Goal: Task Accomplishment & Management: Use online tool/utility

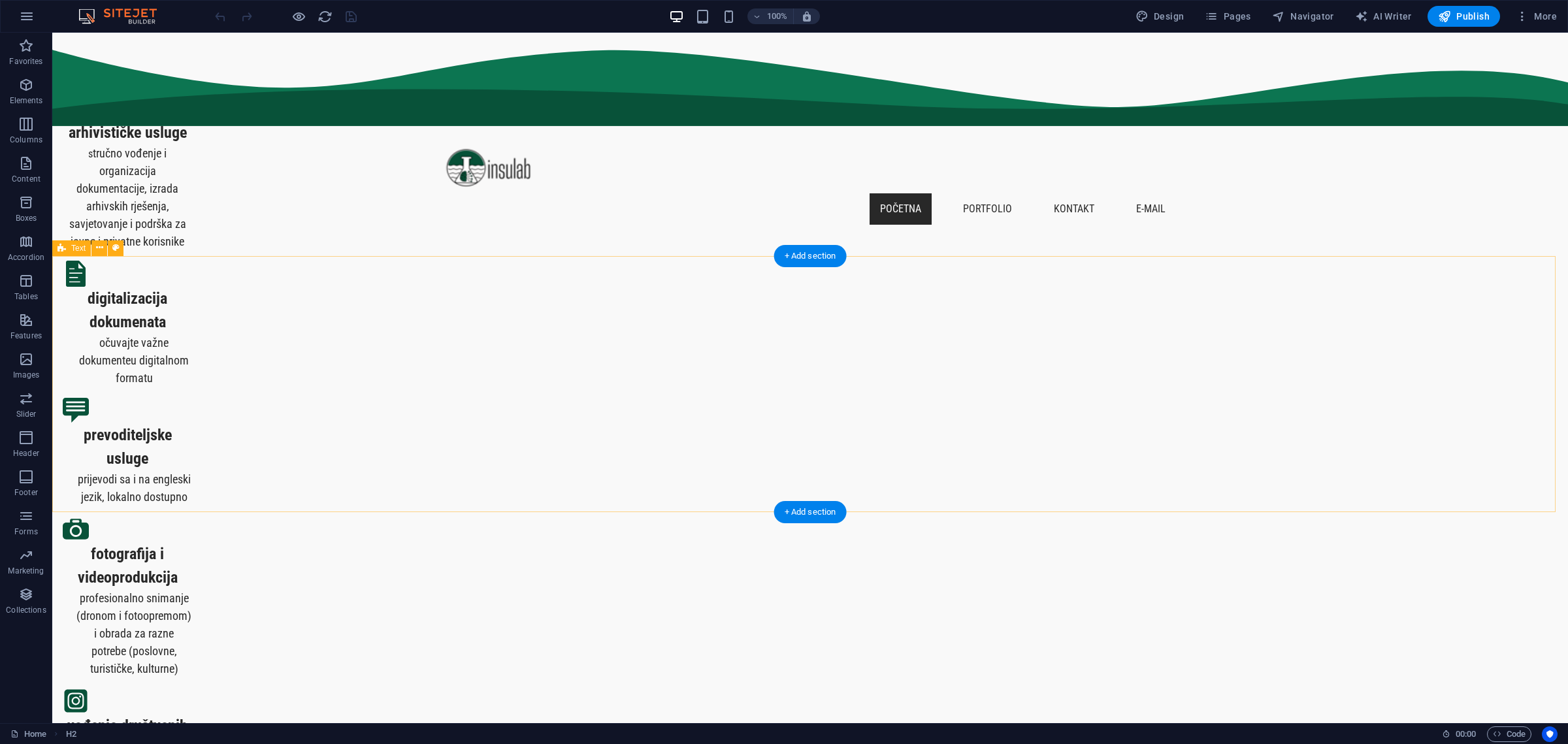
scroll to position [564, 0]
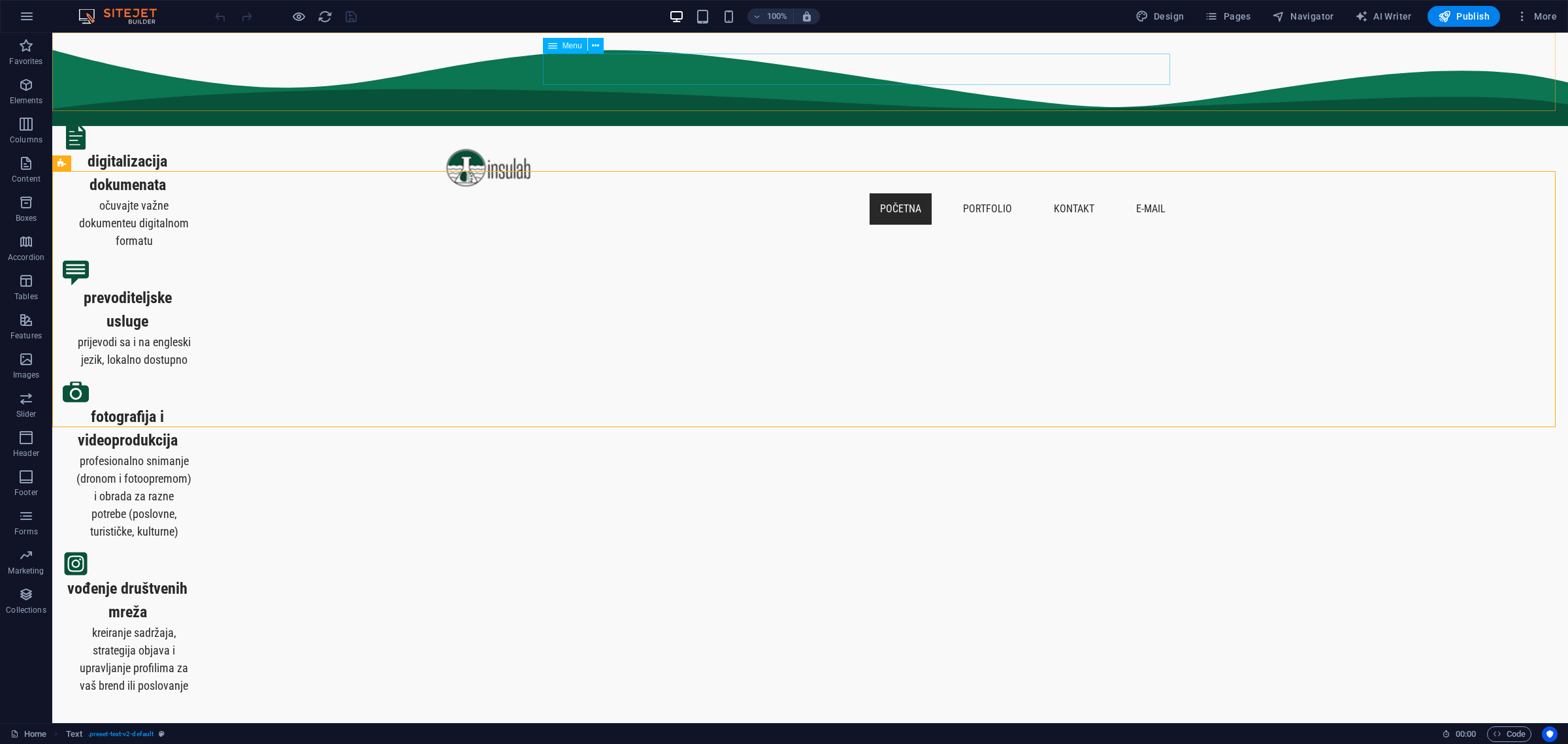
click at [986, 193] on nav "početna portfolio kontakt E-mail" at bounding box center [810, 209] width 732 height 31
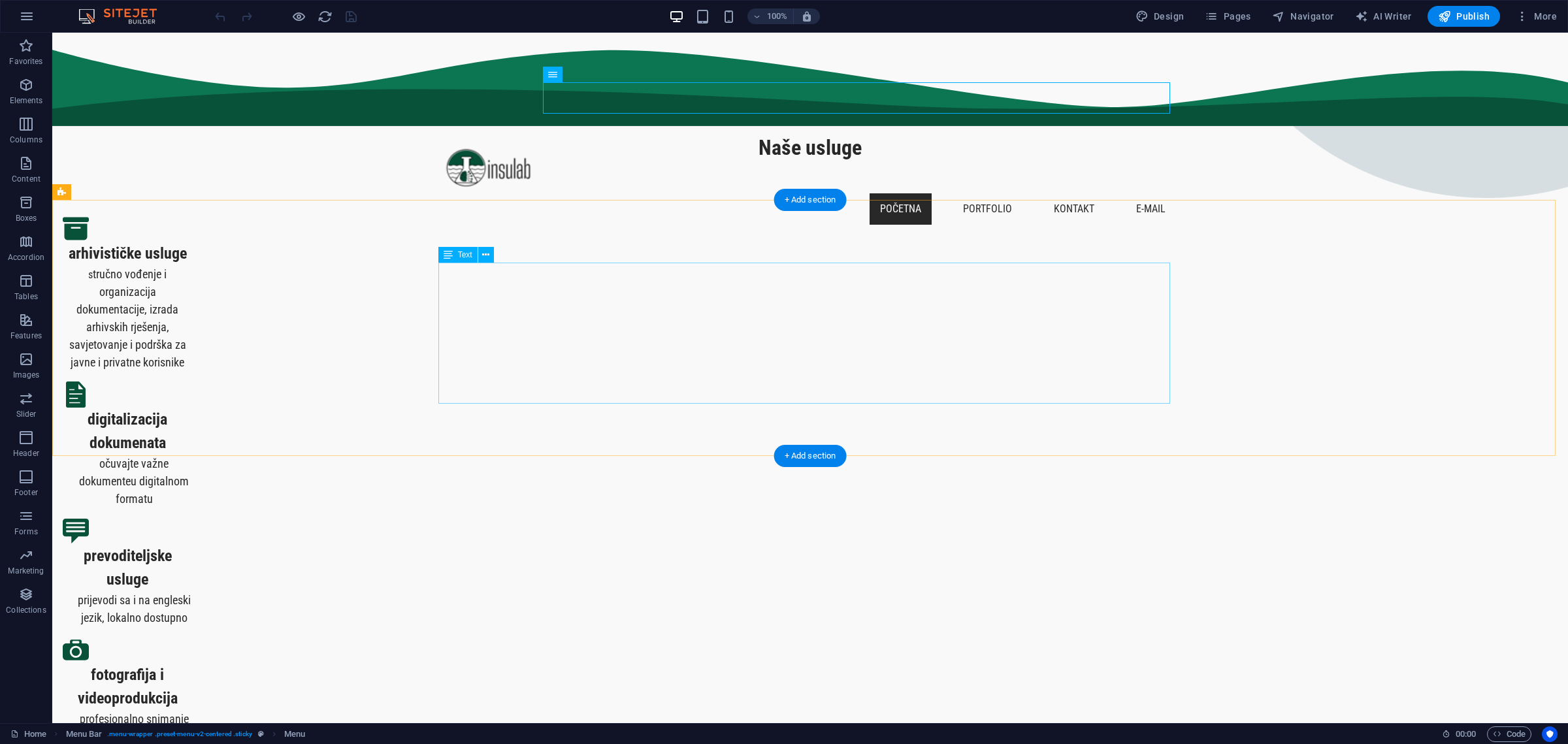
scroll to position [155, 0]
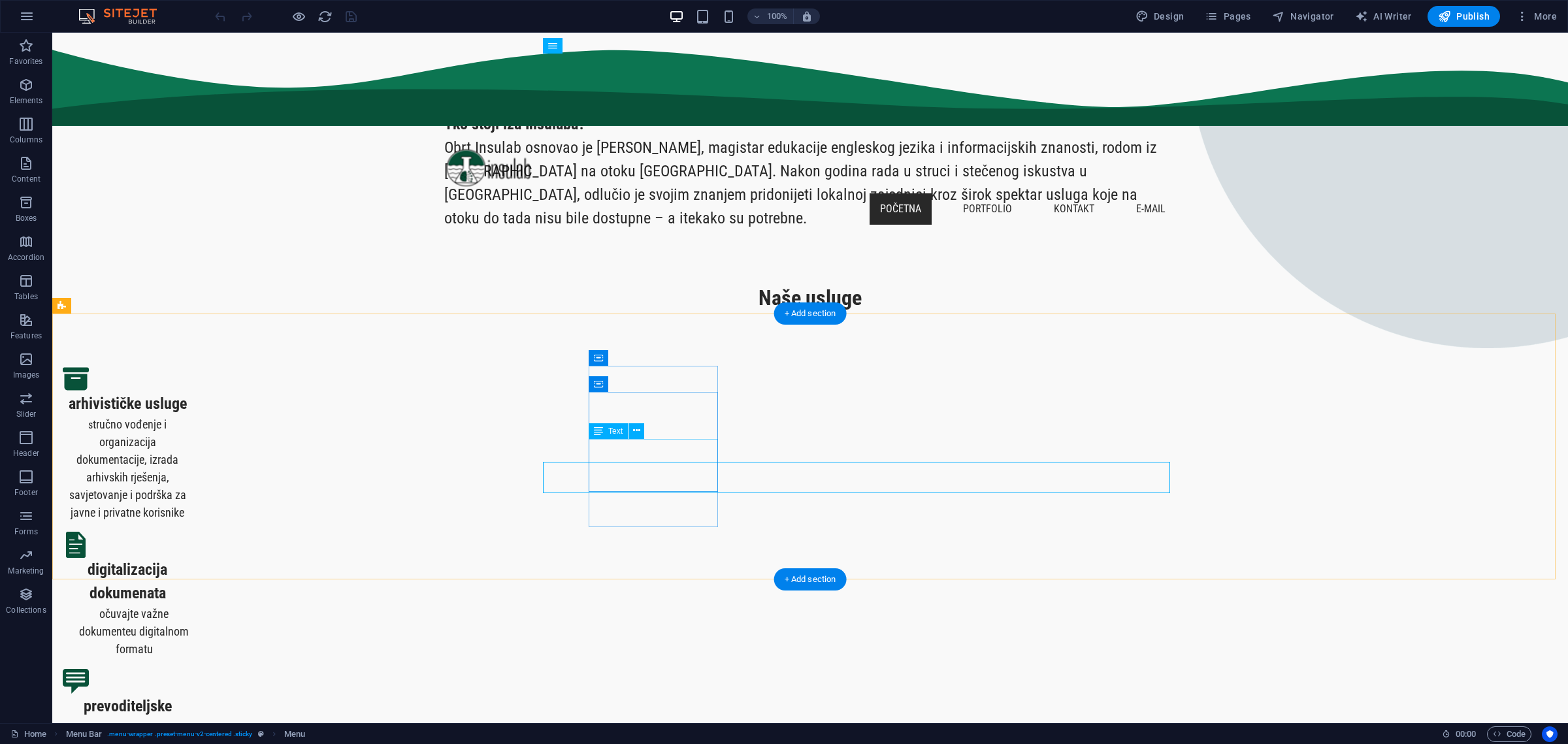
click at [192, 605] on div "očuvajte važne dokumenteu digitalnom formatu" at bounding box center [127, 631] width 129 height 53
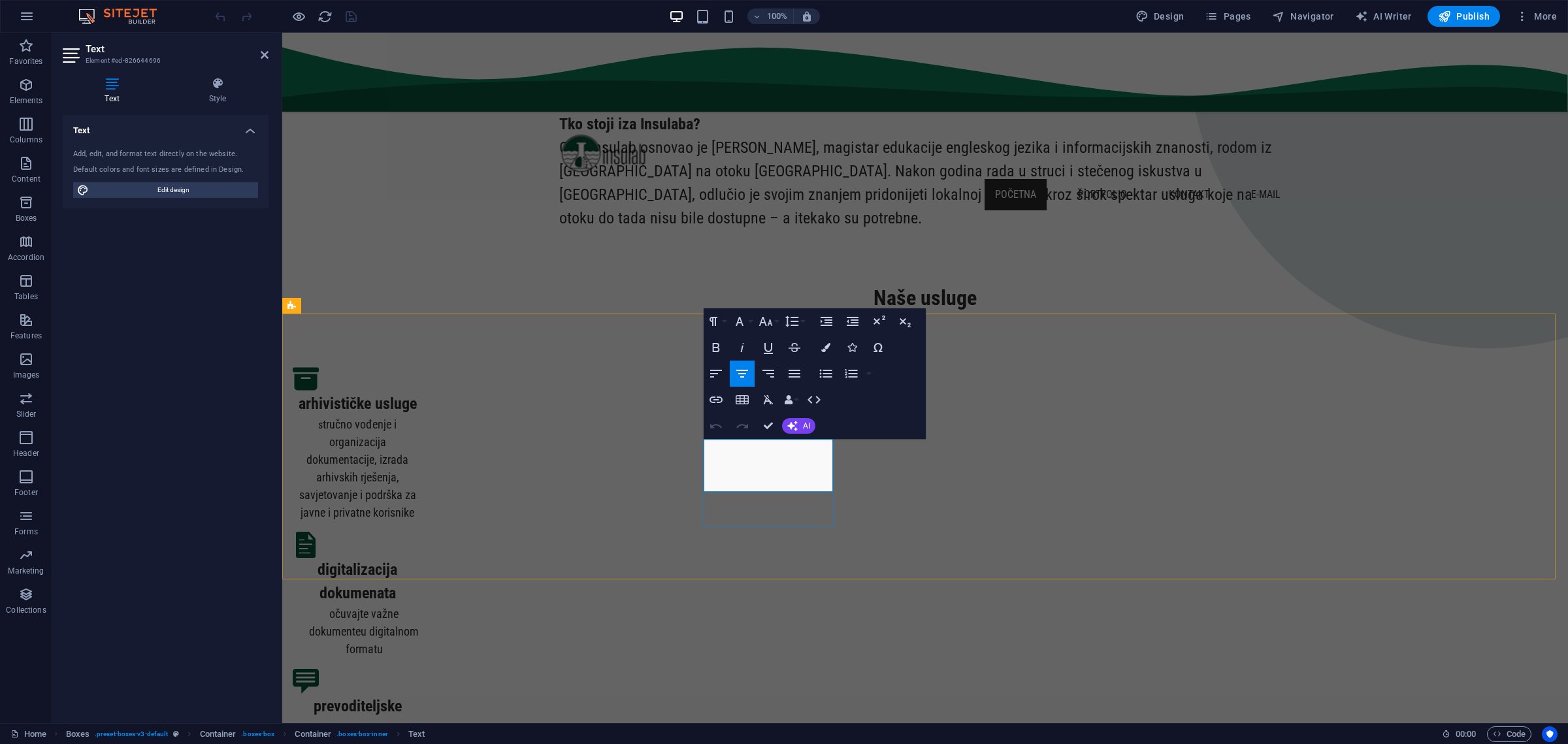
click at [419, 607] on span "očuvajte važne dokumenteu digitalnom formatu" at bounding box center [364, 632] width 110 height 49
click at [1429, 508] on div "arhivističke usluge s tručno vođenje i organizacija dokumentacije, izrada arhiv…" at bounding box center [925, 734] width 1286 height 842
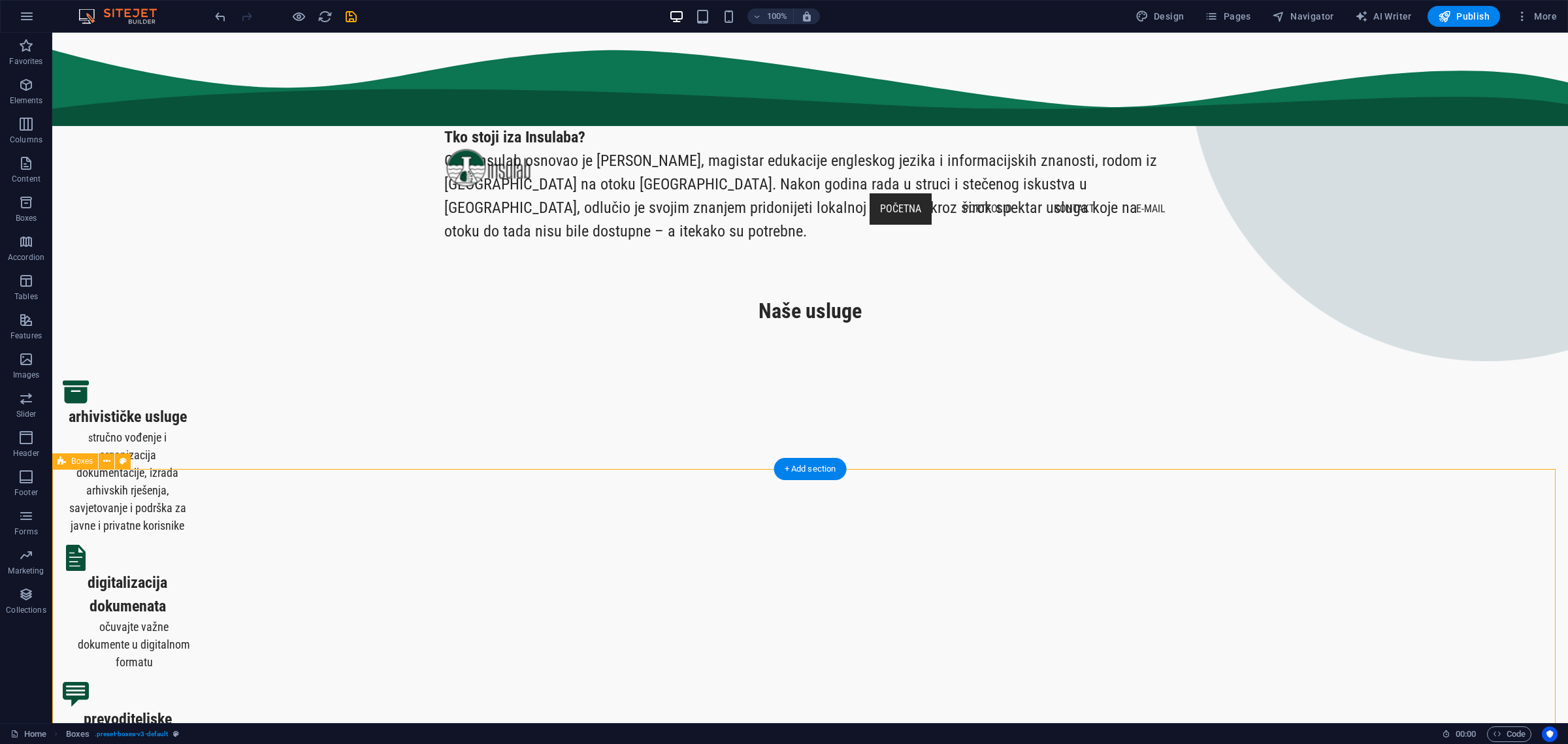
scroll to position [0, 0]
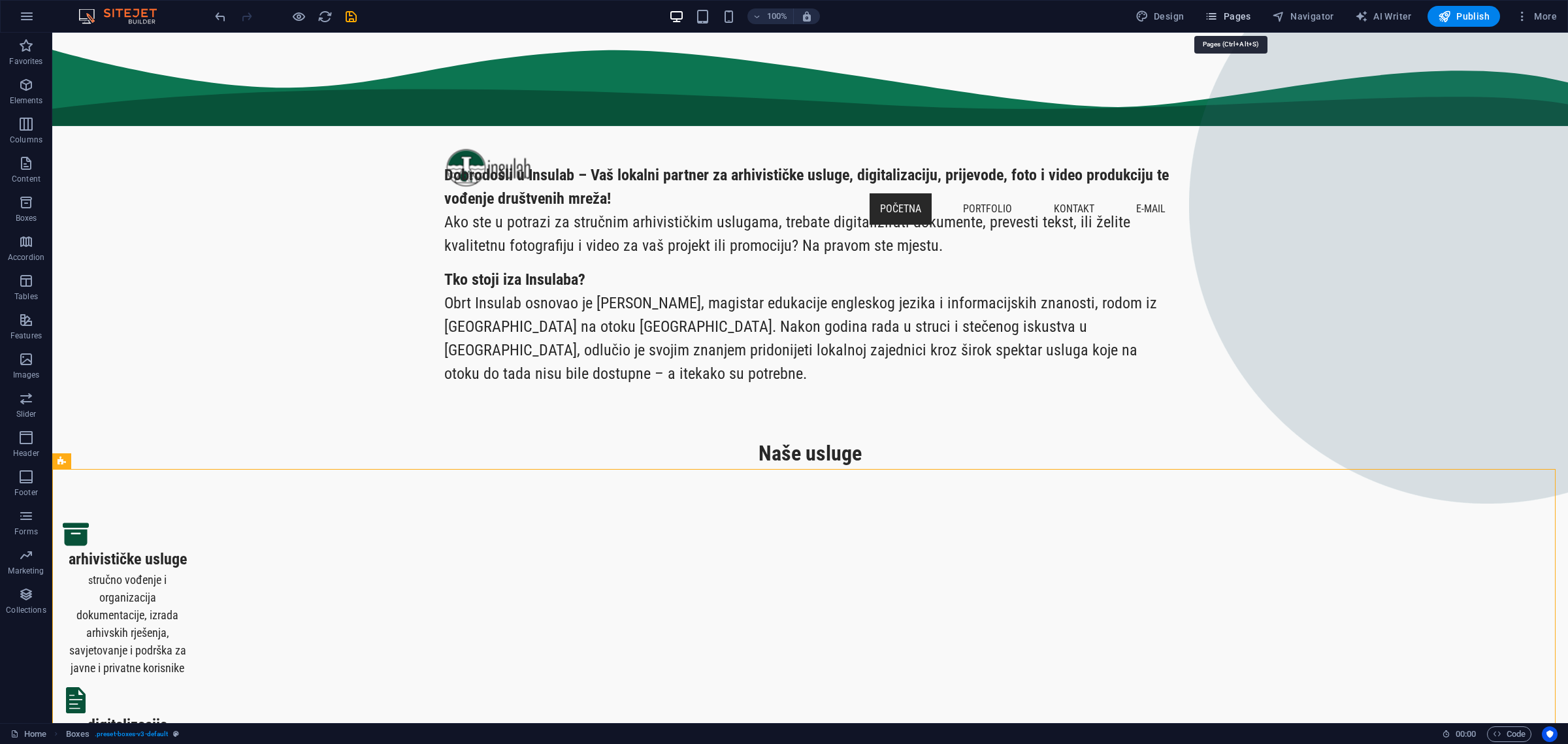
click at [1217, 13] on icon "button" at bounding box center [1211, 16] width 13 height 13
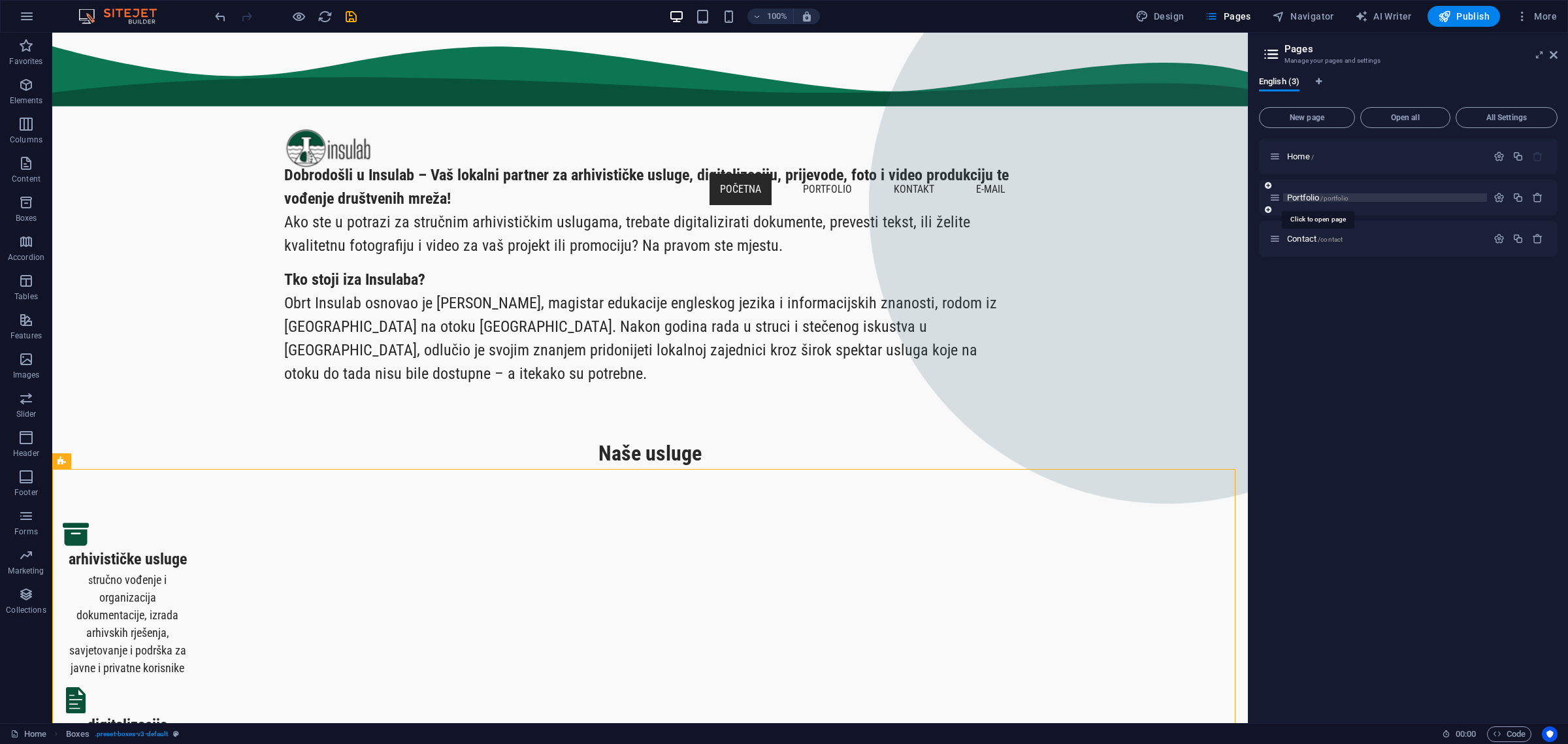
click at [1307, 197] on span "Portfolio /portfolio" at bounding box center [1317, 198] width 62 height 10
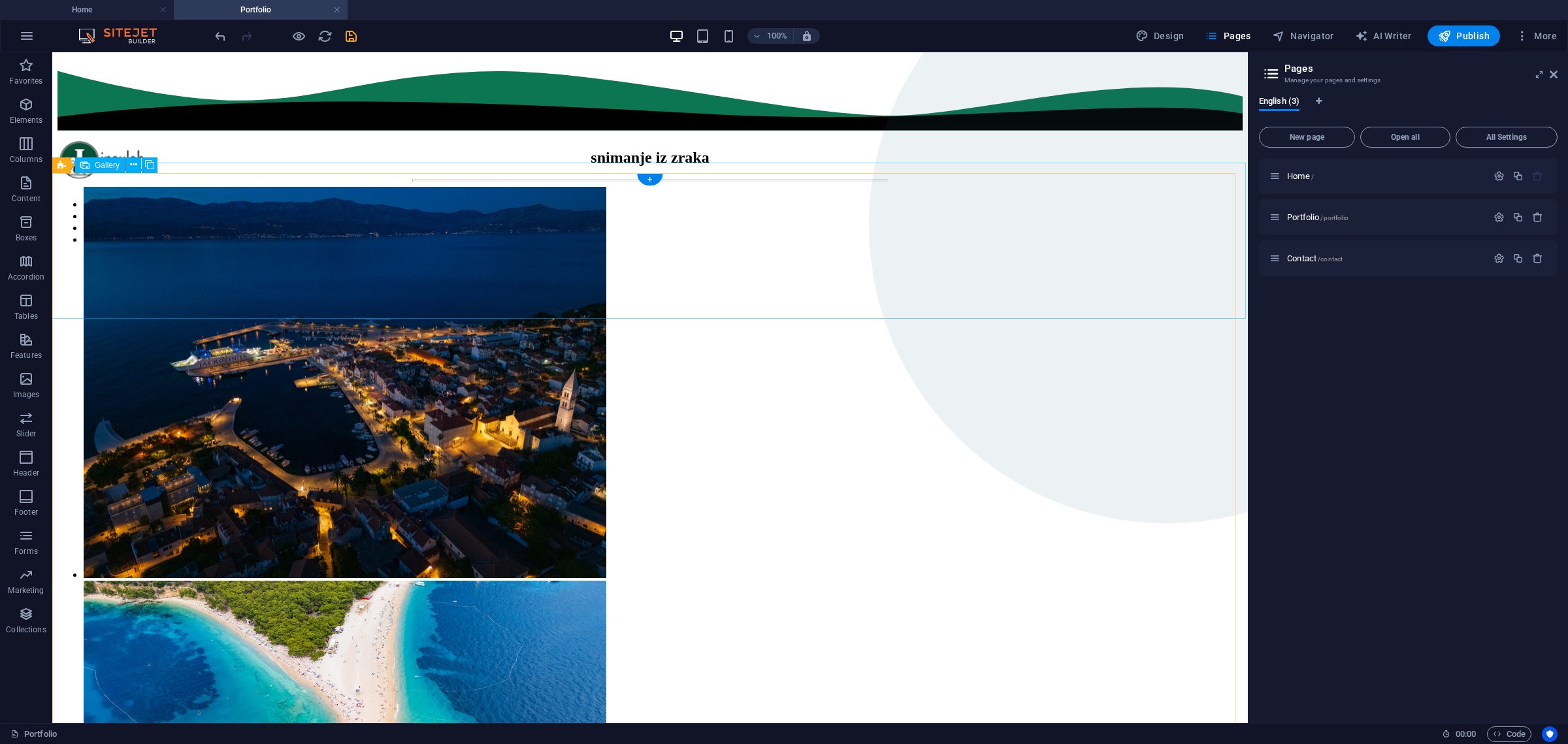
select select "3"
select select "px"
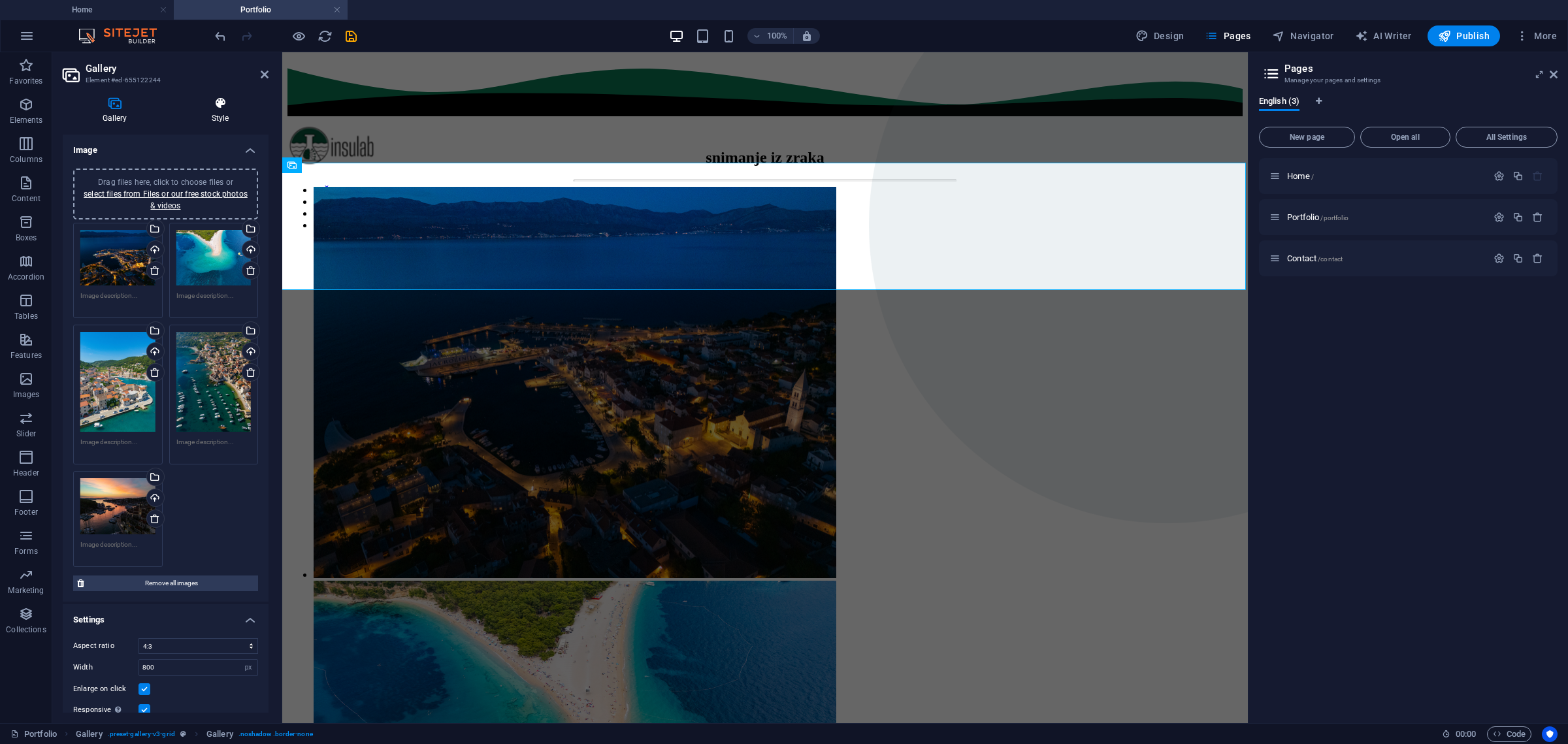
click at [218, 115] on h4 "Style" at bounding box center [220, 111] width 97 height 27
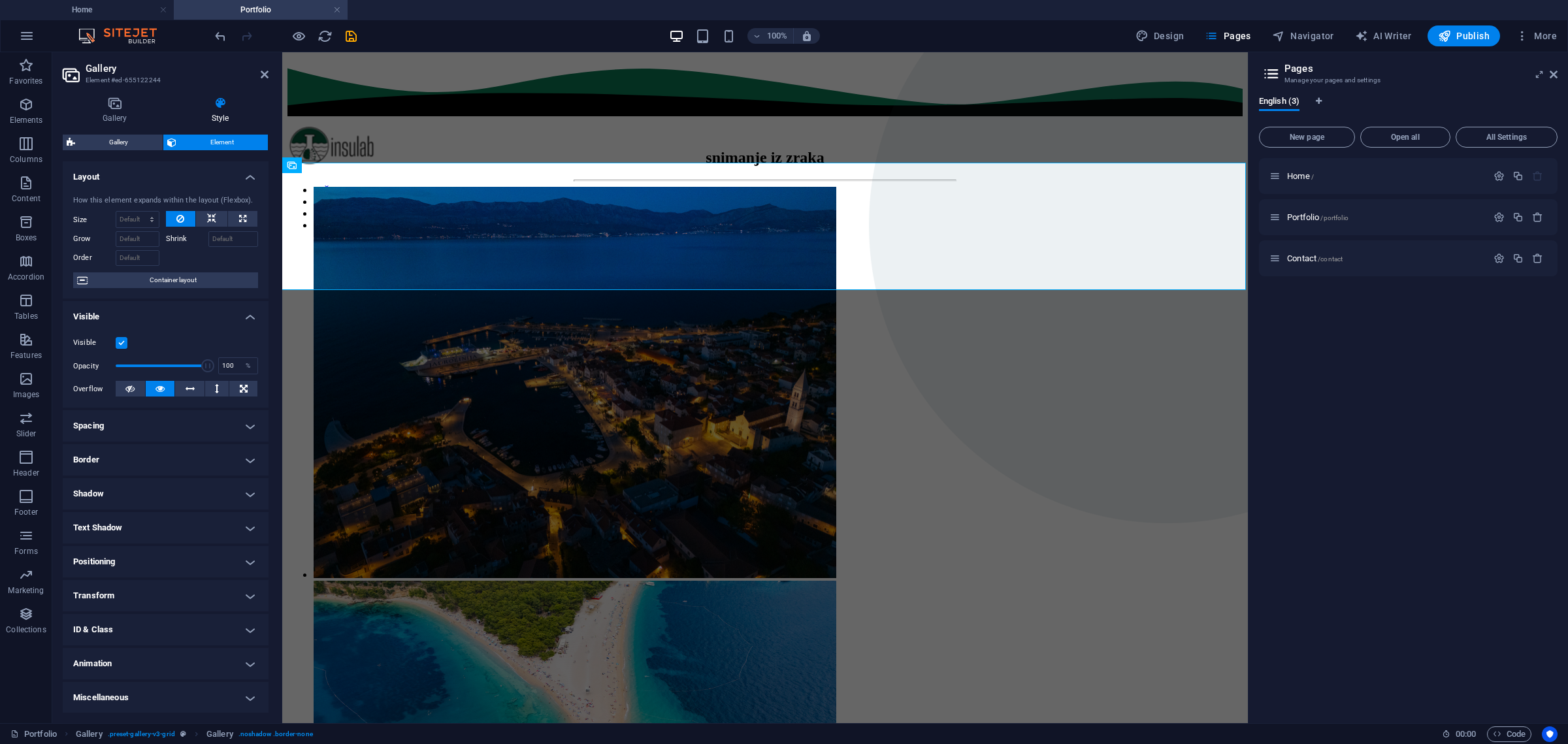
click at [247, 591] on h4 "Transform" at bounding box center [165, 595] width 206 height 31
click at [247, 559] on h4 "Positioning" at bounding box center [165, 562] width 206 height 31
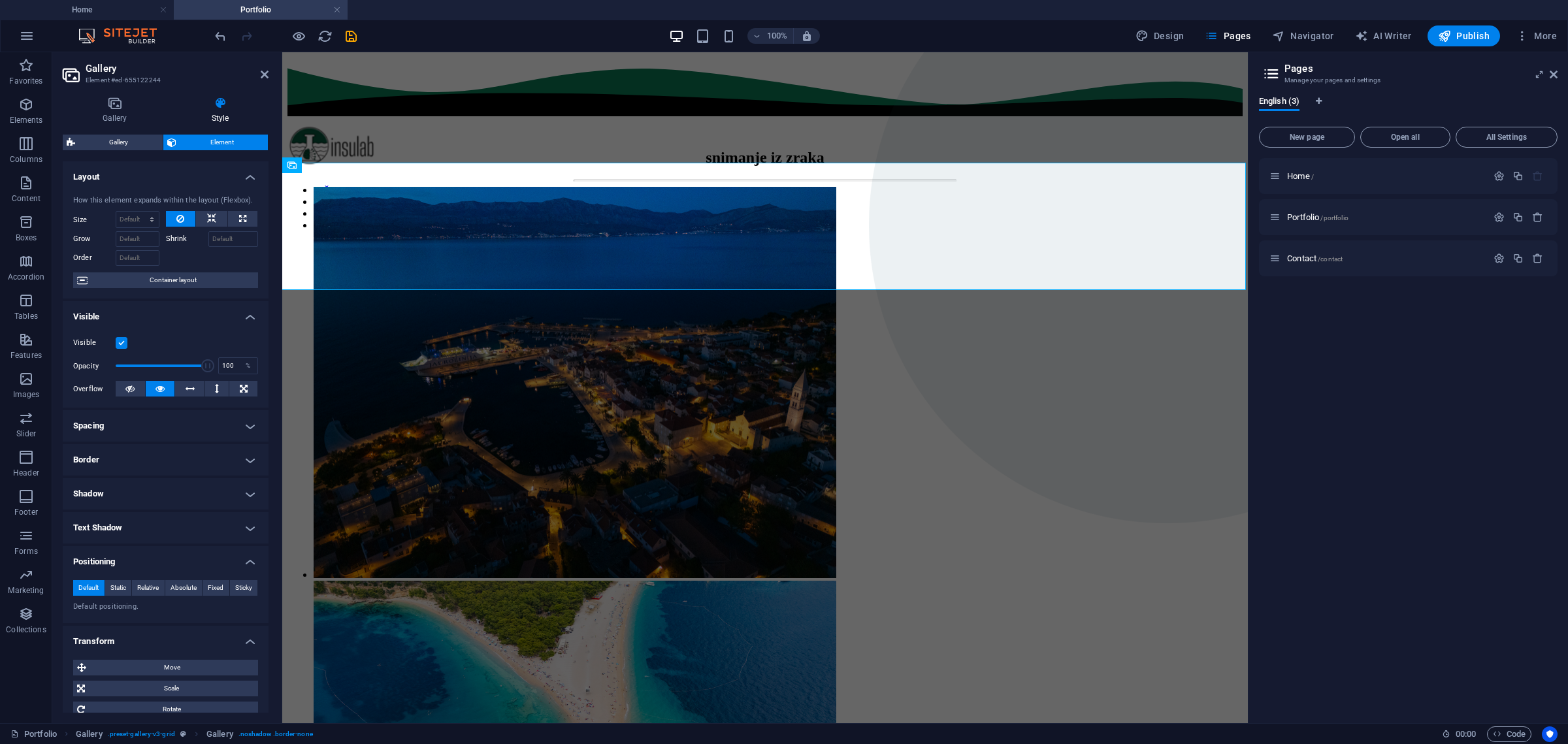
click at [248, 559] on h4 "Positioning" at bounding box center [165, 558] width 206 height 24
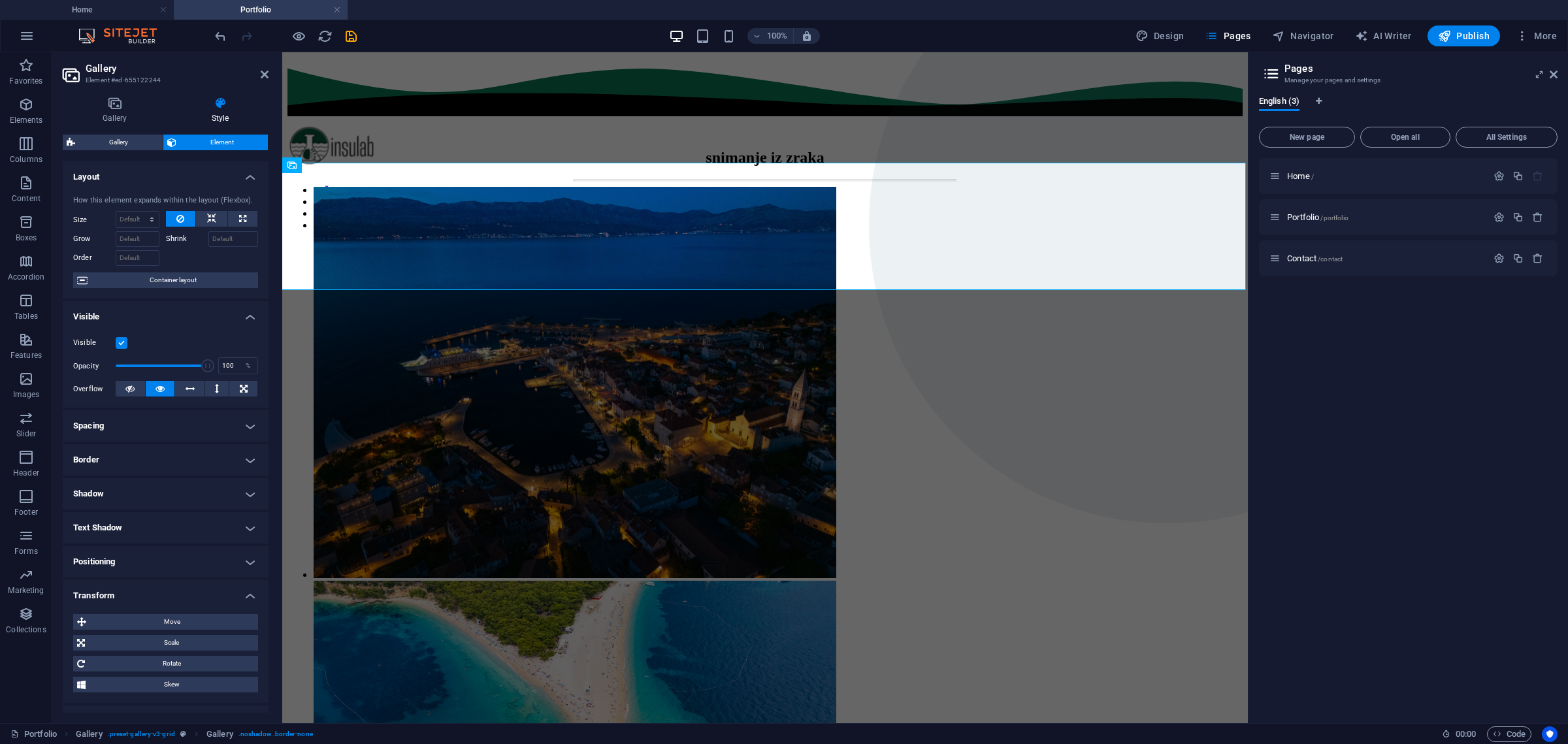
click at [243, 457] on h4 "Border" at bounding box center [165, 459] width 206 height 31
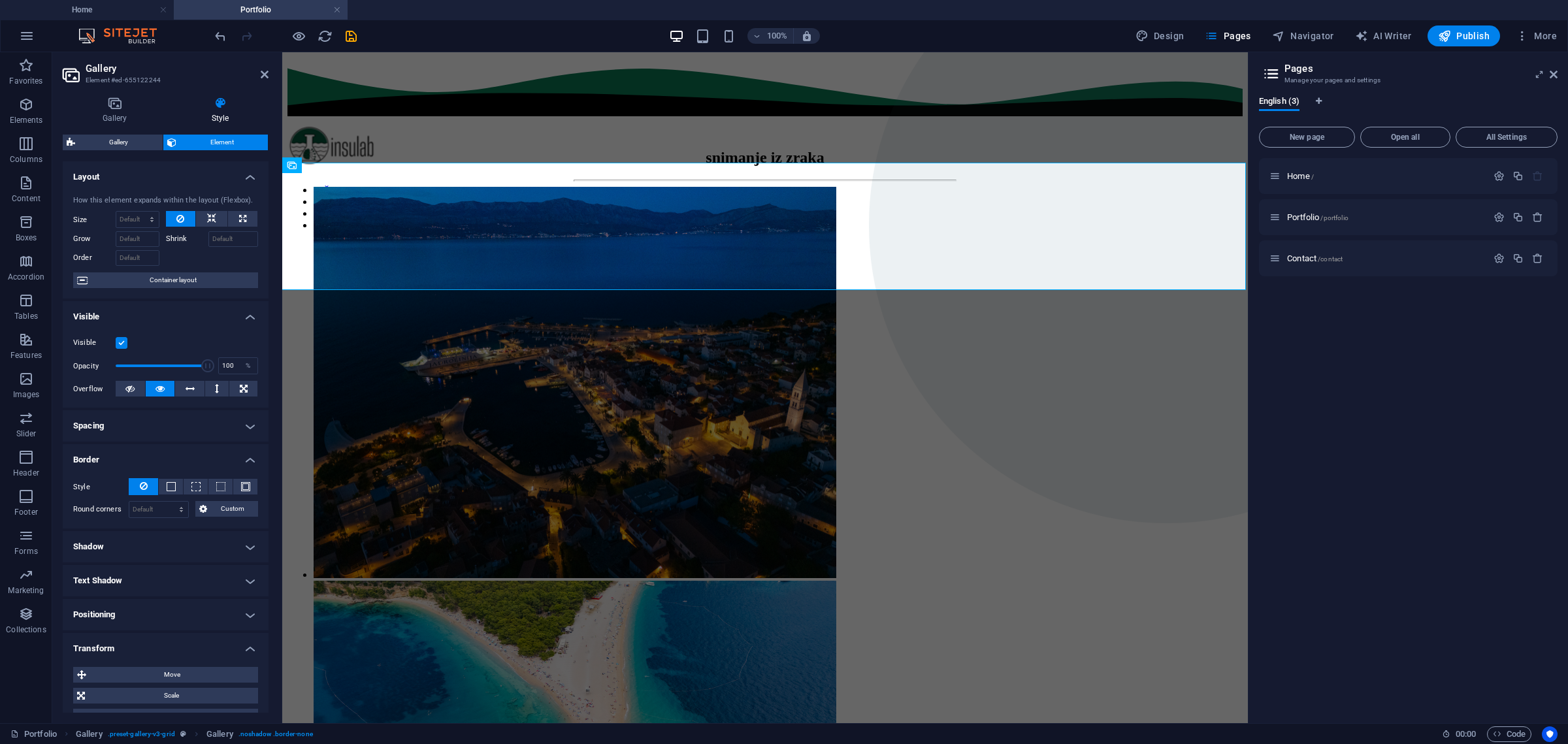
click at [252, 457] on h4 "Border" at bounding box center [165, 456] width 206 height 24
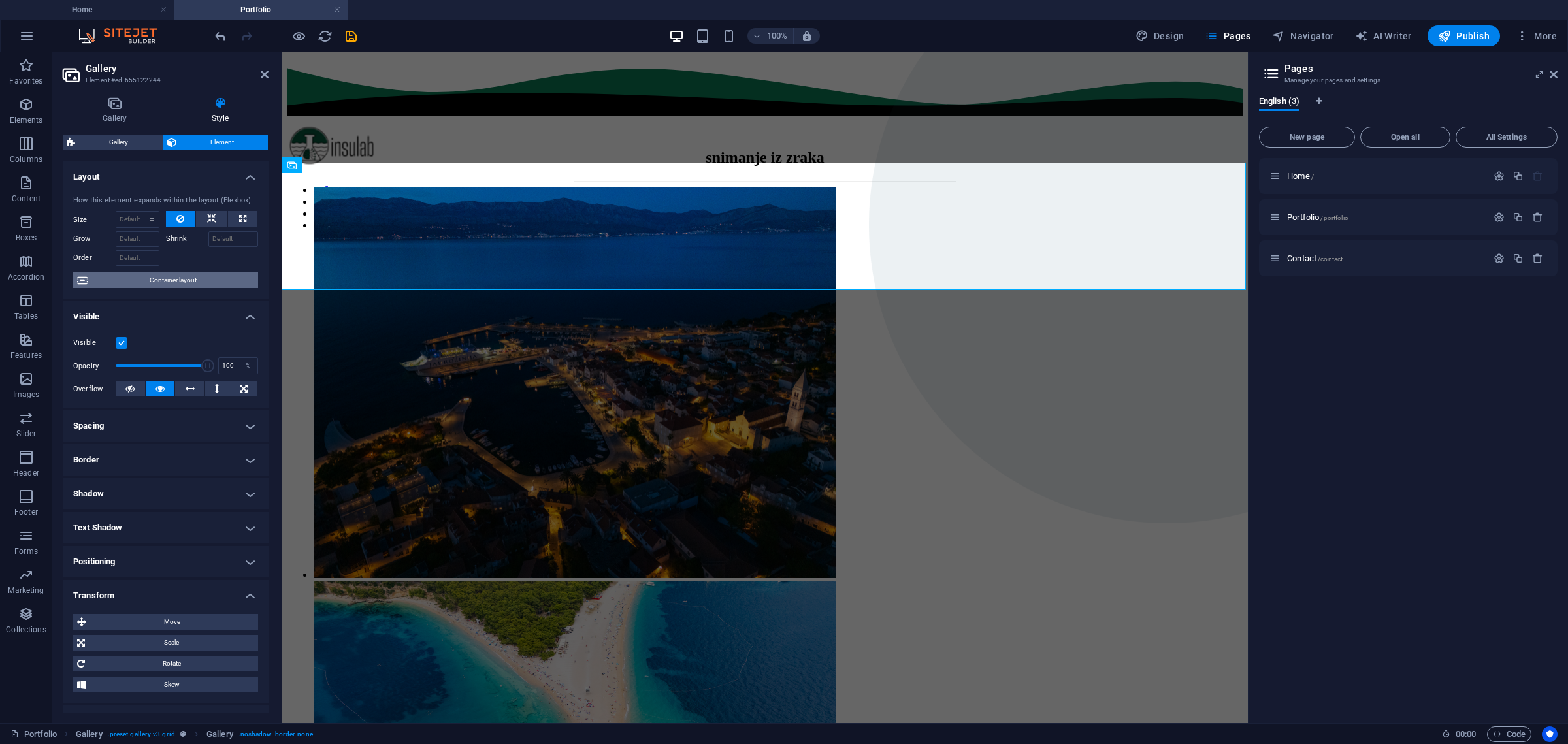
click at [195, 276] on span "Container layout" at bounding box center [172, 280] width 163 height 16
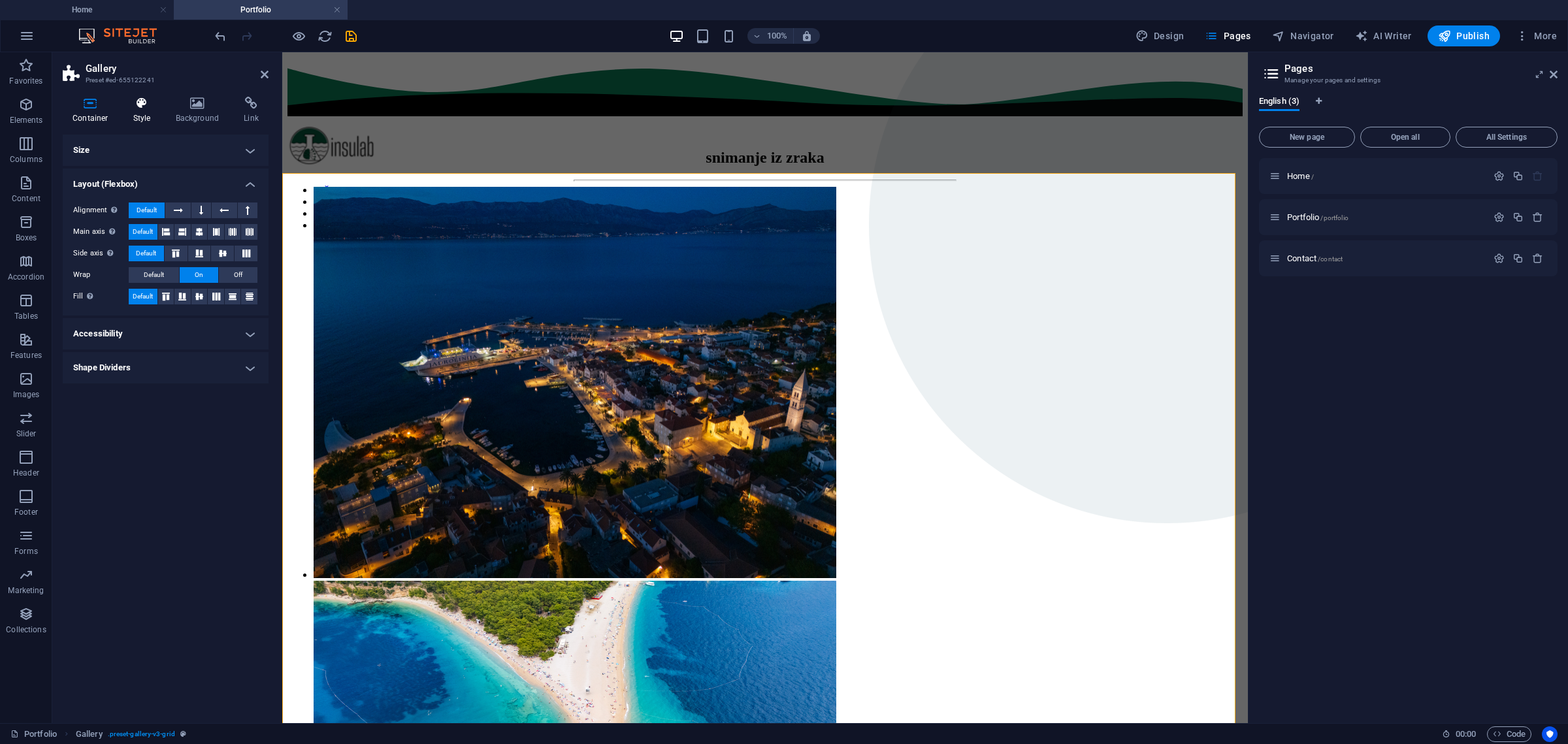
click at [152, 118] on h4 "Style" at bounding box center [144, 111] width 42 height 27
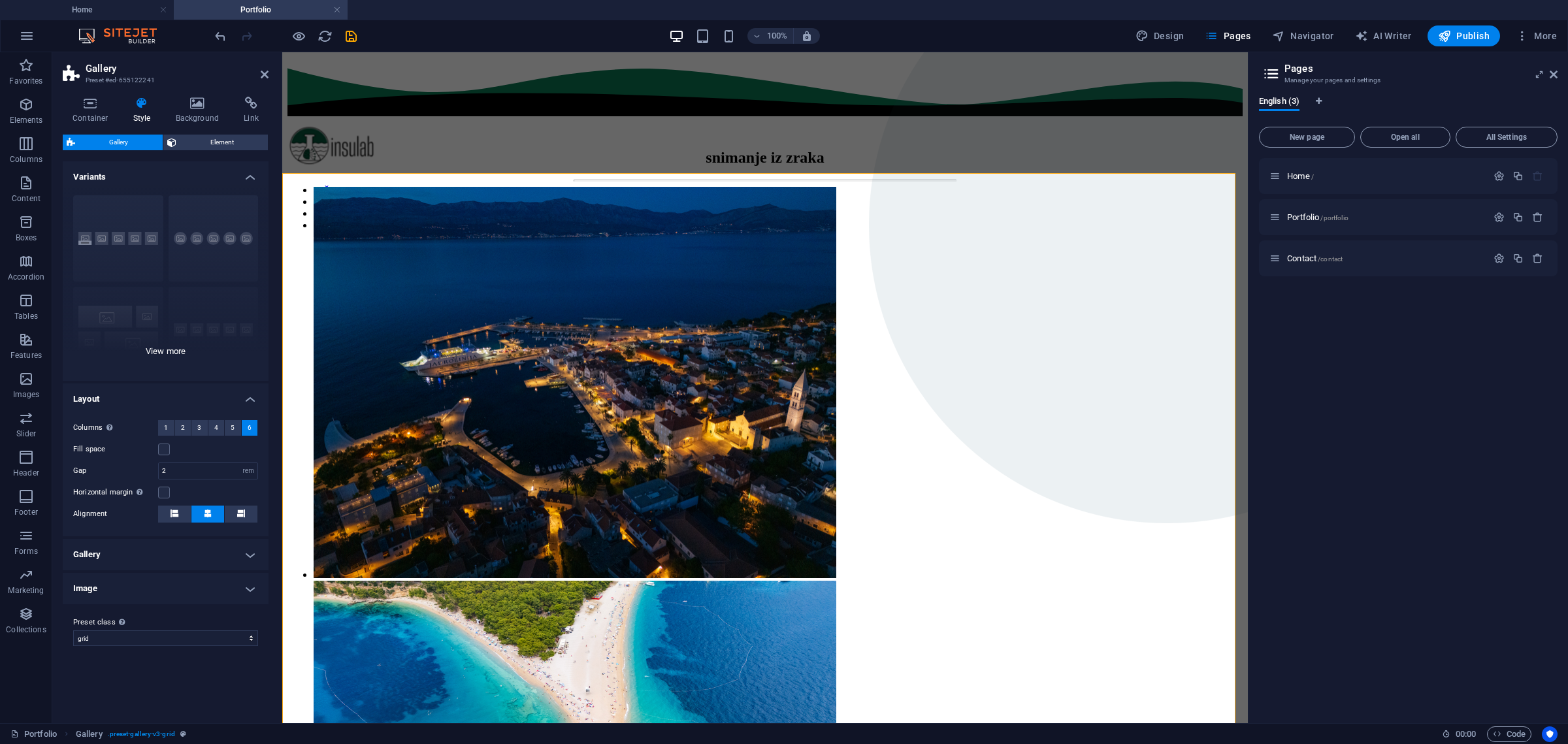
click at [212, 236] on div "Captions Circle Collage Default Grid Grid shifted" at bounding box center [165, 283] width 206 height 196
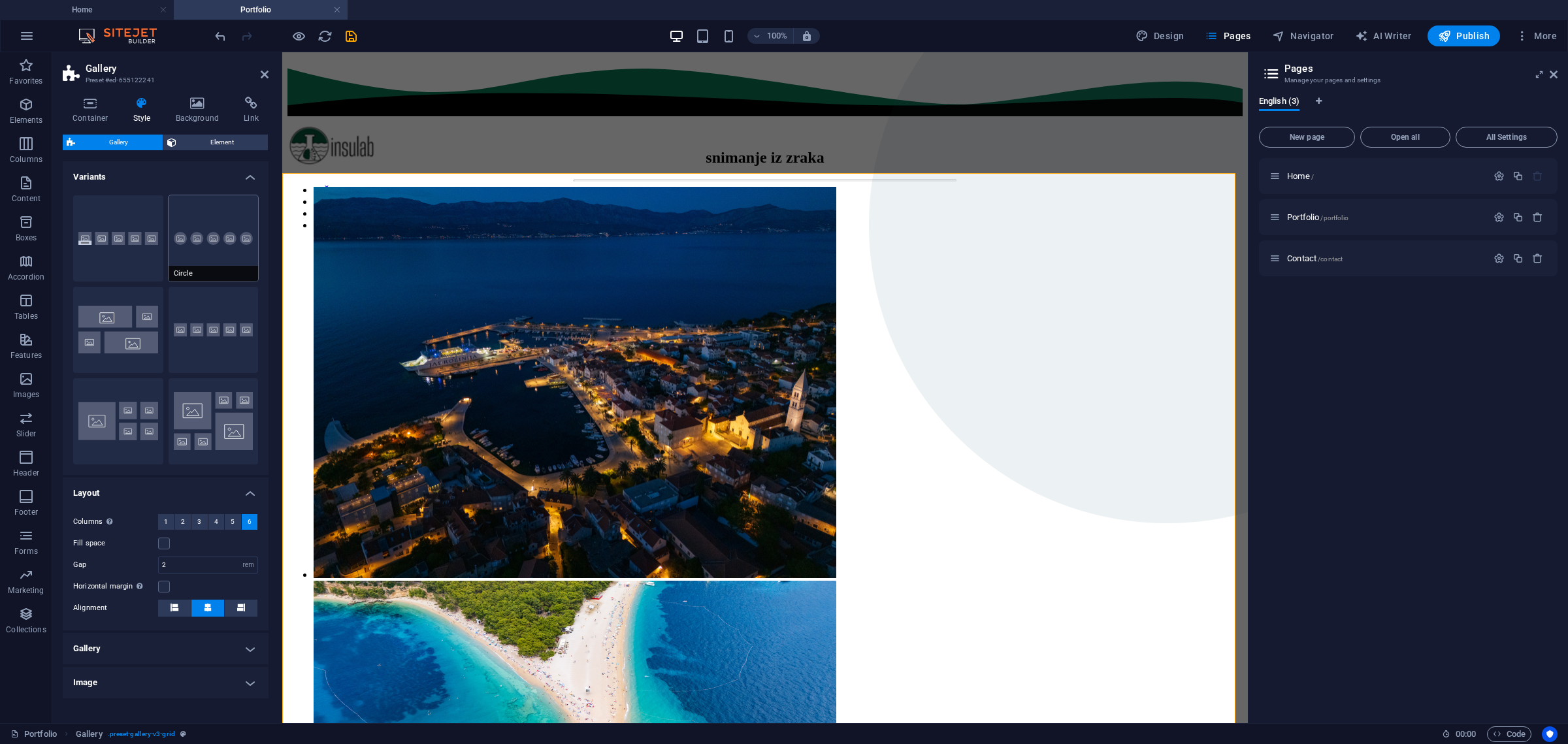
click at [223, 226] on button "Circle" at bounding box center [214, 238] width 90 height 86
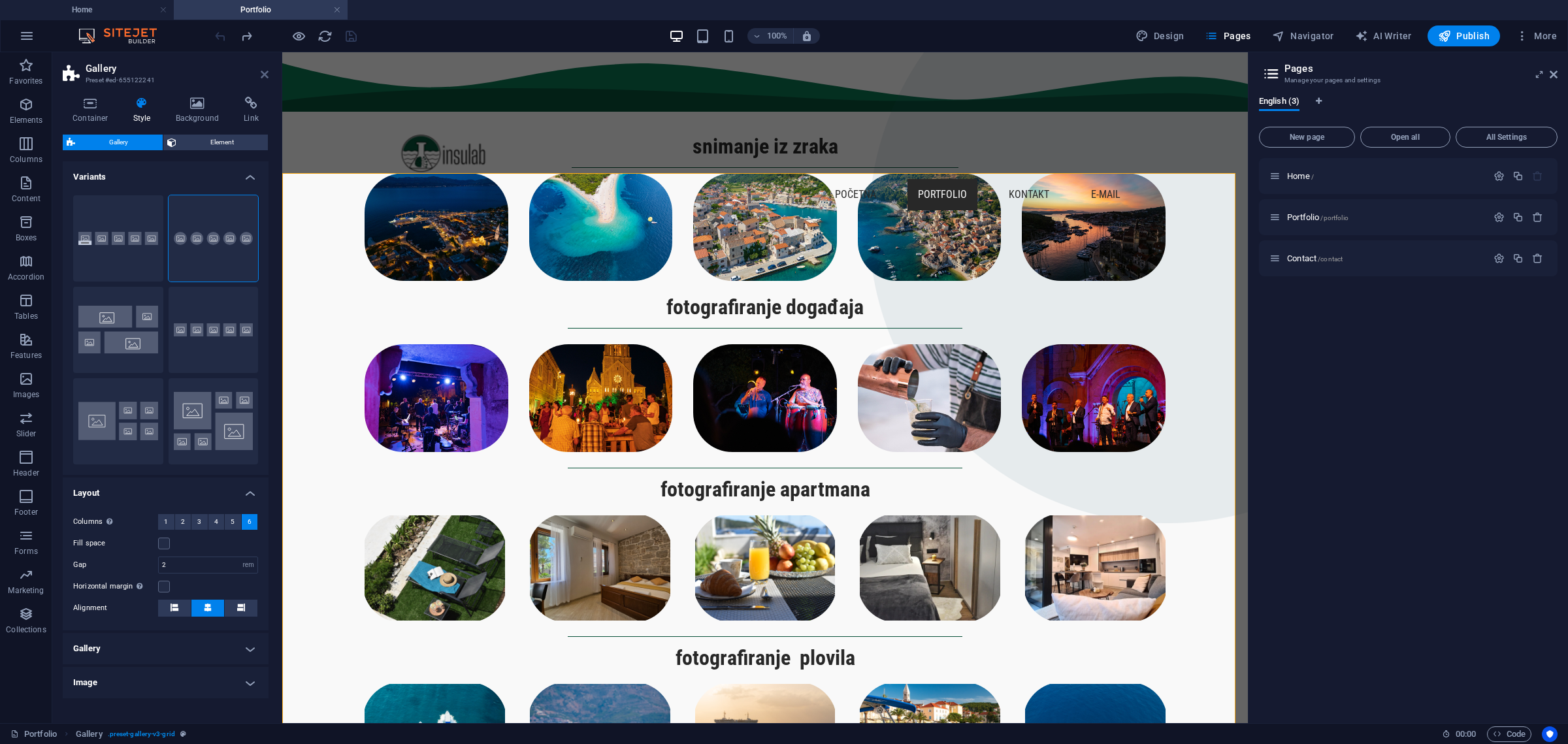
click at [261, 73] on icon at bounding box center [264, 74] width 8 height 10
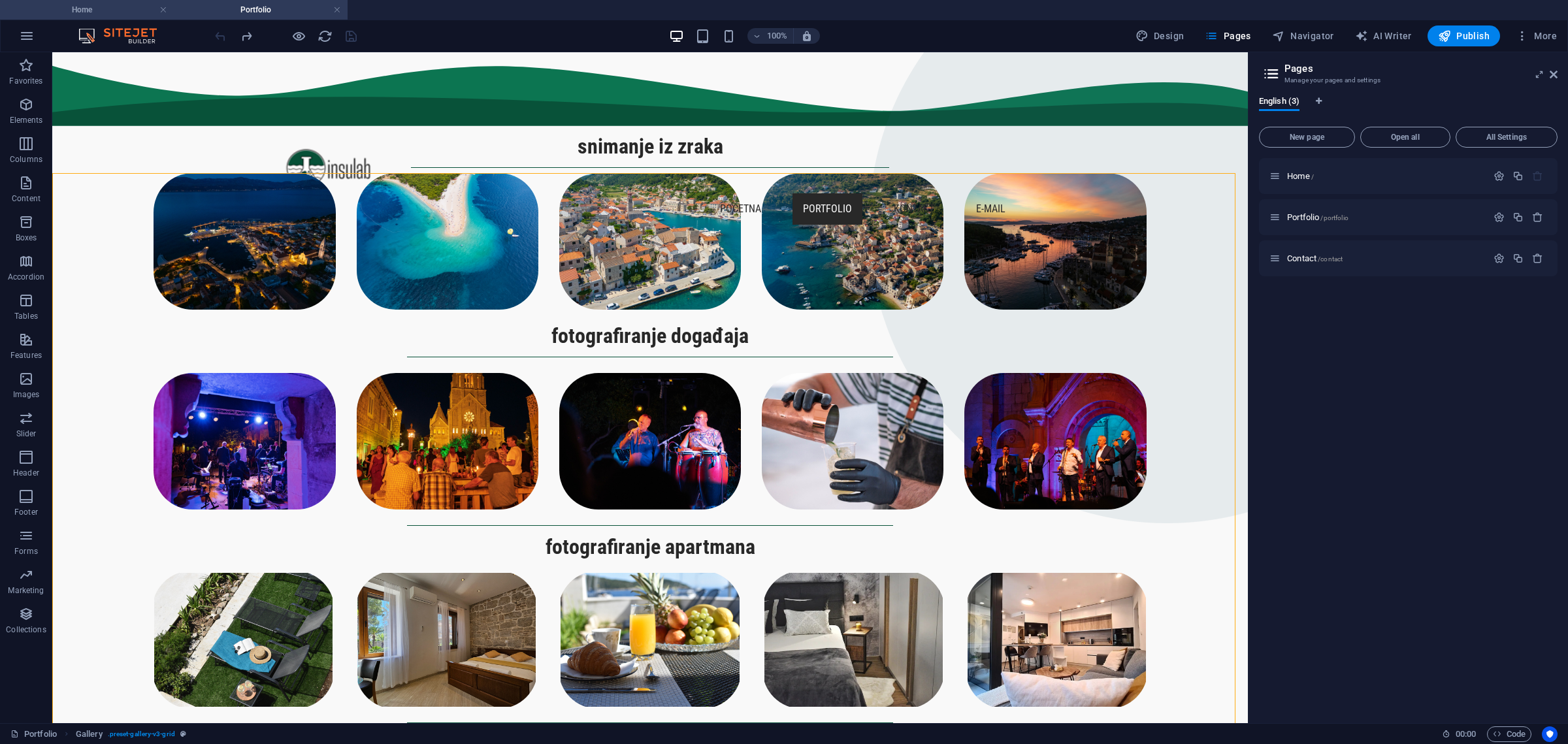
click at [116, 4] on h4 "Home" at bounding box center [87, 9] width 174 height 14
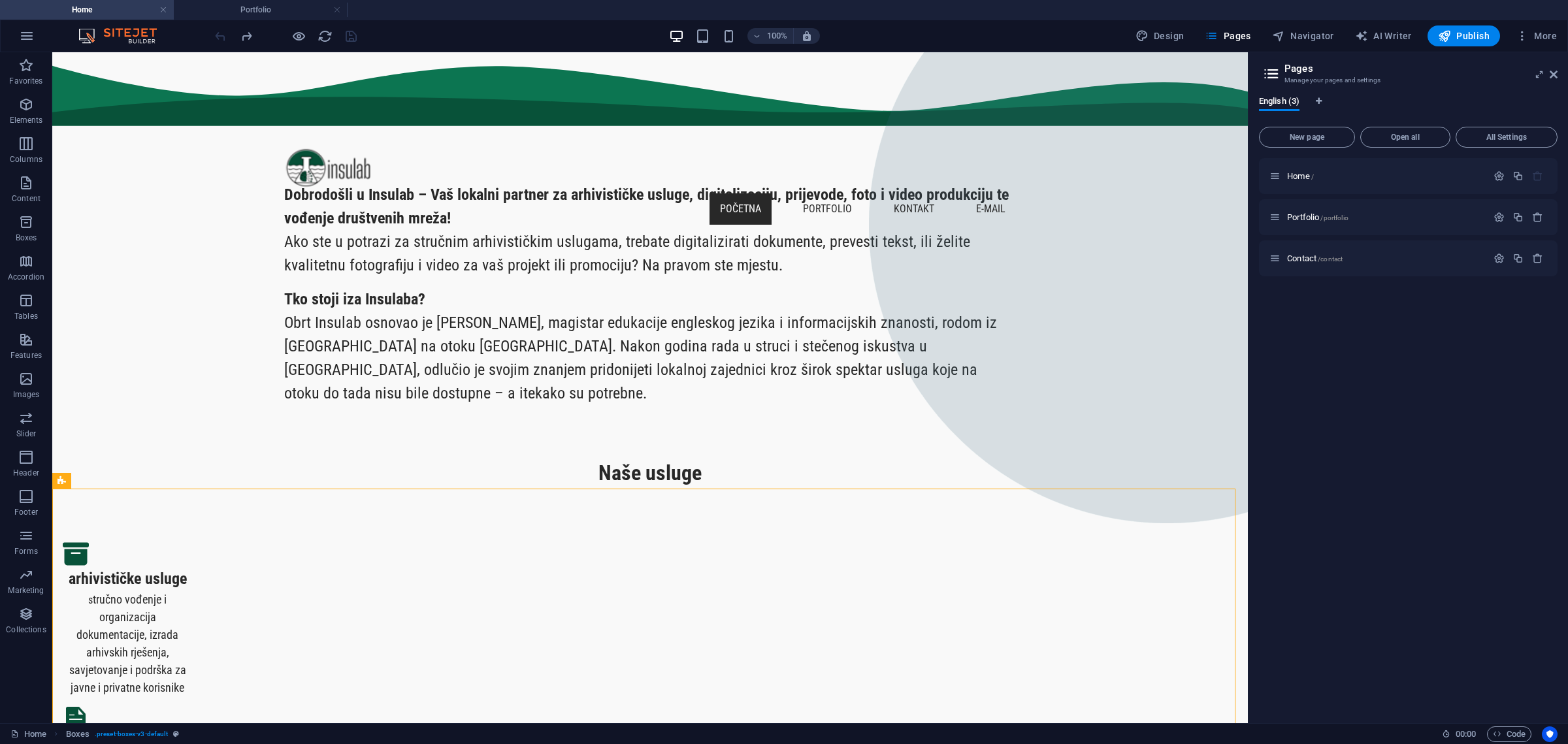
drag, startPoint x: 1240, startPoint y: 396, endPoint x: 1254, endPoint y: 73, distance: 323.3
click at [244, 4] on h4 "Portfolio" at bounding box center [261, 9] width 174 height 14
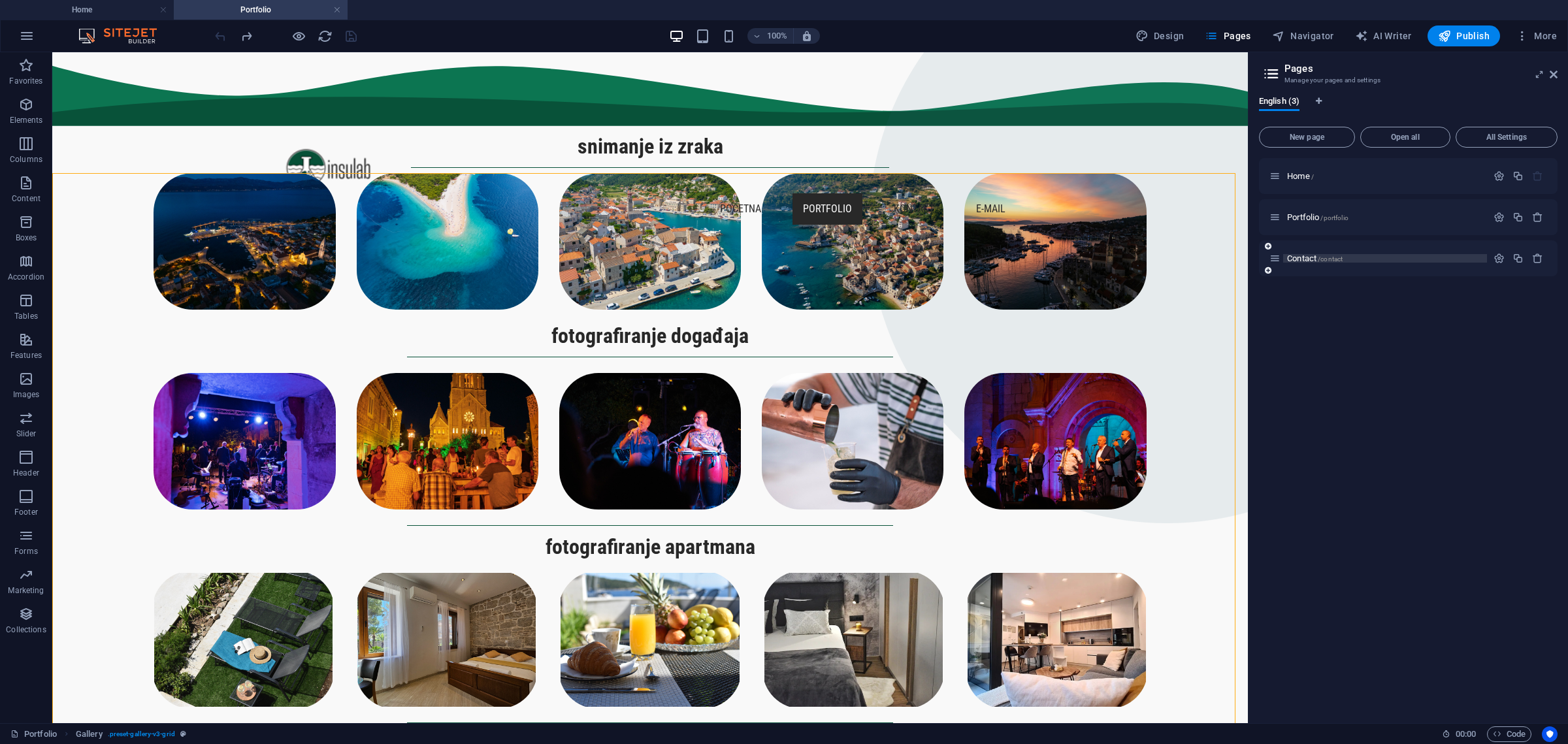
click at [1307, 257] on span "Contact /contact" at bounding box center [1315, 258] width 56 height 10
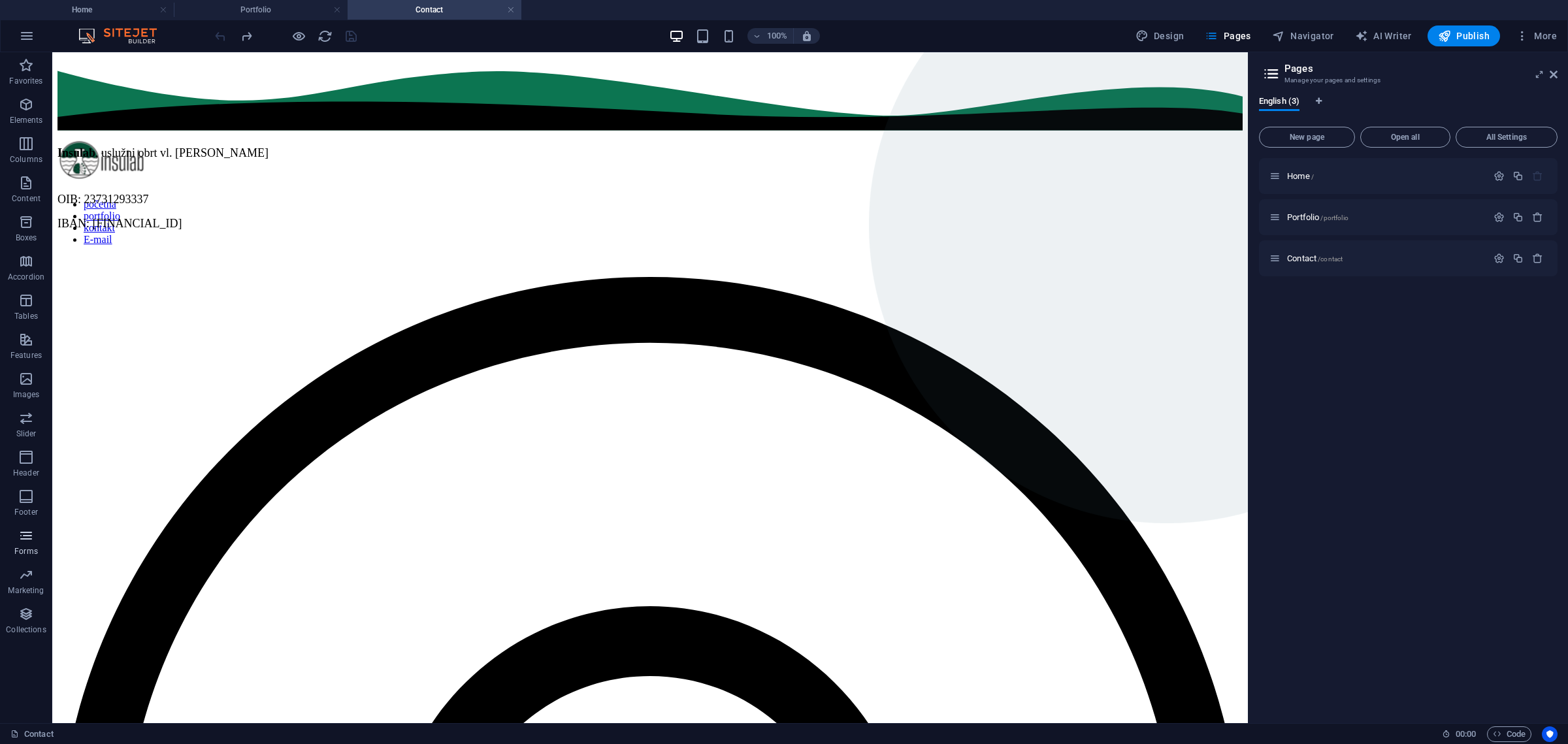
click at [24, 539] on icon "button" at bounding box center [26, 535] width 16 height 16
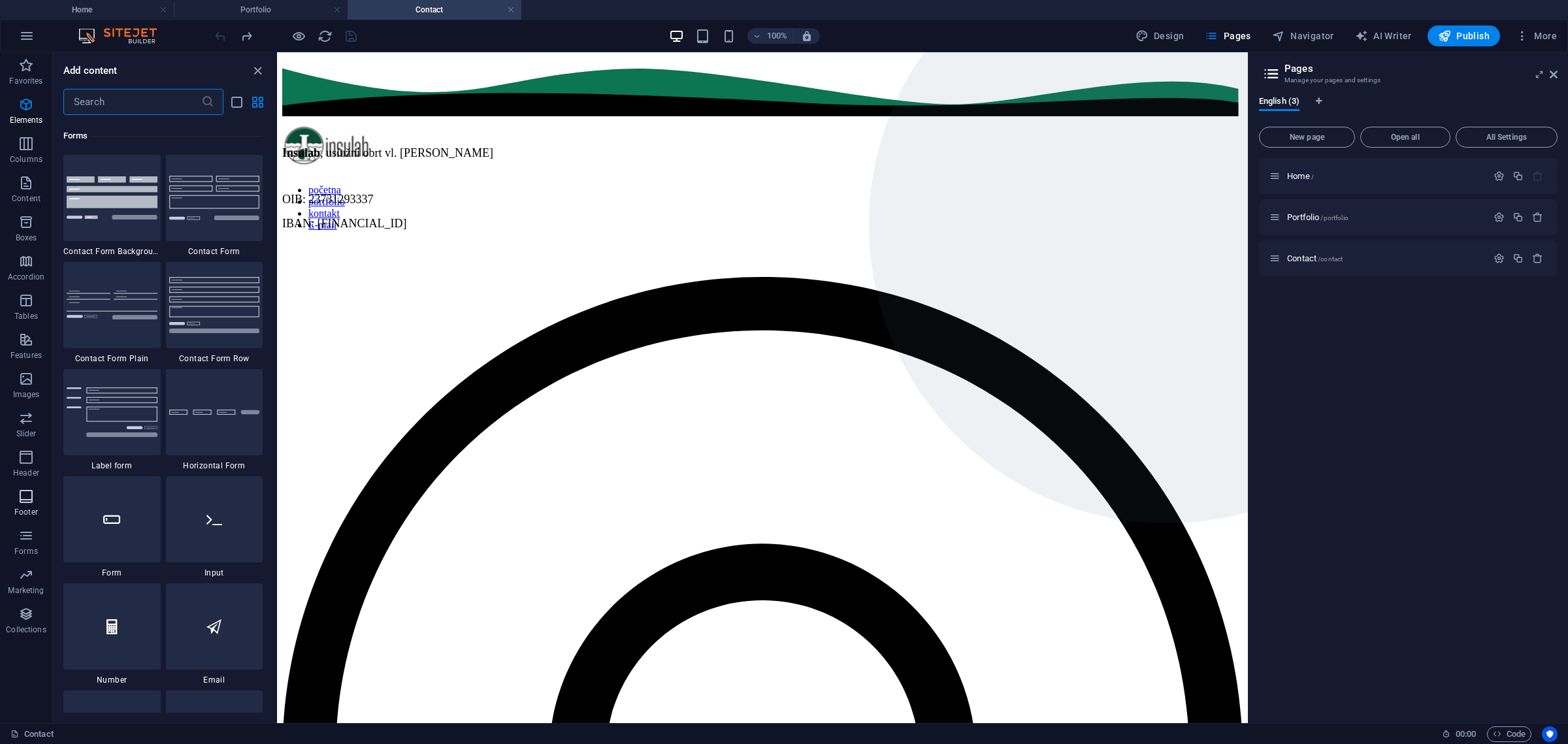
scroll to position [9539, 0]
click at [224, 183] on img at bounding box center [214, 197] width 91 height 44
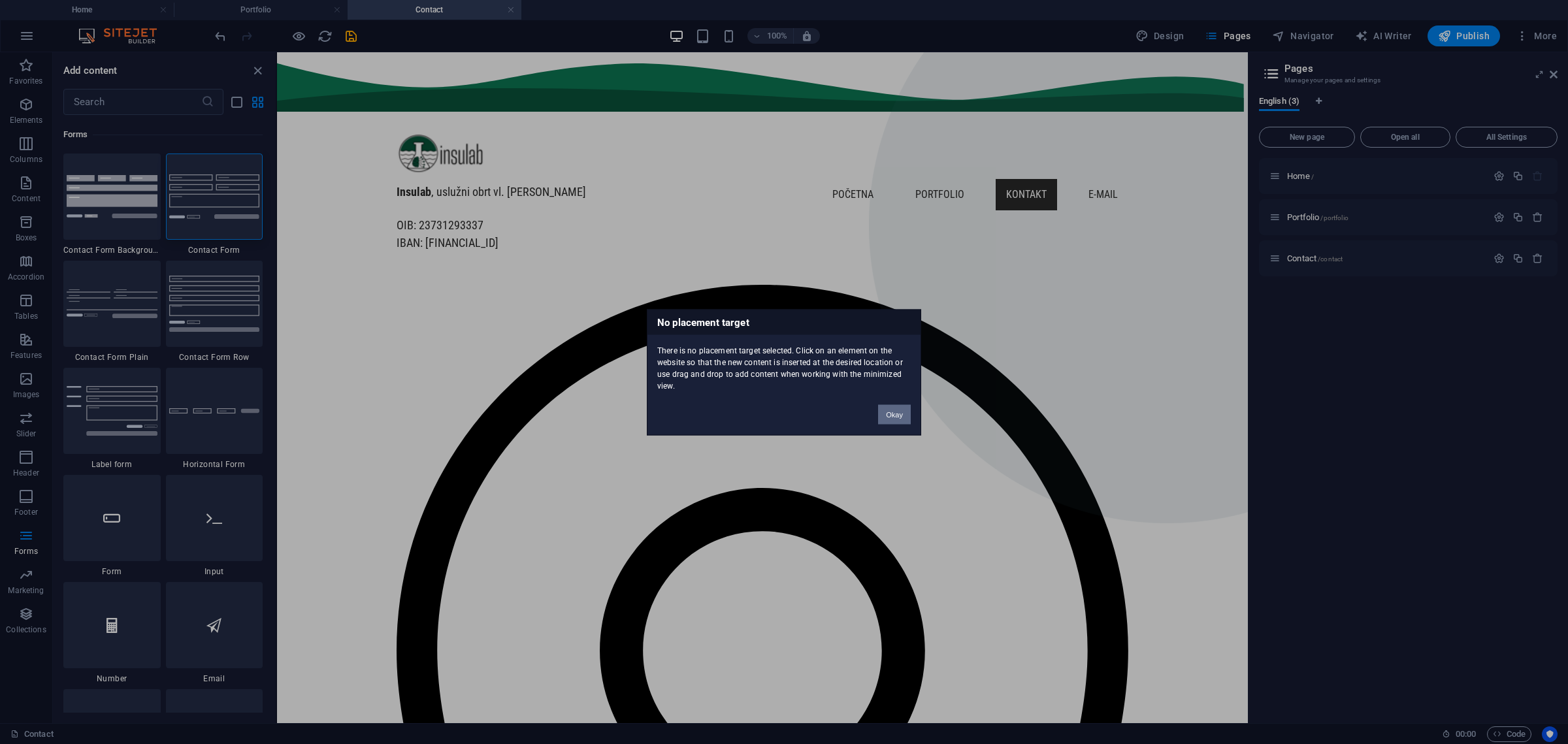
click at [897, 411] on button "Okay" at bounding box center [894, 414] width 33 height 19
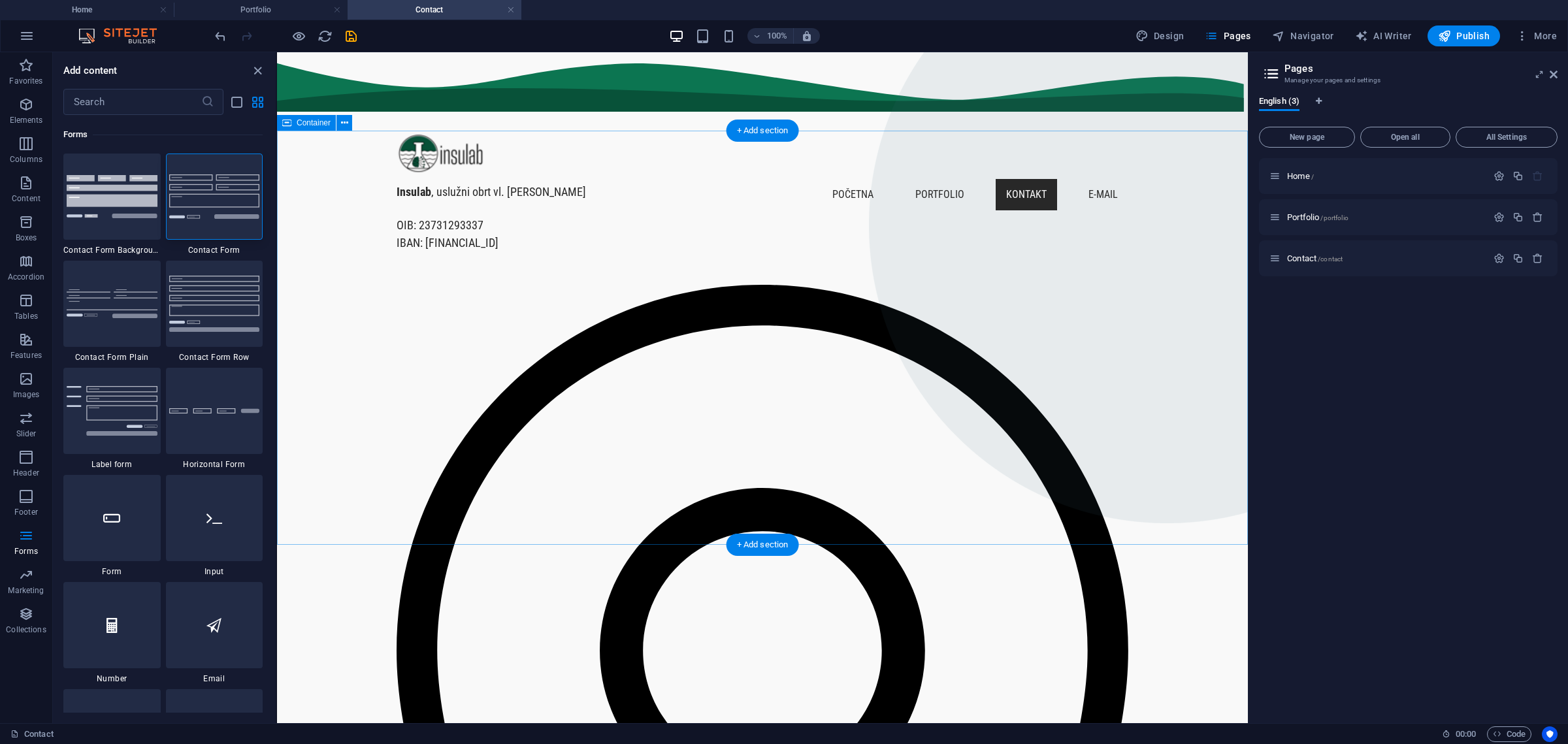
click at [229, 409] on img at bounding box center [214, 411] width 91 height 6
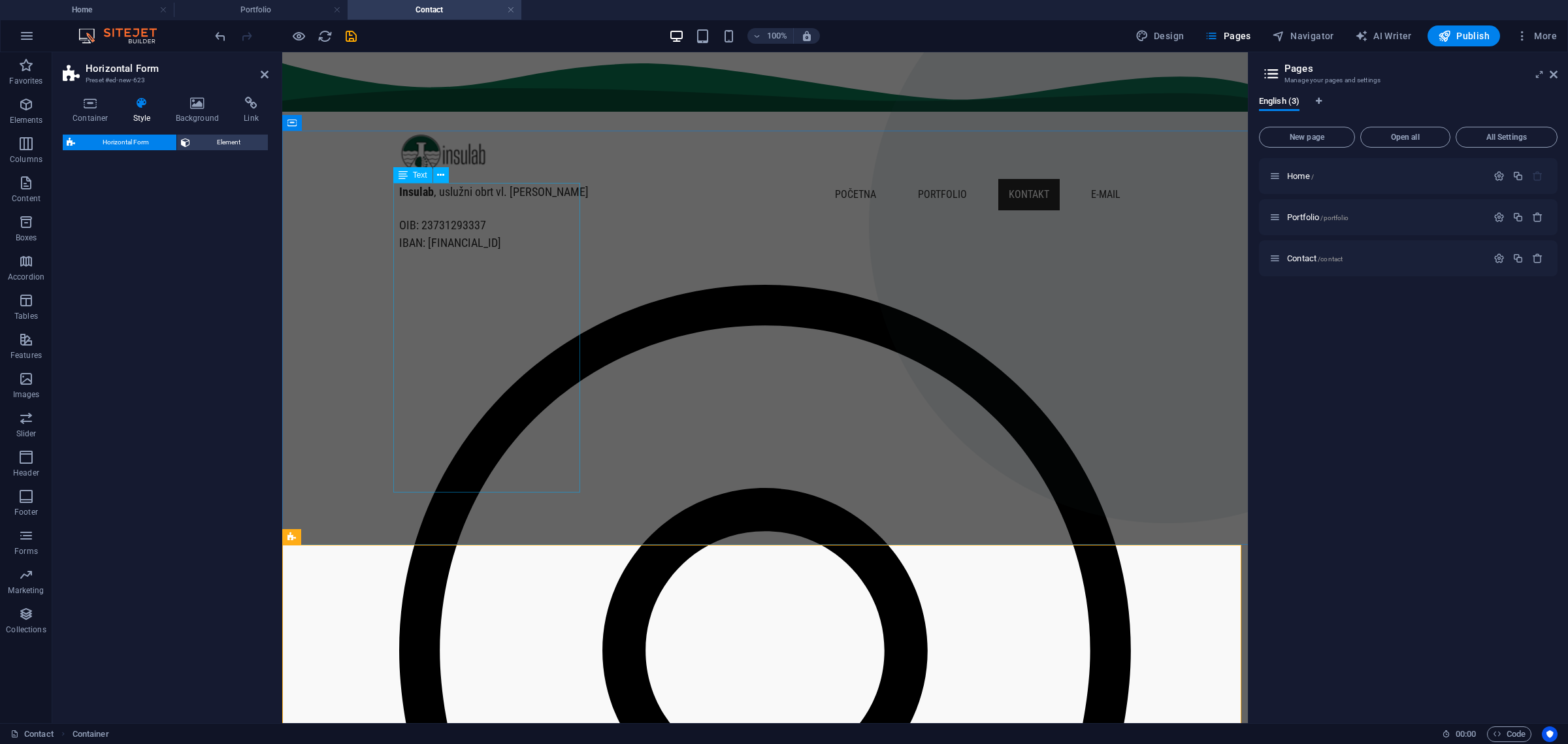
select select "rem"
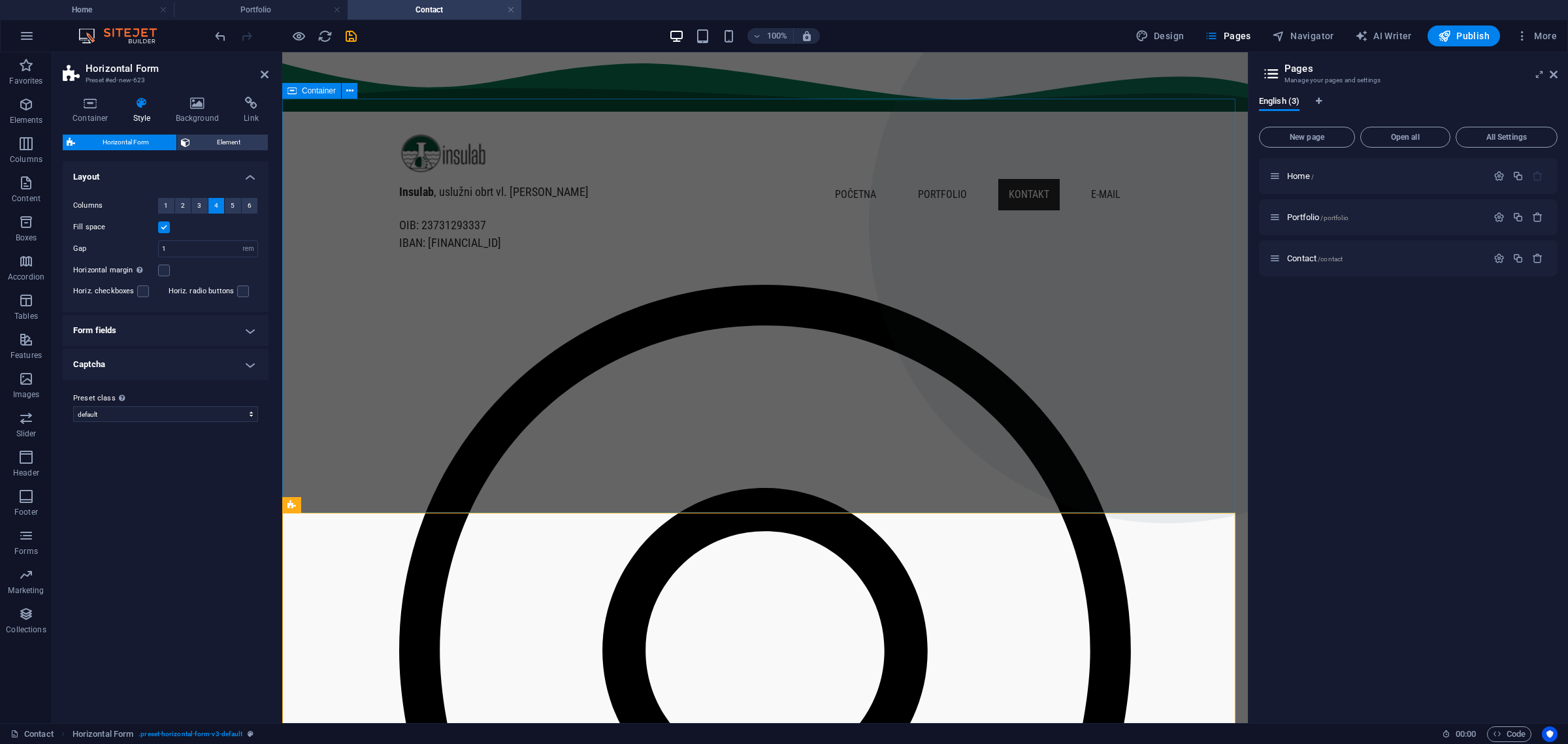
scroll to position [163, 0]
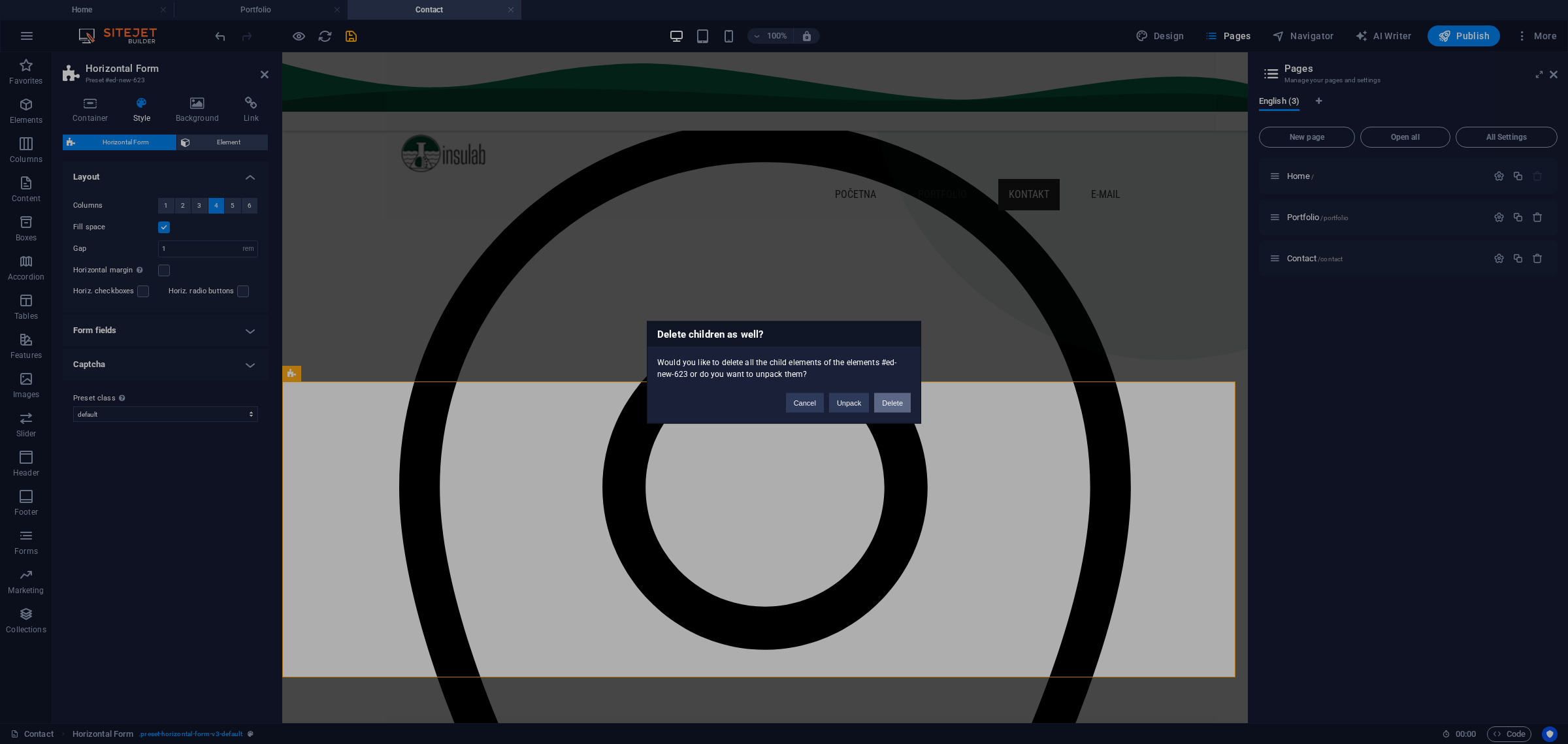
click at [886, 400] on button "Delete" at bounding box center [892, 402] width 36 height 19
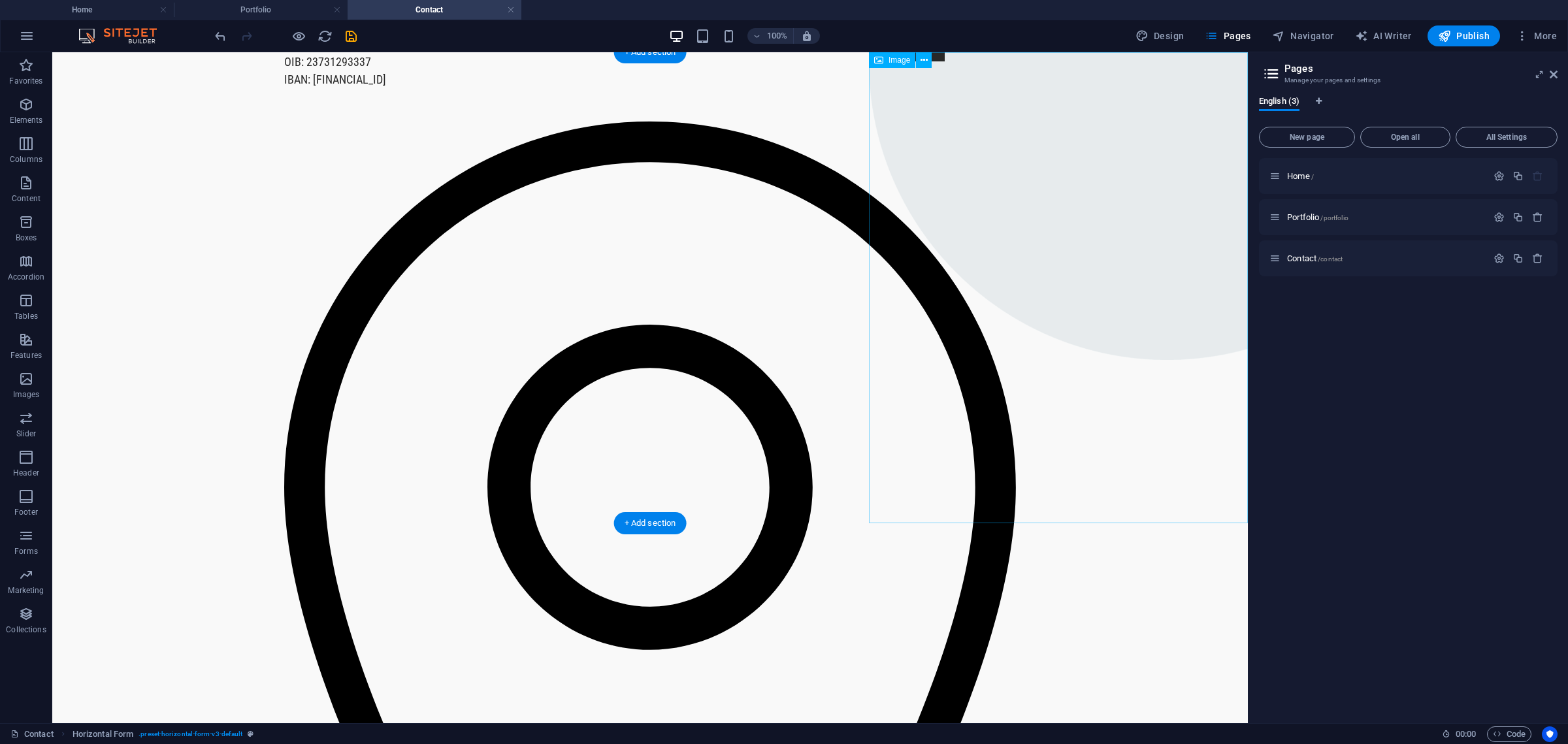
scroll to position [0, 0]
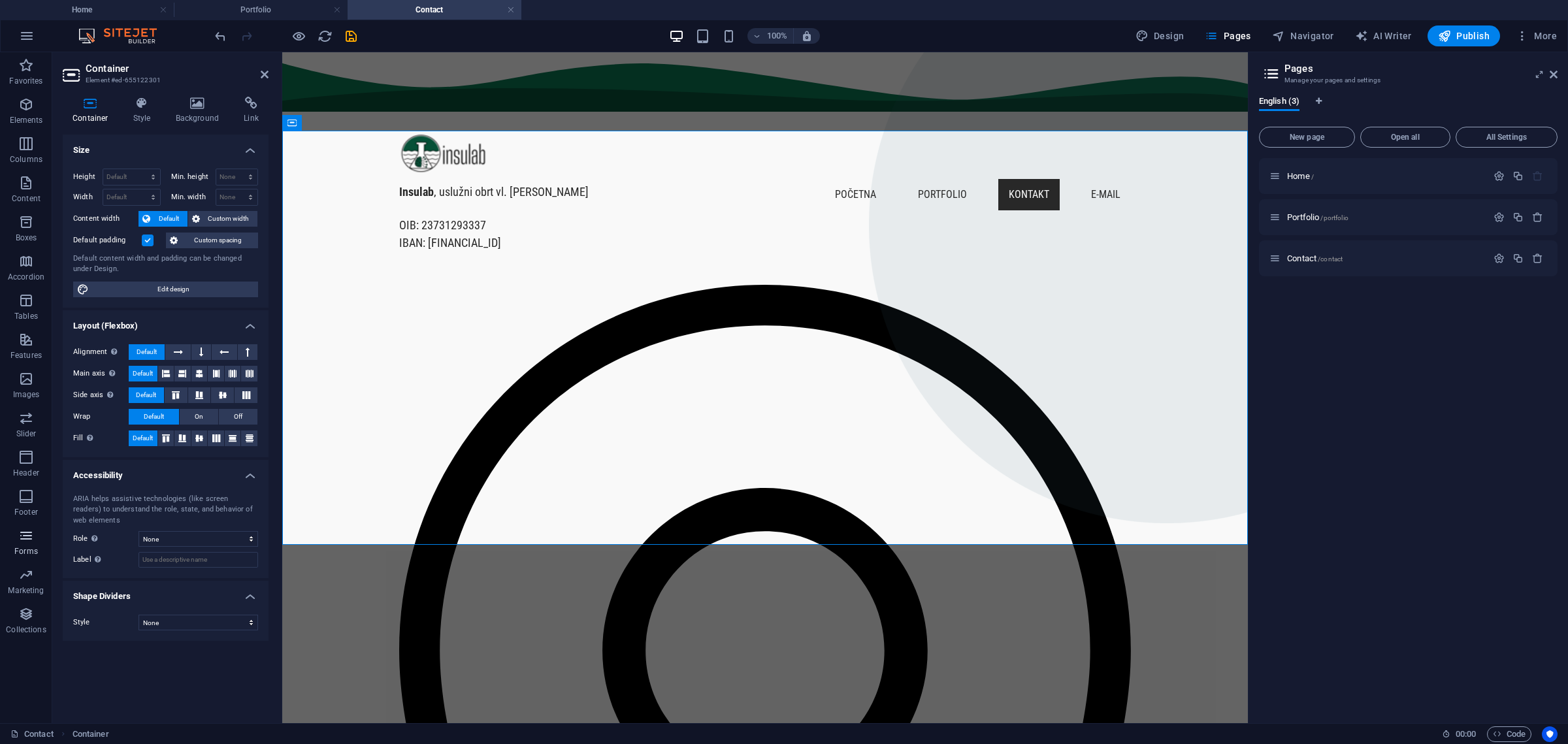
click at [36, 536] on span "Forms" at bounding box center [26, 543] width 52 height 31
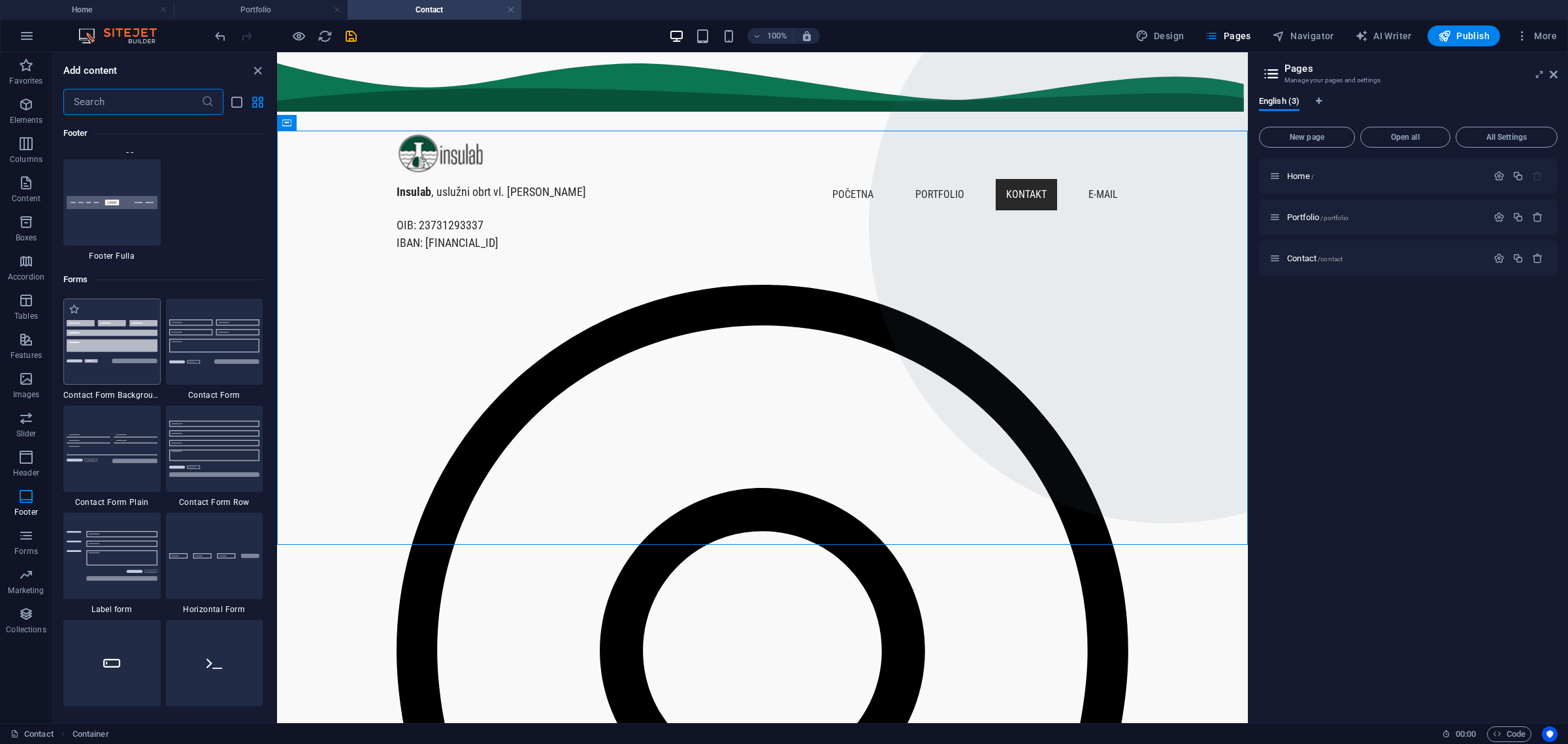
scroll to position [9376, 0]
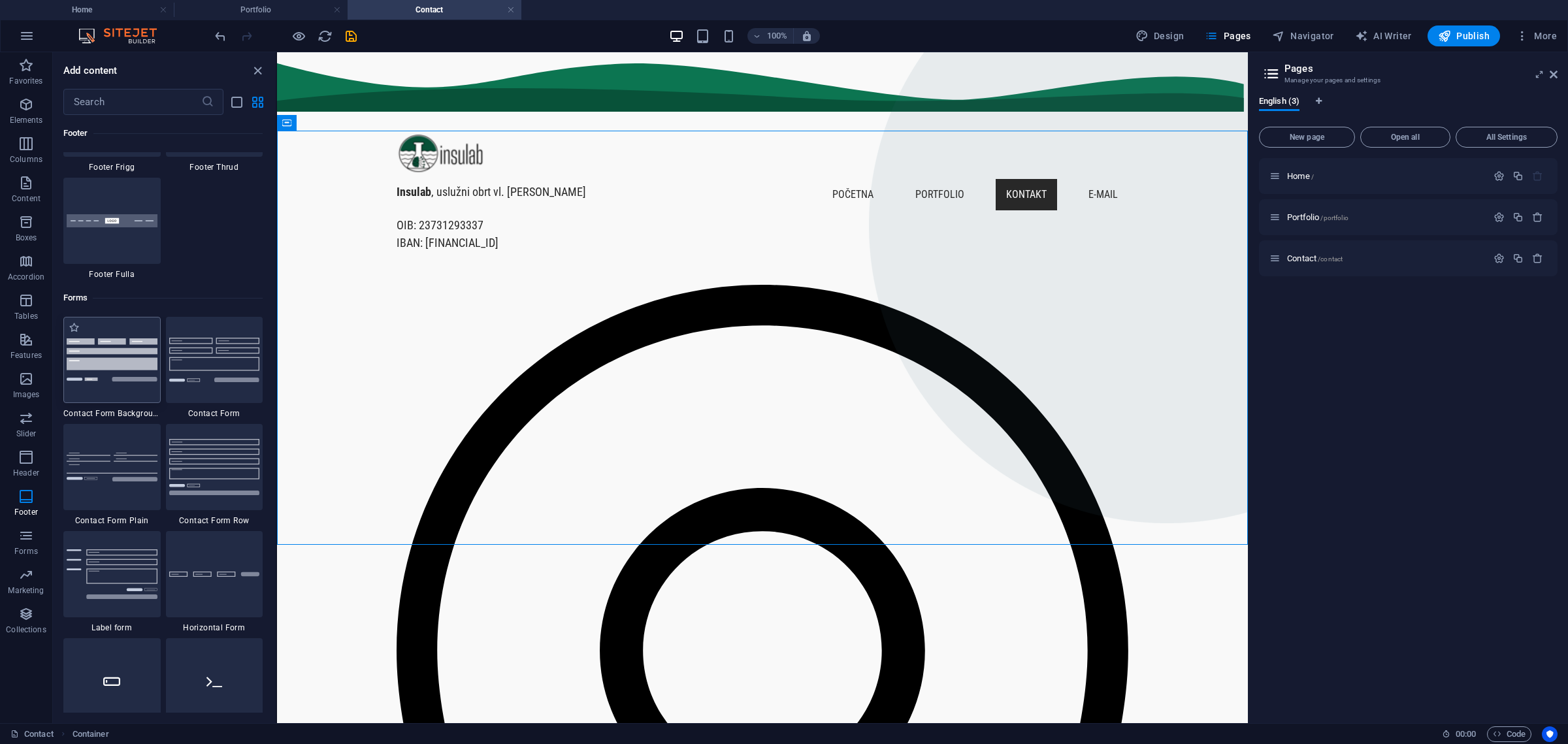
click at [132, 377] on img at bounding box center [112, 360] width 91 height 42
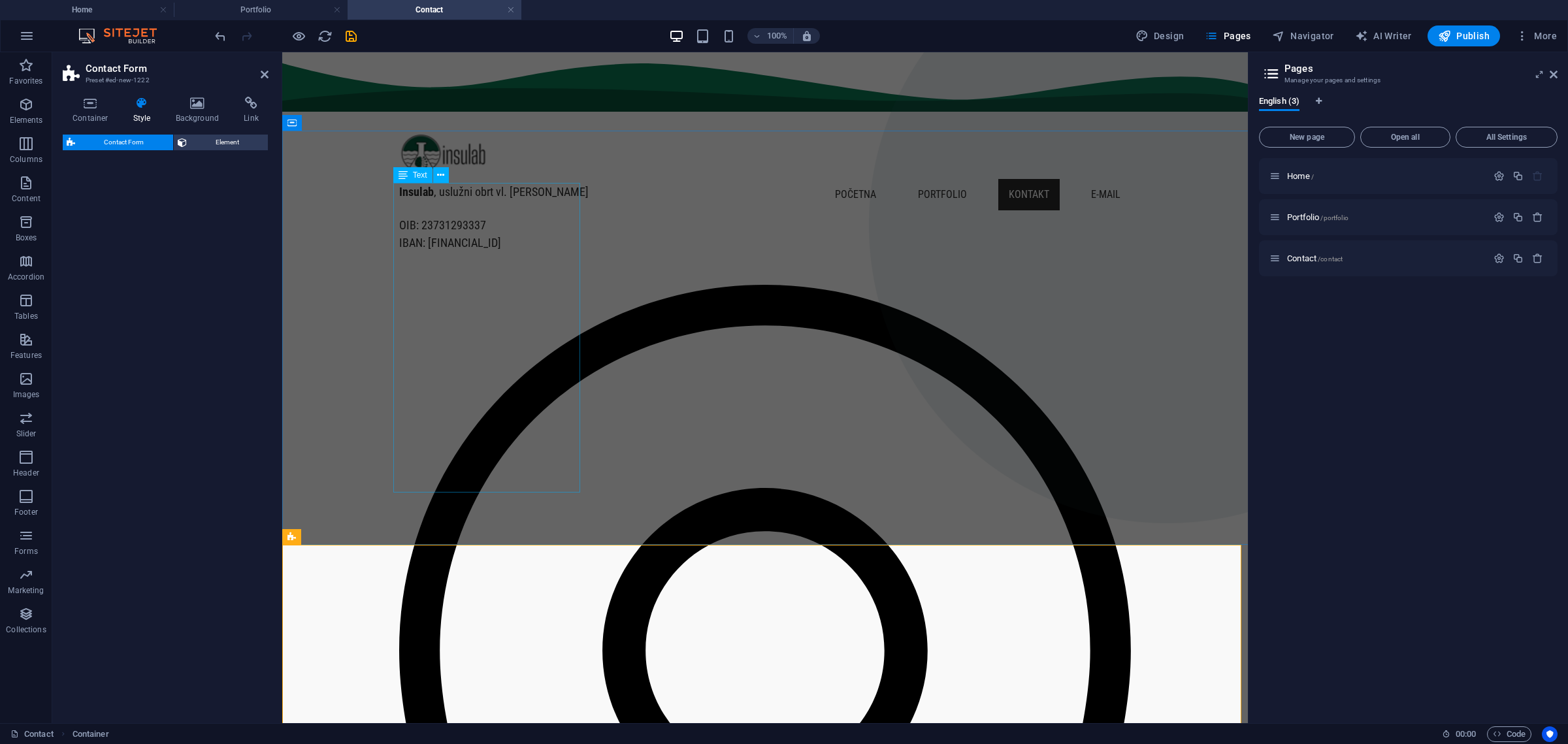
select select "rem"
select select "preset-contact-form-v3-background"
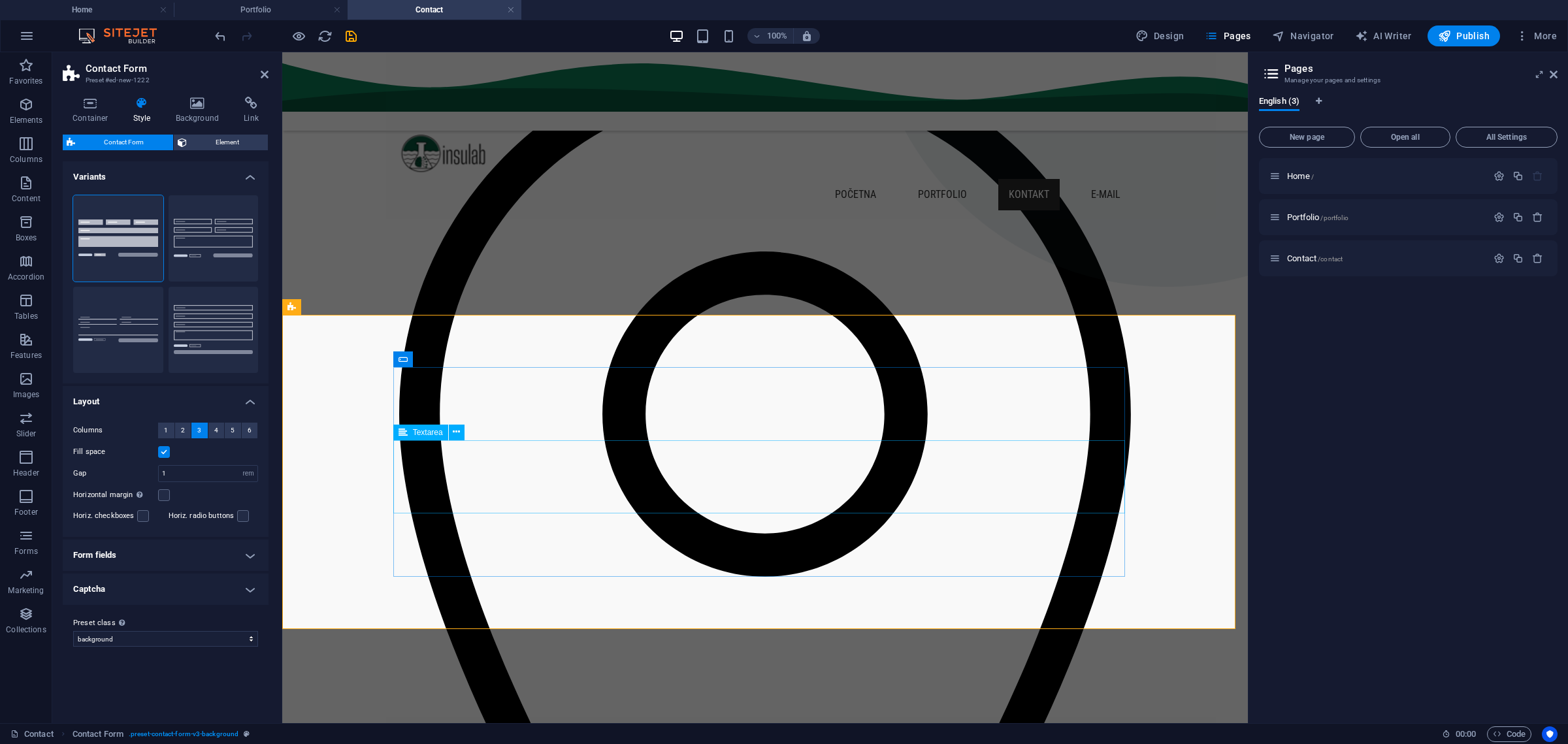
scroll to position [73, 0]
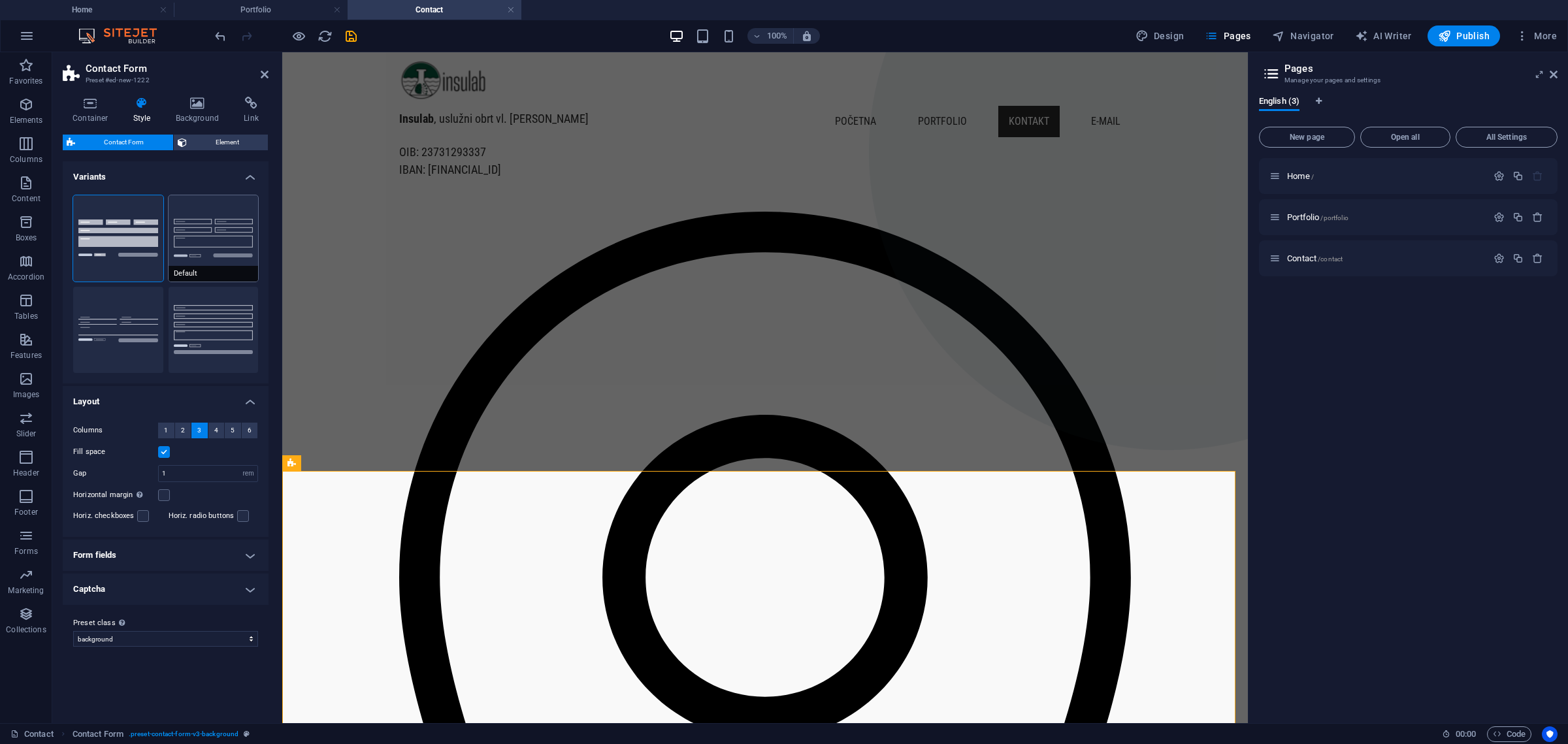
click at [226, 237] on button "Default" at bounding box center [214, 238] width 90 height 86
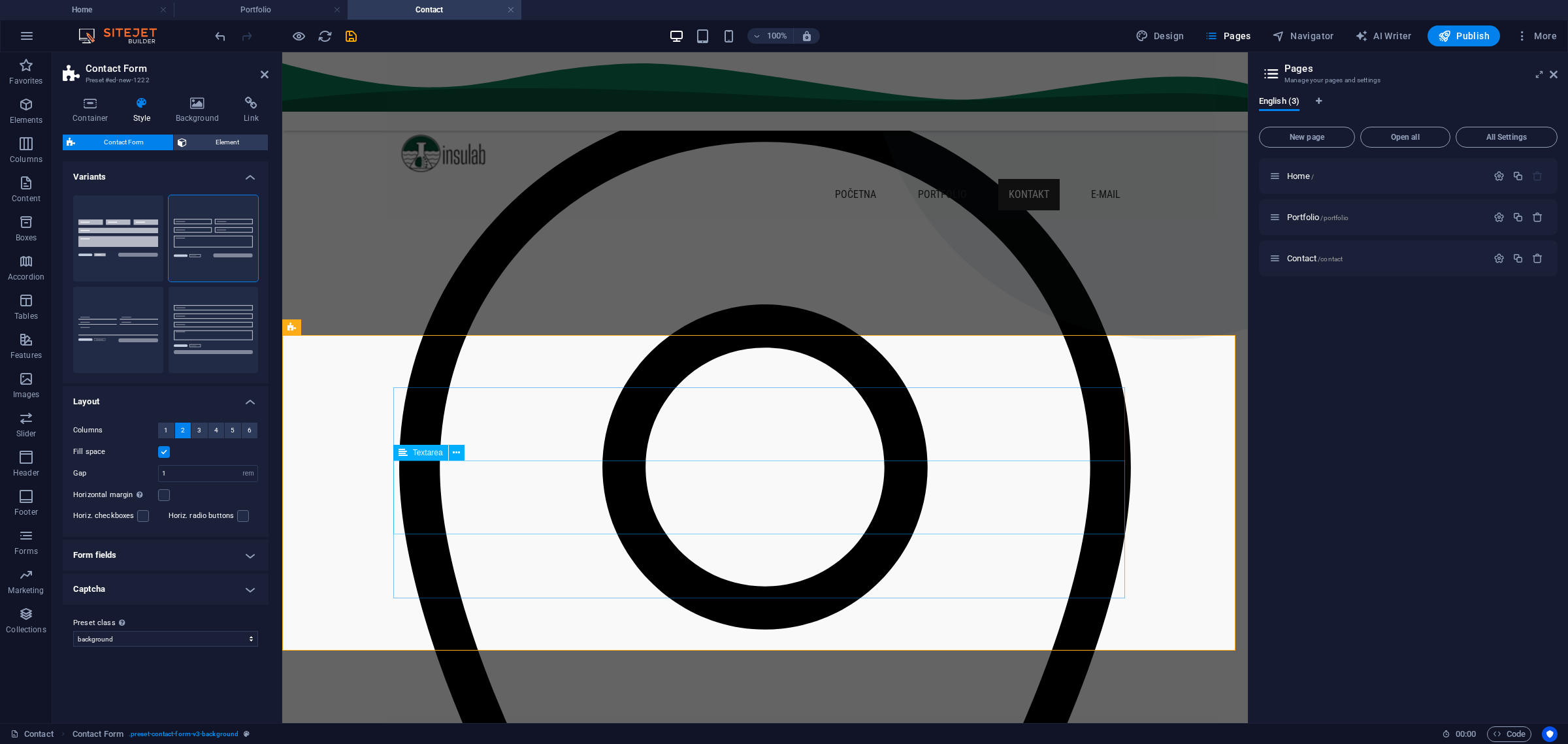
scroll to position [236, 0]
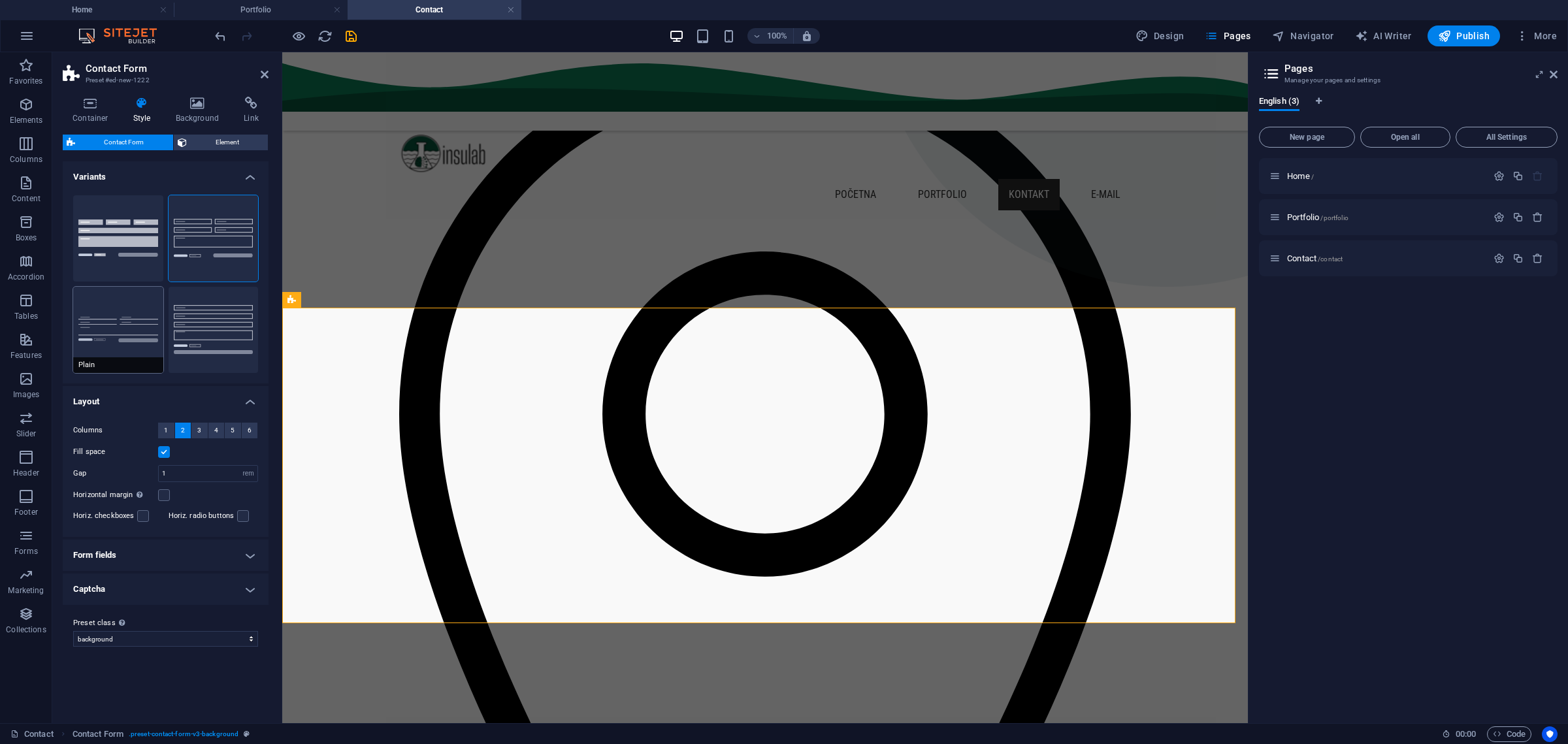
click at [120, 312] on button "Plain" at bounding box center [118, 330] width 90 height 86
click at [209, 136] on span "Element" at bounding box center [227, 142] width 73 height 16
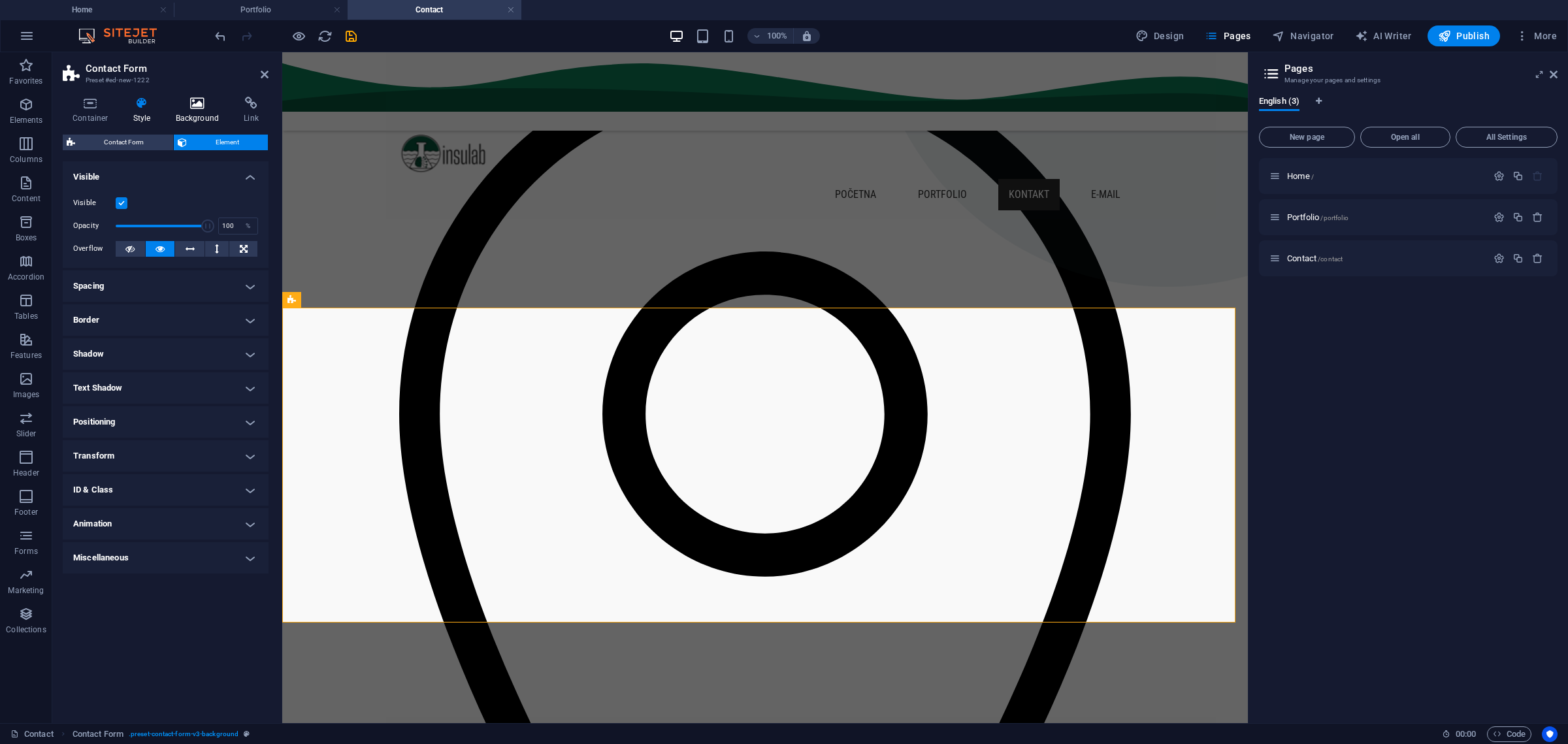
click at [201, 98] on icon at bounding box center [198, 103] width 63 height 13
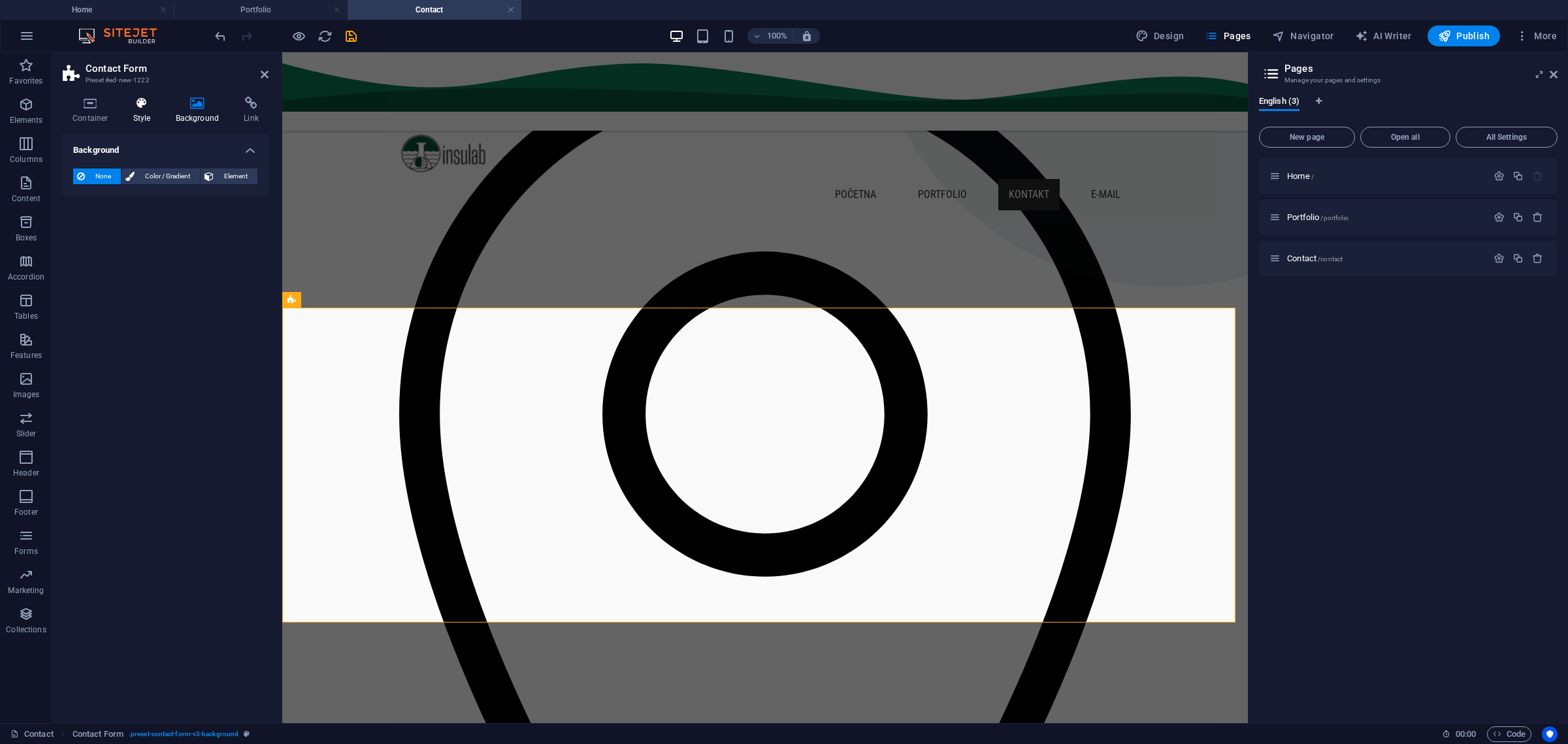
click at [155, 100] on icon at bounding box center [142, 103] width 37 height 13
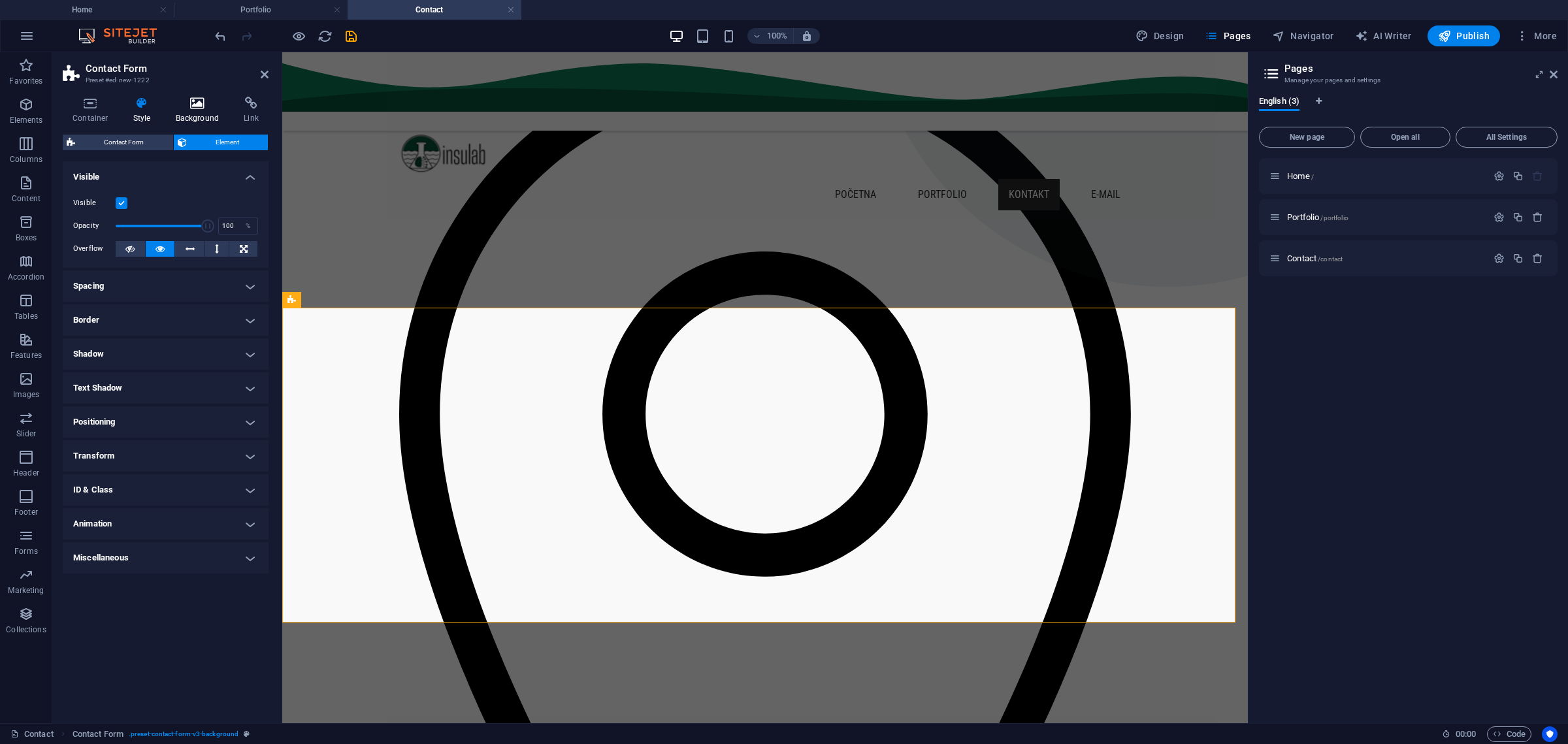
click at [186, 101] on icon at bounding box center [198, 103] width 63 height 13
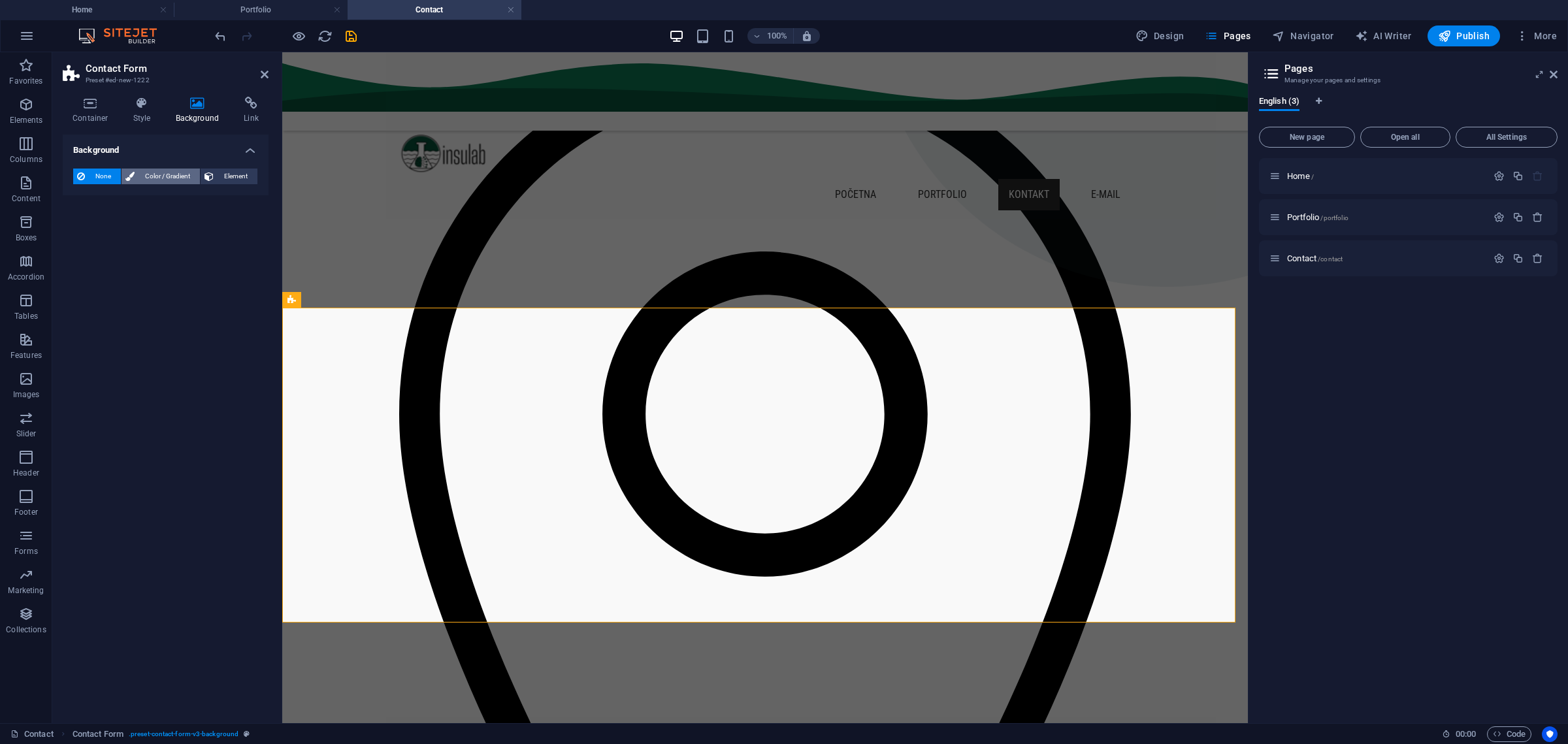
click at [152, 177] on span "Color / Gradient" at bounding box center [167, 176] width 57 height 16
click at [76, 230] on span at bounding box center [81, 228] width 14 height 14
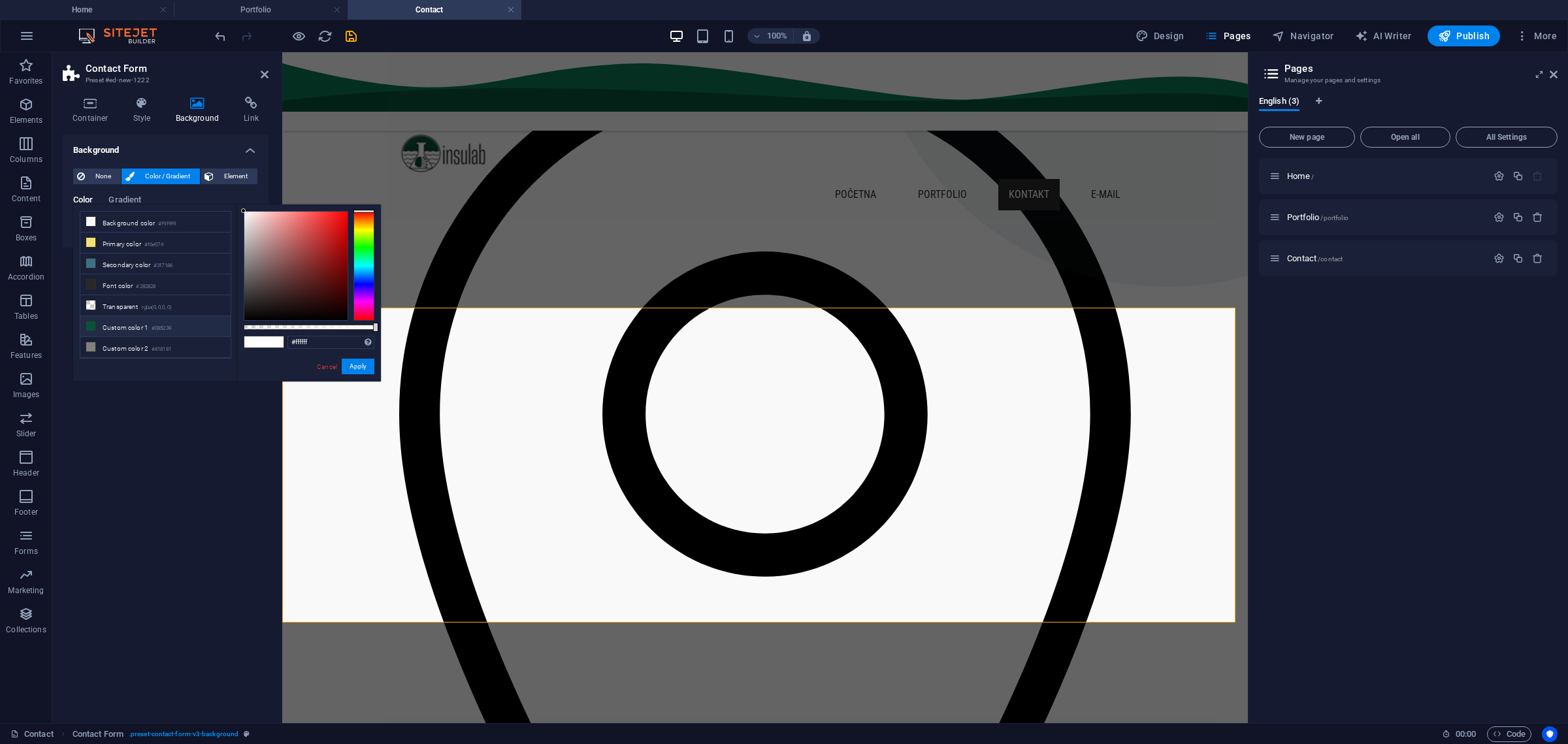
click at [112, 323] on li "Custom color 1 #085239" at bounding box center [155, 326] width 150 height 21
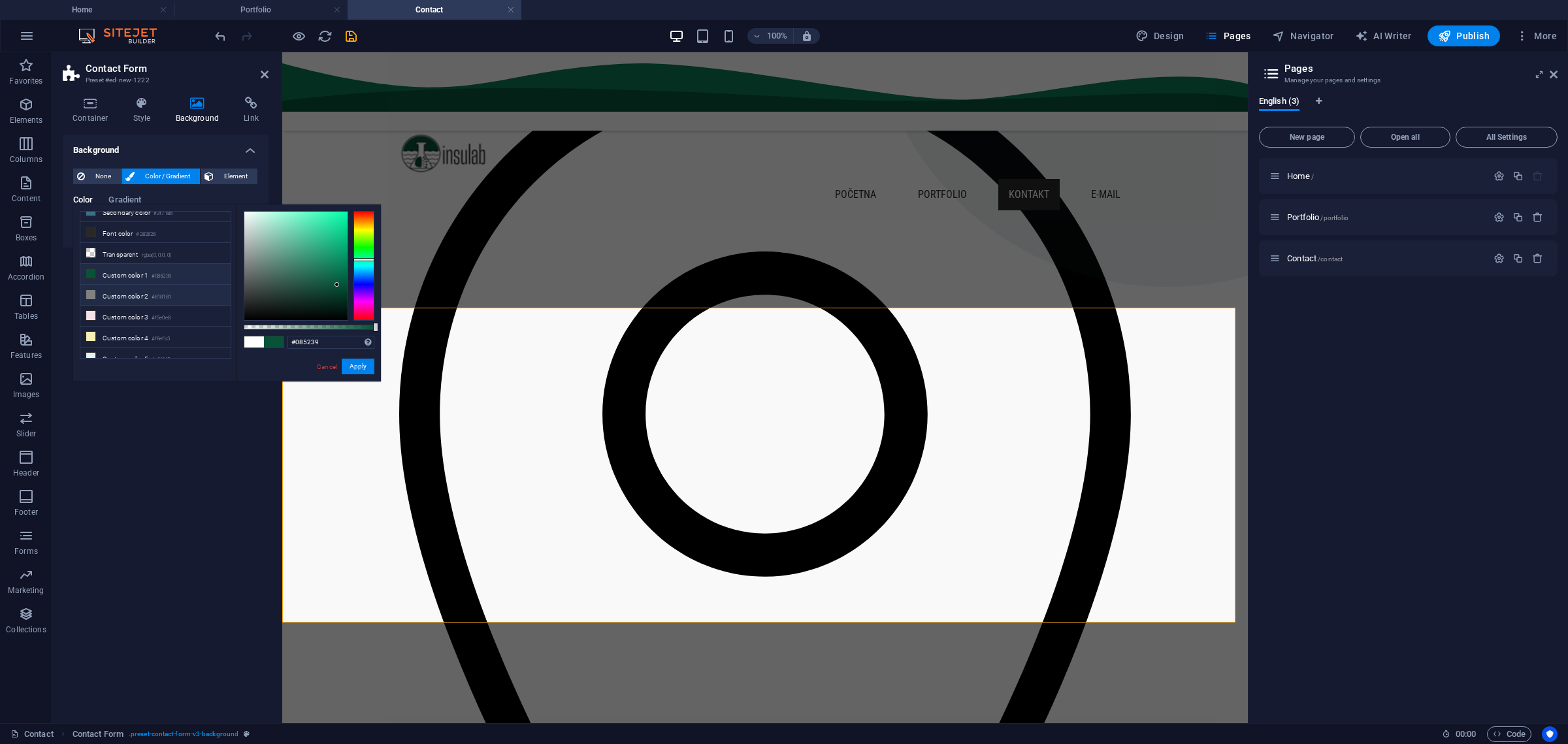
scroll to position [0, 0]
click at [125, 196] on span "Gradient" at bounding box center [124, 201] width 33 height 19
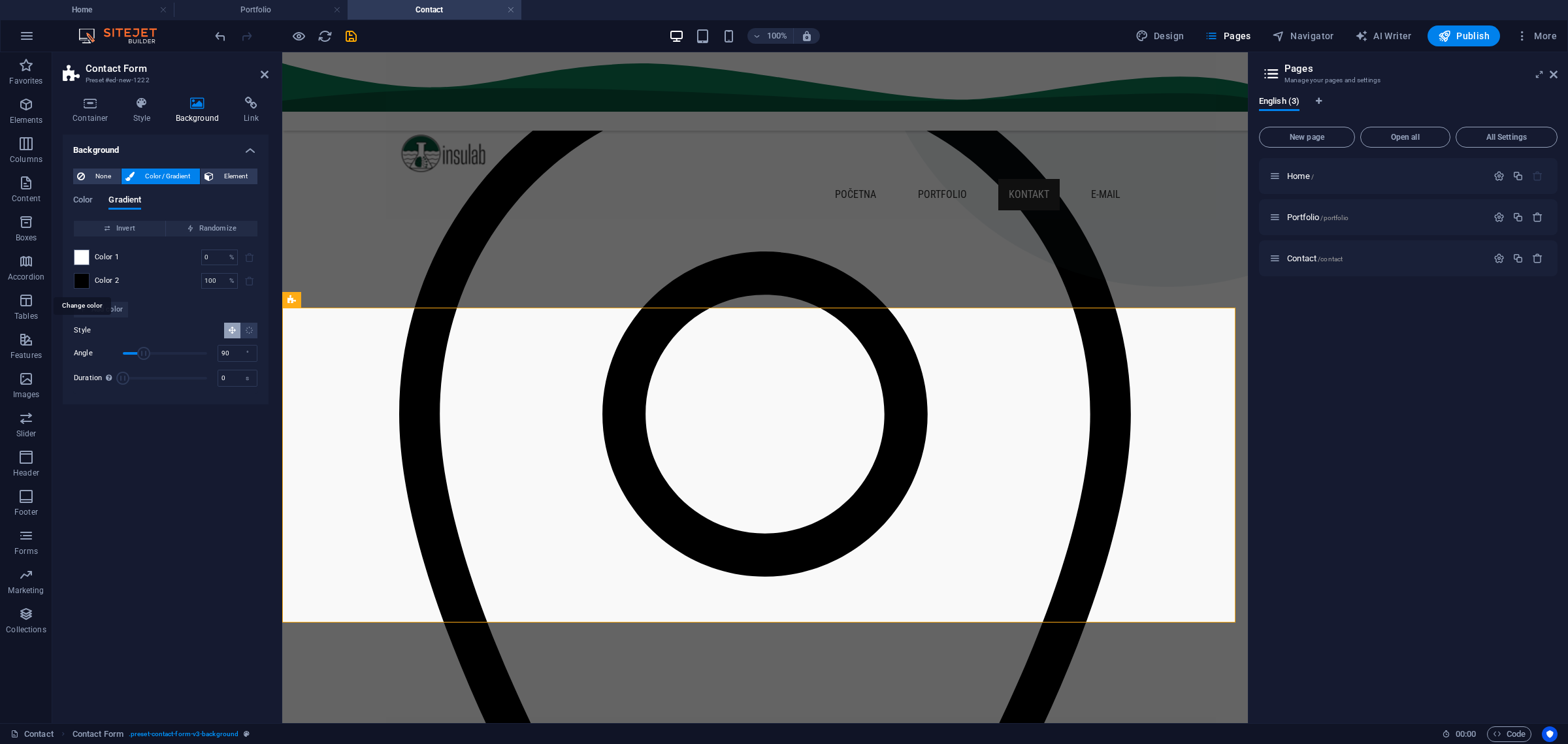
click at [80, 281] on span at bounding box center [81, 280] width 14 height 14
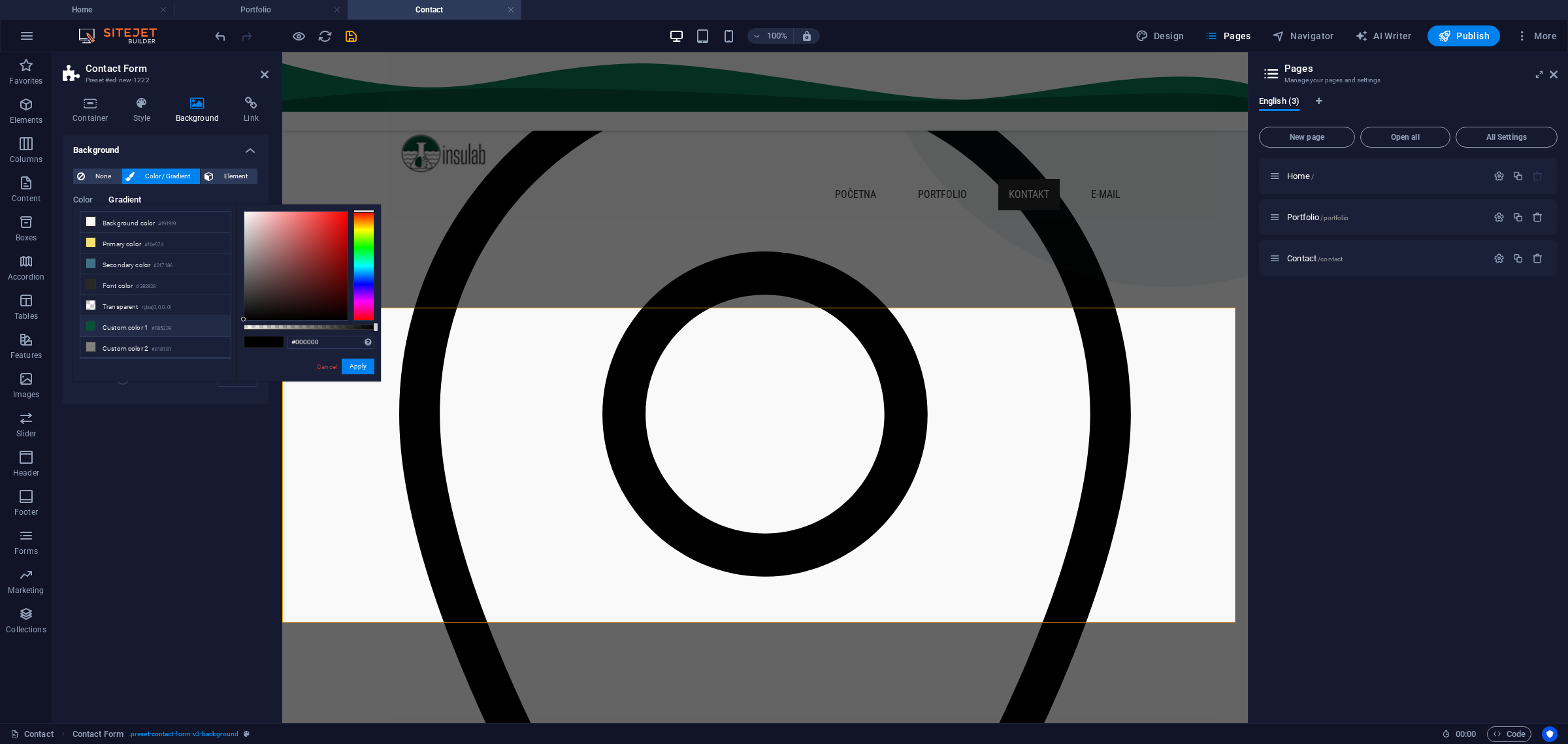
click at [110, 319] on li "Custom color 1 #085239" at bounding box center [155, 326] width 150 height 21
type input "#085239"
click at [177, 173] on span "Color / Gradient" at bounding box center [167, 176] width 57 height 16
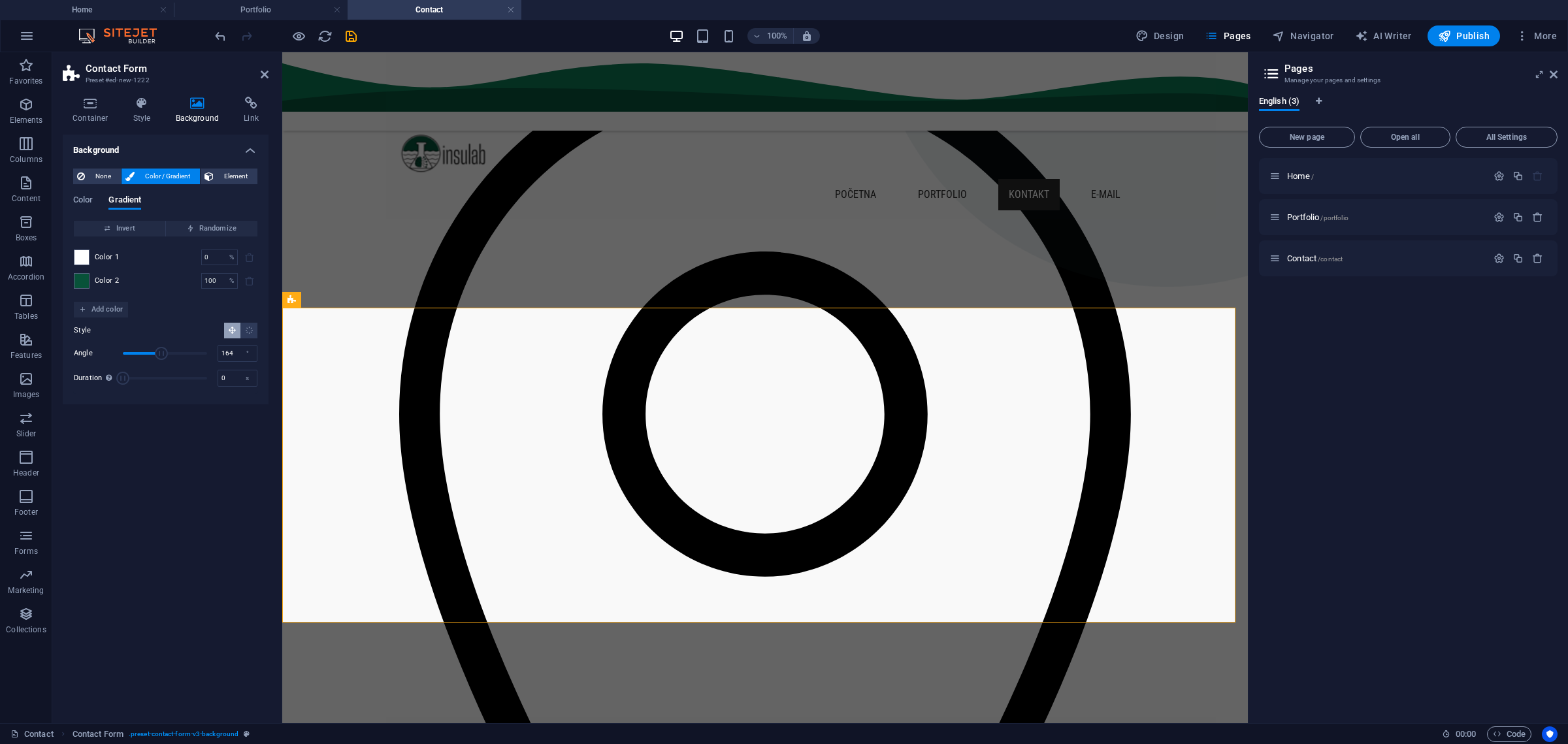
drag, startPoint x: 144, startPoint y: 354, endPoint x: 161, endPoint y: 362, distance: 18.8
click at [161, 362] on span "Angle" at bounding box center [165, 353] width 84 height 19
drag, startPoint x: 158, startPoint y: 356, endPoint x: 195, endPoint y: 361, distance: 37.3
click at [195, 361] on span "Angle" at bounding box center [165, 353] width 84 height 19
drag, startPoint x: 195, startPoint y: 356, endPoint x: 151, endPoint y: 356, distance: 44.0
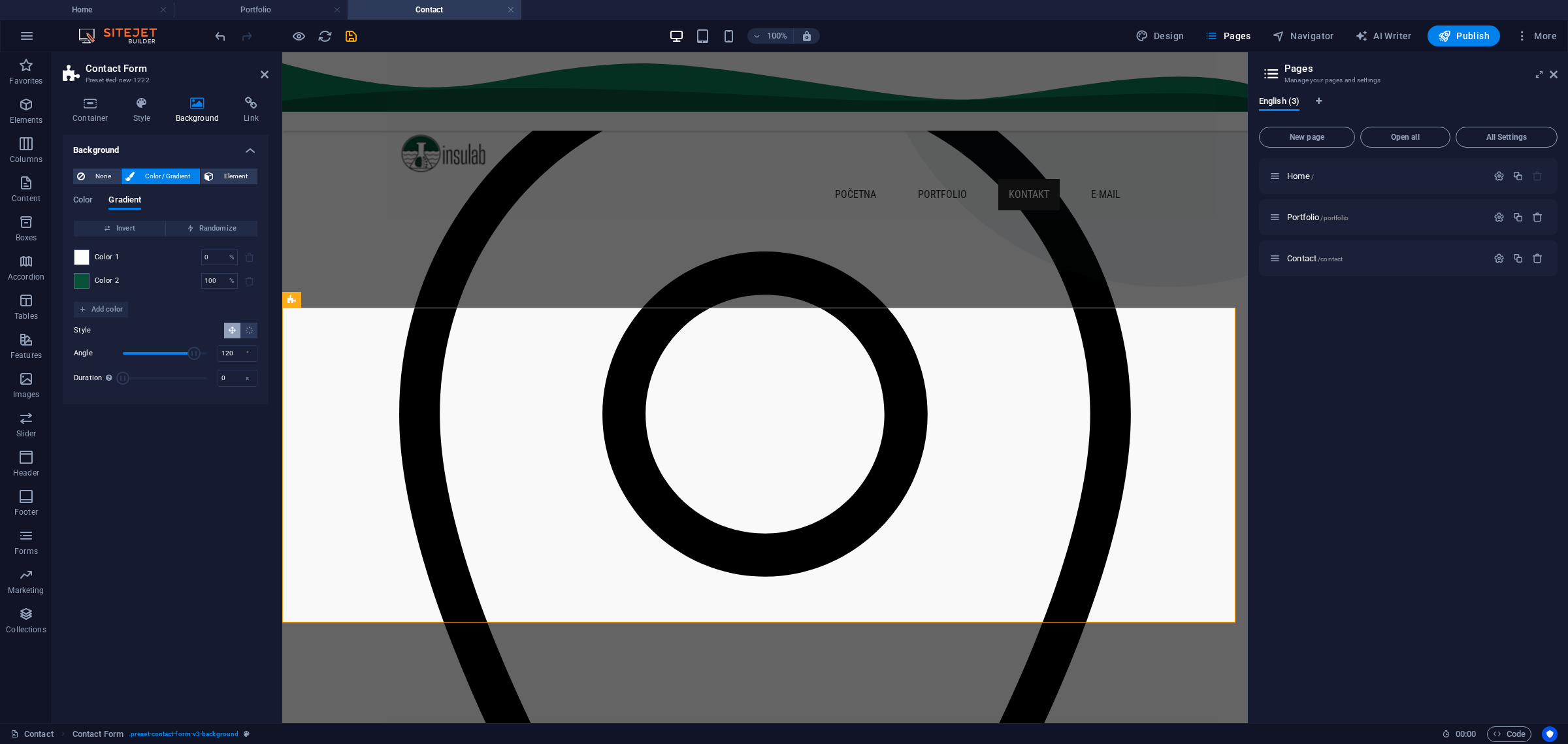
click at [187, 356] on span "Angle" at bounding box center [193, 353] width 13 height 13
drag, startPoint x: 149, startPoint y: 356, endPoint x: 121, endPoint y: 354, distance: 28.1
click at [135, 354] on span "Angle" at bounding box center [141, 353] width 13 height 13
type input "0"
drag, startPoint x: 120, startPoint y: 354, endPoint x: 117, endPoint y: 362, distance: 8.5
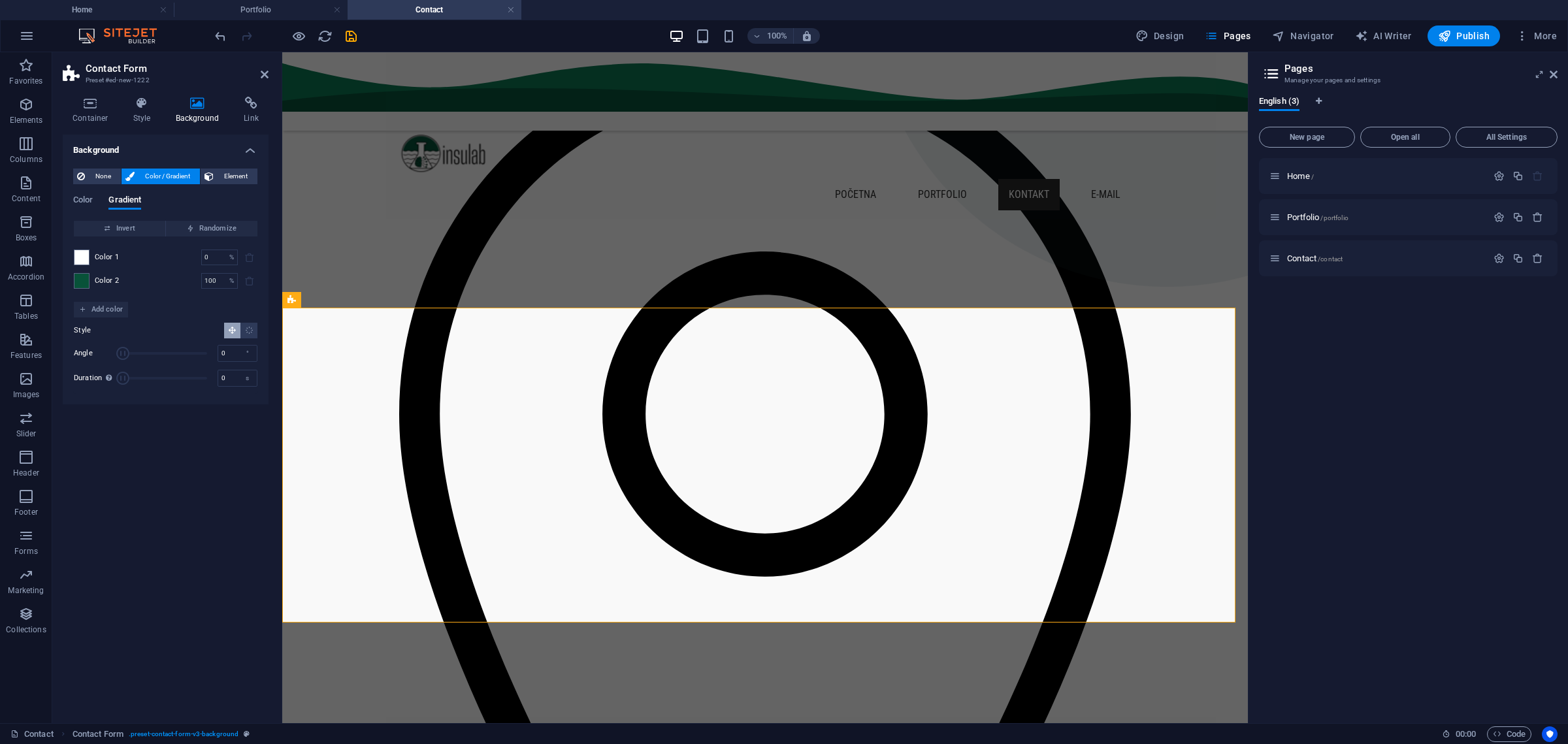
click at [117, 362] on div "Angle 0 °" at bounding box center [165, 353] width 183 height 19
type input "8.2"
drag, startPoint x: 119, startPoint y: 376, endPoint x: 146, endPoint y: 384, distance: 28.2
click at [146, 384] on span "Duration" at bounding box center [144, 377] width 13 height 13
type input "43"
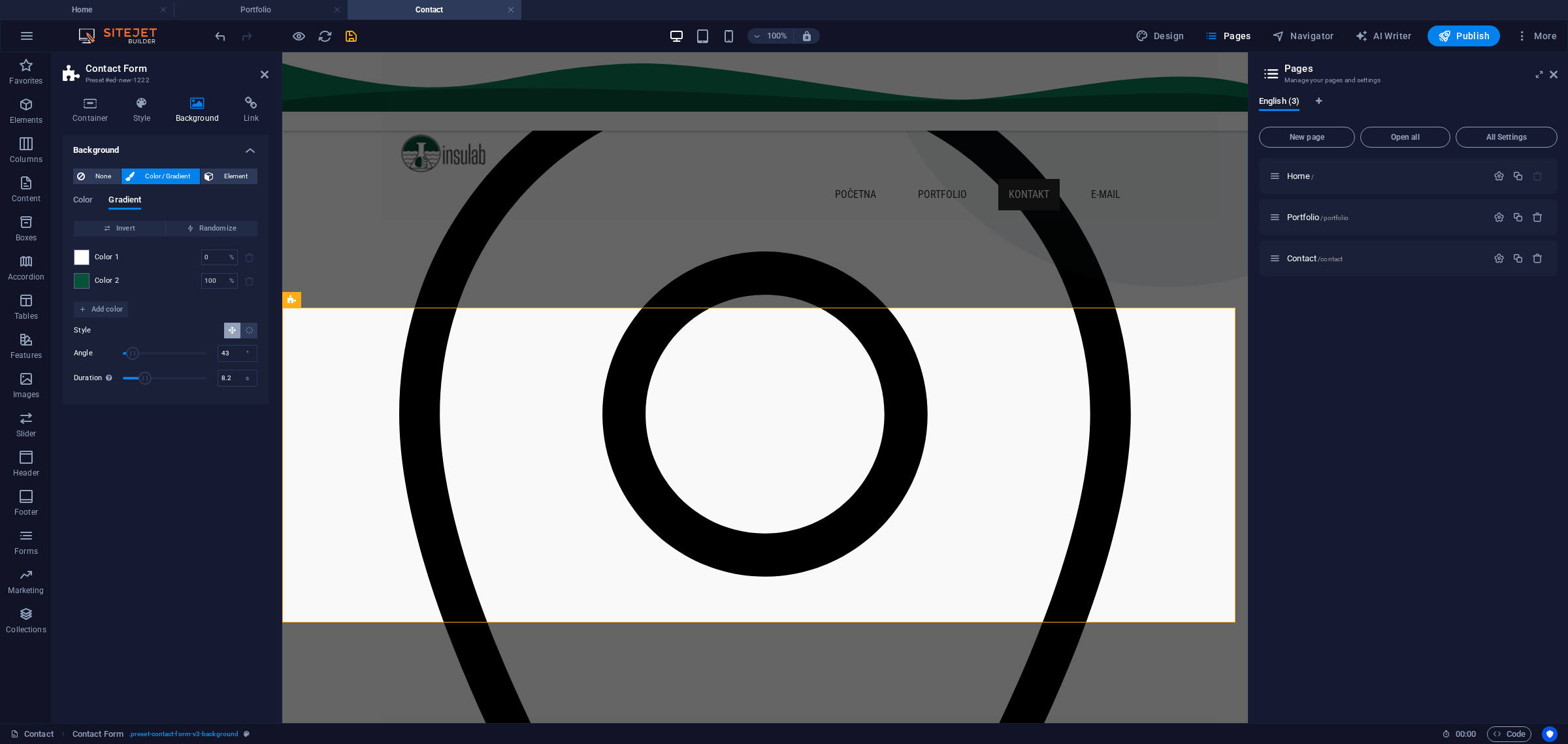
drag, startPoint x: 122, startPoint y: 355, endPoint x: 133, endPoint y: 358, distance: 11.4
click at [133, 358] on span "Angle" at bounding box center [132, 353] width 13 height 13
click at [298, 36] on icon "button" at bounding box center [299, 36] width 15 height 15
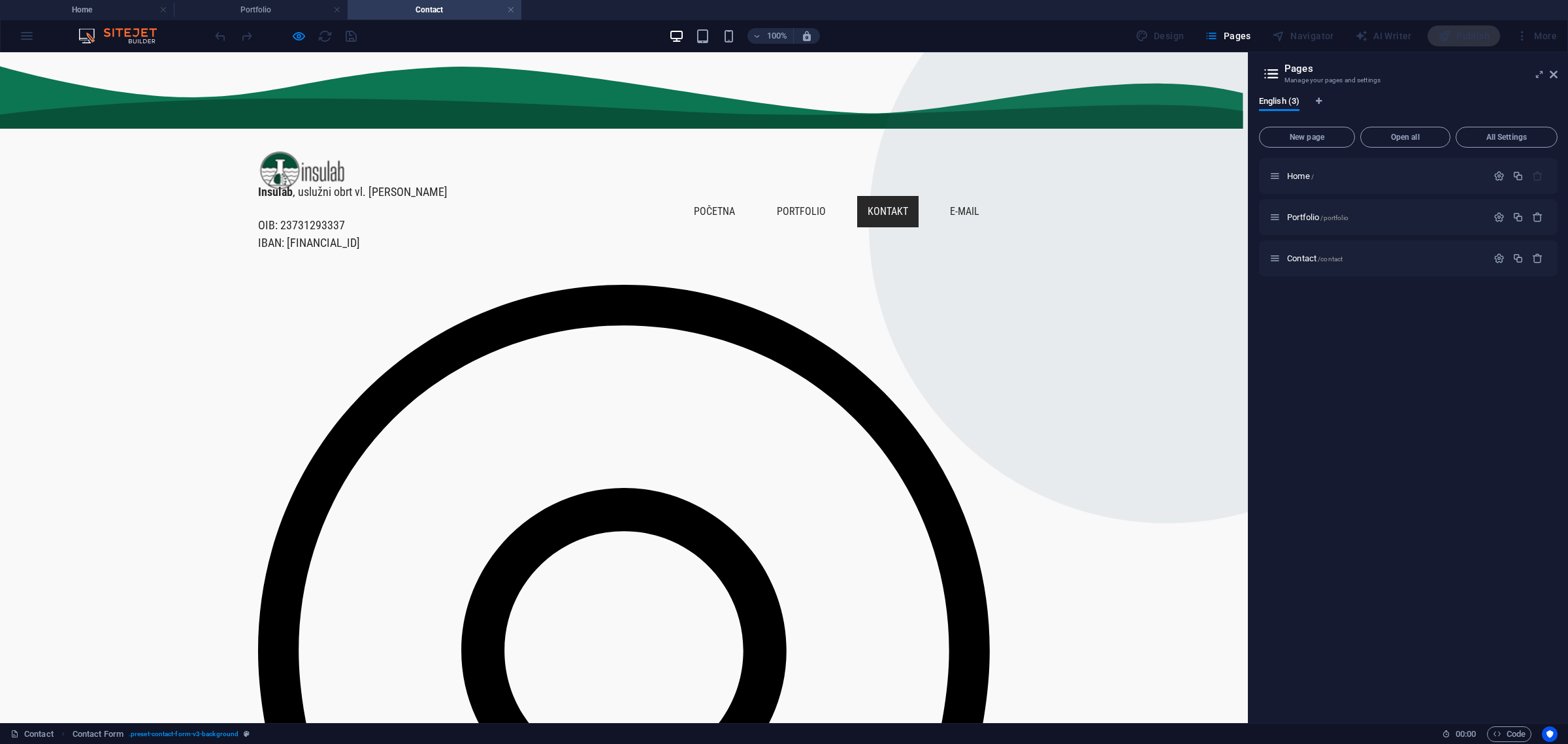
scroll to position [241, 0]
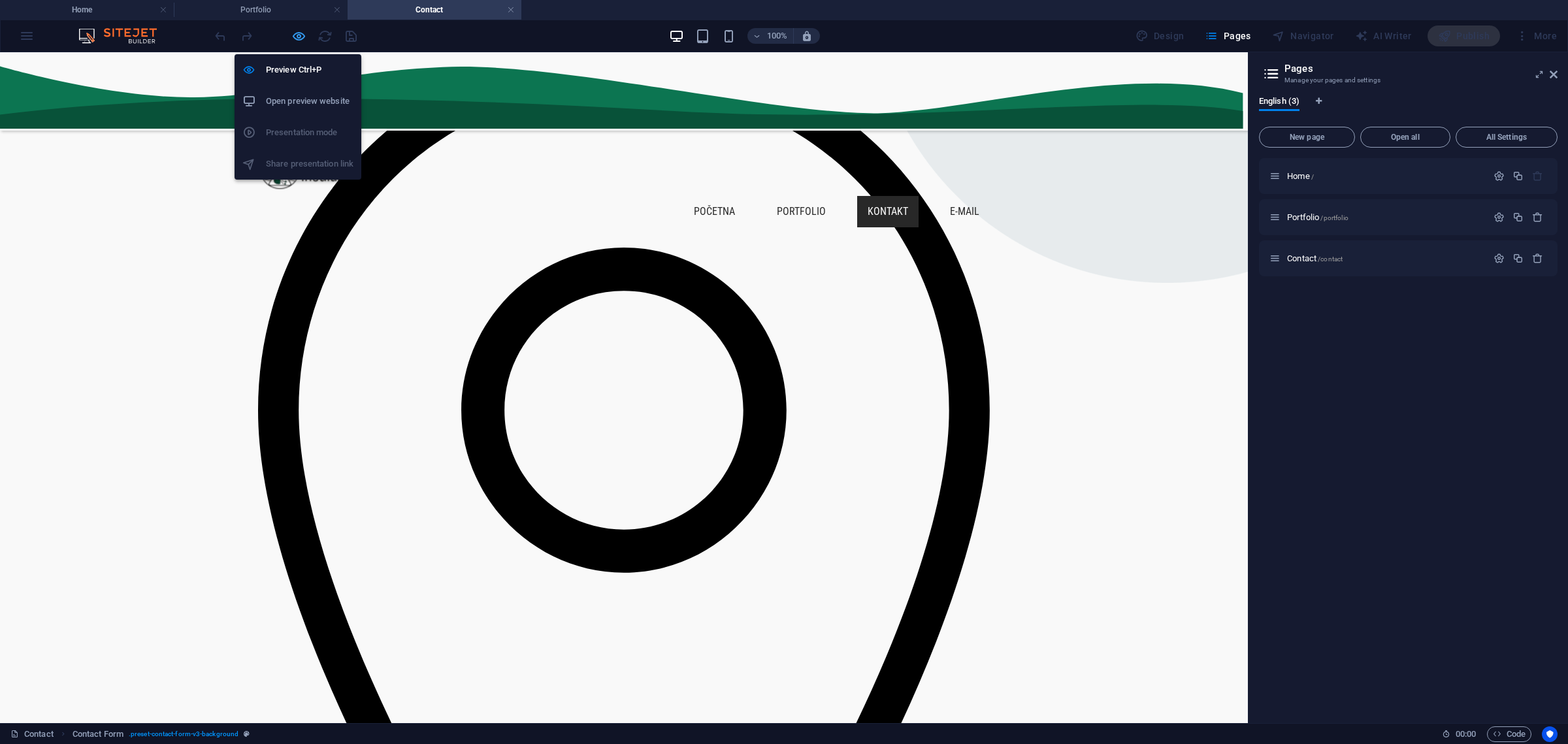
click at [301, 32] on icon "button" at bounding box center [299, 36] width 15 height 15
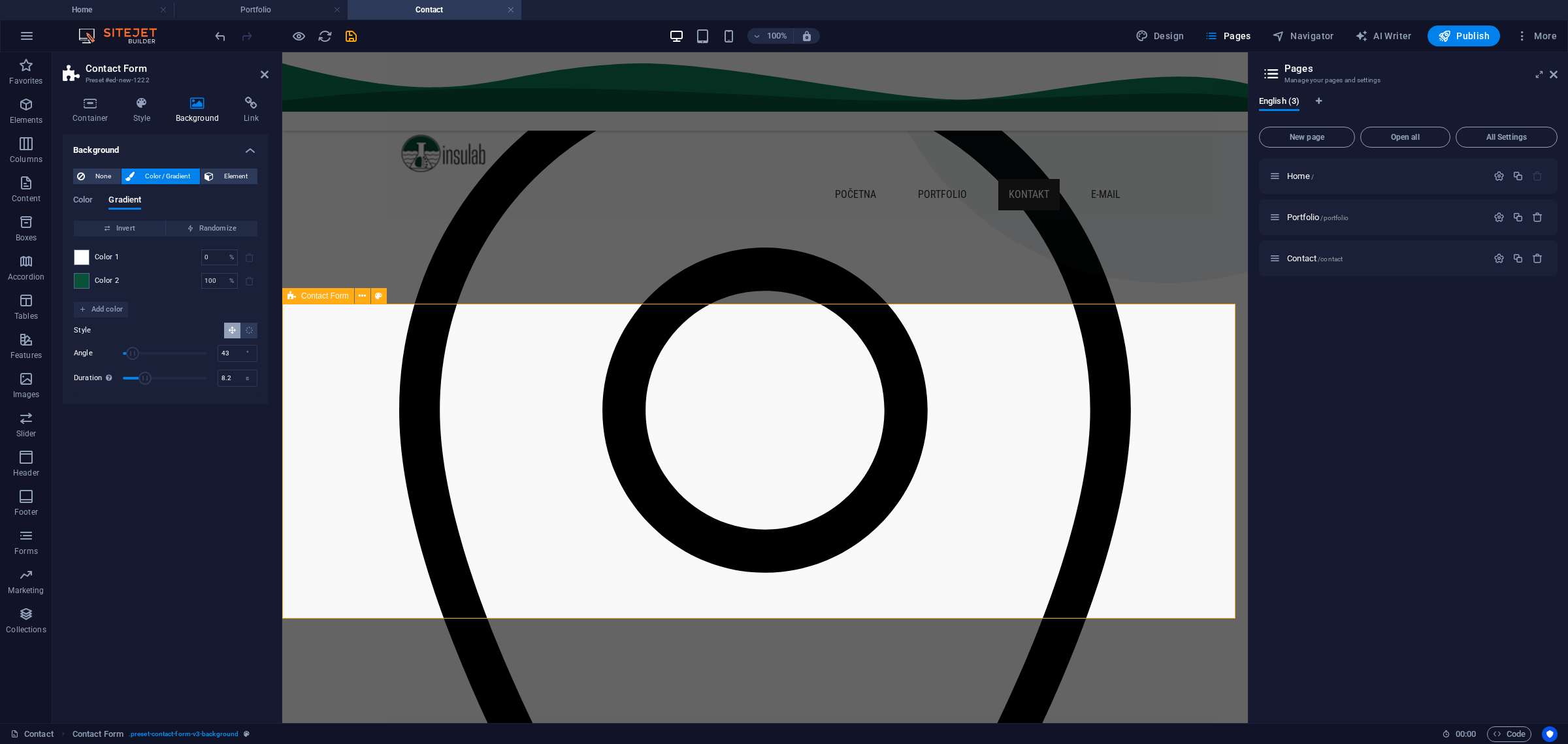
click at [91, 201] on span "Color" at bounding box center [83, 201] width 19 height 19
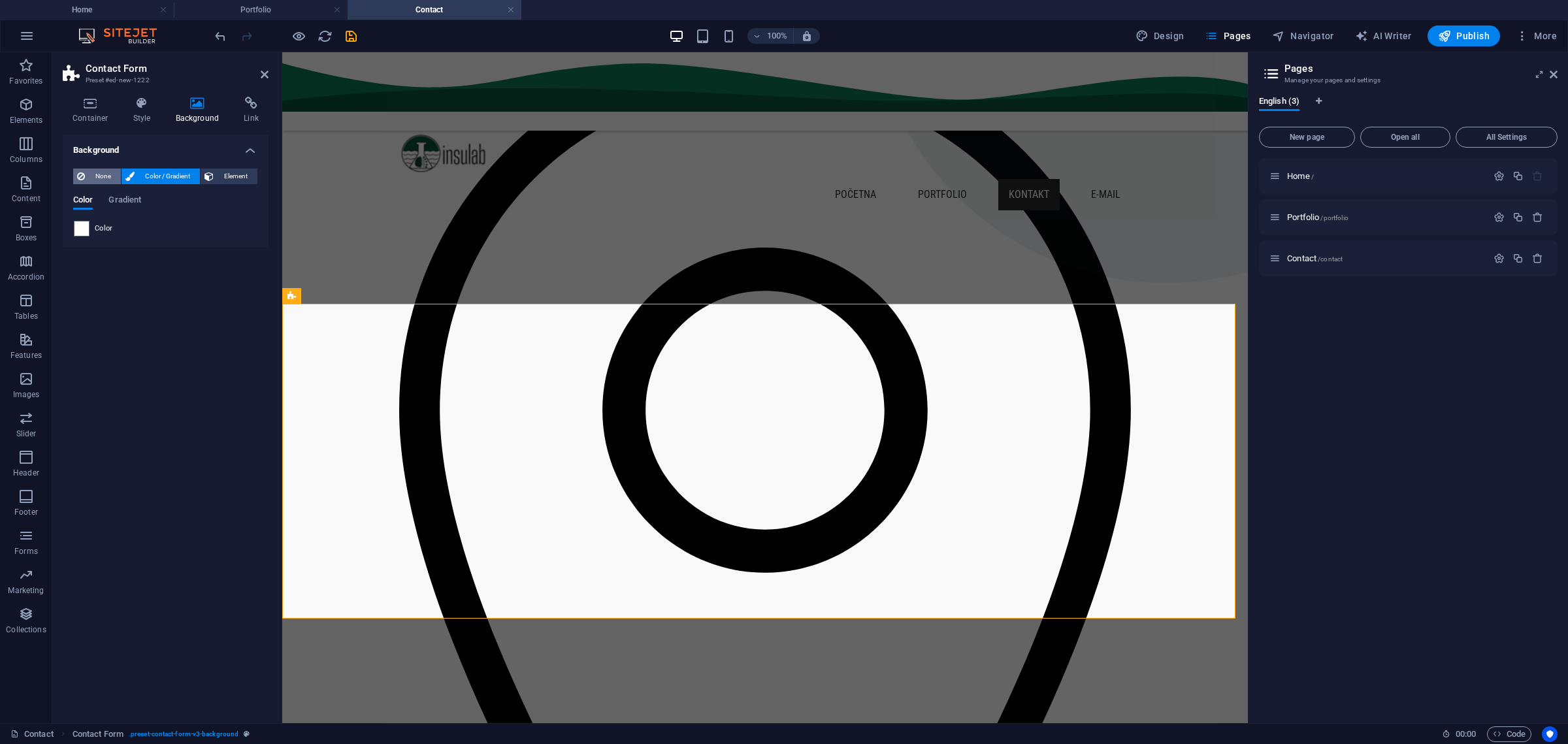
click at [105, 177] on span "None" at bounding box center [102, 176] width 28 height 16
click at [150, 171] on span "Color / Gradient" at bounding box center [167, 176] width 57 height 16
click at [105, 177] on span "None" at bounding box center [102, 176] width 28 height 16
click at [222, 174] on span "Element" at bounding box center [236, 176] width 36 height 16
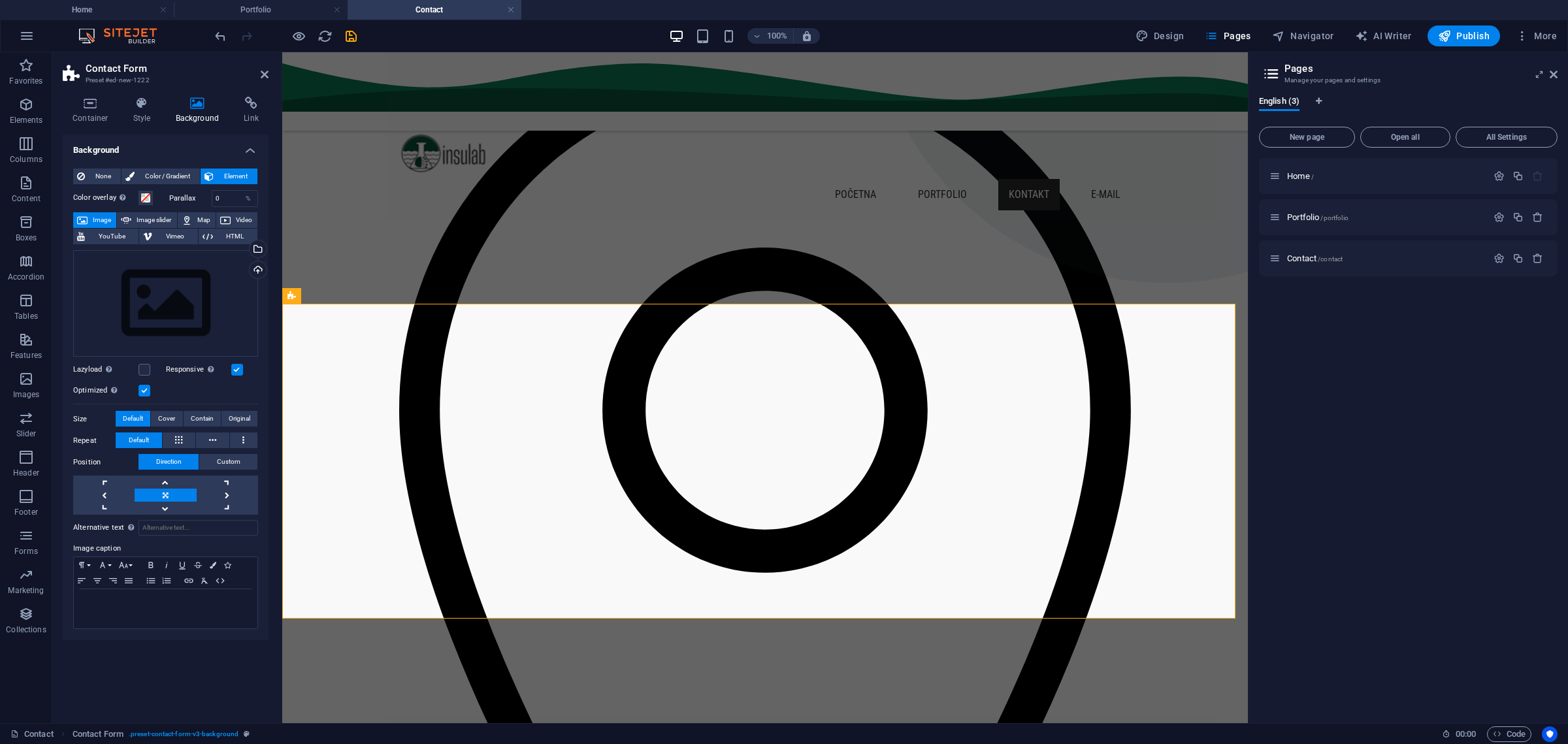
drag, startPoint x: 95, startPoint y: 175, endPoint x: 109, endPoint y: 157, distance: 22.8
click at [95, 175] on span "None" at bounding box center [102, 176] width 28 height 16
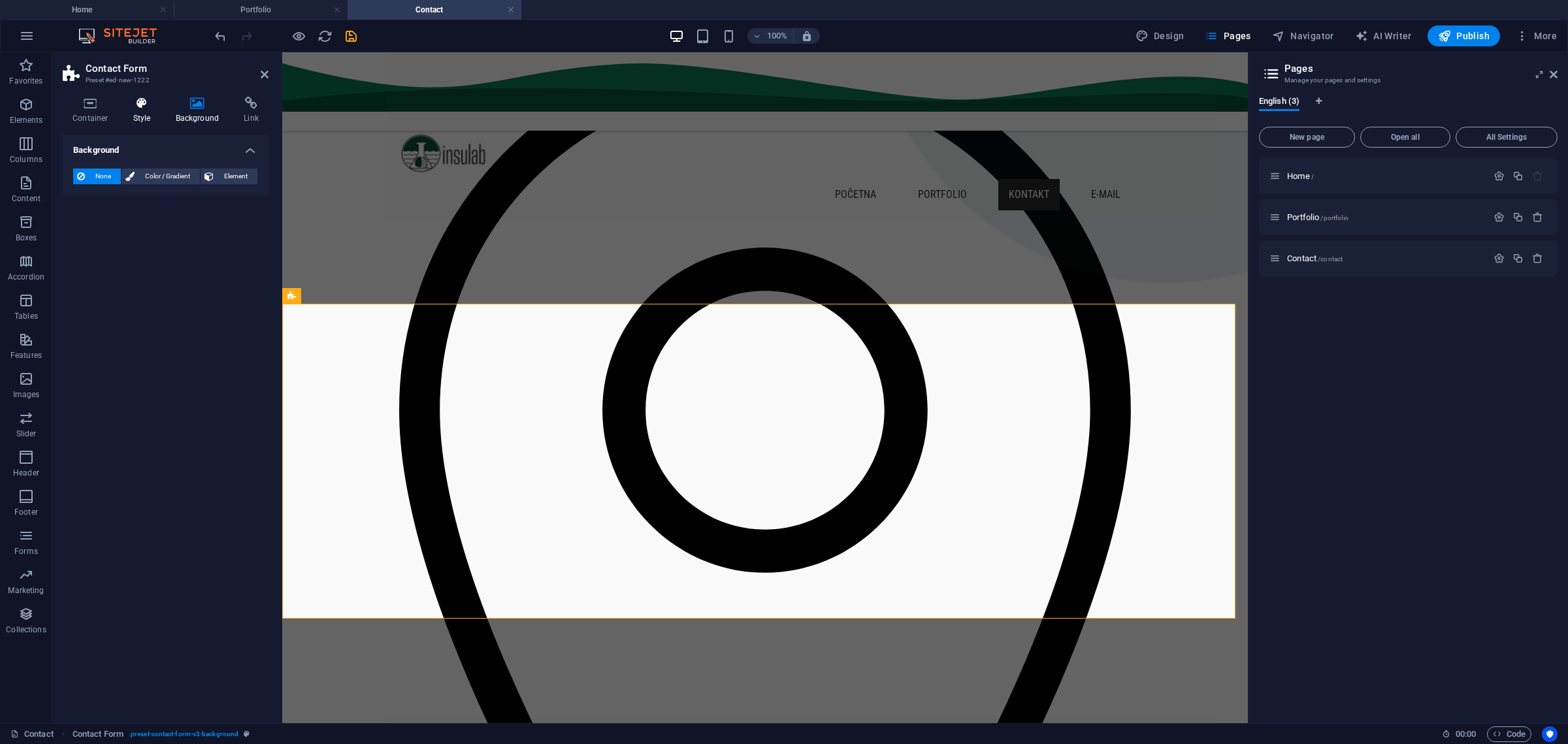
click at [140, 105] on icon at bounding box center [142, 103] width 37 height 13
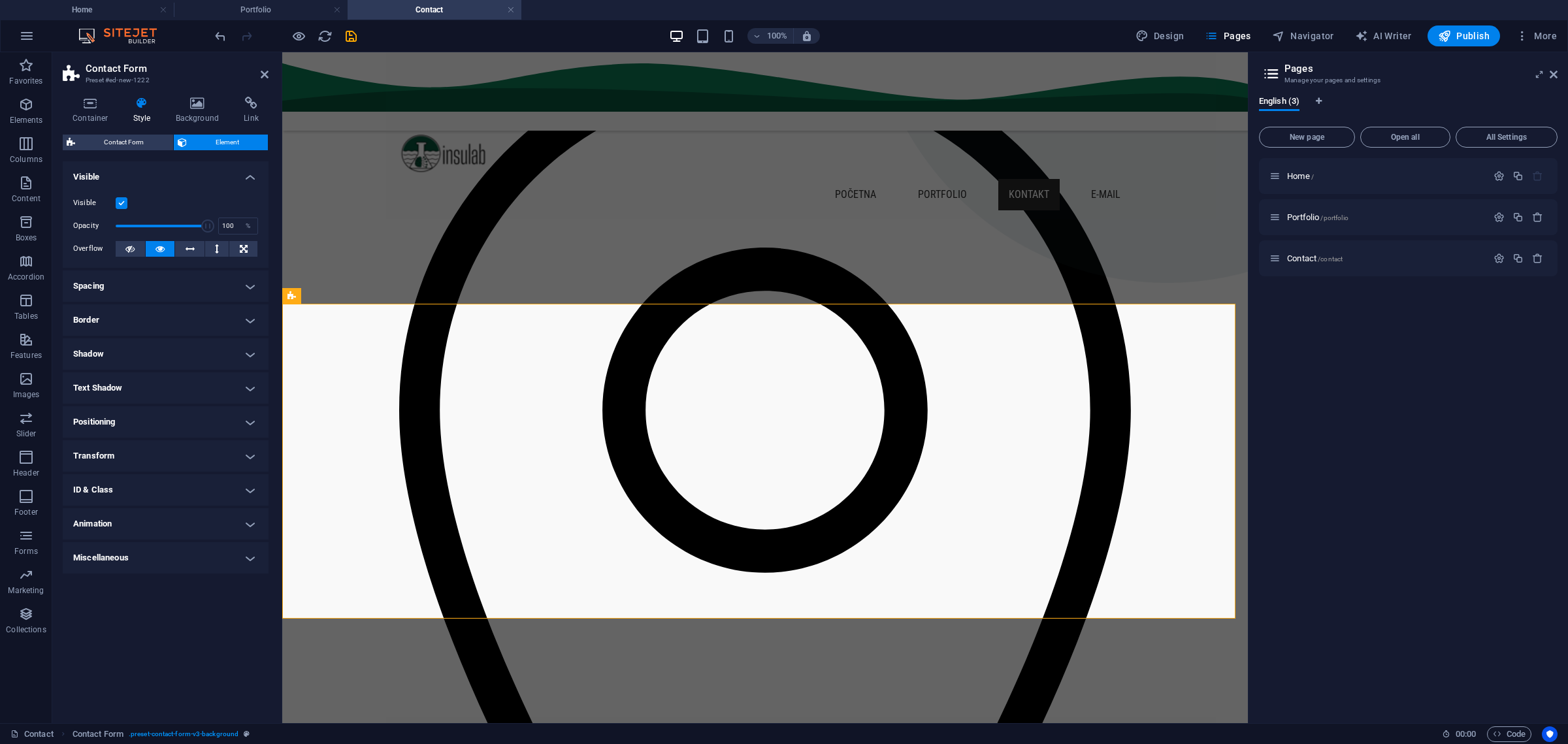
click at [252, 328] on h4 "Border" at bounding box center [165, 320] width 206 height 31
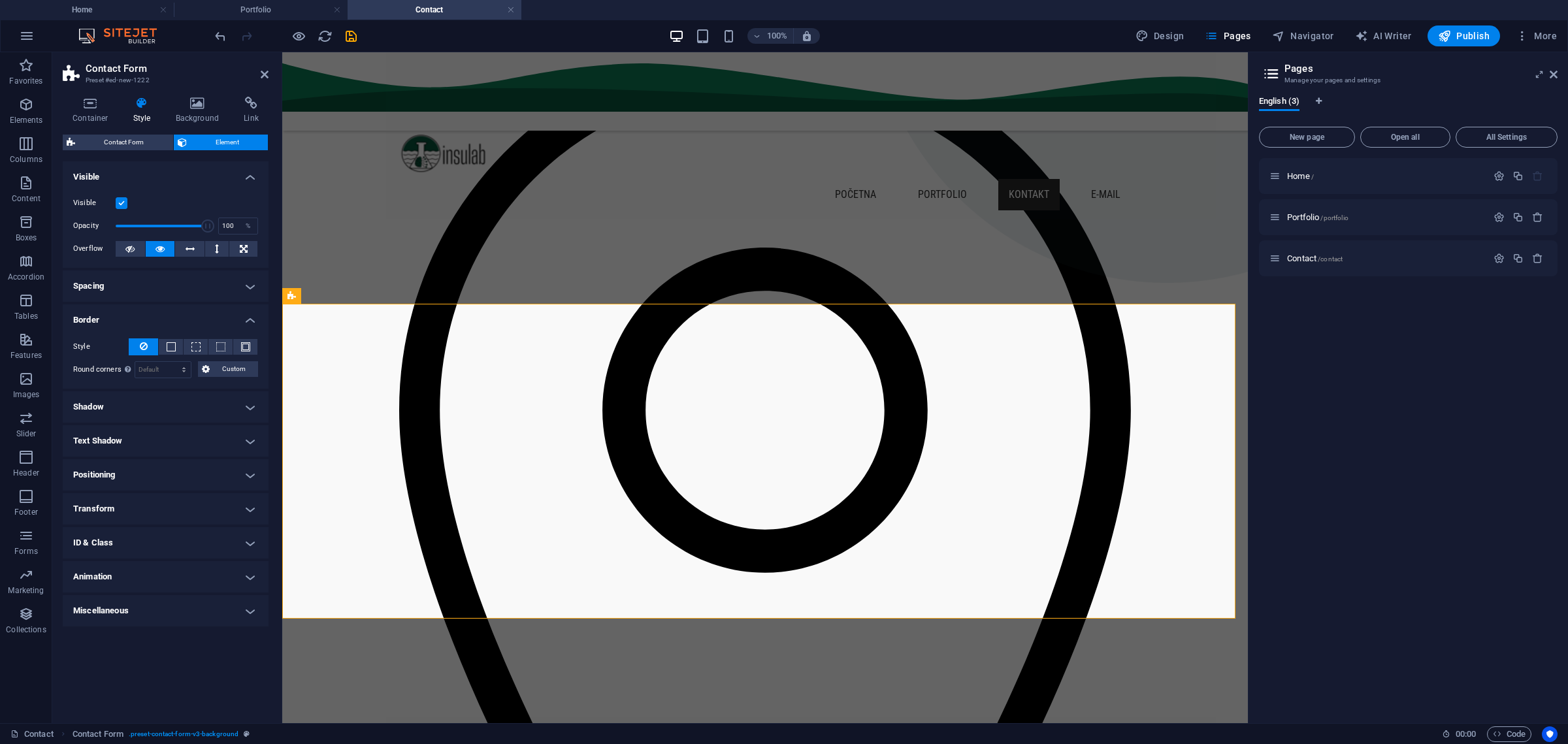
click at [252, 322] on h4 "Border" at bounding box center [165, 317] width 206 height 24
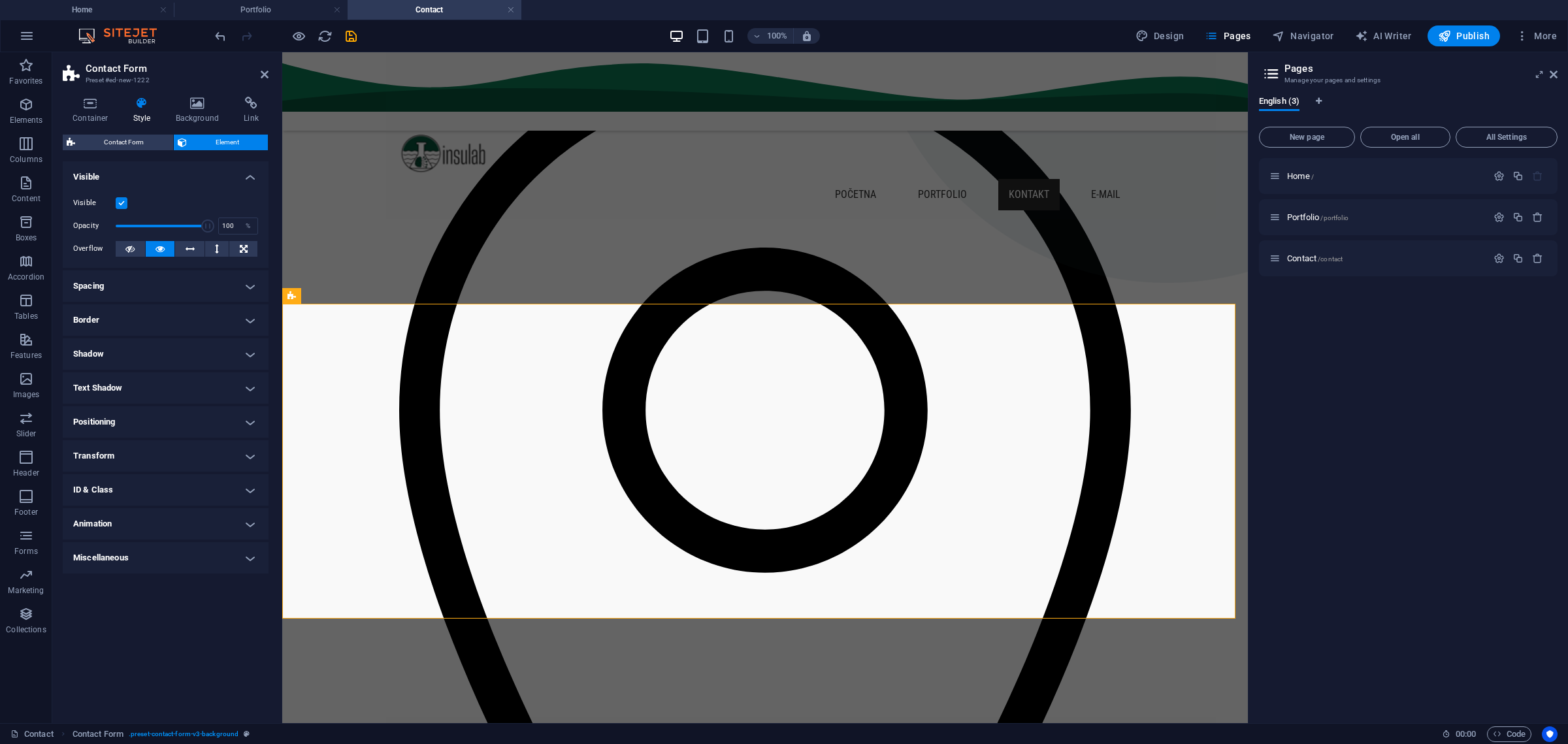
click at [248, 383] on h4 "Text Shadow" at bounding box center [165, 388] width 206 height 31
click at [248, 383] on h4 "Text Shadow" at bounding box center [165, 384] width 206 height 24
click at [252, 455] on h4 "Transform" at bounding box center [165, 456] width 206 height 31
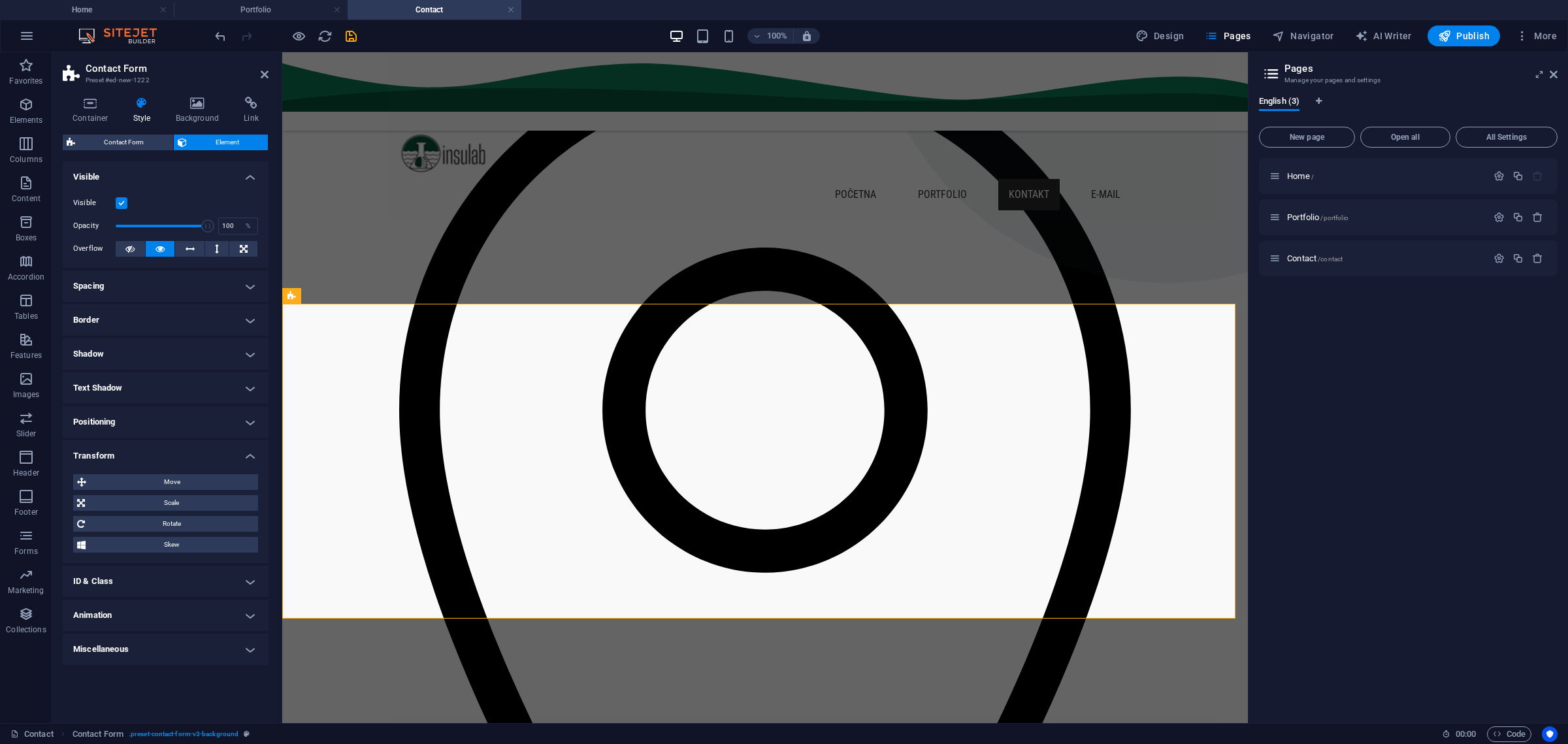
click at [252, 455] on h4 "Transform" at bounding box center [165, 453] width 206 height 24
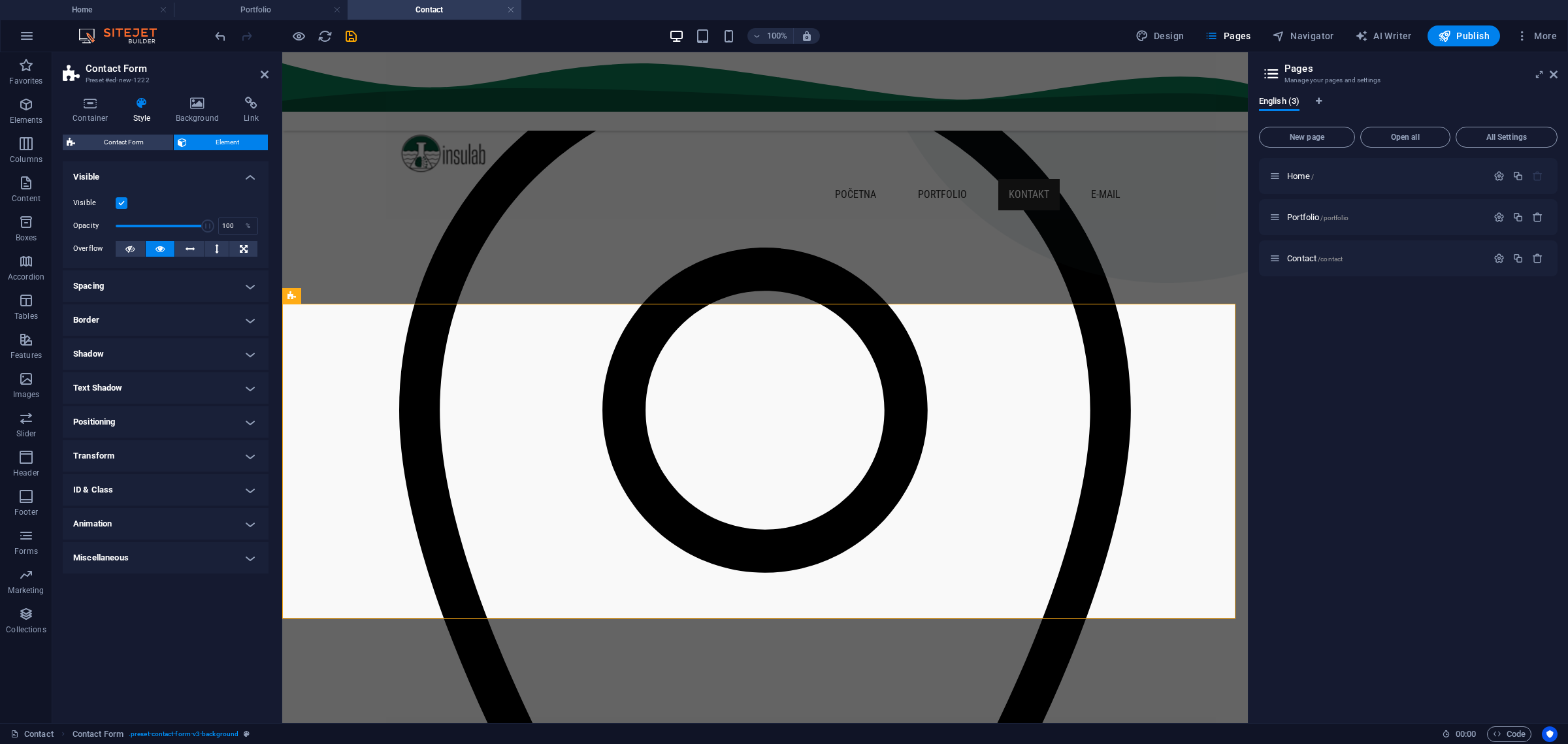
click at [252, 455] on h4 "Transform" at bounding box center [165, 456] width 206 height 31
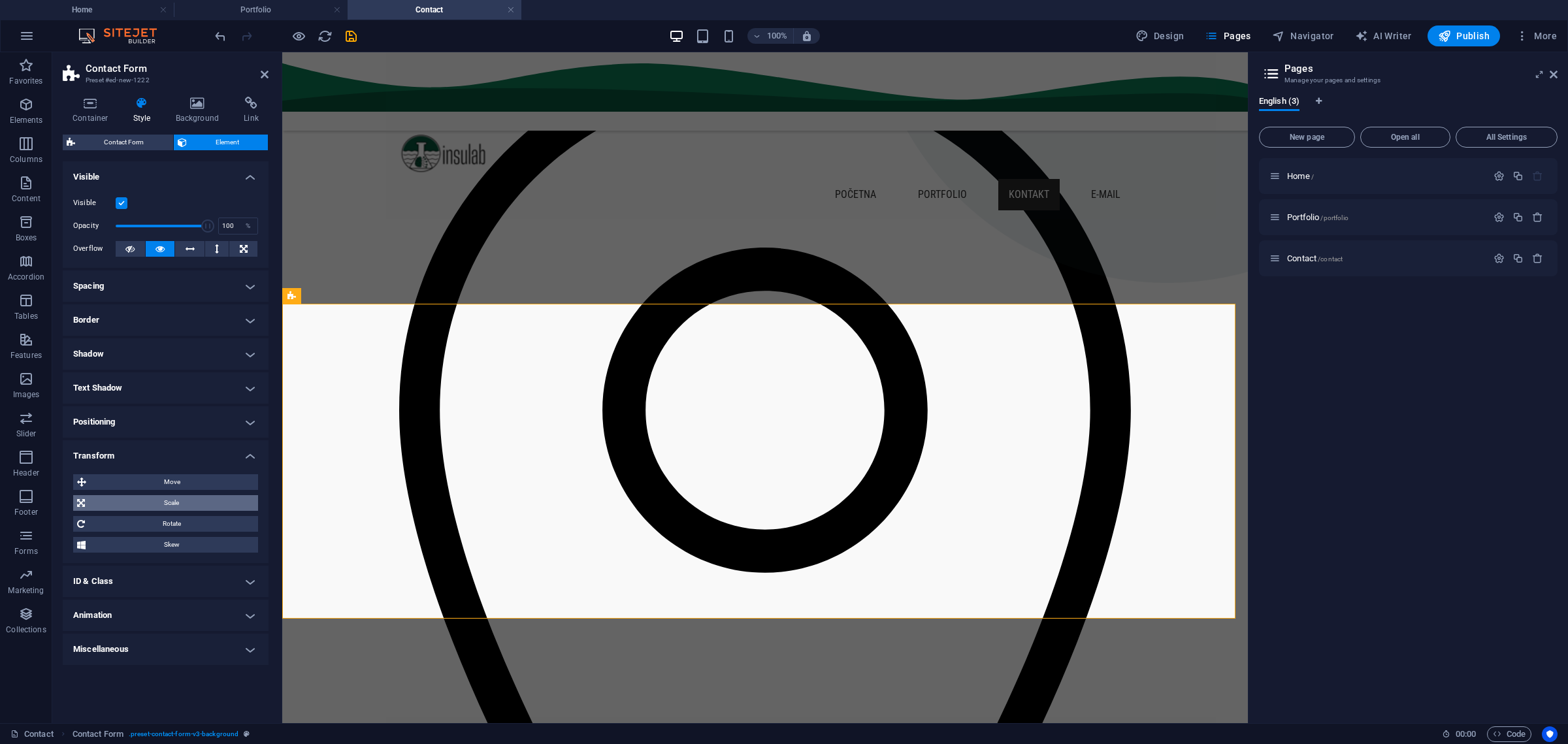
click at [165, 499] on span "Scale" at bounding box center [171, 503] width 165 height 16
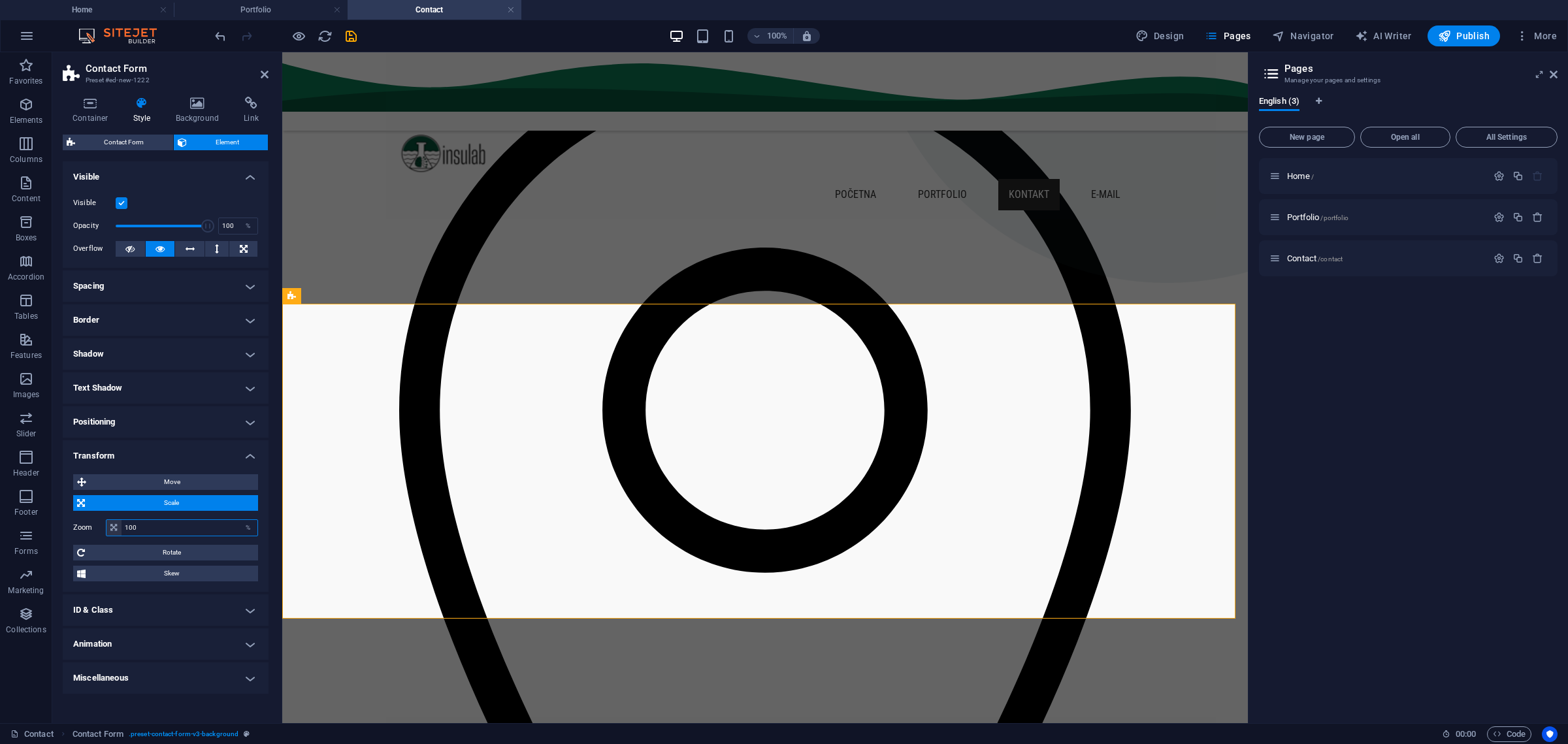
click at [137, 526] on input "100" at bounding box center [189, 528] width 136 height 16
type input "60"
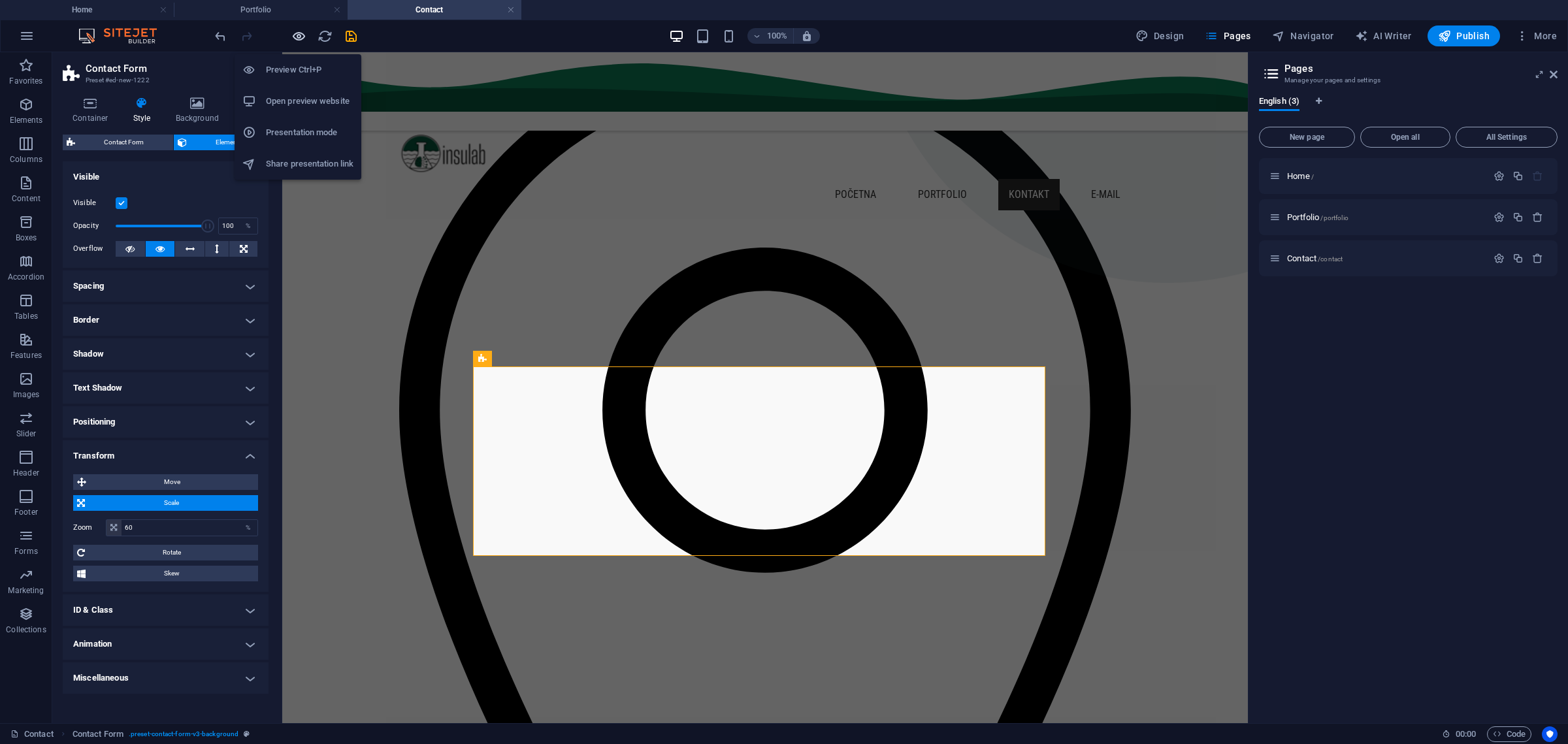
click at [301, 38] on icon "button" at bounding box center [299, 36] width 15 height 15
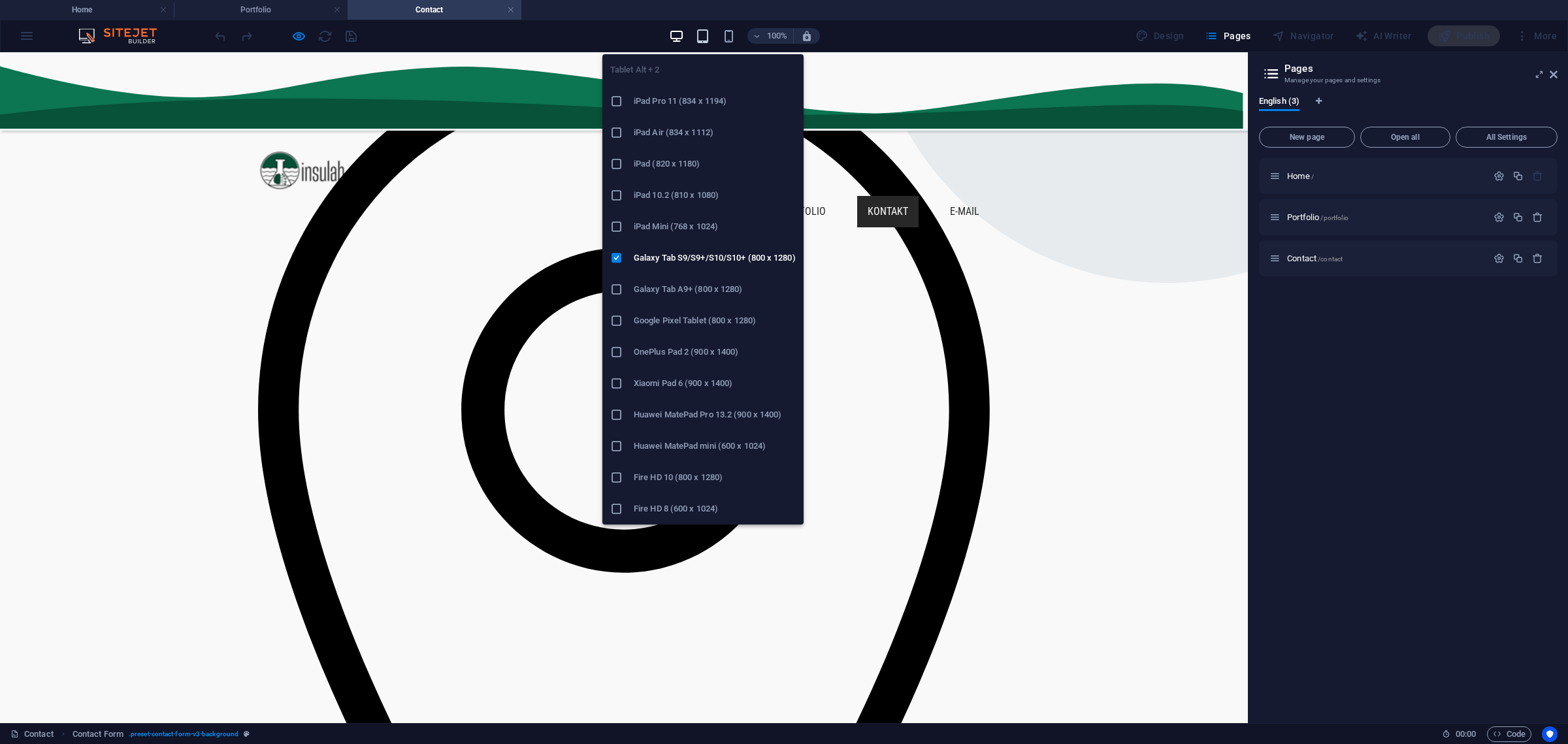
click at [703, 29] on icon "button" at bounding box center [703, 36] width 15 height 15
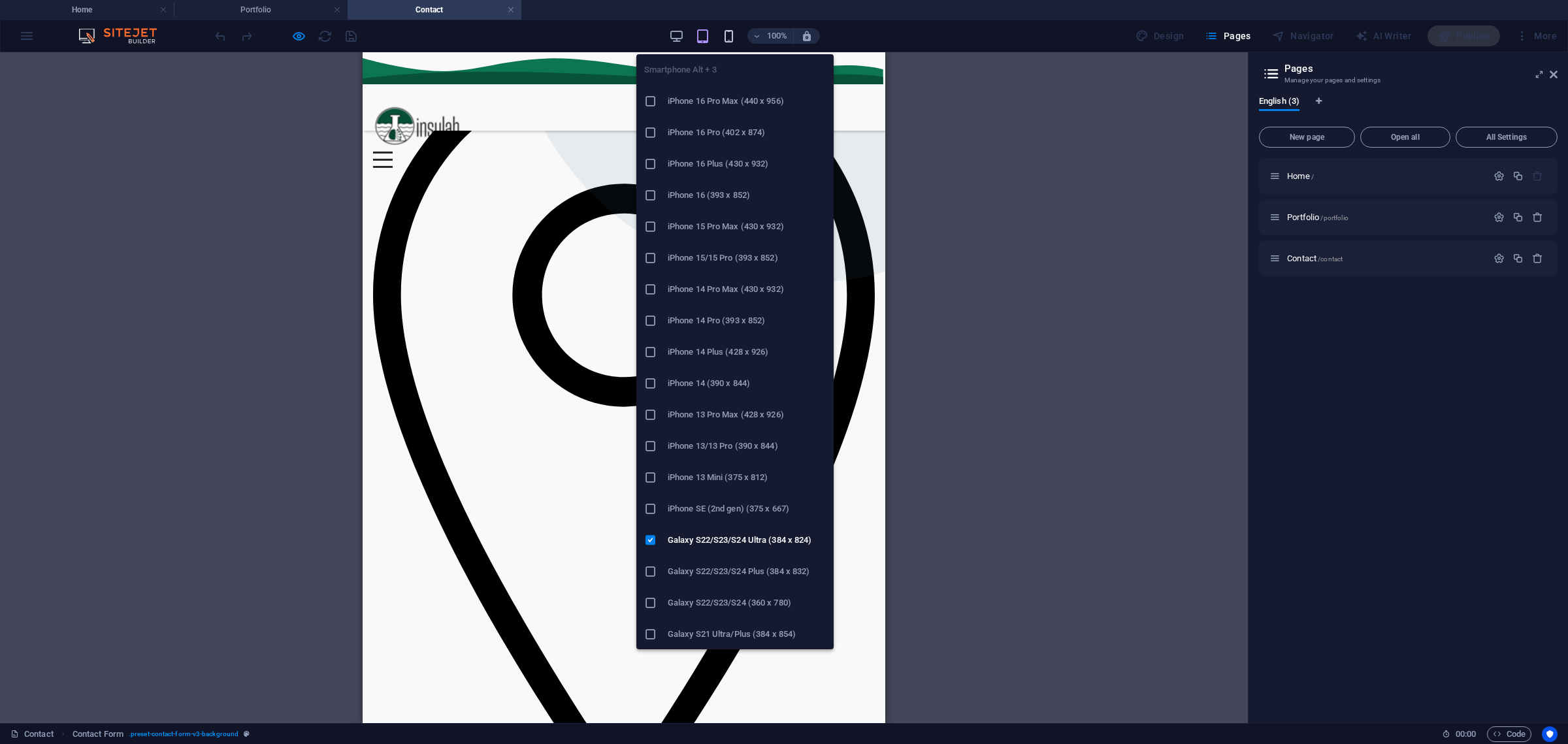
click at [729, 33] on icon "button" at bounding box center [729, 36] width 15 height 15
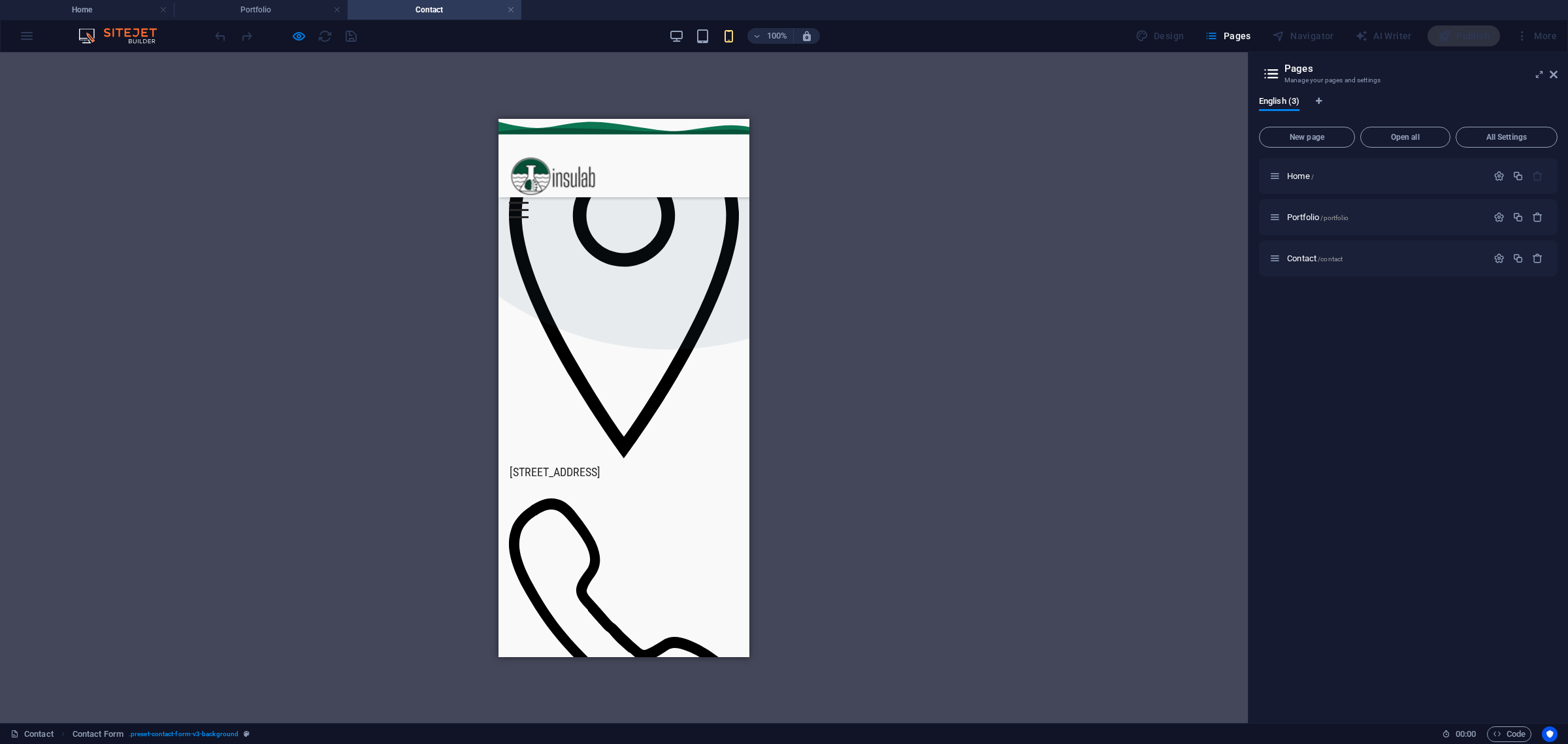
click at [307, 35] on div at bounding box center [285, 35] width 146 height 21
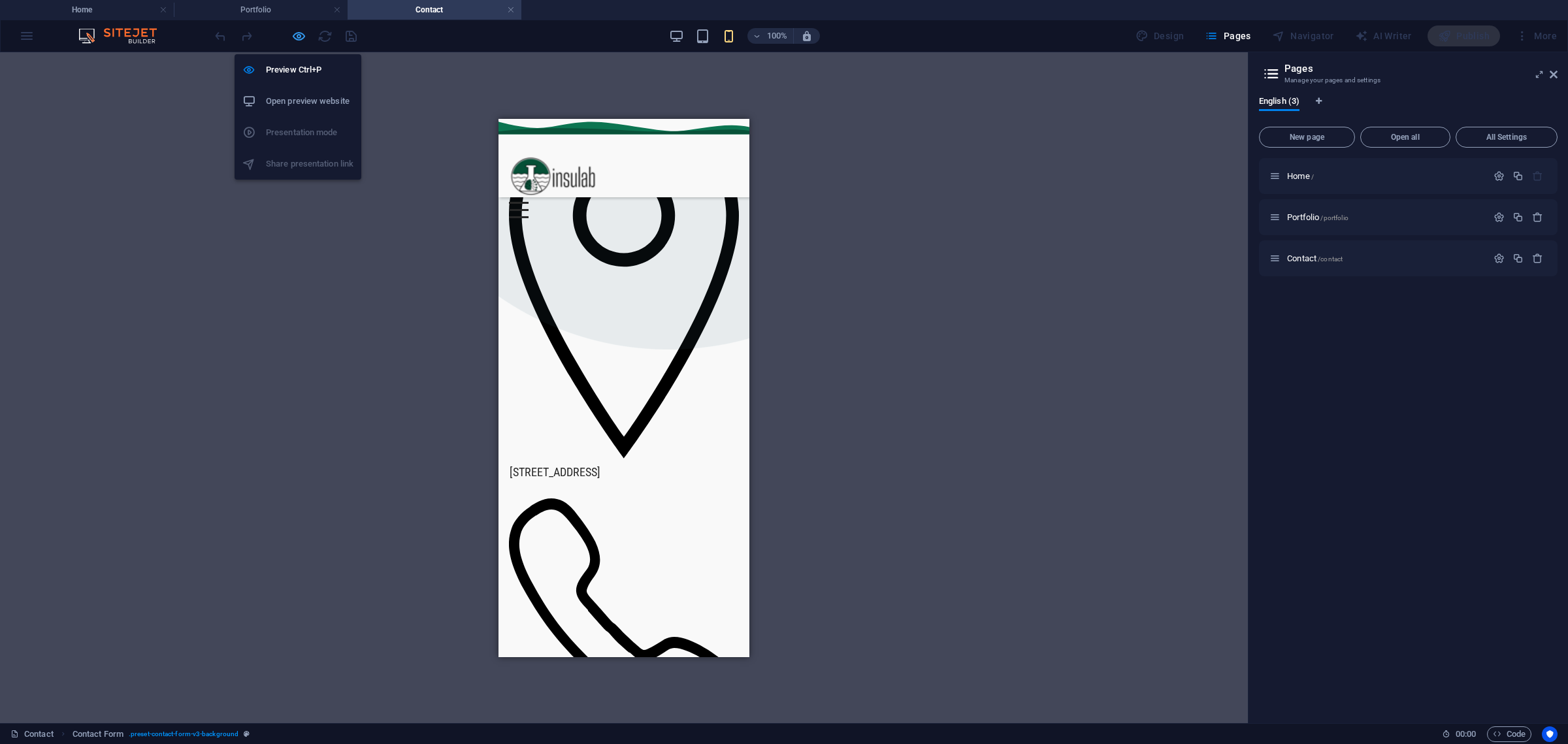
click at [300, 36] on icon "button" at bounding box center [299, 36] width 15 height 15
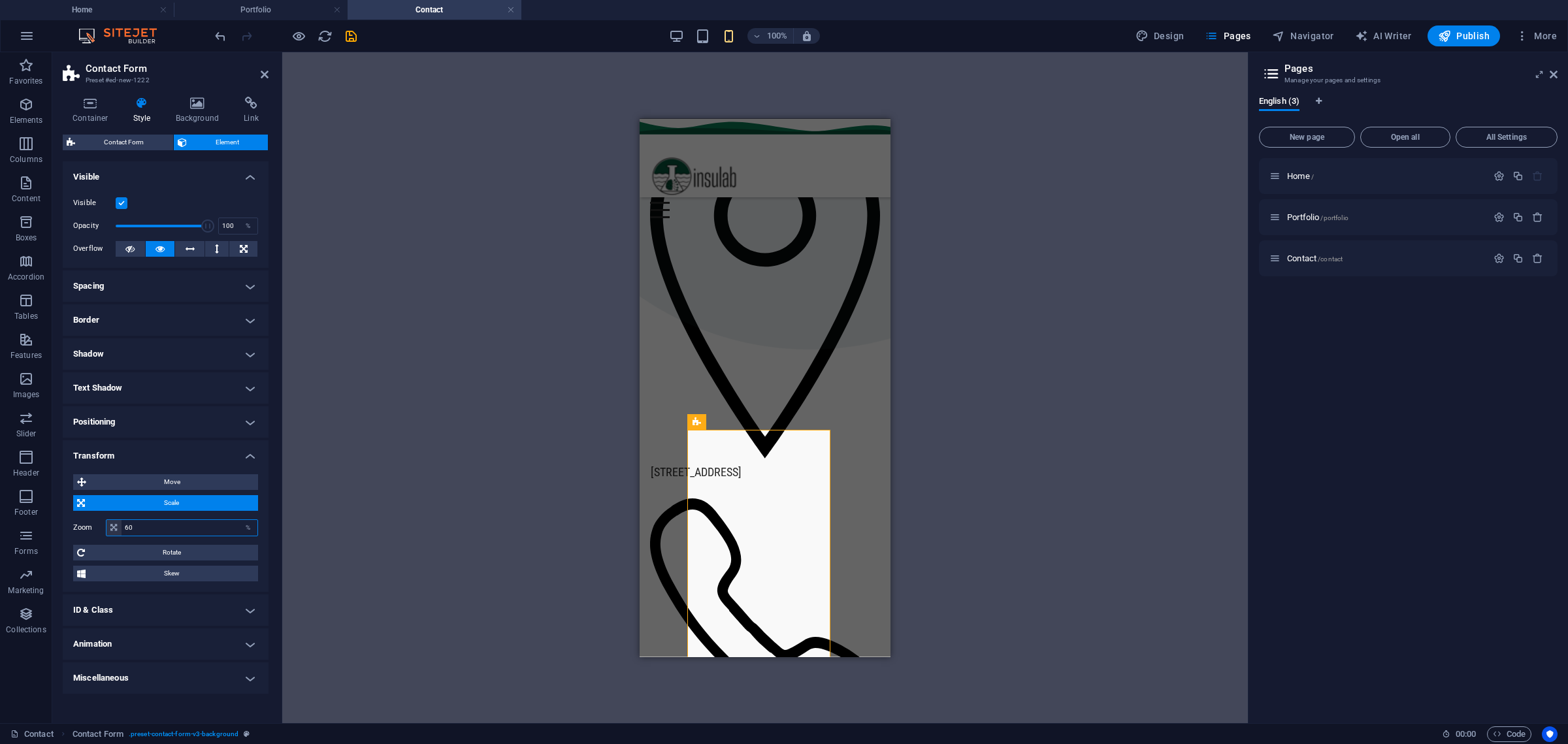
drag, startPoint x: 120, startPoint y: 527, endPoint x: 96, endPoint y: 526, distance: 24.0
click at [96, 526] on div "Zoom 60 %" at bounding box center [165, 528] width 185 height 17
type input "100"
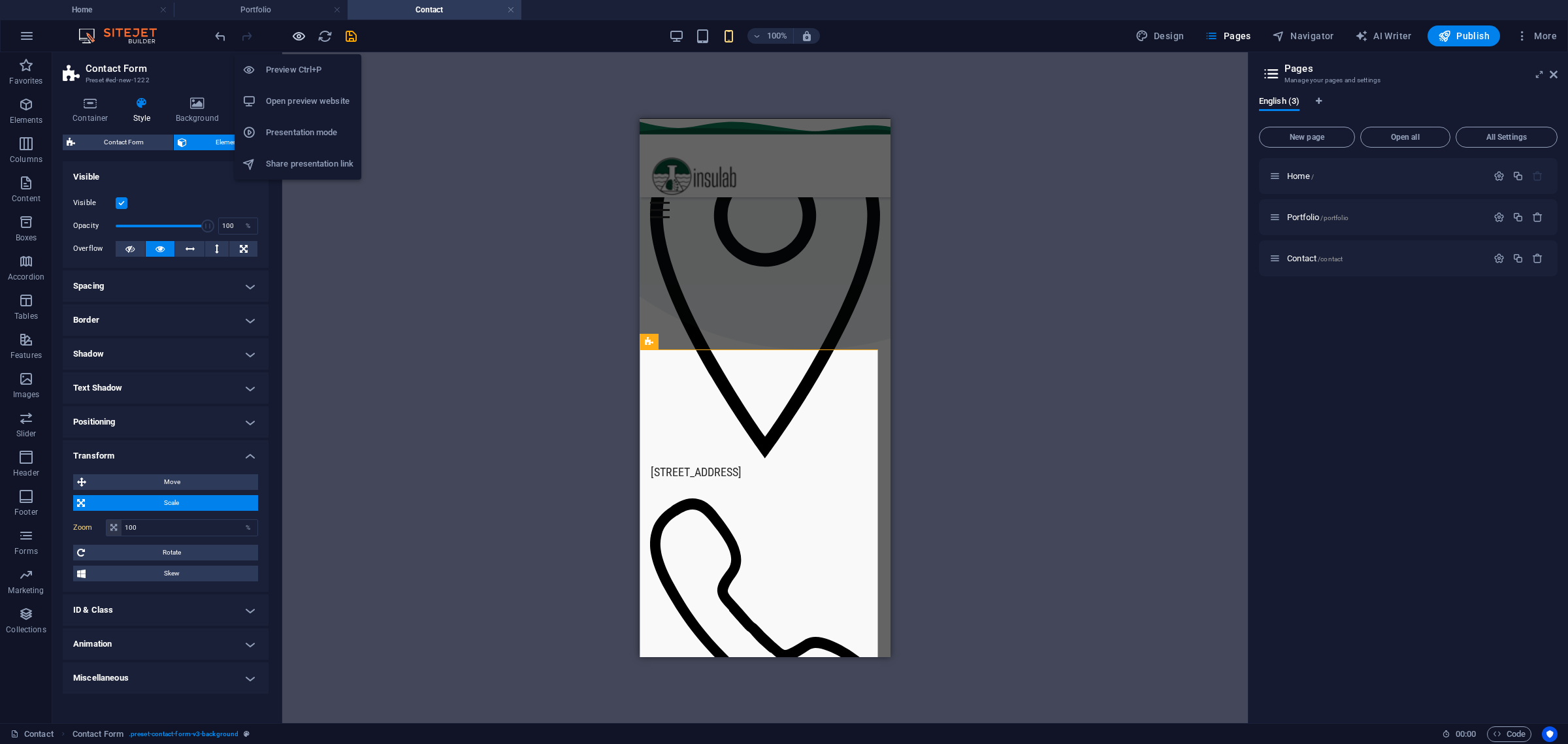
click at [300, 36] on icon "button" at bounding box center [299, 36] width 15 height 15
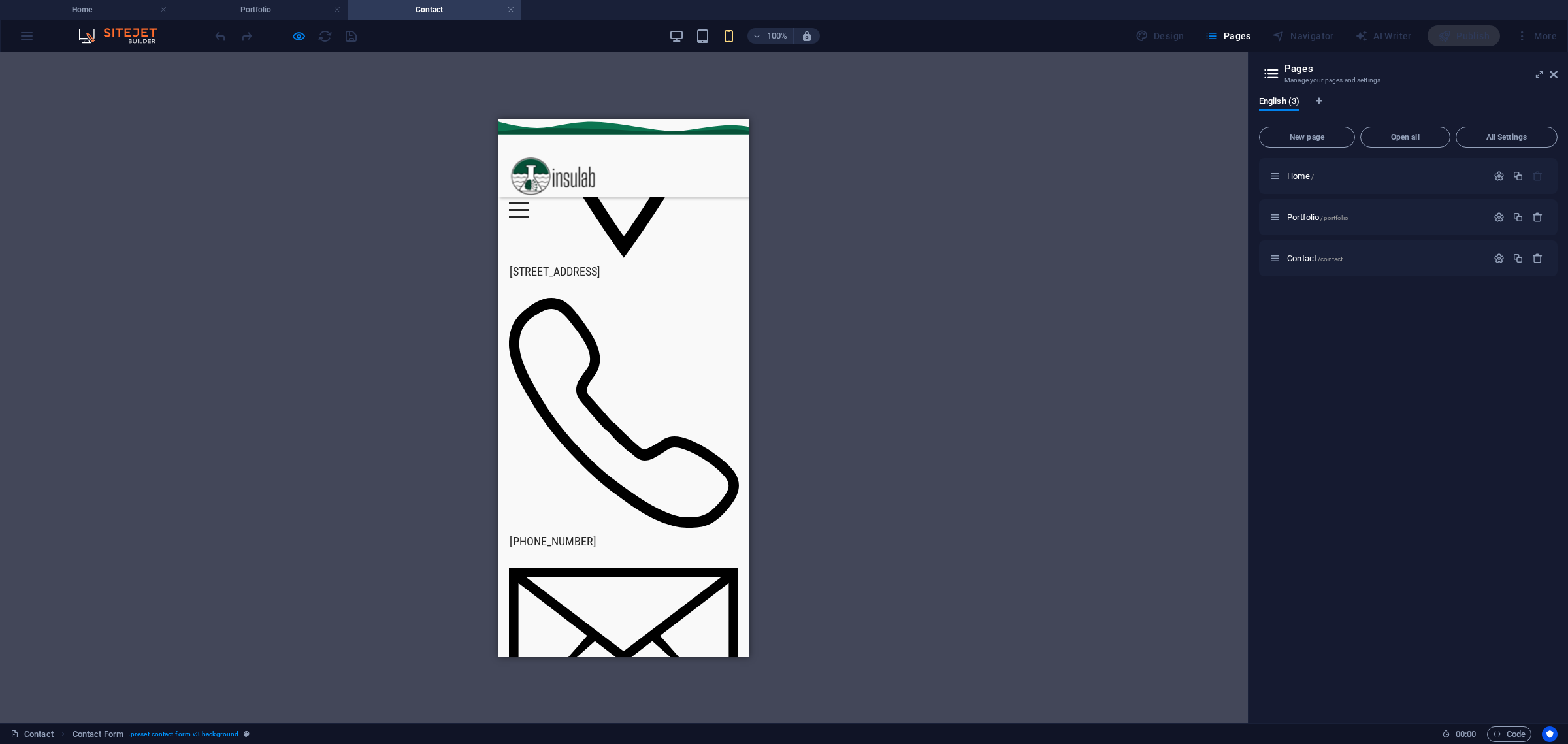
scroll to position [0, 0]
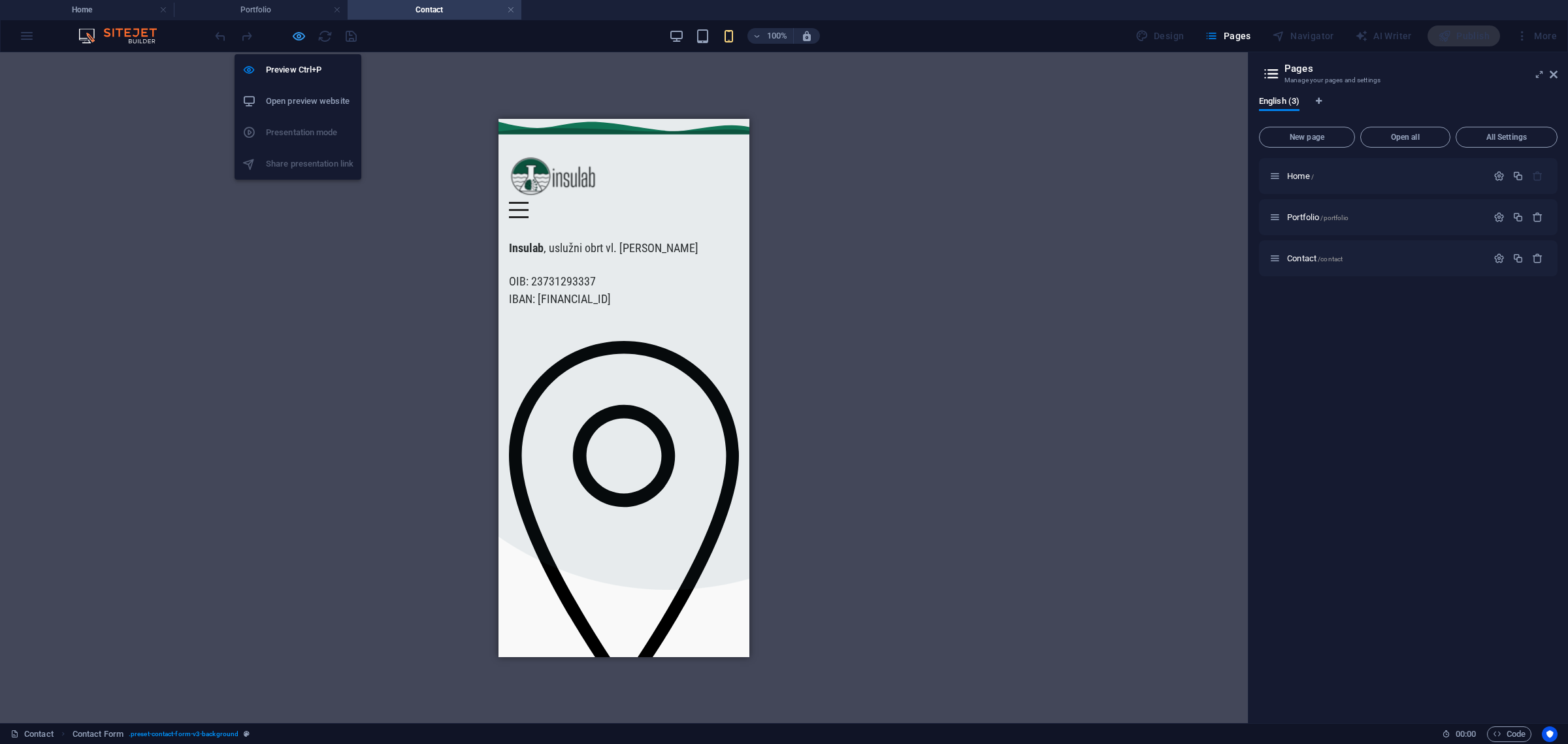
click at [292, 39] on icon "button" at bounding box center [299, 36] width 15 height 15
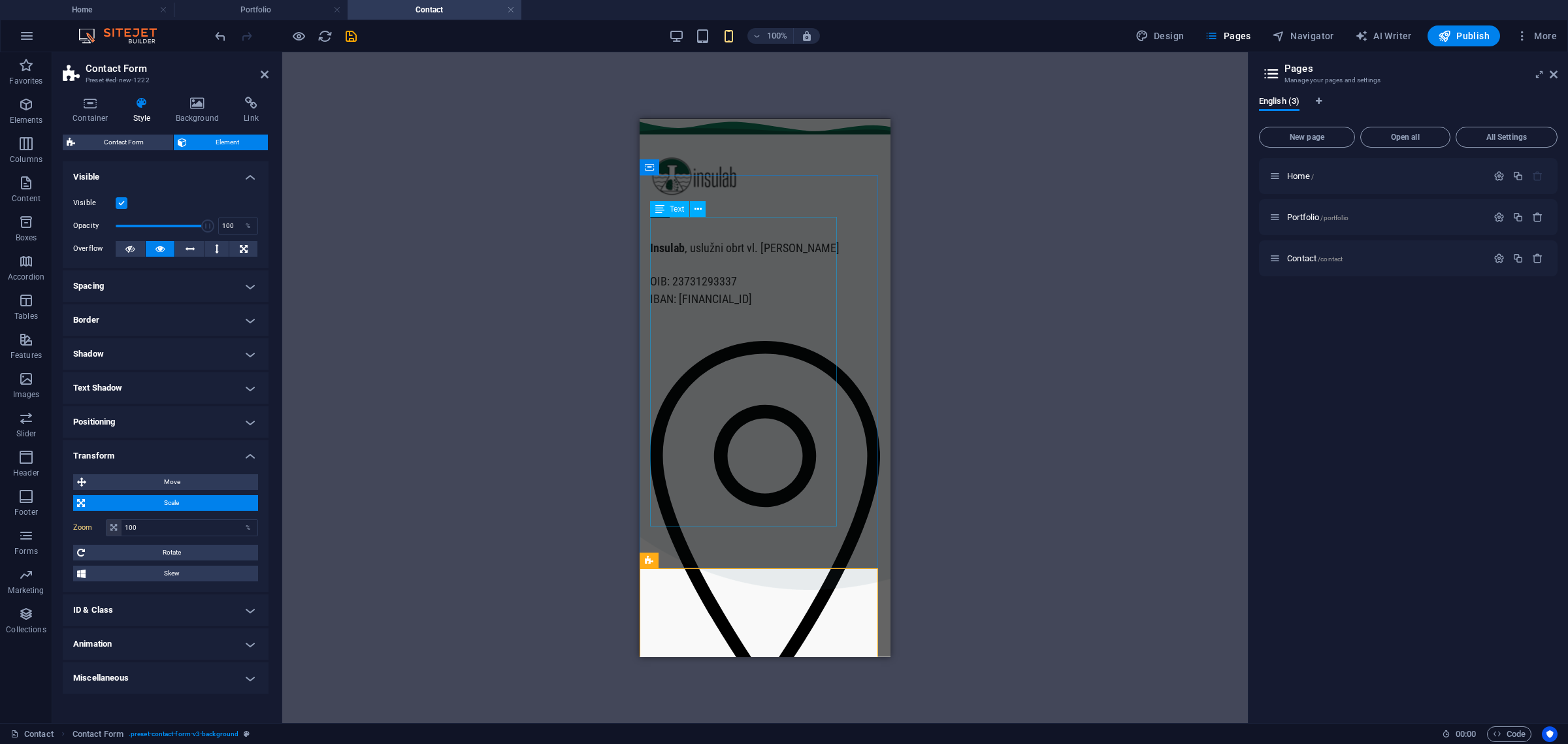
scroll to position [245, 0]
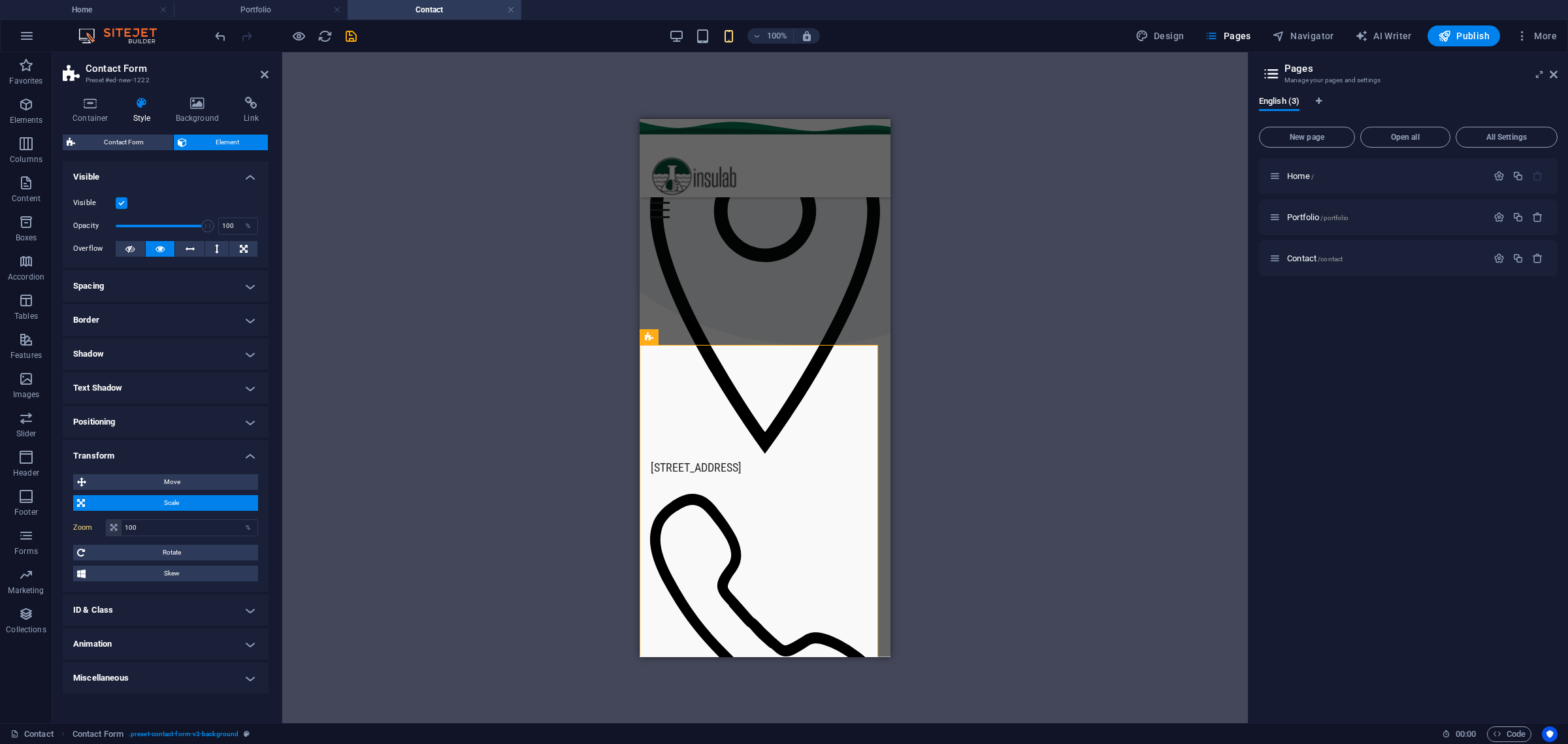
click at [669, 35] on div "100% Design Pages Navigator AI Writer Publish More" at bounding box center [887, 35] width 1350 height 21
click at [675, 35] on icon "button" at bounding box center [676, 36] width 15 height 15
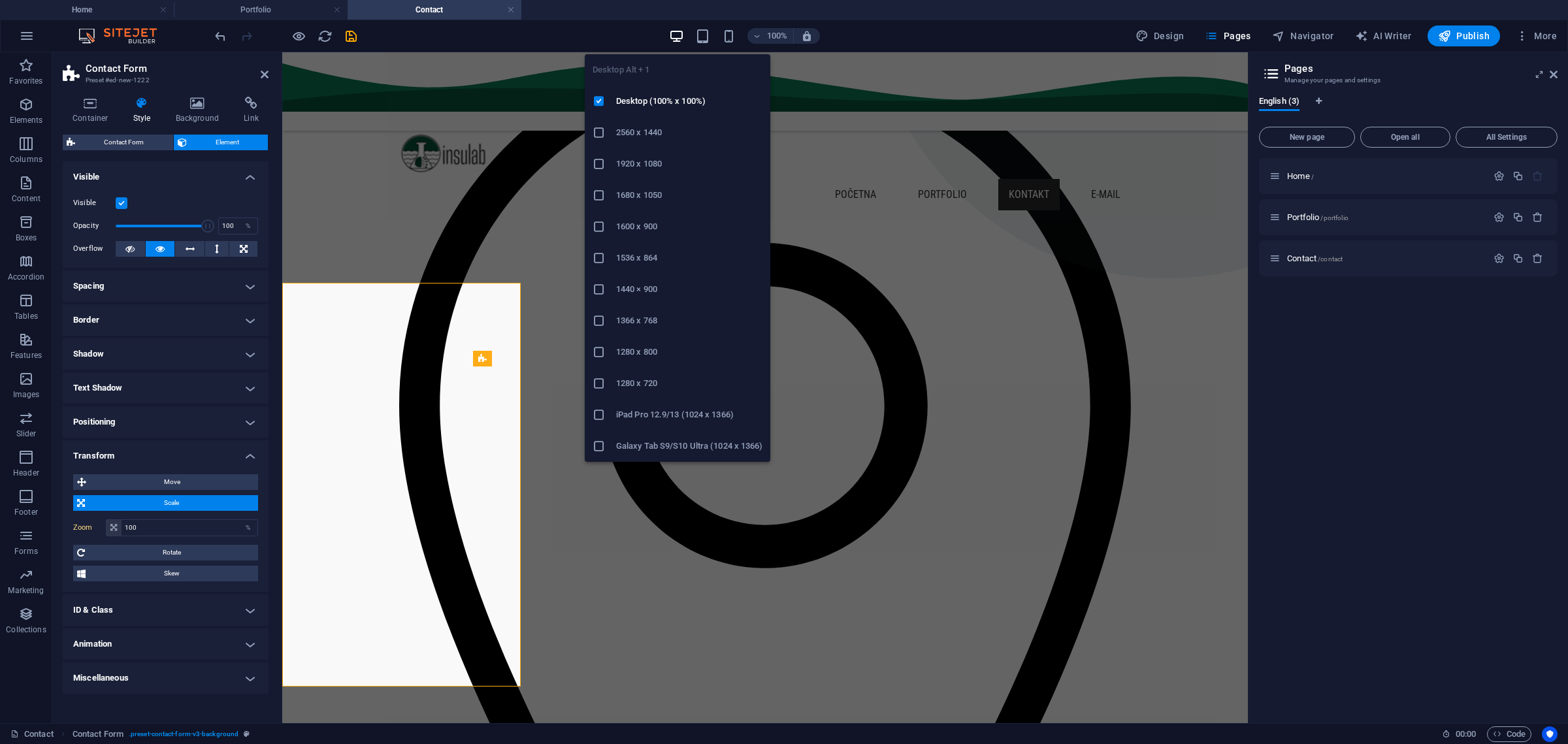
scroll to position [241, 0]
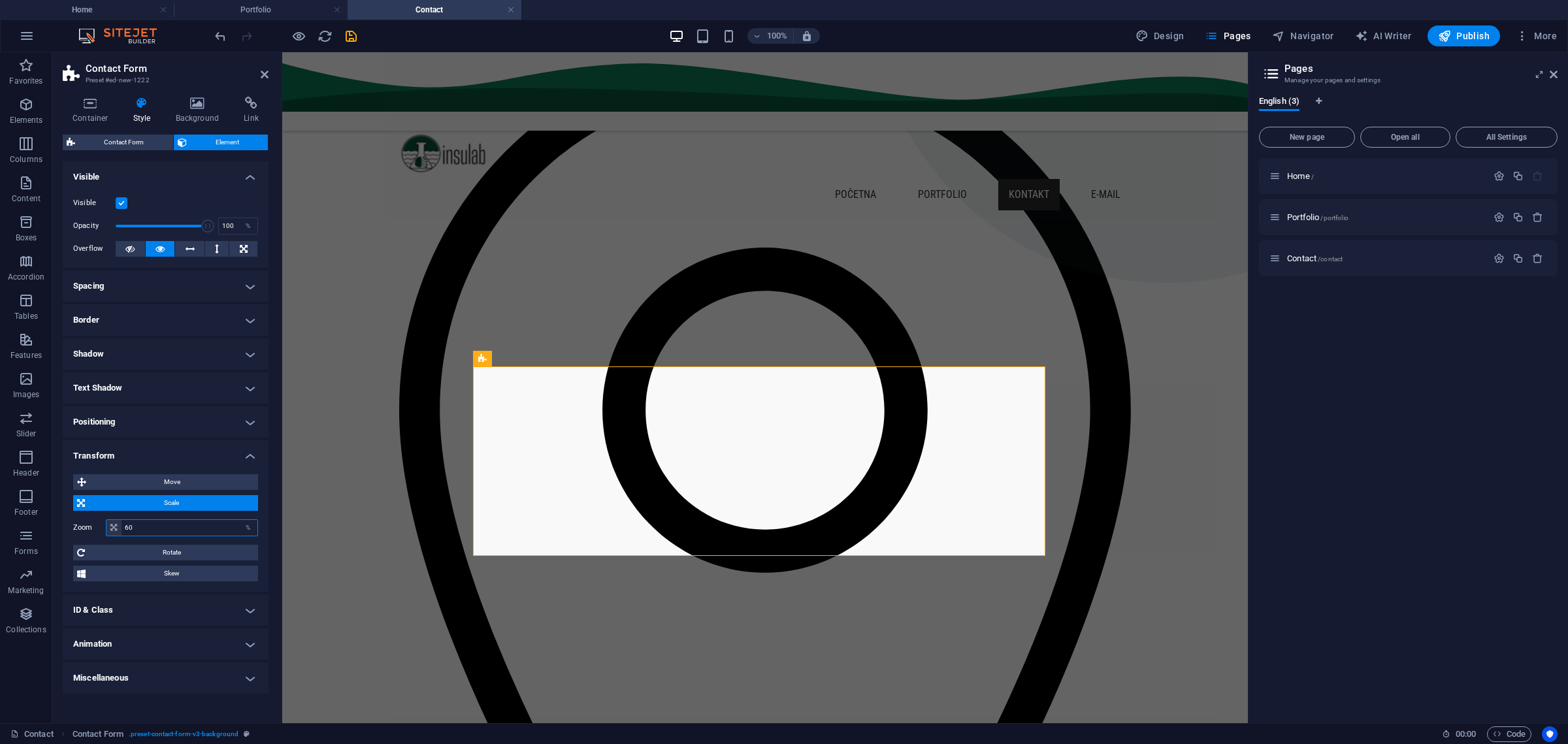
click at [178, 530] on input "60" at bounding box center [189, 528] width 136 height 16
type input "100"
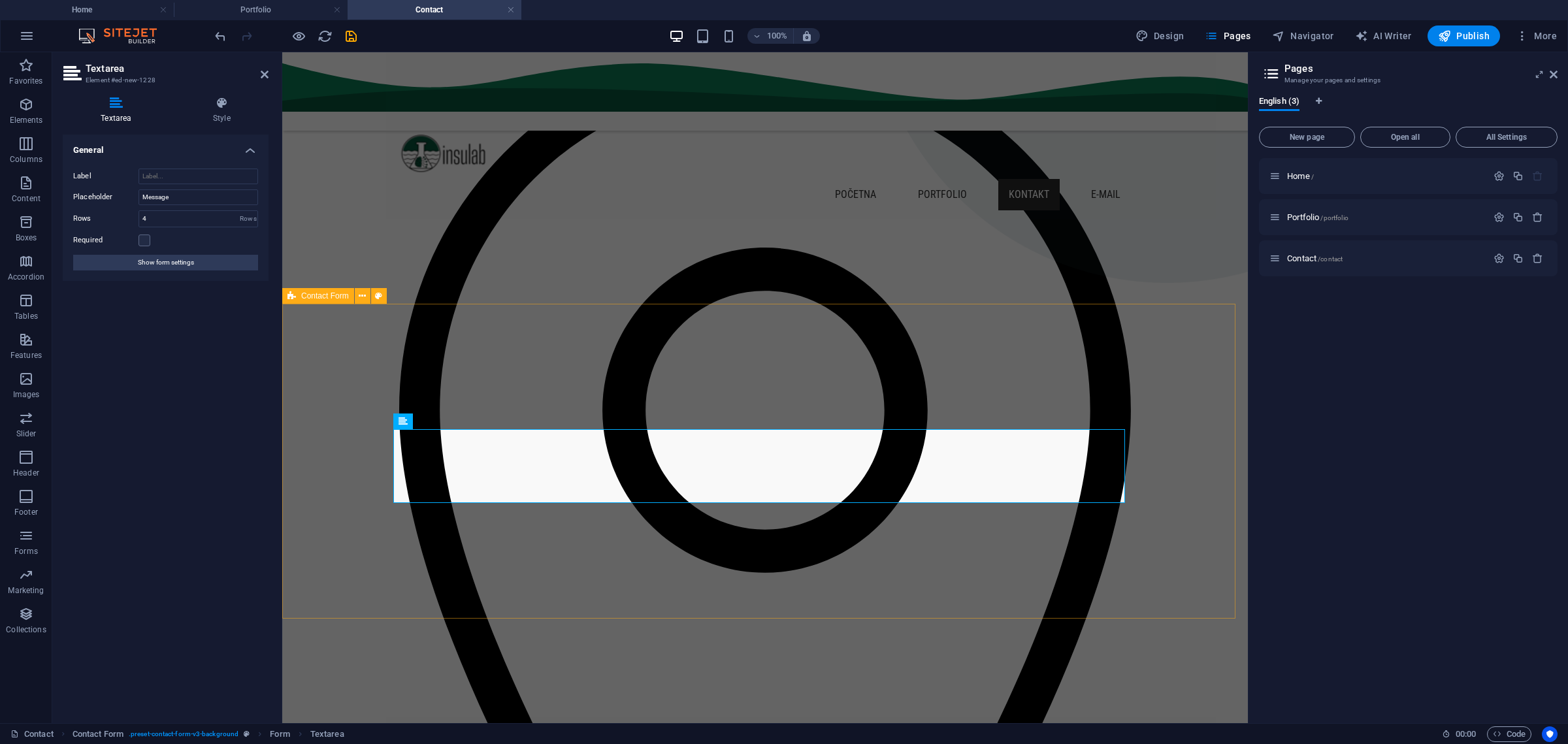
select select "rem"
select select "preset-contact-form-v3-background"
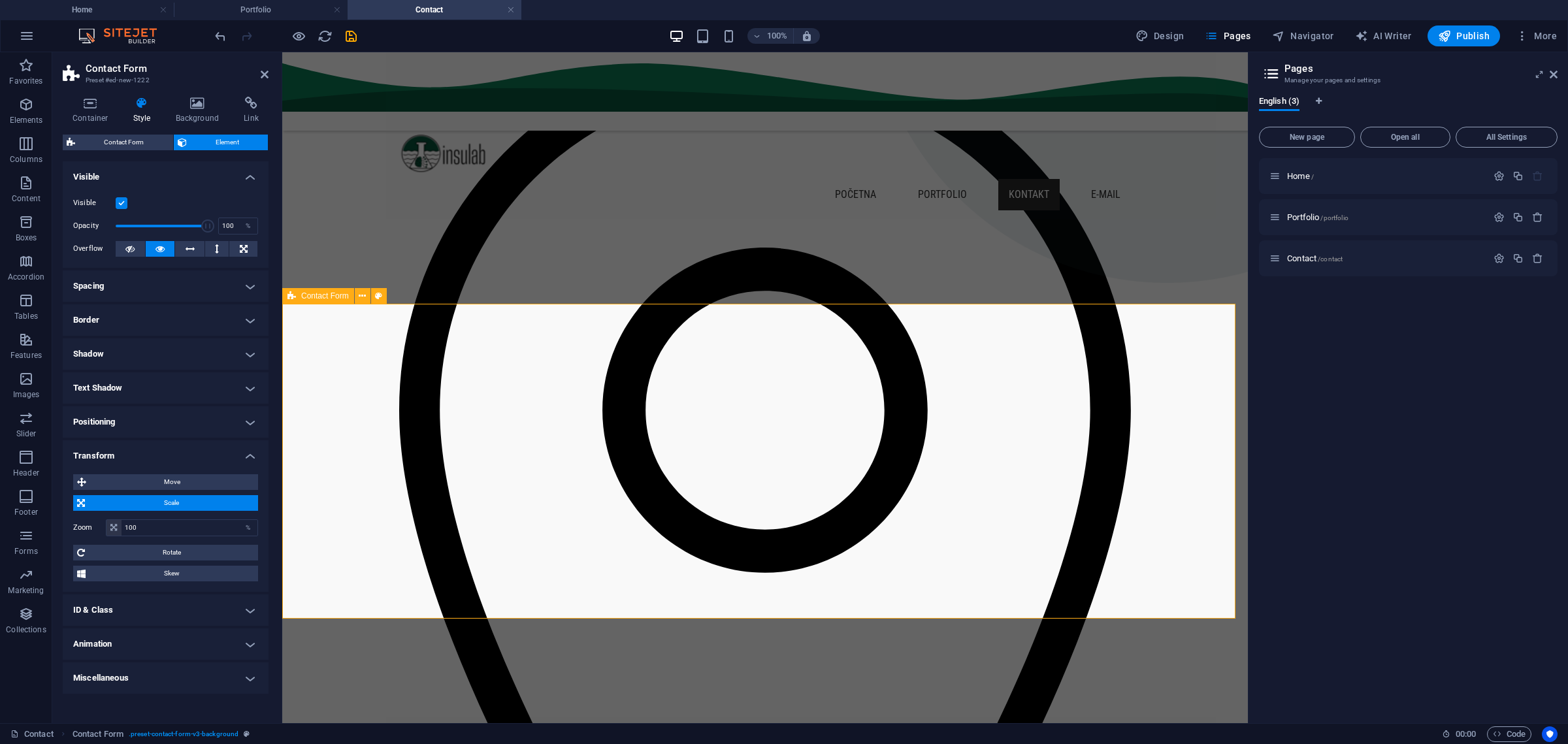
click at [140, 138] on span "Contact Form" at bounding box center [124, 142] width 90 height 16
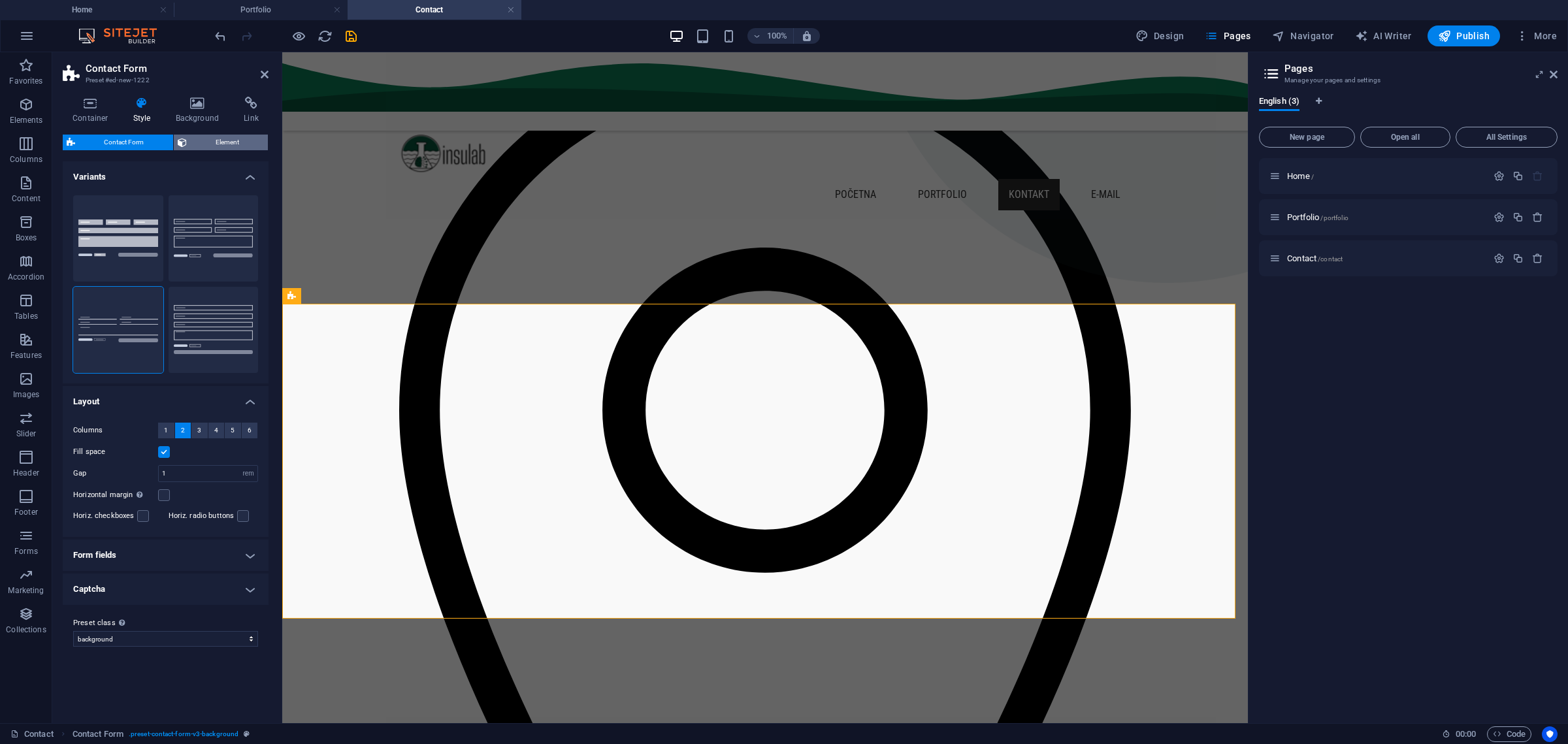
click at [206, 143] on span "Element" at bounding box center [227, 142] width 73 height 16
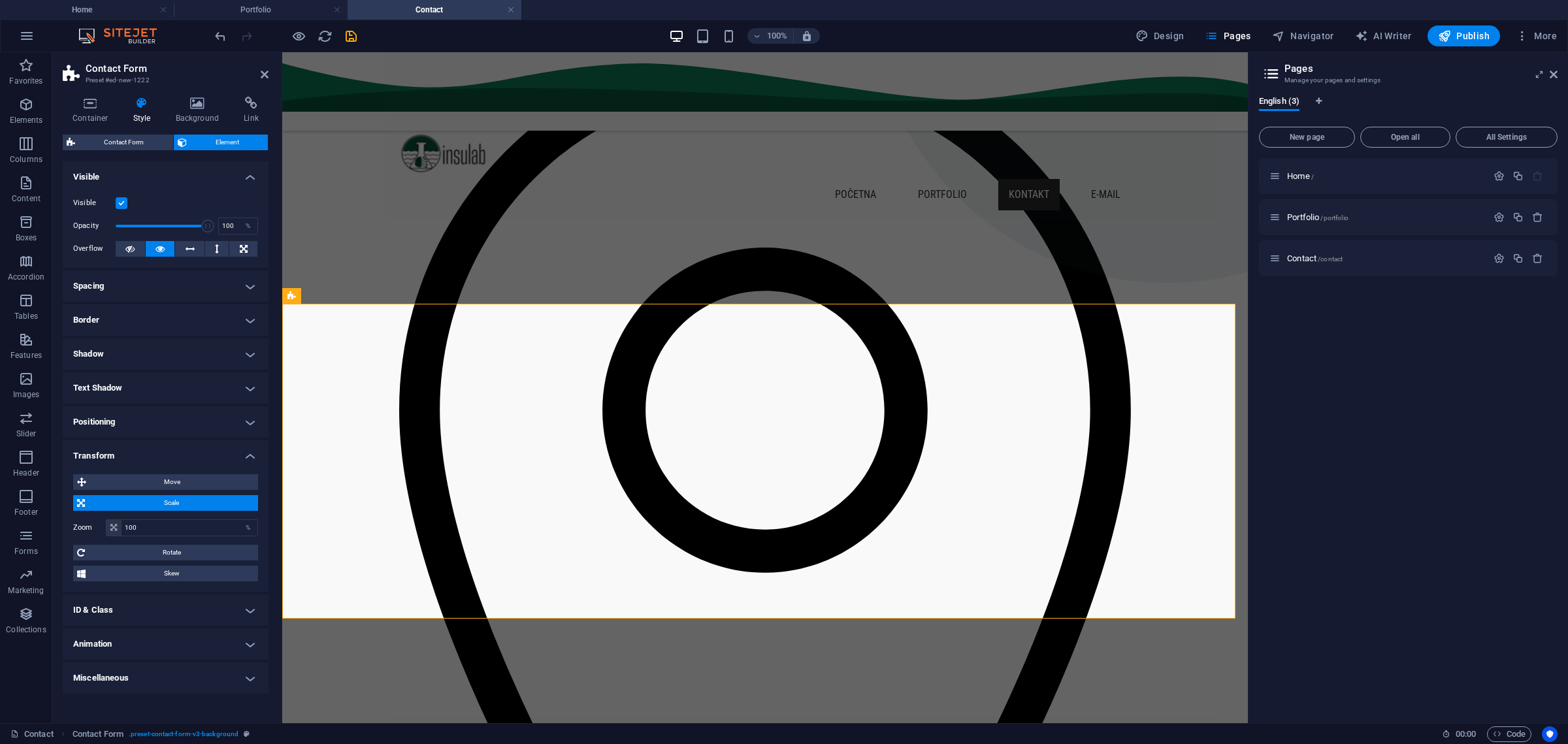
click at [121, 204] on label at bounding box center [122, 204] width 12 height 12
click at [0, 0] on input "Visible" at bounding box center [0, 0] width 0 height 0
click at [121, 204] on label at bounding box center [122, 204] width 12 height 12
click at [0, 0] on input "Visible" at bounding box center [0, 0] width 0 height 0
click at [248, 639] on h4 "Animation" at bounding box center [165, 644] width 206 height 31
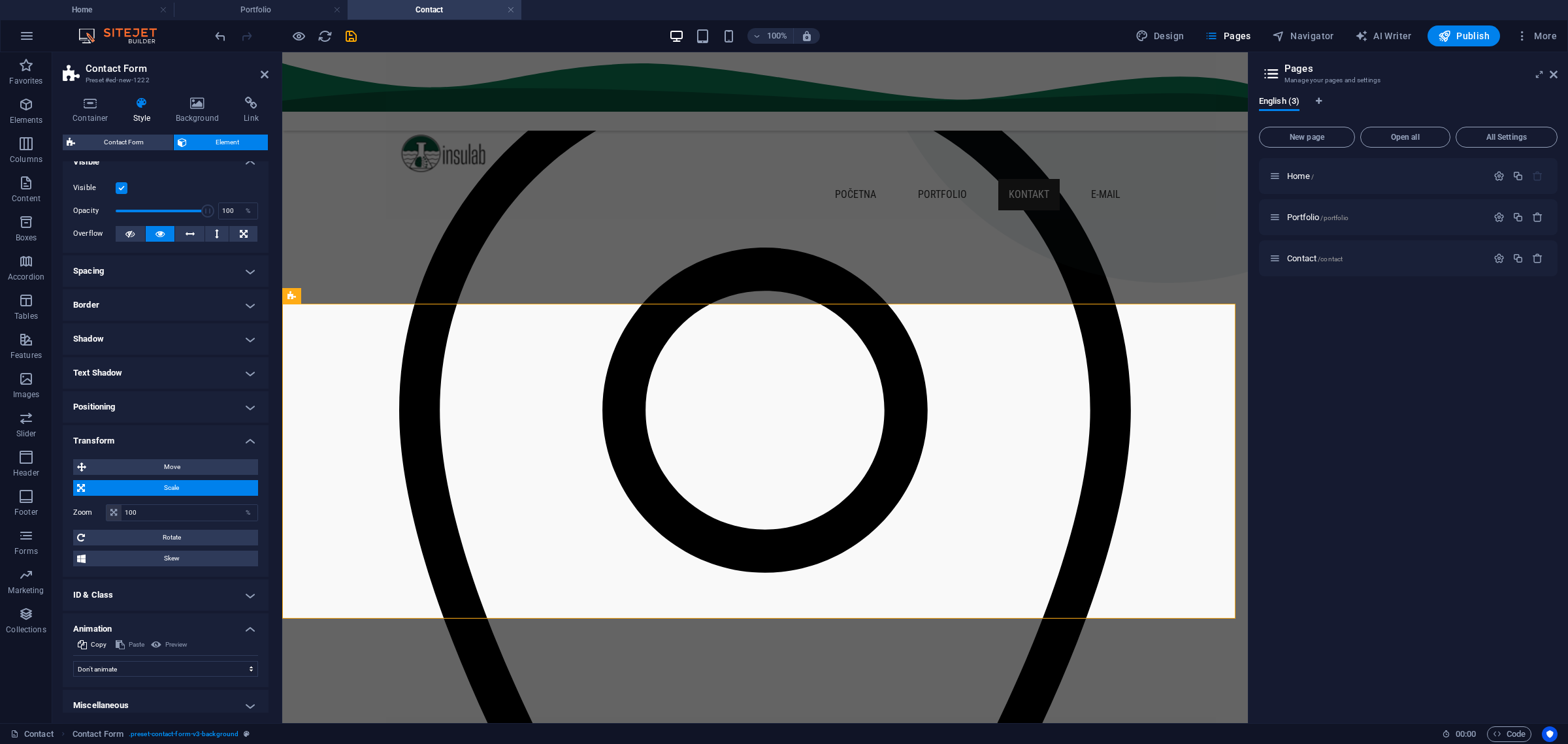
scroll to position [22, 0]
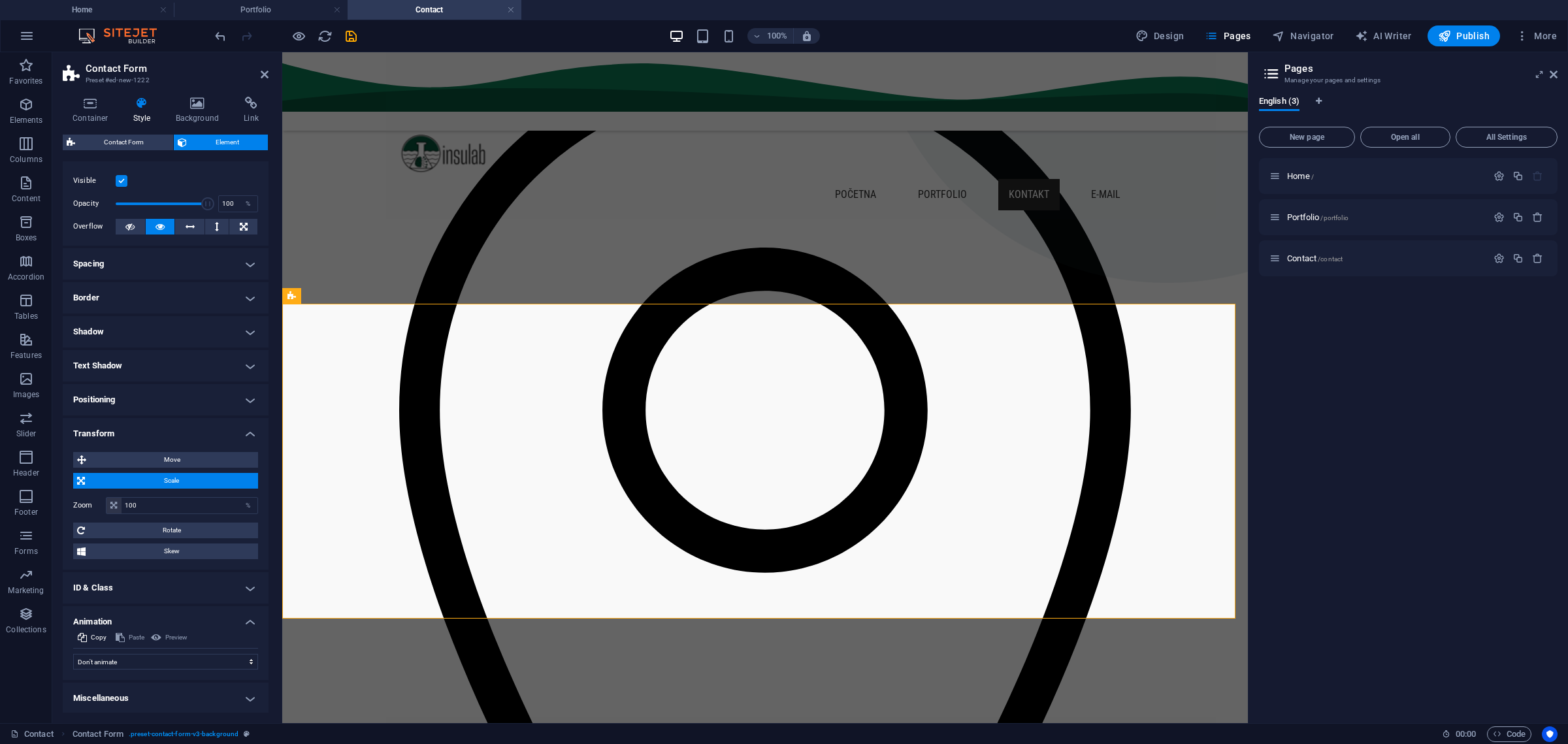
click at [247, 693] on h4 "Miscellaneous" at bounding box center [165, 698] width 206 height 31
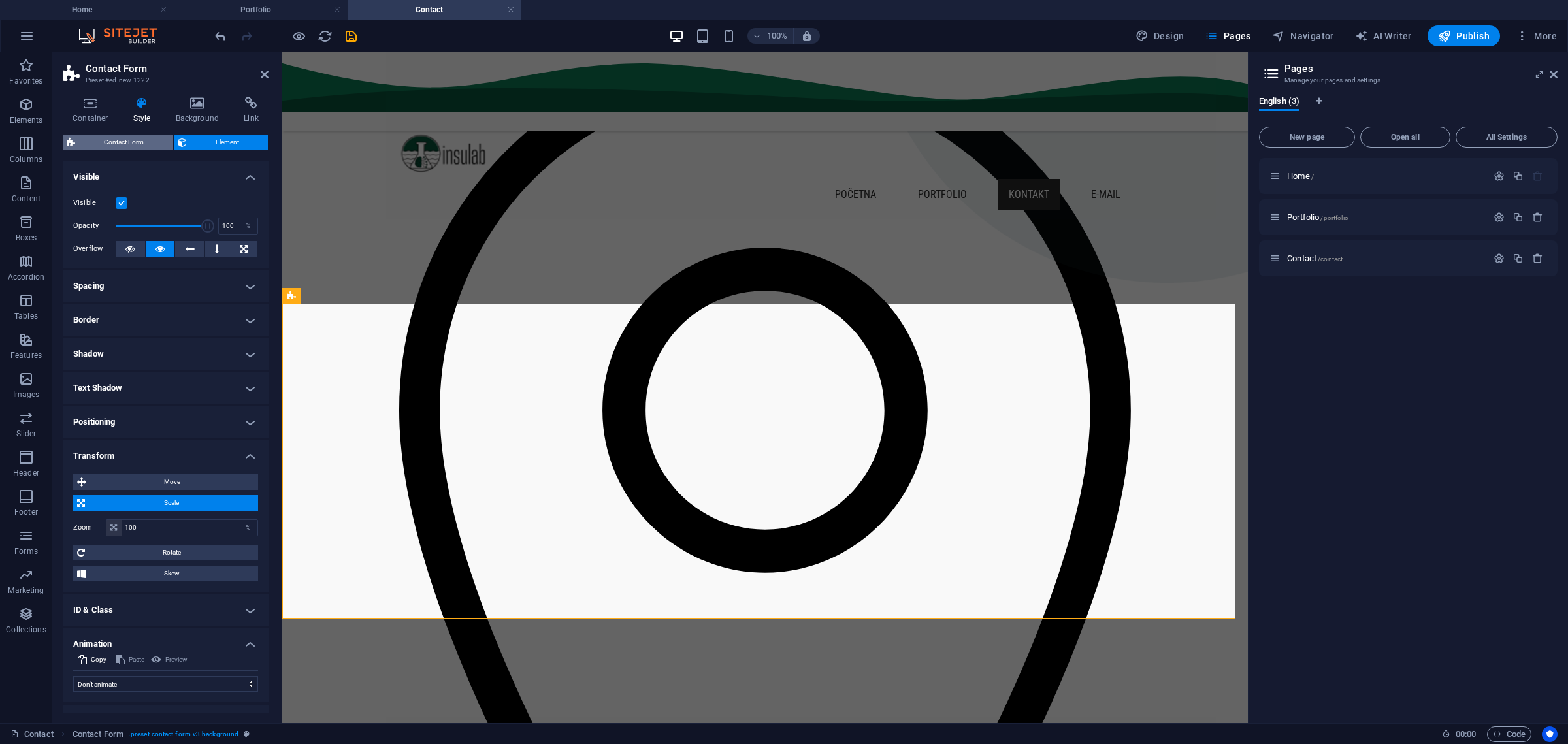
click at [128, 144] on span "Contact Form" at bounding box center [124, 142] width 90 height 16
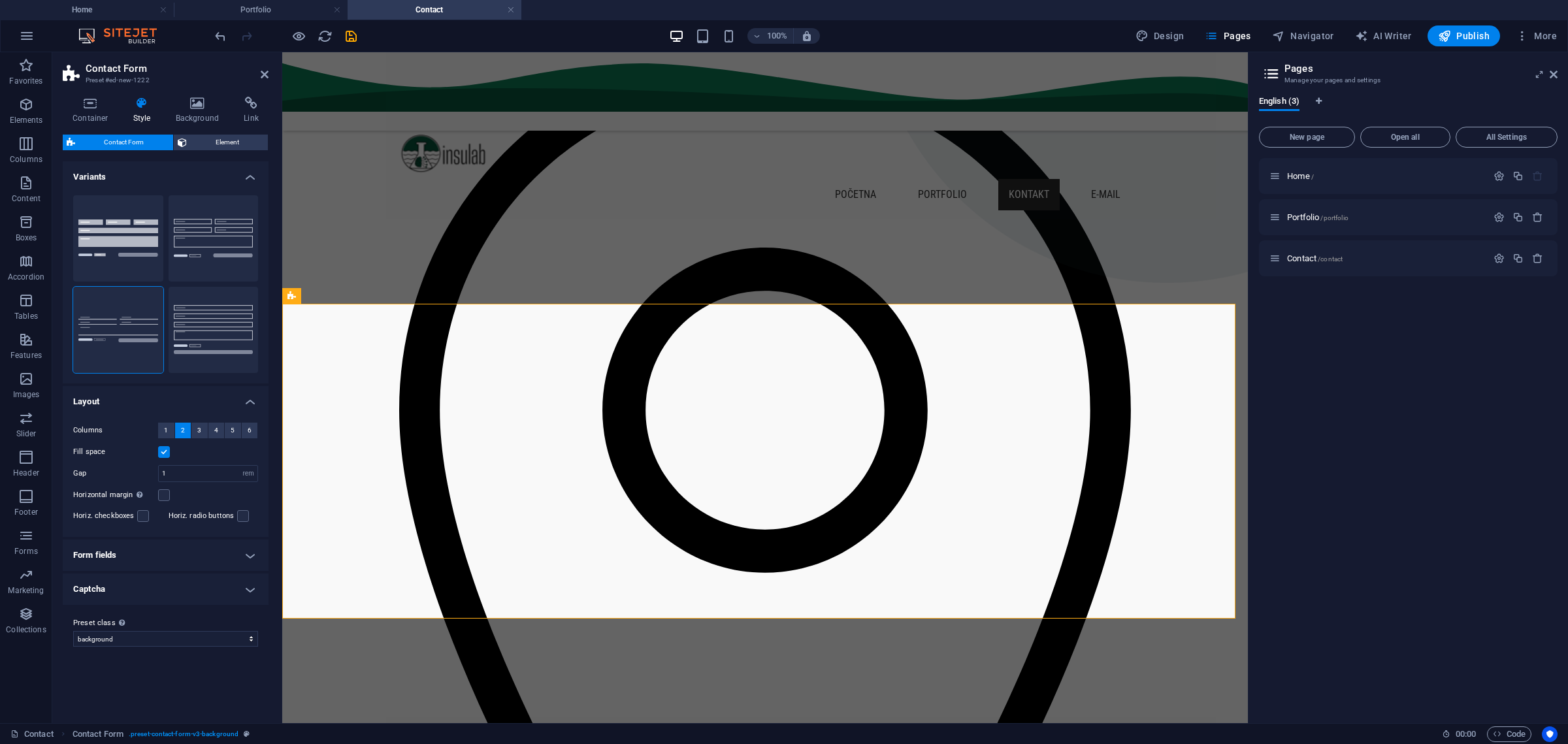
click at [240, 559] on h4 "Form fields" at bounding box center [165, 555] width 206 height 31
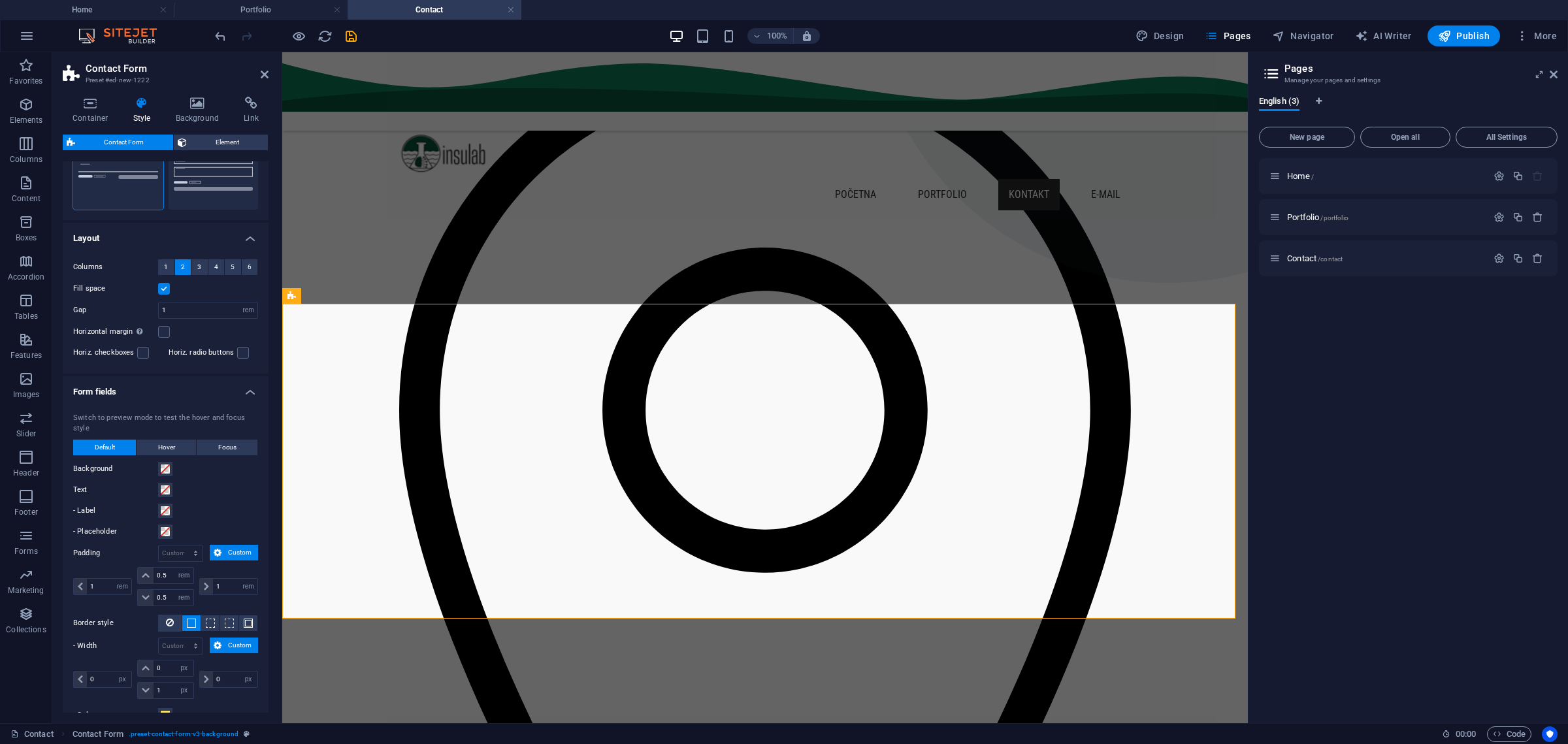
scroll to position [312, 0]
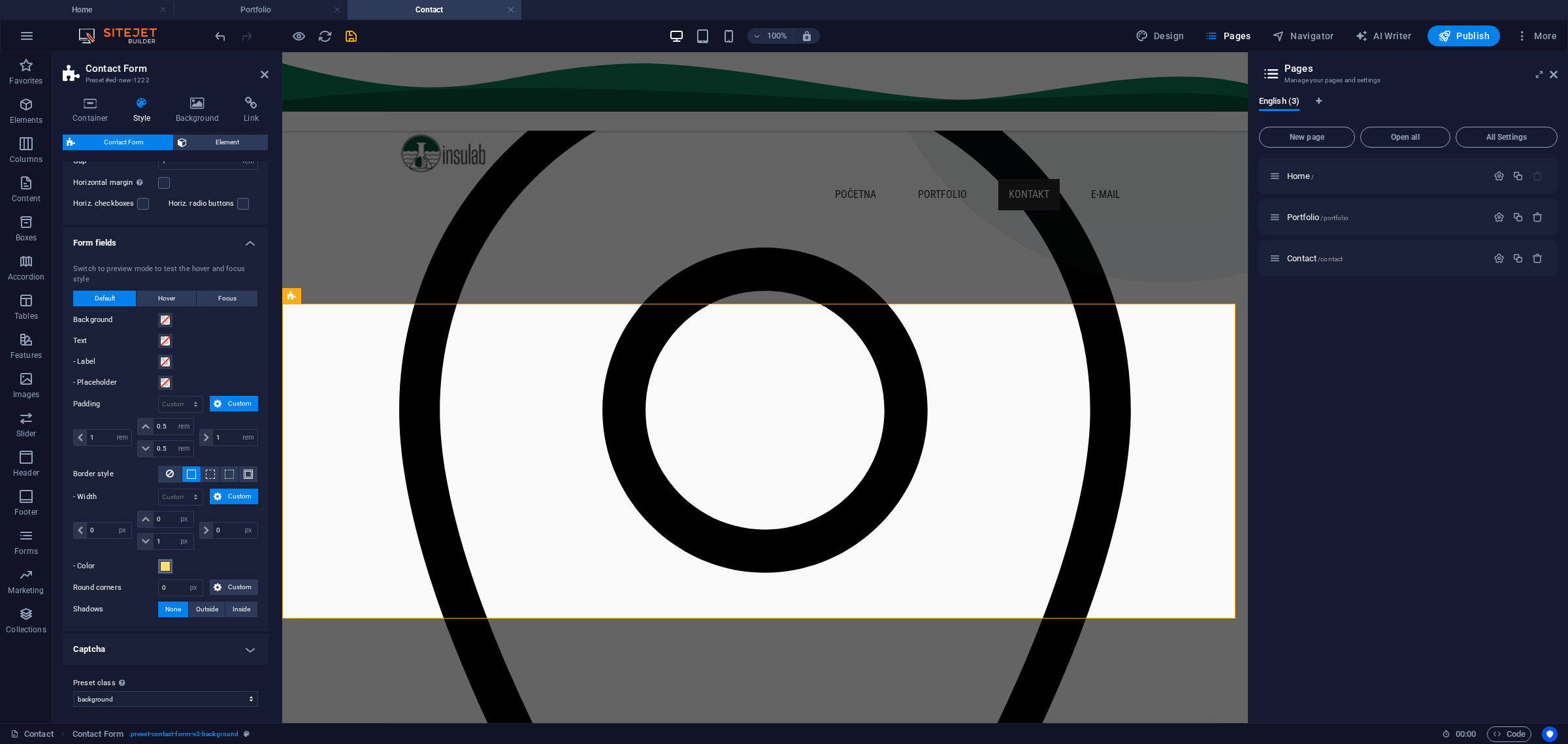
click at [166, 563] on span at bounding box center [165, 567] width 10 height 10
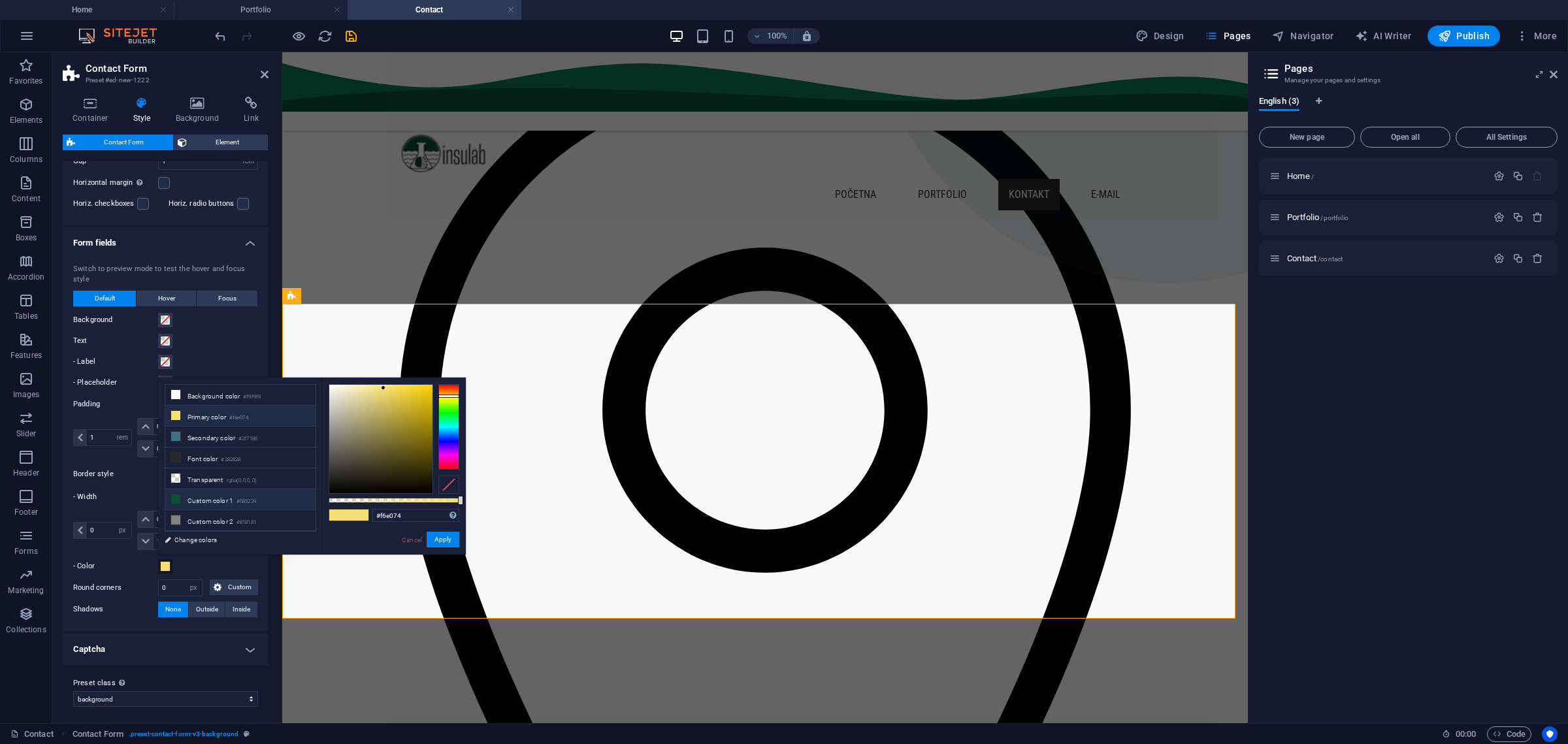
click at [222, 491] on li "Custom color 1 #085239" at bounding box center [241, 500] width 150 height 21
type input "#085239"
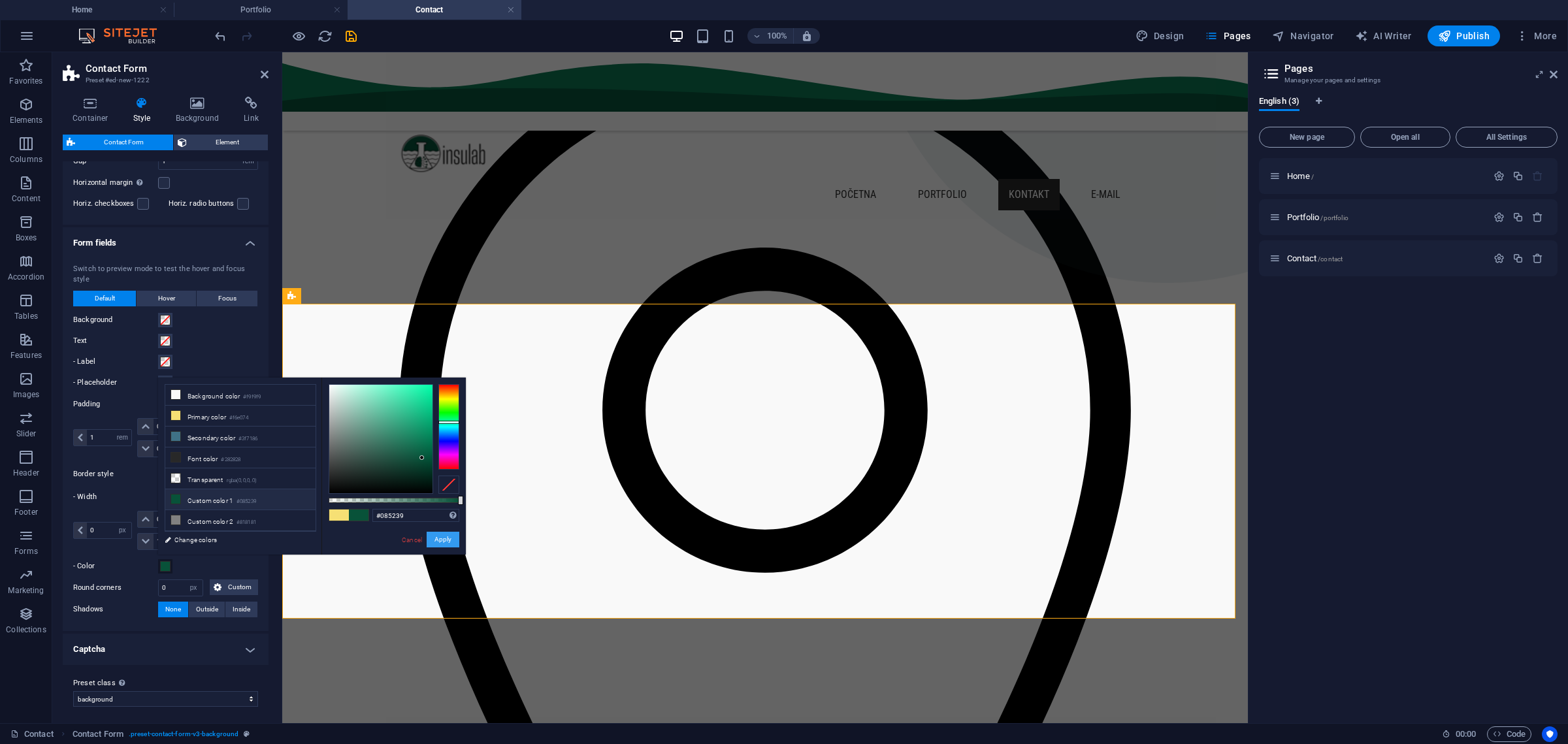
click at [435, 541] on button "Apply" at bounding box center [442, 540] width 33 height 16
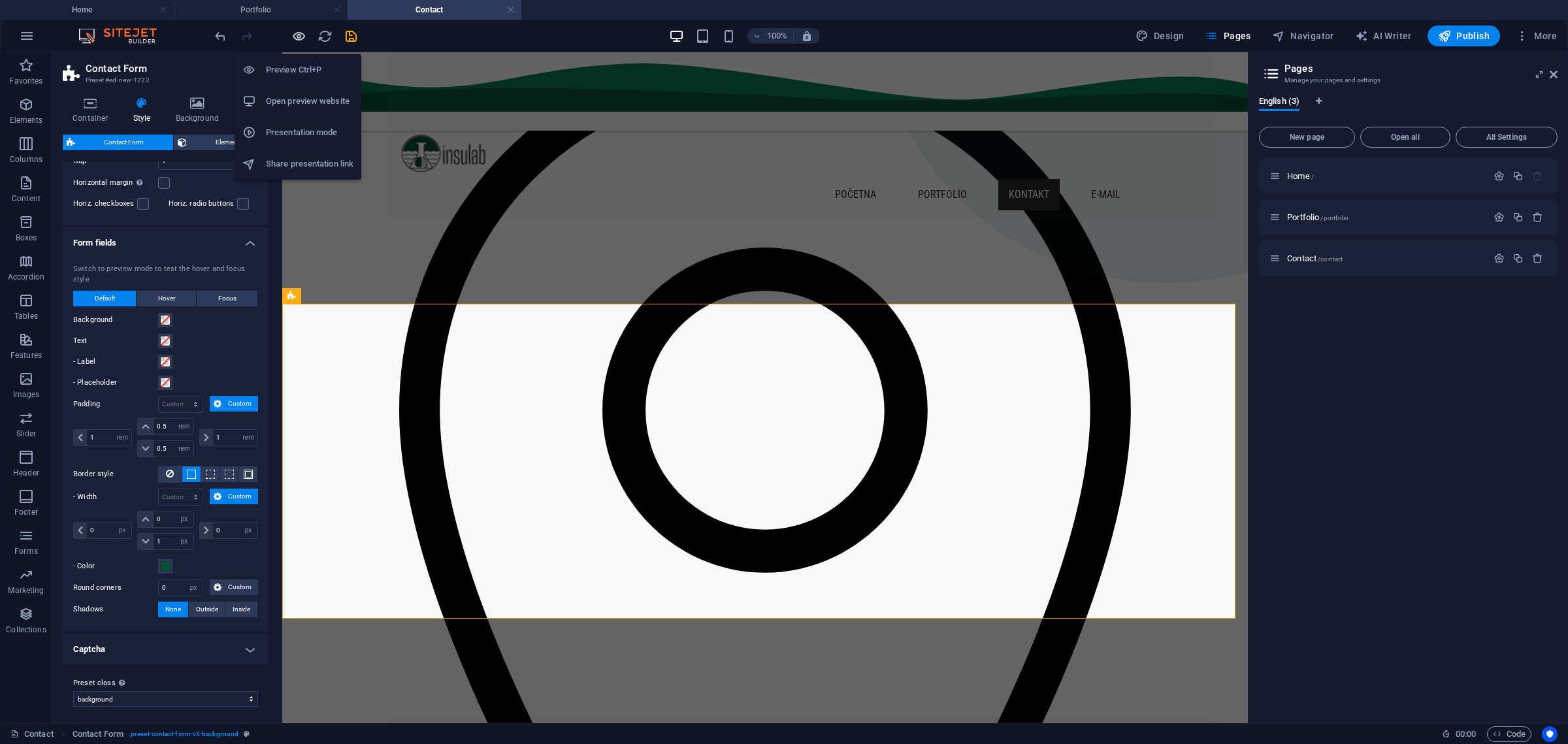
click at [301, 35] on icon "button" at bounding box center [299, 36] width 15 height 15
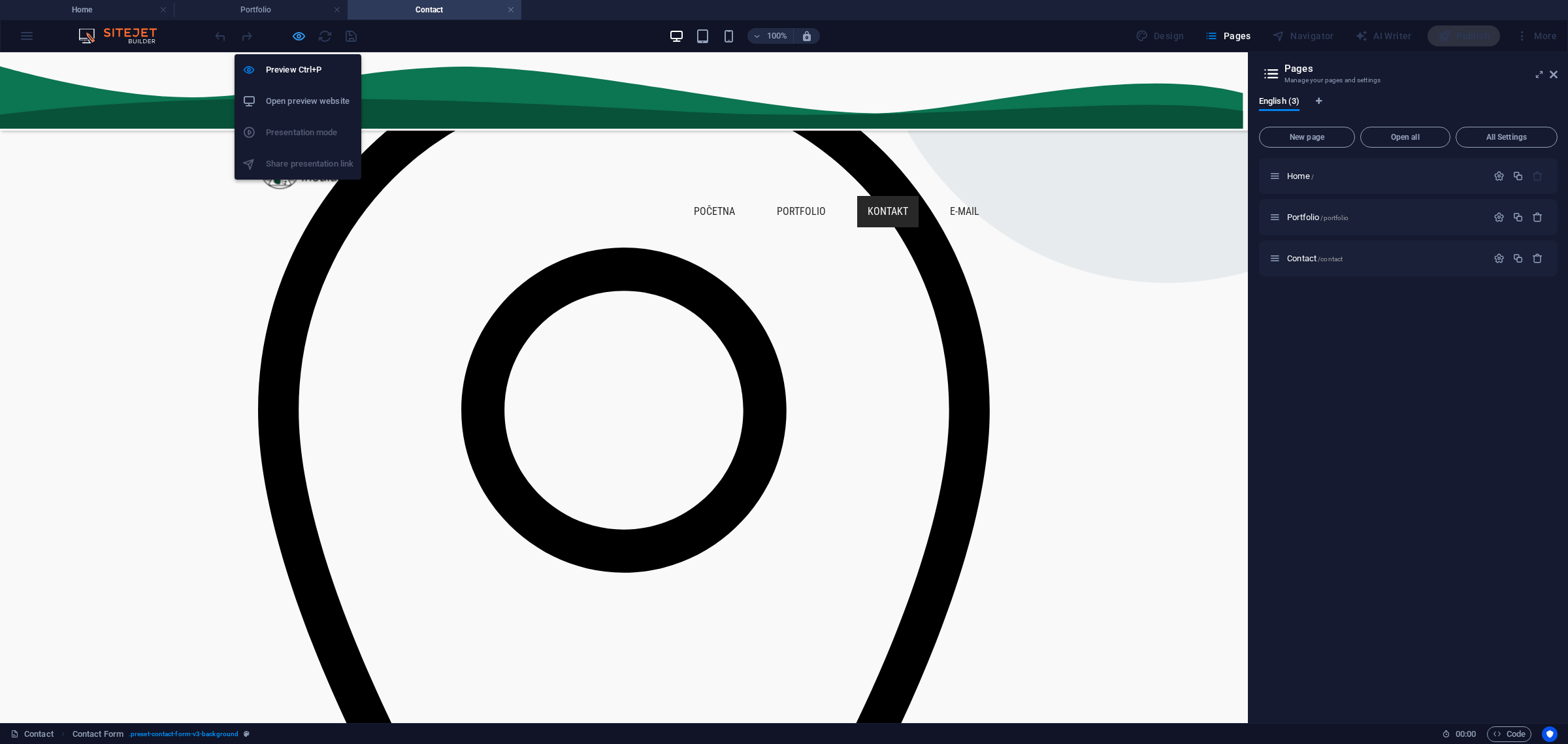
click at [301, 35] on icon "button" at bounding box center [299, 36] width 15 height 15
select select "rem"
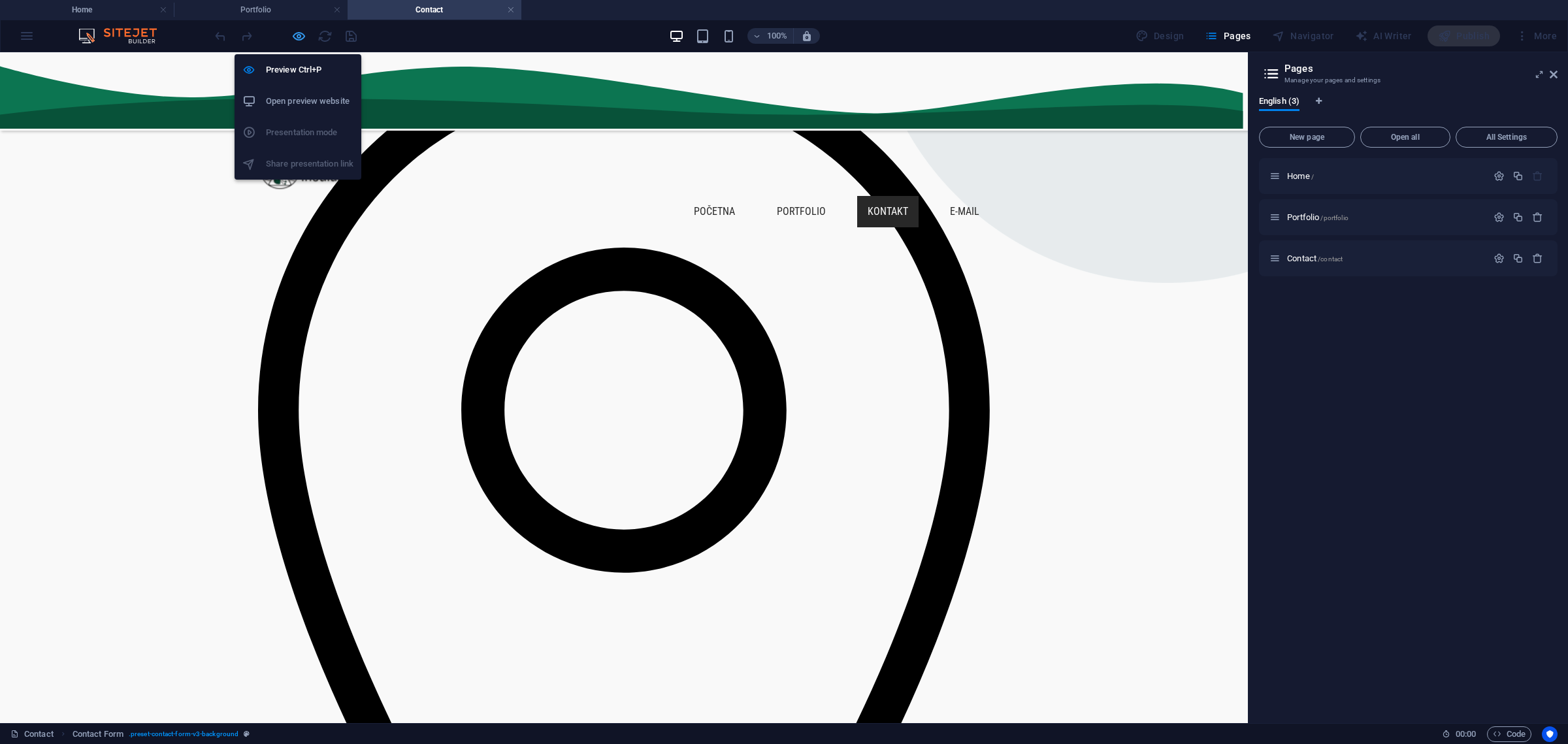
select select "rem"
select select "px"
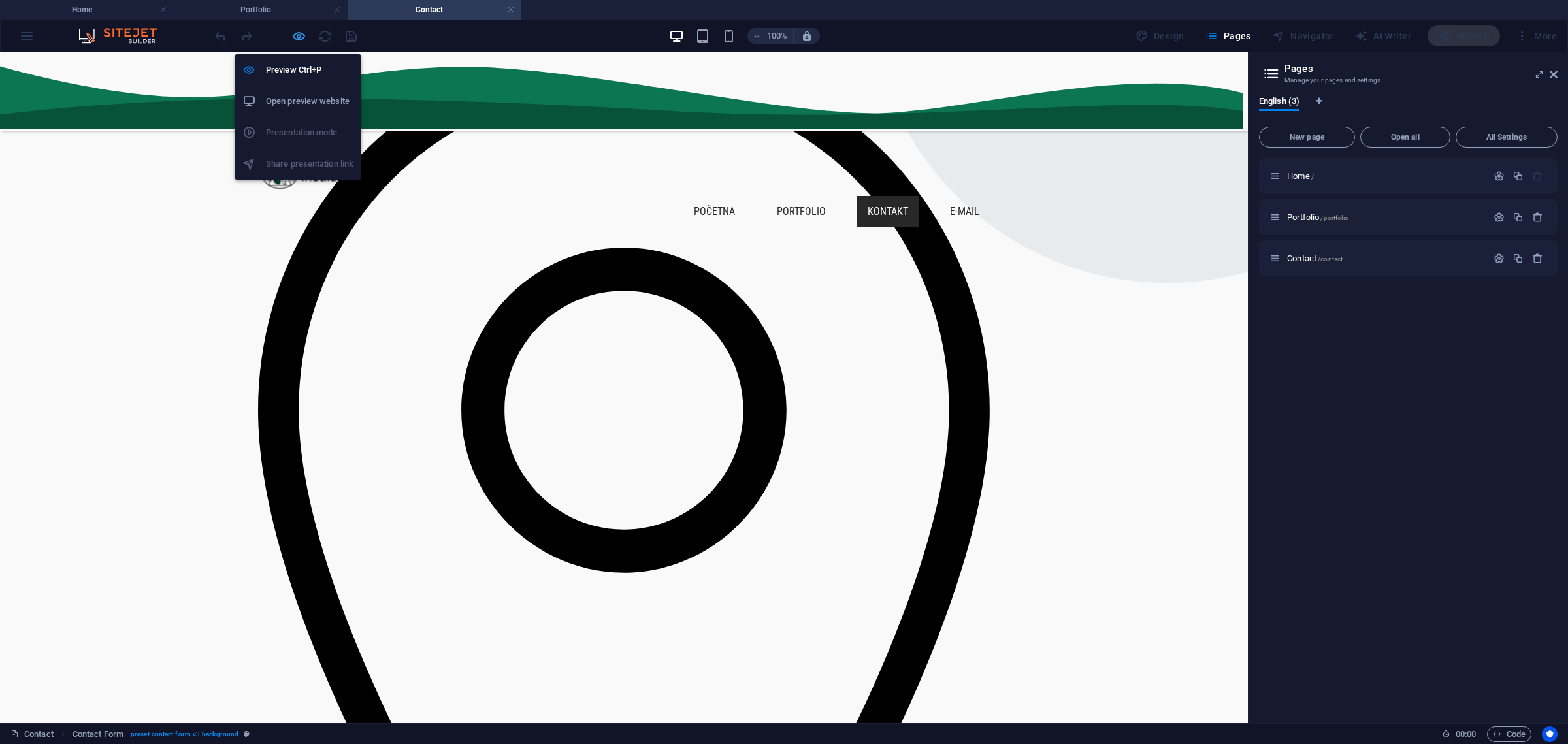
select select "px"
select select "preset-contact-form-v3-background"
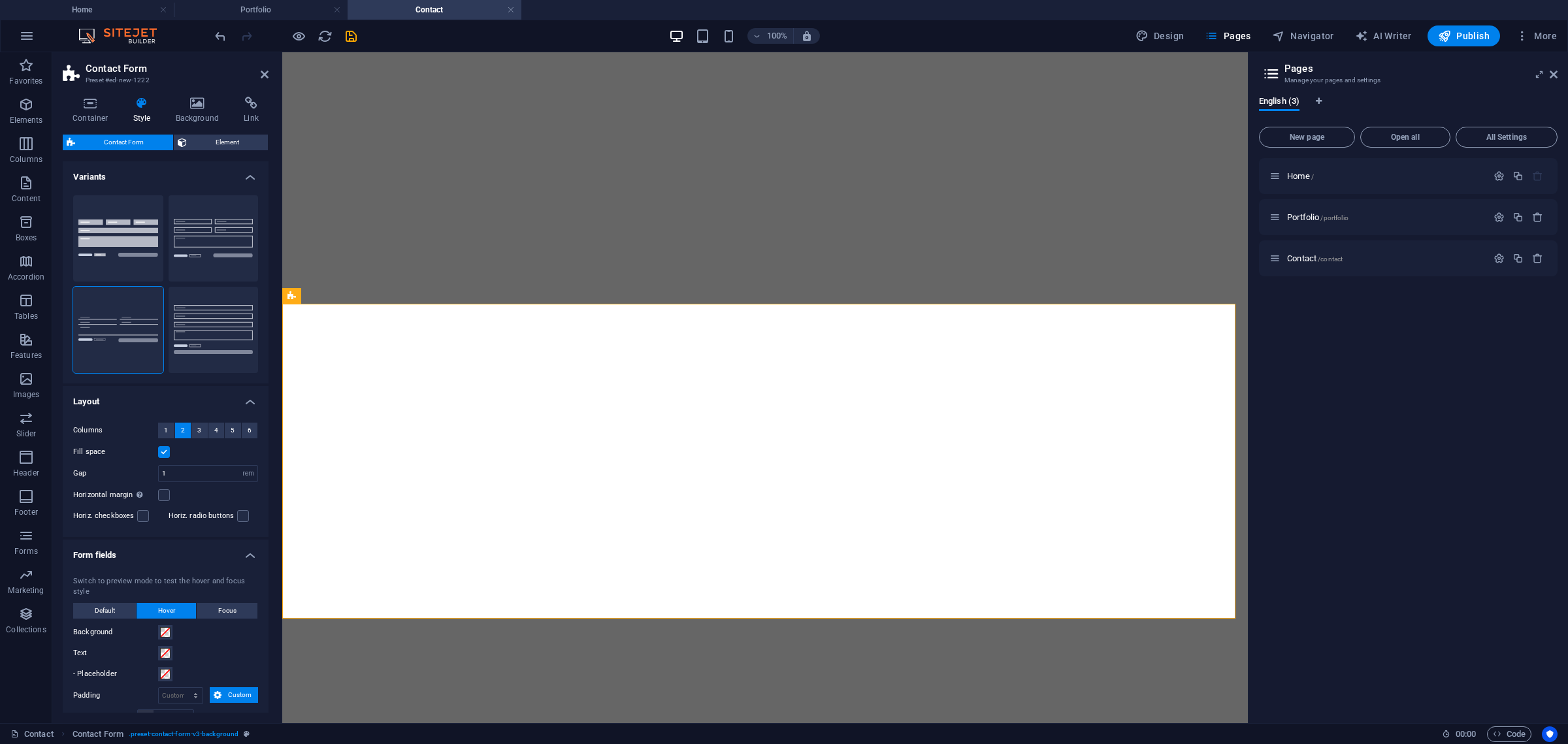
select select "rem"
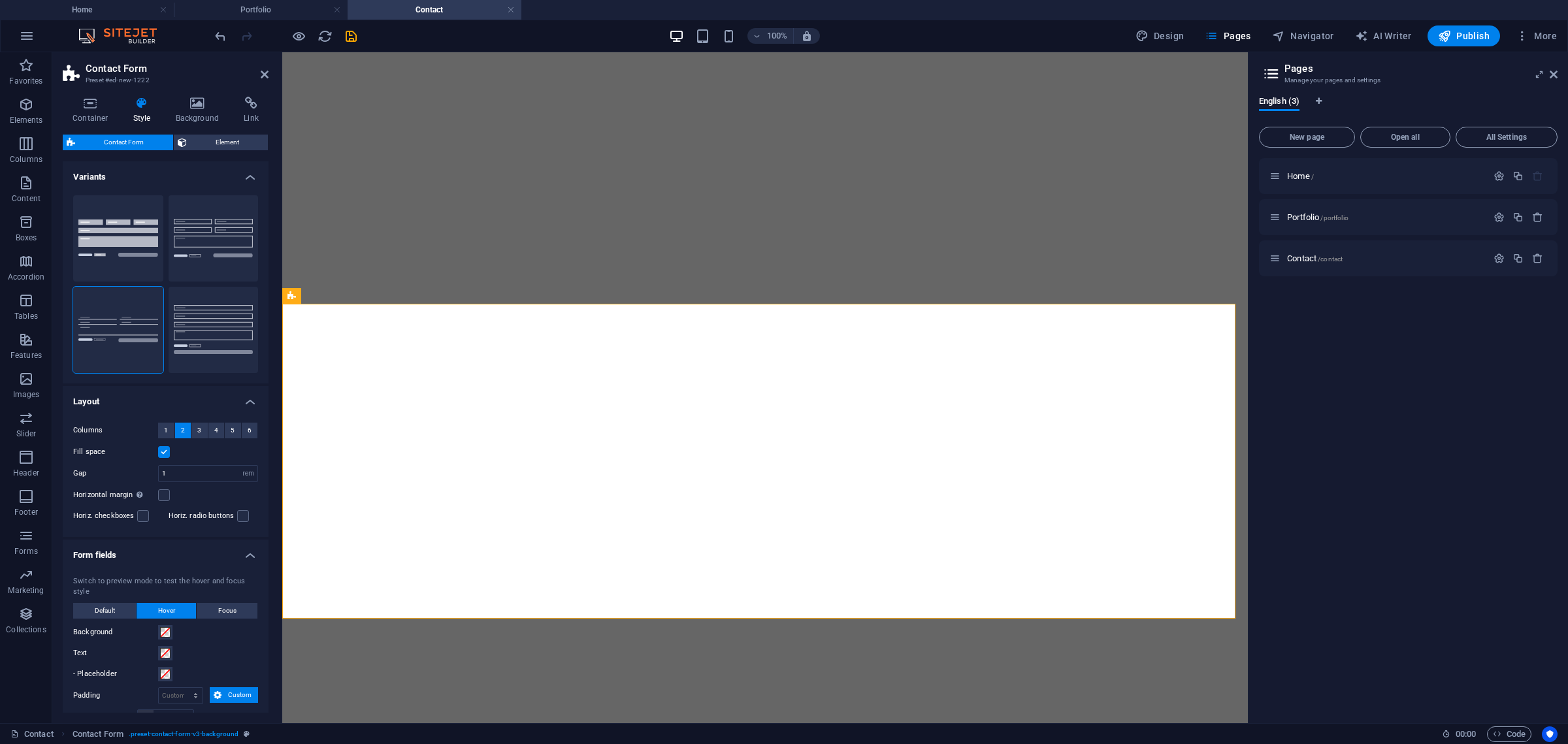
select select "px"
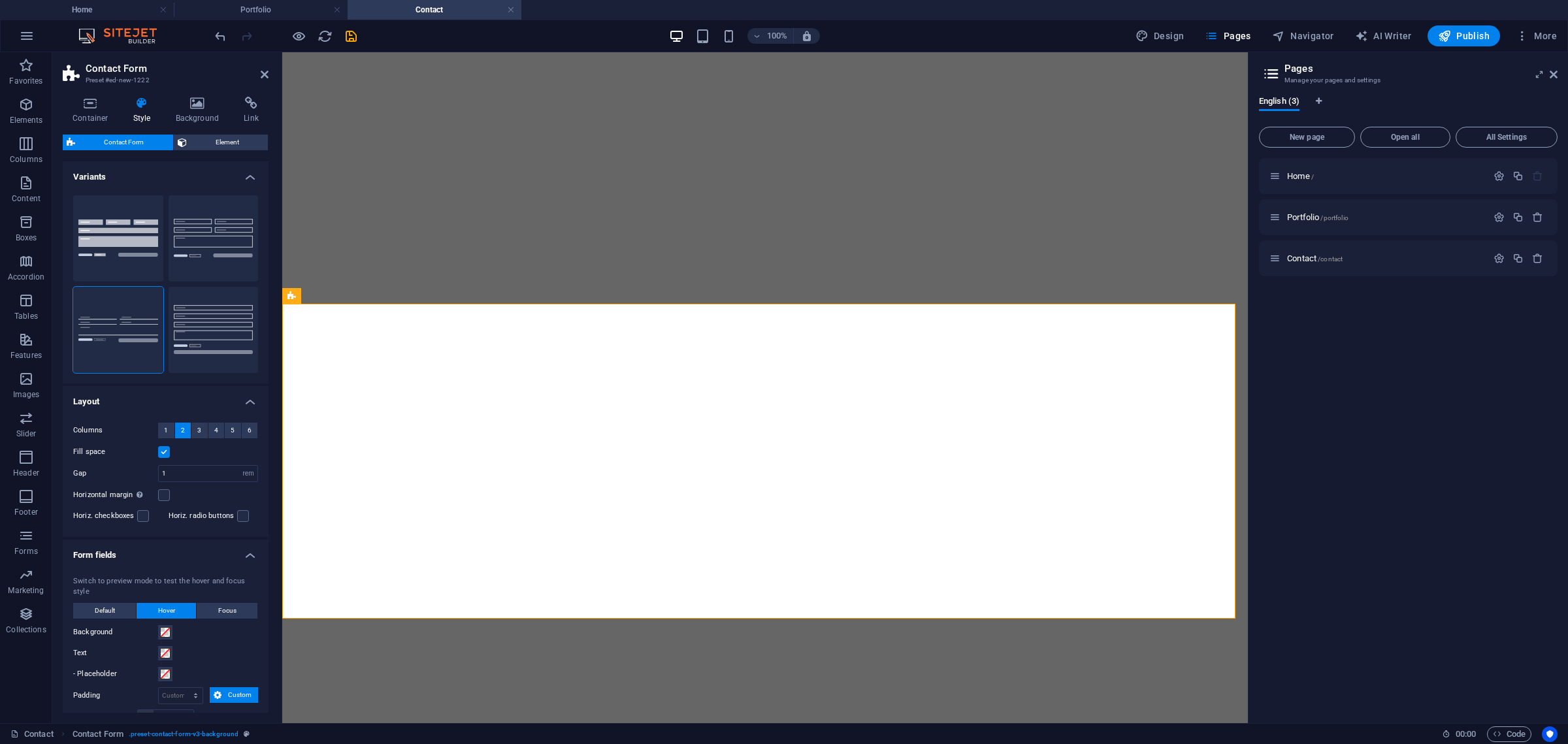
select select "rem"
select select "px"
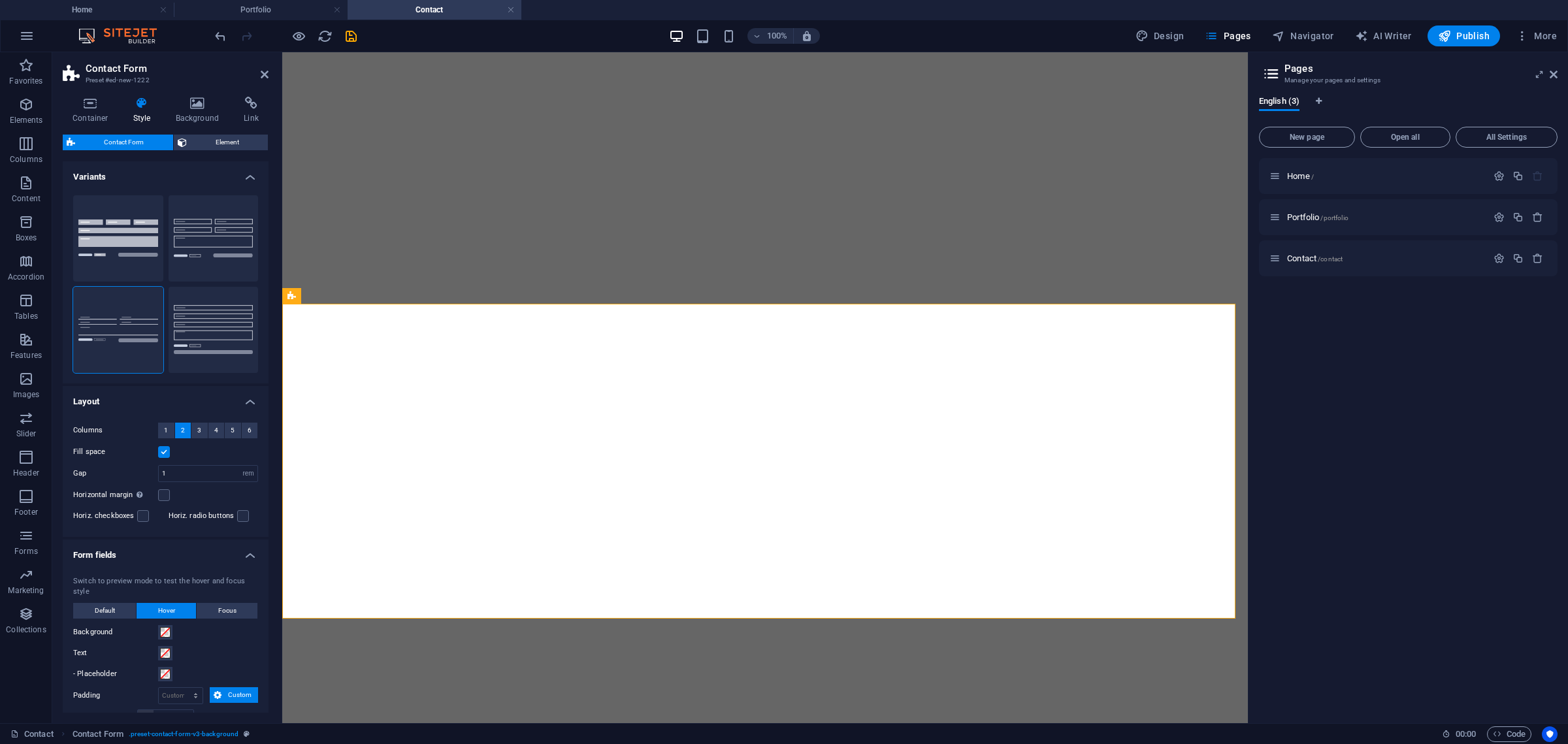
select select "px"
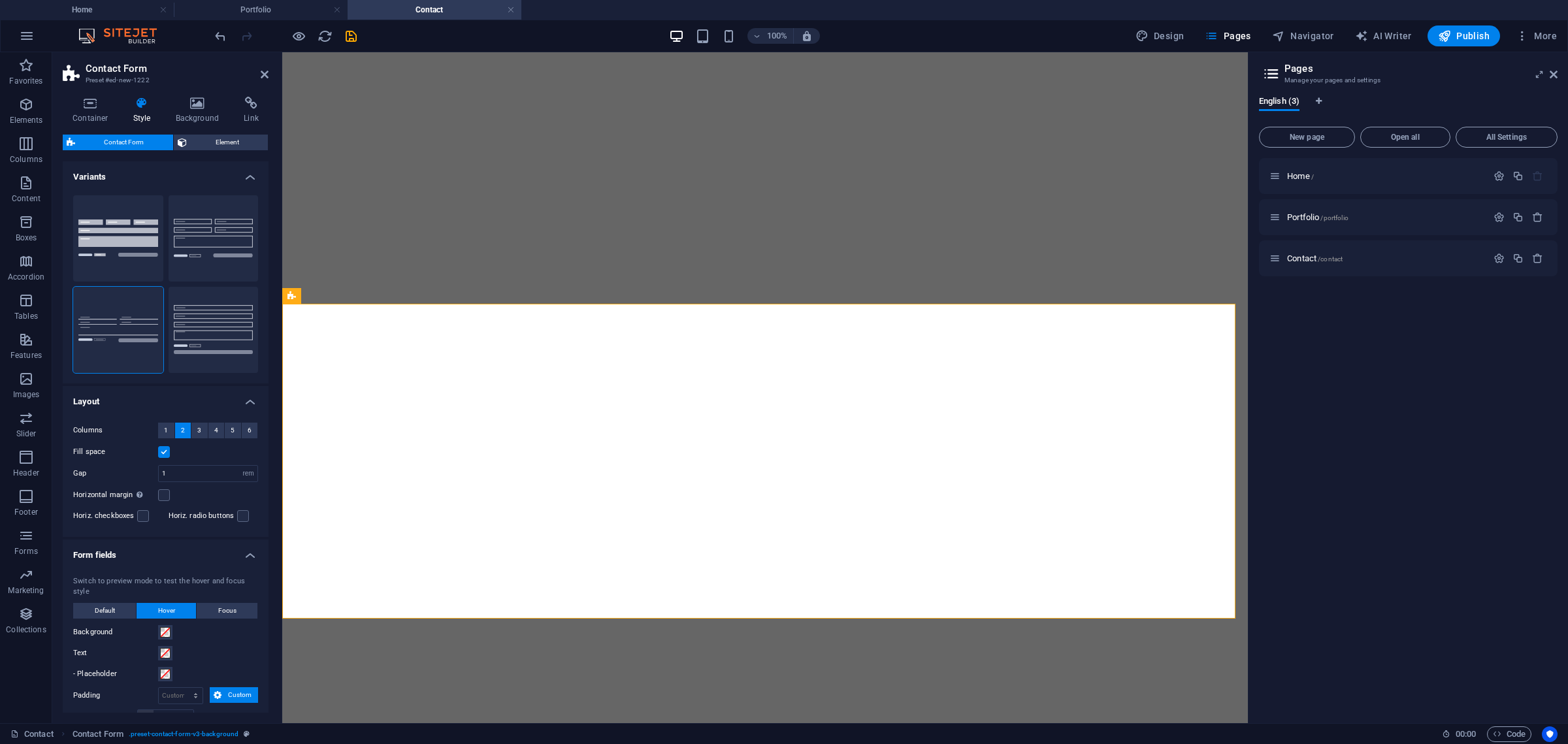
select select "rem"
select select "preset-contact-form-v3-background"
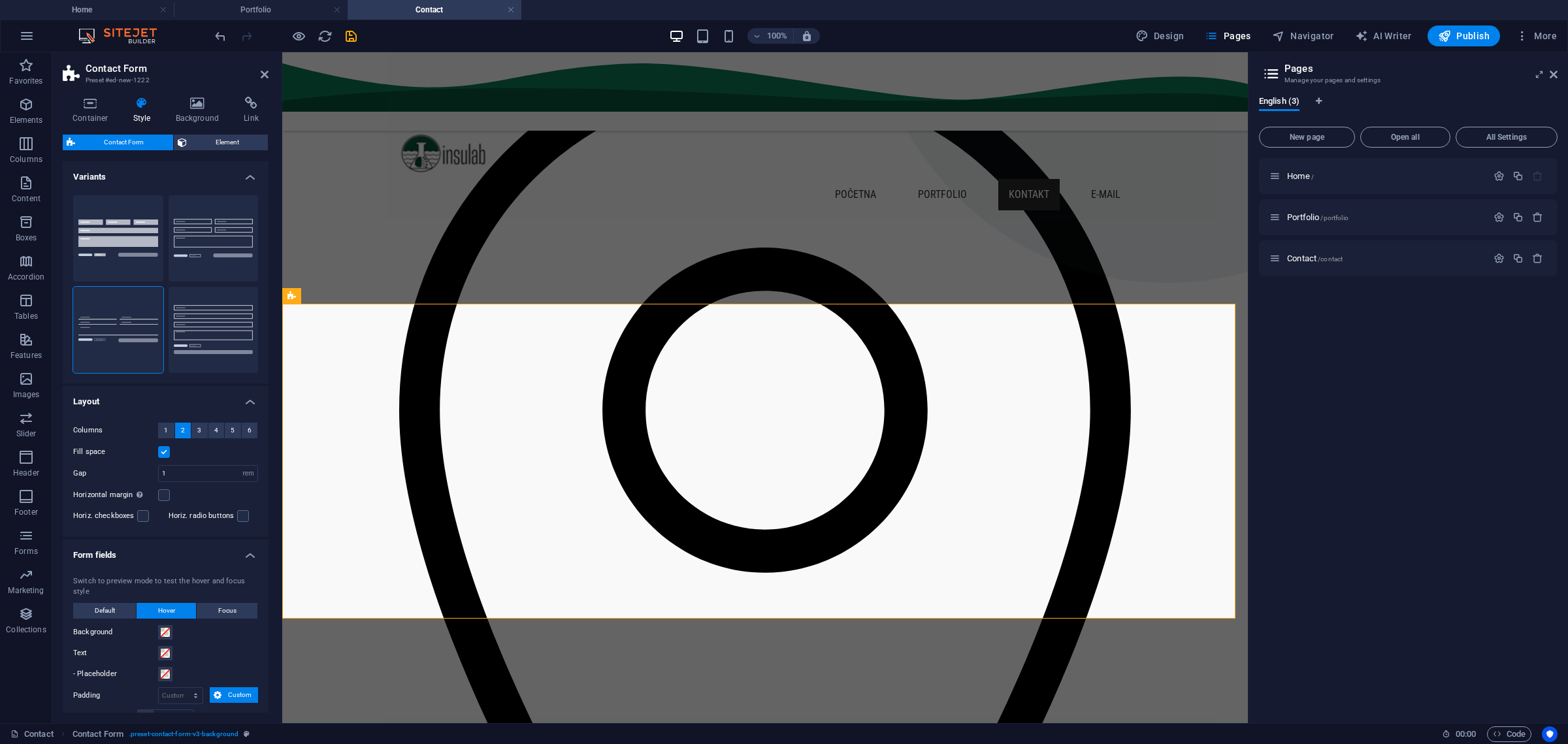
scroll to position [291, 0]
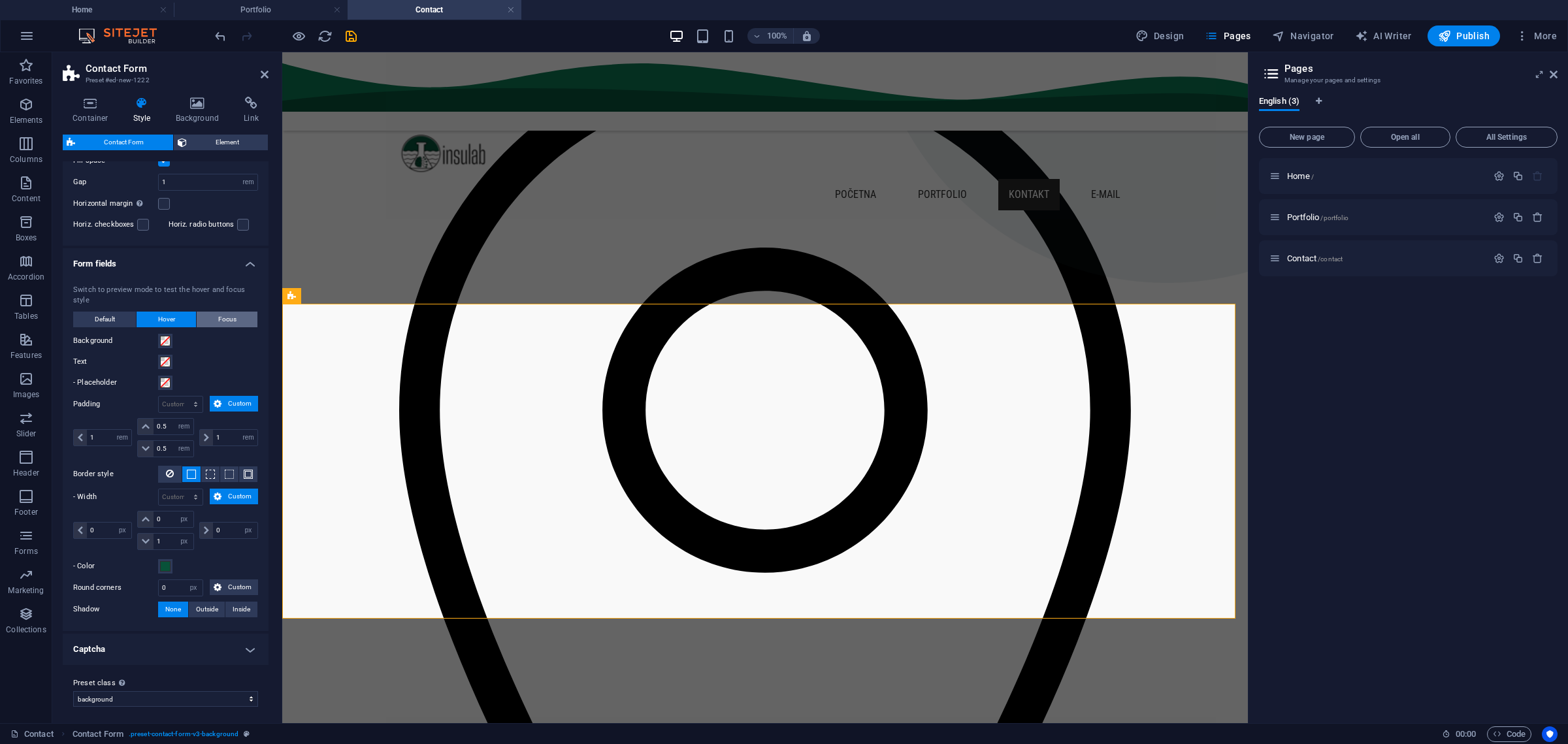
click at [227, 322] on span "Focus" at bounding box center [227, 319] width 19 height 16
click at [96, 312] on span "Default" at bounding box center [105, 319] width 20 height 16
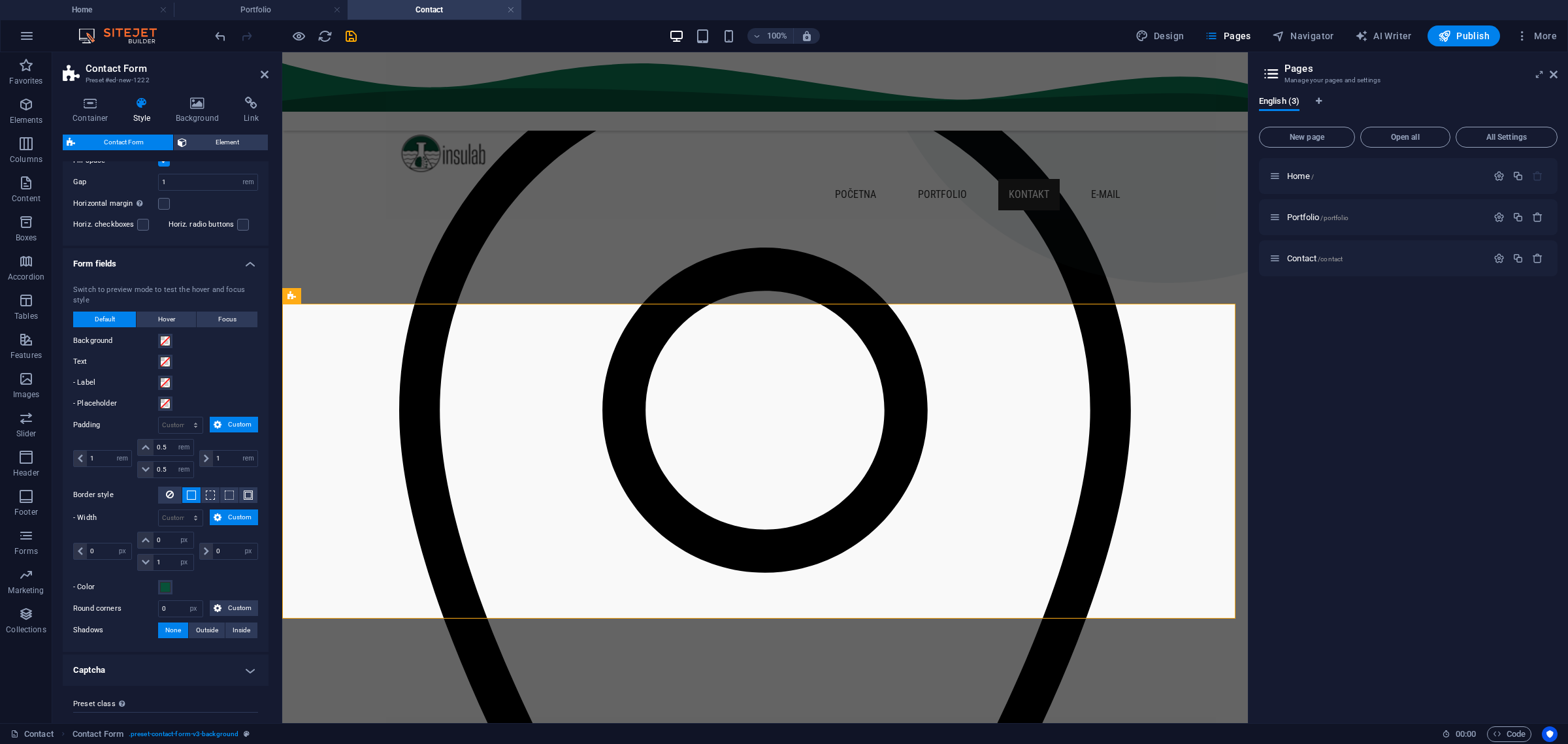
click at [219, 661] on h4 "Captcha" at bounding box center [165, 670] width 206 height 31
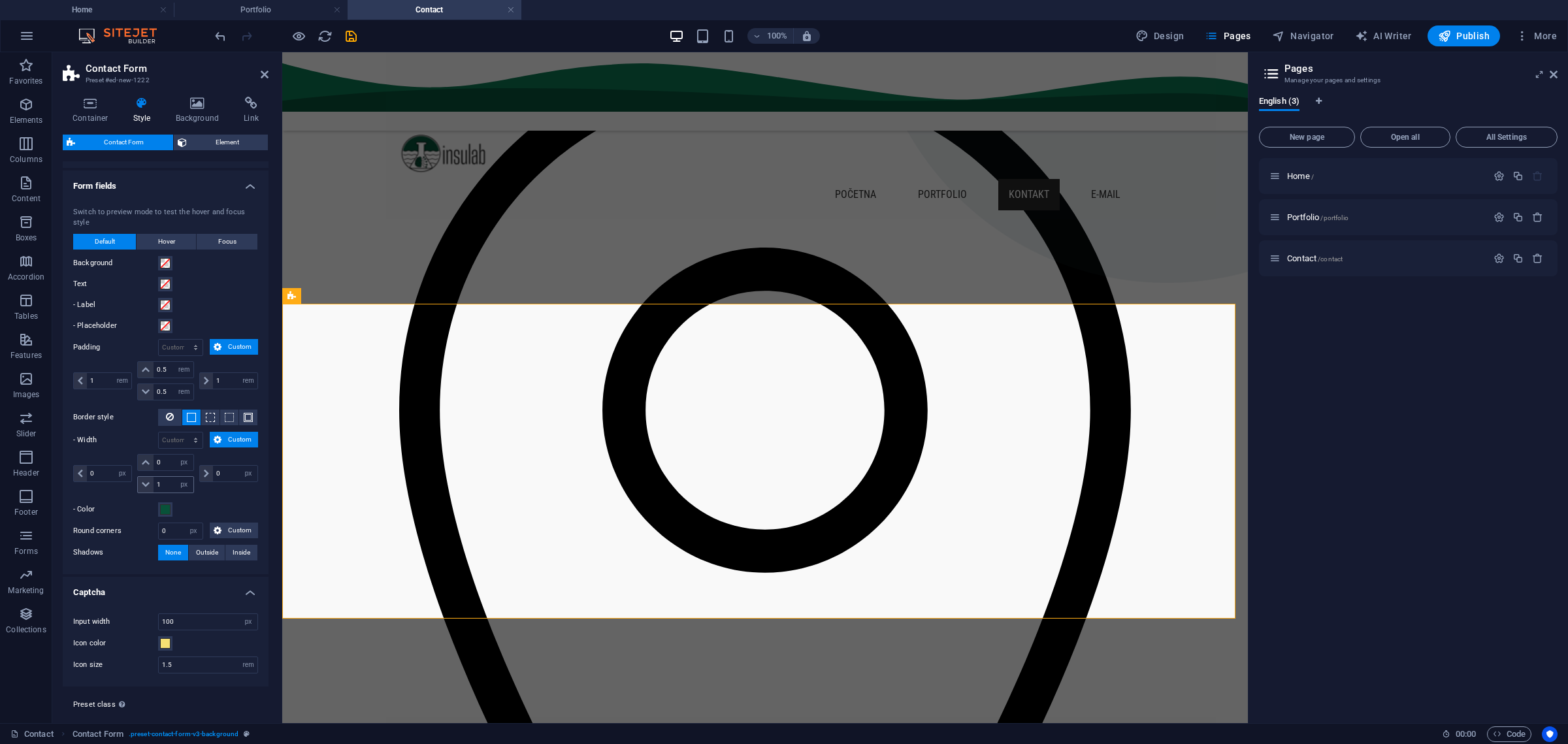
scroll to position [389, 0]
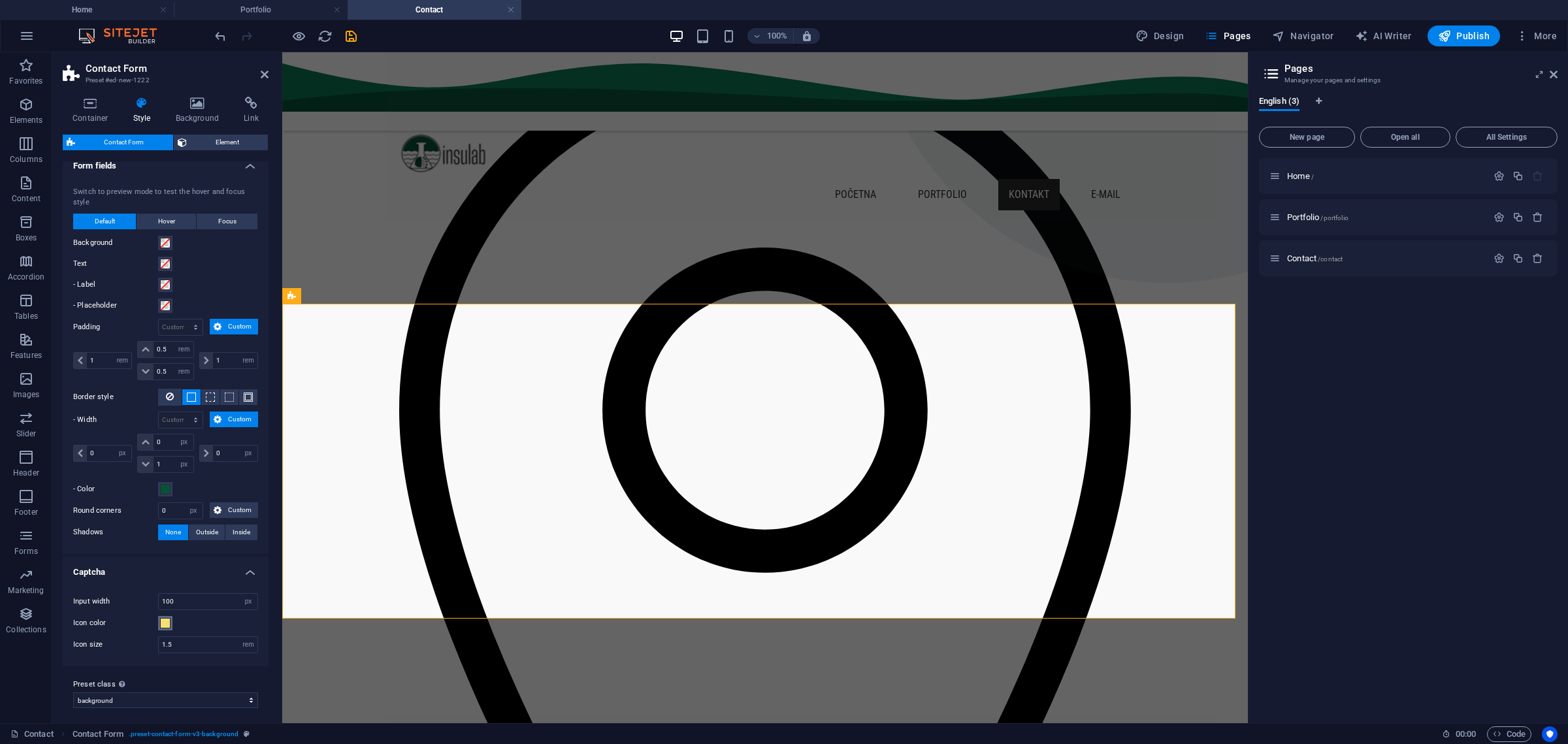
click at [160, 618] on span at bounding box center [165, 623] width 10 height 10
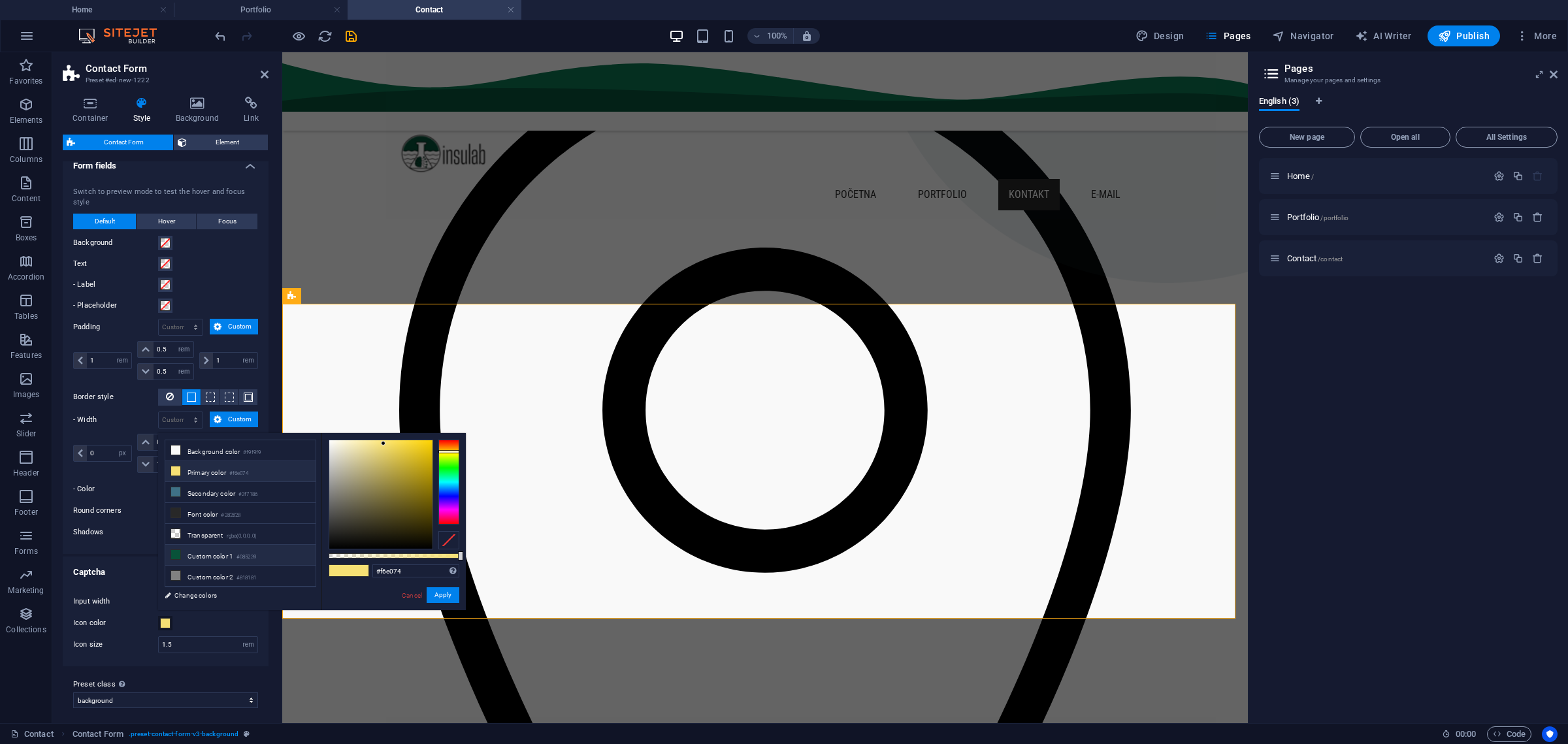
click at [198, 551] on li "Custom color 1 #085239" at bounding box center [241, 555] width 150 height 21
type input "#085239"
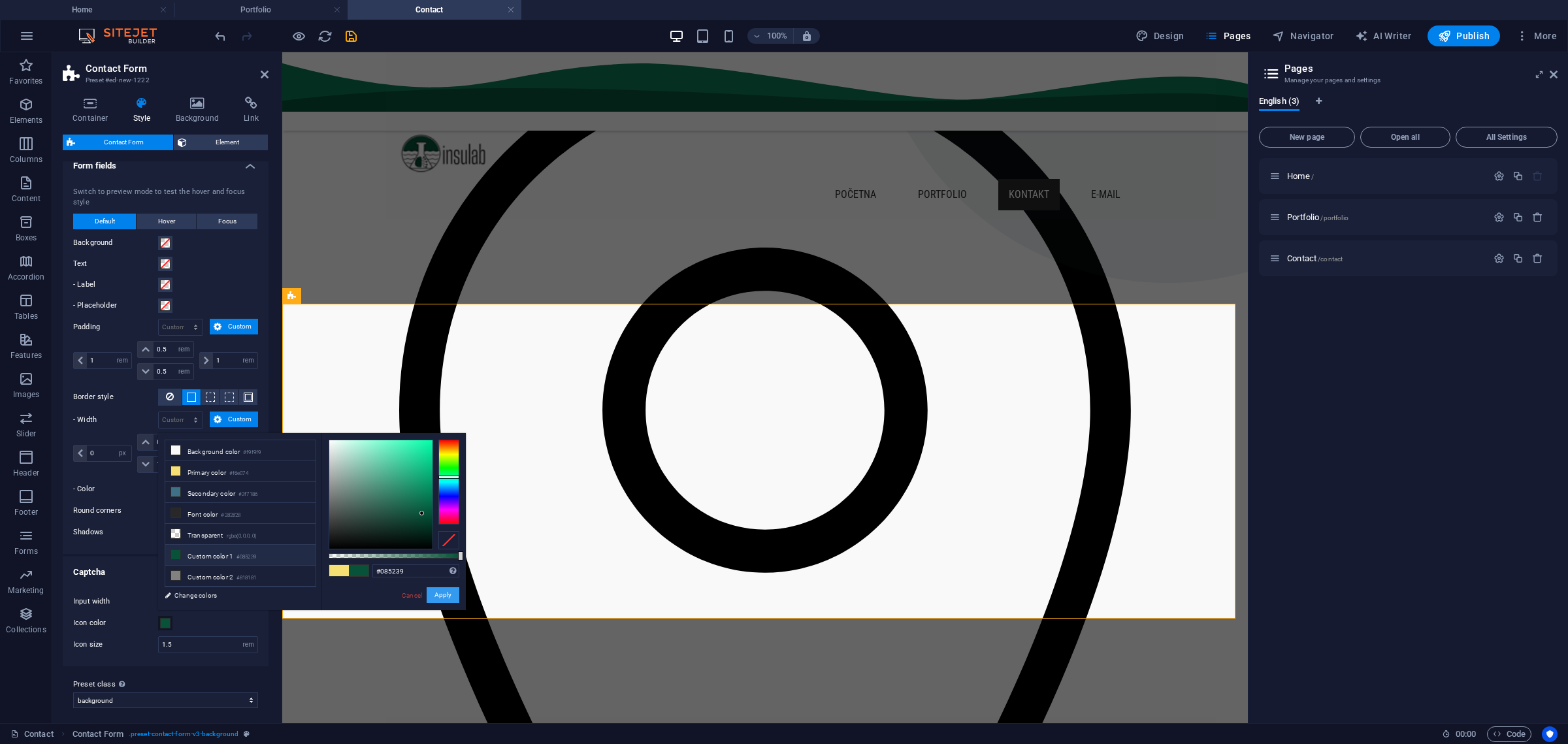
click at [435, 594] on button "Apply" at bounding box center [442, 595] width 33 height 16
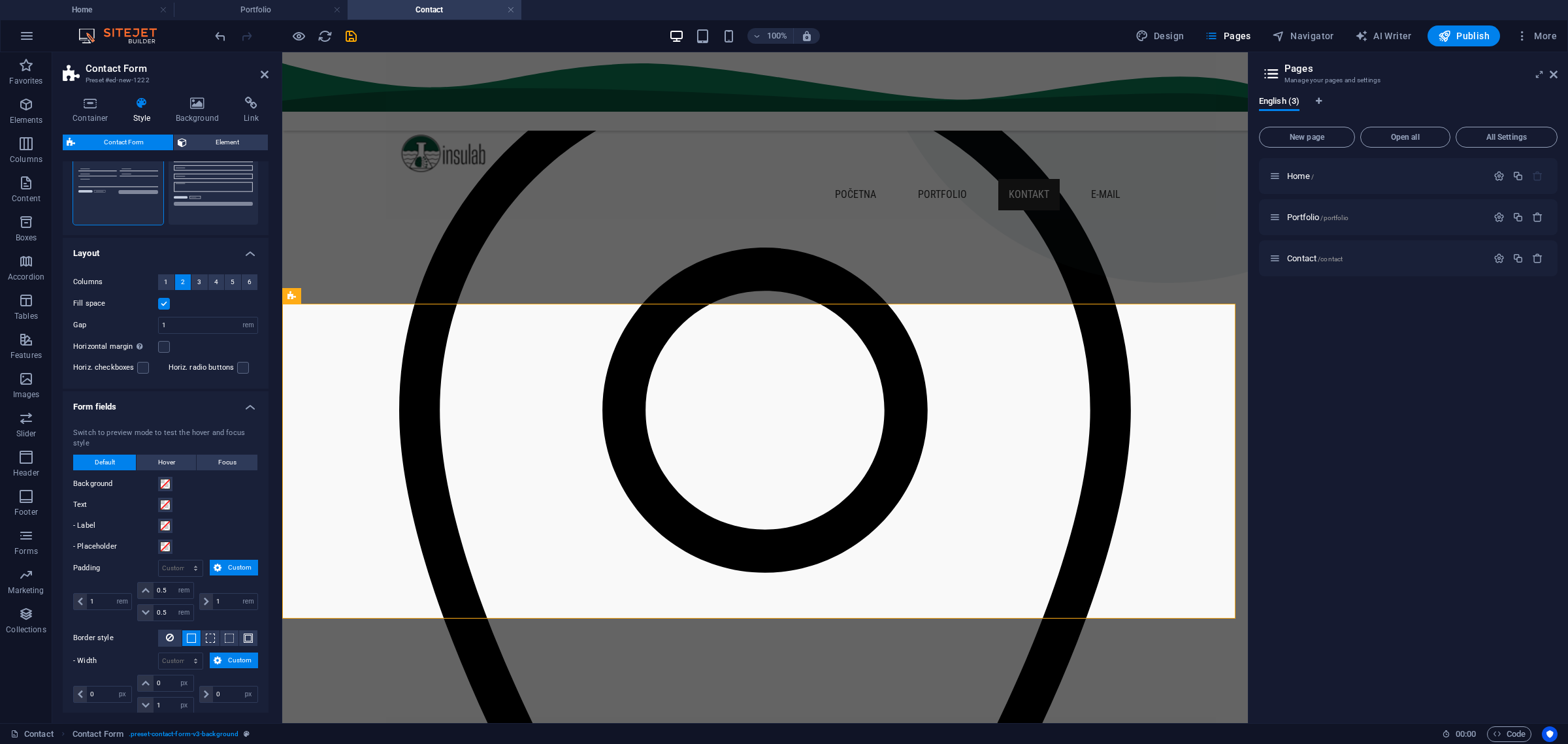
scroll to position [0, 0]
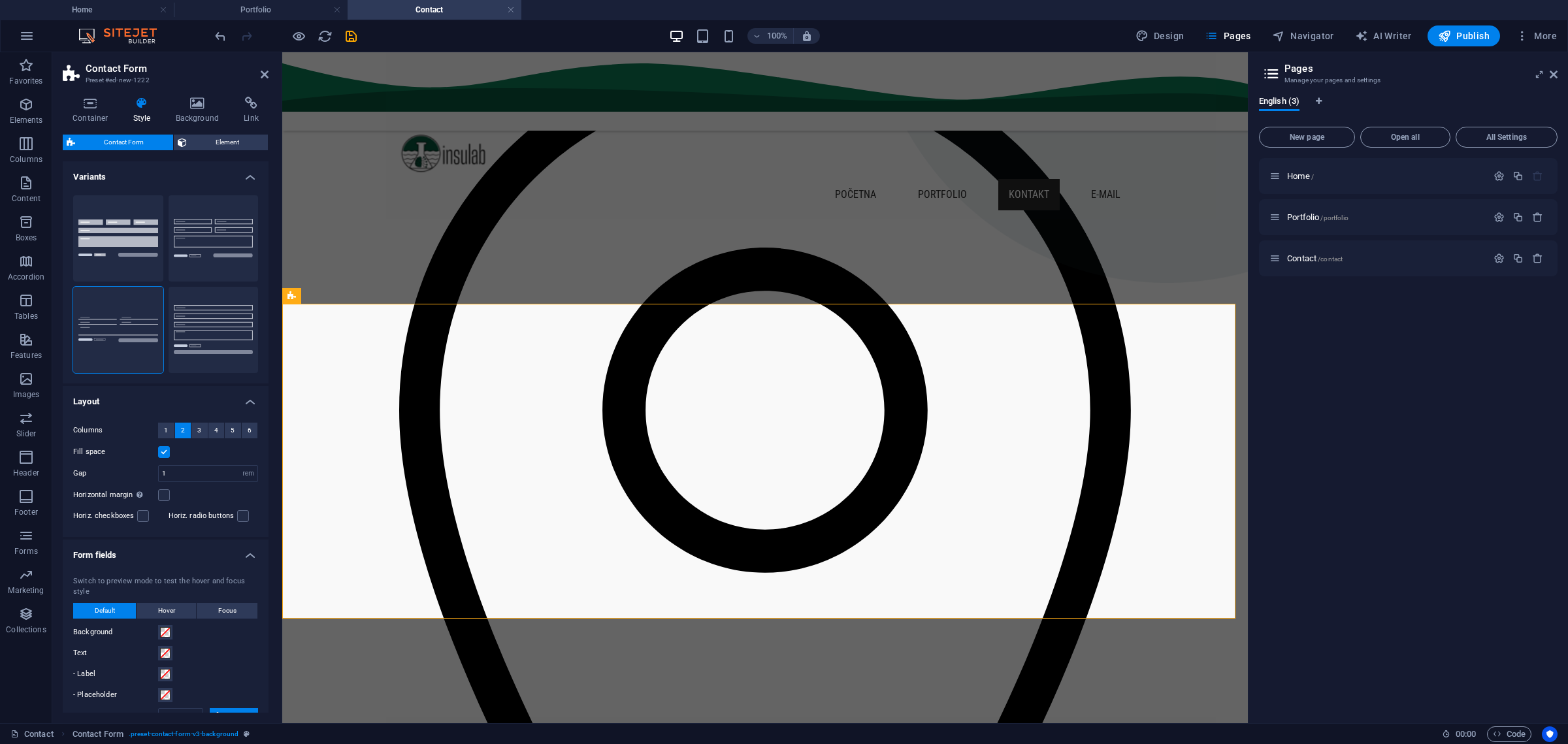
click at [244, 553] on h4 "Form fields" at bounding box center [165, 551] width 206 height 24
click at [80, 111] on h4 "Container" at bounding box center [93, 111] width 61 height 27
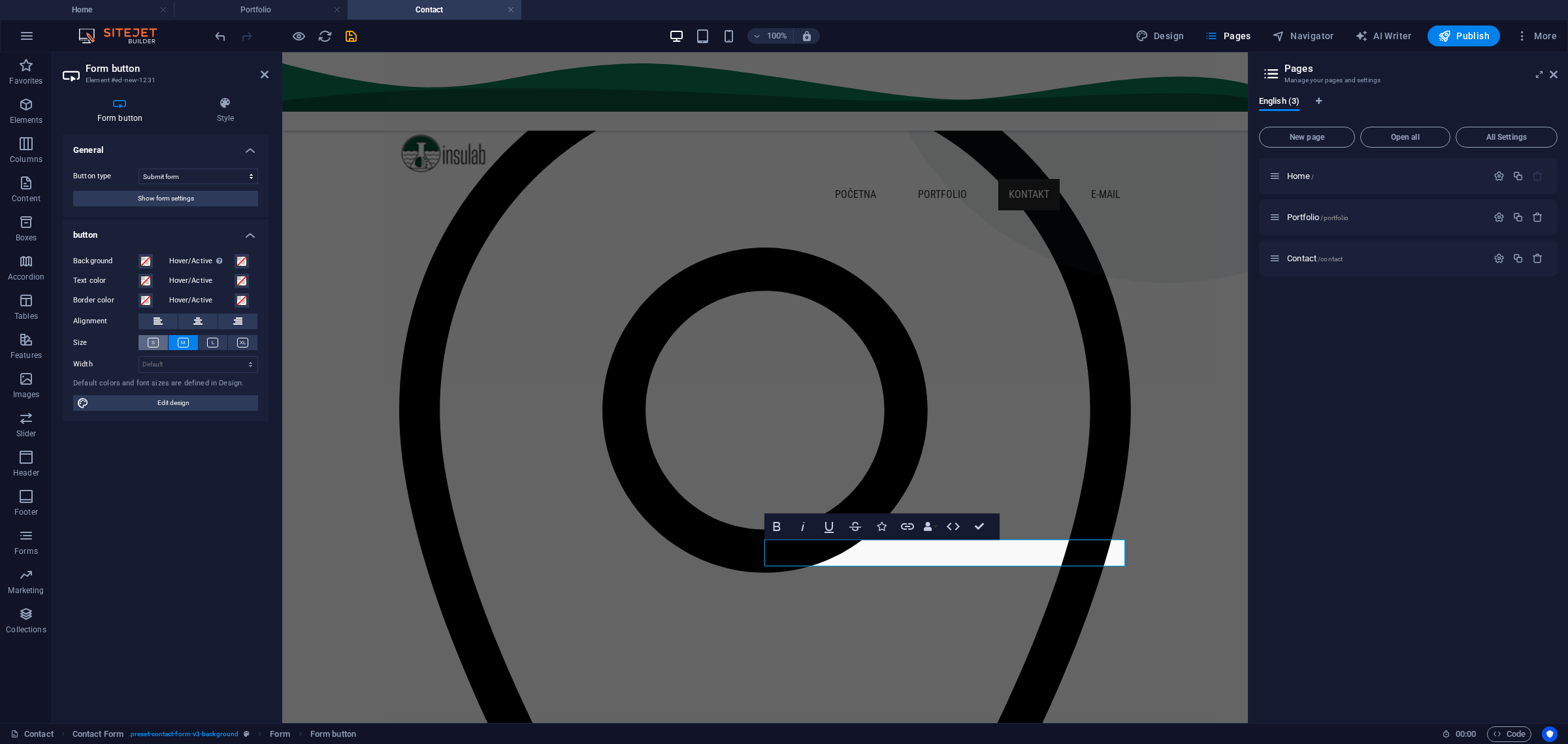
click at [157, 339] on icon at bounding box center [153, 343] width 11 height 10
click at [187, 339] on icon at bounding box center [182, 343] width 11 height 10
click at [238, 345] on icon at bounding box center [242, 343] width 11 height 10
click at [149, 339] on icon at bounding box center [153, 343] width 11 height 10
click at [175, 339] on button at bounding box center [183, 343] width 30 height 15
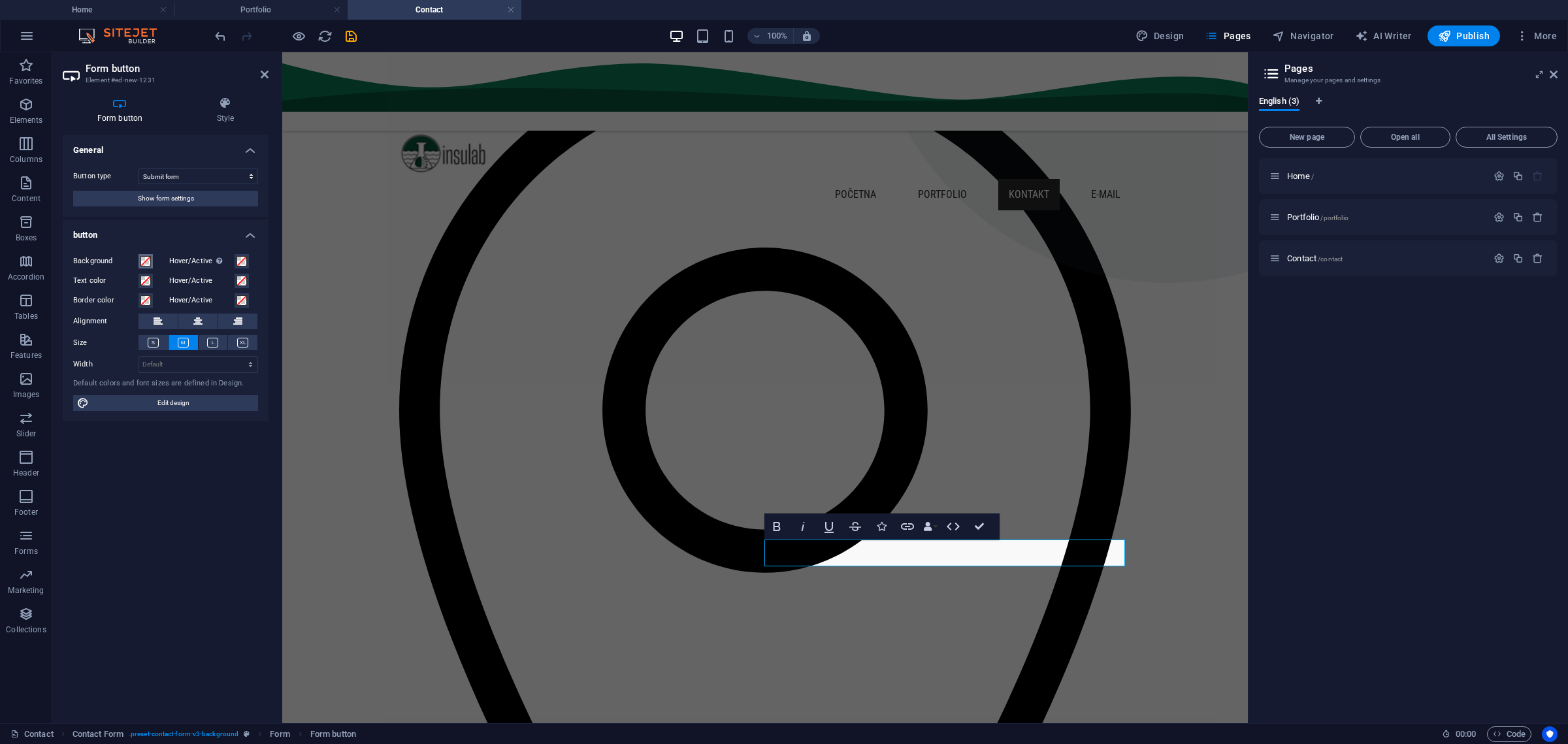
click at [146, 258] on span at bounding box center [145, 261] width 10 height 10
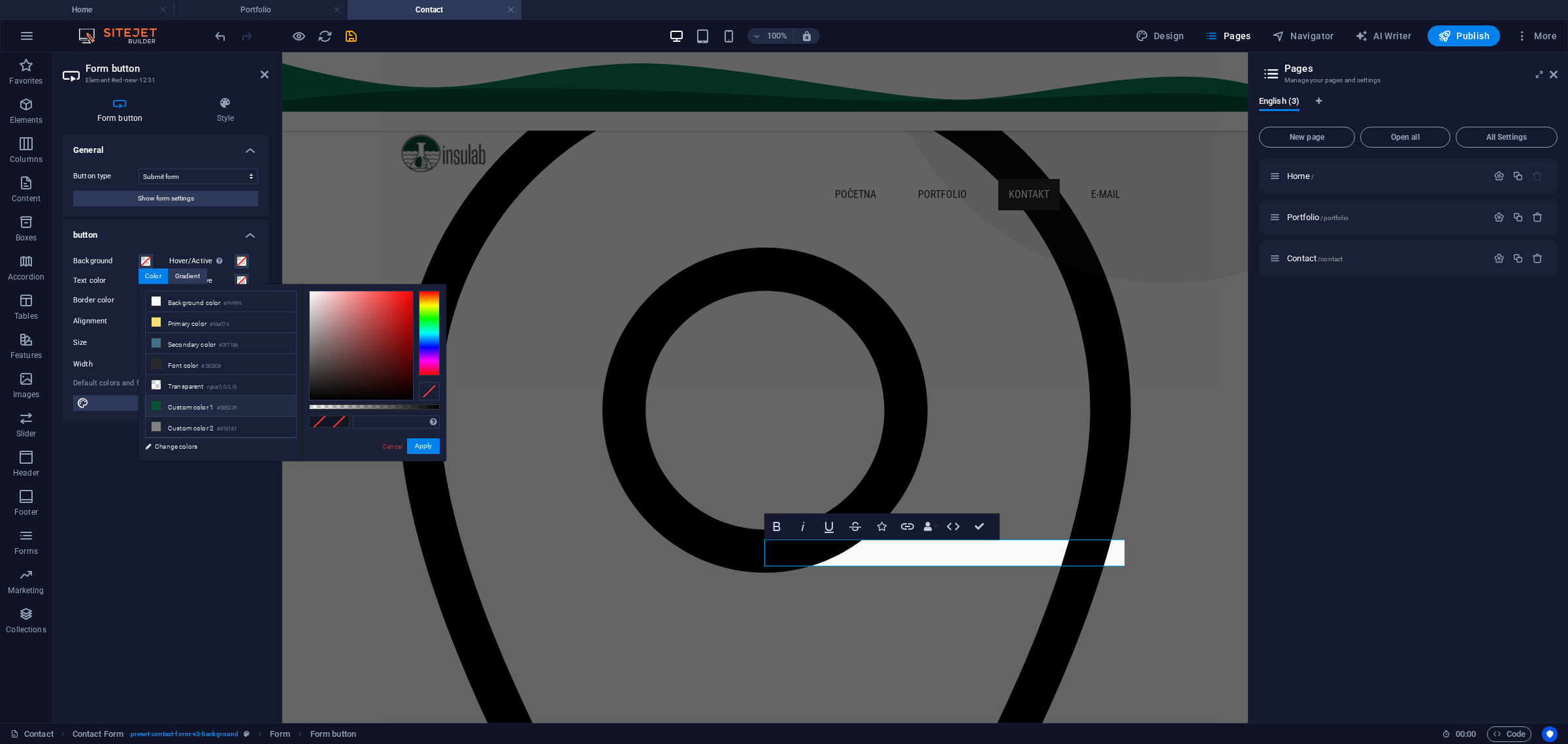
click at [185, 400] on li "Custom color 1 #085239" at bounding box center [221, 406] width 150 height 21
type input "#085239"
click at [431, 443] on button "Apply" at bounding box center [423, 446] width 33 height 16
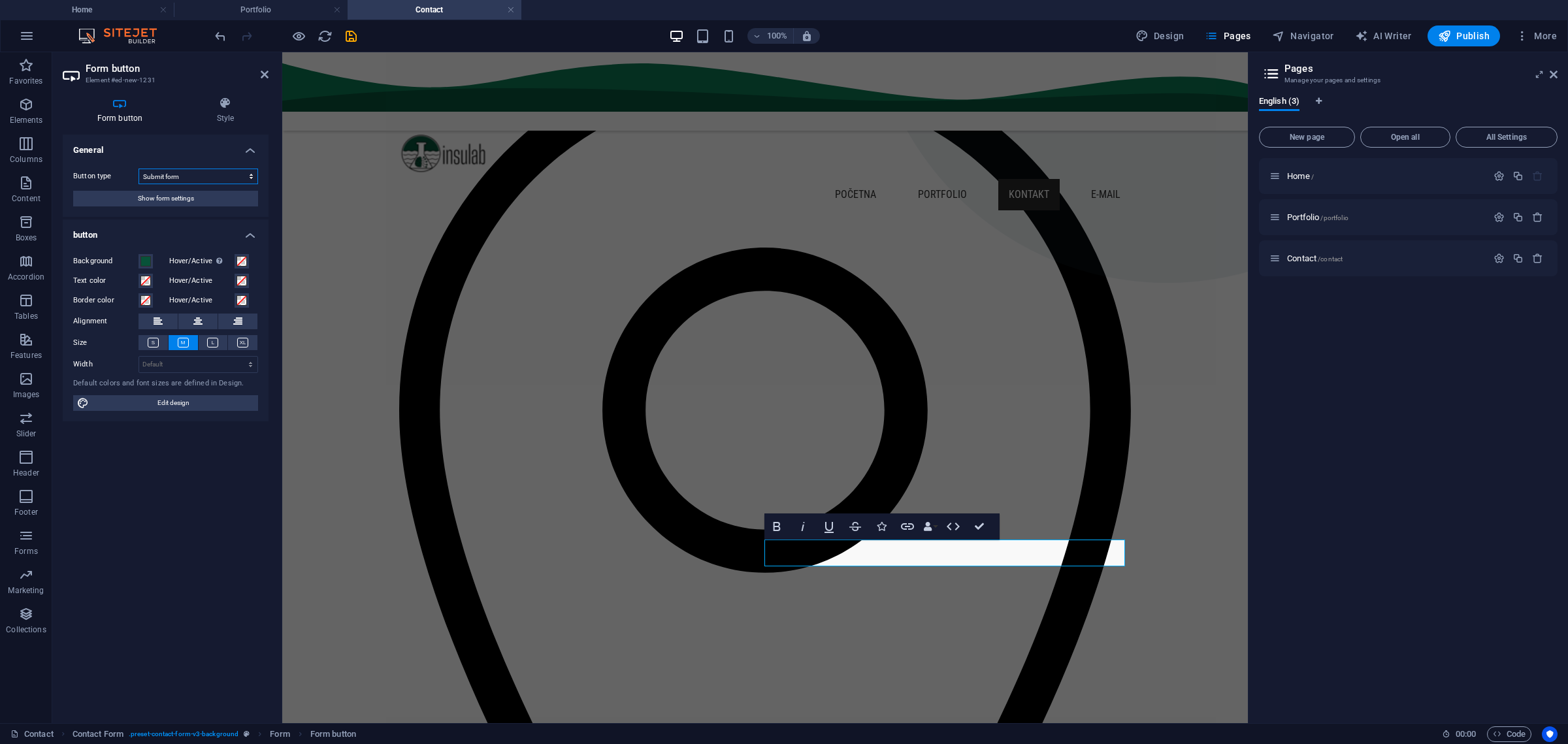
click at [195, 169] on select "Submit form Reset form No action" at bounding box center [198, 176] width 120 height 16
click at [171, 195] on span "Show form settings" at bounding box center [165, 198] width 57 height 16
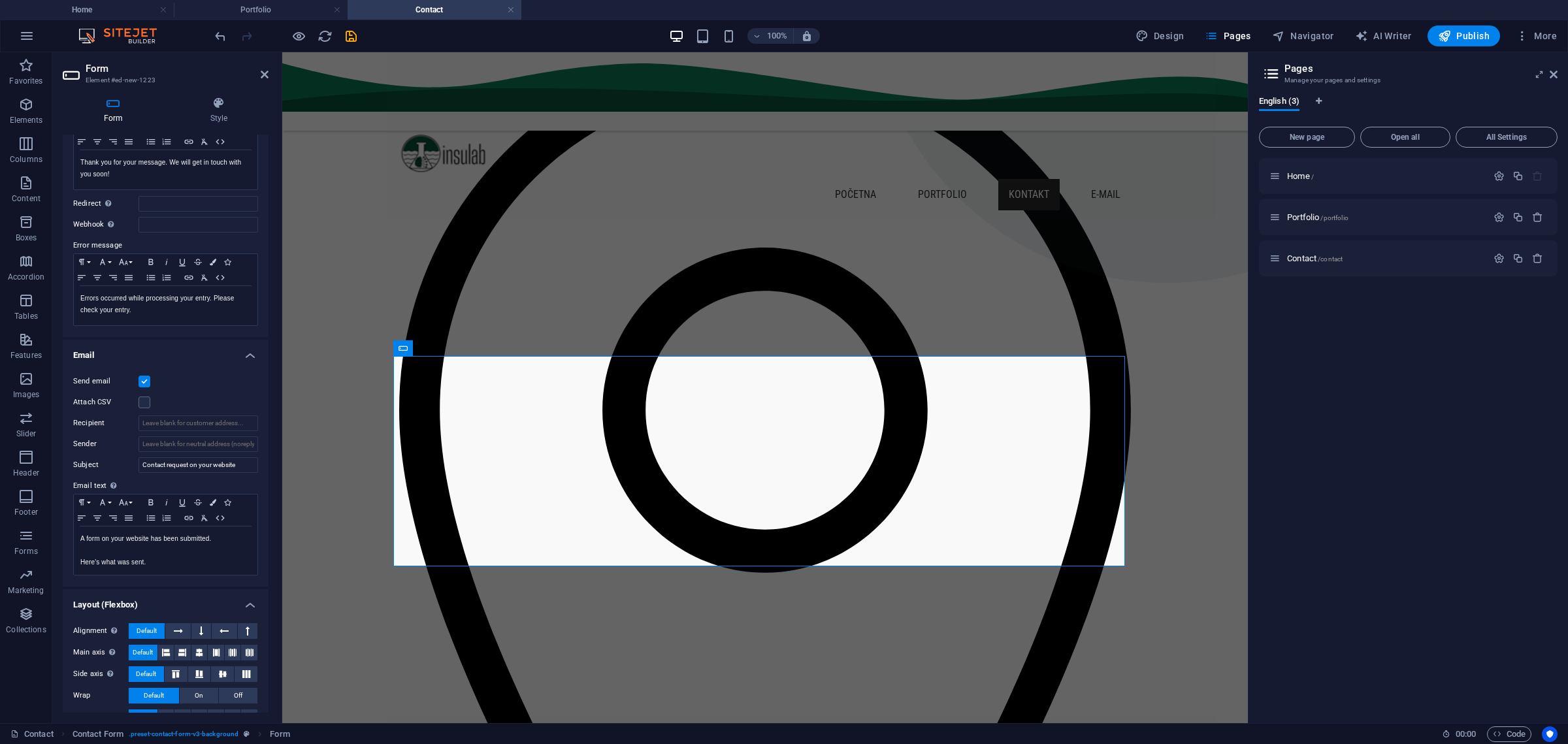
scroll to position [151, 0]
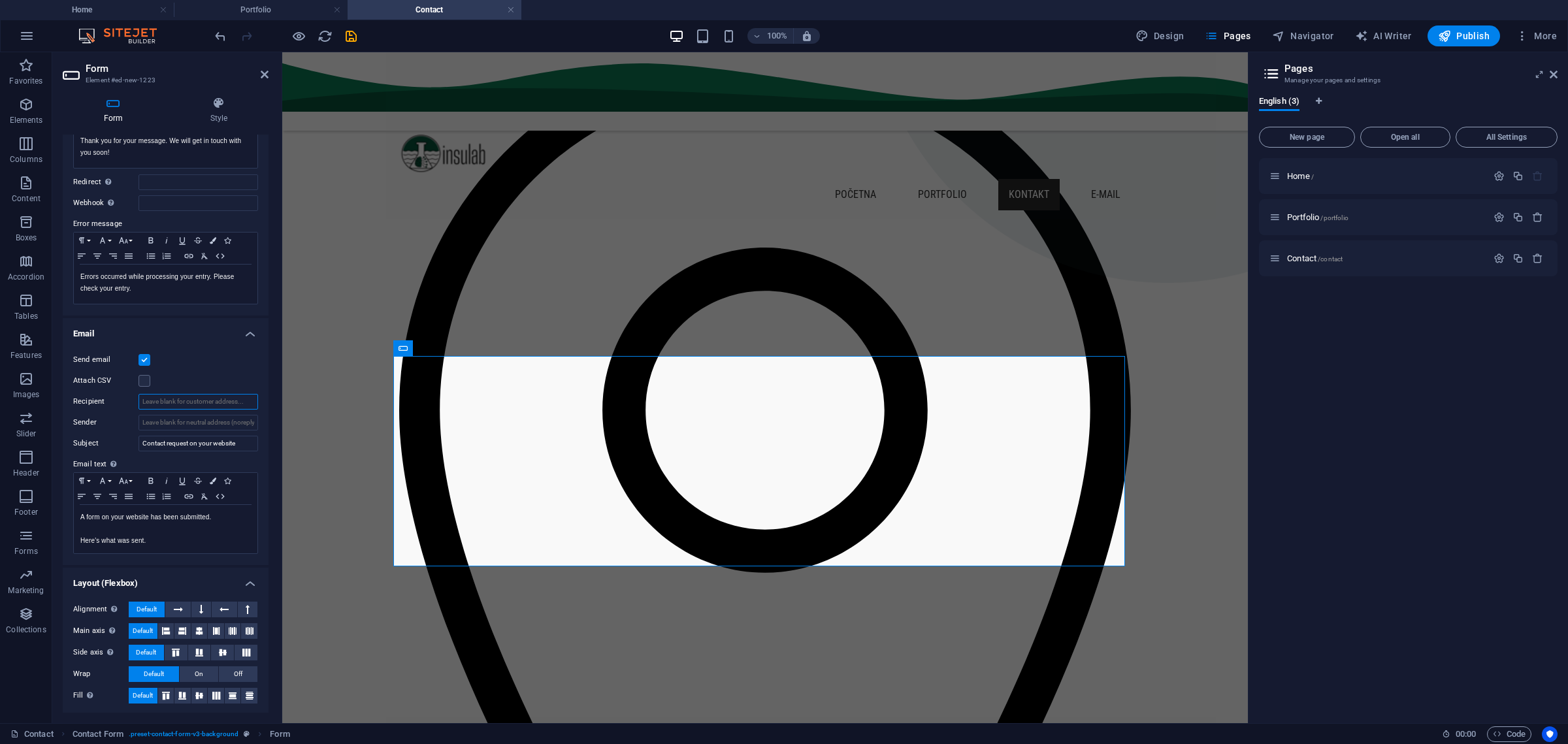
click at [195, 400] on input "Recipient" at bounding box center [198, 402] width 120 height 16
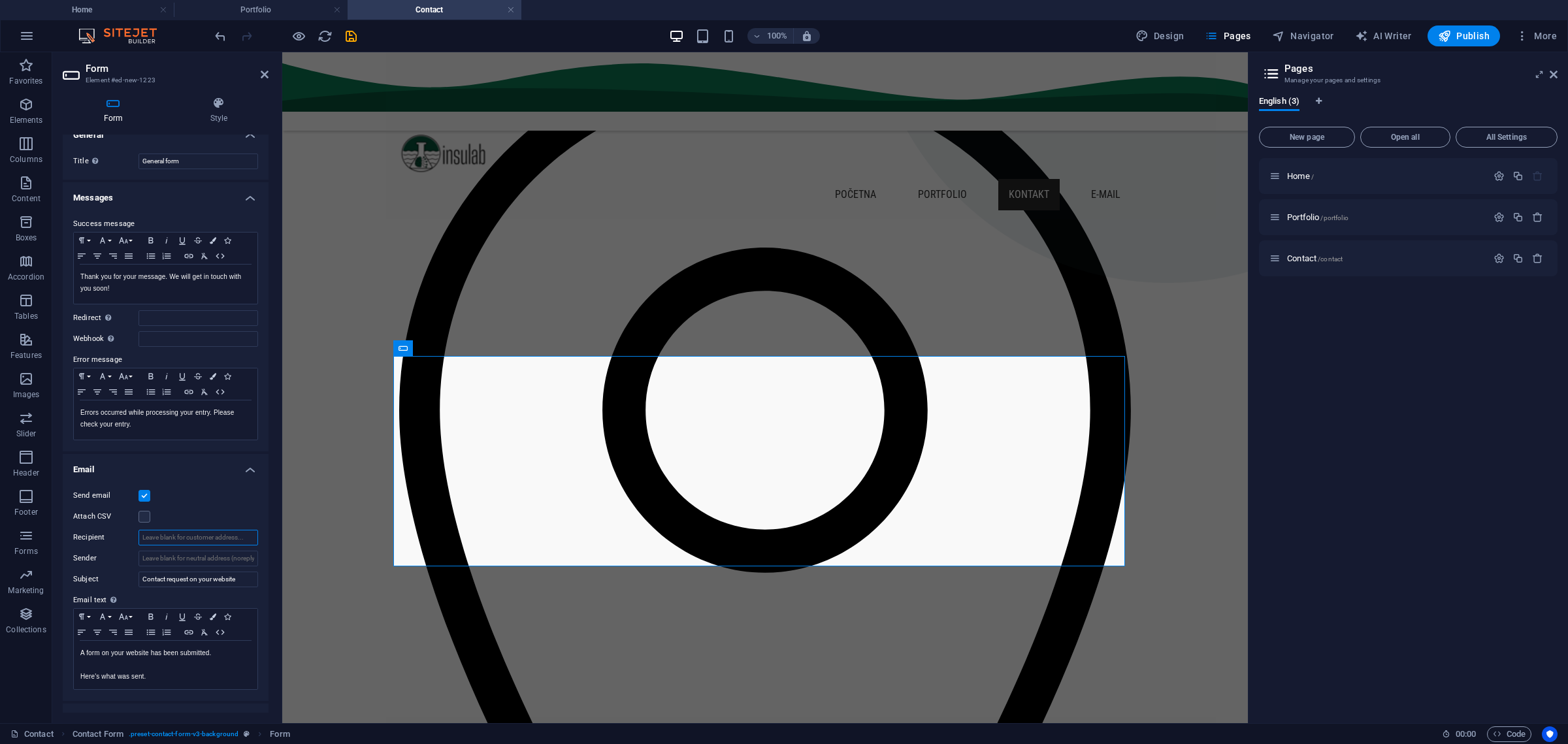
scroll to position [0, 0]
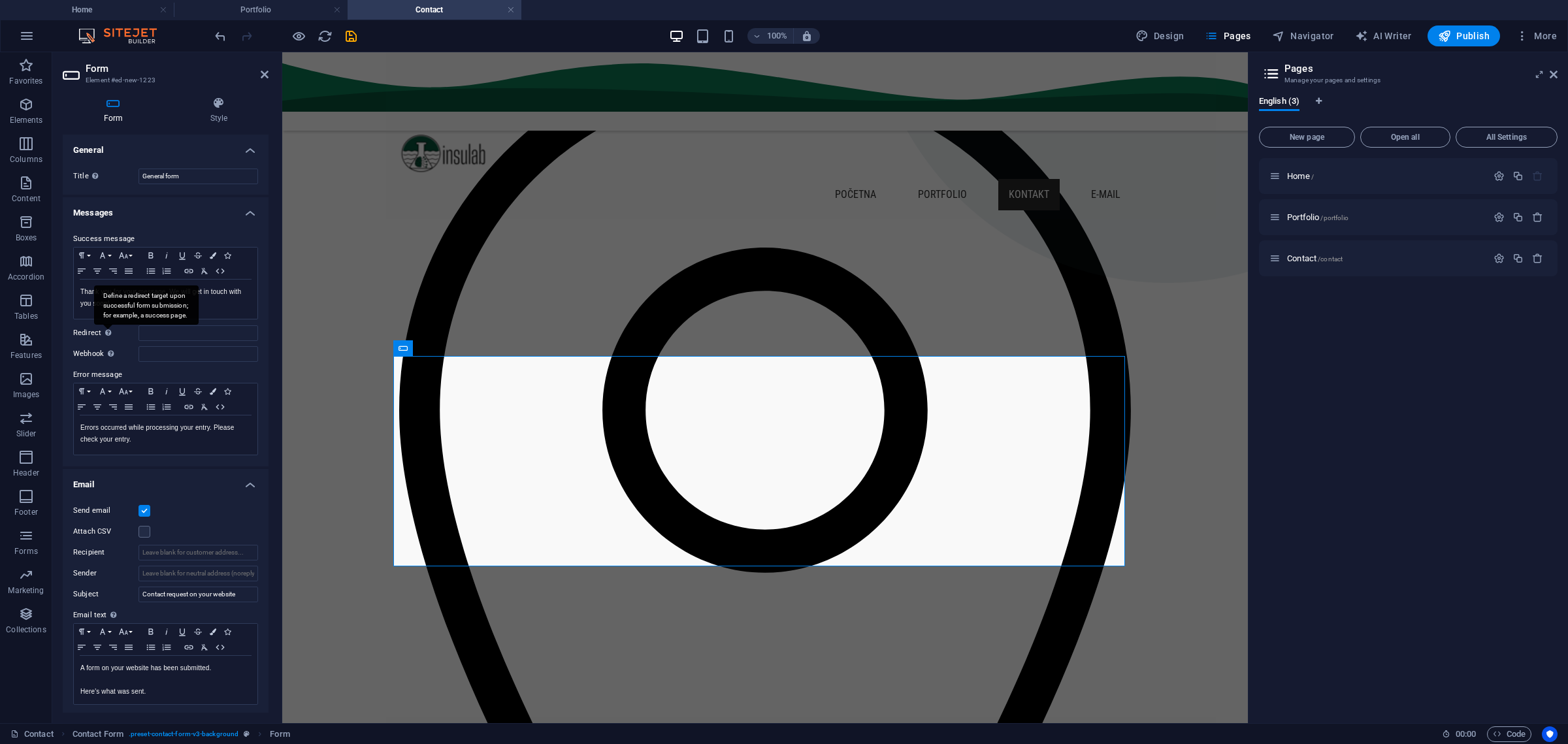
click at [108, 325] on div "Define a redirect target upon successful form submission; for example, a succes…" at bounding box center [146, 305] width 105 height 39
click at [138, 334] on input "Redirect Define a redirect target upon successful form submission; for example,…" at bounding box center [198, 333] width 120 height 16
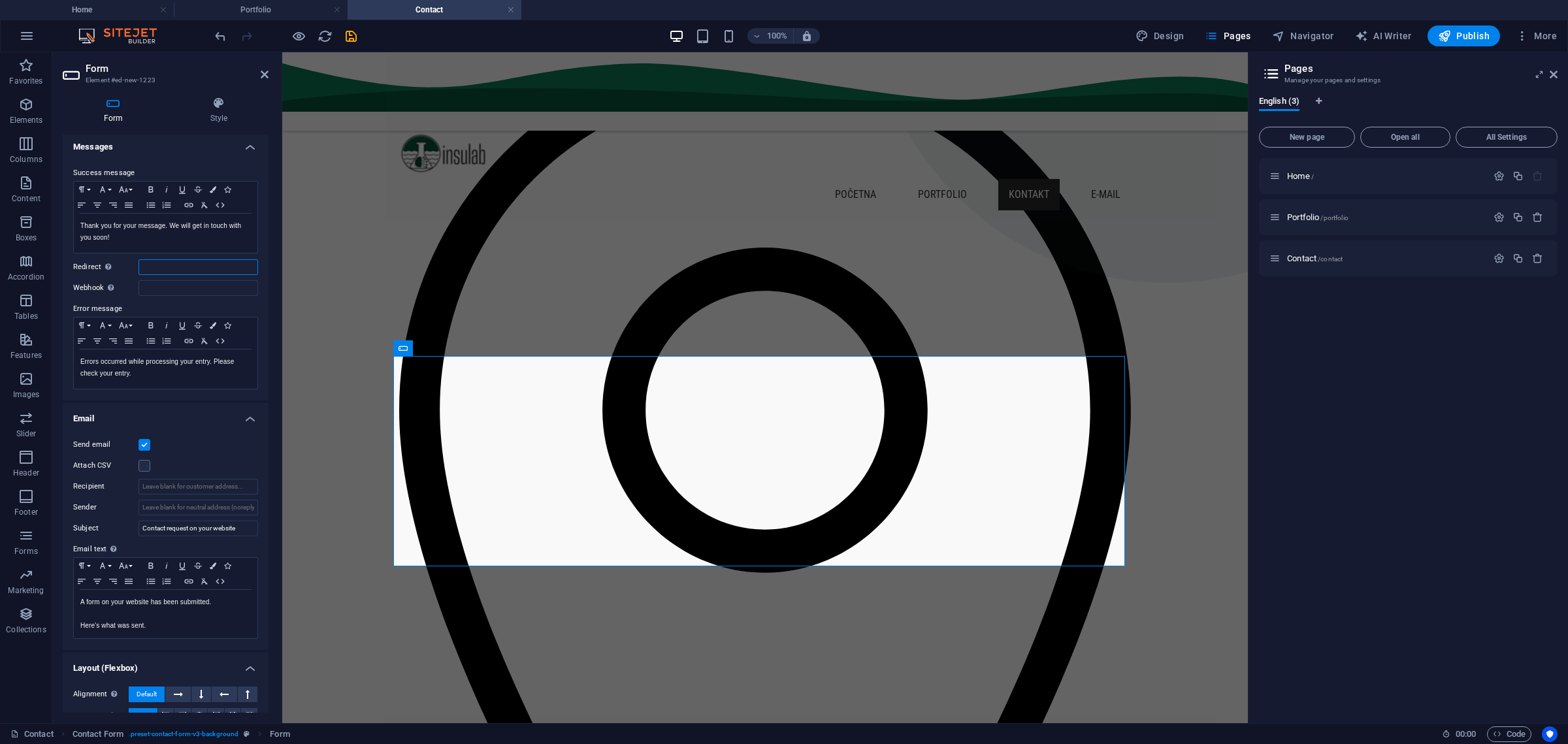
scroll to position [82, 0]
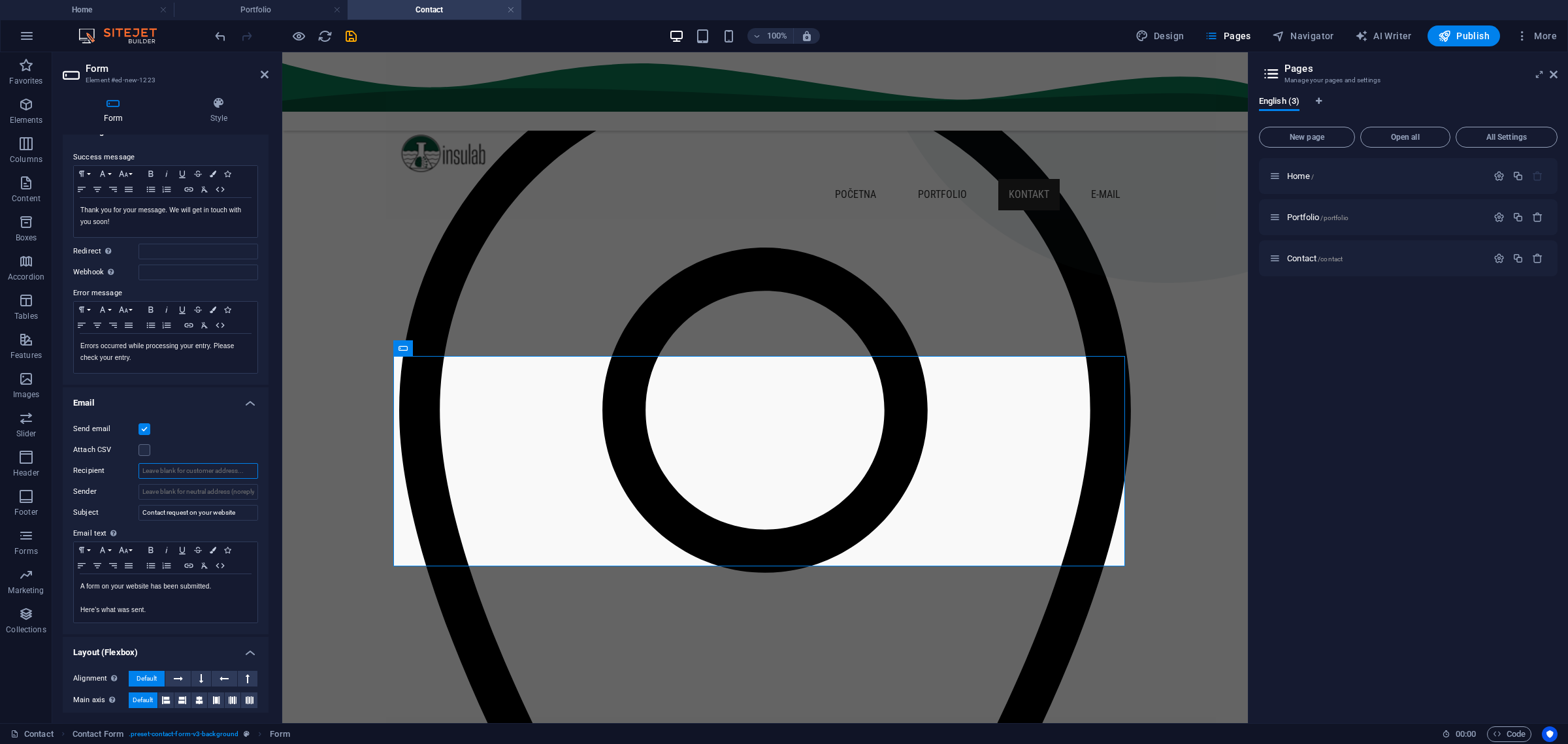
click at [171, 469] on input "Recipient" at bounding box center [198, 471] width 120 height 16
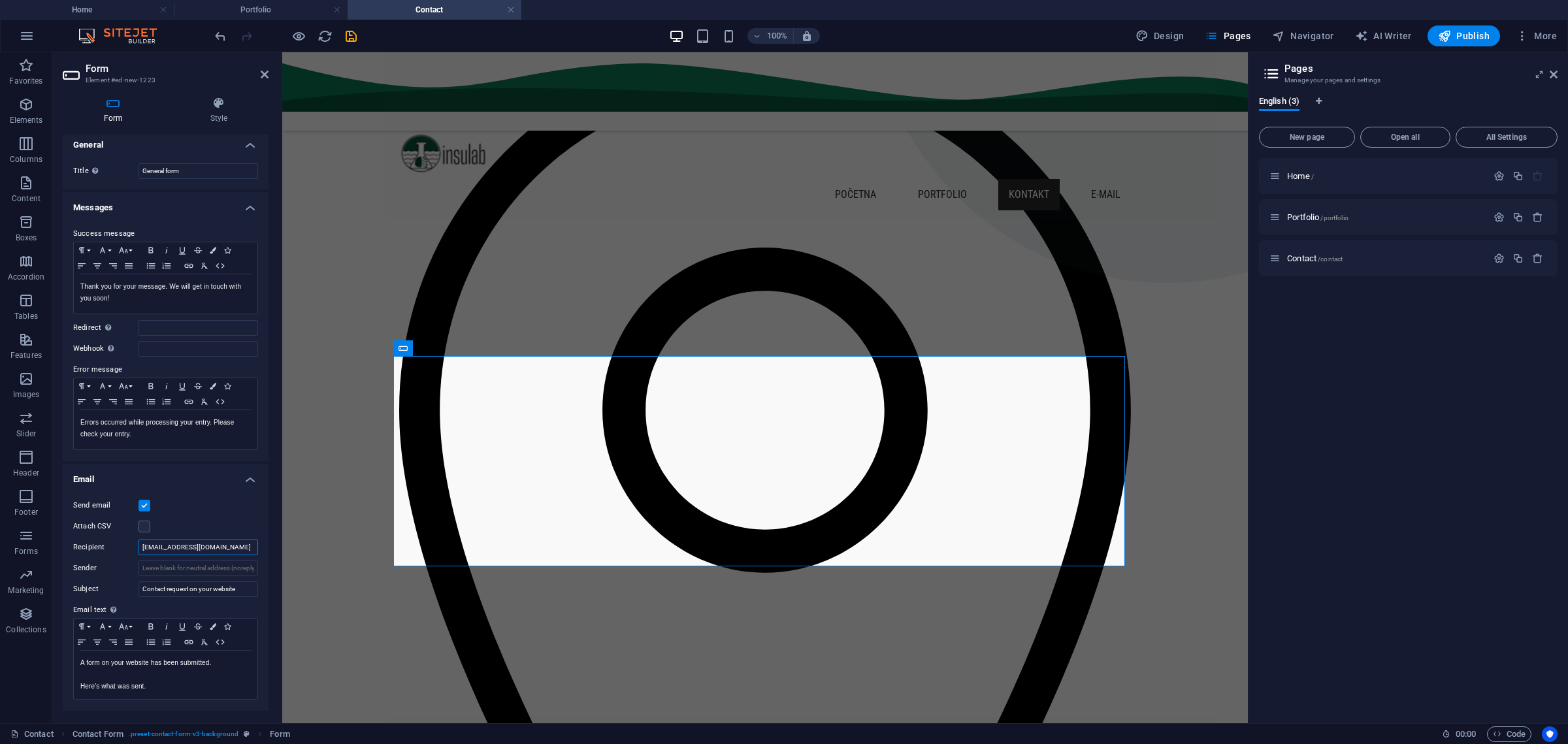
scroll to position [0, 0]
type input "tjaksic3@gmail.com"
click at [218, 115] on h4 "Style" at bounding box center [219, 111] width 100 height 27
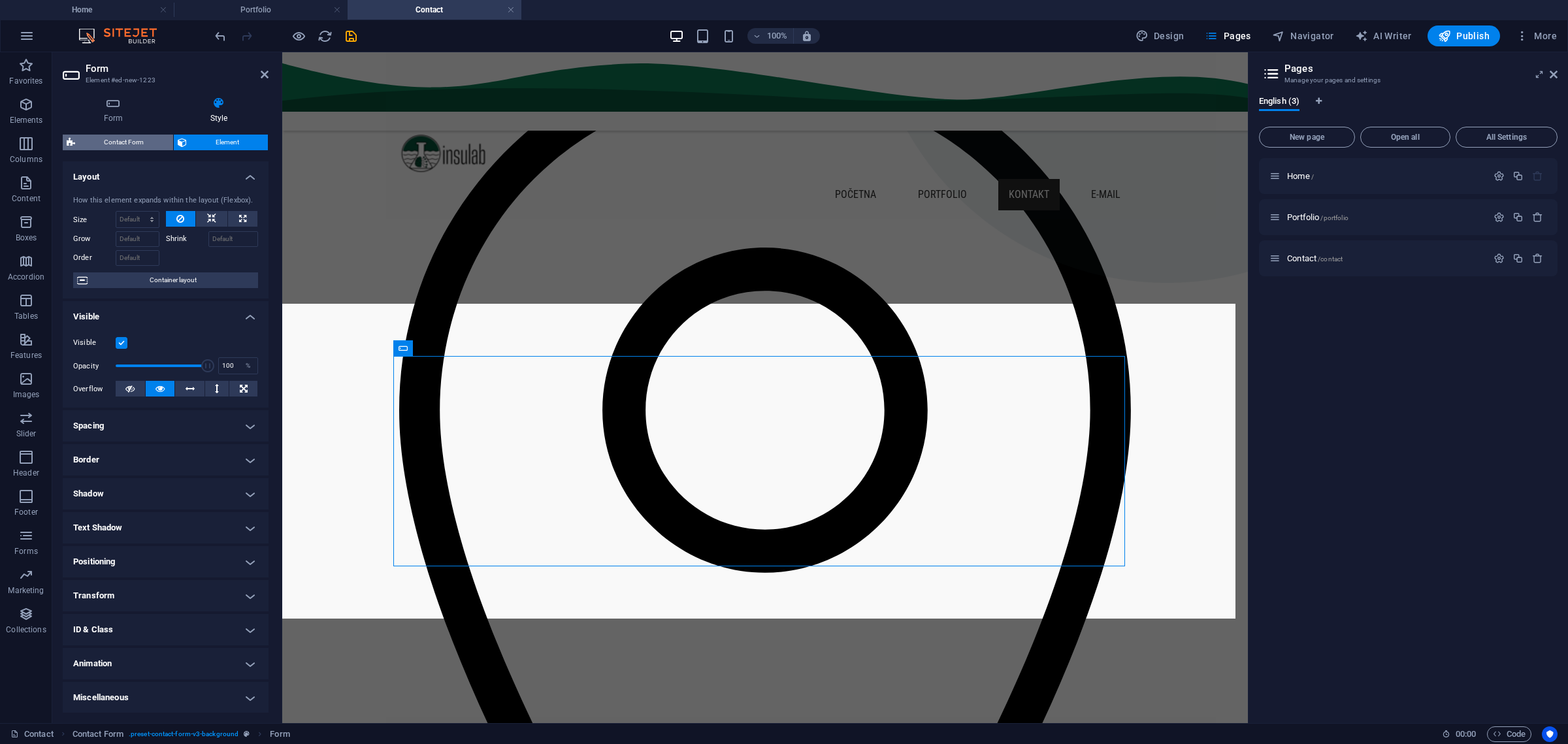
click at [122, 134] on span "Contact Form" at bounding box center [124, 142] width 90 height 16
select select "rem"
select select "px"
select select "rem"
select select "preset-contact-form-v3-background"
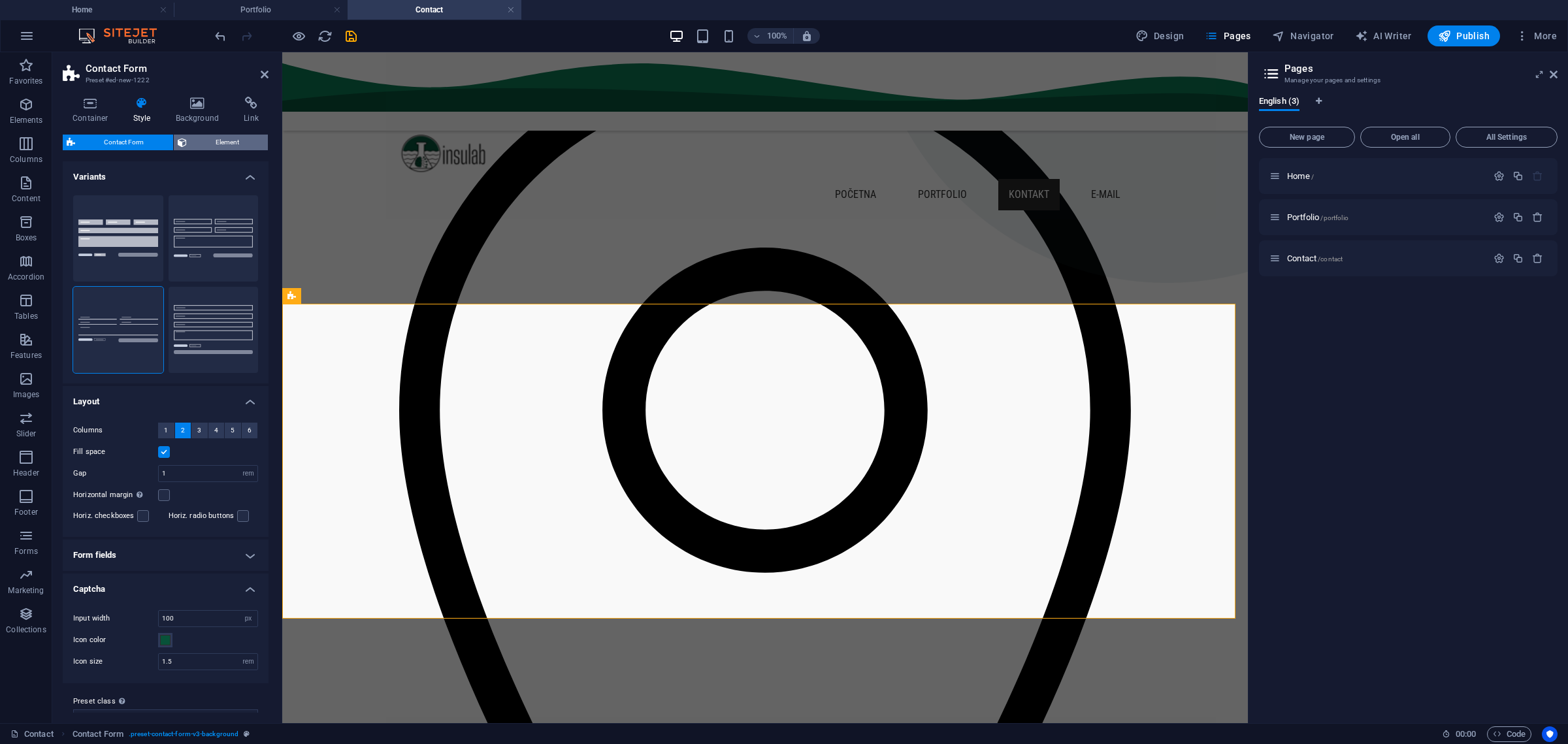
click at [223, 138] on span "Element" at bounding box center [227, 142] width 73 height 16
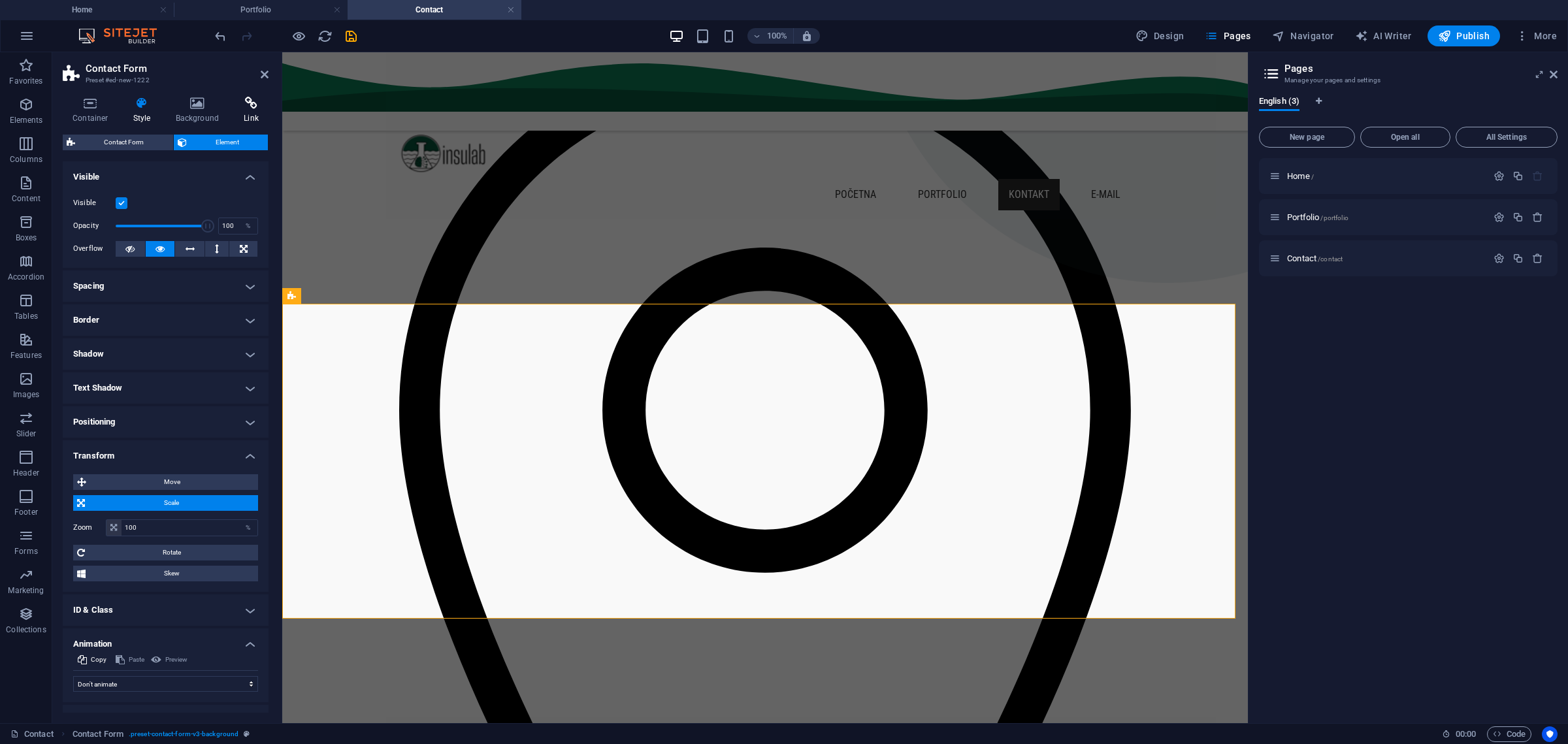
click at [248, 103] on icon at bounding box center [251, 103] width 35 height 13
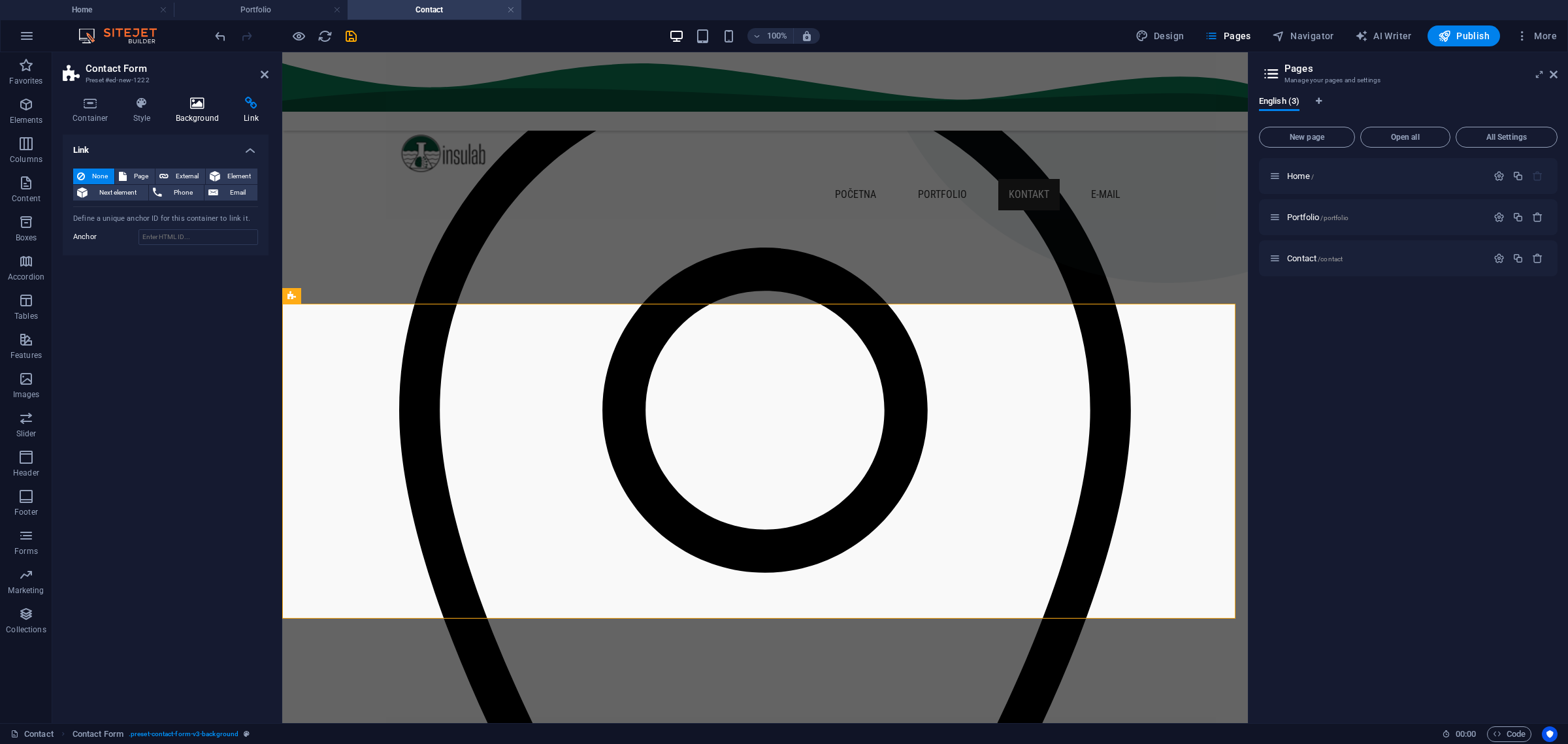
click at [212, 106] on icon at bounding box center [198, 103] width 63 height 13
click at [144, 103] on icon at bounding box center [142, 103] width 37 height 13
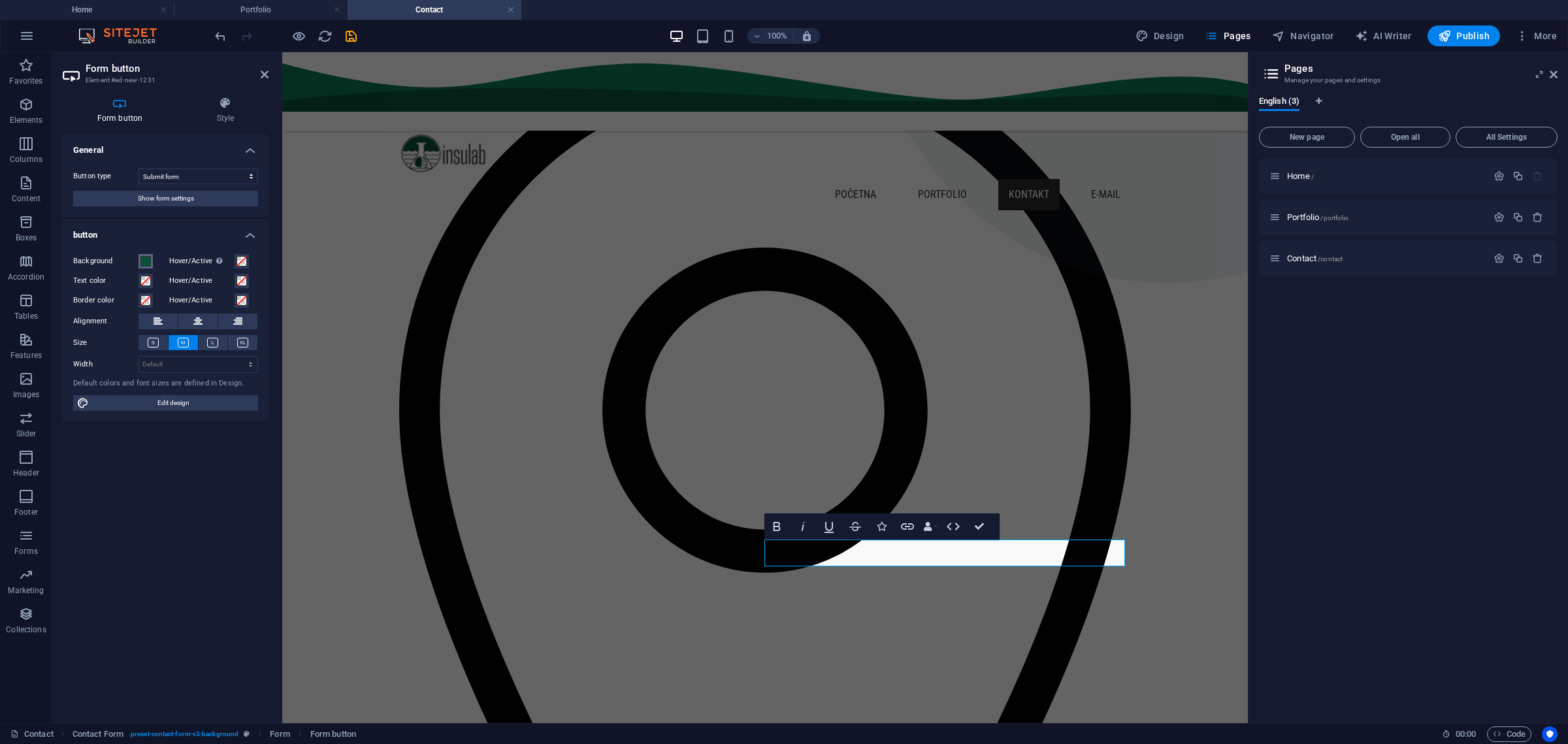
click at [146, 257] on span at bounding box center [145, 261] width 10 height 10
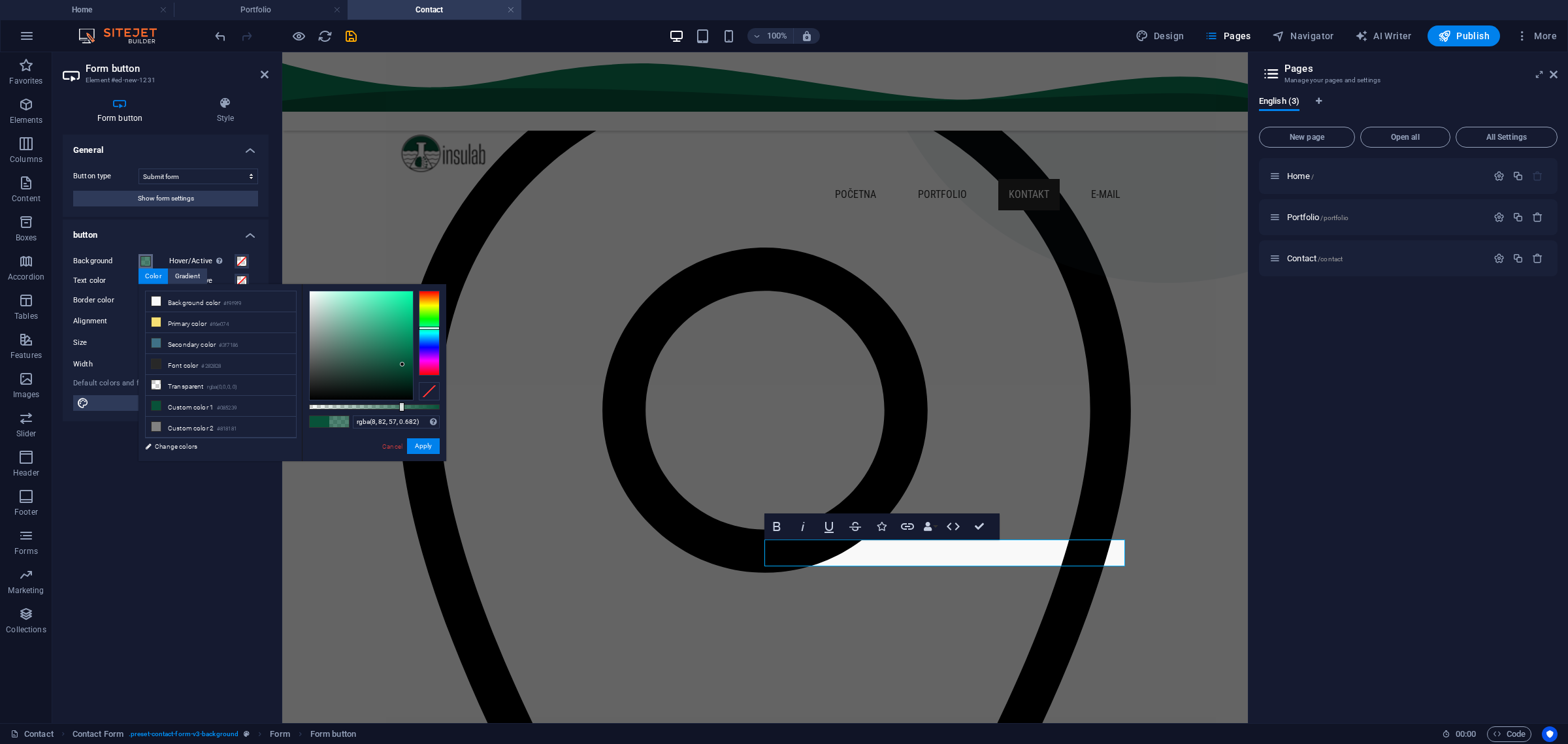
type input "rgba(8, 82, 57, 0.672)"
drag, startPoint x: 436, startPoint y: 405, endPoint x: 397, endPoint y: 404, distance: 39.0
click at [397, 405] on div at bounding box center [374, 407] width 131 height 5
click at [430, 443] on button "Apply" at bounding box center [423, 446] width 33 height 16
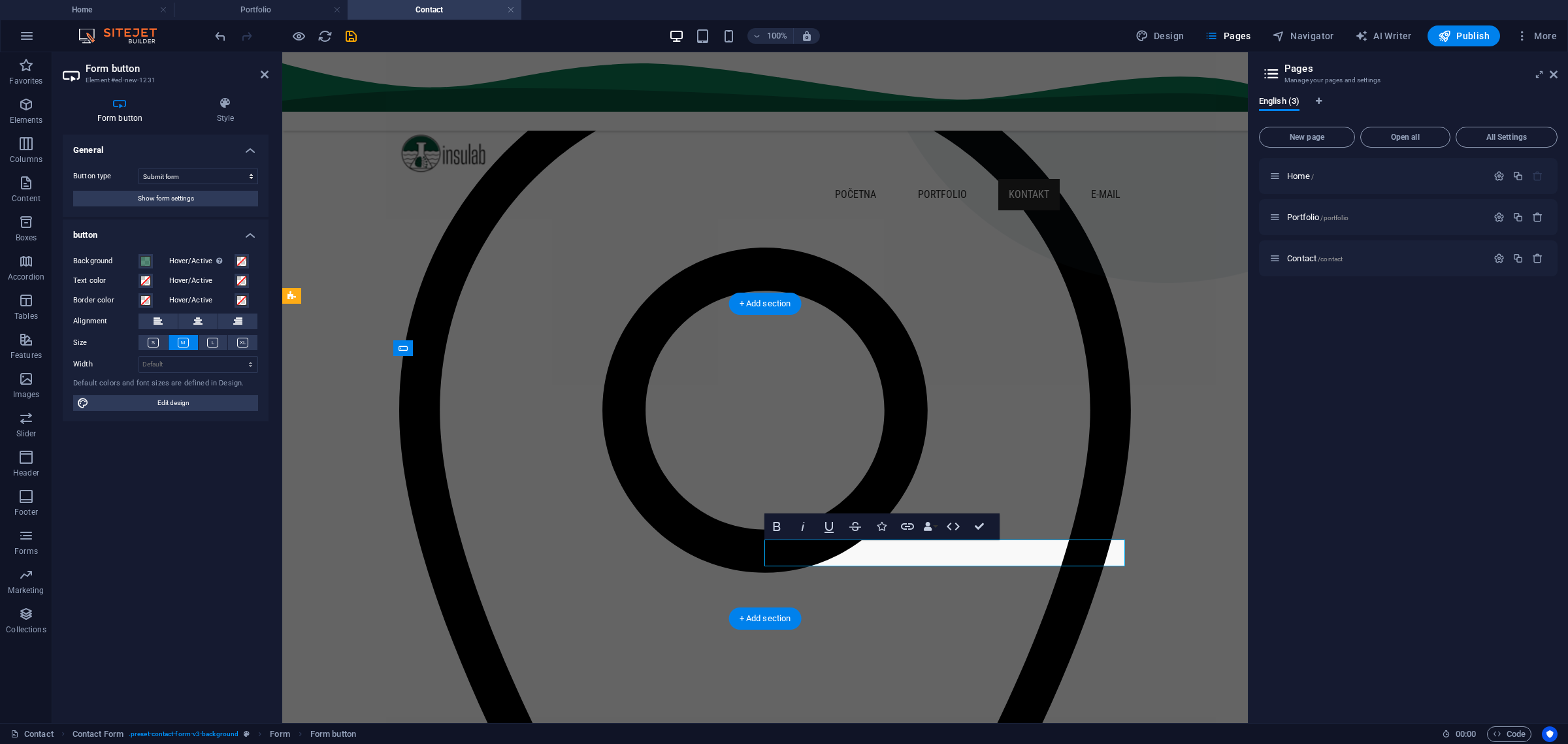
type button "Submit"
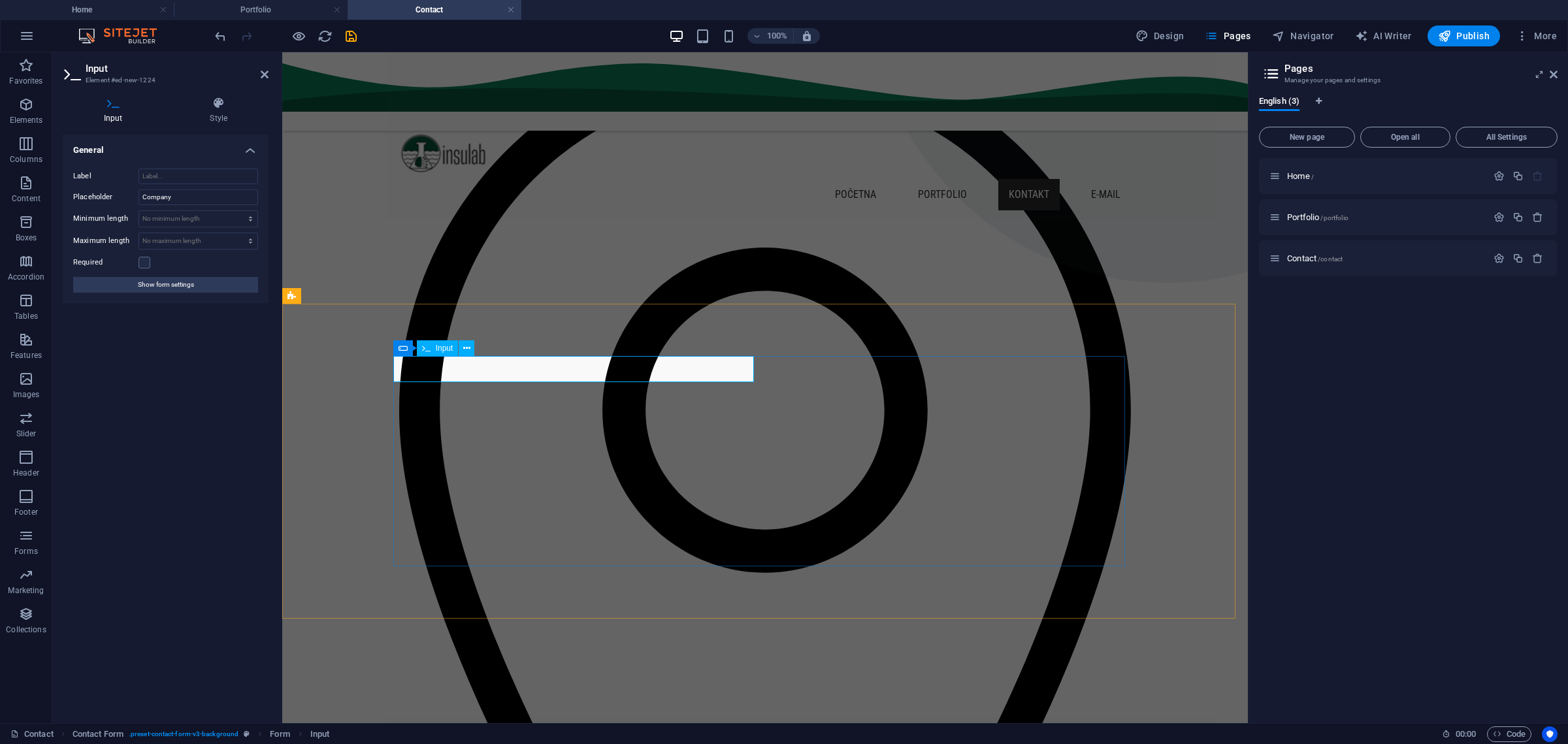
drag, startPoint x: 155, startPoint y: 195, endPoint x: 119, endPoint y: 195, distance: 36.0
click at [119, 195] on div "Placeholder Company" at bounding box center [165, 197] width 185 height 16
type input "Tvrtka"
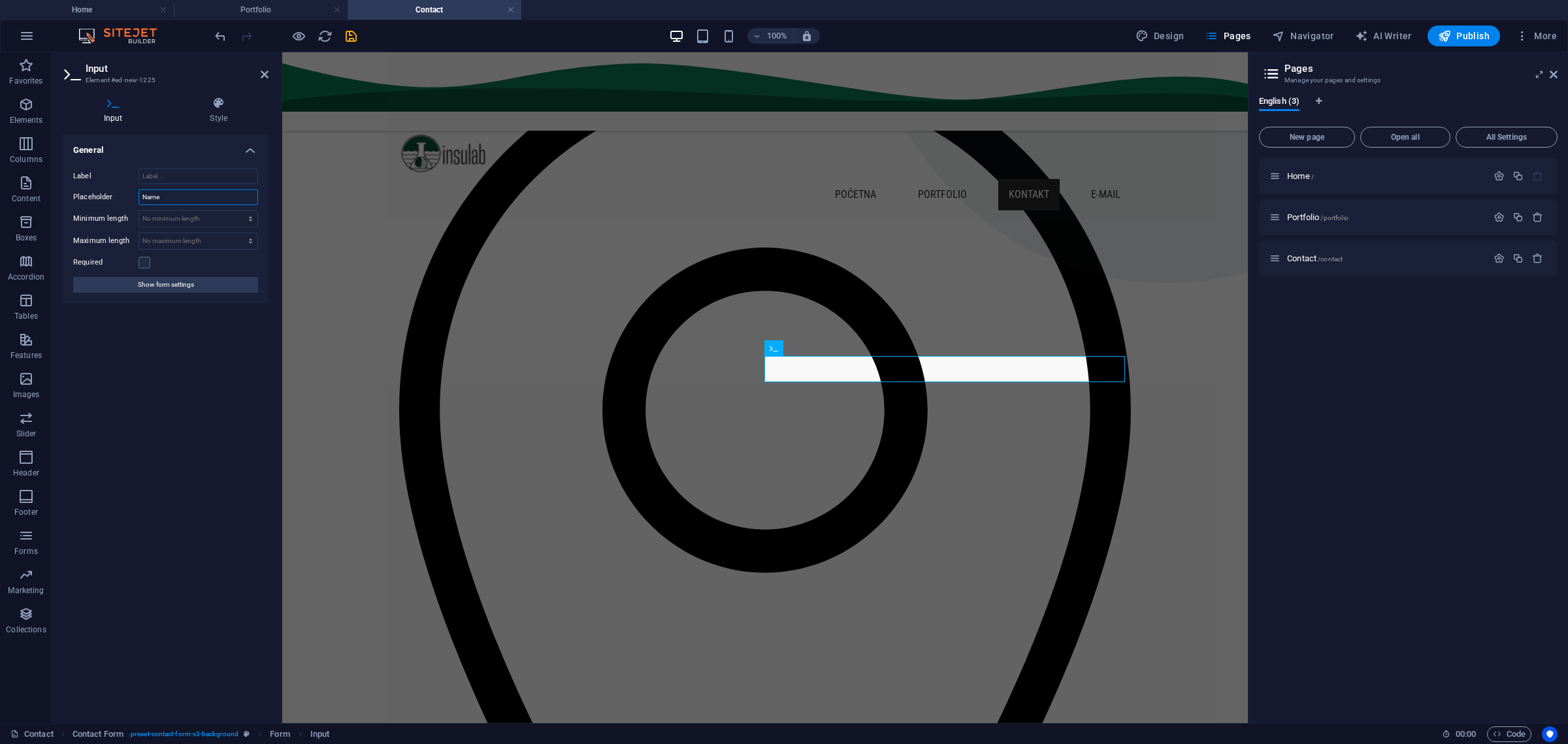
click at [157, 193] on input "Name" at bounding box center [198, 197] width 120 height 16
type input "Ime i prezime"
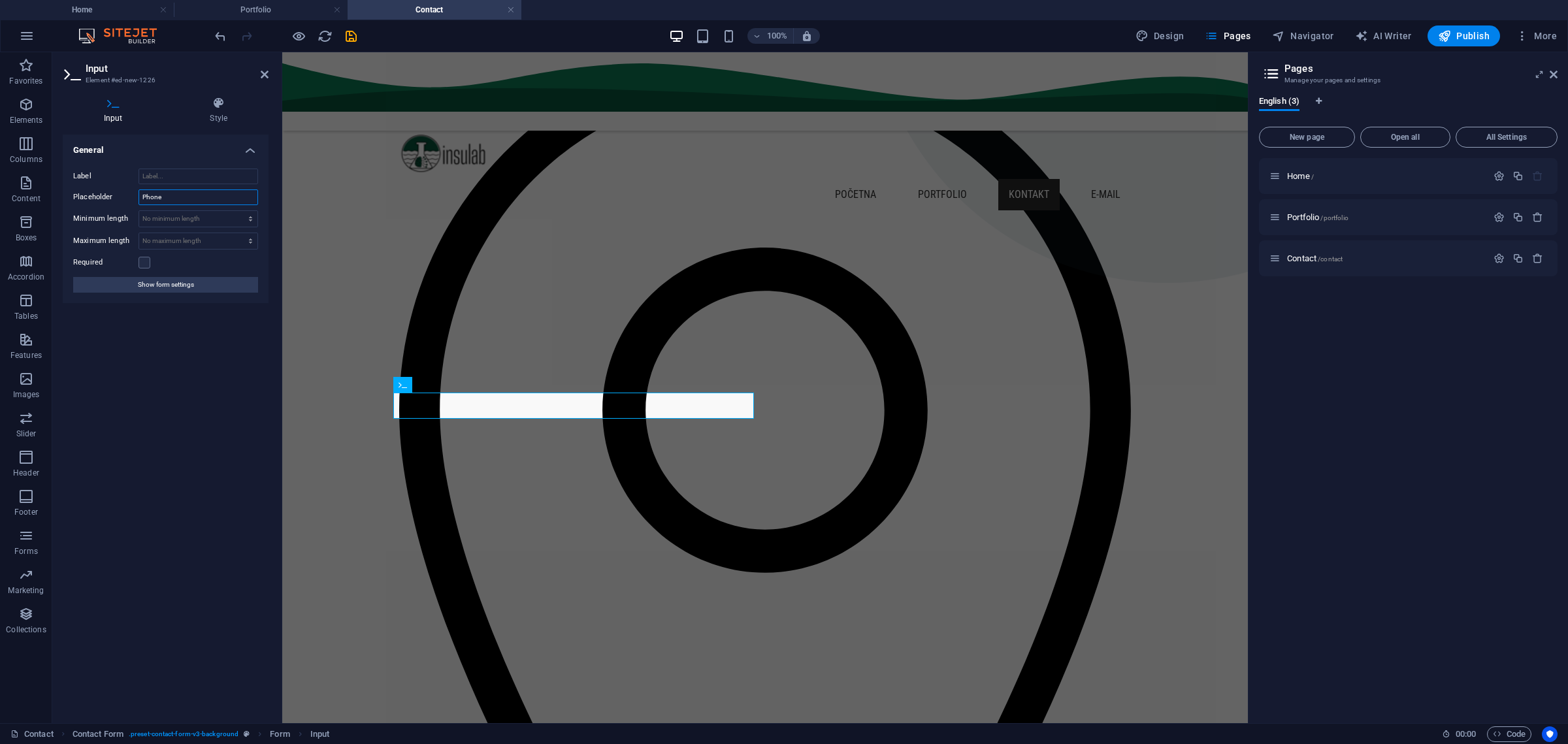
click at [149, 195] on input "Phone" at bounding box center [198, 197] width 120 height 16
type input "t"
type input "Mobitel"
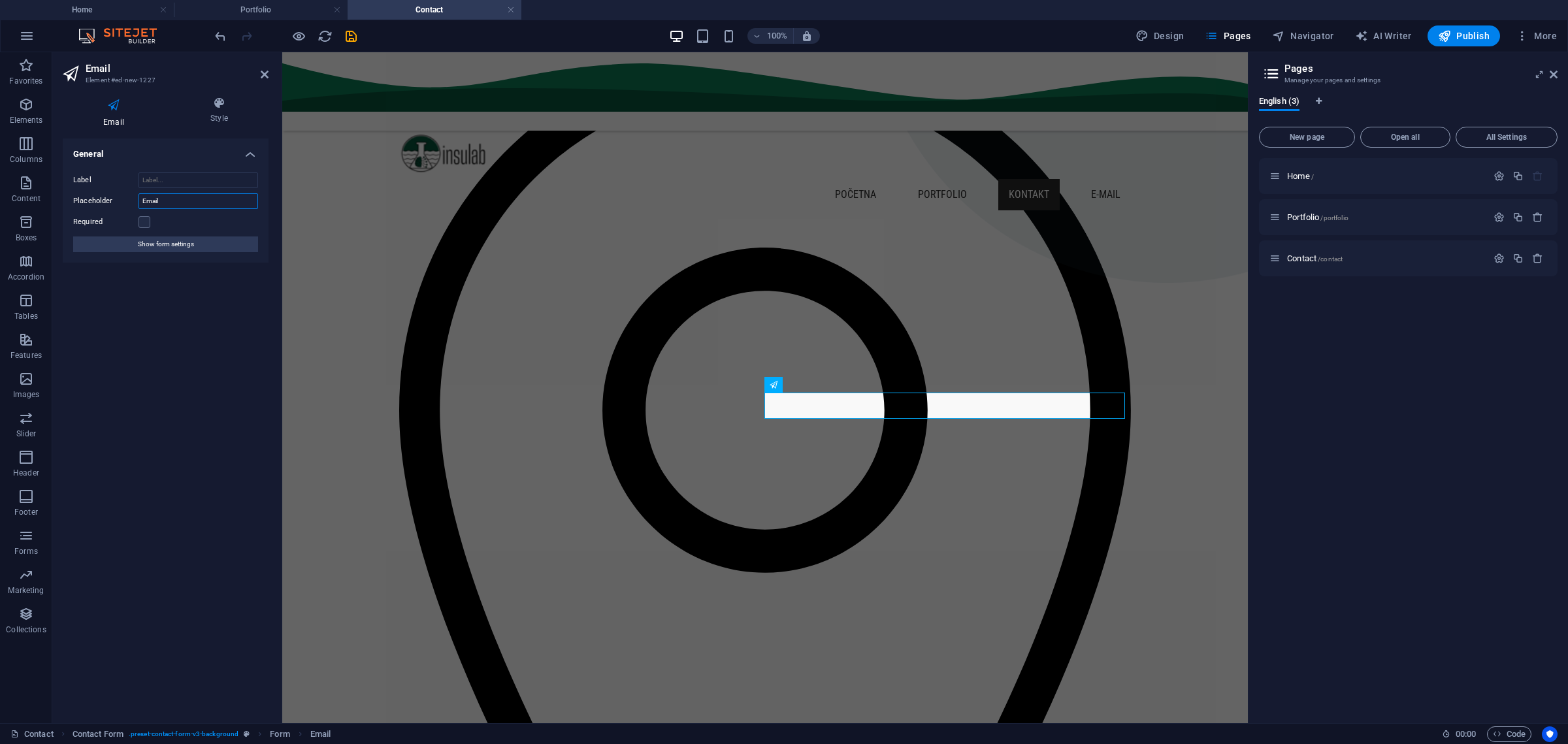
click at [144, 198] on input "Email" at bounding box center [198, 201] width 120 height 16
type input "E-mail"
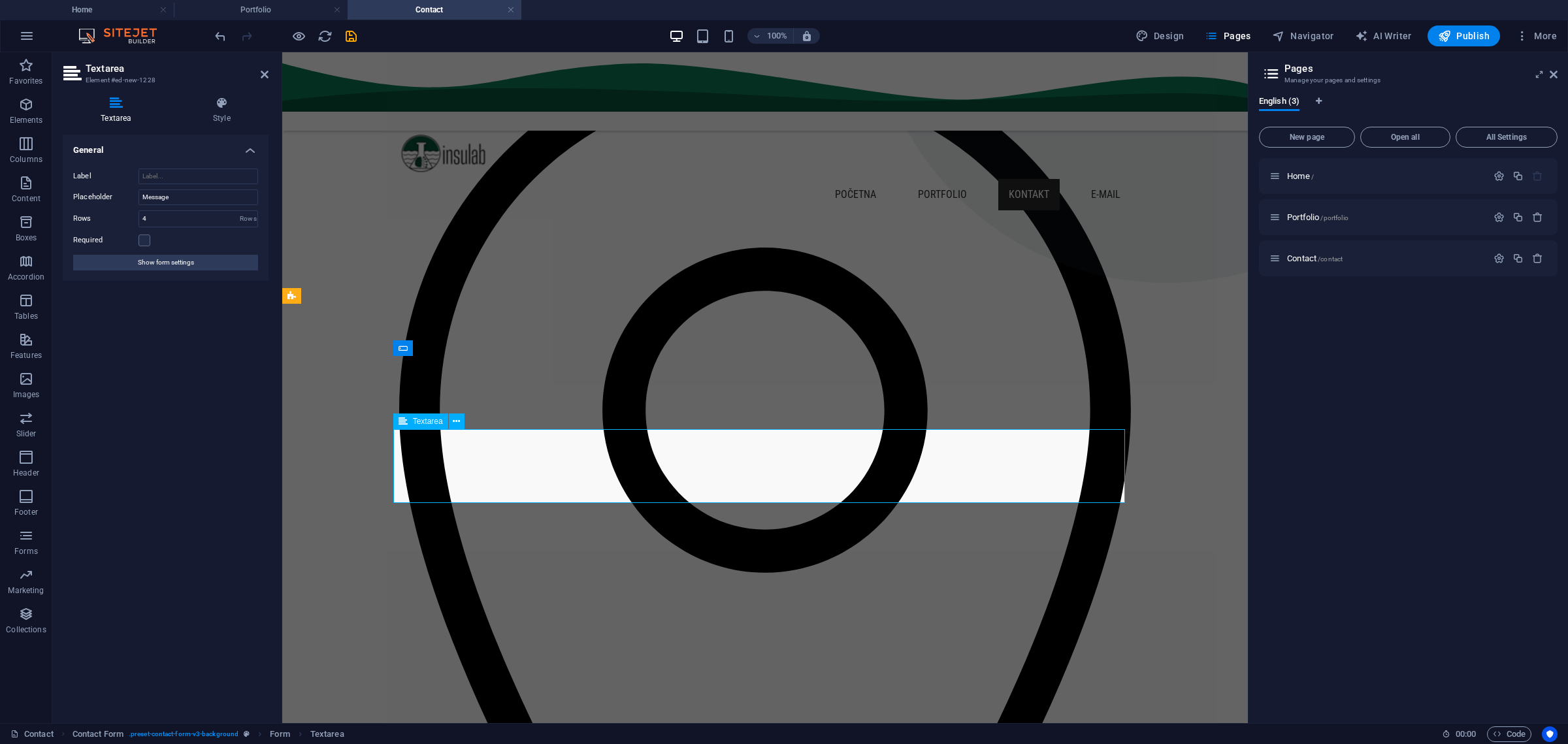
drag, startPoint x: 175, startPoint y: 203, endPoint x: 94, endPoint y: 196, distance: 81.3
click at [94, 196] on div "Placeholder Message" at bounding box center [165, 197] width 185 height 16
type input "Poruka"
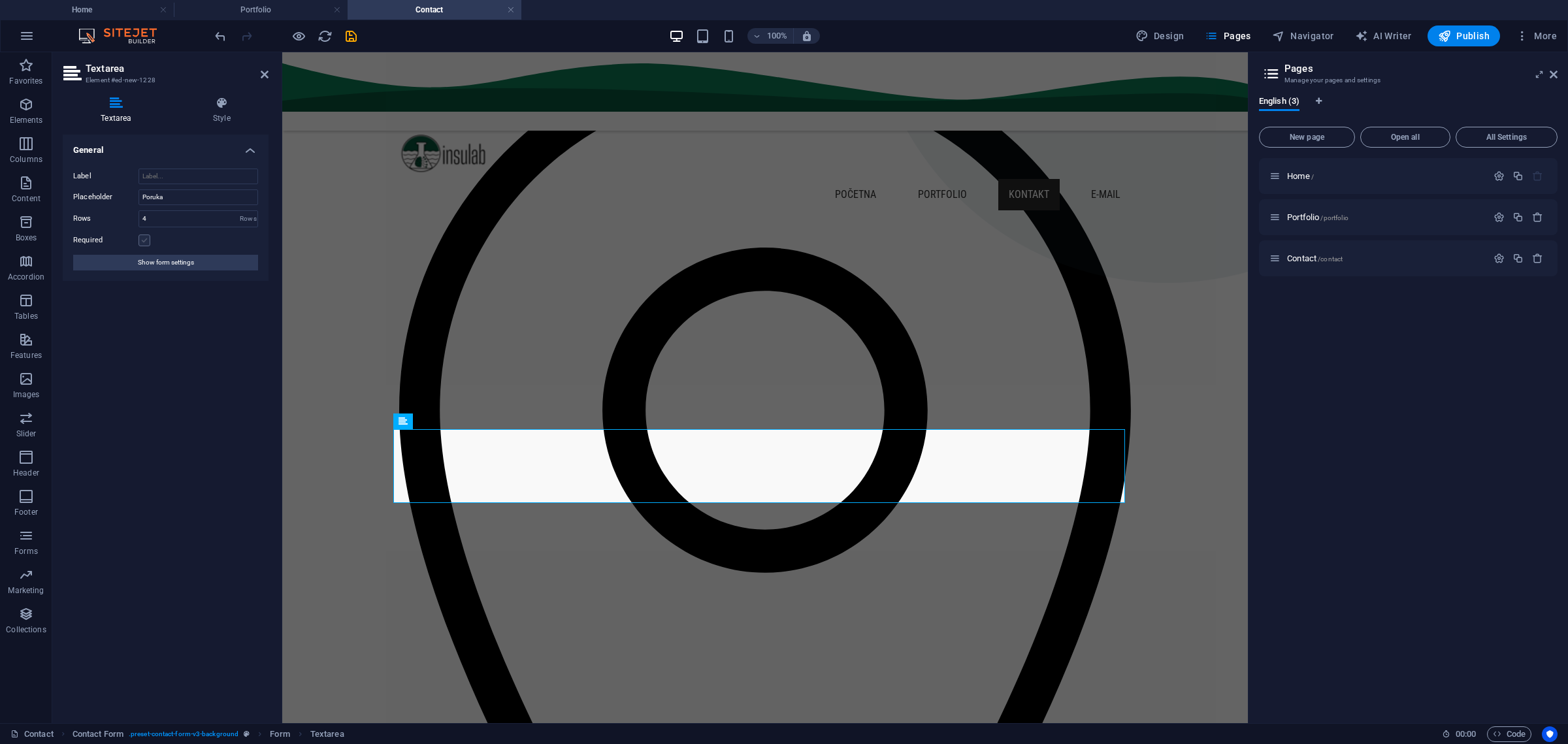
click at [144, 239] on label at bounding box center [144, 241] width 12 height 12
click at [0, 0] on input "Required" at bounding box center [0, 0] width 0 height 0
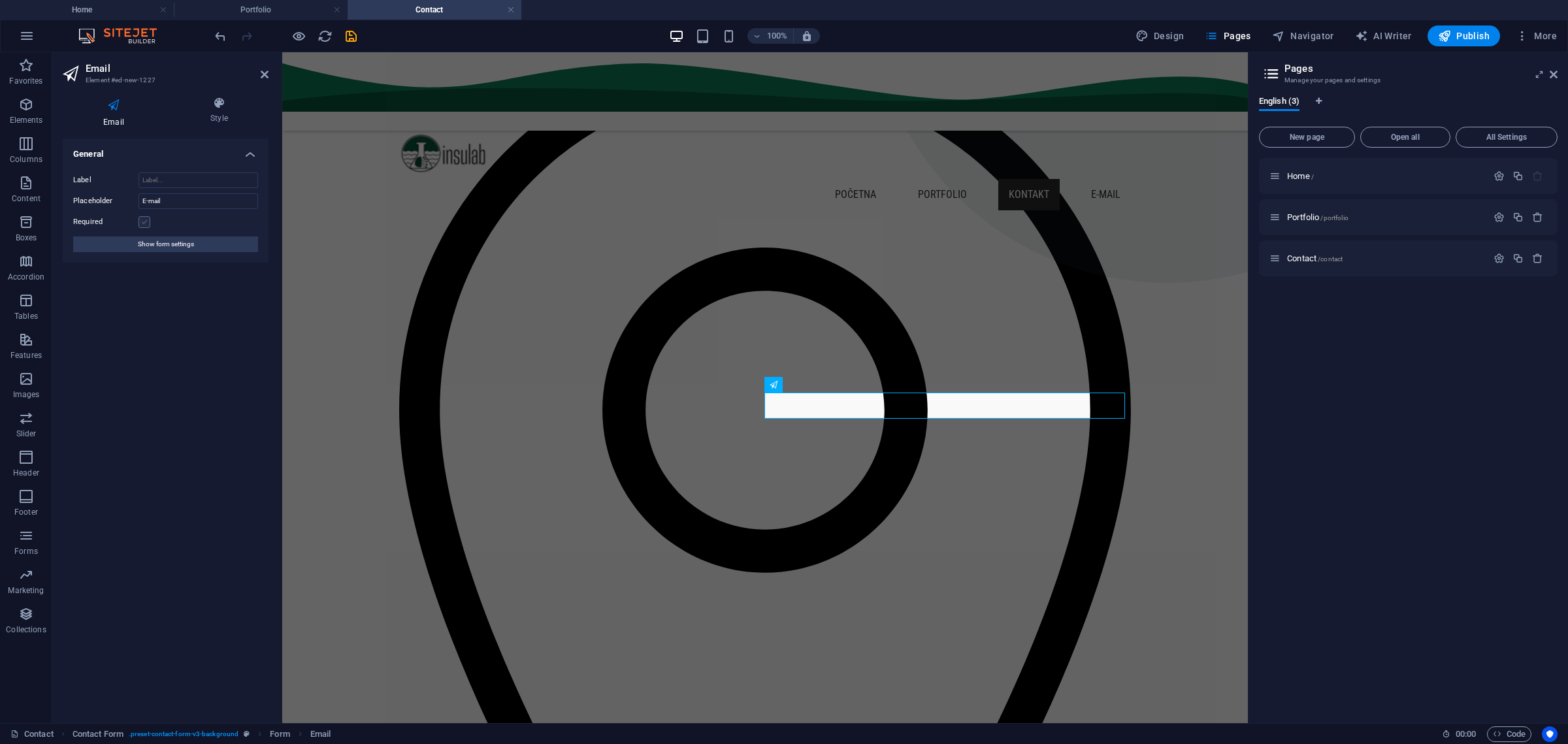
click at [146, 223] on label at bounding box center [144, 222] width 12 height 12
click at [0, 0] on input "Required" at bounding box center [0, 0] width 0 height 0
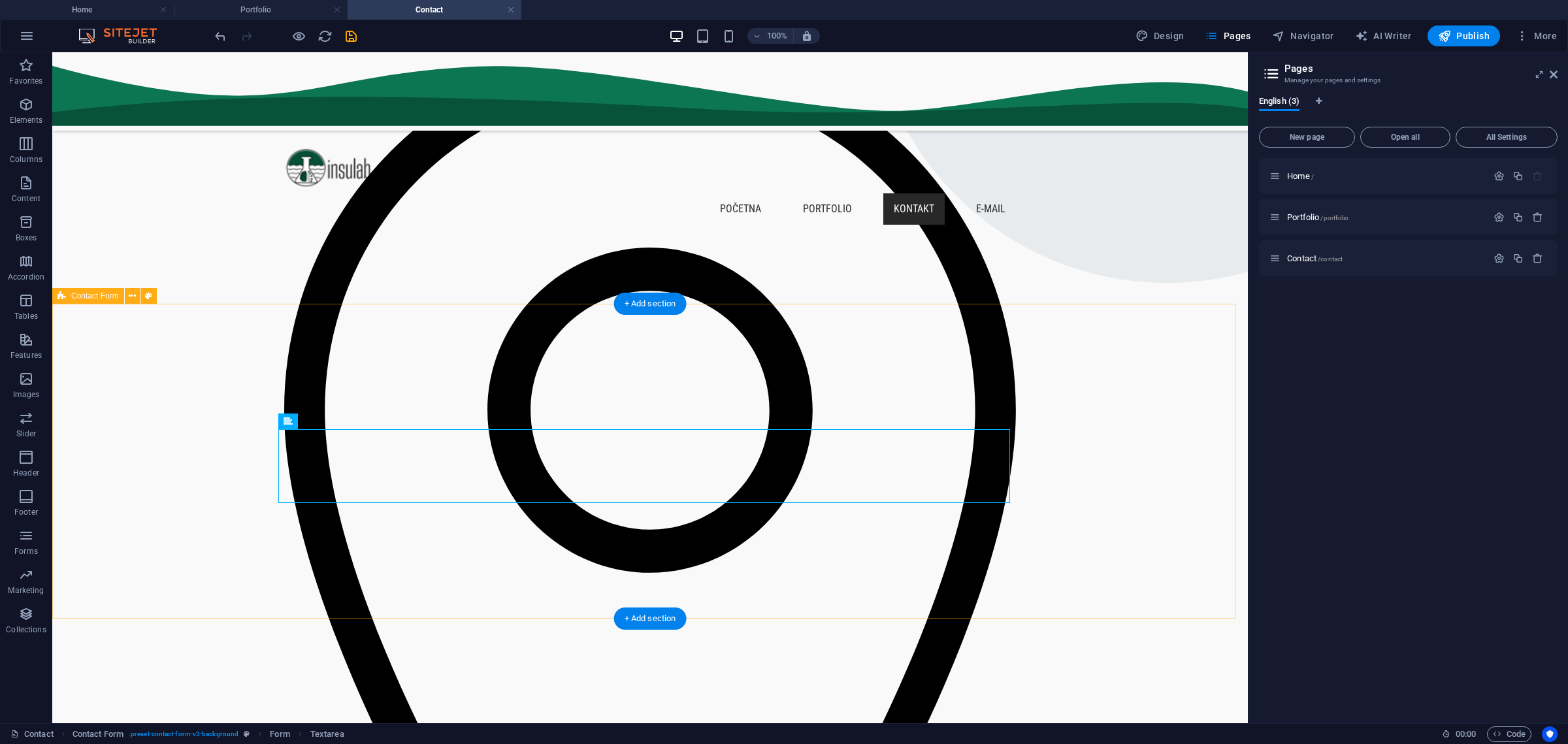
drag, startPoint x: 1126, startPoint y: 491, endPoint x: 1093, endPoint y: 478, distance: 35.5
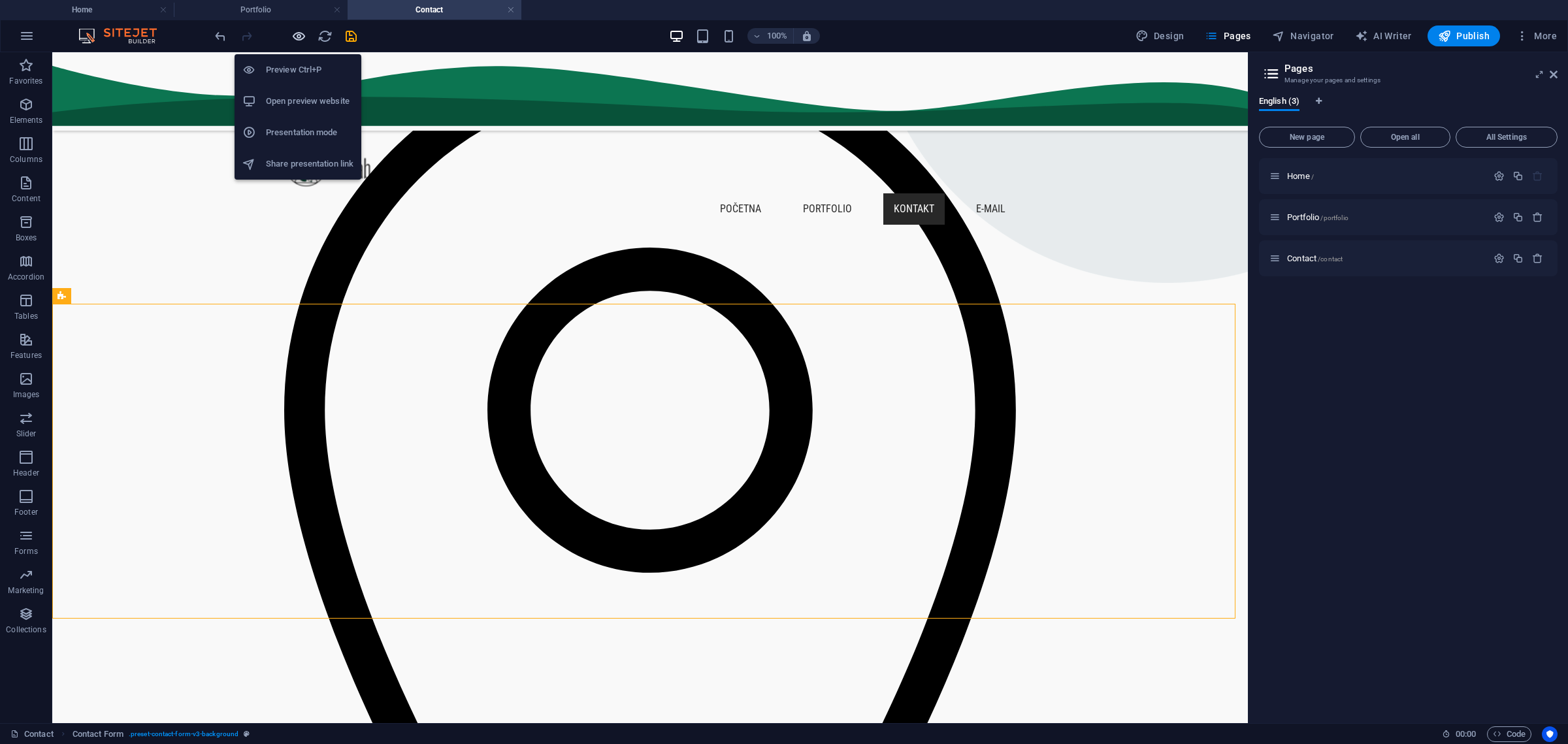
click at [303, 35] on icon "button" at bounding box center [299, 36] width 15 height 15
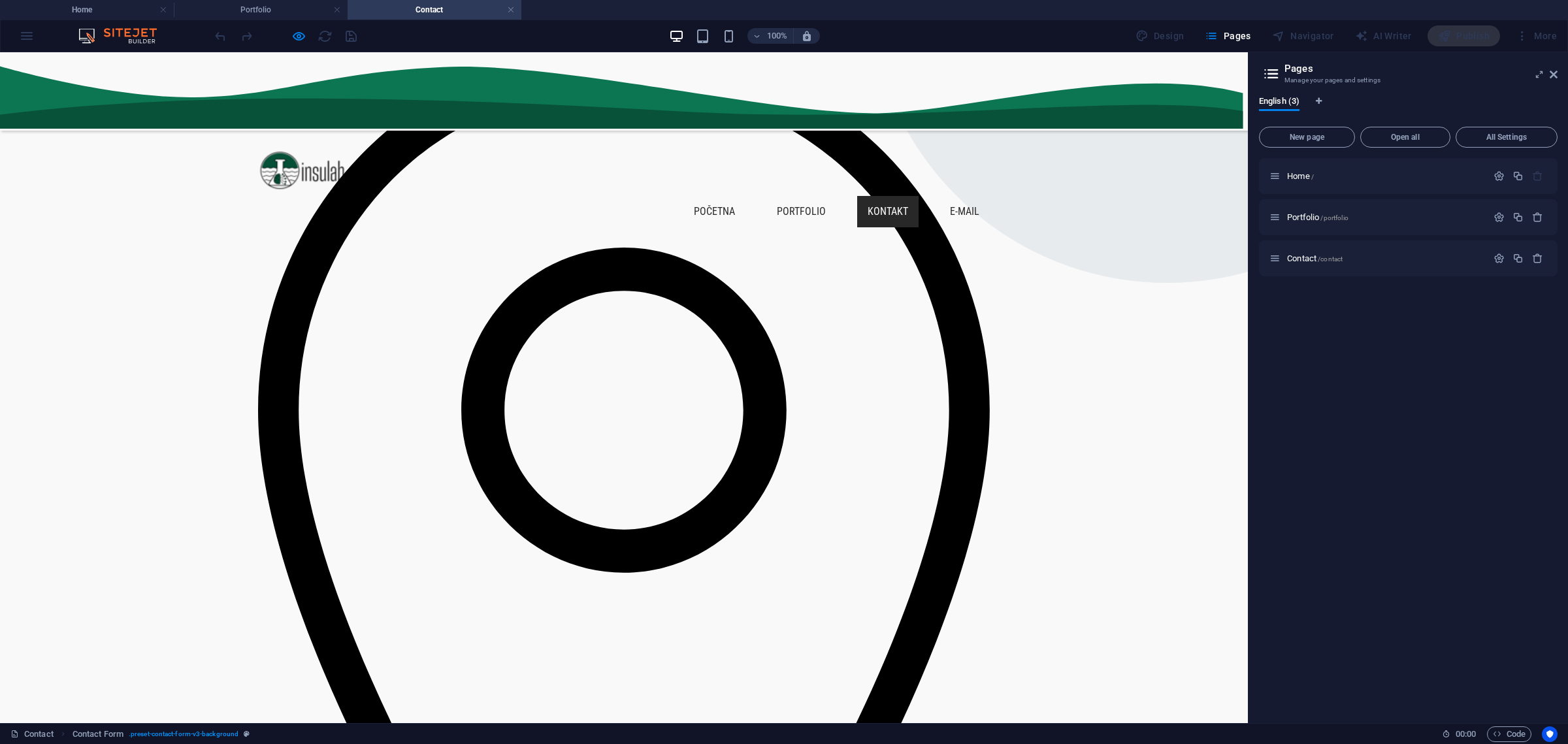
checkbox input "false"
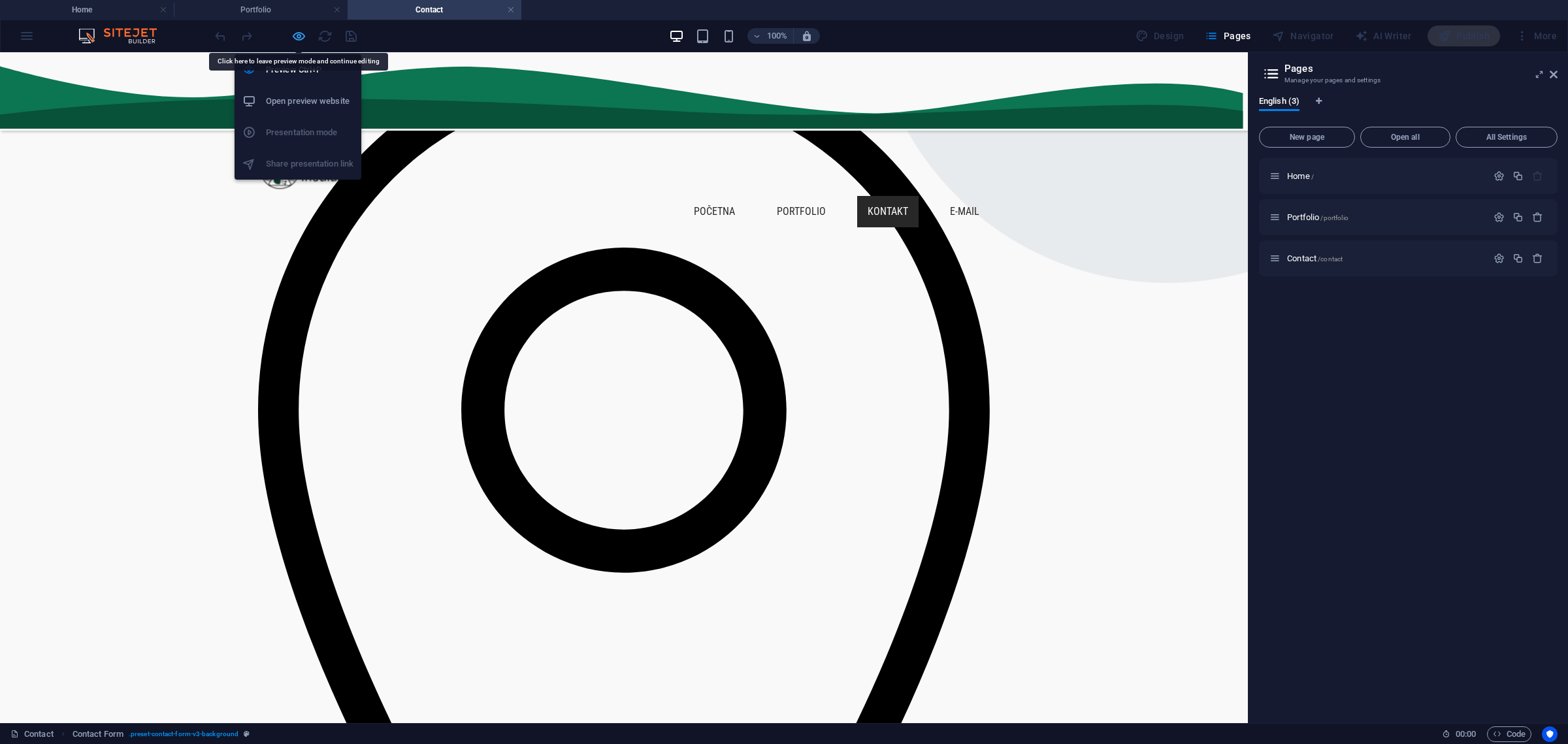
click at [295, 35] on icon "button" at bounding box center [299, 36] width 15 height 15
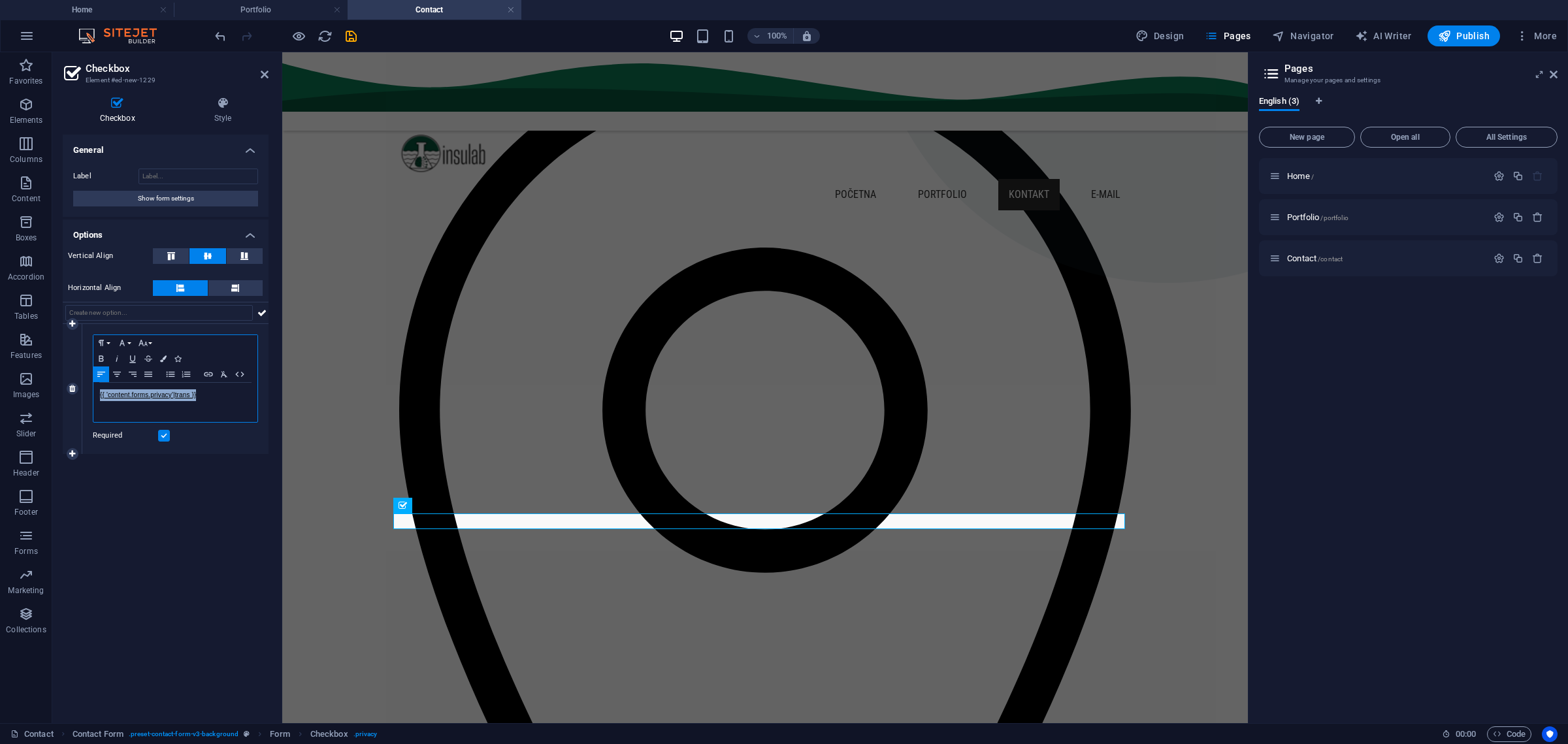
drag, startPoint x: 209, startPoint y: 395, endPoint x: 89, endPoint y: 384, distance: 120.5
click at [89, 384] on div "Paragraph Format Normal Heading 1 Heading 2 Heading 3 Heading 4 Heading 5 Headi…" at bounding box center [175, 389] width 187 height 130
click at [226, 117] on h4 "Style" at bounding box center [223, 111] width 91 height 27
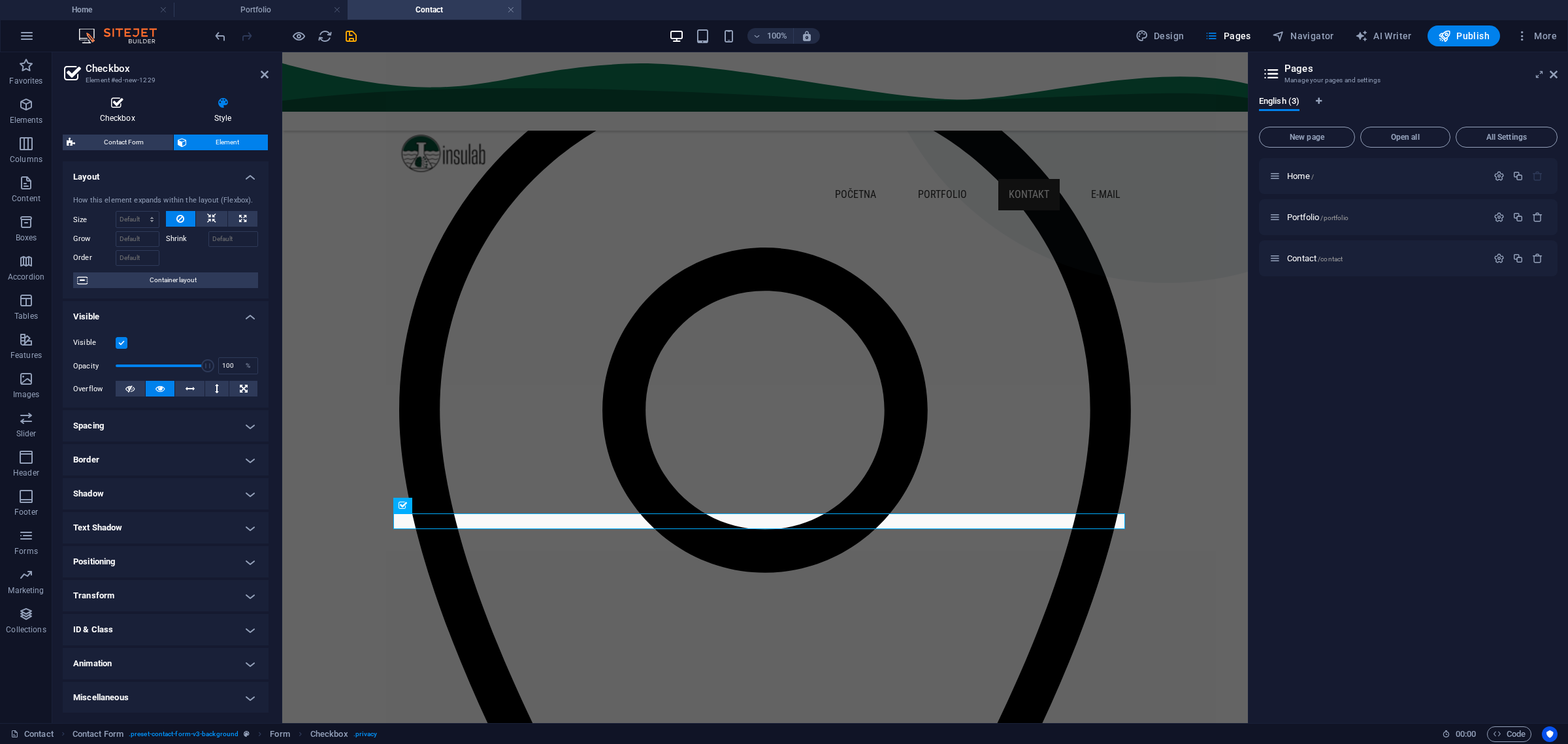
click at [123, 113] on h4 "Checkbox" at bounding box center [119, 111] width 114 height 27
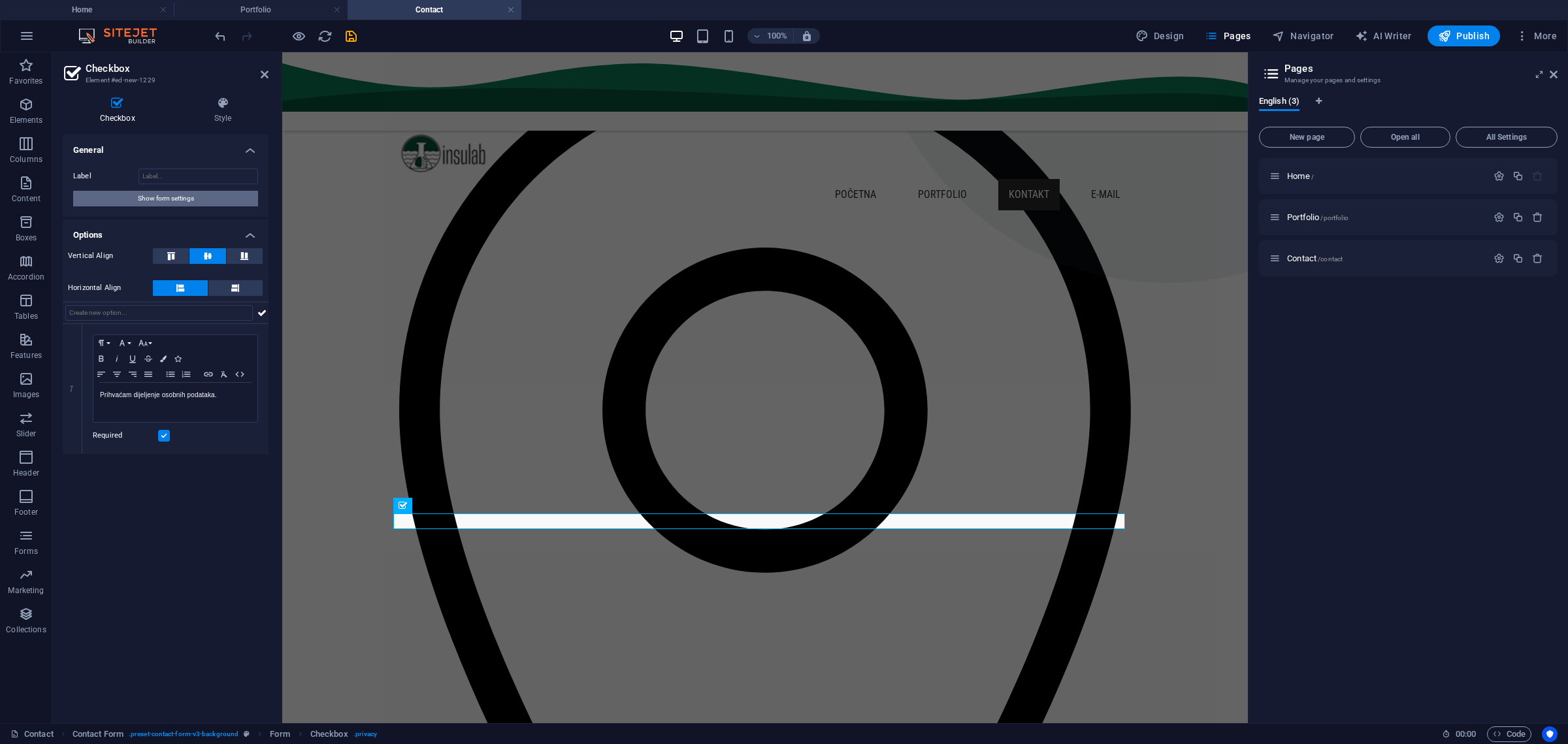
click at [181, 198] on span "Show form settings" at bounding box center [165, 198] width 57 height 16
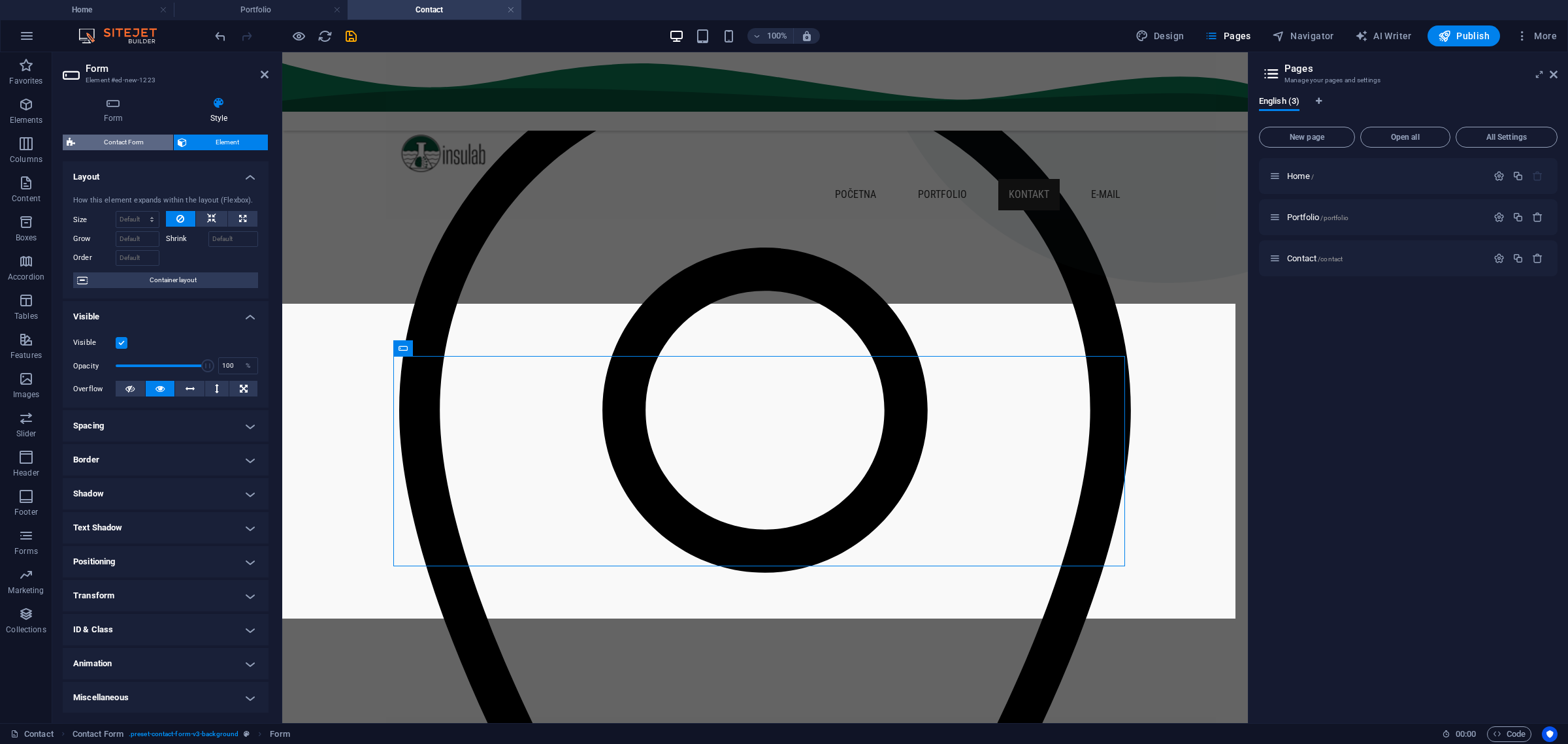
click at [141, 138] on span "Contact Form" at bounding box center [124, 142] width 90 height 16
select select "rem"
select select "px"
select select "rem"
select select "preset-contact-form-v3-background"
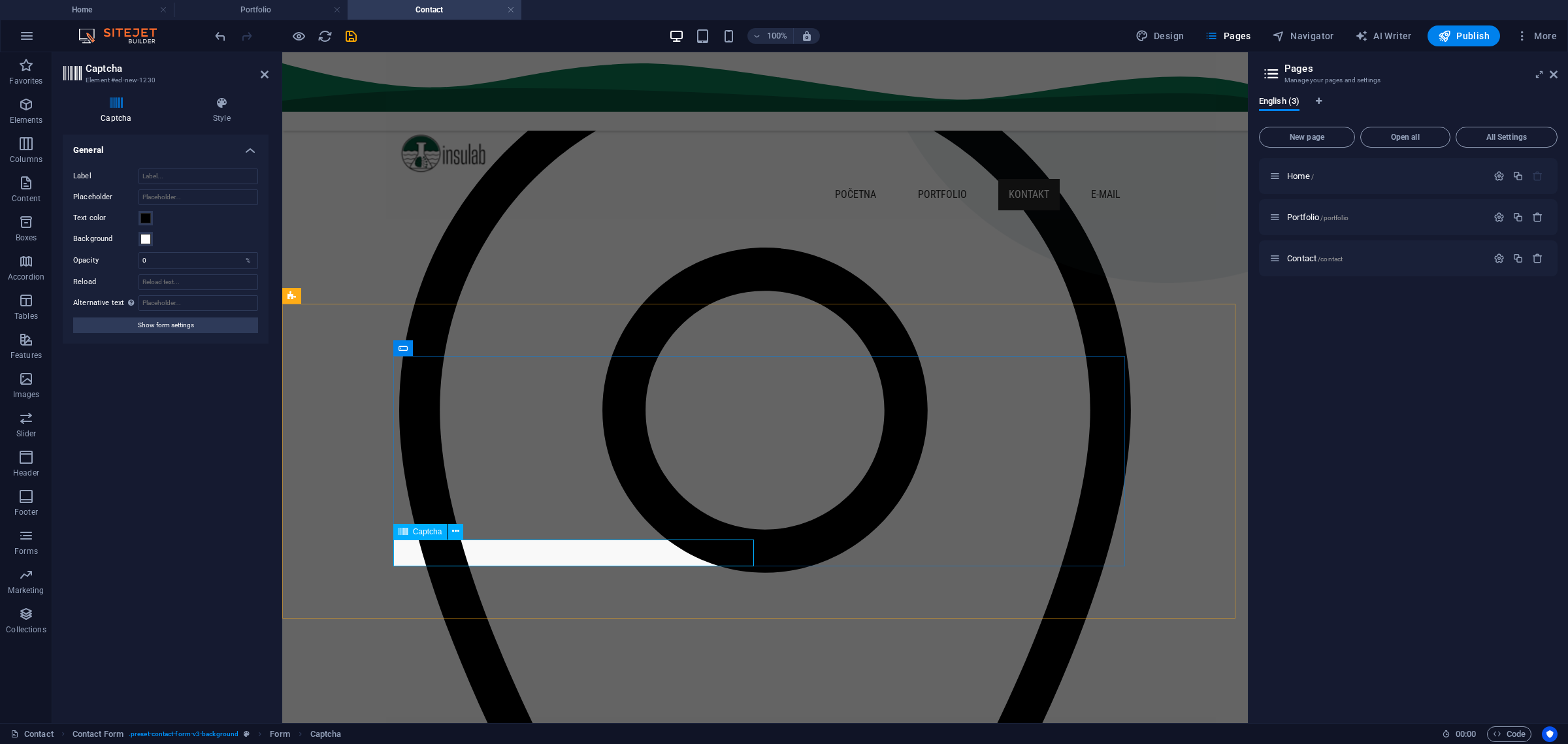
click at [160, 176] on input "Label" at bounding box center [198, 176] width 120 height 16
type input "Nisam robot"
drag, startPoint x: 204, startPoint y: 176, endPoint x: 112, endPoint y: 178, distance: 92.0
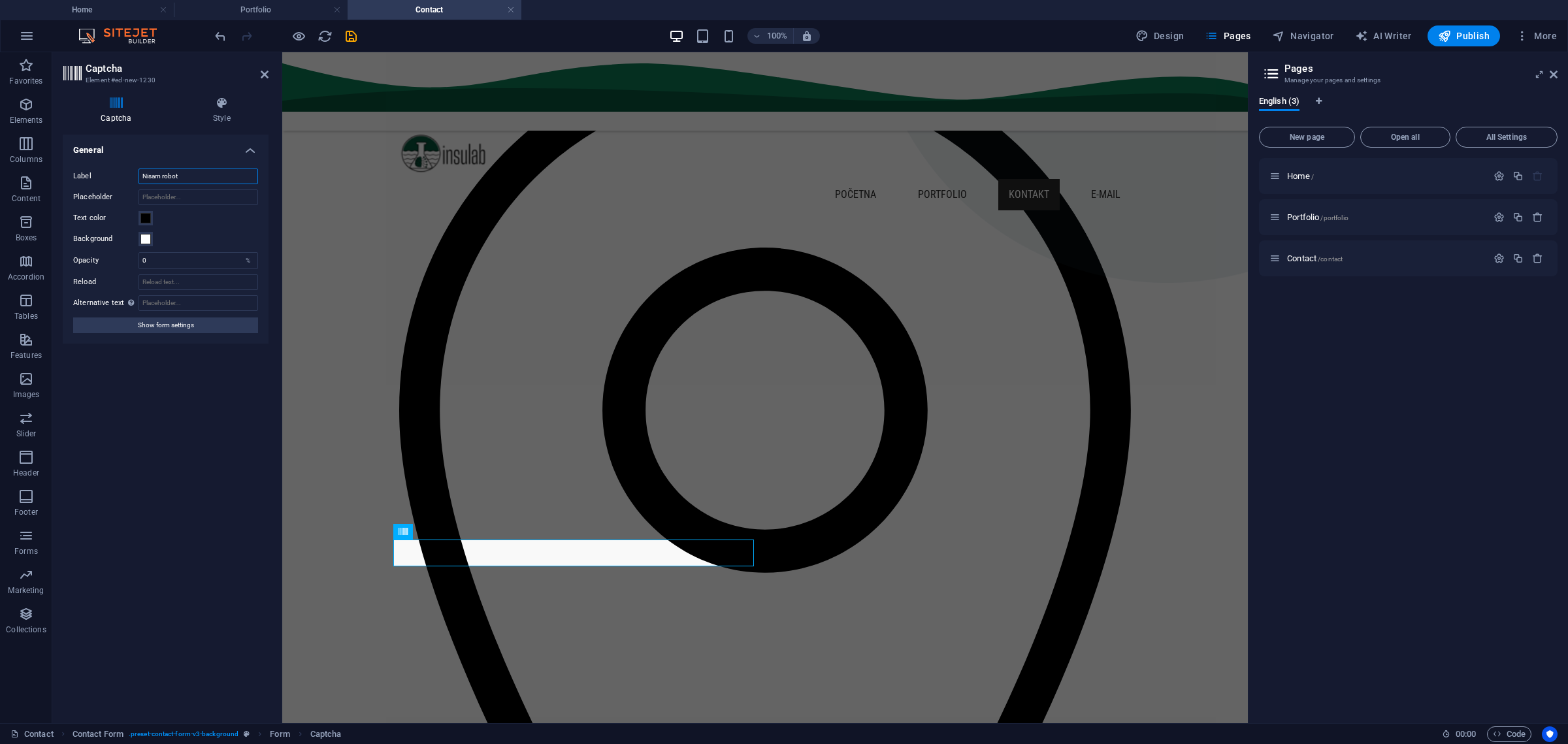
click at [111, 176] on div "Label Nisam robot" at bounding box center [165, 176] width 185 height 16
click at [180, 195] on input "Placeholder" at bounding box center [198, 197] width 120 height 16
type input "Nisam robot"
click at [206, 409] on div "Turnstile Turnstile by Cloudfare is a third-party integration that offers acces…" at bounding box center [165, 423] width 206 height 578
click at [179, 374] on div "Turnstile Turnstile by Cloudfare is a third-party integration that offers acces…" at bounding box center [165, 423] width 206 height 578
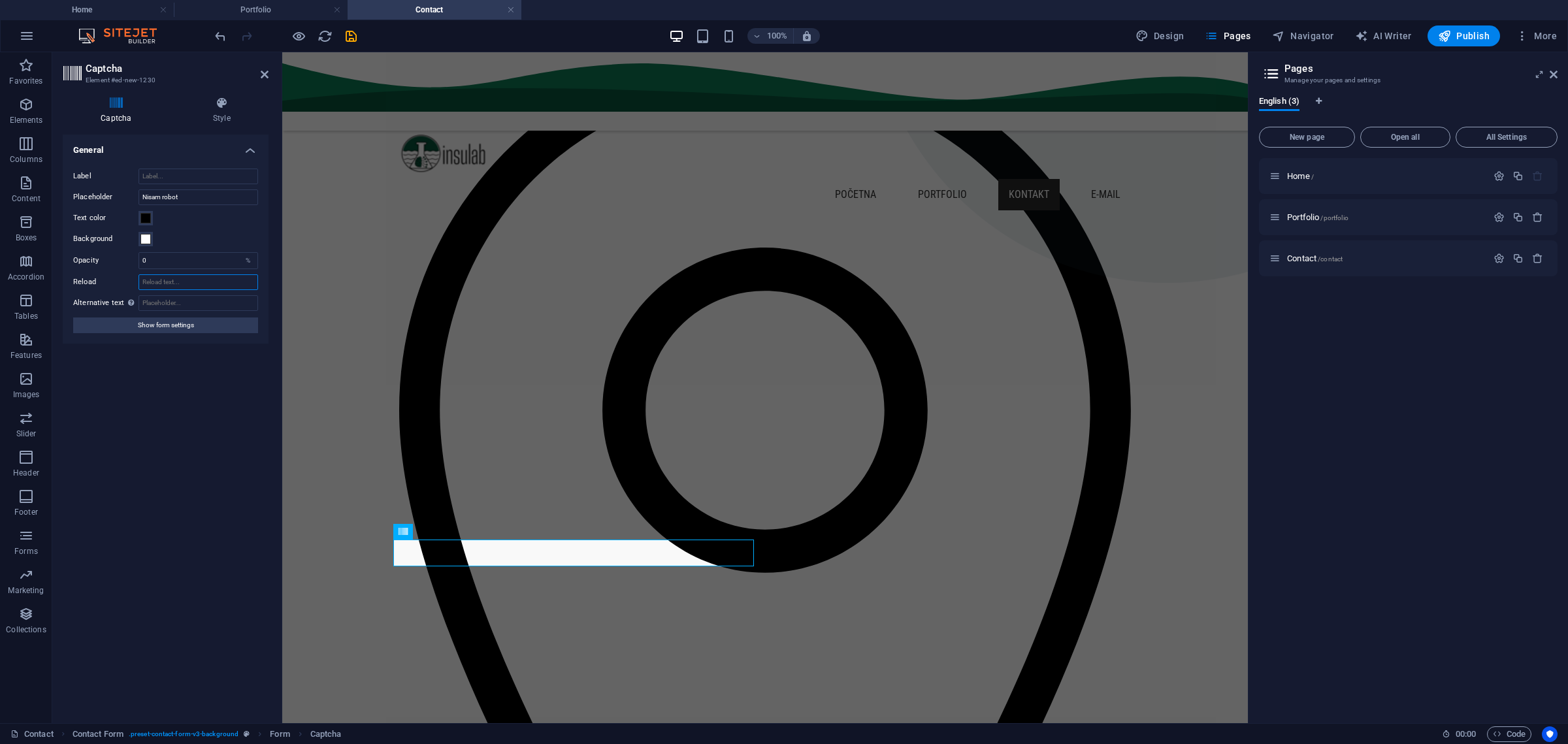
click at [155, 285] on input "Reload" at bounding box center [198, 282] width 120 height 16
click at [196, 326] on button "Show form settings" at bounding box center [165, 325] width 185 height 16
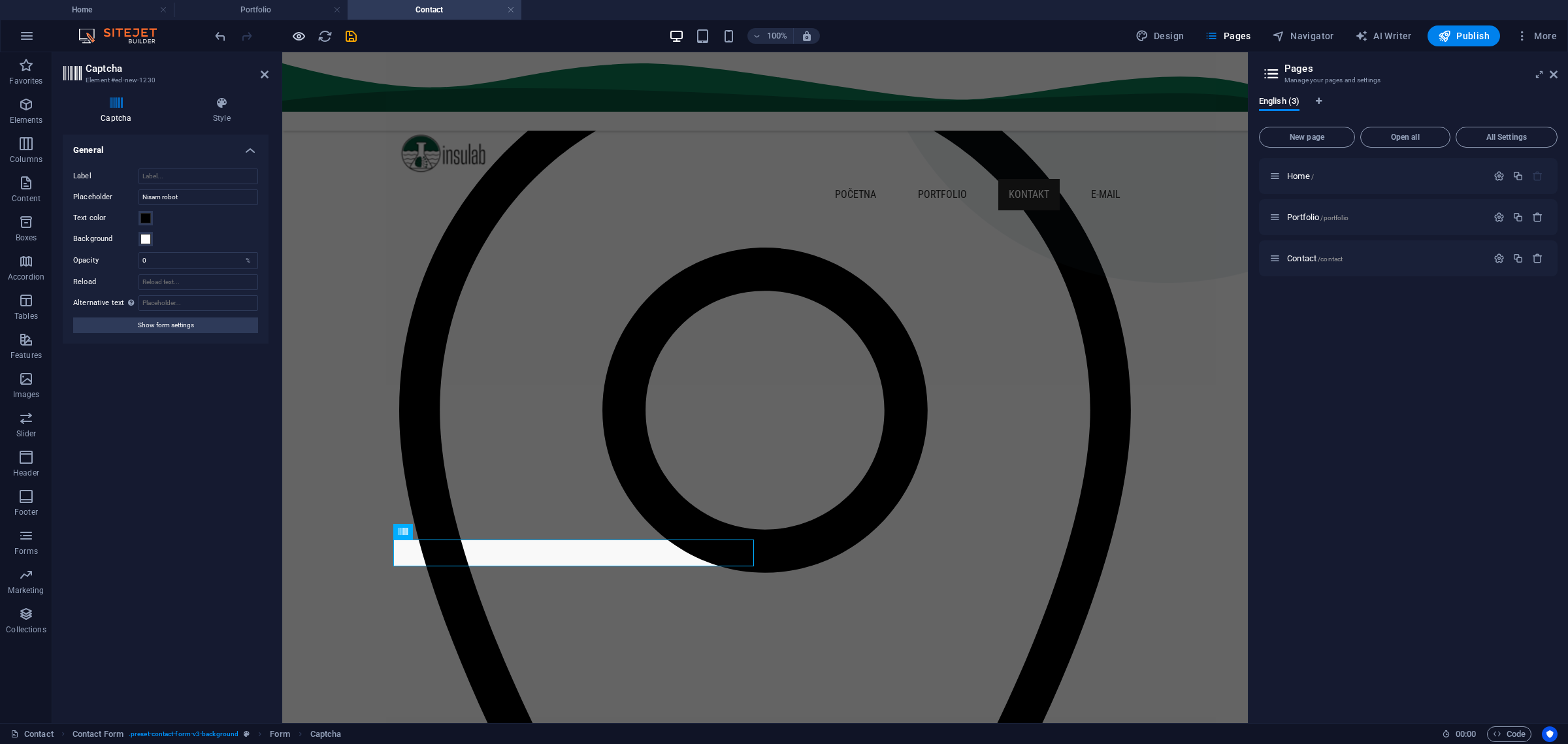
click at [291, 36] on icon "button" at bounding box center [299, 36] width 15 height 15
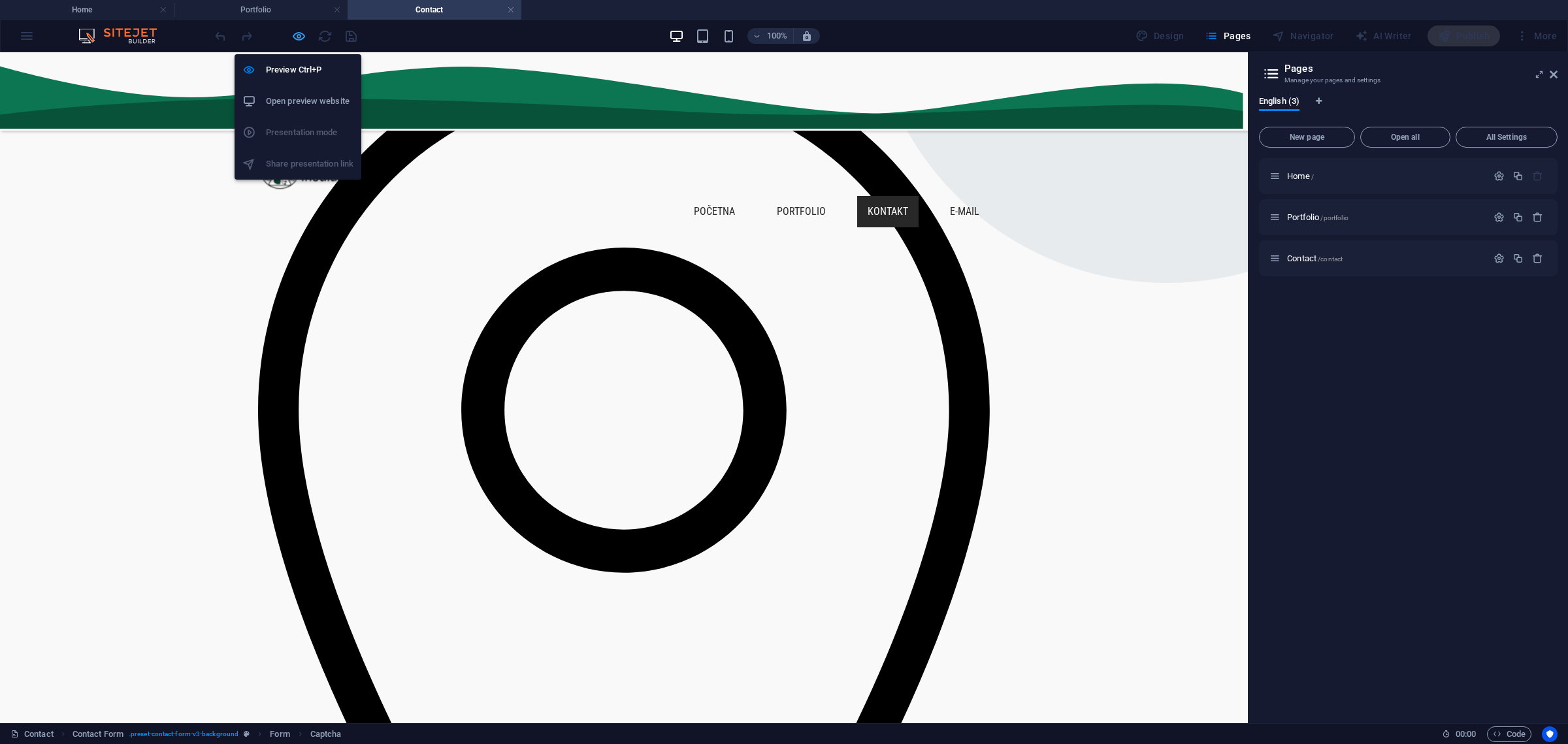
click at [297, 31] on icon "button" at bounding box center [299, 36] width 15 height 15
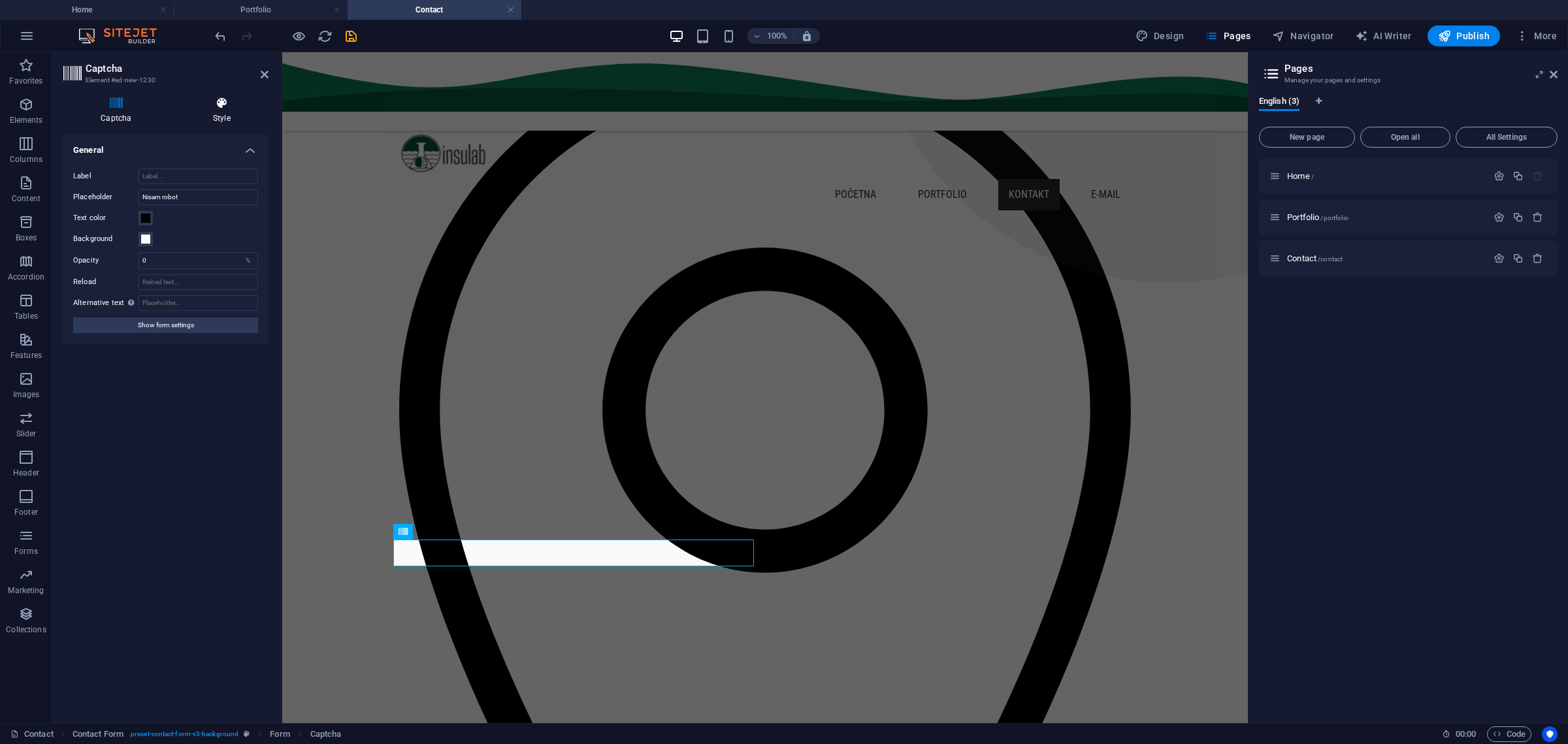
click at [214, 113] on h4 "Style" at bounding box center [221, 111] width 94 height 27
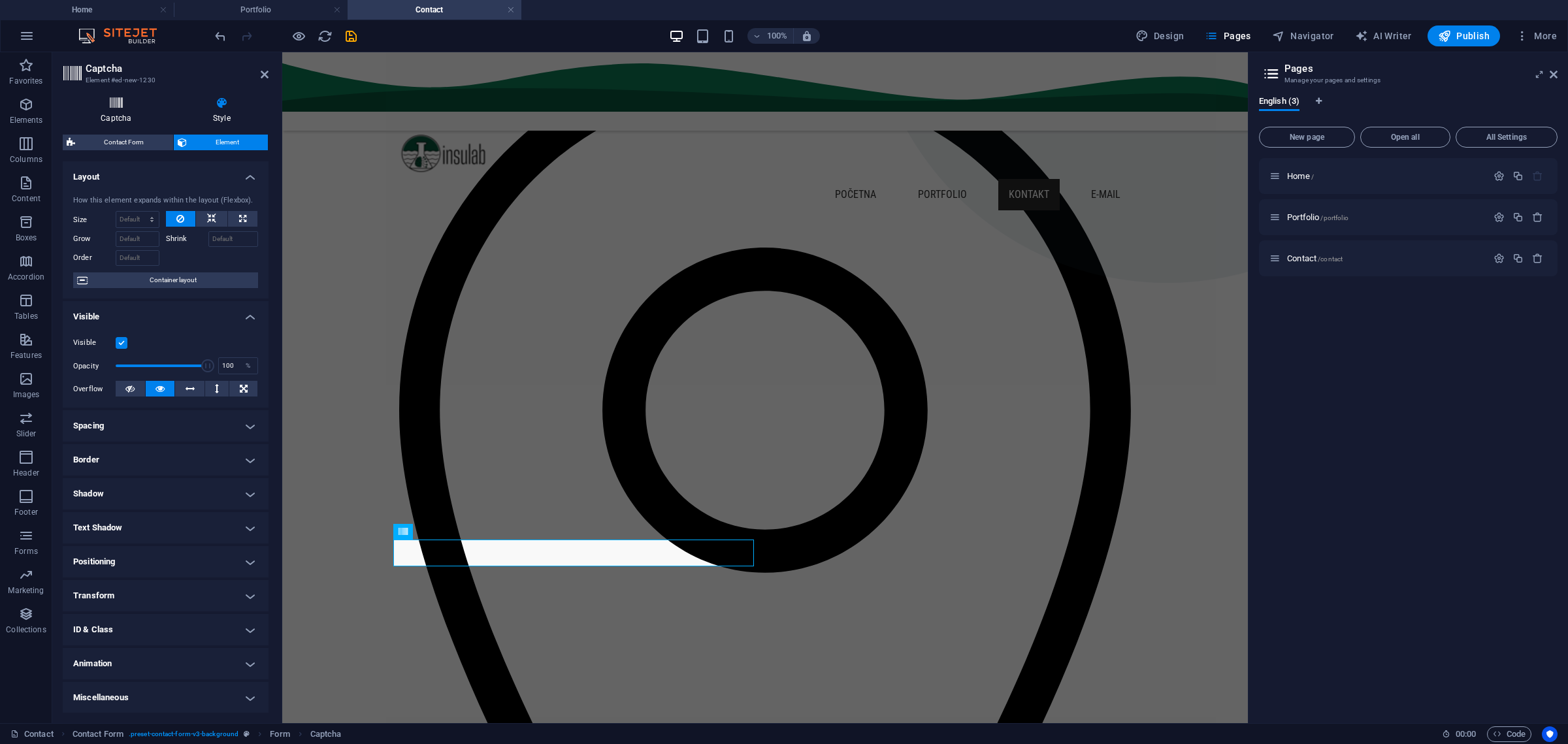
click at [111, 102] on icon at bounding box center [116, 103] width 107 height 13
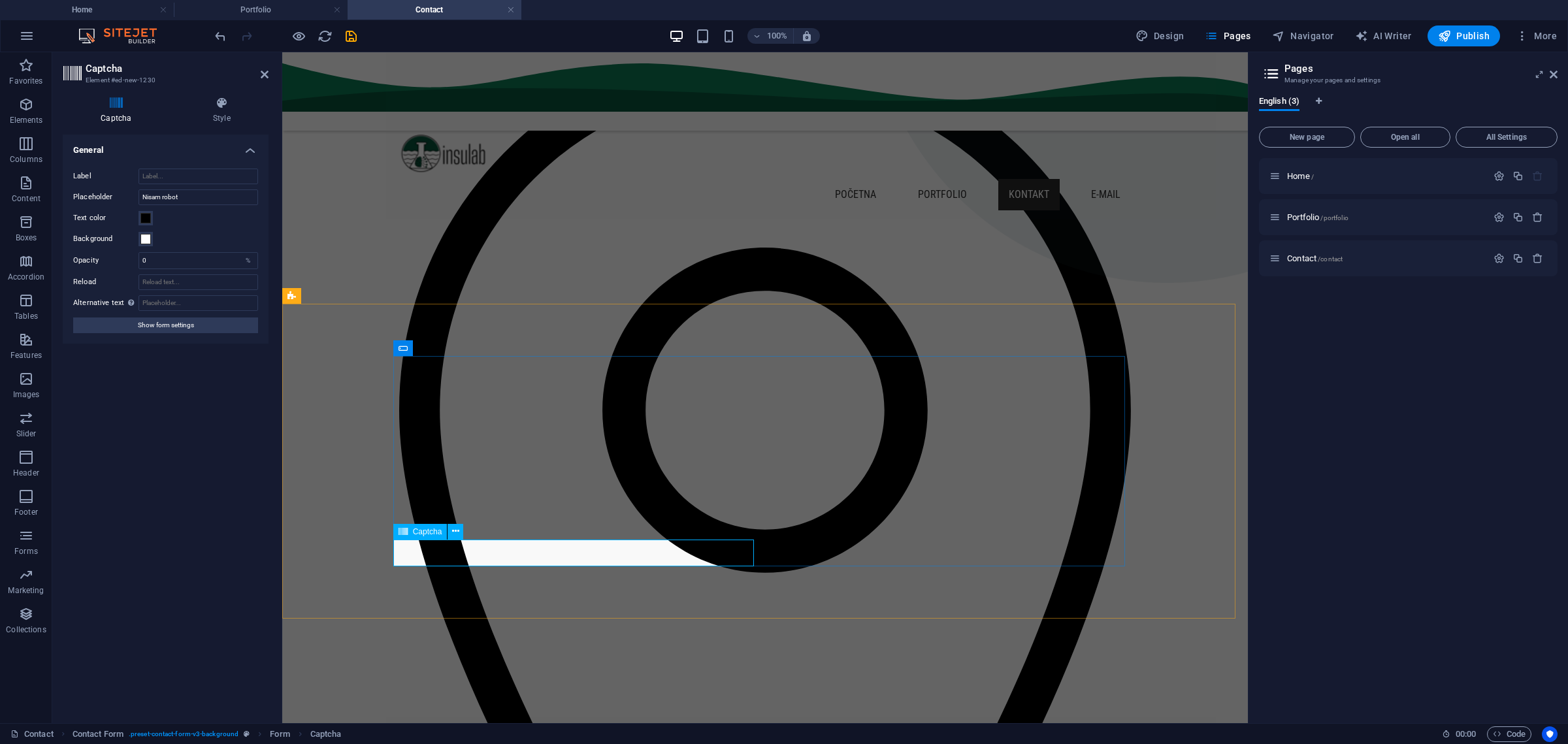
click at [426, 533] on span "Captcha" at bounding box center [427, 531] width 30 height 8
click at [455, 535] on icon at bounding box center [455, 531] width 8 height 14
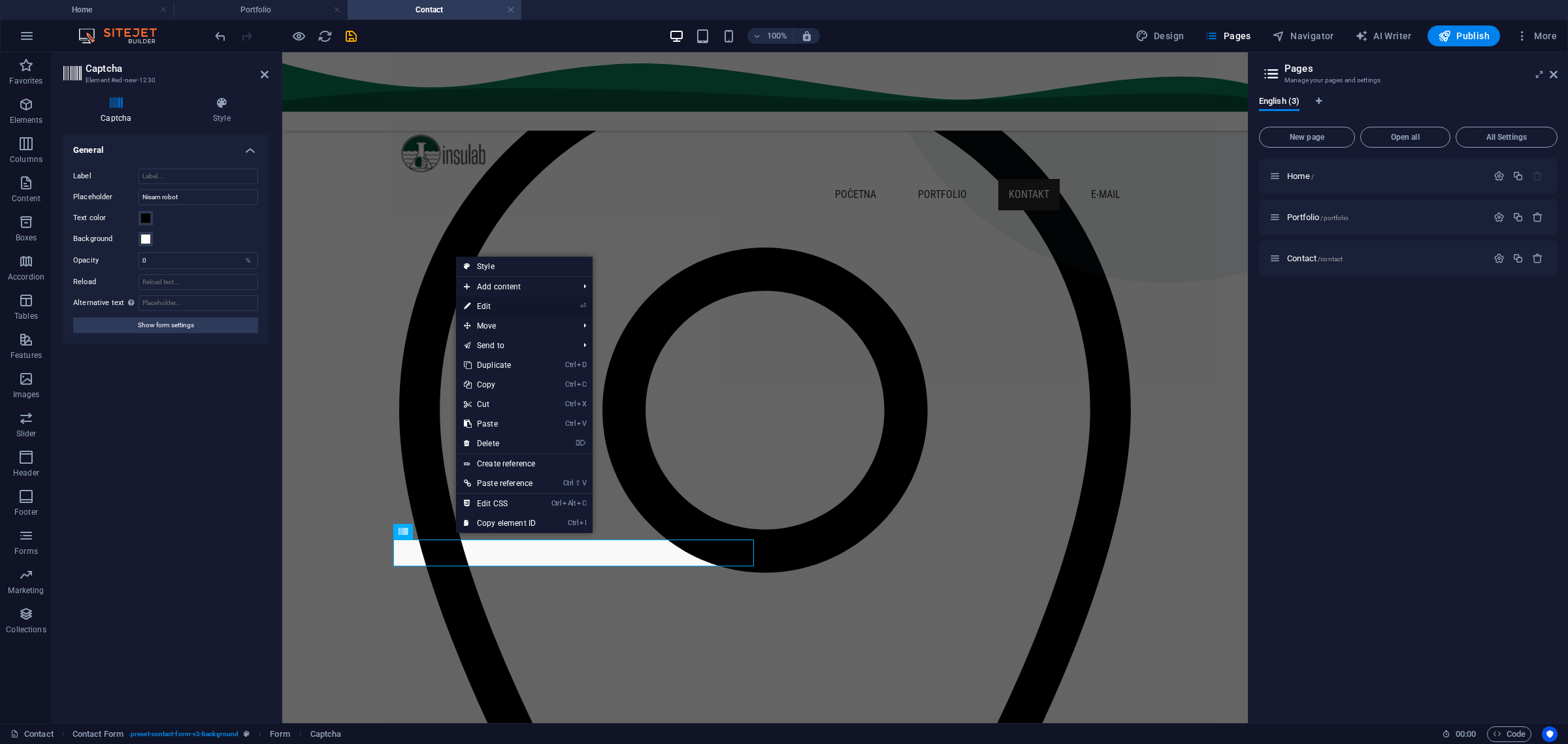
click at [498, 311] on link "⏎ Edit" at bounding box center [500, 306] width 88 height 19
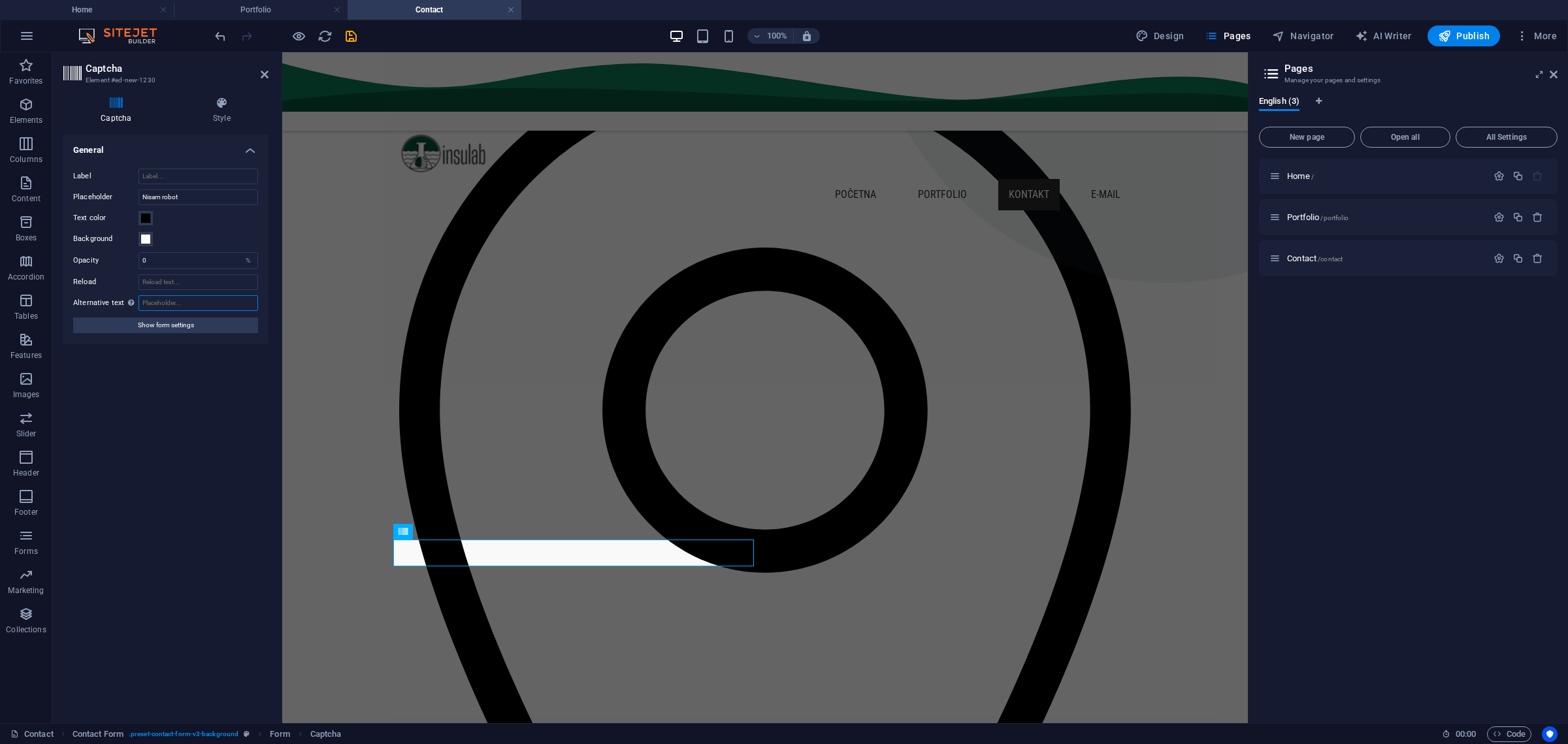
click at [155, 296] on input "Alternative text The alternative text is used by devices that cannot display im…" at bounding box center [198, 303] width 120 height 16
type input "Captcha"
click at [169, 279] on input "Reload" at bounding box center [198, 282] width 120 height 16
type input "N"
click at [148, 417] on div "Turnstile Turnstile by Cloudfare is a third-party integration that offers acces…" at bounding box center [165, 423] width 206 height 578
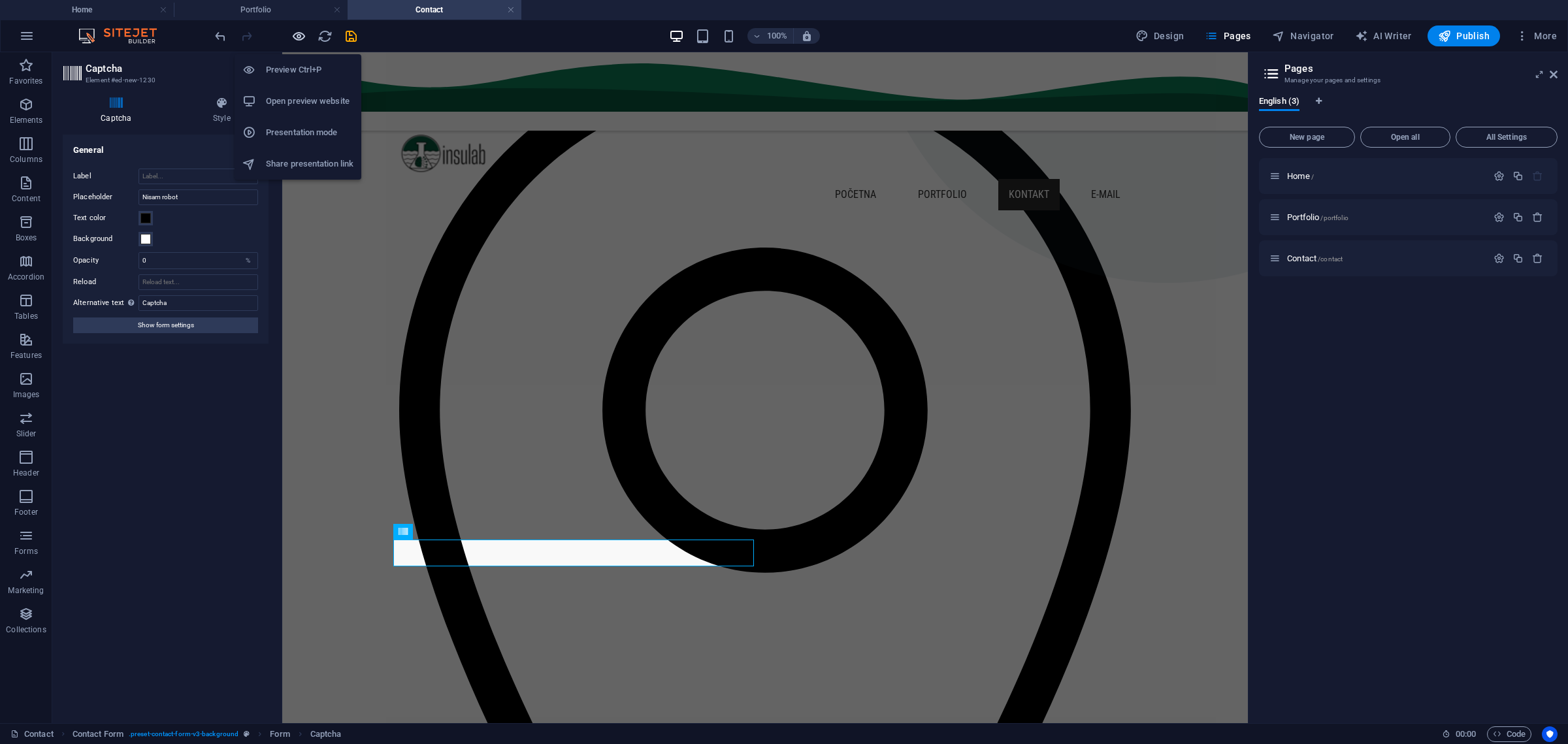
click at [304, 36] on icon "button" at bounding box center [299, 36] width 15 height 15
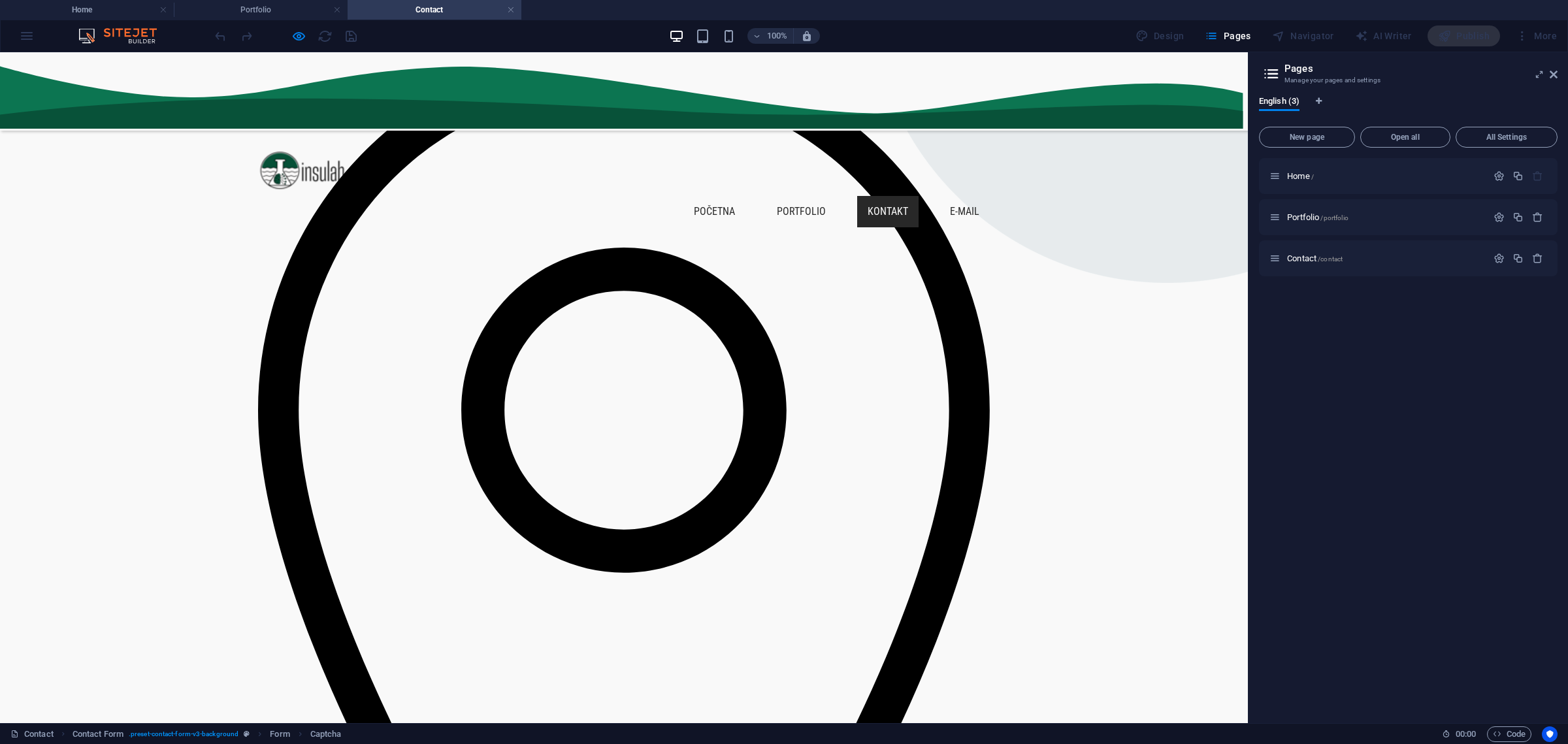
checkbox input "true"
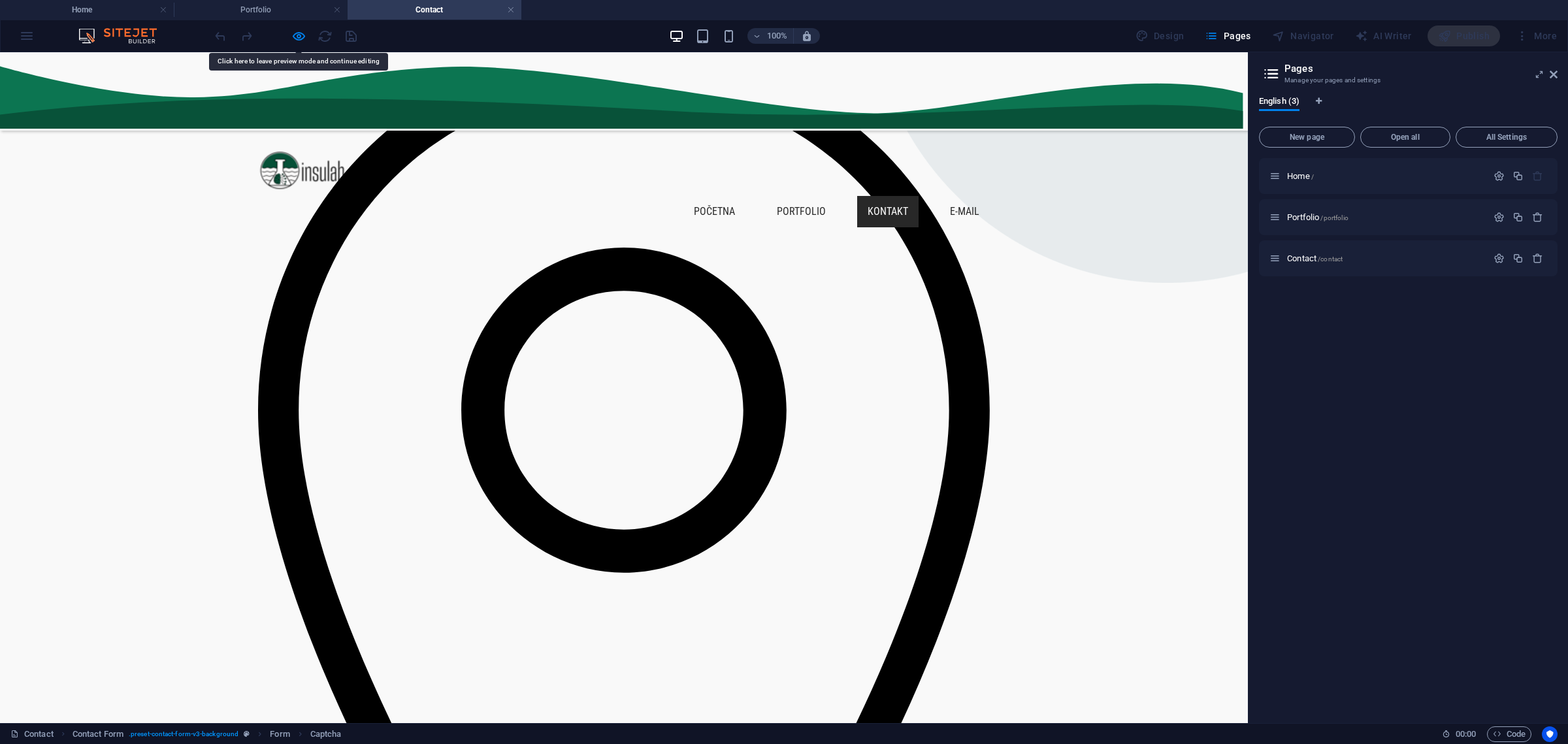
drag, startPoint x: 388, startPoint y: 551, endPoint x: 368, endPoint y: 553, distance: 20.1
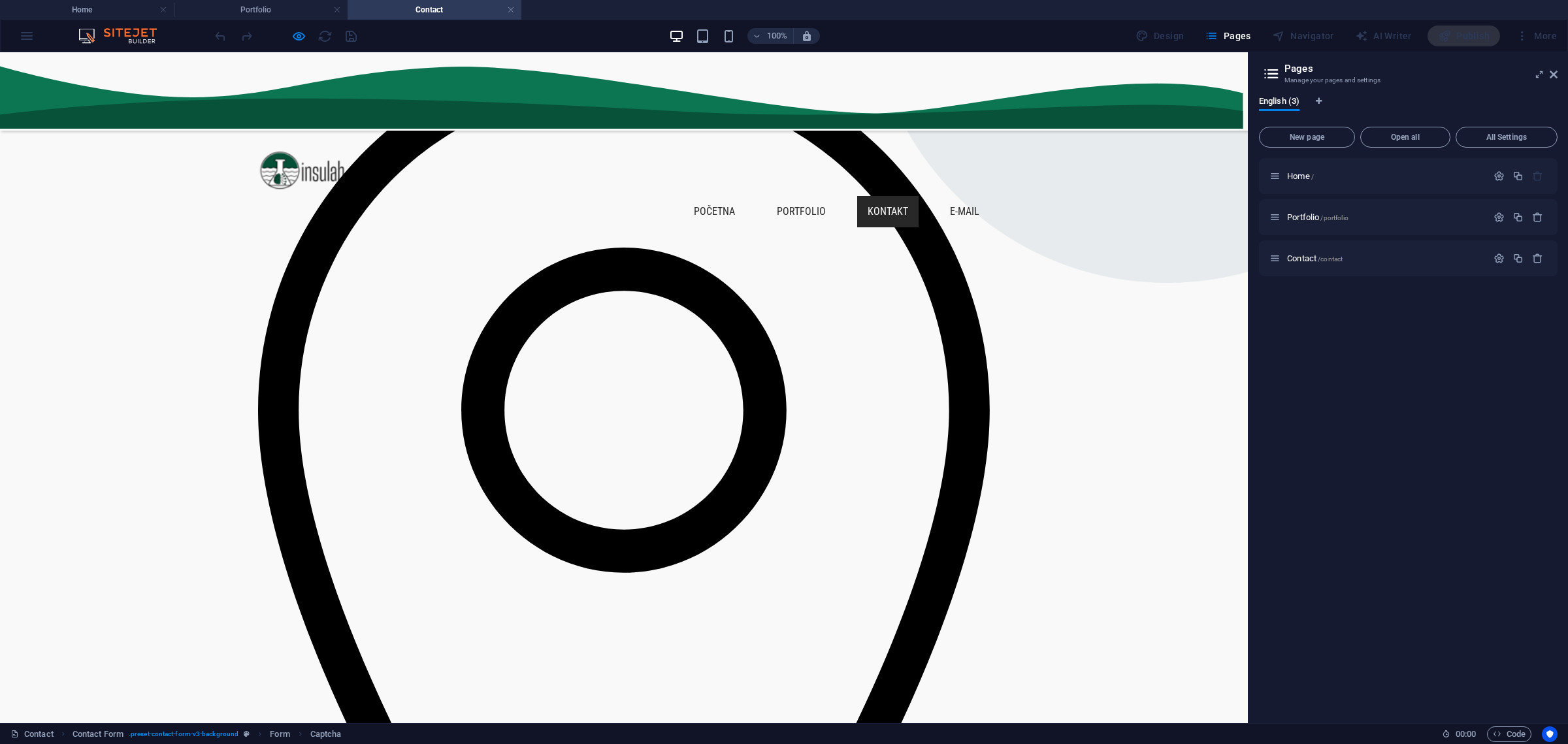
type input "D2X3P9"
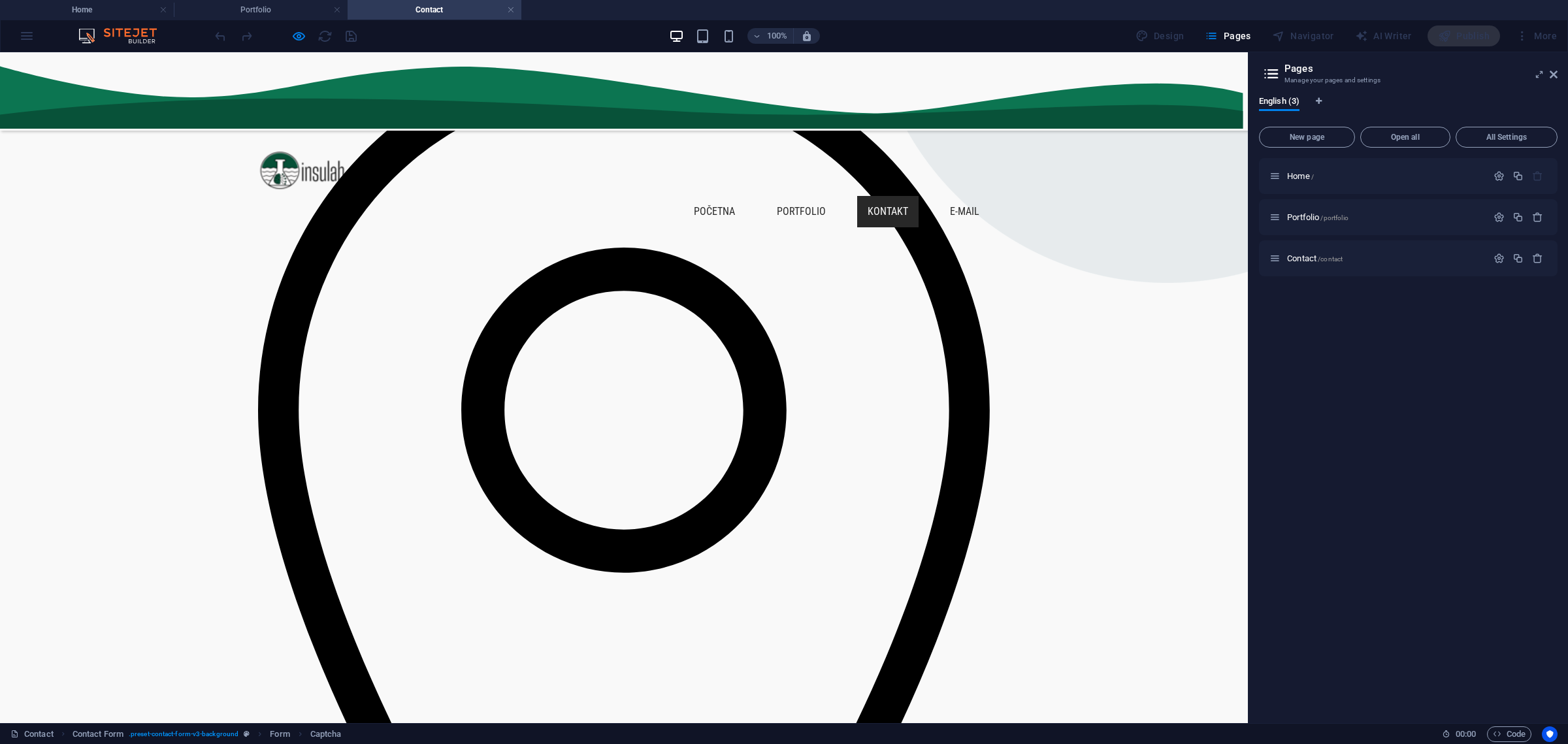
type input "dsaad@gmamj.com"
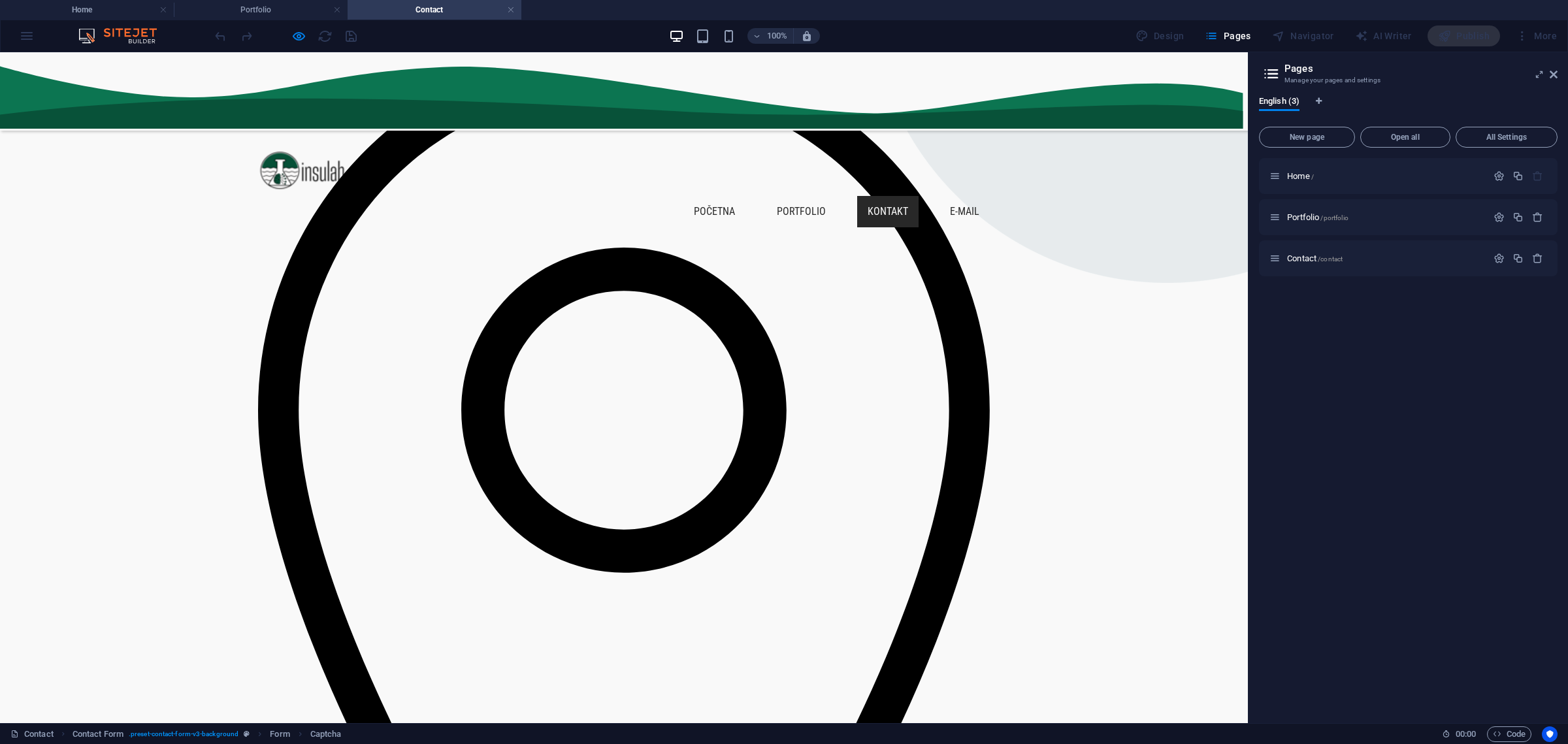
type textarea "dasdada"
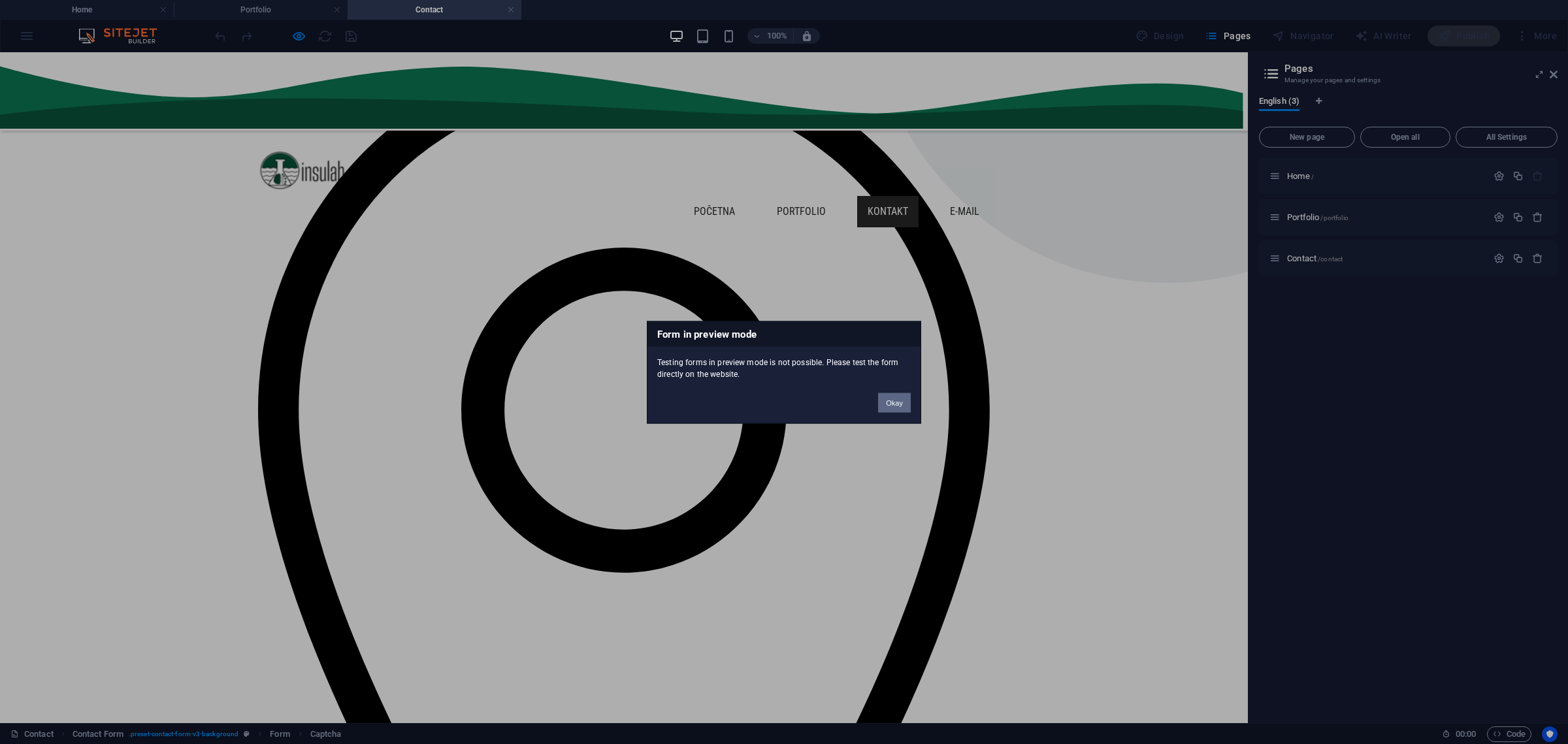
click at [903, 407] on button "Okay" at bounding box center [894, 402] width 33 height 19
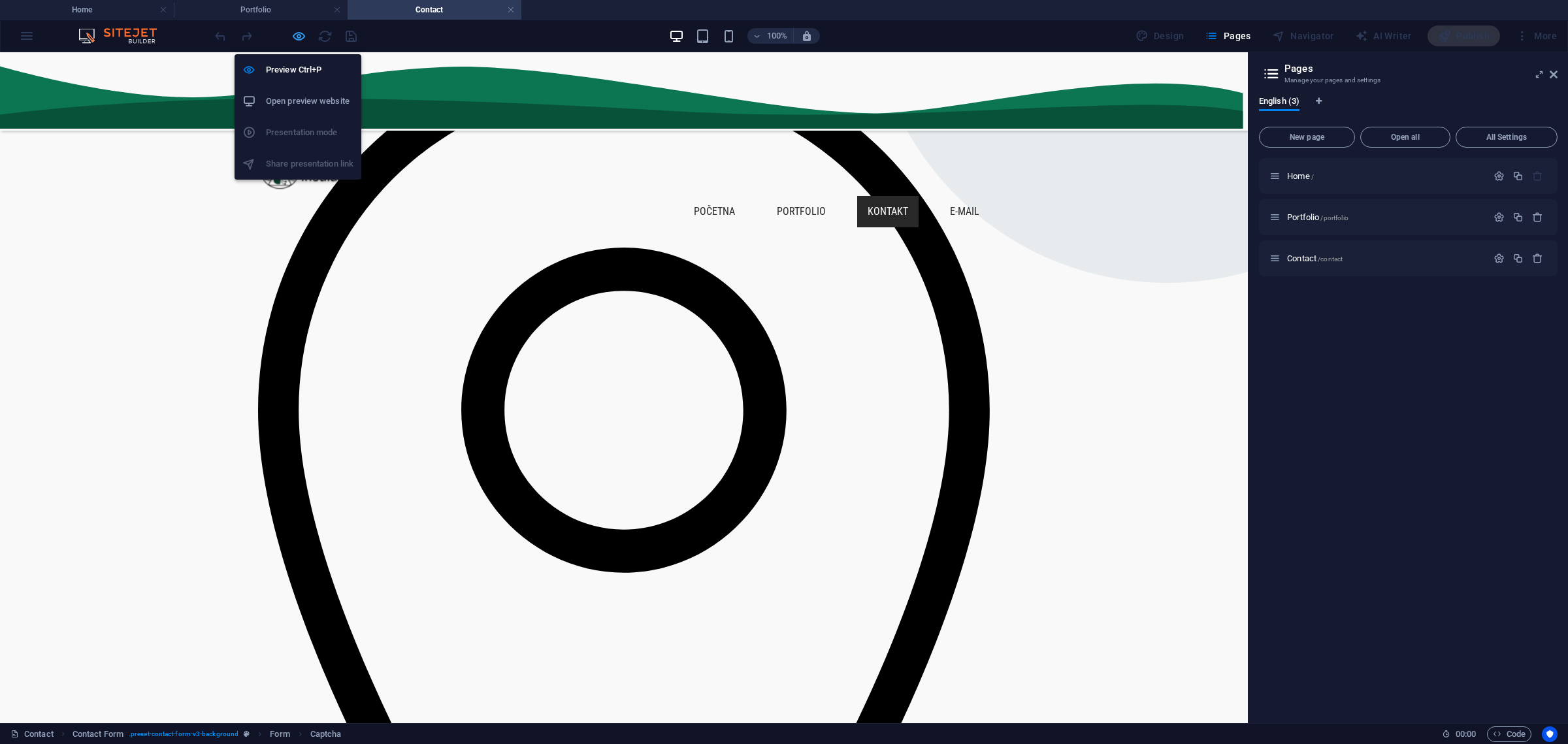
click at [296, 35] on icon "button" at bounding box center [299, 36] width 15 height 15
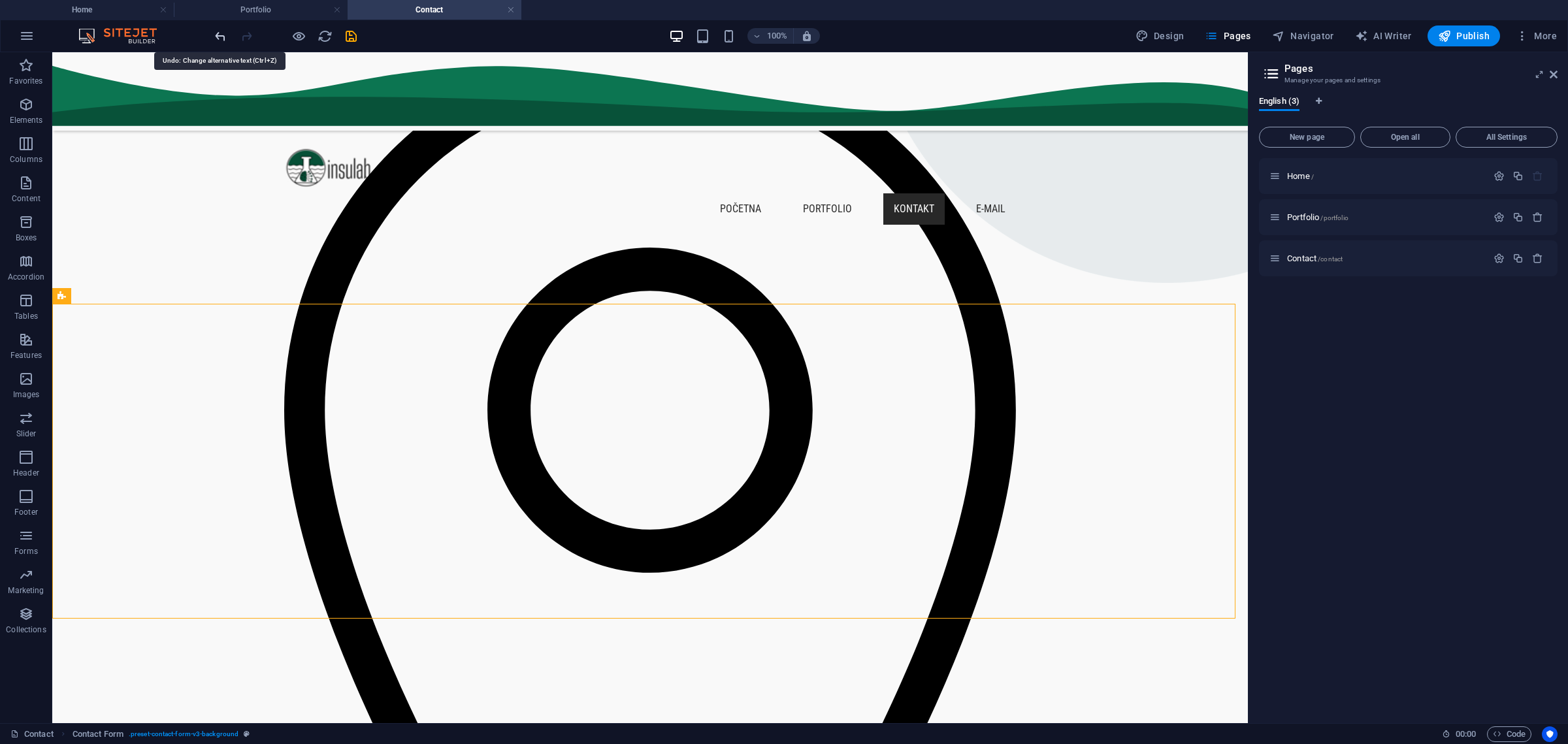
click at [222, 30] on icon "undo" at bounding box center [220, 36] width 15 height 15
click at [220, 33] on icon "undo" at bounding box center [220, 36] width 15 height 15
click at [247, 33] on icon "redo" at bounding box center [247, 36] width 15 height 15
click at [223, 39] on icon "undo" at bounding box center [220, 36] width 15 height 15
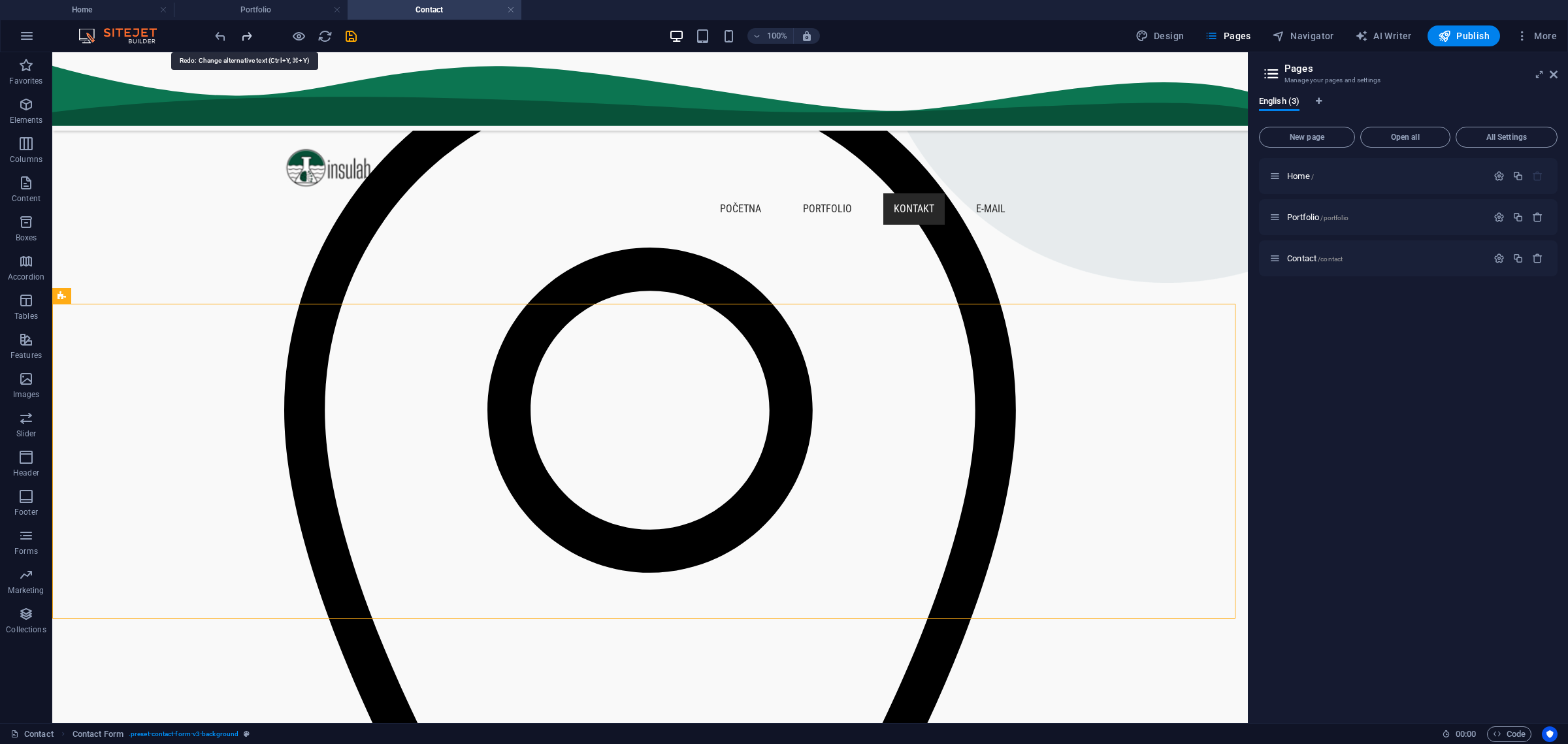
click at [246, 33] on icon "redo" at bounding box center [247, 36] width 15 height 15
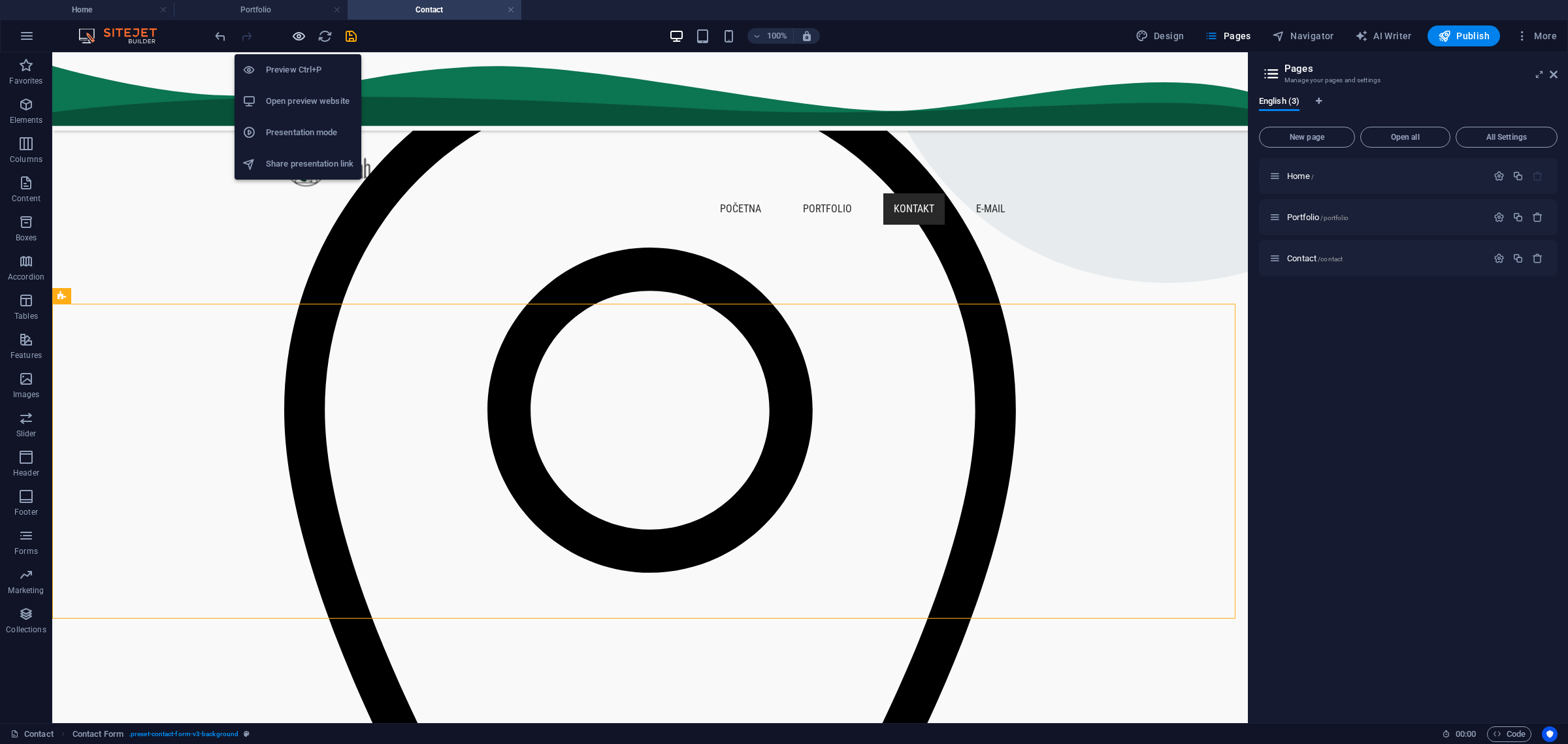
click at [298, 33] on icon "button" at bounding box center [299, 36] width 15 height 15
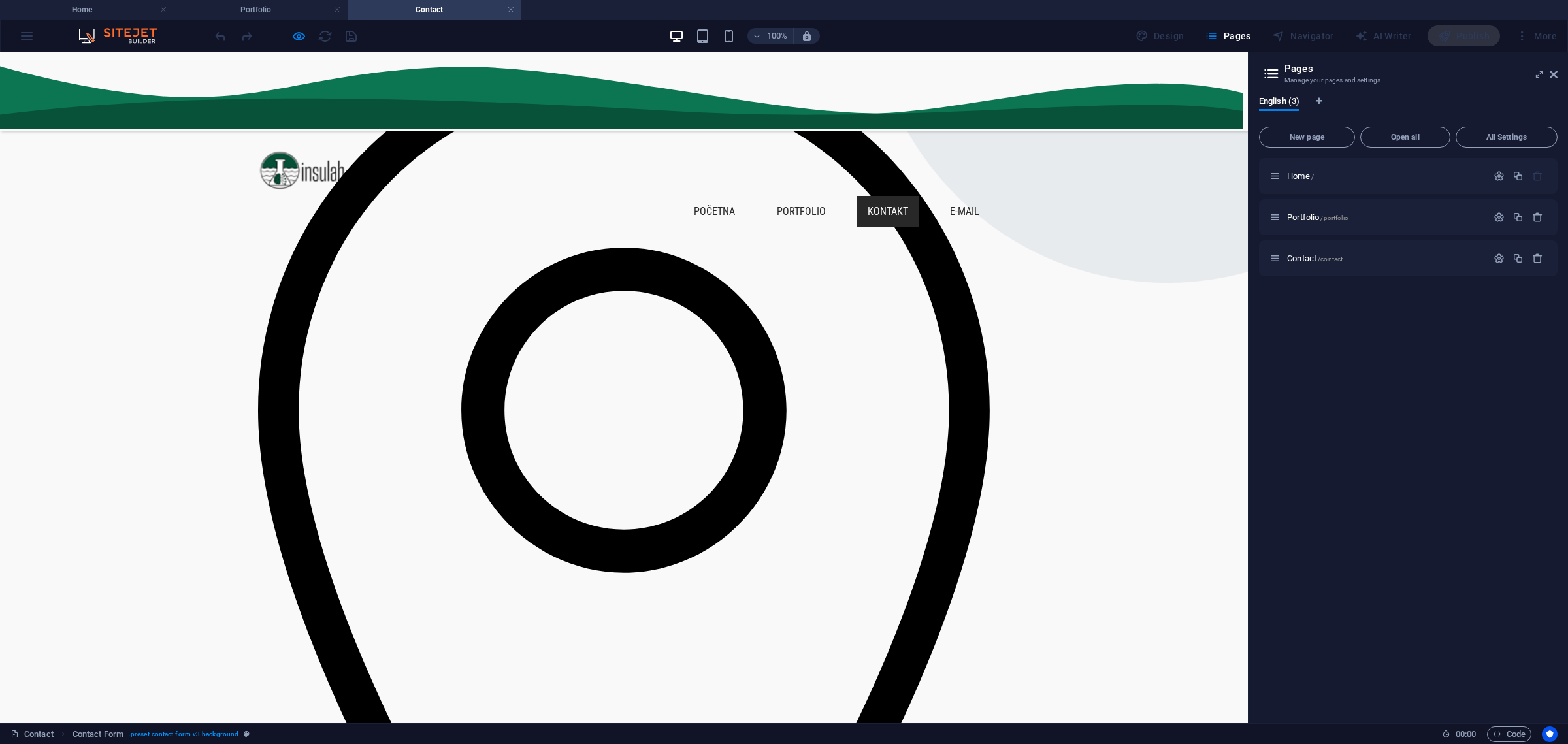
drag, startPoint x: 689, startPoint y: 403, endPoint x: 610, endPoint y: 400, distance: 79.1
drag, startPoint x: 290, startPoint y: 446, endPoint x: 198, endPoint y: 444, distance: 92.0
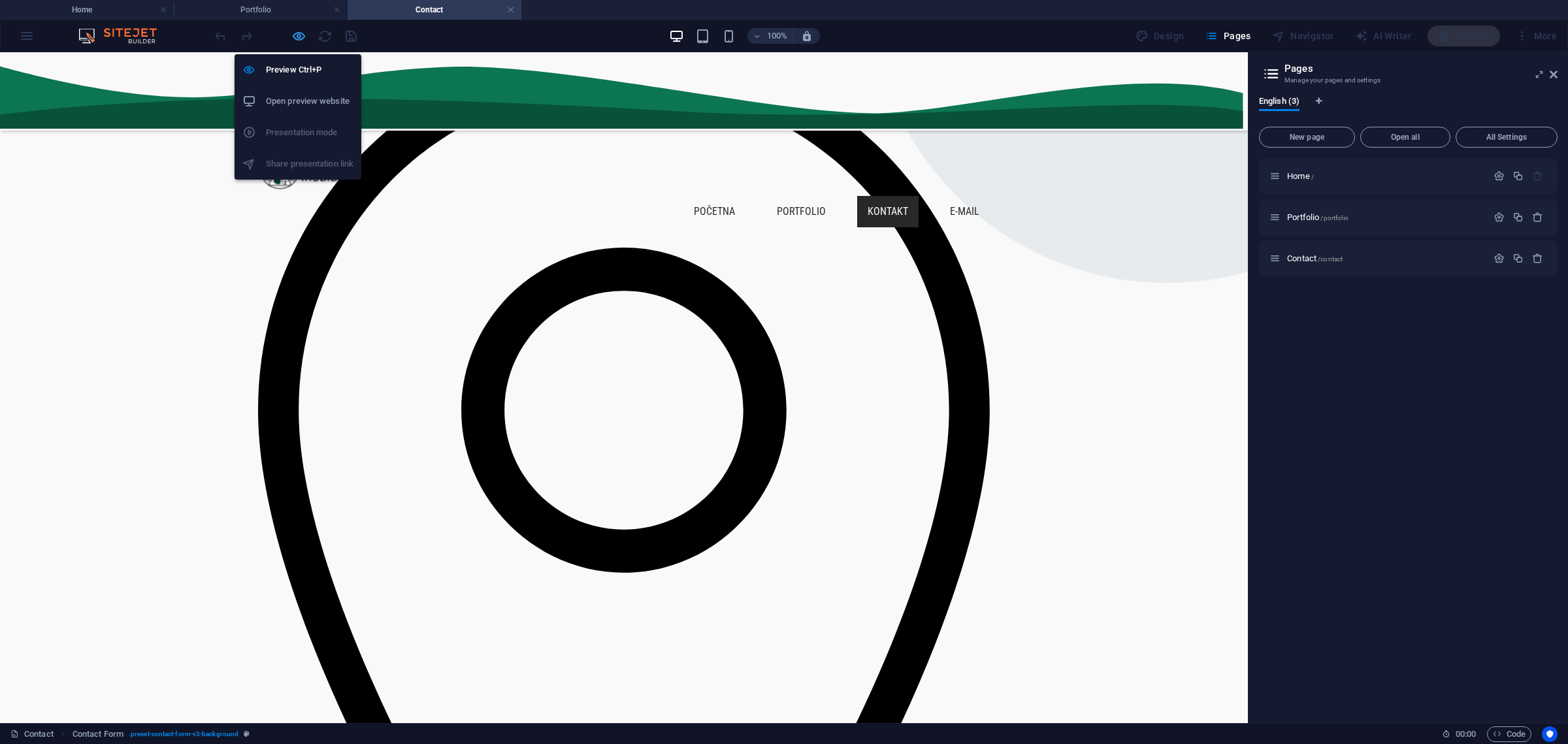
click at [301, 40] on icon "button" at bounding box center [299, 36] width 15 height 15
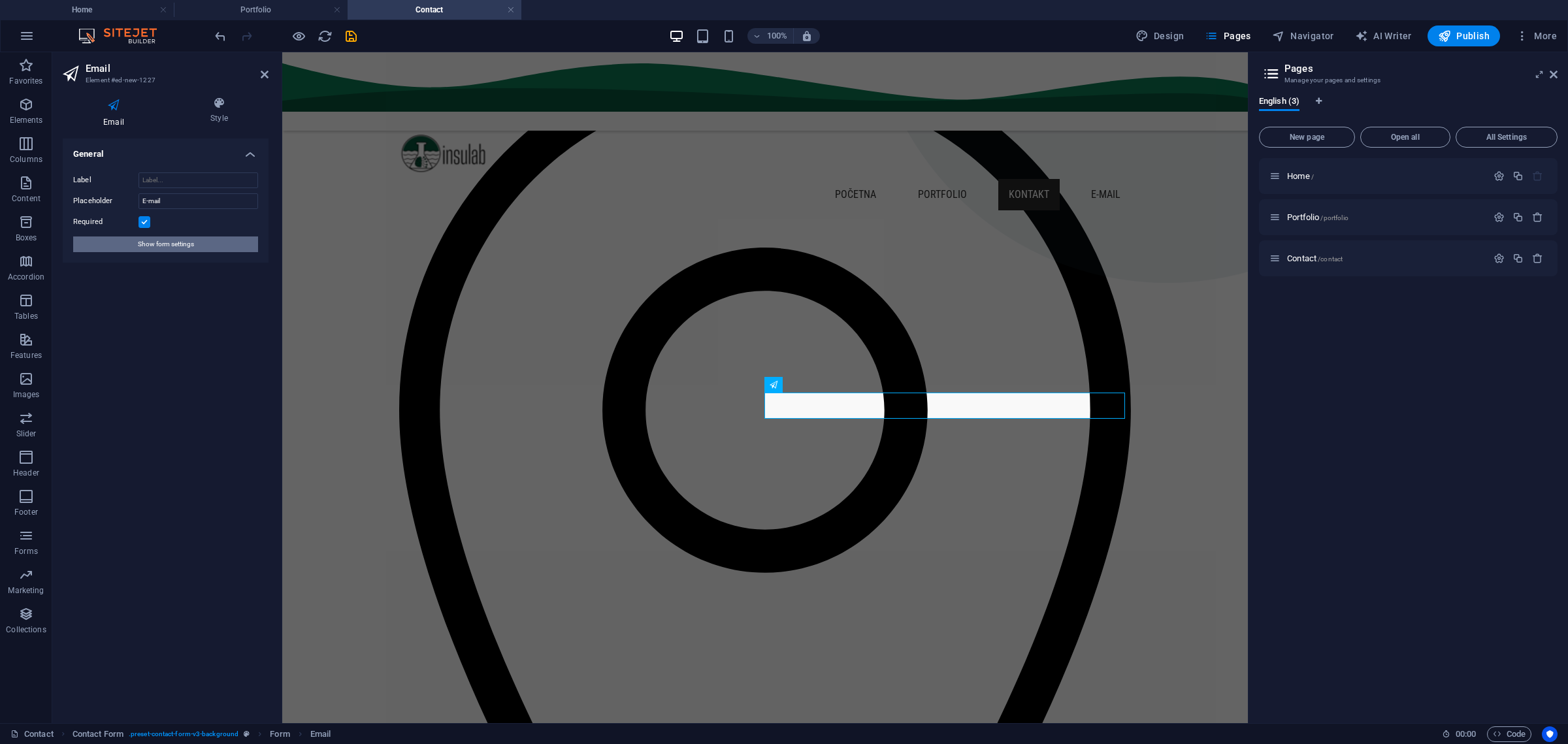
click at [182, 244] on span "Show form settings" at bounding box center [165, 244] width 57 height 16
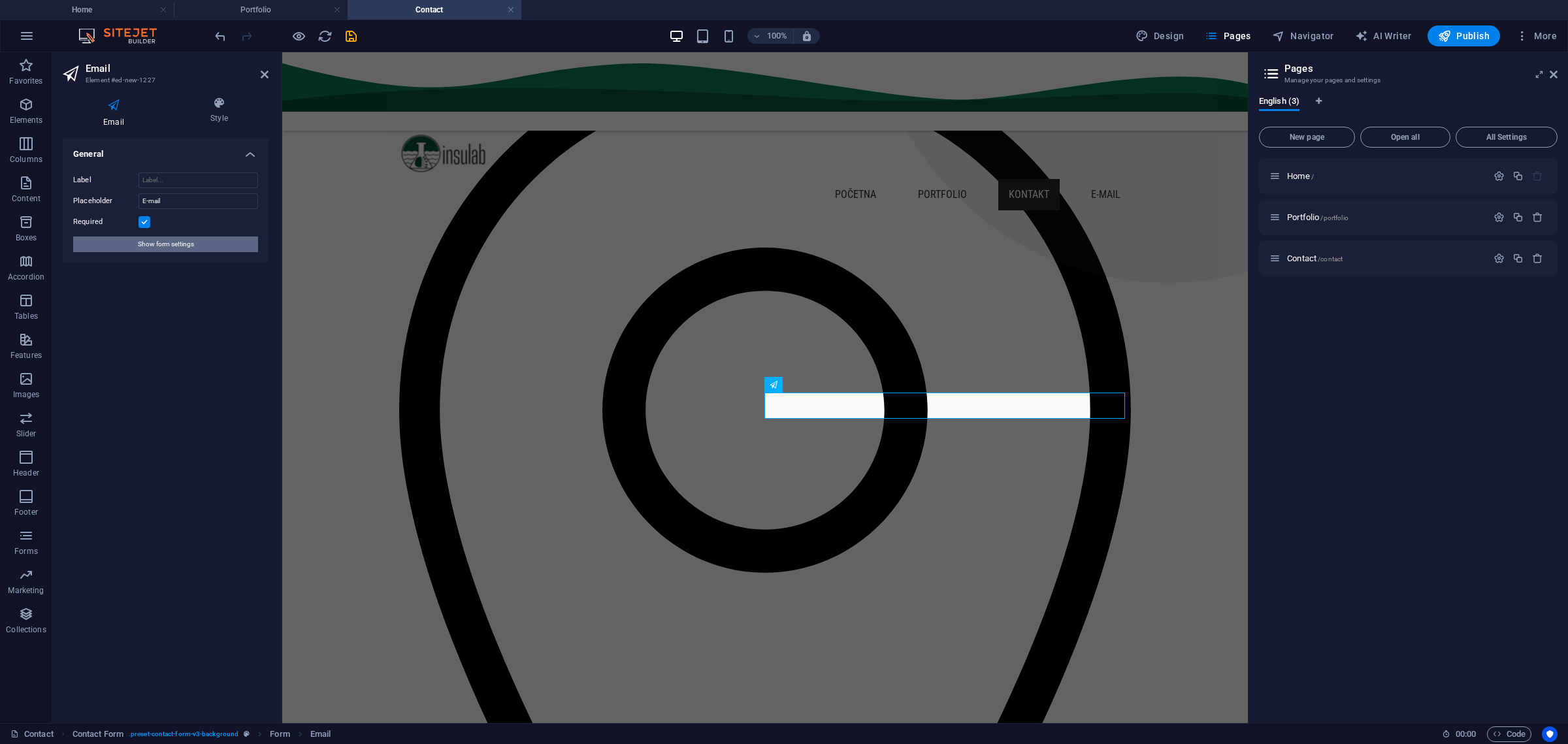
click at [170, 246] on span "Show form settings" at bounding box center [165, 244] width 57 height 16
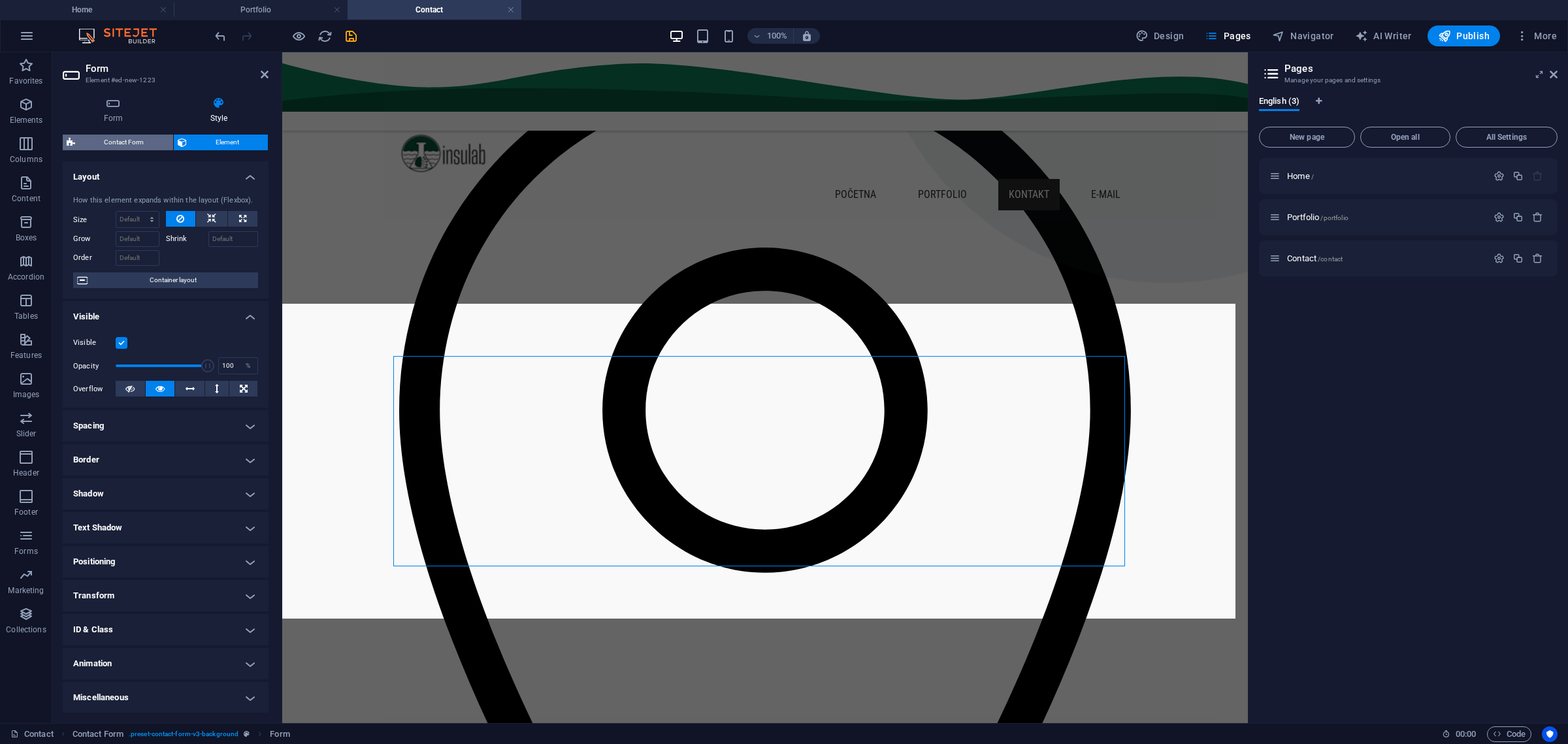
click at [142, 146] on span "Contact Form" at bounding box center [124, 142] width 90 height 16
select select "rem"
select select "px"
select select "rem"
select select "preset-contact-form-v3-background"
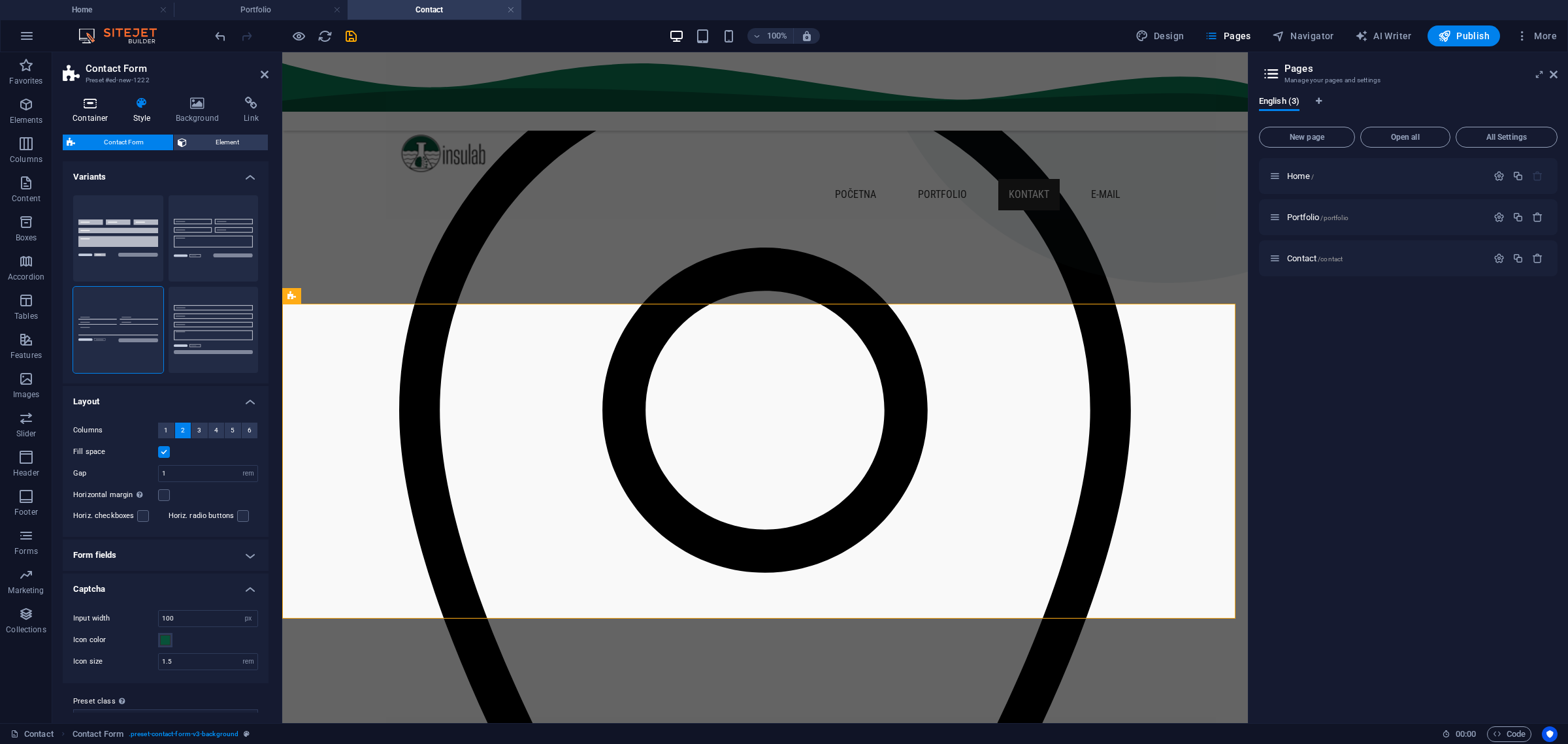
click at [106, 108] on icon at bounding box center [90, 103] width 56 height 13
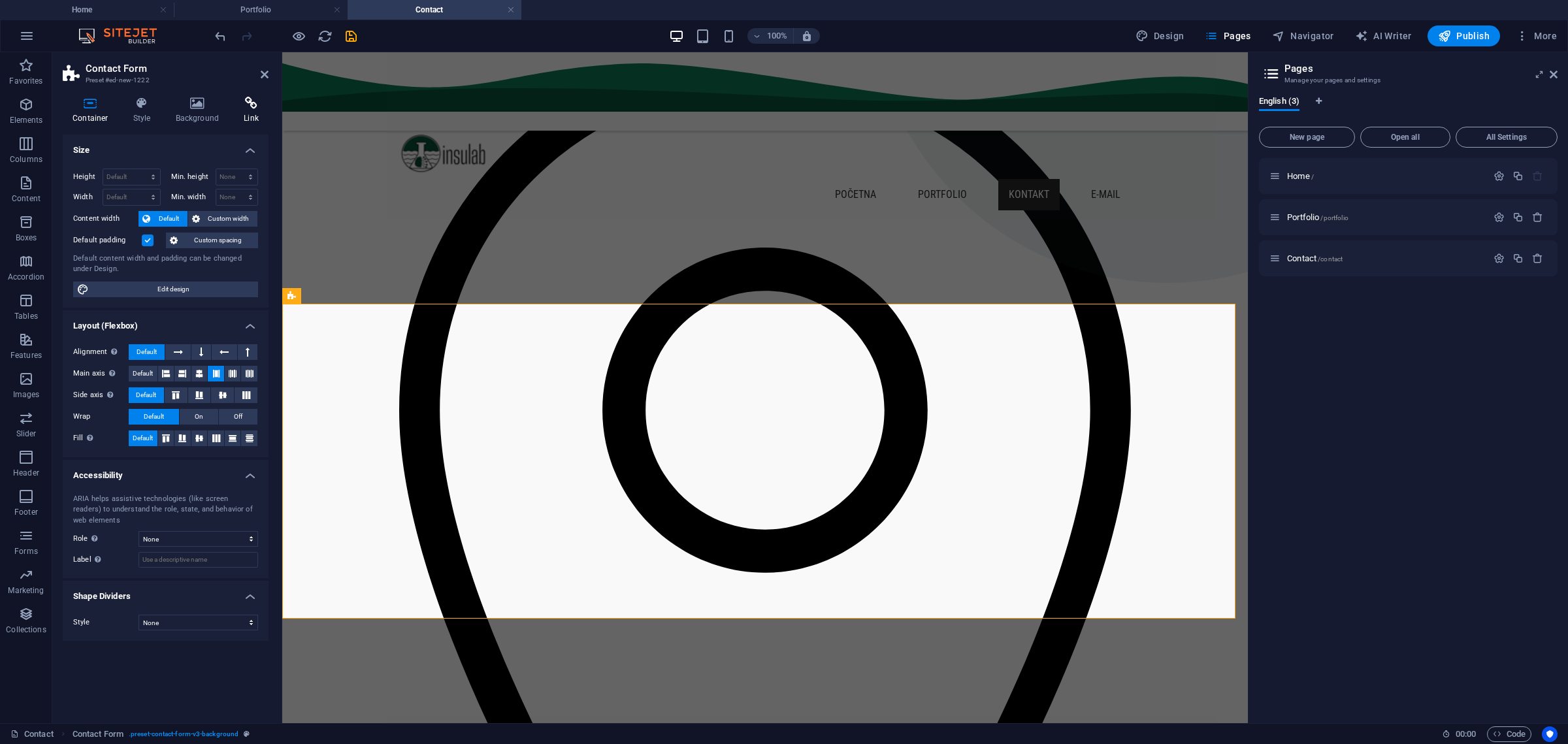
click at [247, 113] on h4 "Link" at bounding box center [251, 111] width 35 height 27
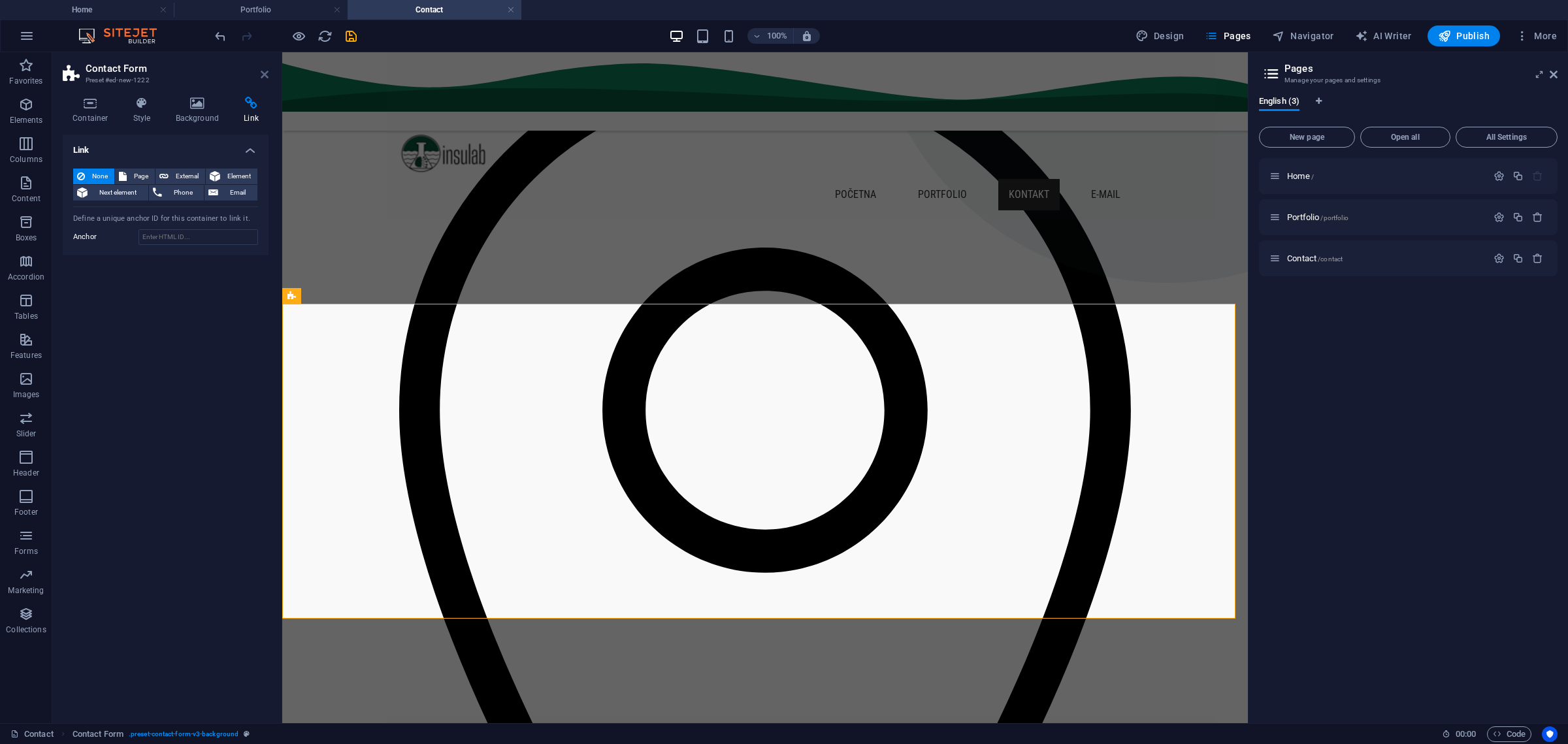
click at [265, 76] on icon at bounding box center [264, 74] width 8 height 10
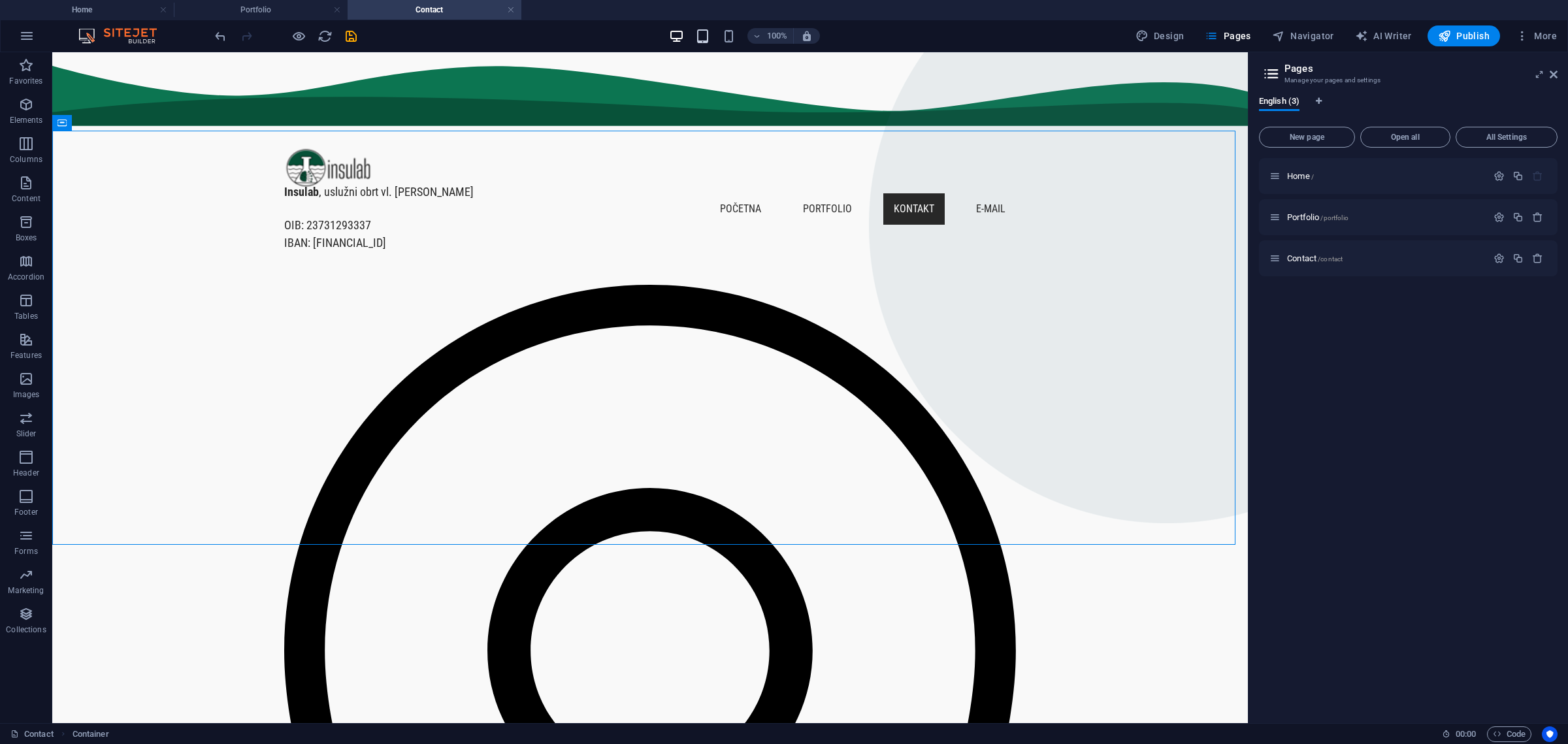
click at [704, 38] on icon "button" at bounding box center [703, 36] width 15 height 15
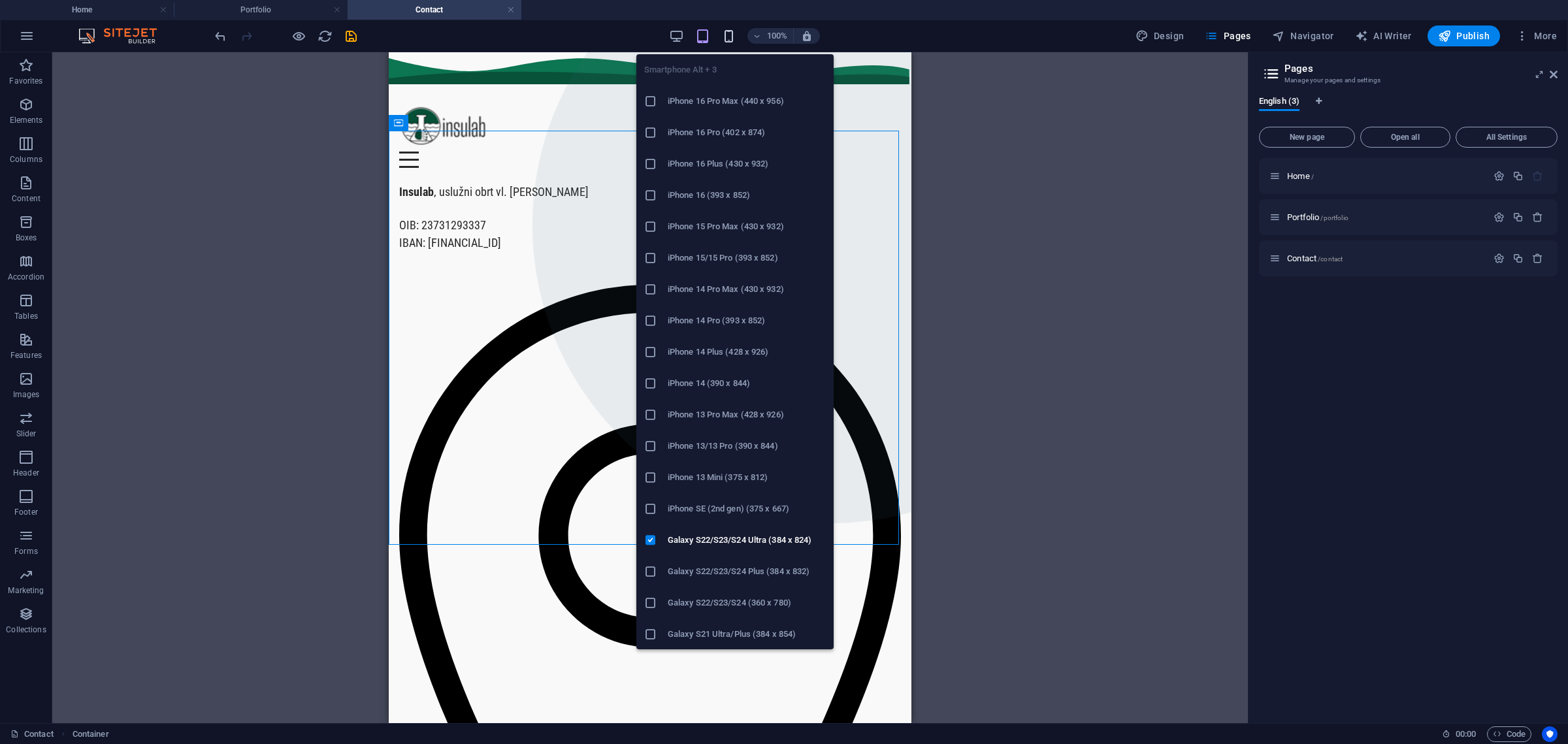
click at [734, 39] on icon "button" at bounding box center [729, 36] width 15 height 15
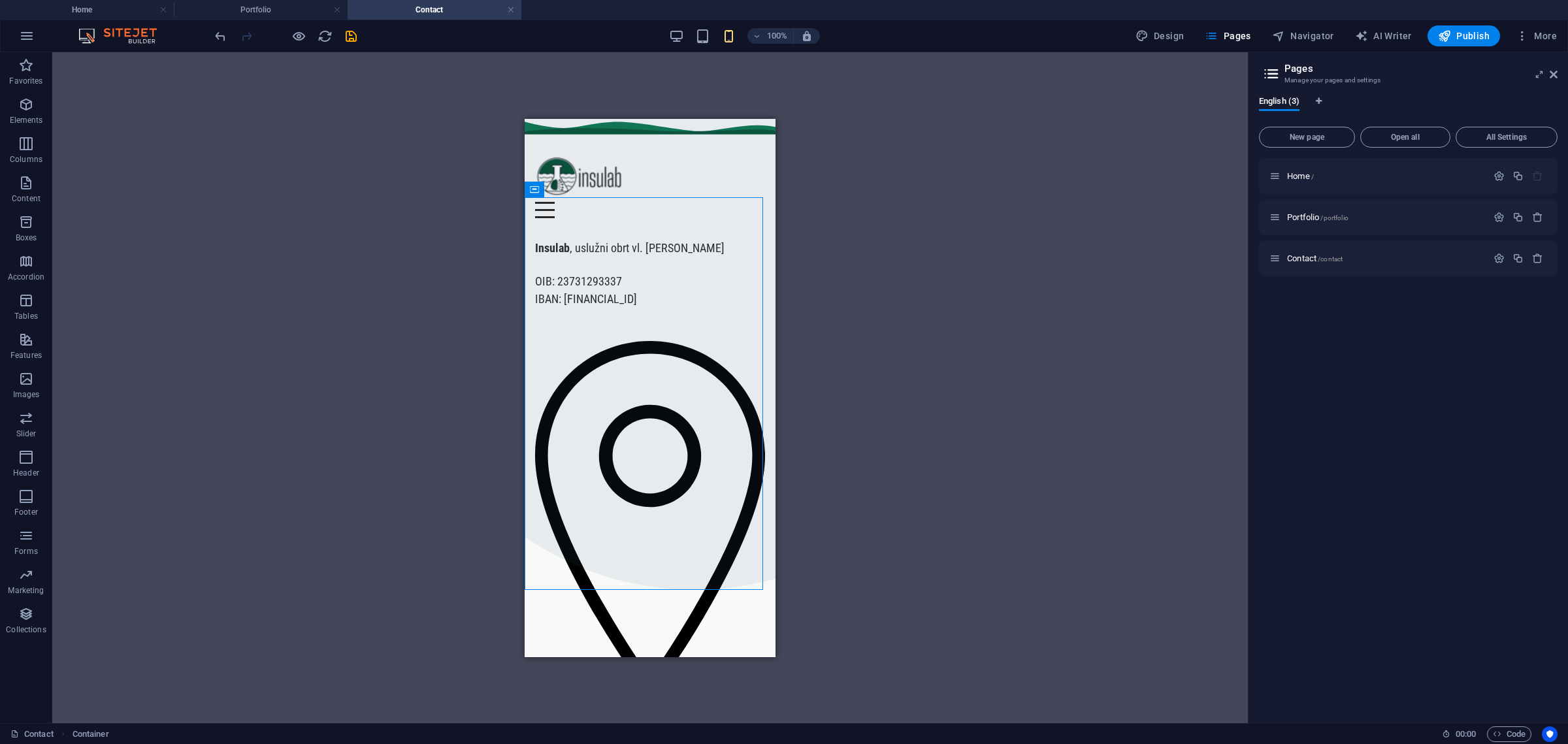
click at [688, 38] on div "100%" at bounding box center [744, 35] width 151 height 21
click at [670, 33] on div "100% Design Pages Navigator AI Writer Publish More" at bounding box center [887, 35] width 1350 height 21
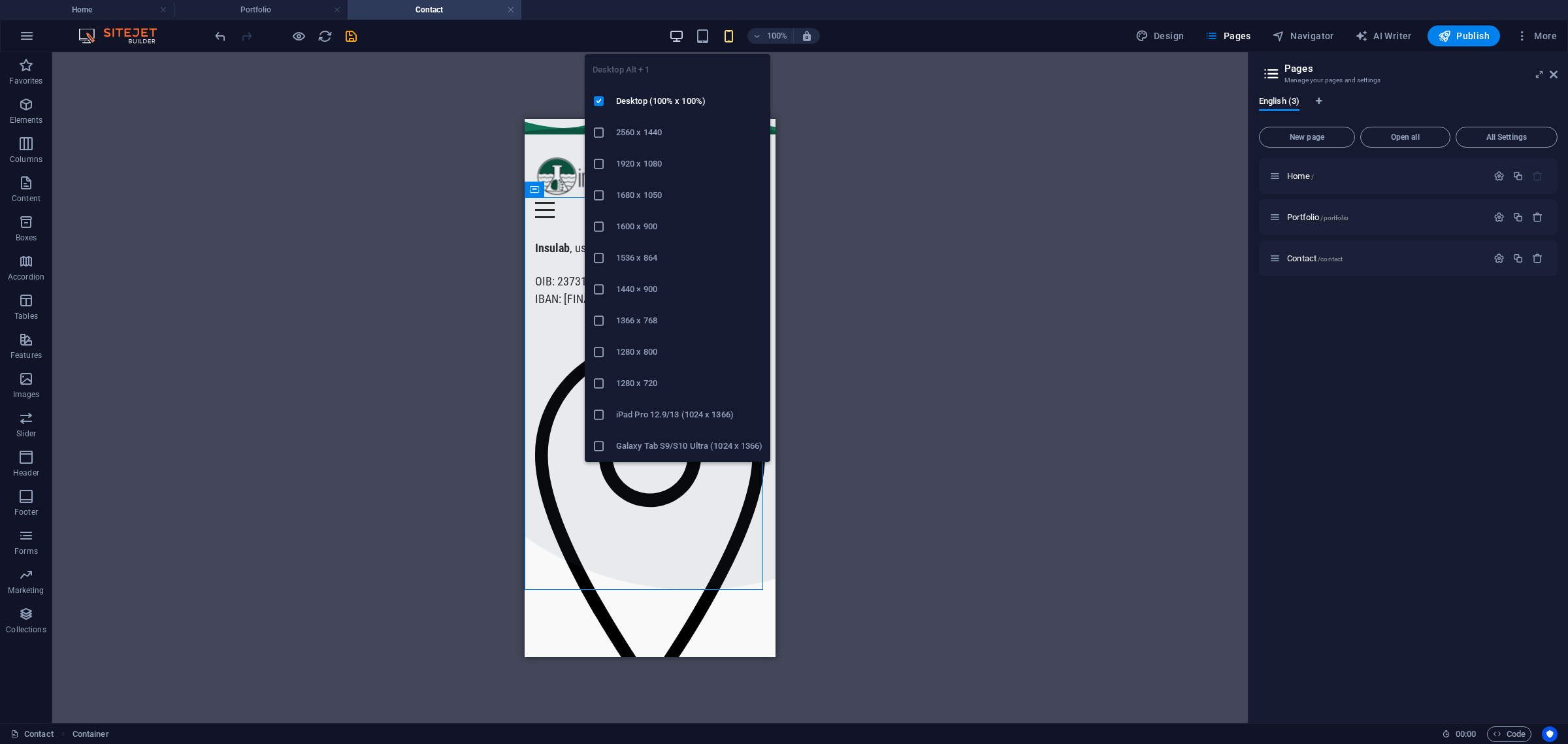
click at [674, 32] on icon "button" at bounding box center [676, 36] width 15 height 15
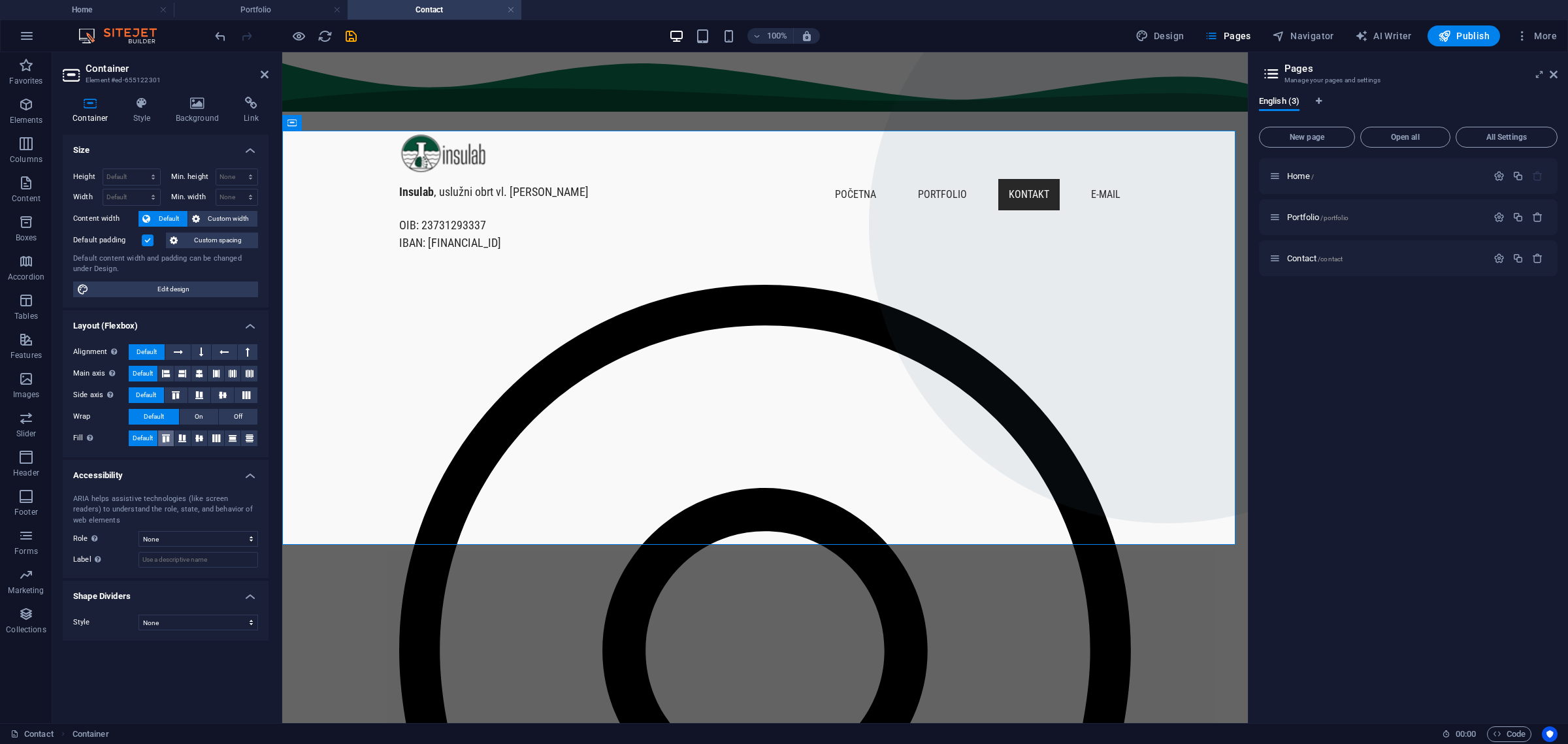
click at [167, 431] on button at bounding box center [165, 438] width 16 height 16
click at [226, 441] on button at bounding box center [232, 438] width 16 height 16
click at [250, 442] on button at bounding box center [249, 438] width 16 height 16
click at [148, 435] on span "Default" at bounding box center [143, 438] width 20 height 16
click at [145, 172] on select "Default px rem % vh vw" at bounding box center [131, 176] width 57 height 16
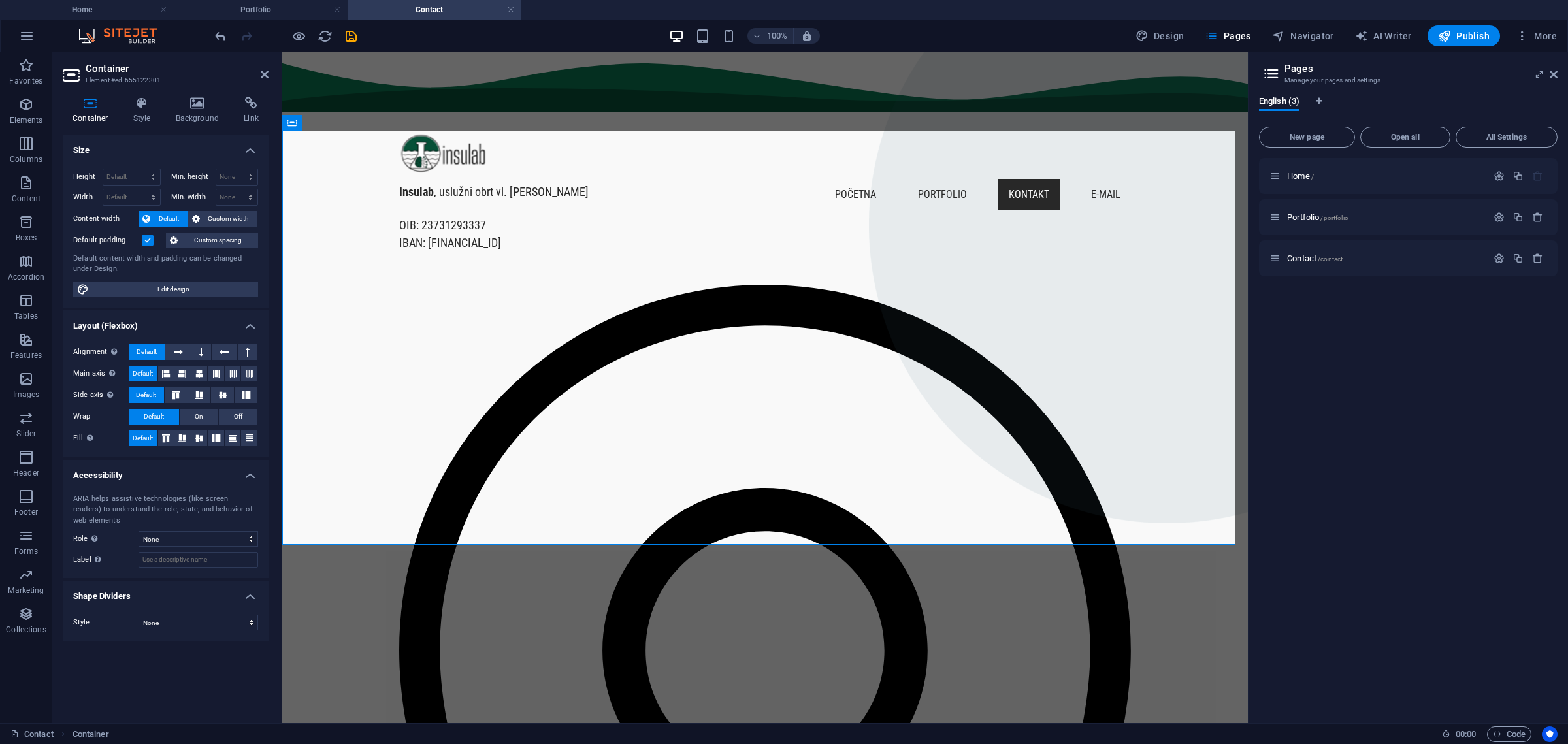
click at [160, 158] on div "Height Default px rem % vh vw Min. height None px rem % vh vw Width Default px …" at bounding box center [165, 232] width 206 height 149
click at [128, 100] on icon at bounding box center [142, 103] width 37 height 13
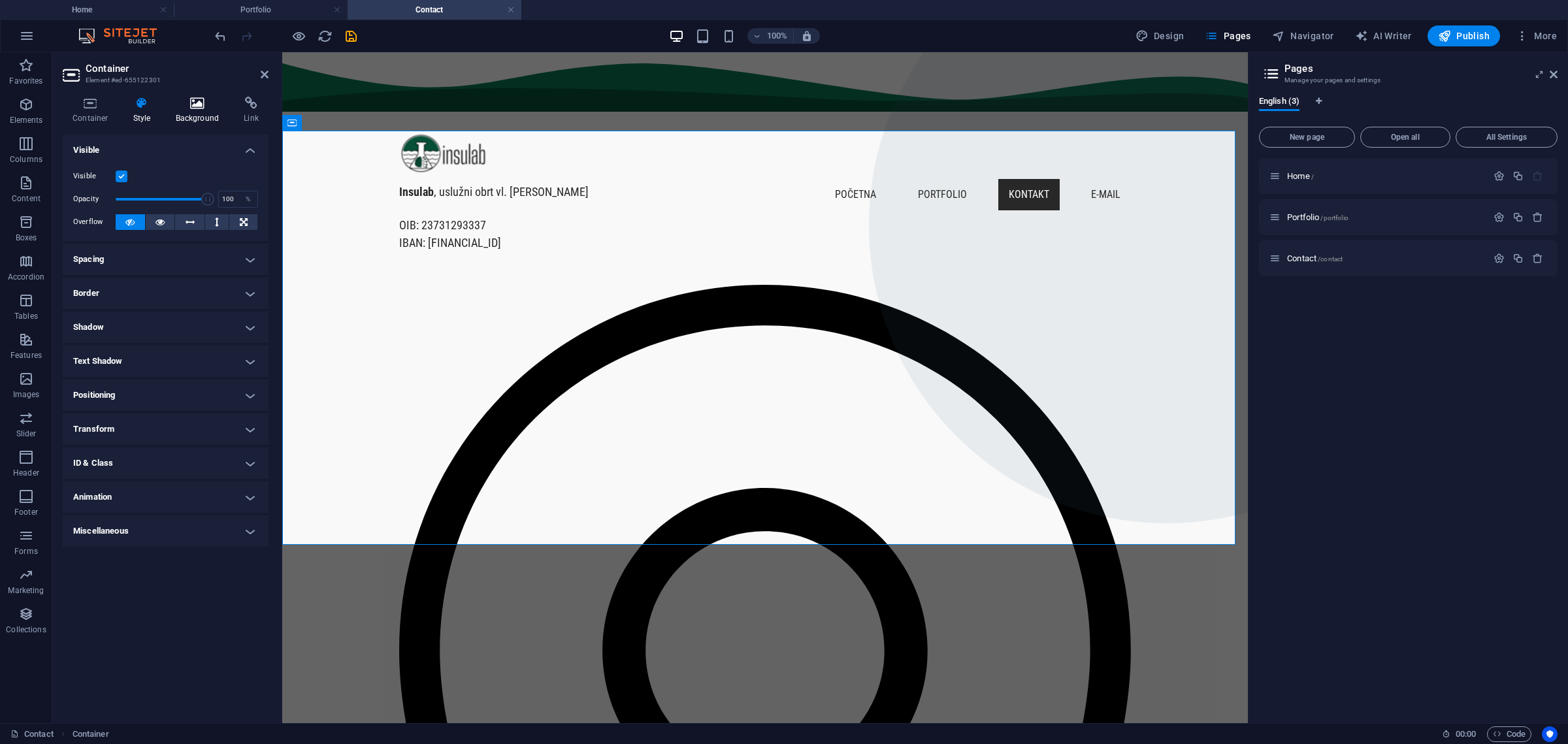
click at [183, 110] on h4 "Background" at bounding box center [200, 111] width 68 height 27
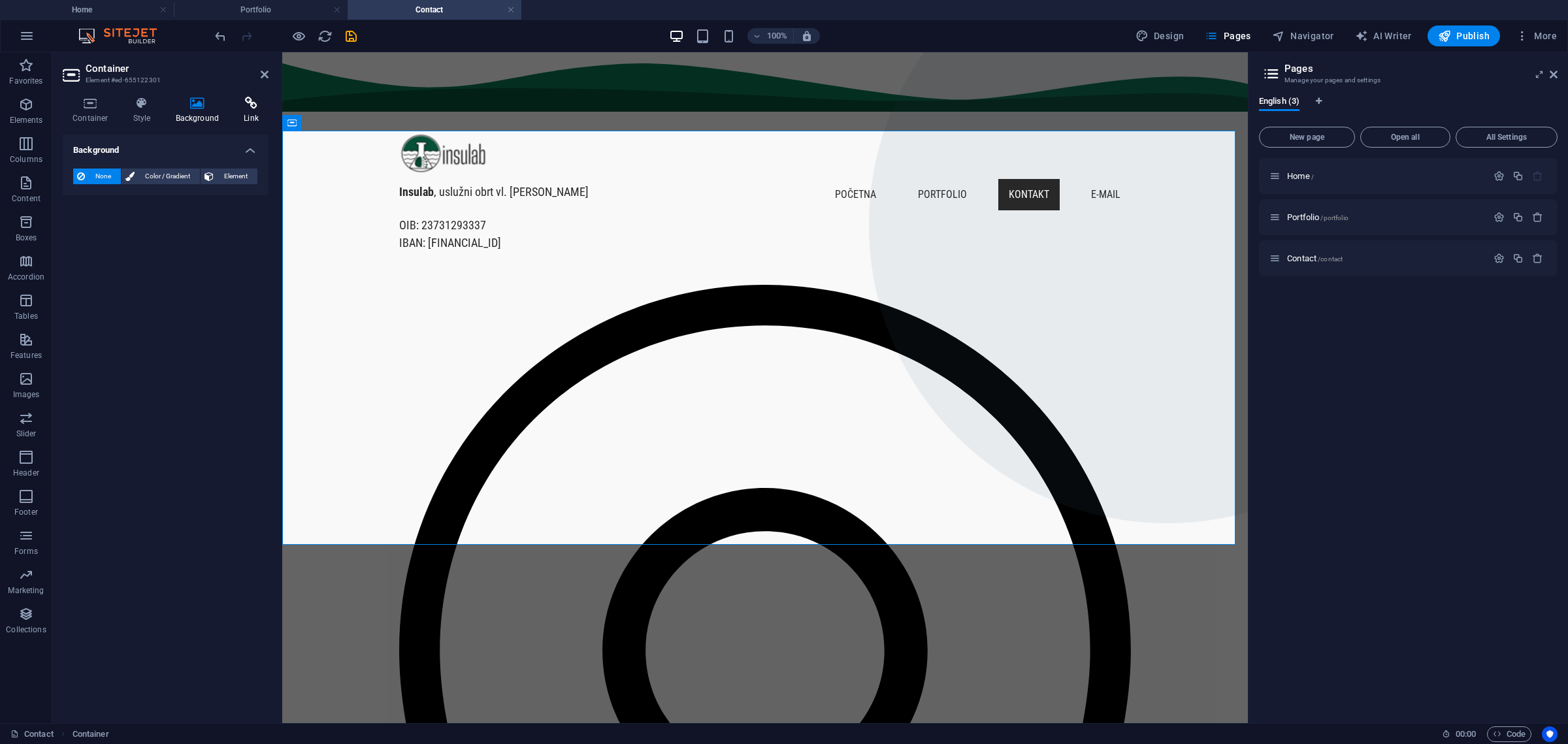
click at [256, 111] on h4 "Link" at bounding box center [251, 111] width 35 height 27
click at [95, 111] on h4 "Container" at bounding box center [93, 111] width 61 height 27
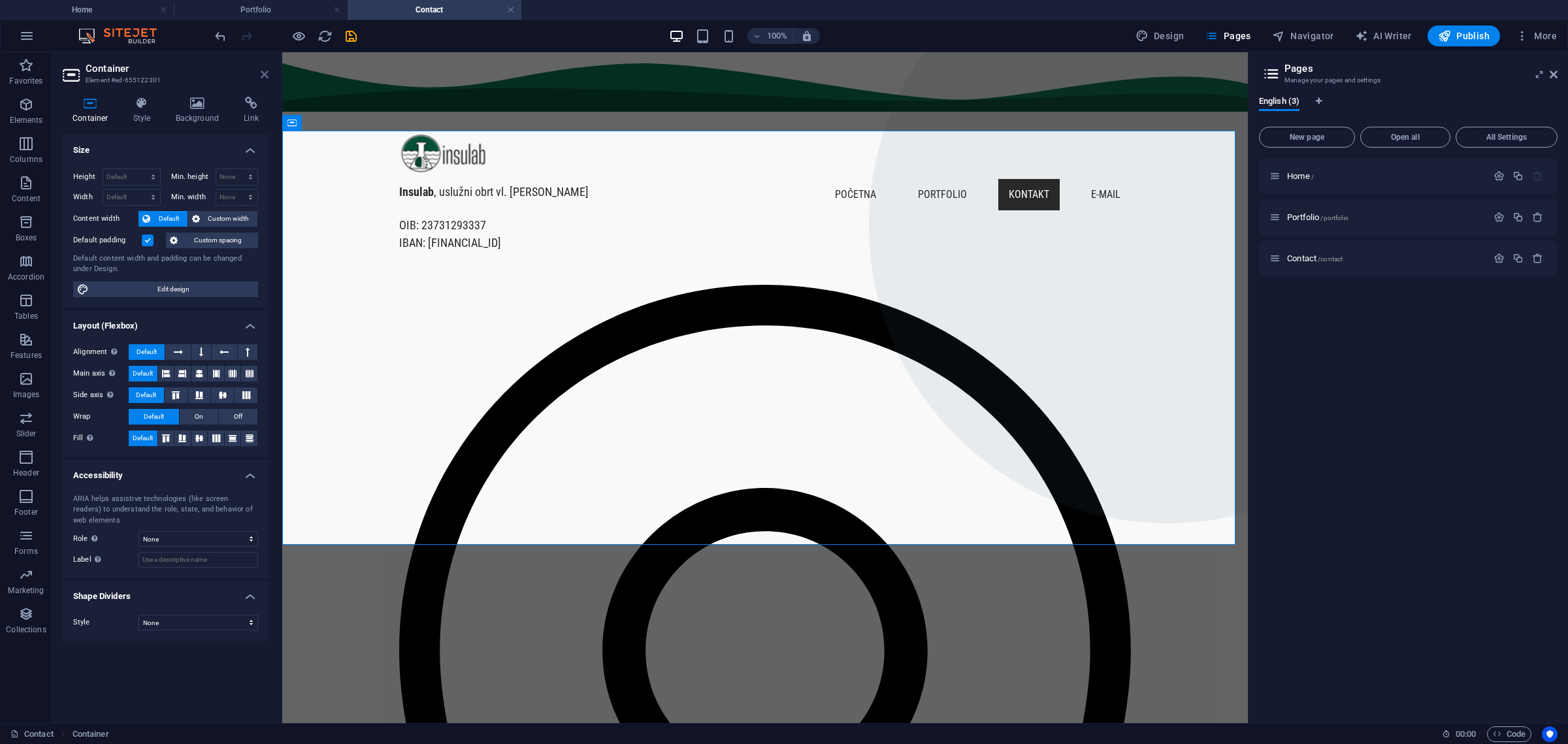
drag, startPoint x: 269, startPoint y: 72, endPoint x: 237, endPoint y: 24, distance: 57.7
click at [269, 72] on icon at bounding box center [264, 74] width 8 height 10
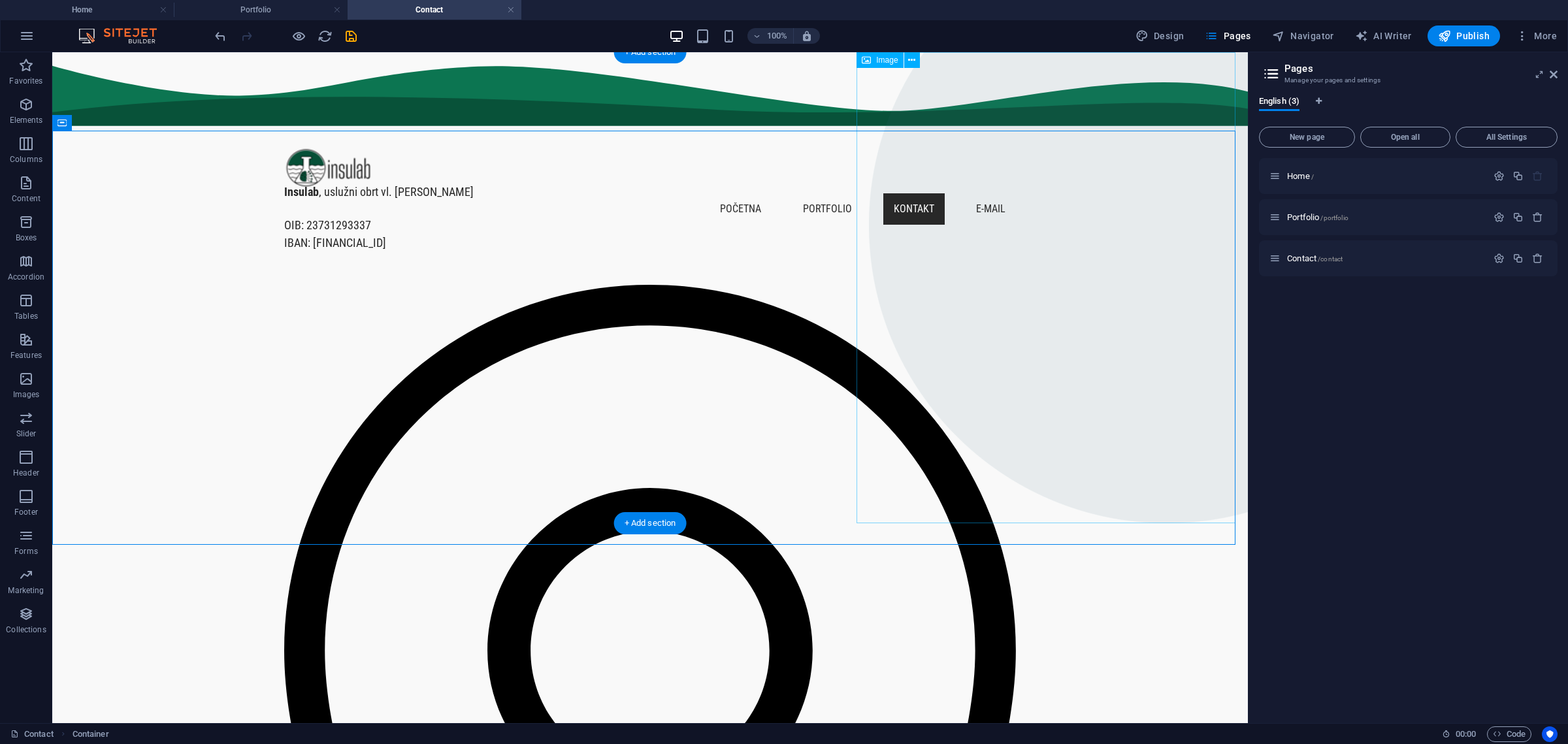
click at [992, 225] on figure at bounding box center [1058, 288] width 379 height 471
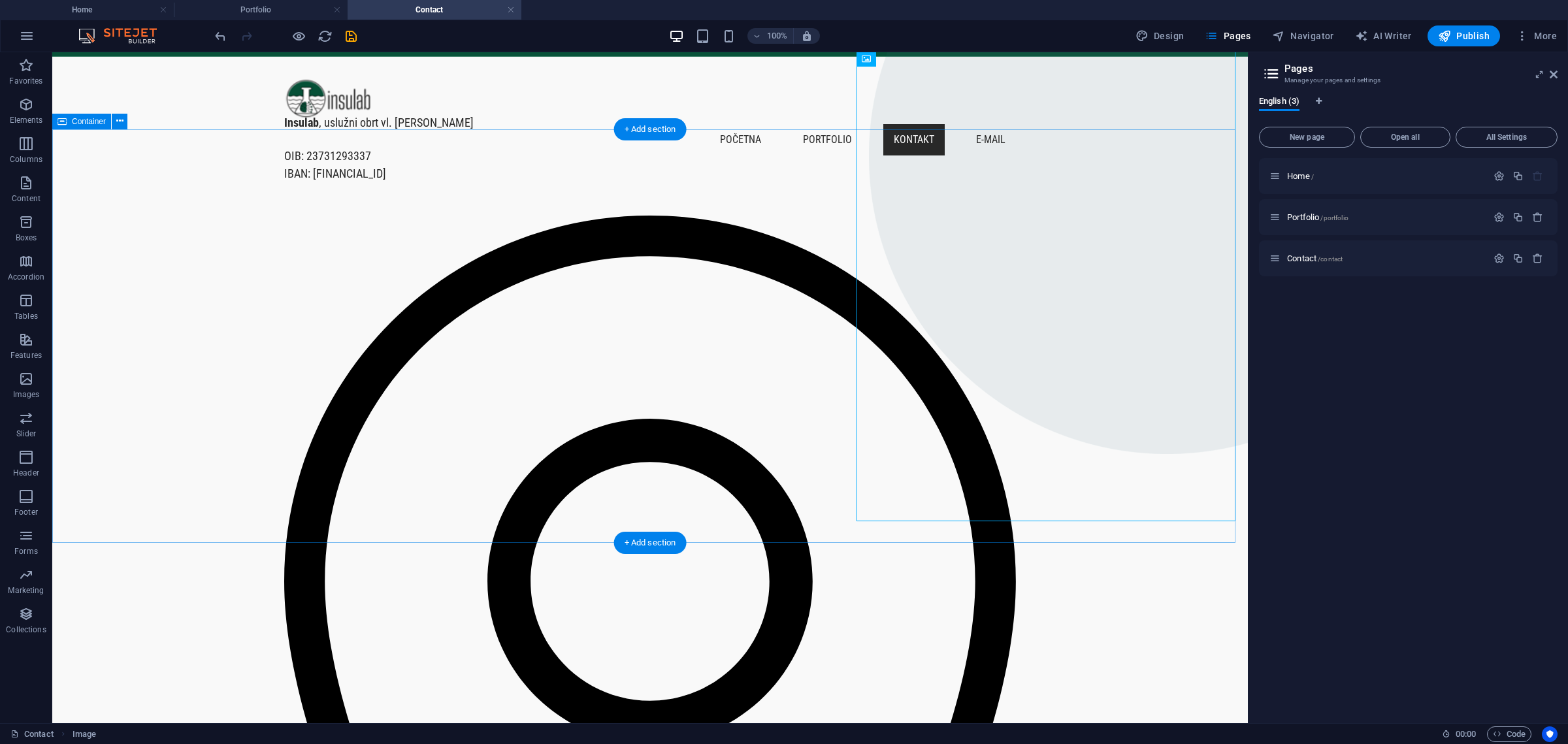
scroll to position [82, 0]
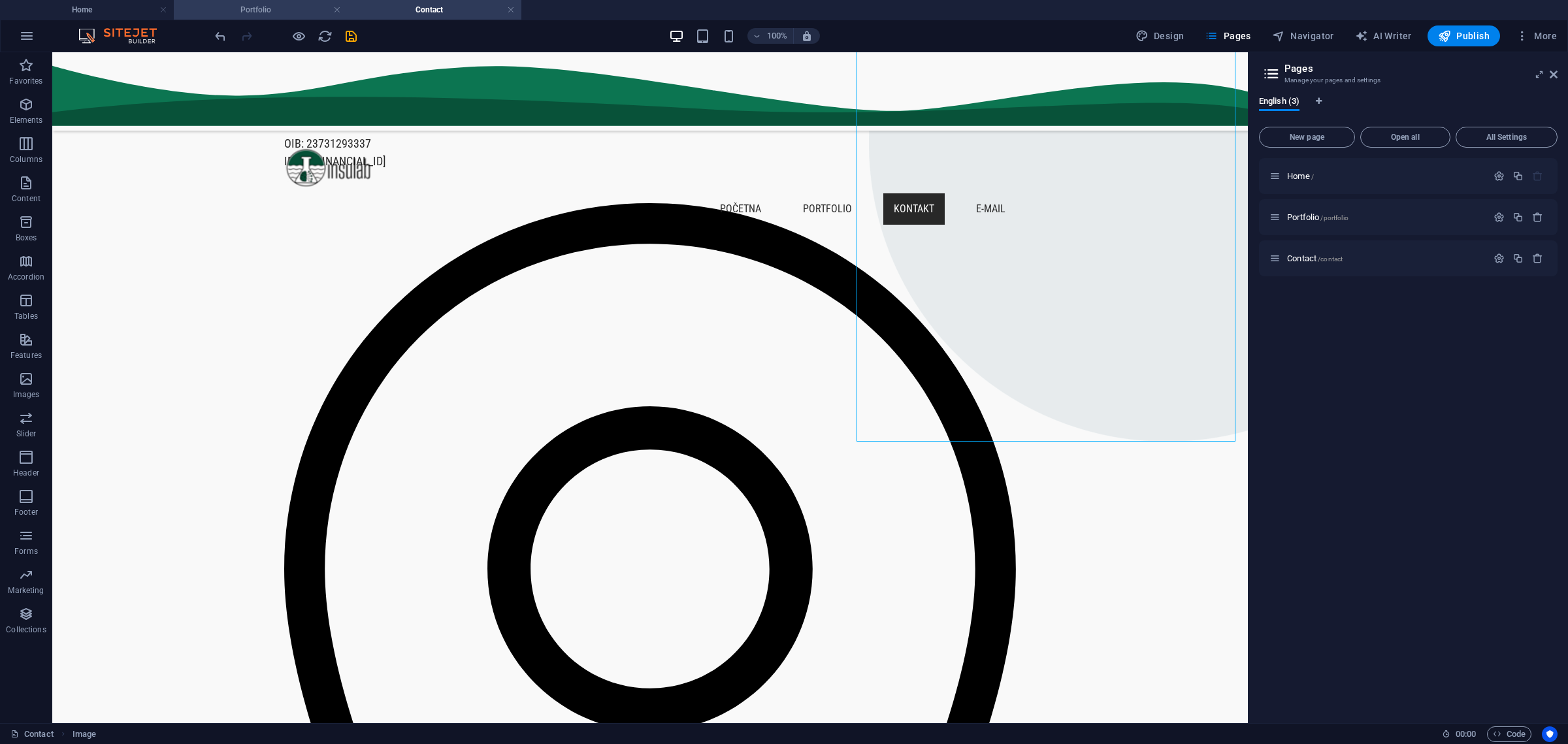
click at [267, 8] on h4 "Portfolio" at bounding box center [261, 9] width 174 height 14
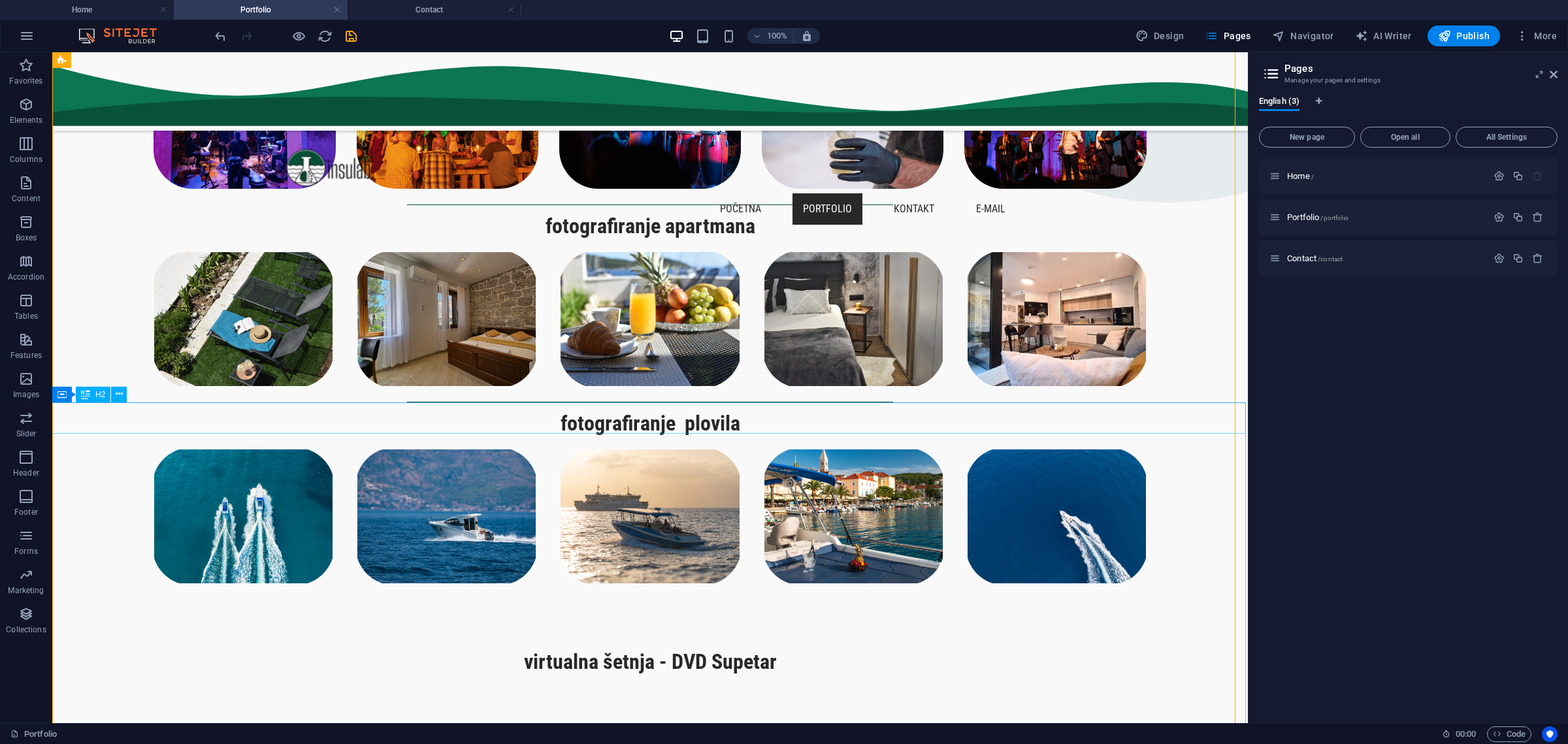
scroll to position [0, 0]
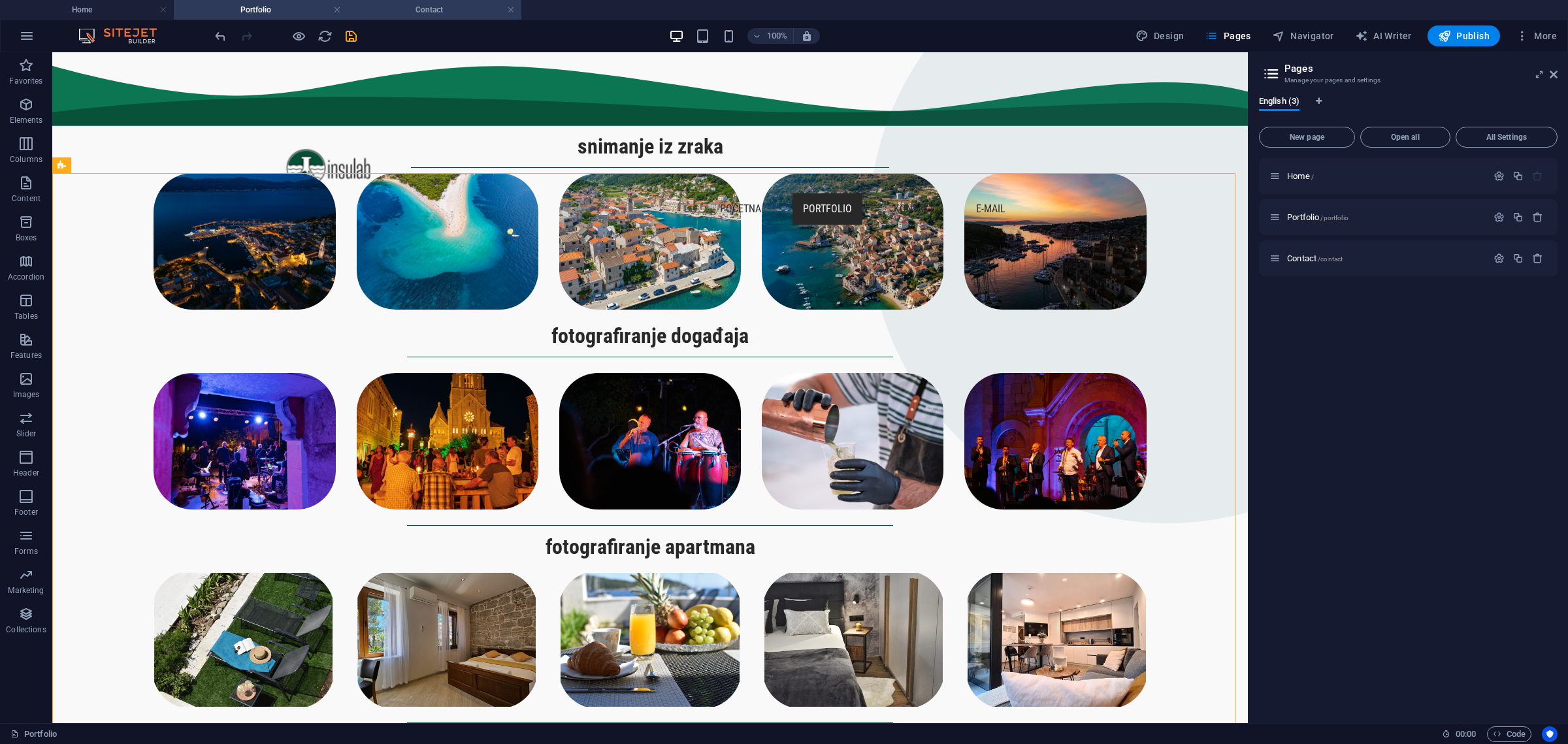
click at [453, 13] on h4 "Contact" at bounding box center [435, 9] width 174 height 14
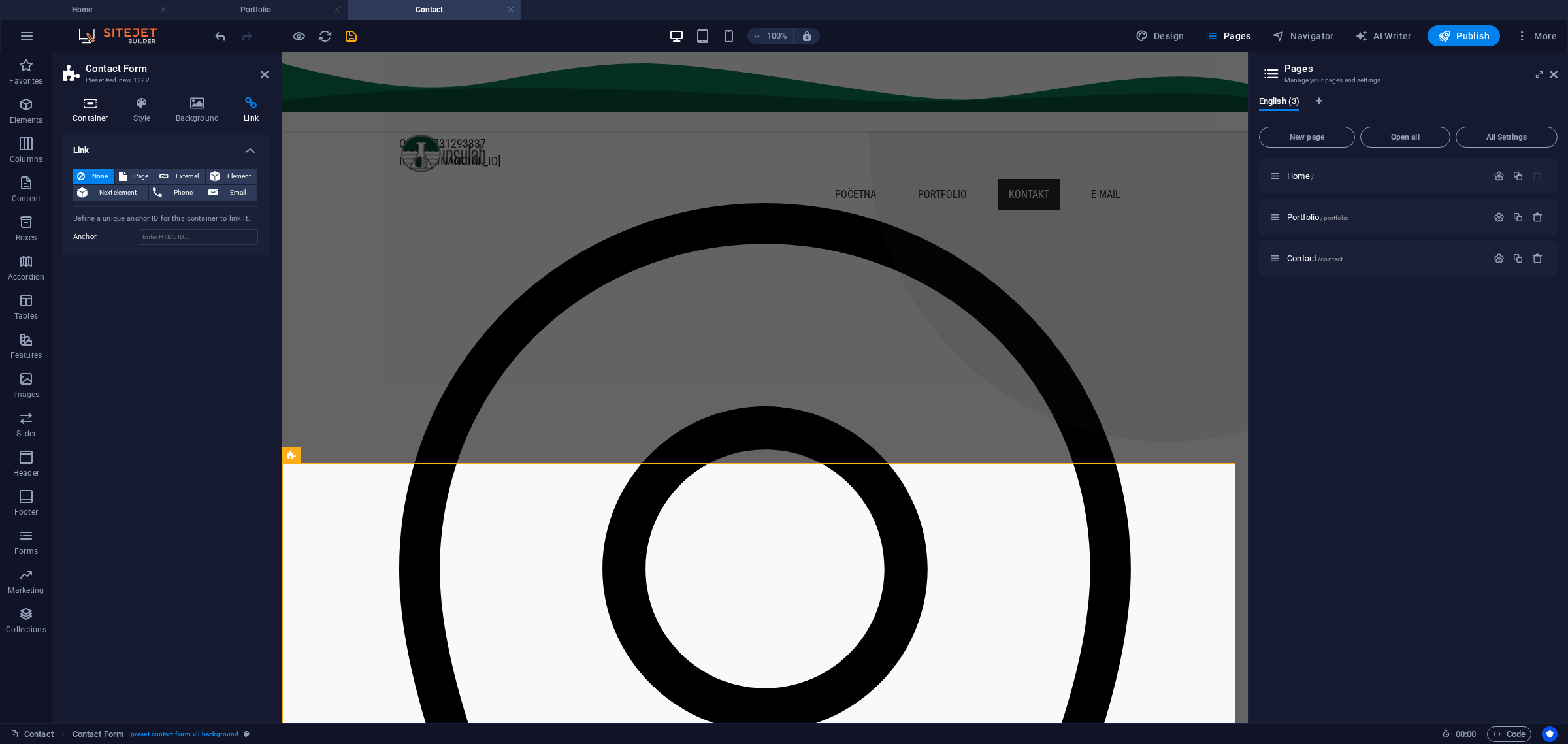
click at [79, 115] on h4 "Container" at bounding box center [93, 111] width 61 height 27
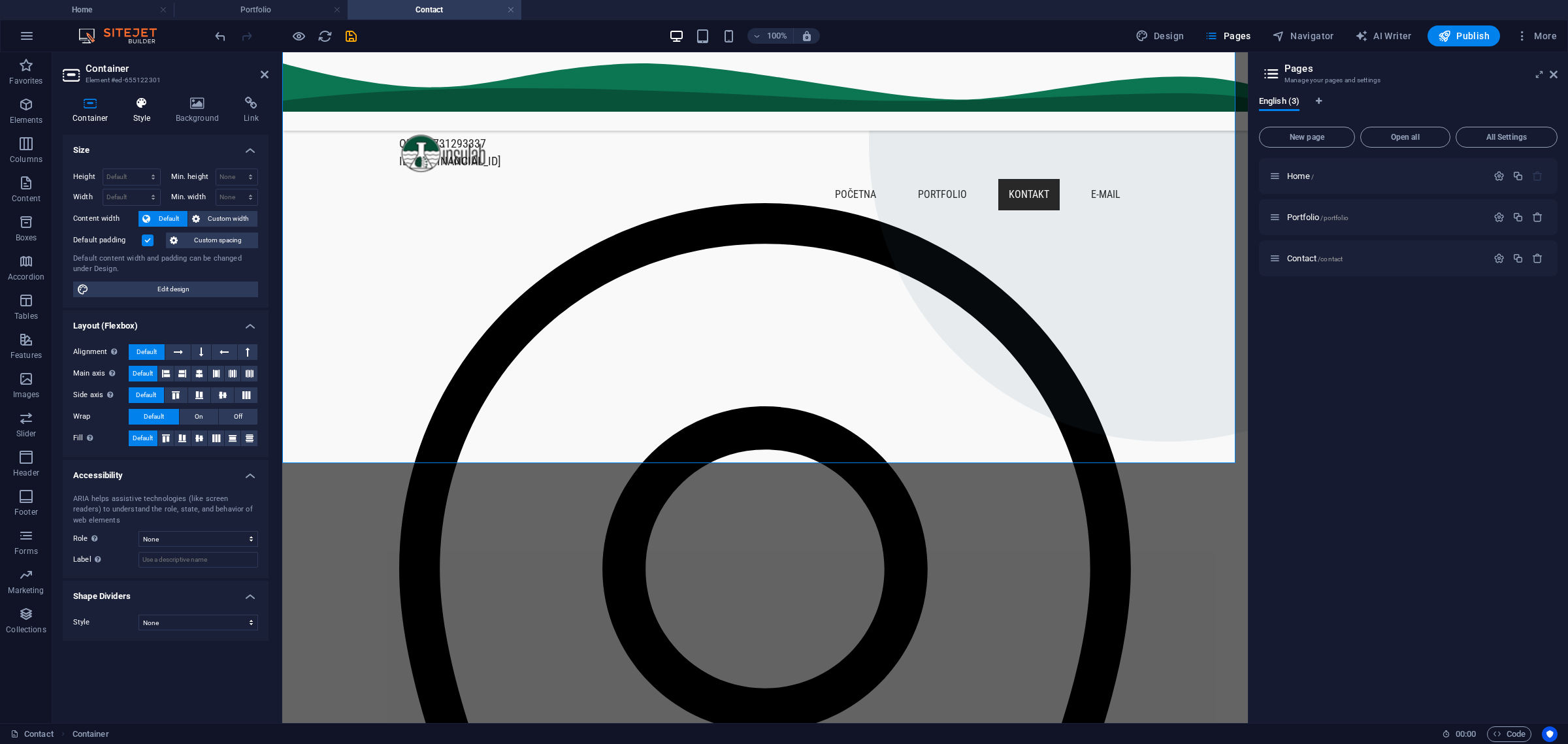
click at [142, 121] on h4 "Style" at bounding box center [144, 111] width 42 height 27
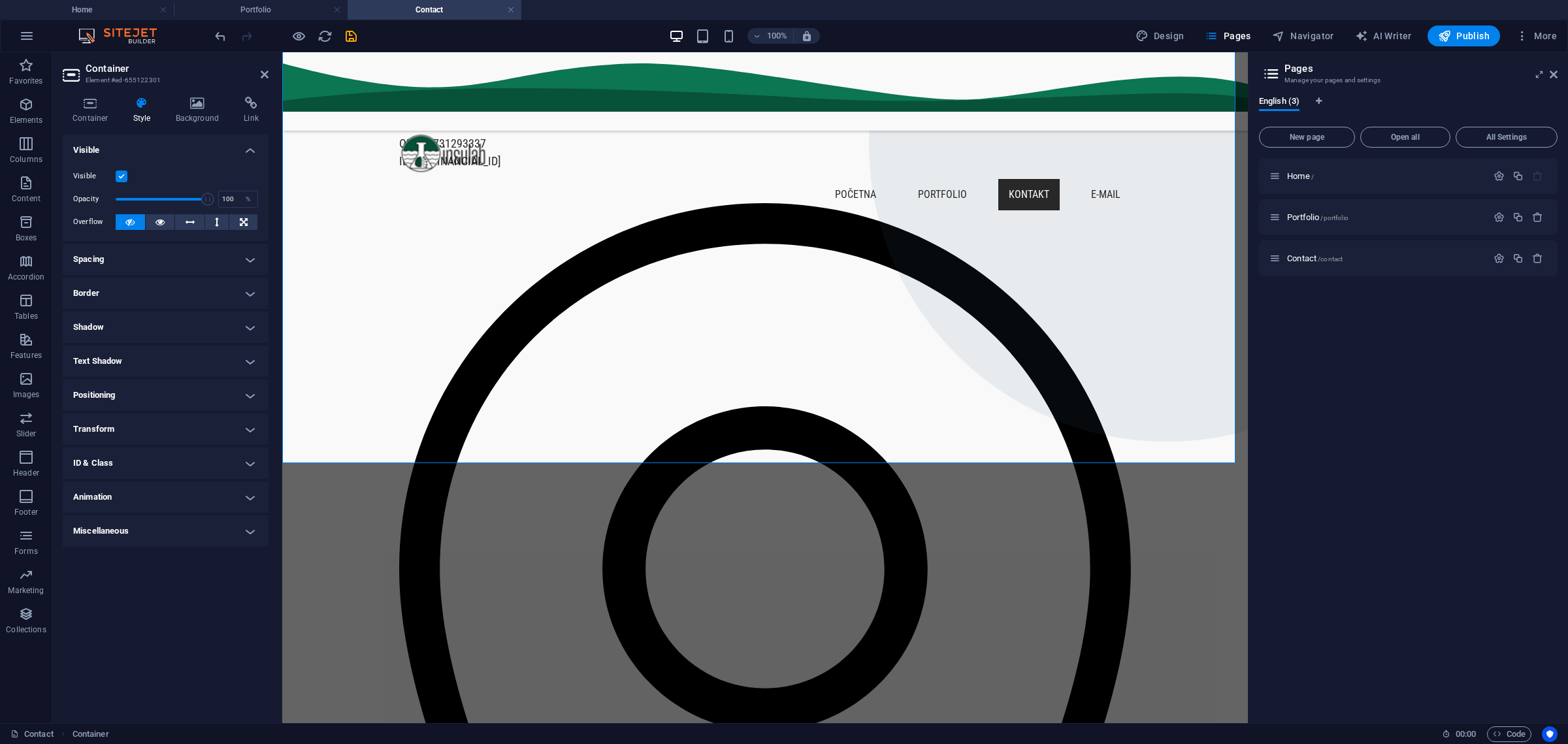
click at [242, 418] on h4 "Transform" at bounding box center [165, 429] width 206 height 31
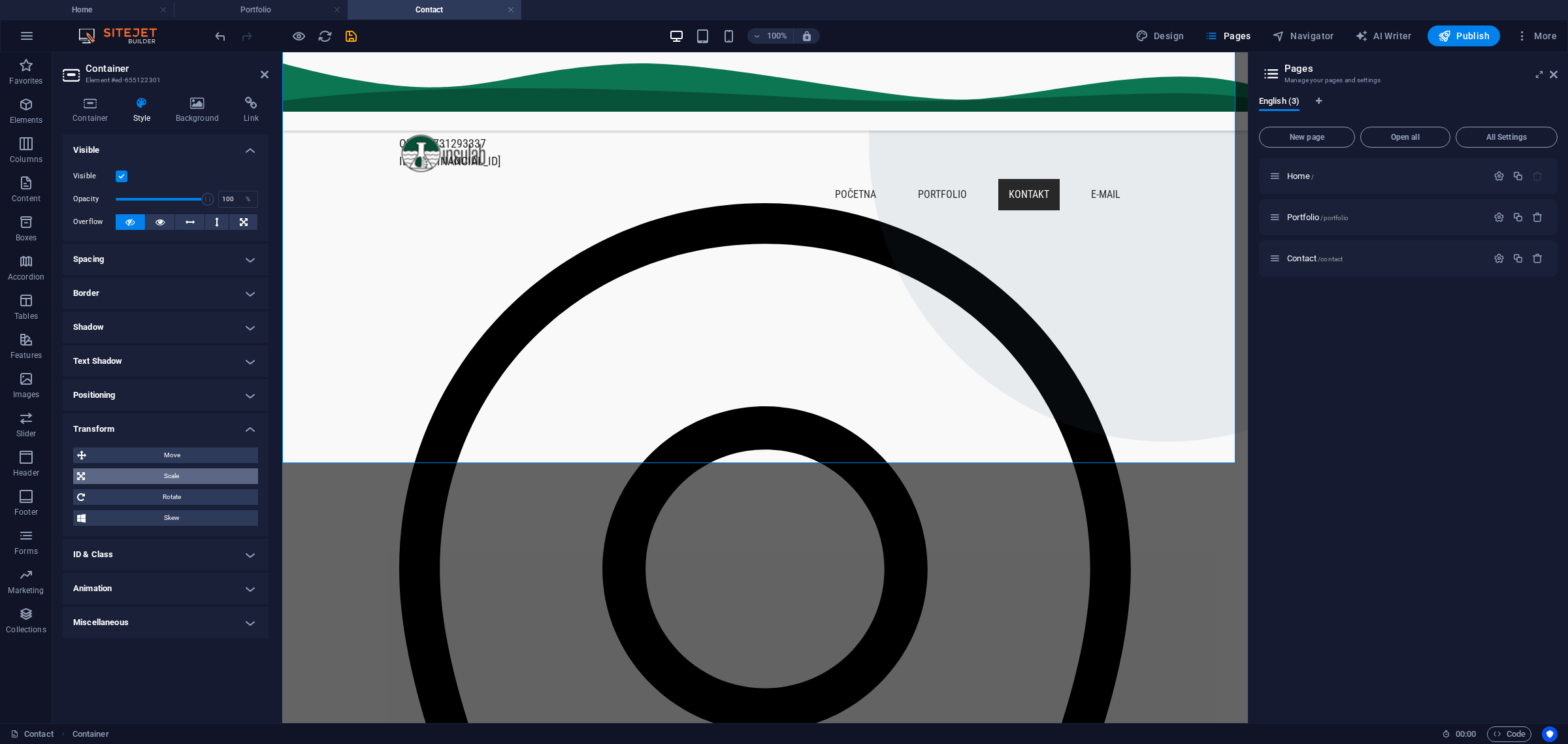
click at [180, 472] on span "Scale" at bounding box center [171, 476] width 165 height 16
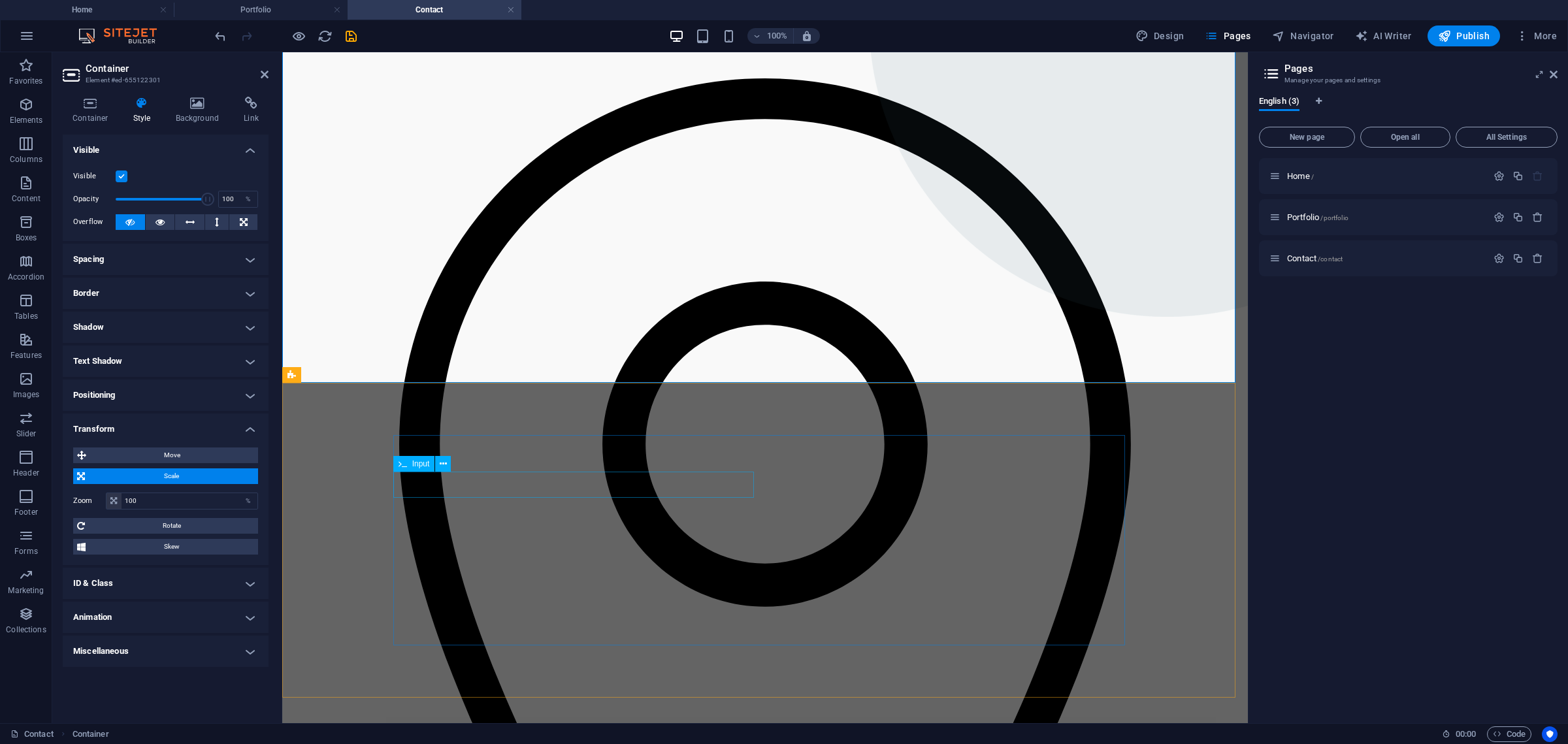
scroll to position [241, 0]
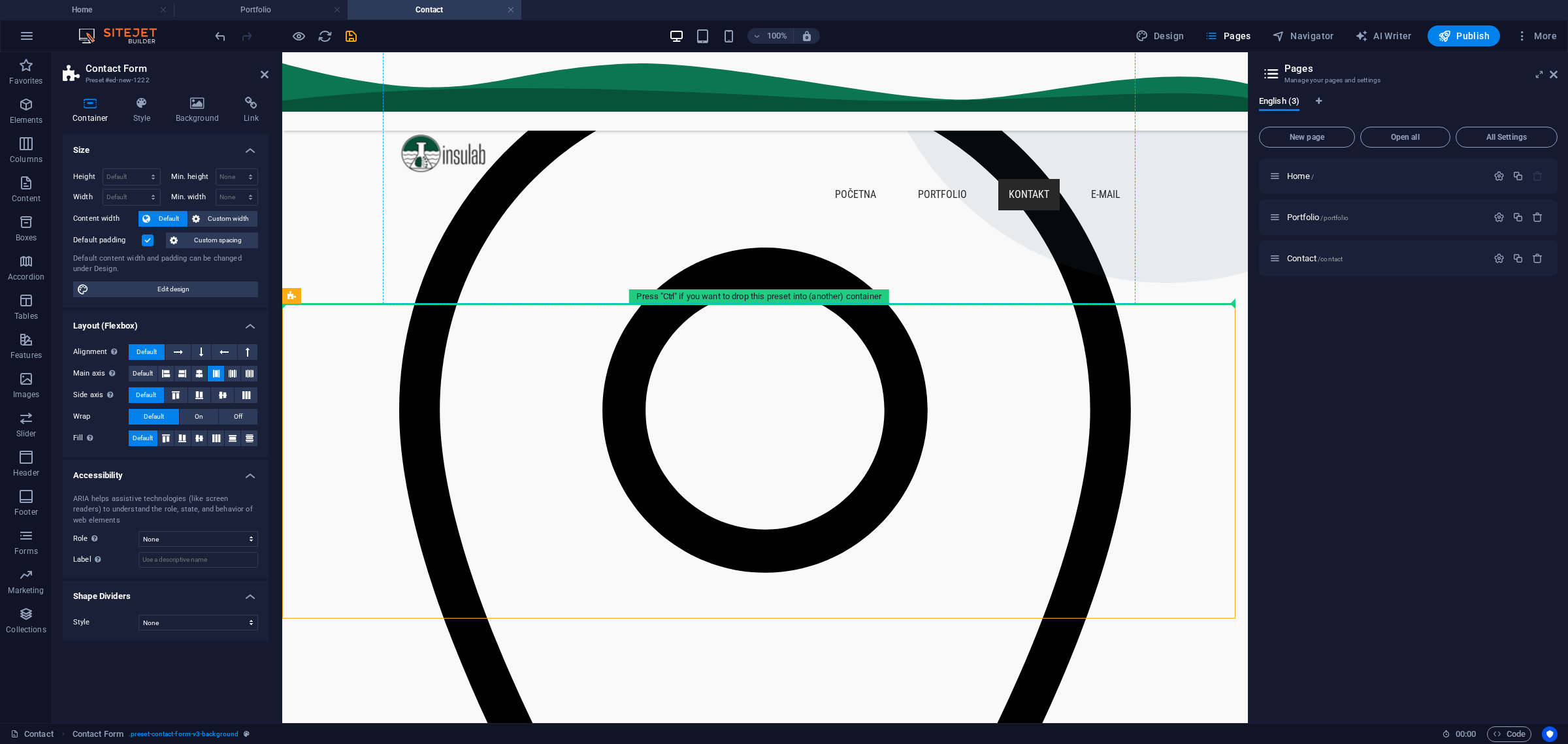
drag, startPoint x: 361, startPoint y: 362, endPoint x: 564, endPoint y: 235, distance: 239.5
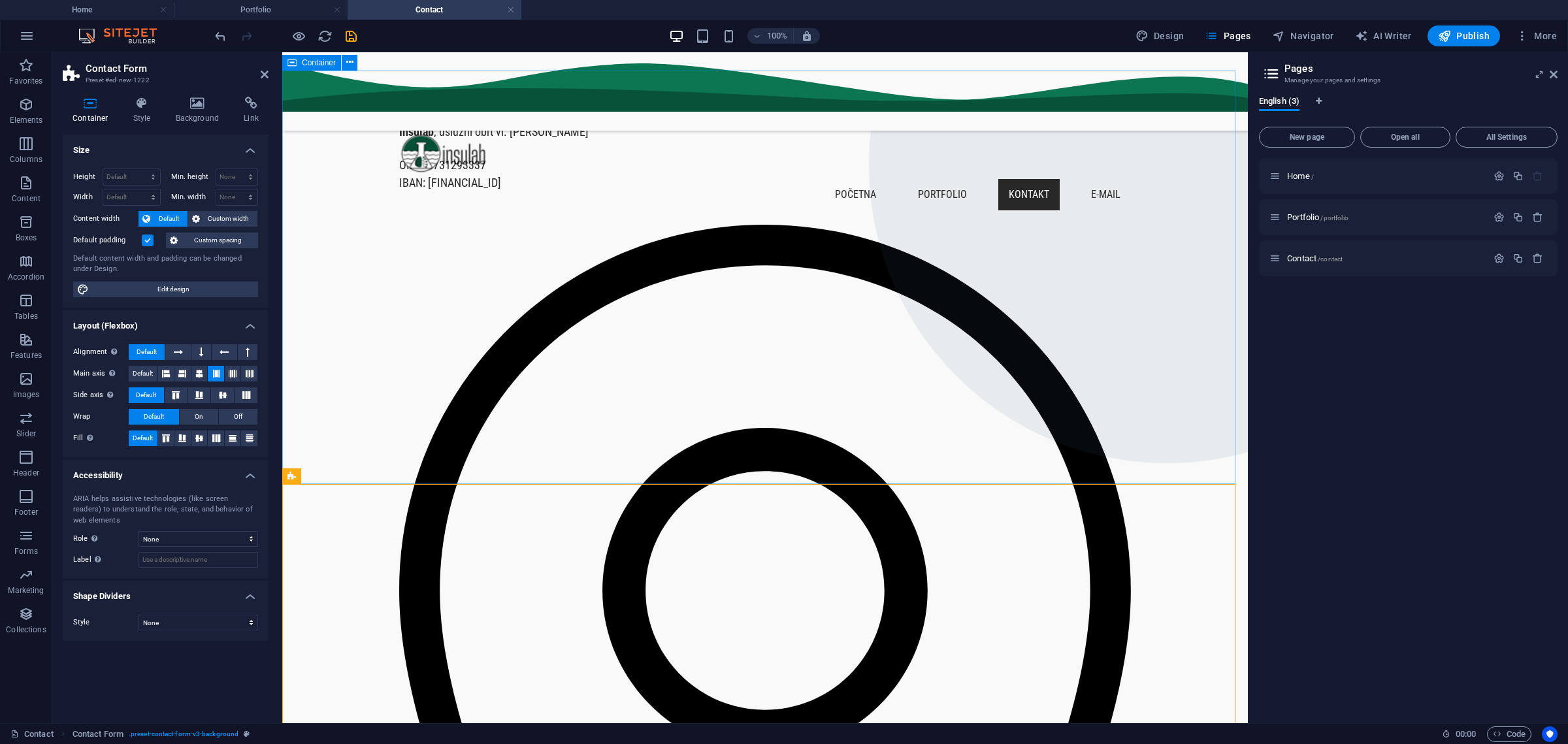
scroll to position [0, 0]
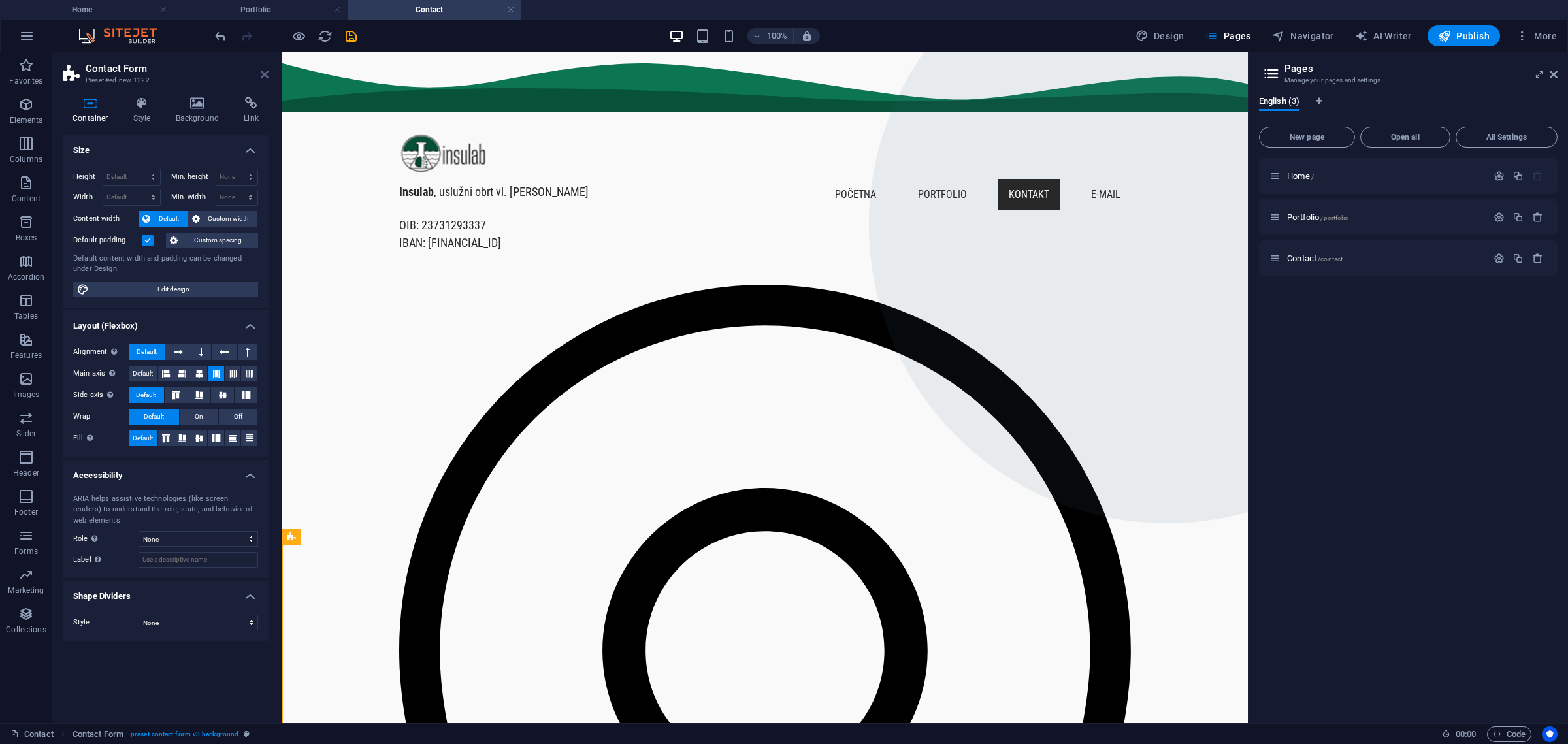
click at [268, 69] on icon at bounding box center [264, 74] width 8 height 10
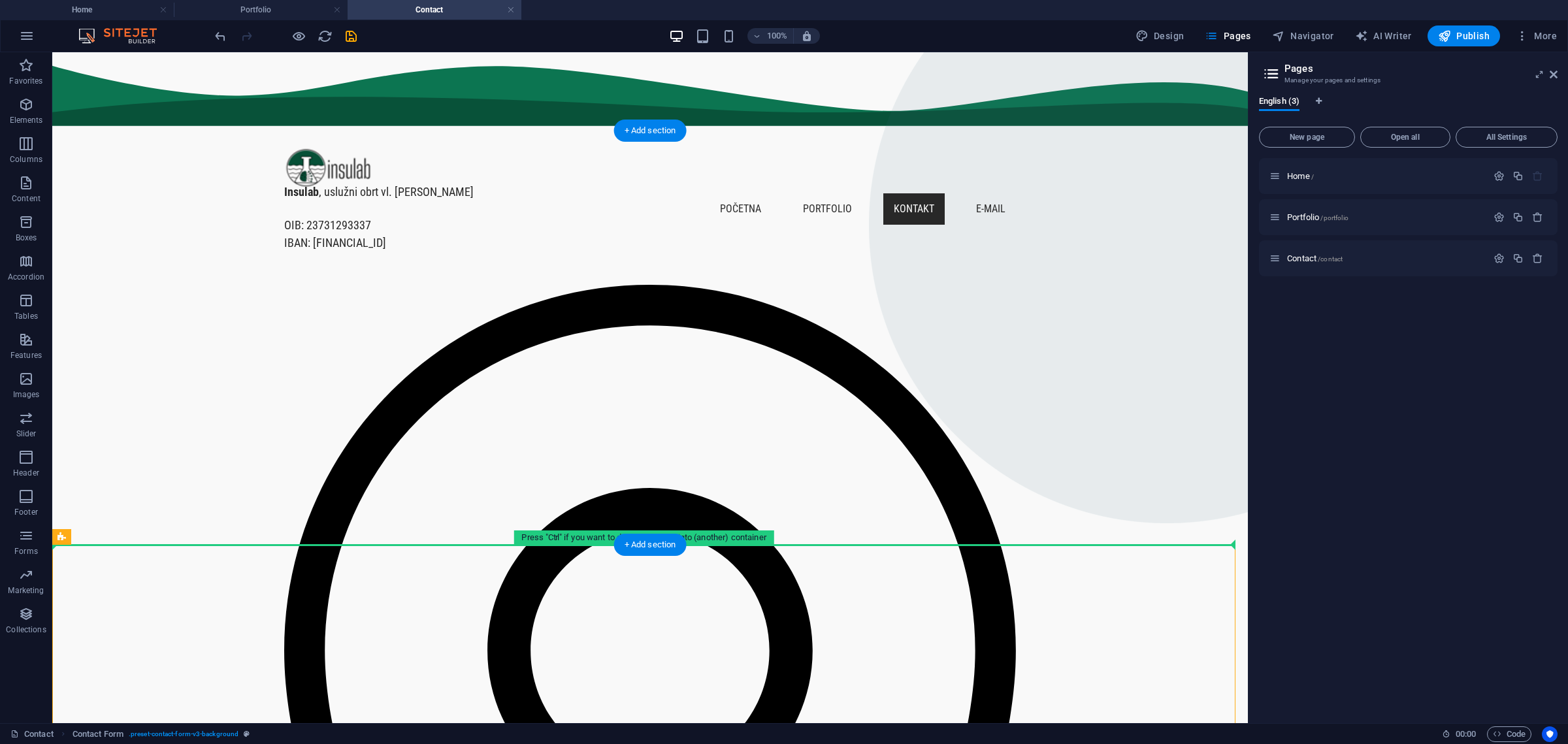
drag, startPoint x: 204, startPoint y: 565, endPoint x: 620, endPoint y: 491, distance: 422.5
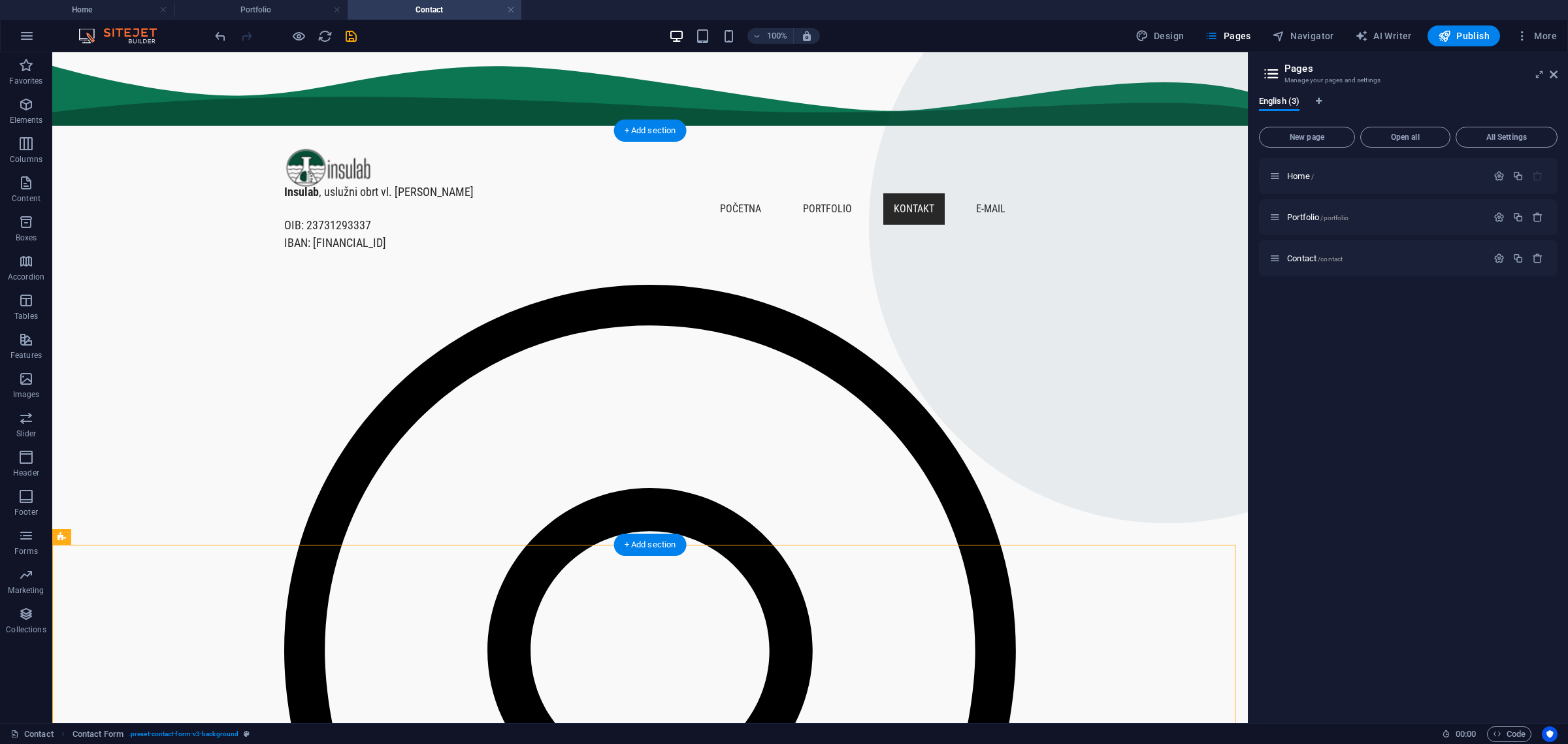
scroll to position [163, 0]
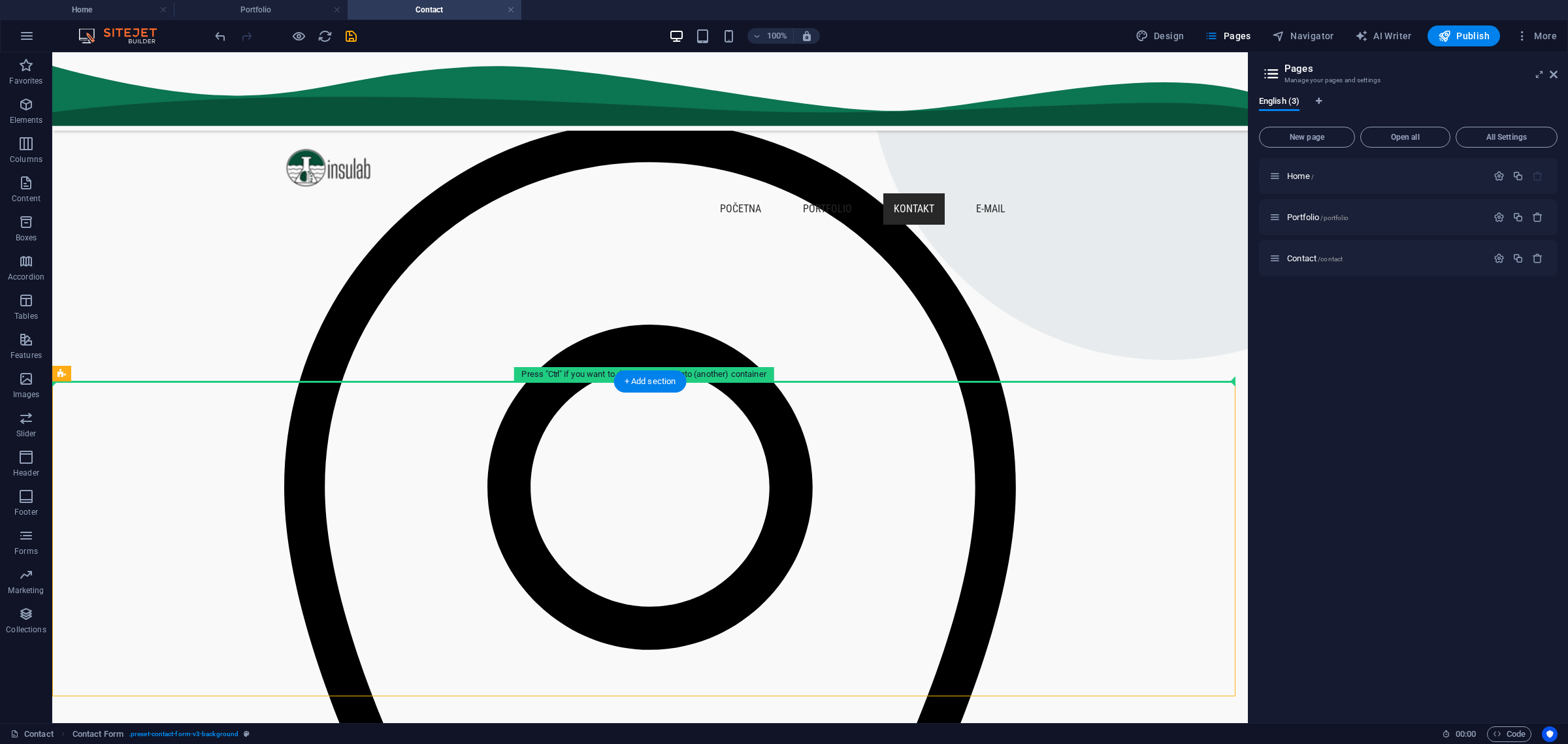
drag, startPoint x: 230, startPoint y: 405, endPoint x: 273, endPoint y: 342, distance: 76.3
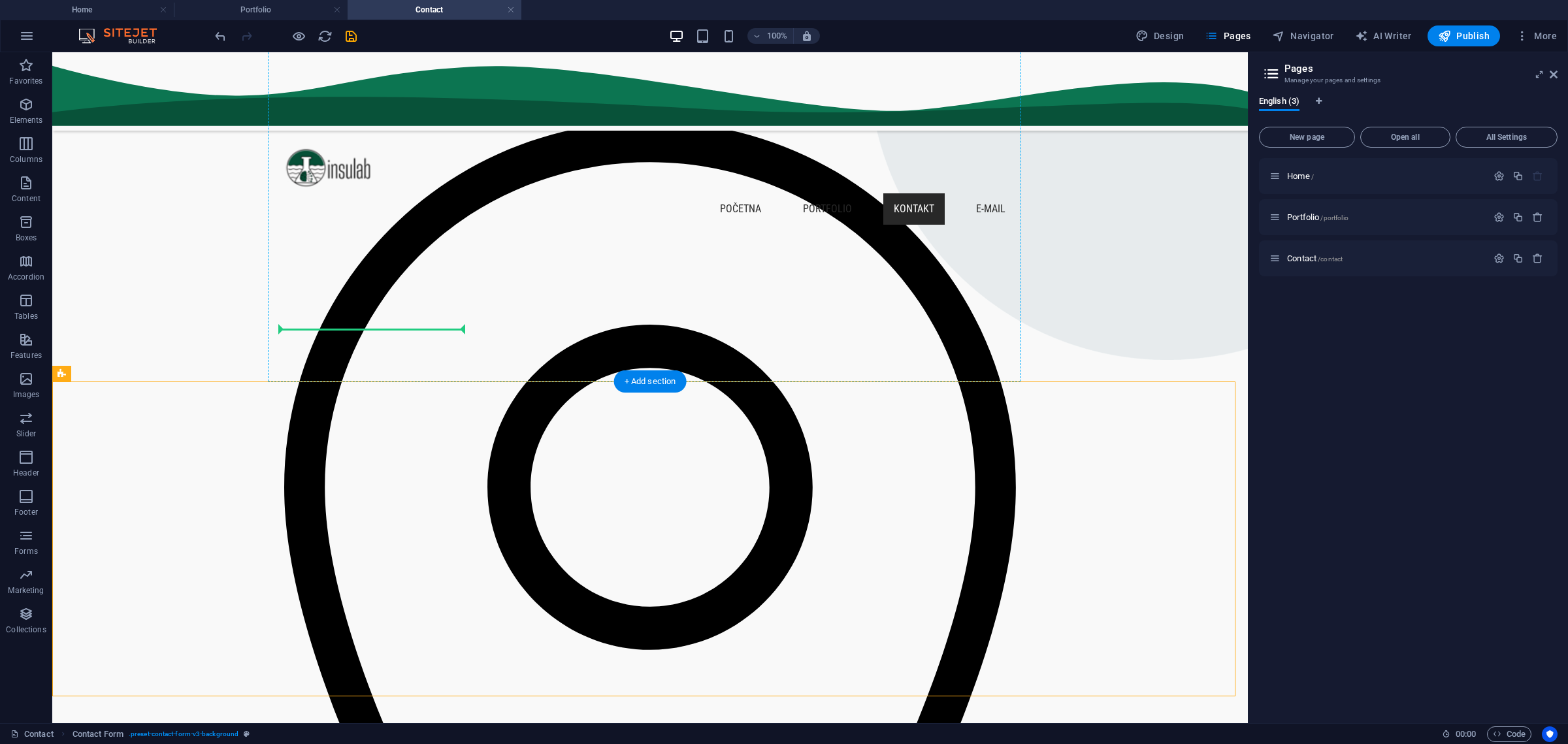
drag, startPoint x: 195, startPoint y: 449, endPoint x: 320, endPoint y: 322, distance: 178.2
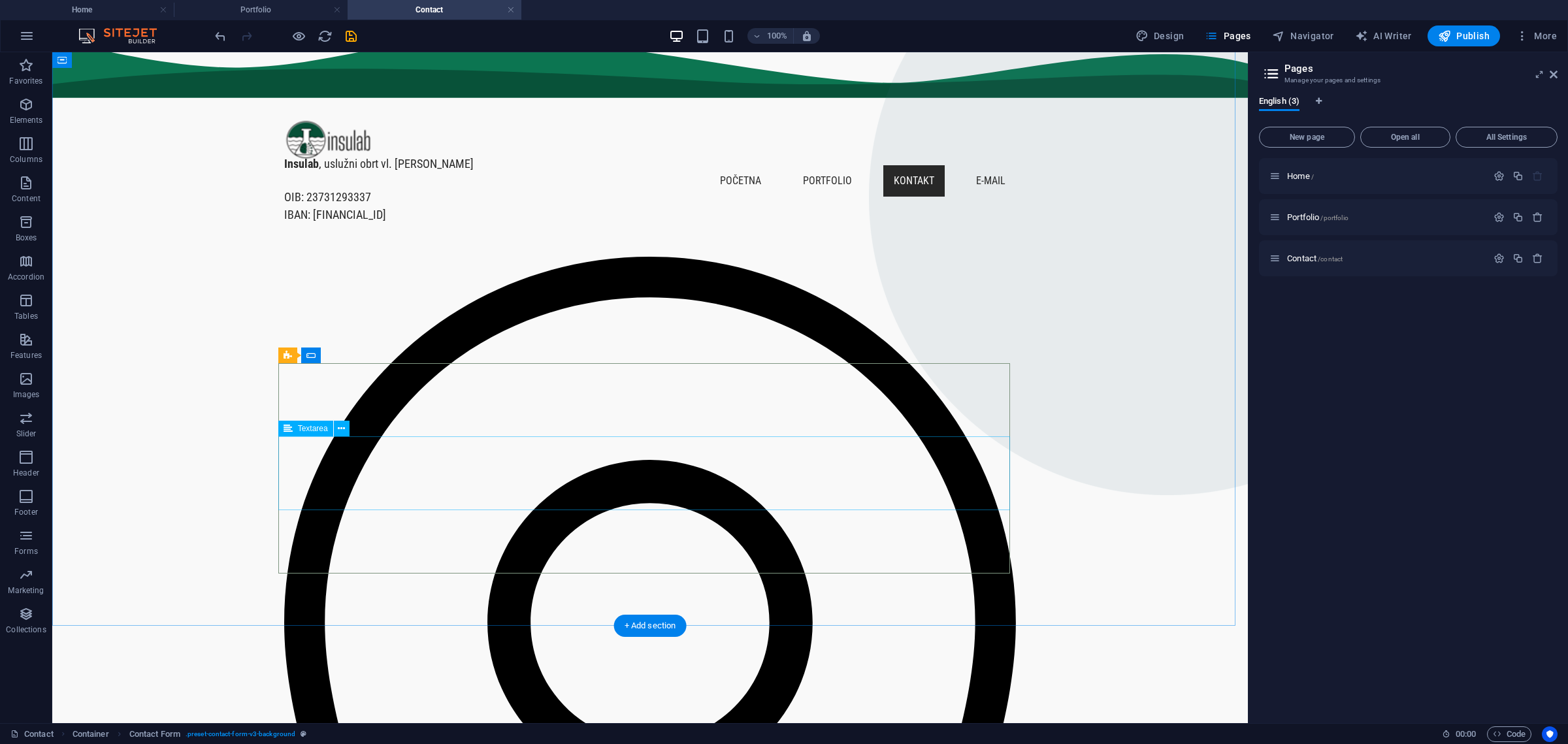
scroll to position [0, 0]
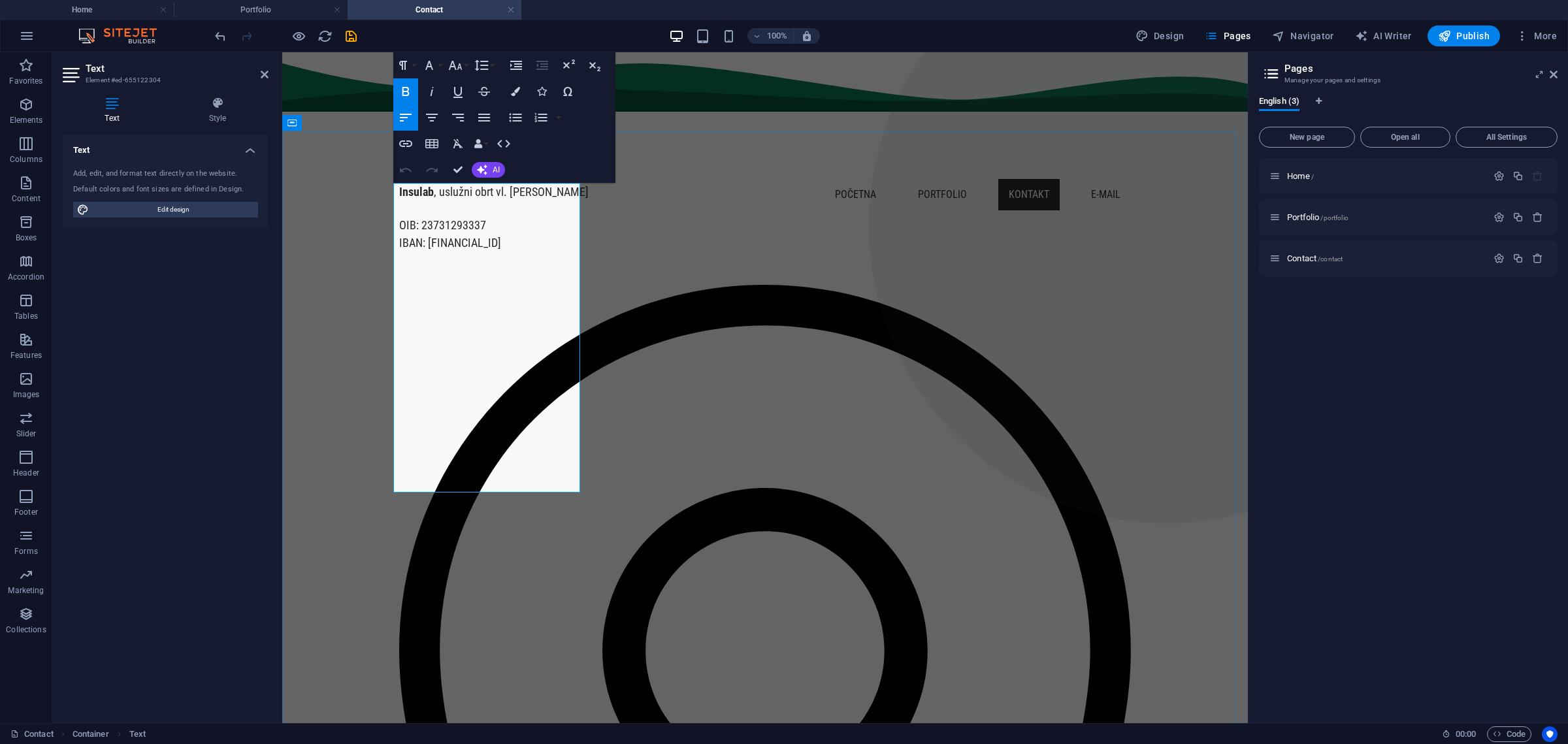
drag, startPoint x: 450, startPoint y: 470, endPoint x: 435, endPoint y: 336, distance: 134.8
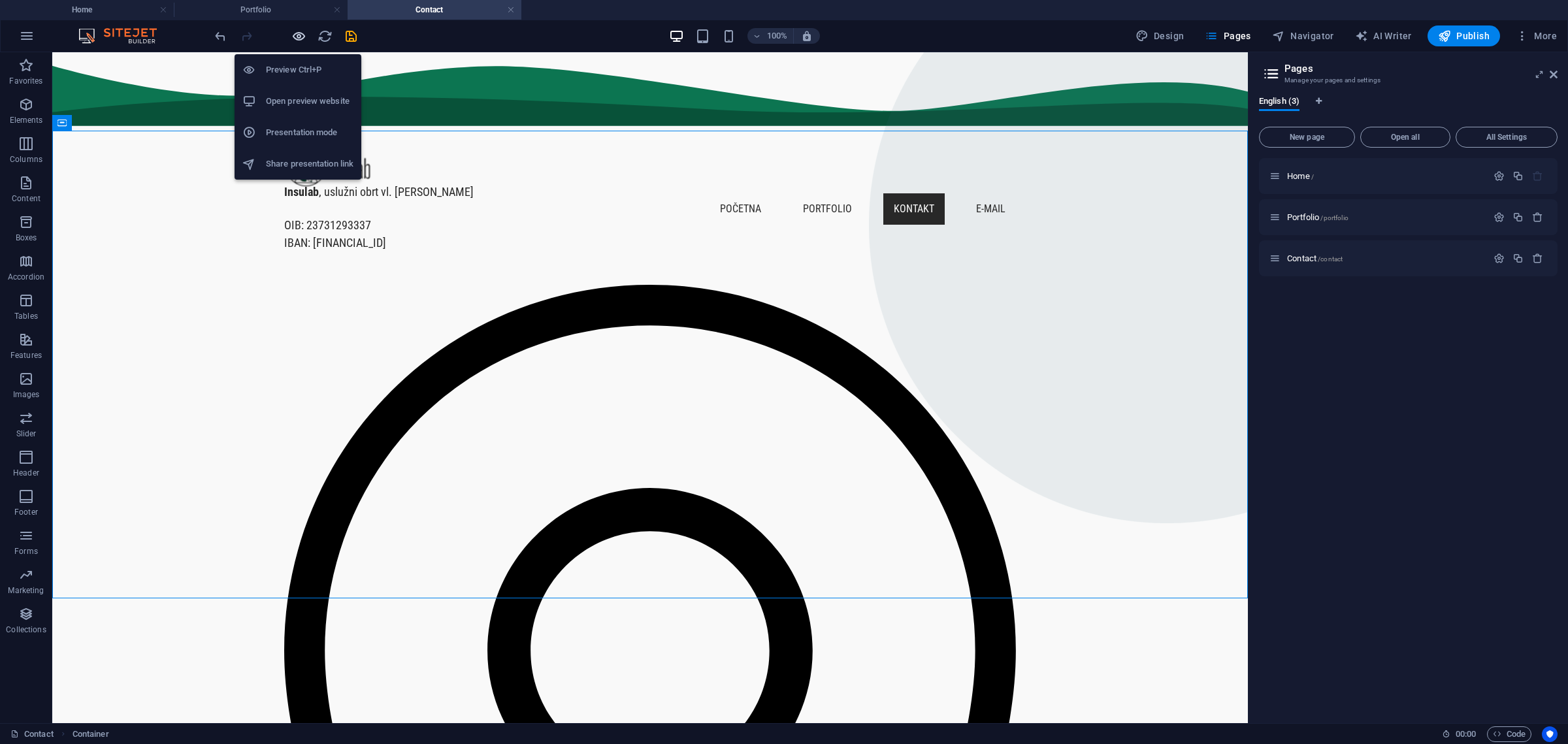
click at [301, 35] on icon "button" at bounding box center [299, 36] width 15 height 15
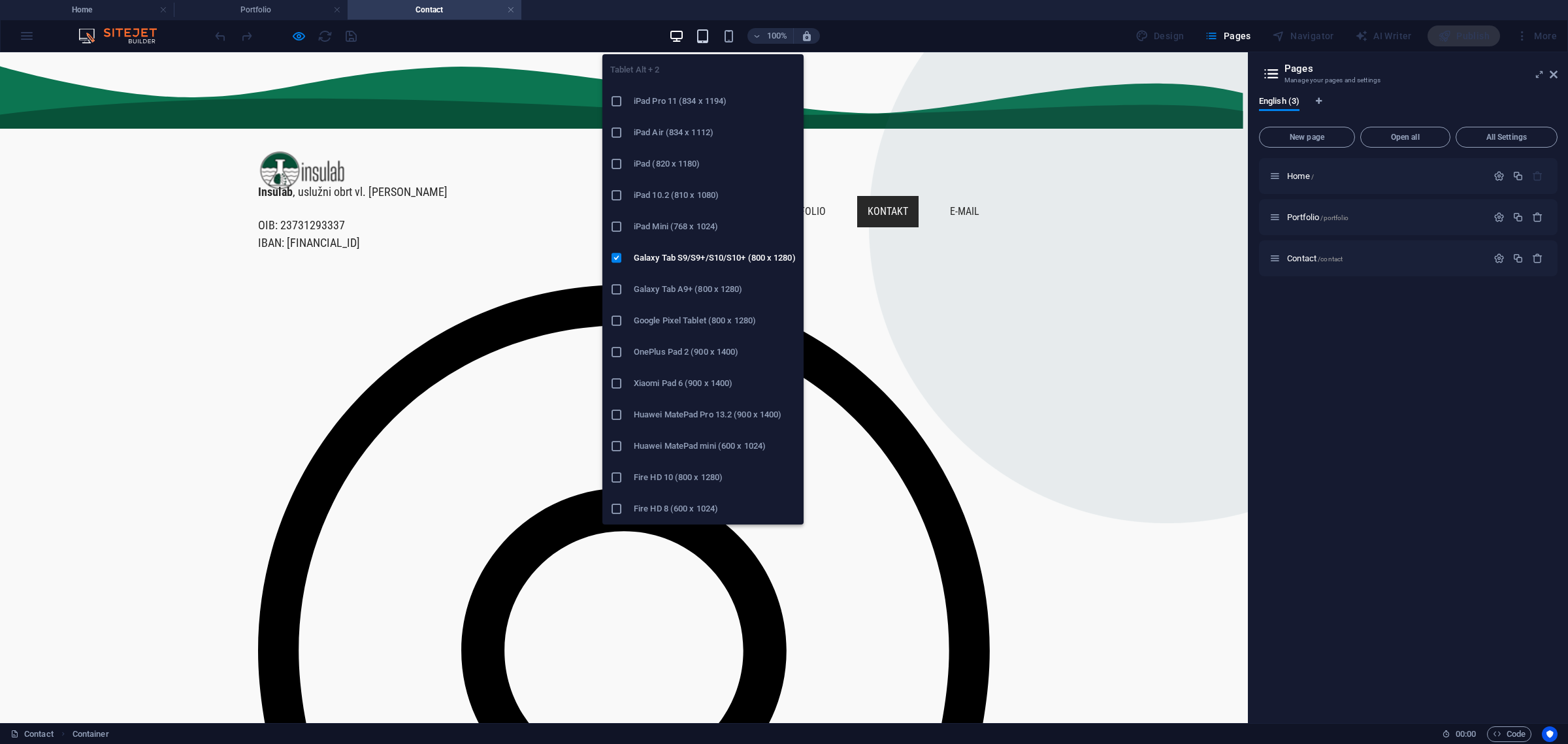
click at [709, 38] on icon "button" at bounding box center [703, 36] width 15 height 15
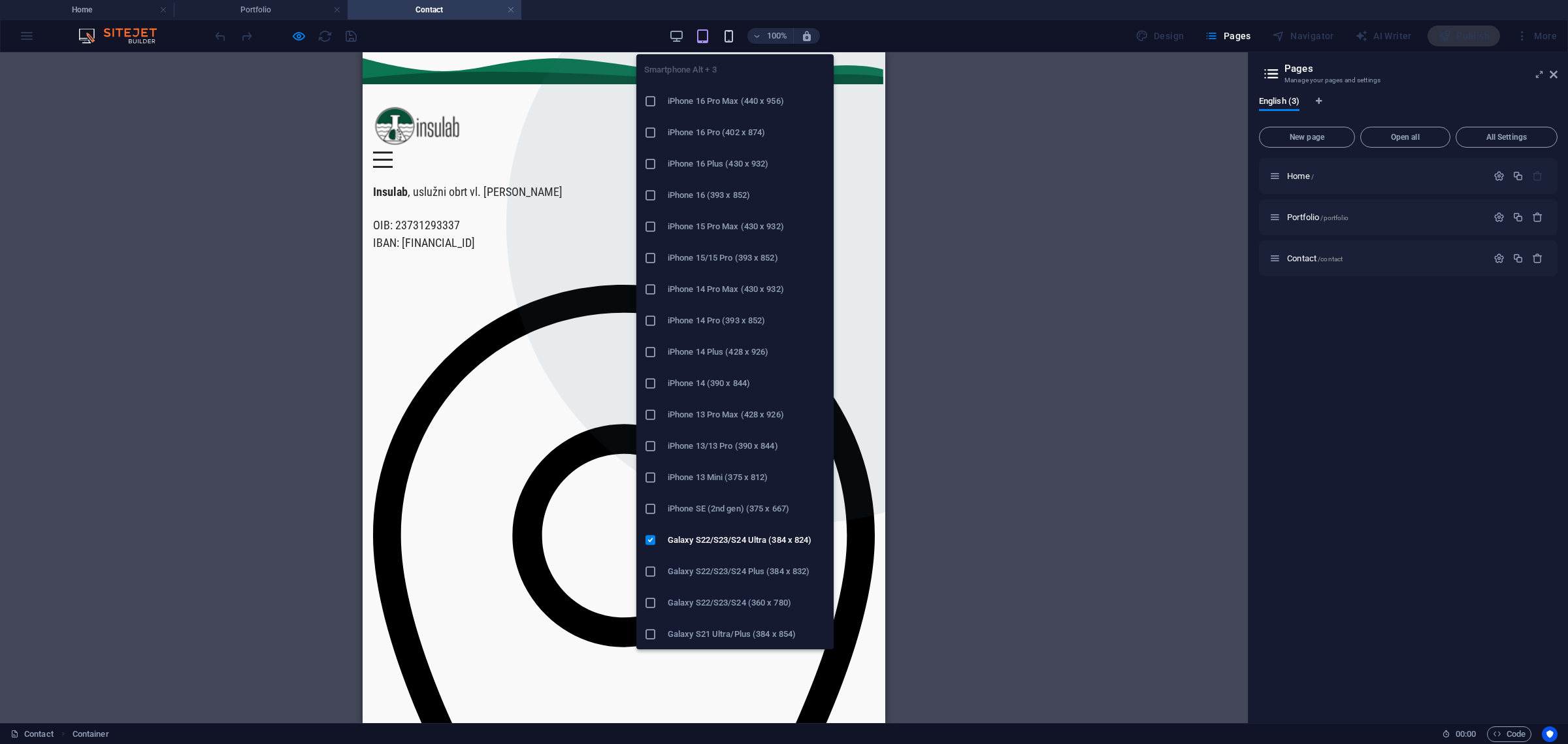
click at [732, 33] on icon "button" at bounding box center [729, 36] width 15 height 15
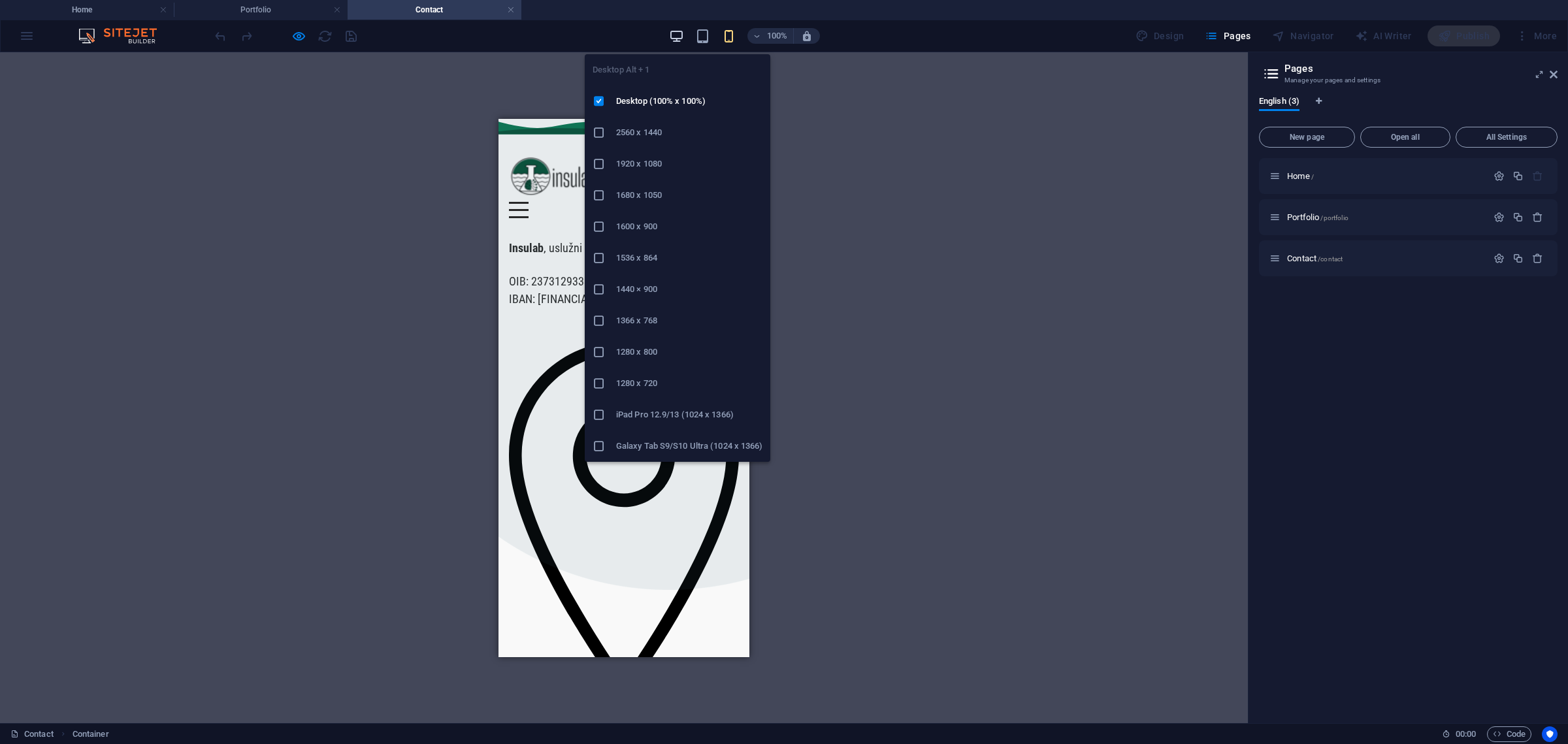
click at [681, 33] on icon "button" at bounding box center [676, 36] width 15 height 15
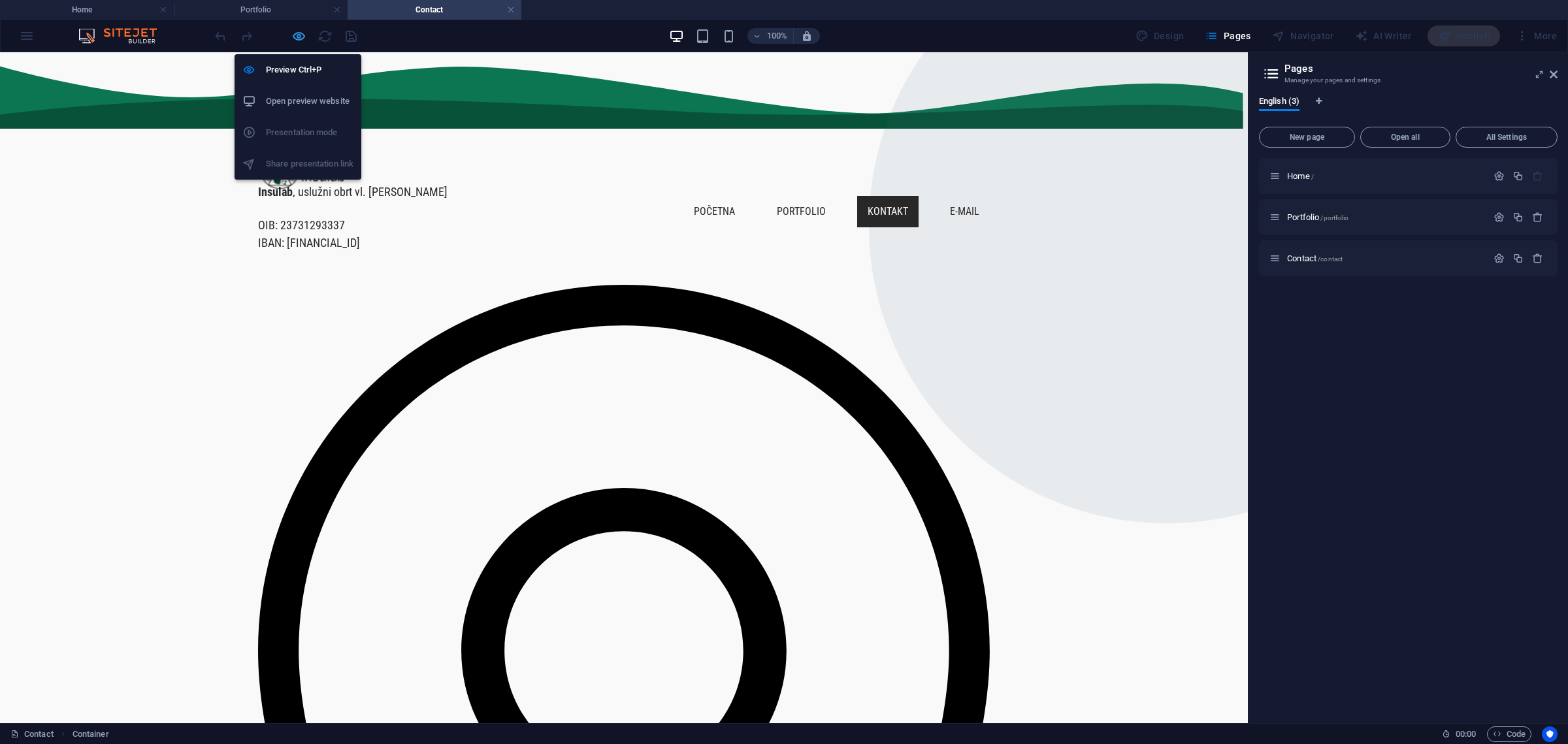
click at [298, 38] on icon "button" at bounding box center [299, 36] width 15 height 15
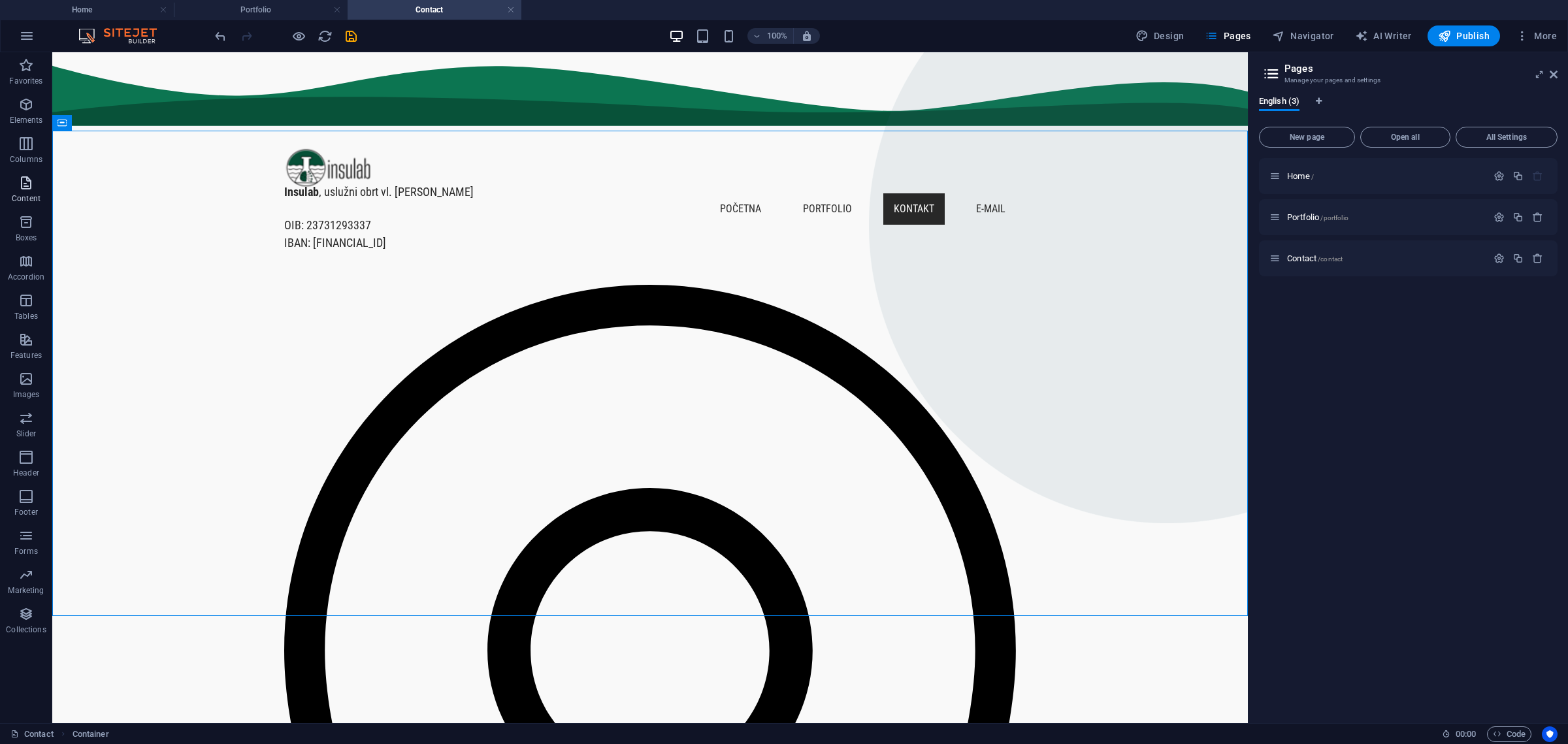
click at [33, 179] on icon "button" at bounding box center [26, 182] width 16 height 16
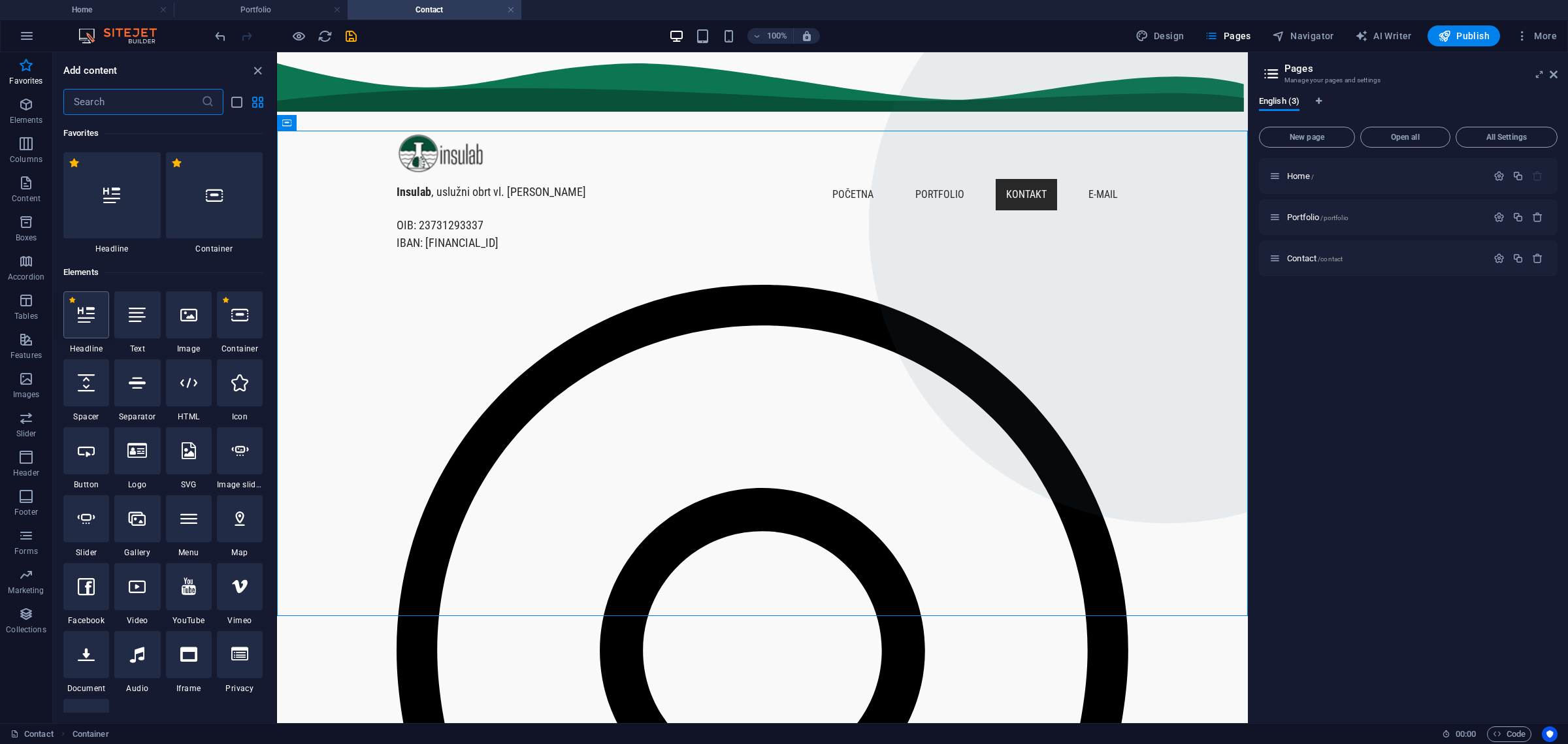
click at [88, 322] on icon at bounding box center [86, 315] width 17 height 17
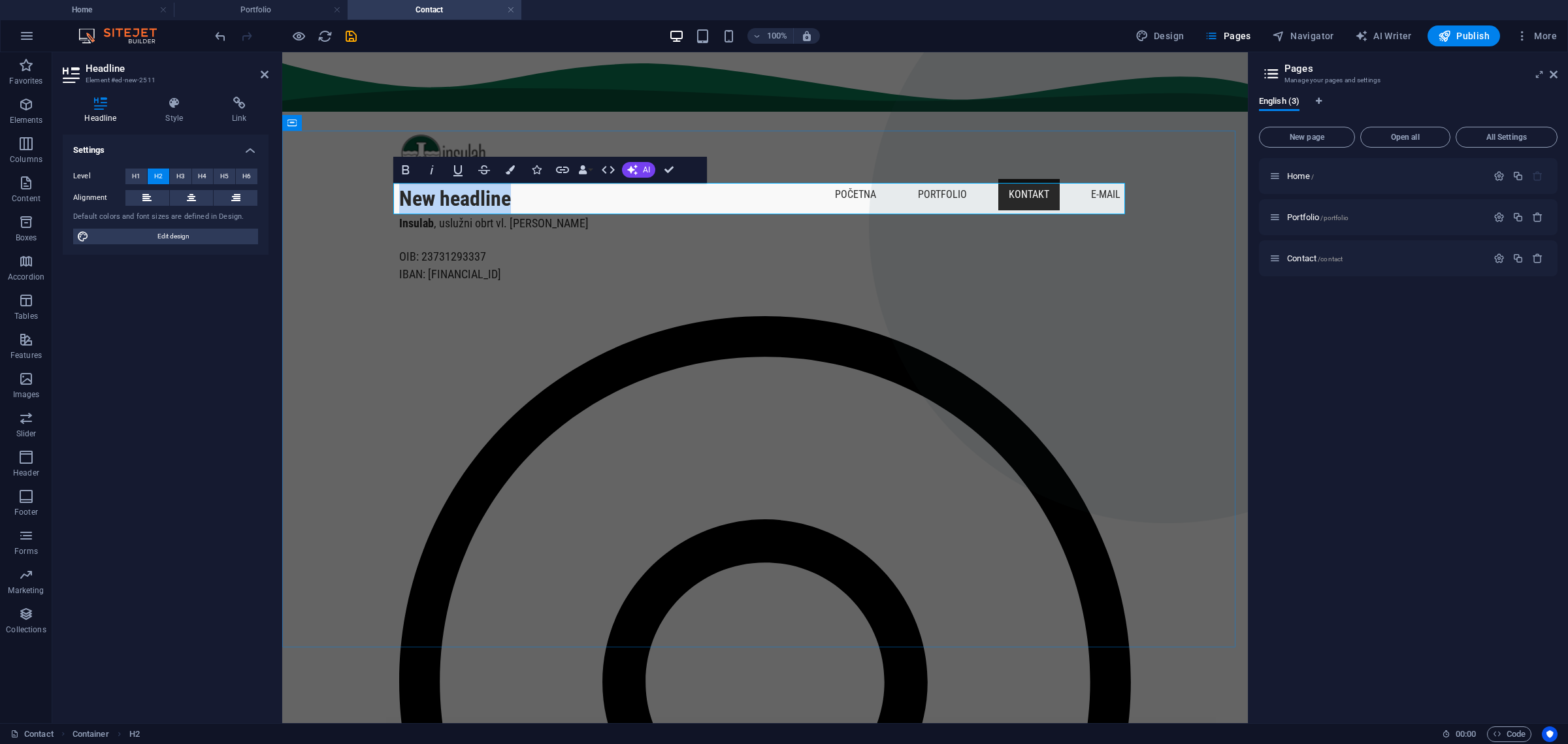
click at [500, 193] on h2 "New headline" at bounding box center [765, 198] width 732 height 31
drag, startPoint x: 516, startPoint y: 197, endPoint x: 526, endPoint y: 197, distance: 10.0
click at [517, 197] on h2 "New headline" at bounding box center [765, 198] width 732 height 31
drag, startPoint x: 376, startPoint y: 197, endPoint x: 345, endPoint y: 197, distance: 31.0
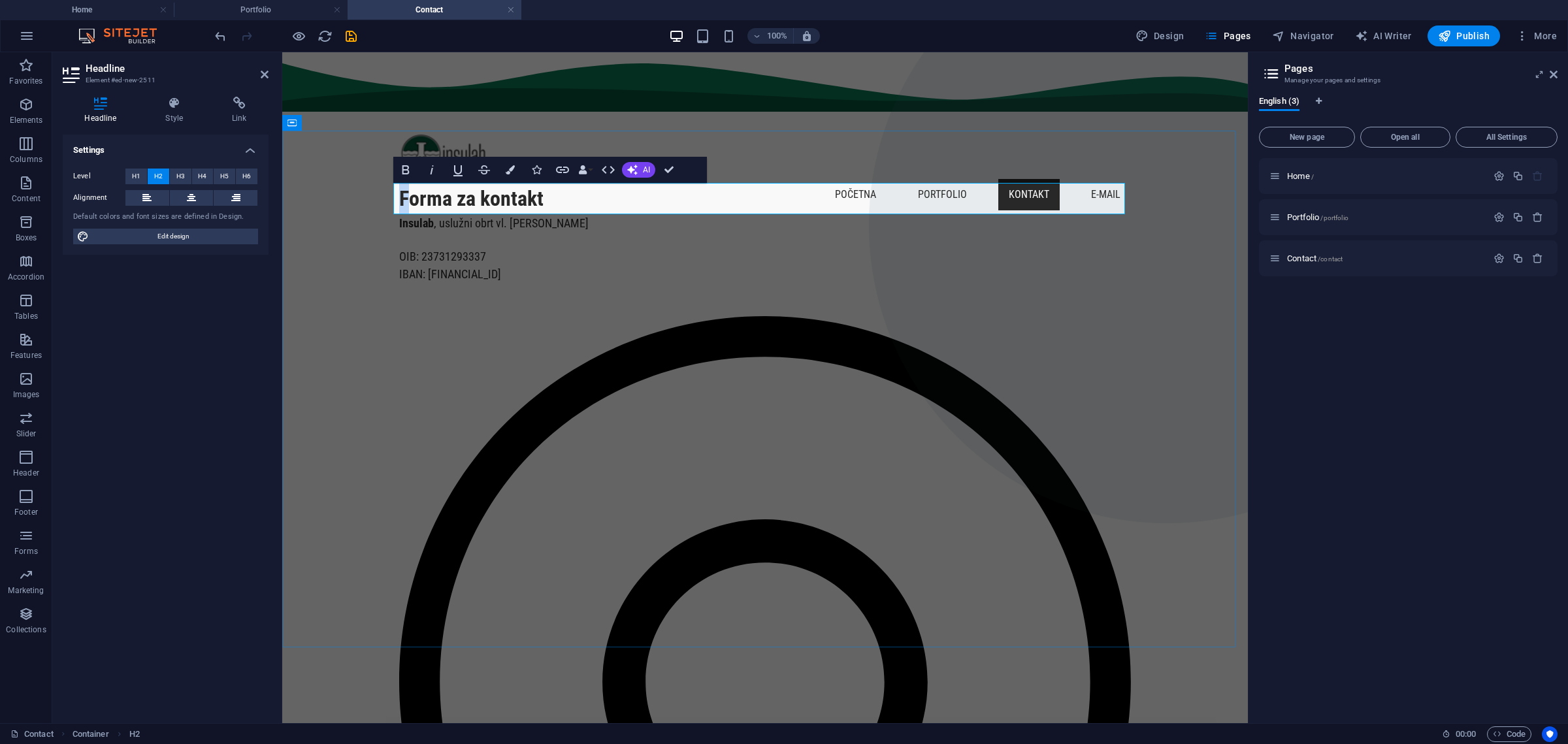
drag, startPoint x: 443, startPoint y: 200, endPoint x: 343, endPoint y: 200, distance: 100.0
copy h2 "forma za kontakt"
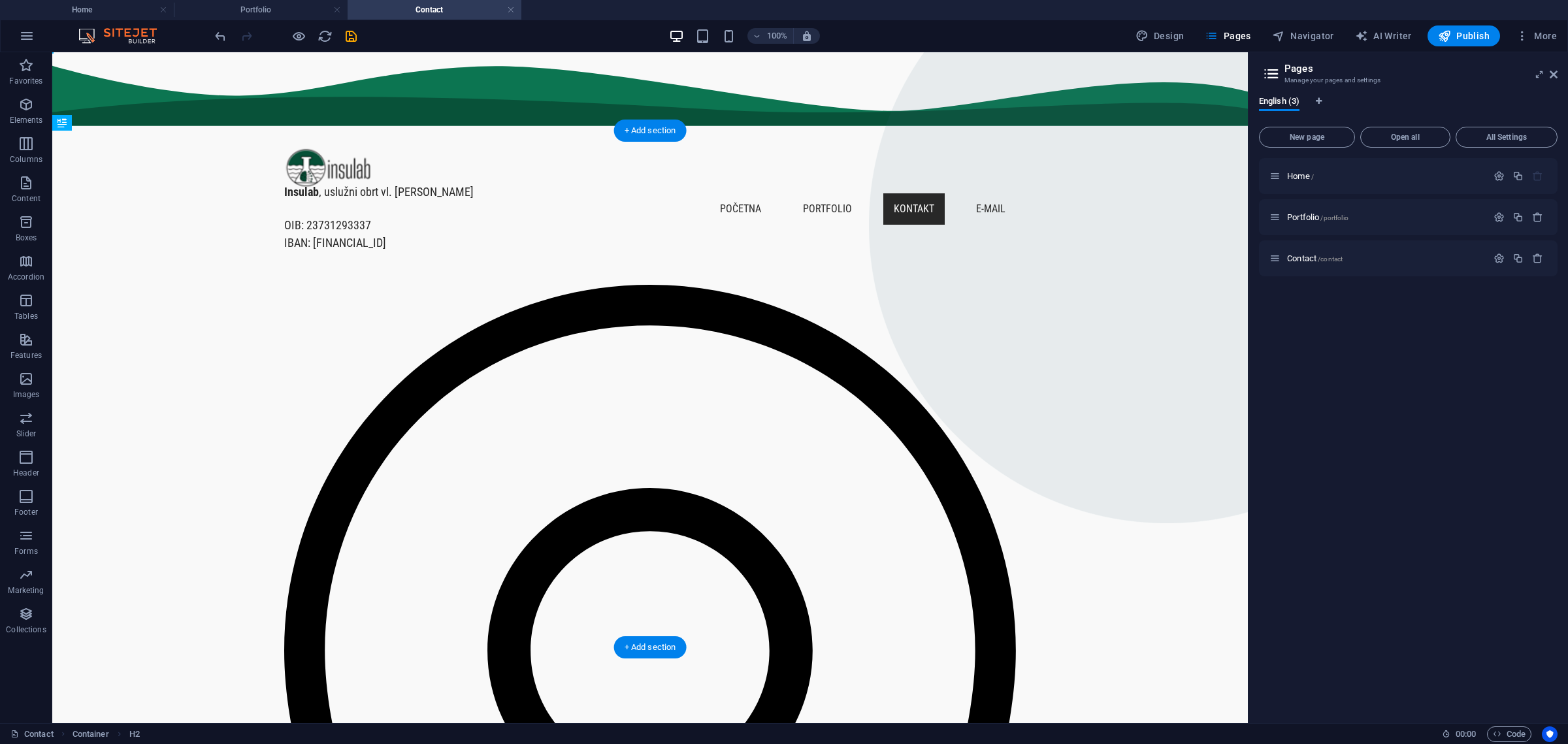
drag, startPoint x: 384, startPoint y: 207, endPoint x: 388, endPoint y: 359, distance: 152.1
click at [980, 193] on nav "početna portfolio kontakt E-mail" at bounding box center [650, 209] width 732 height 31
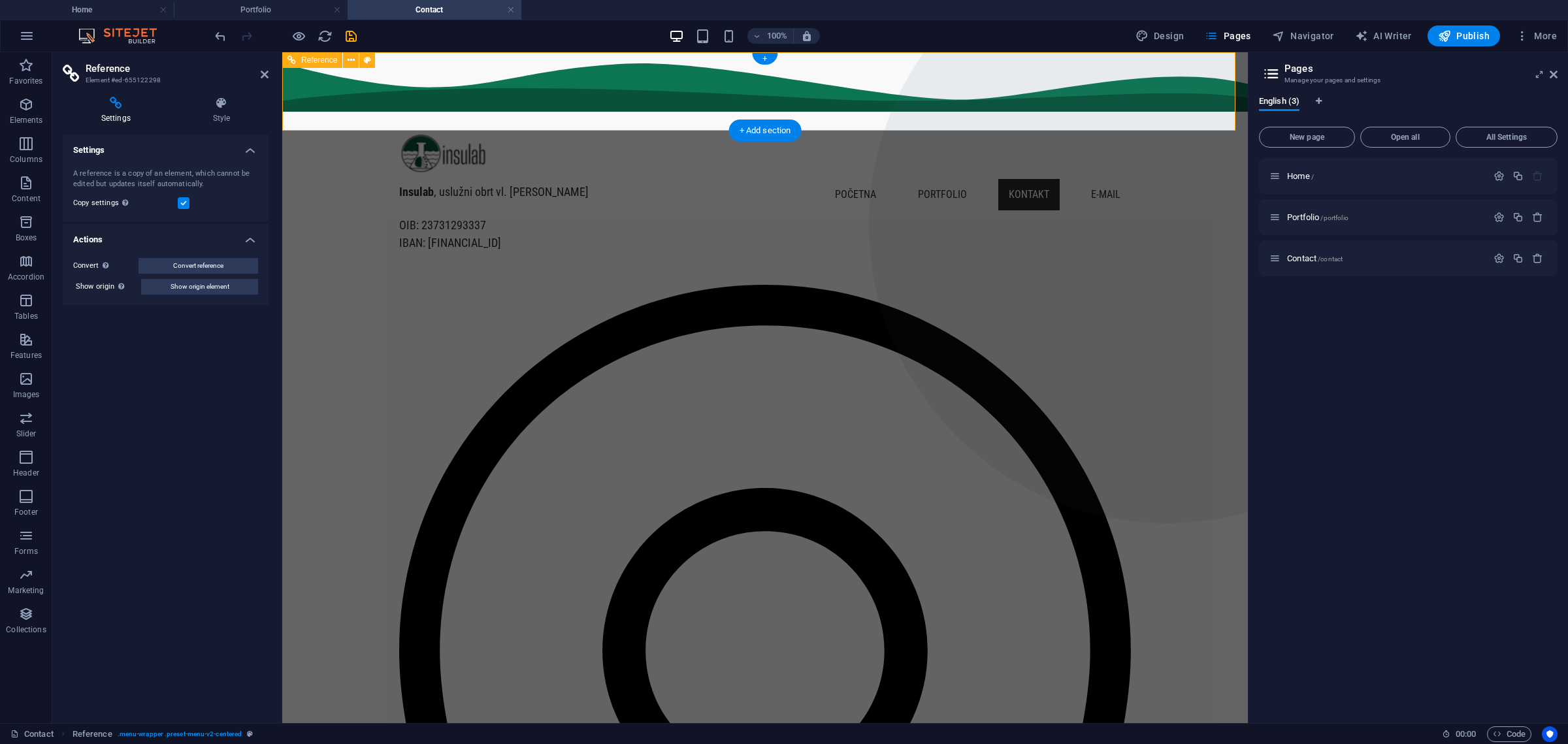
click at [1090, 179] on nav "početna portfolio kontakt E-mail" at bounding box center [765, 194] width 732 height 31
click at [221, 111] on h4 "Style" at bounding box center [221, 111] width 94 height 27
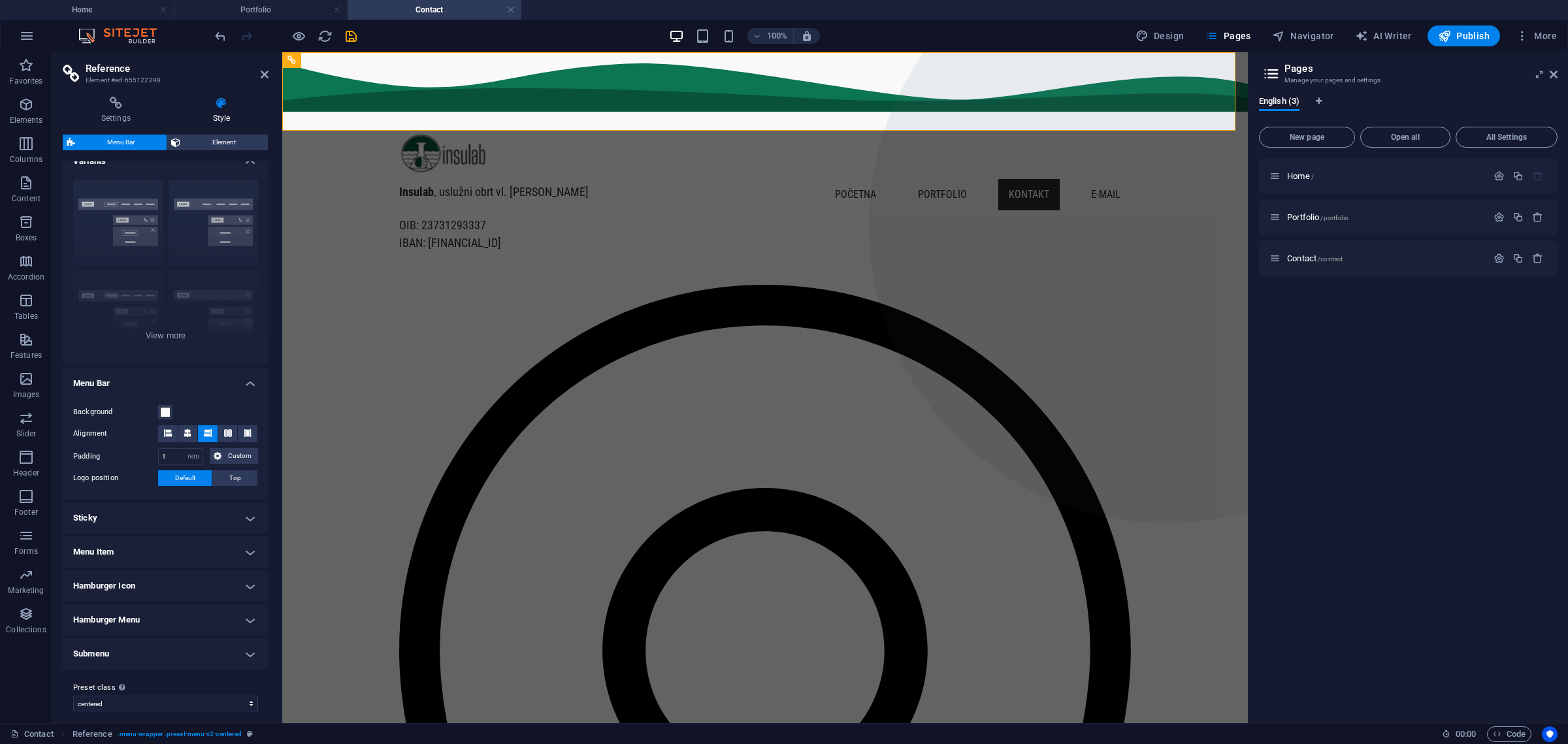
scroll to position [24, 0]
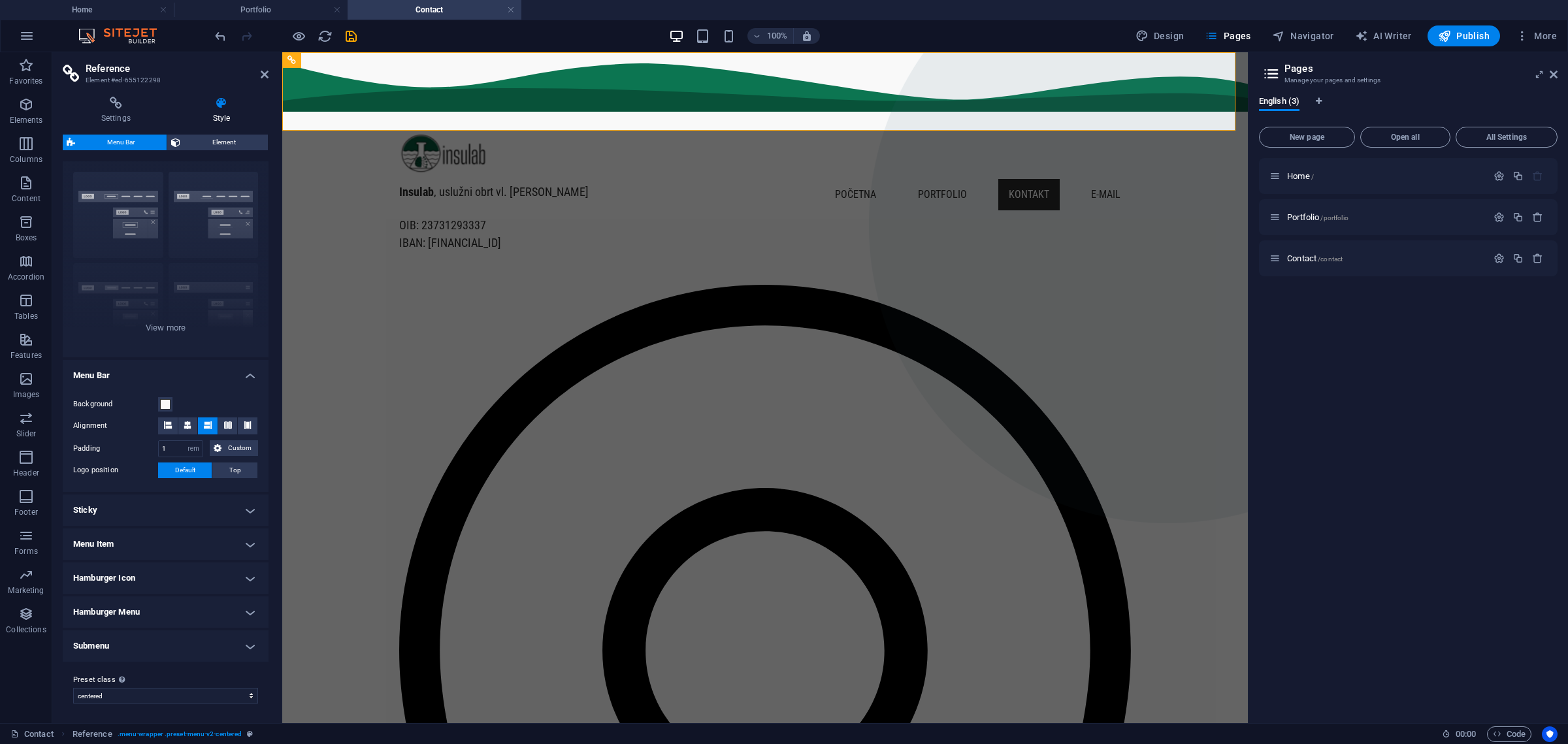
click at [170, 541] on h4 "Menu Item" at bounding box center [165, 544] width 206 height 31
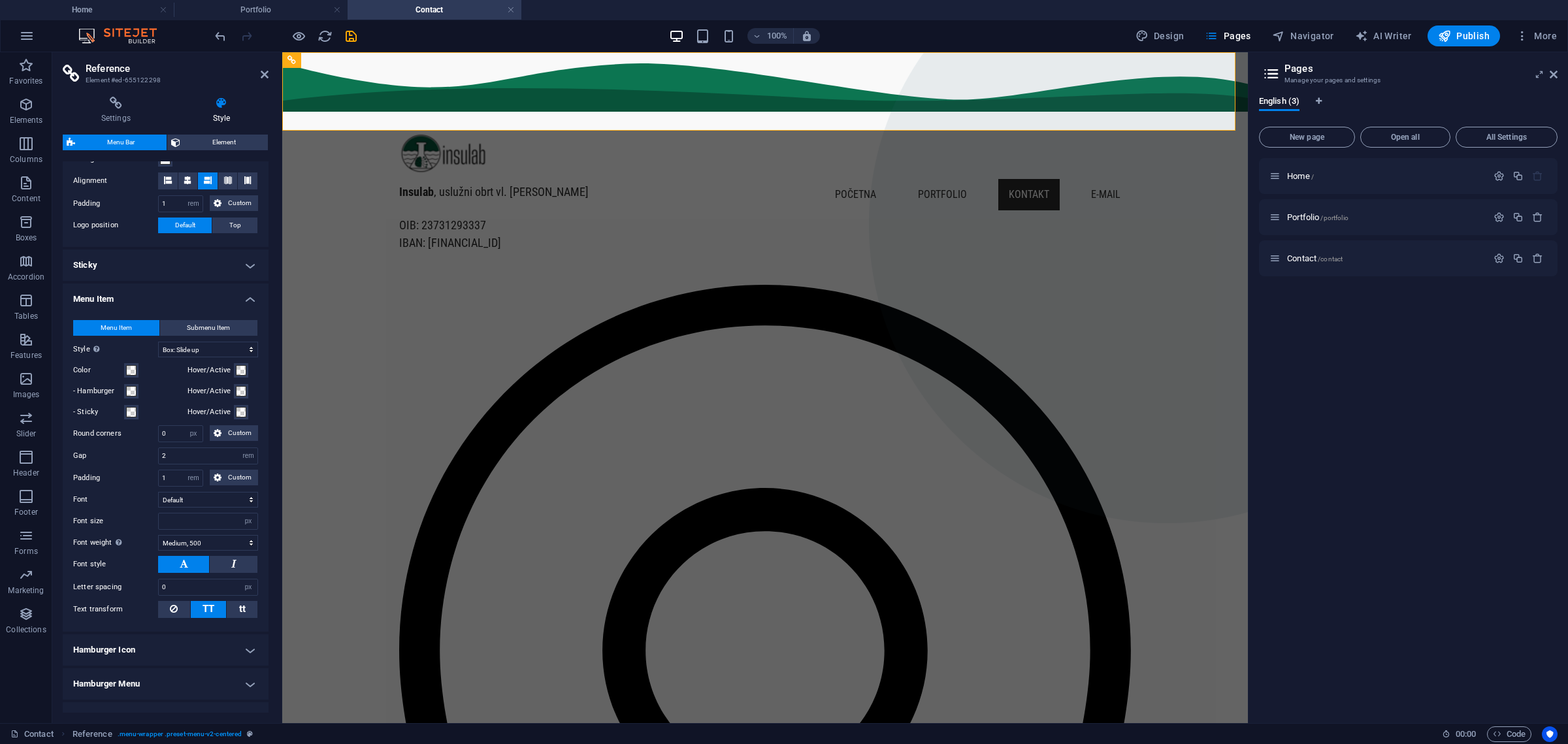
scroll to position [338, 0]
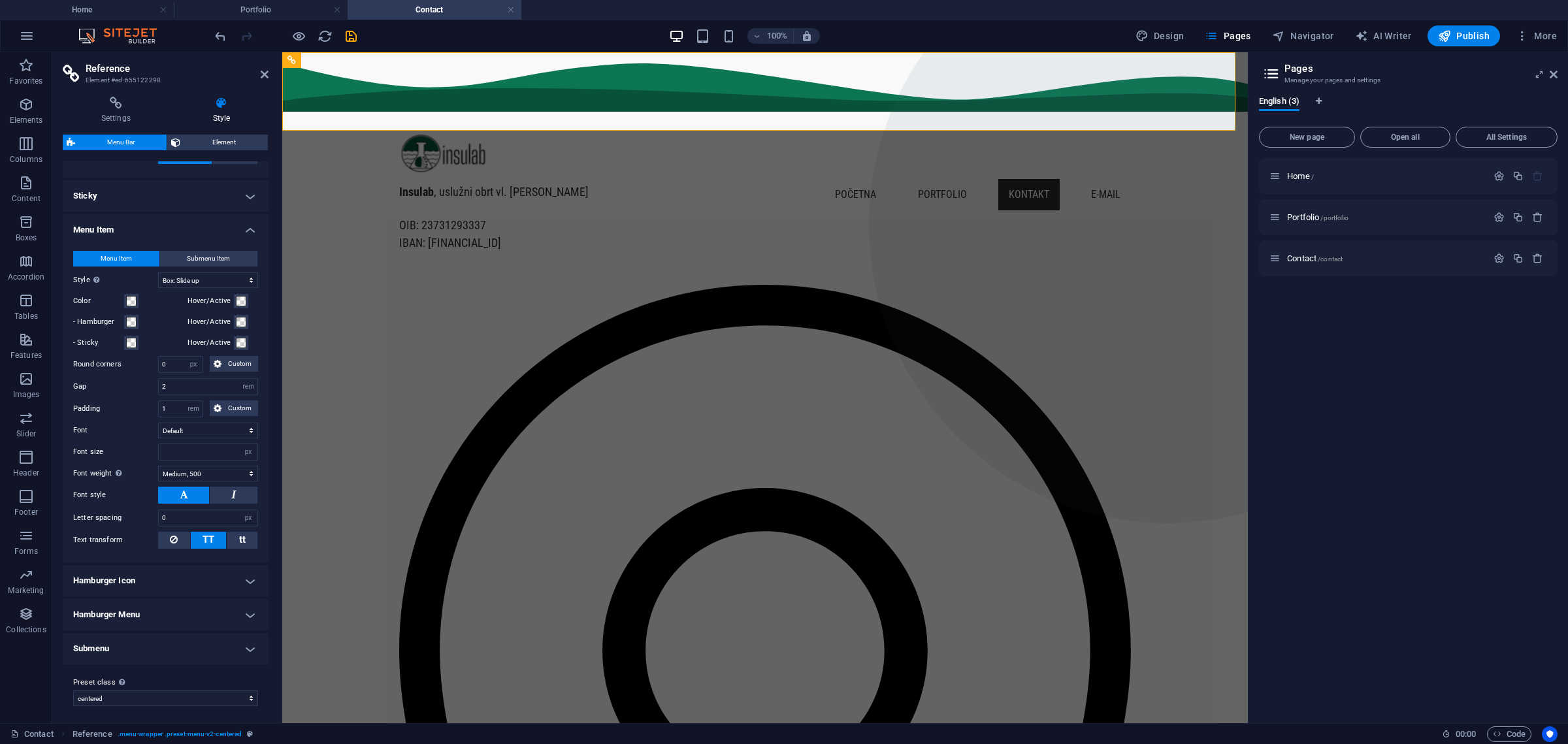
click at [238, 640] on h4 "Submenu" at bounding box center [165, 649] width 206 height 31
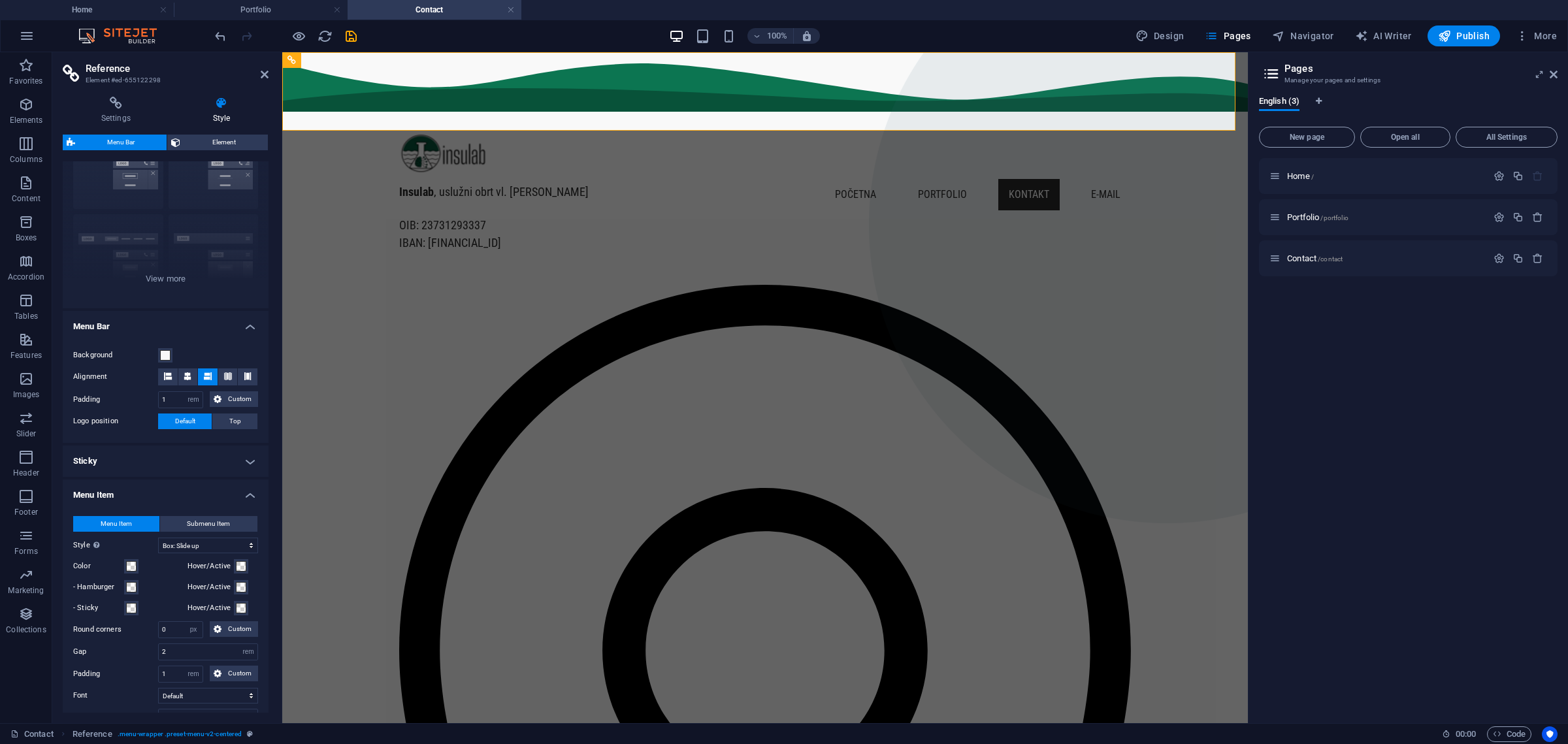
scroll to position [0, 0]
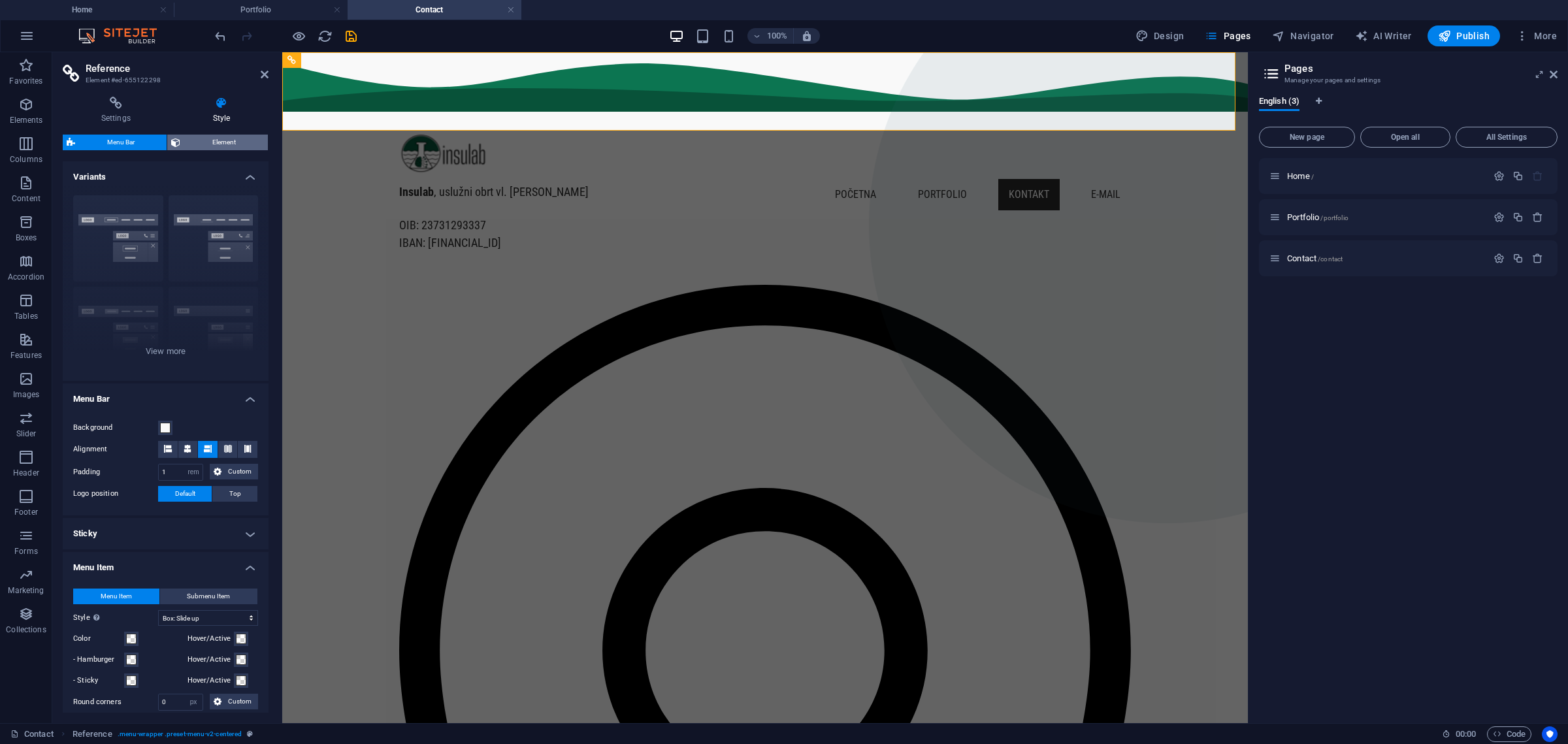
click at [211, 147] on span "Element" at bounding box center [224, 142] width 79 height 16
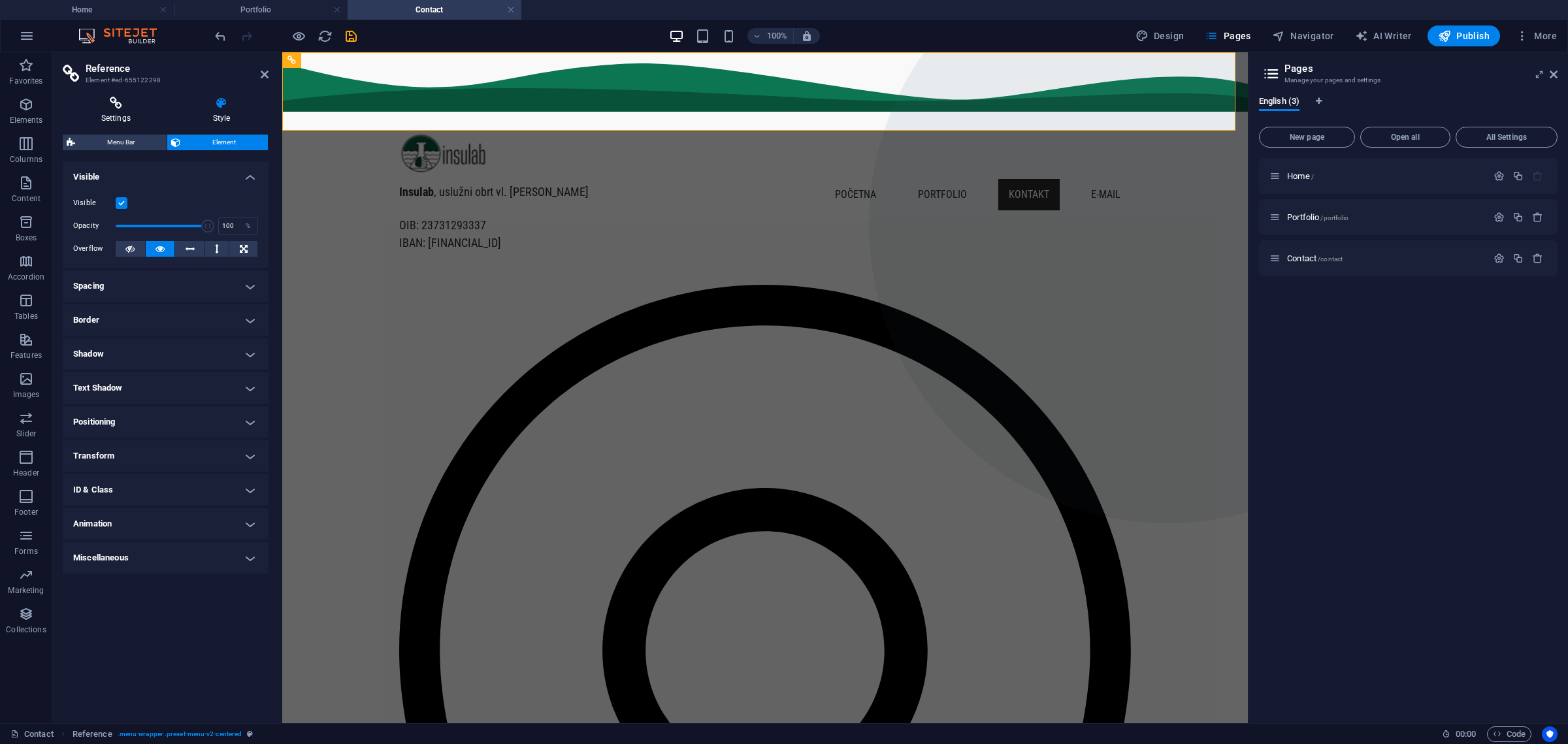
click at [106, 111] on h4 "Settings" at bounding box center [118, 111] width 111 height 27
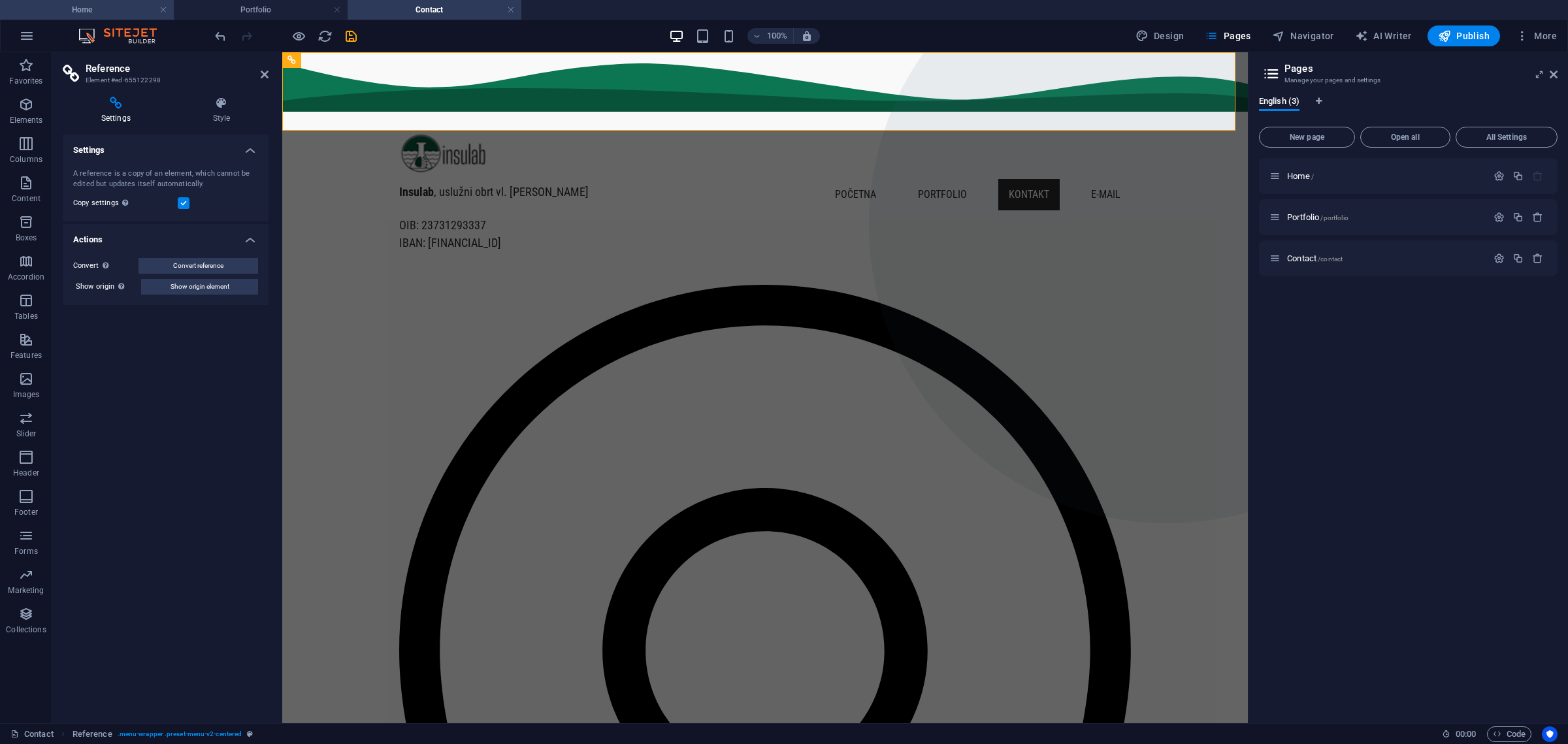
click at [115, 6] on h4 "Home" at bounding box center [87, 9] width 174 height 14
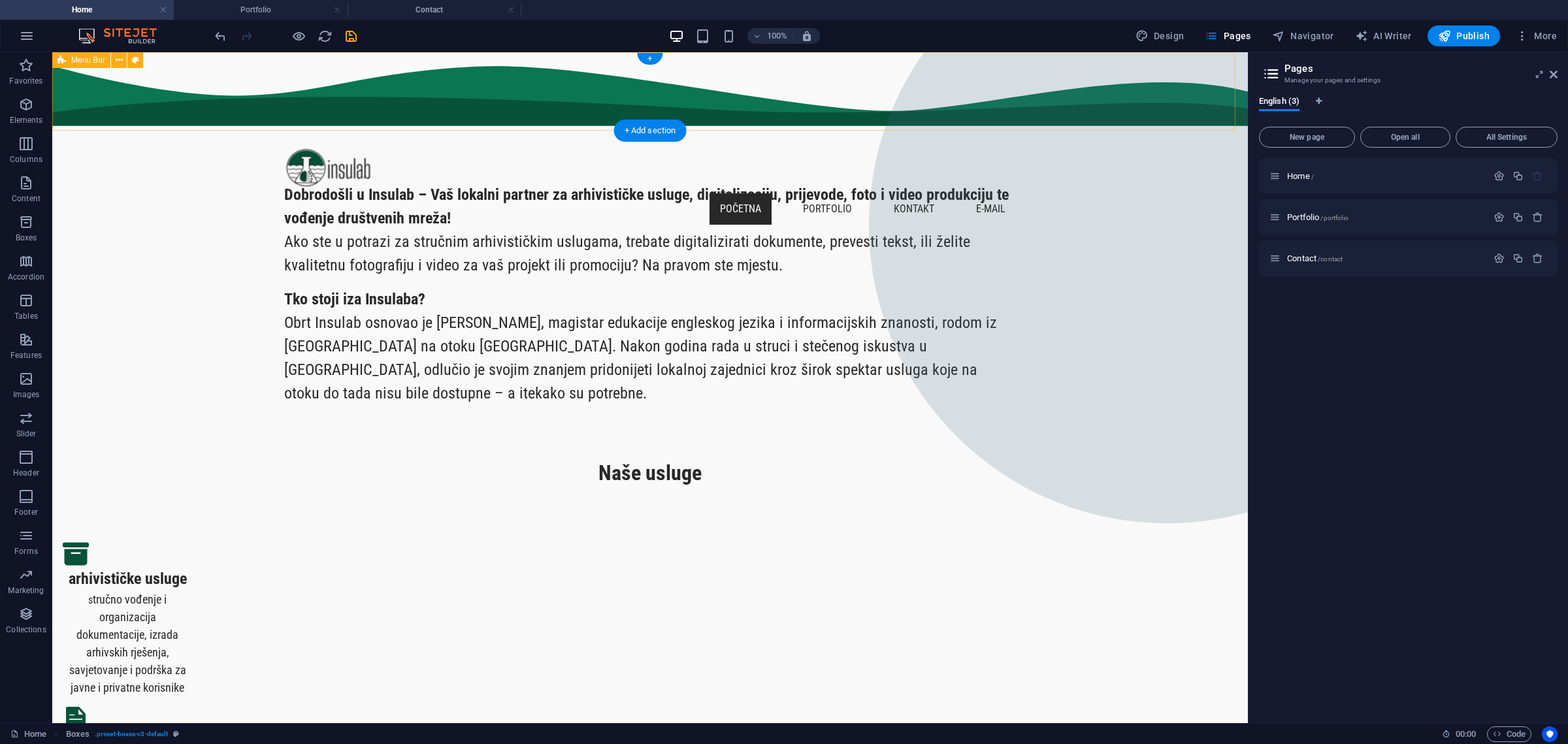
click at [1023, 90] on div "početna portfolio kontakt E-mail" at bounding box center [650, 91] width 1196 height 79
select select "px"
select select "multiple-waves"
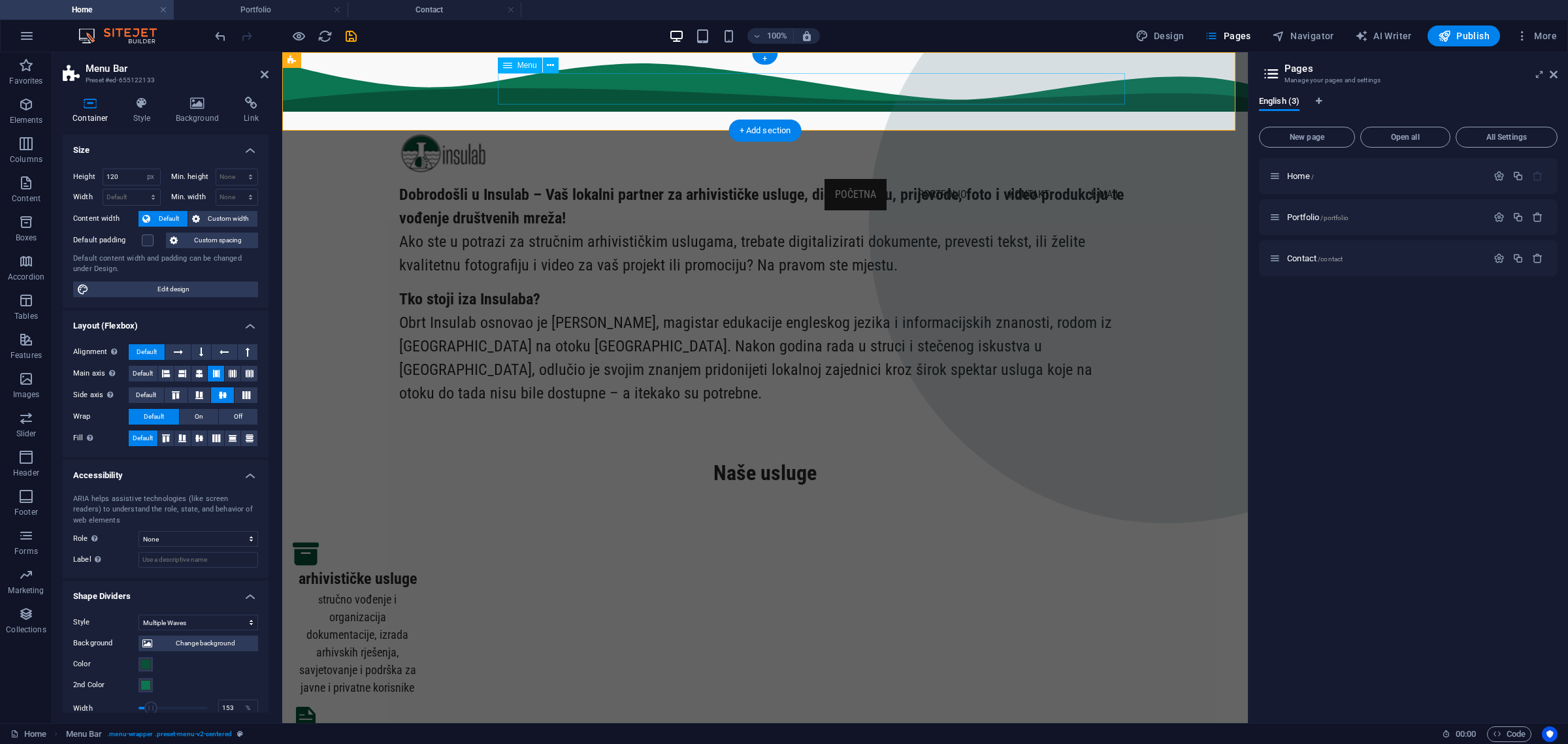
click at [1105, 179] on nav "početna portfolio kontakt E-mail" at bounding box center [765, 194] width 732 height 31
select select
select select "1"
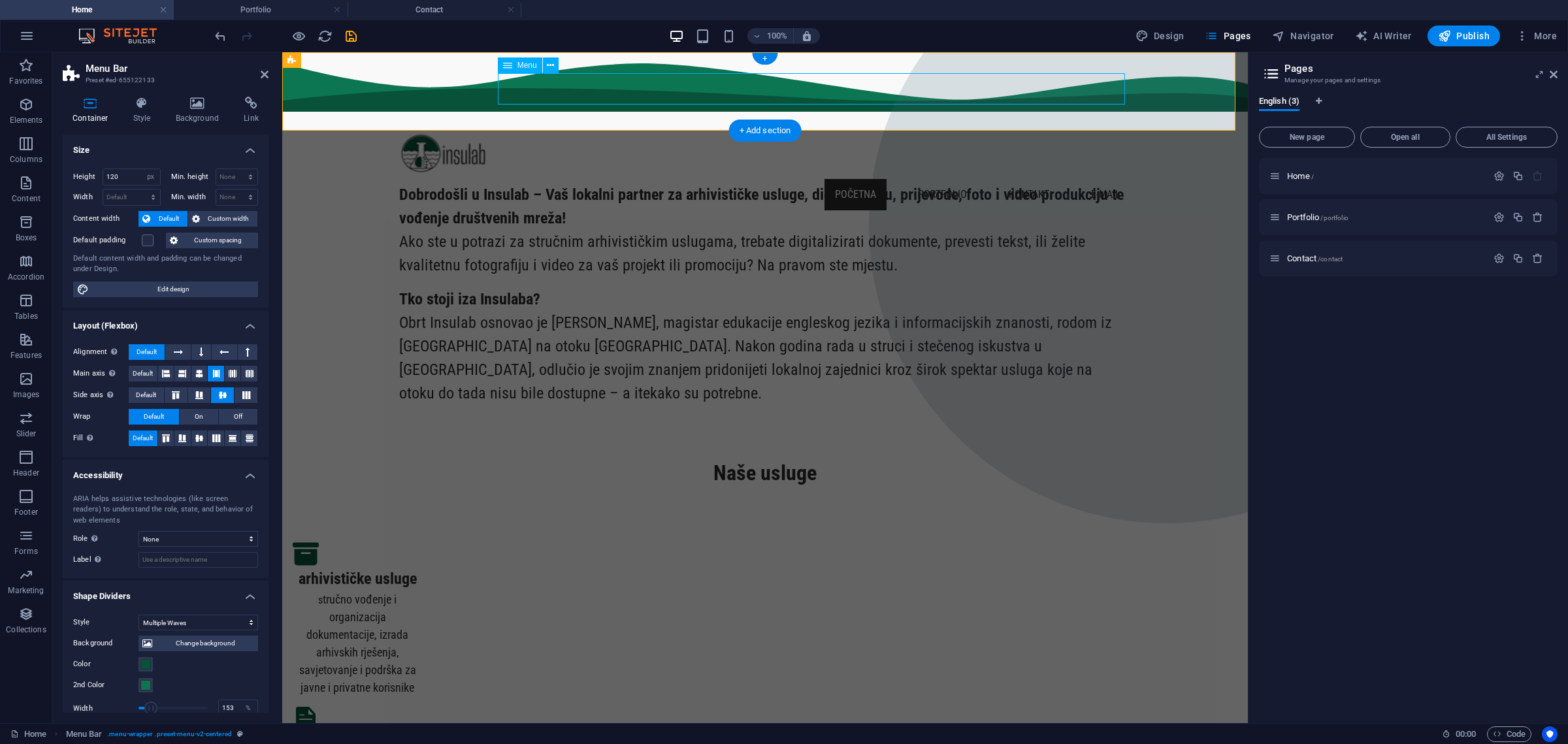
select select
select select "2"
select select
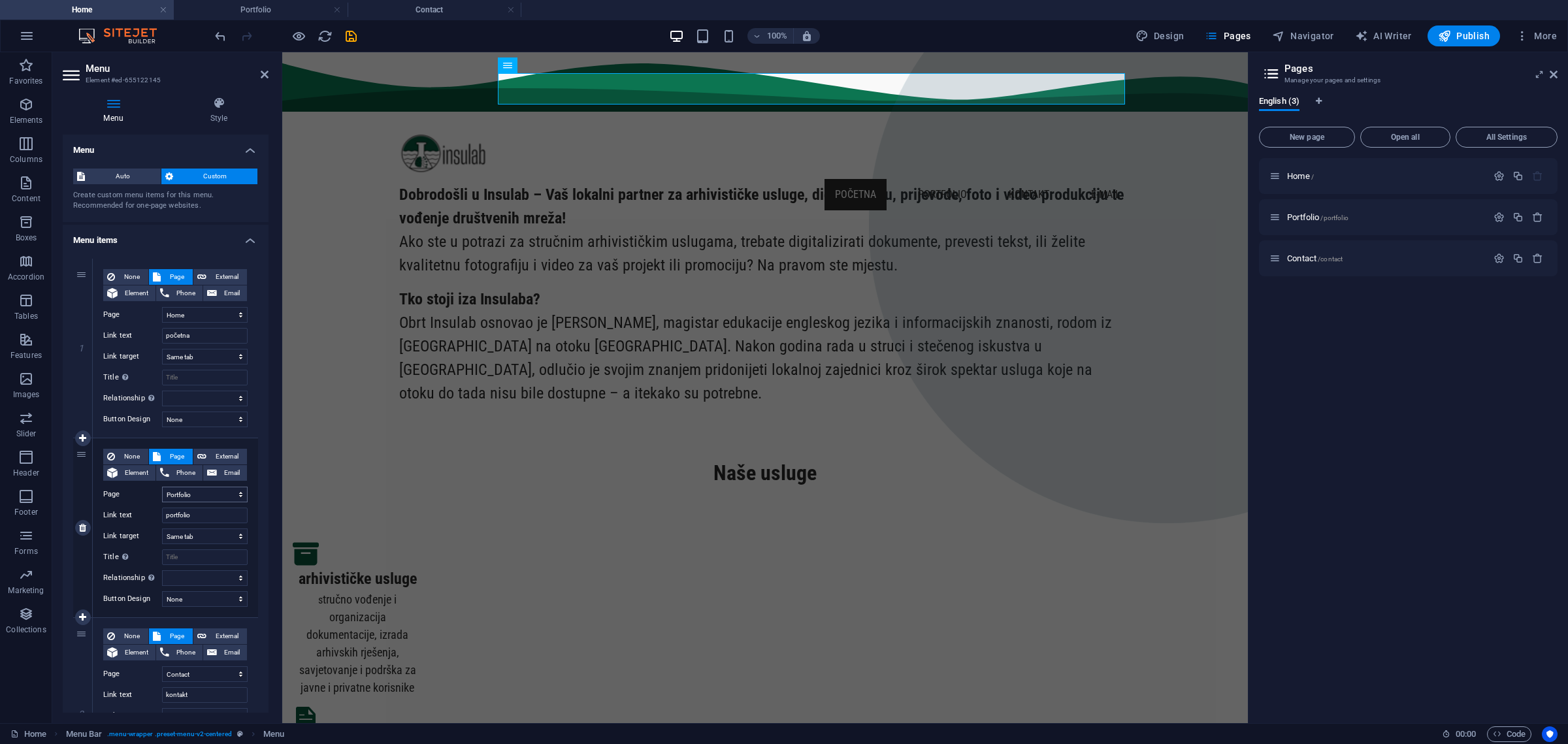
scroll to position [267, 0]
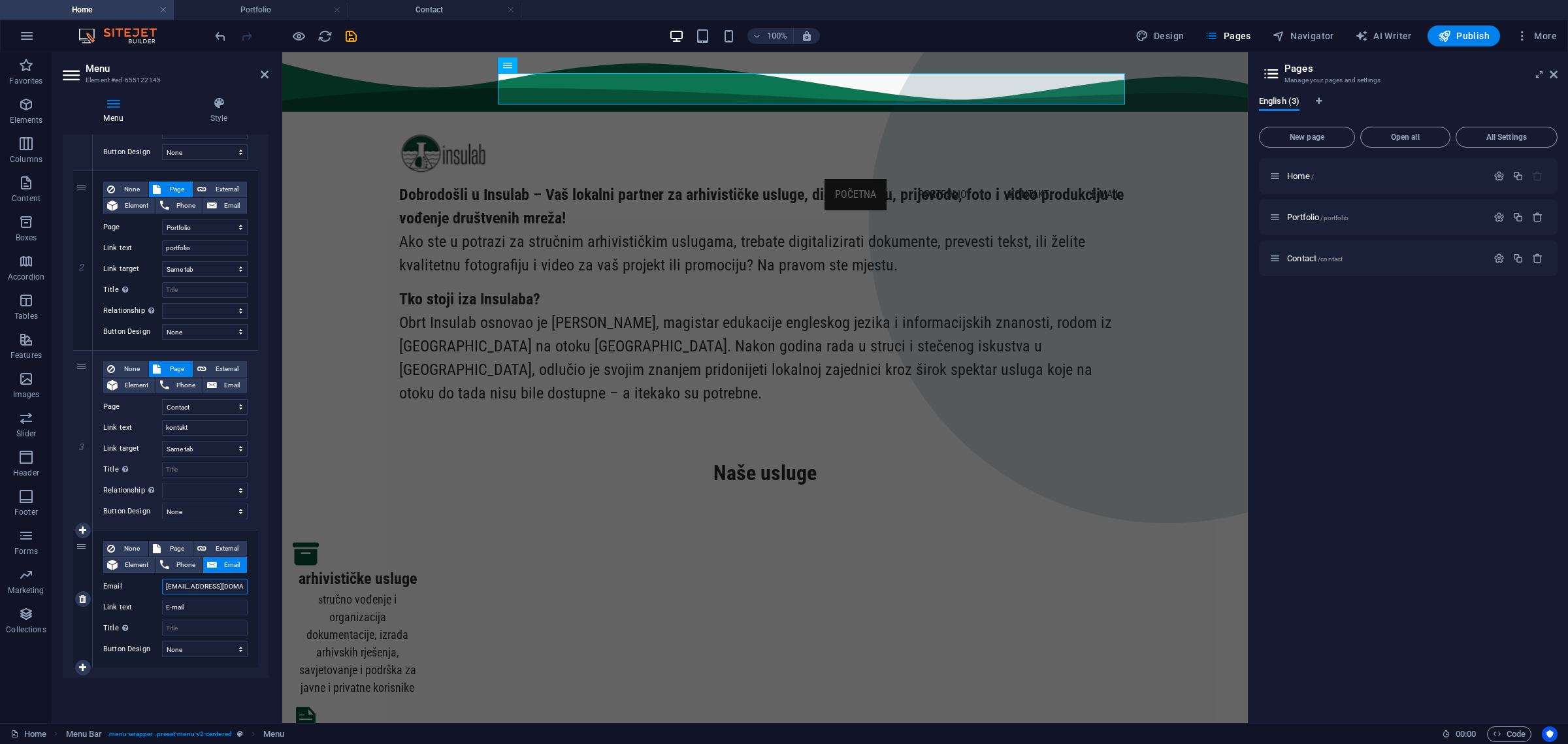
drag, startPoint x: 238, startPoint y: 586, endPoint x: 124, endPoint y: 590, distance: 114.1
click at [124, 590] on div "Email info.insulab@gmail.com" at bounding box center [175, 587] width 144 height 16
click at [85, 602] on link at bounding box center [83, 599] width 16 height 16
select select
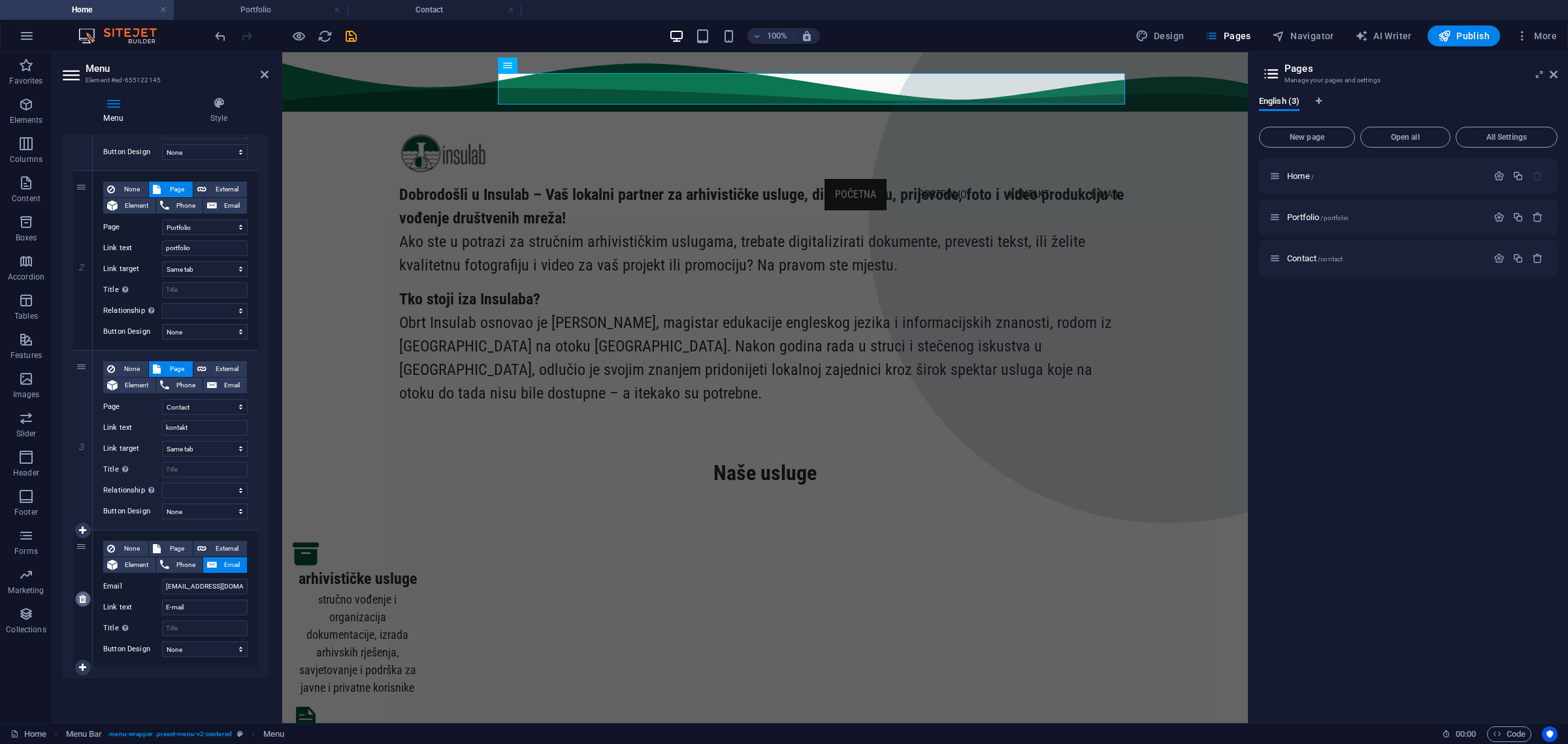
select select
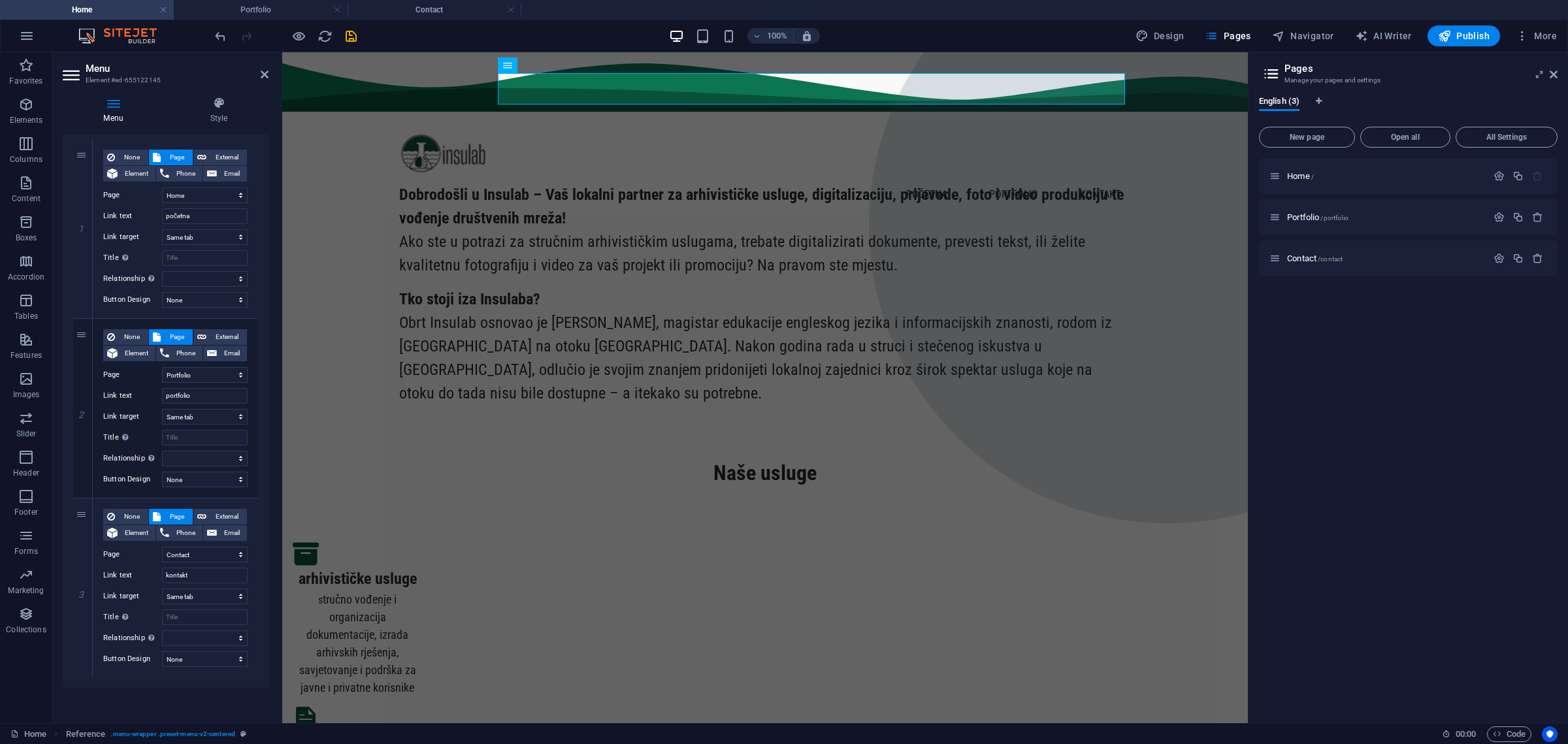
click at [1399, 463] on div "Home / Portfolio /portfolio Contact /contact" at bounding box center [1408, 435] width 299 height 555
click at [355, 36] on icon "save" at bounding box center [351, 36] width 15 height 15
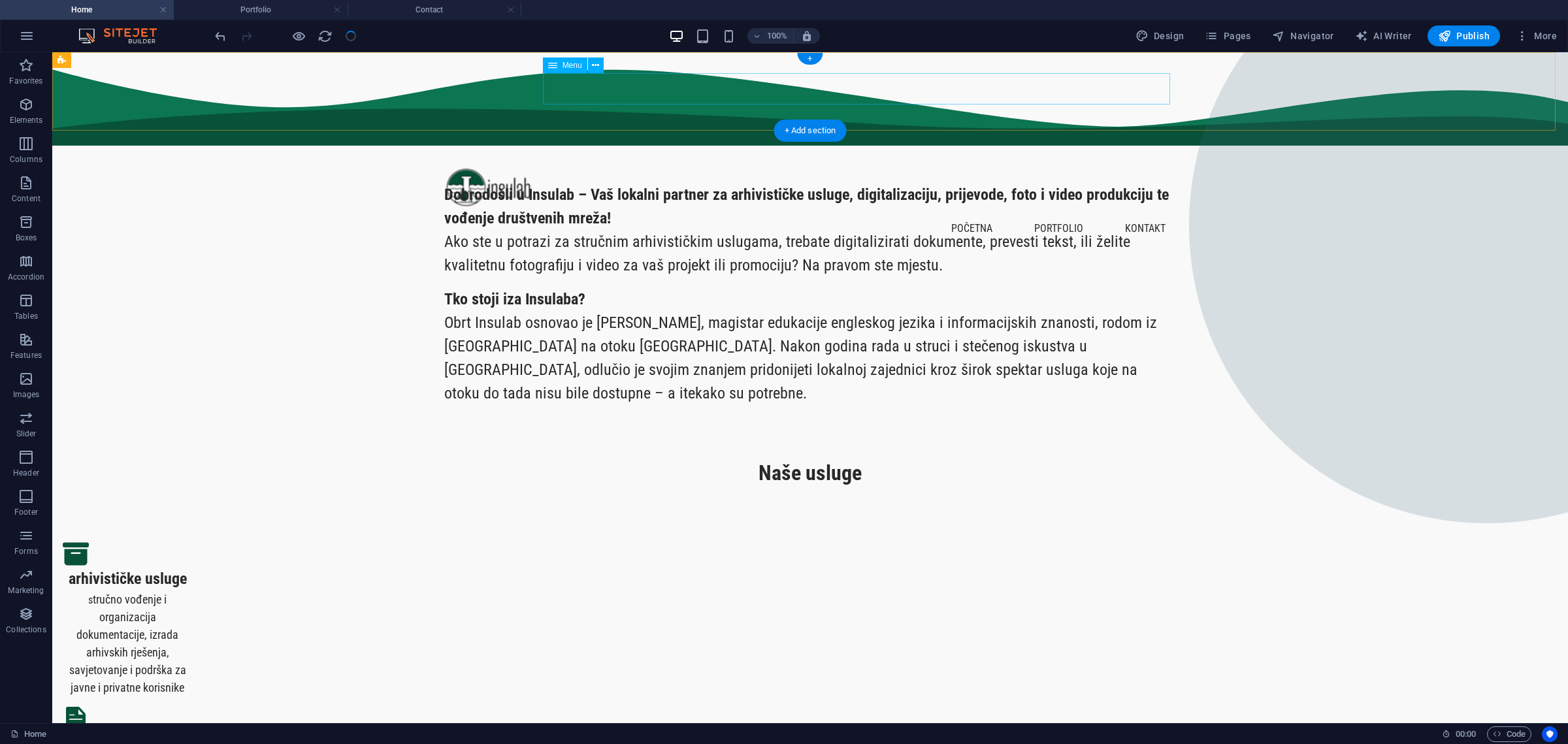
click at [1043, 213] on nav "početna portfolio kontakt" at bounding box center [810, 228] width 732 height 31
click at [813, 213] on nav "početna portfolio kontakt" at bounding box center [810, 228] width 732 height 31
select select
select select "1"
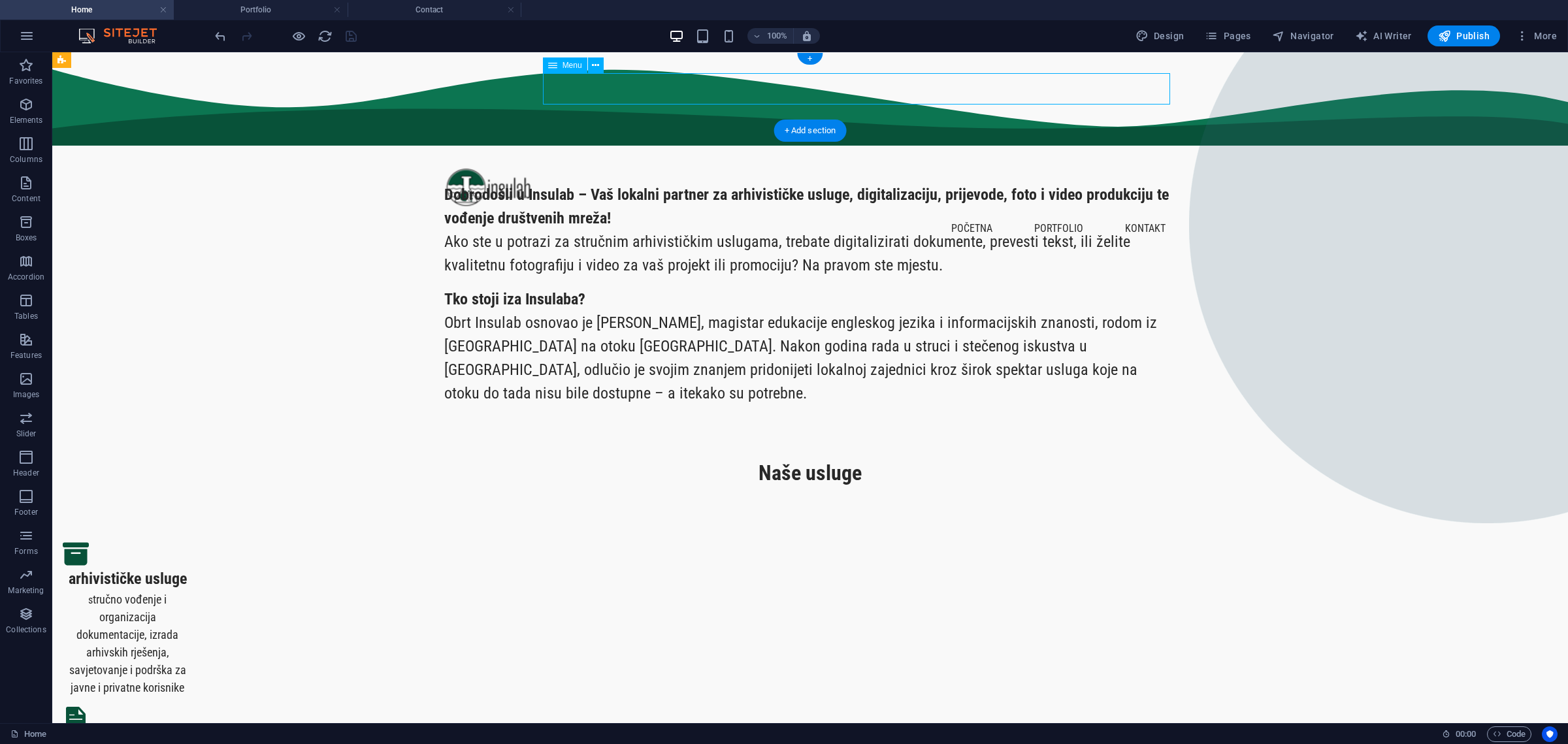
select select
select select "2"
select select
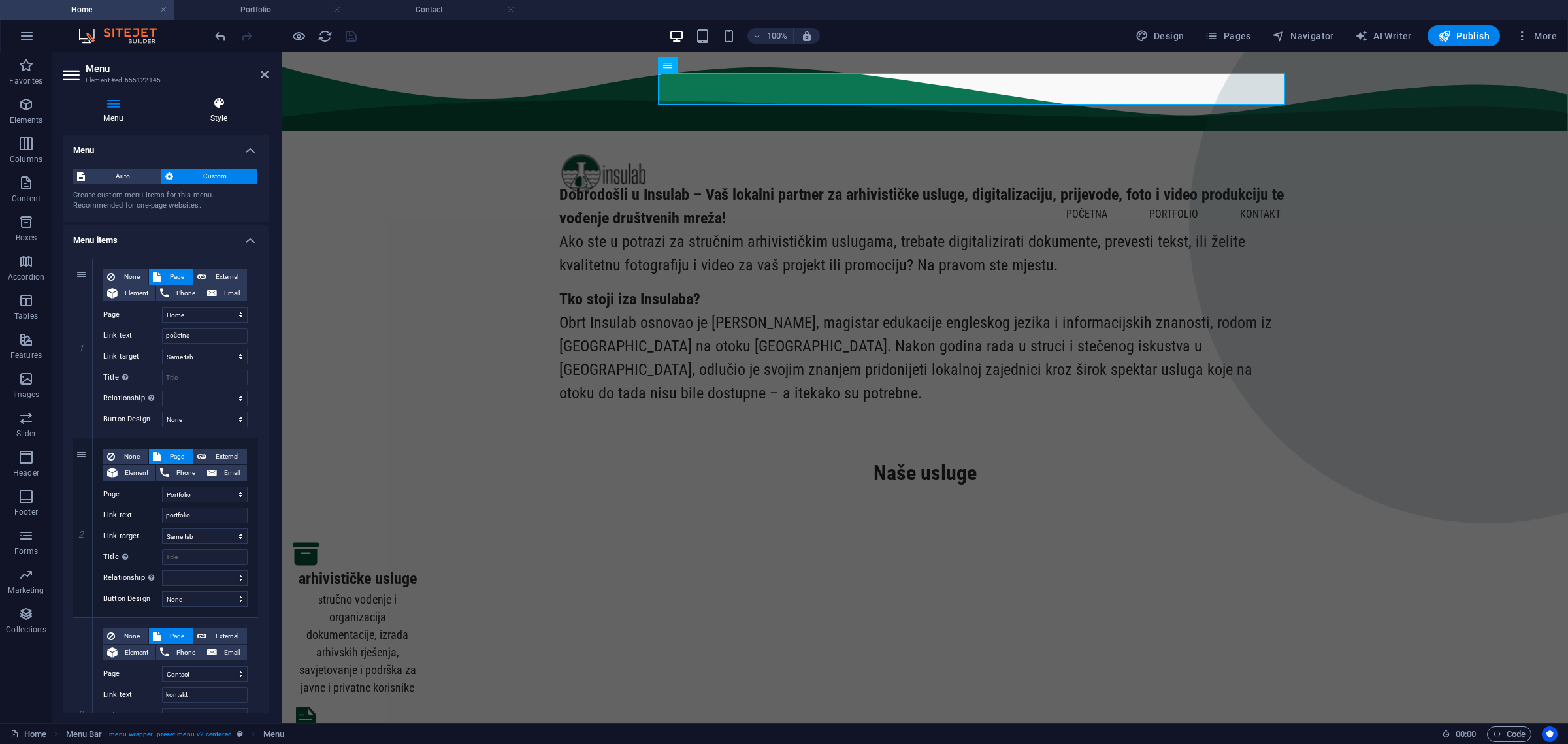
click at [206, 108] on icon at bounding box center [219, 103] width 100 height 13
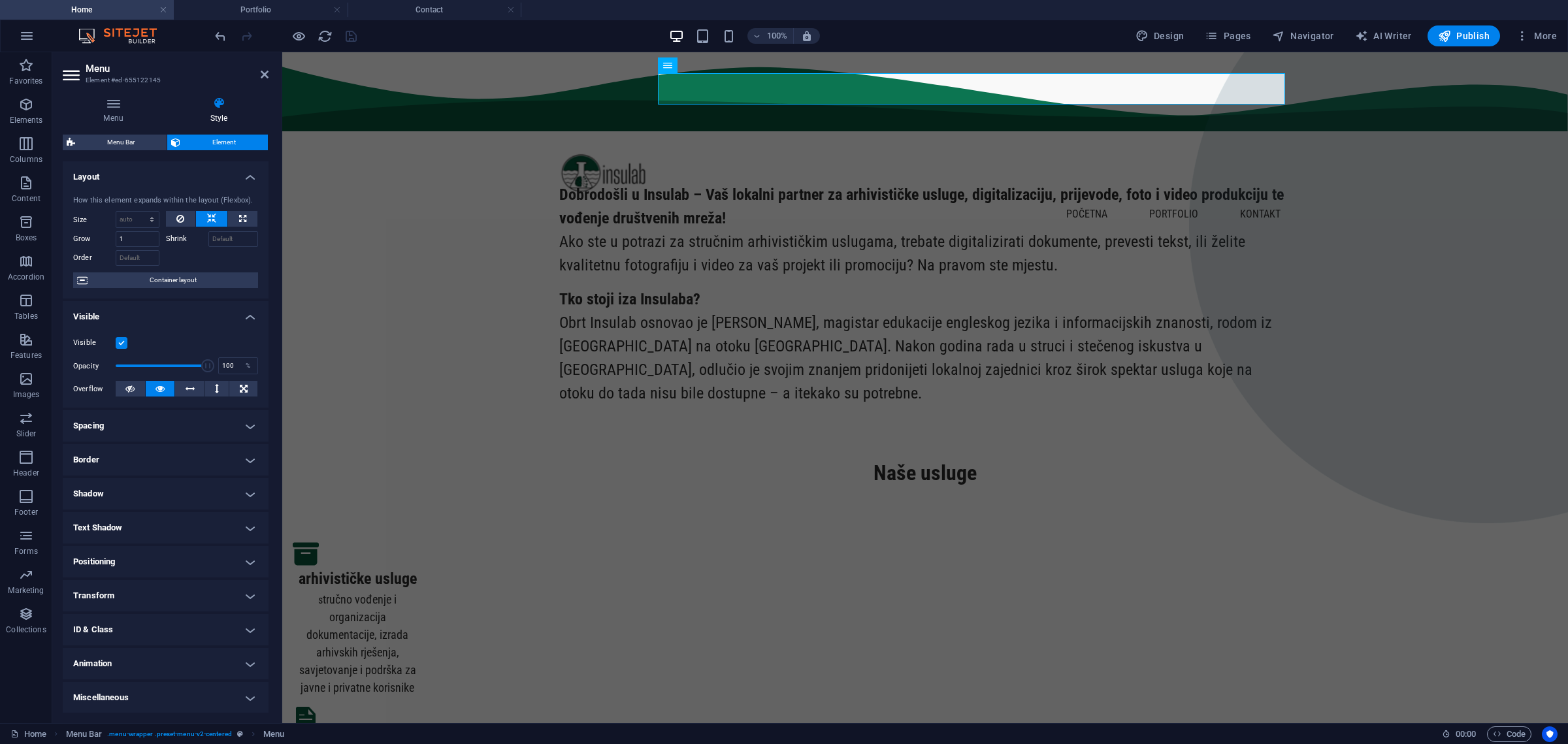
click at [236, 519] on h4 "Text Shadow" at bounding box center [165, 528] width 206 height 31
click at [224, 551] on span "Outside" at bounding box center [225, 554] width 22 height 16
type input "2"
type input "4"
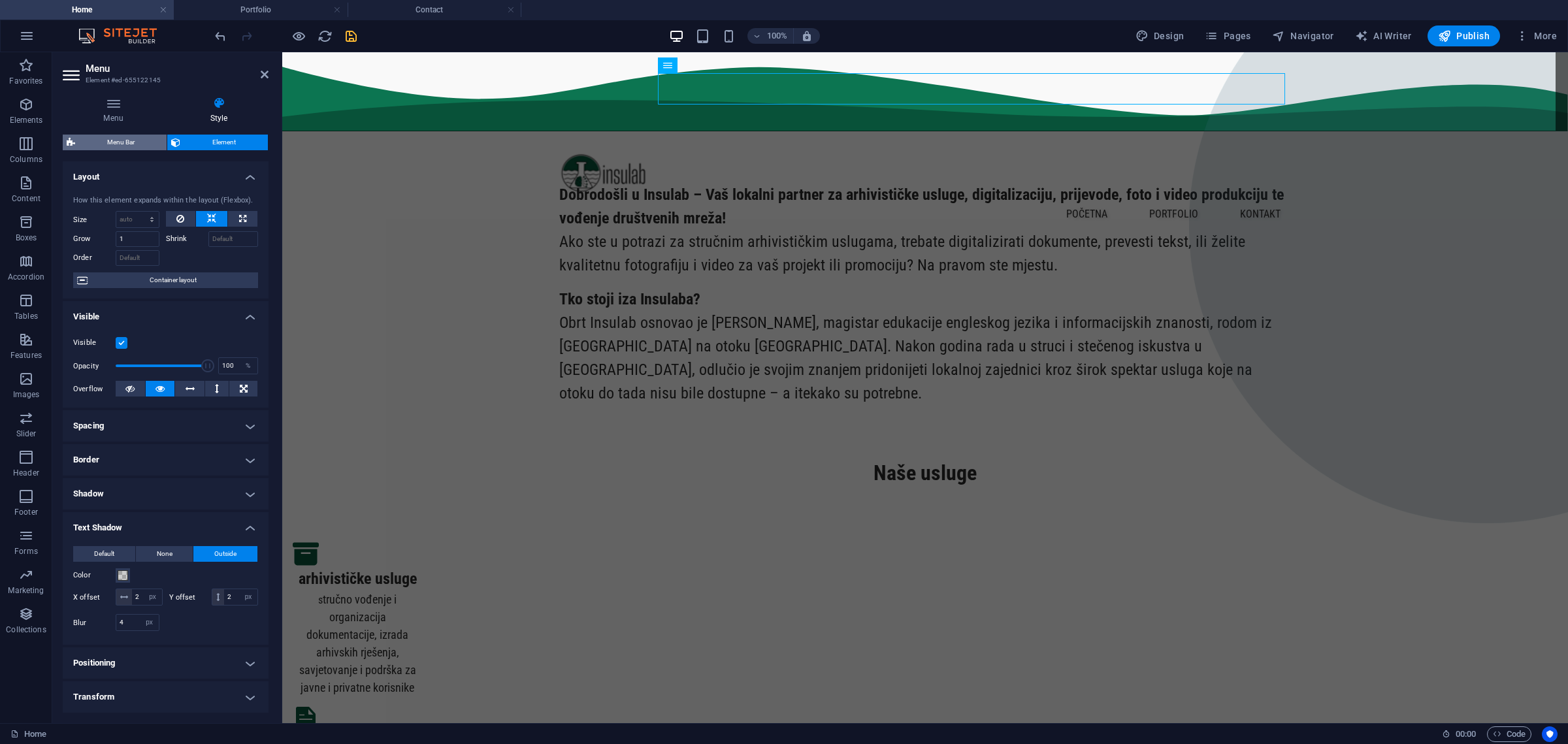
click at [128, 142] on span "Menu Bar" at bounding box center [121, 142] width 84 height 16
select select "rem"
select select "preset-menu-v2-centered"
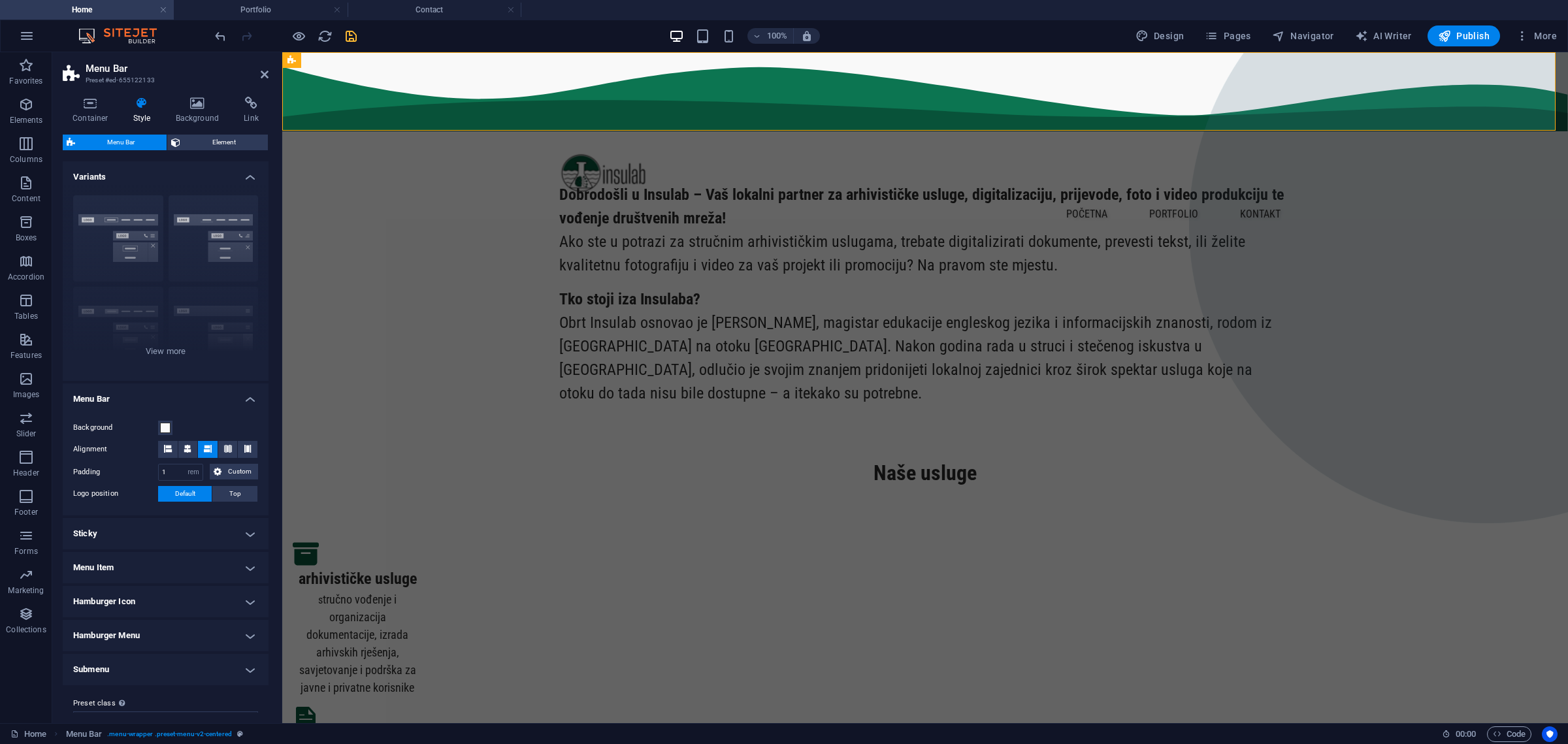
drag, startPoint x: 269, startPoint y: 446, endPoint x: 263, endPoint y: 466, distance: 20.9
click at [263, 466] on div "Container Style Background Link Size Height 120 Default px rem % vh vw Min. hei…" at bounding box center [165, 405] width 226 height 637
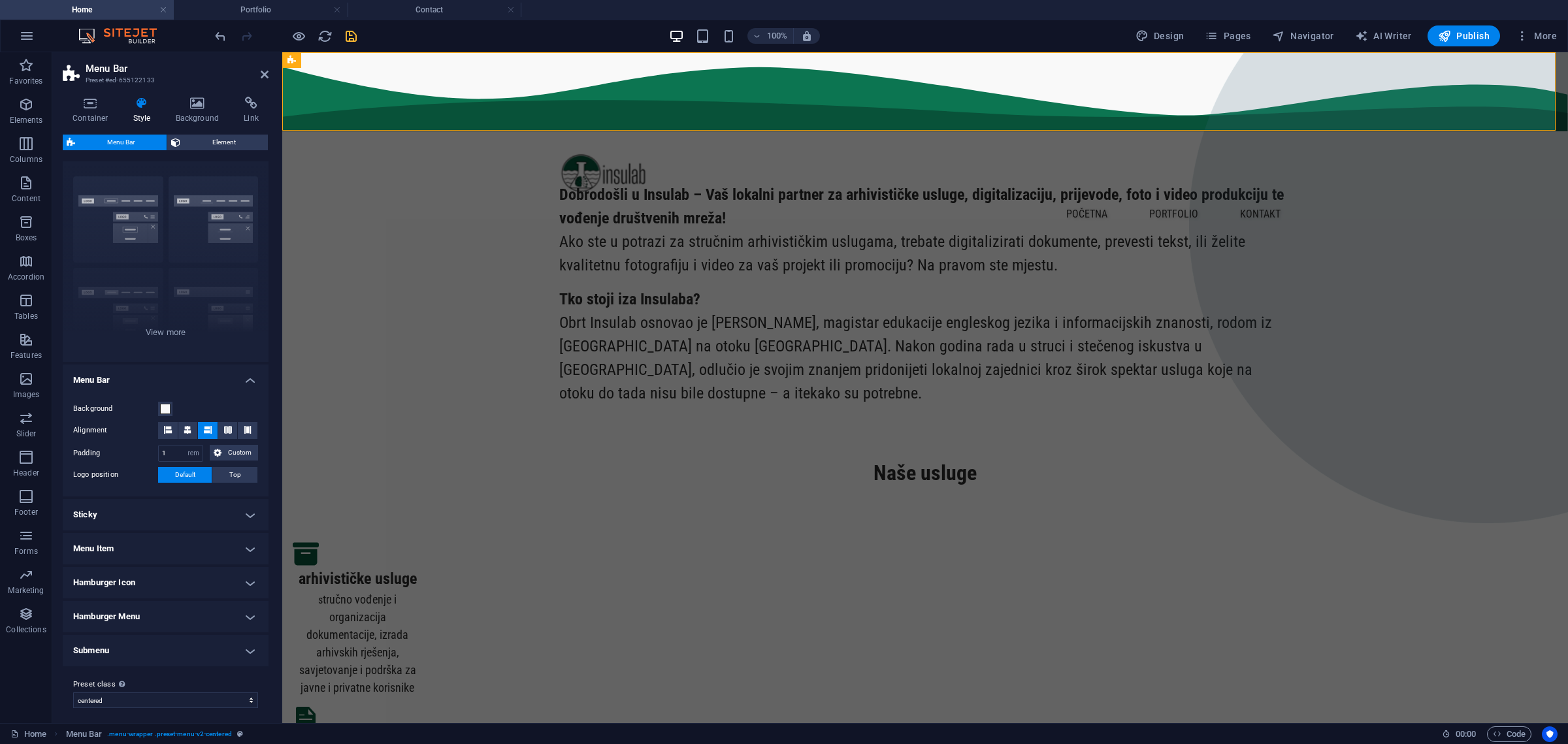
scroll to position [24, 0]
click at [236, 535] on h4 "Menu Item" at bounding box center [165, 544] width 206 height 31
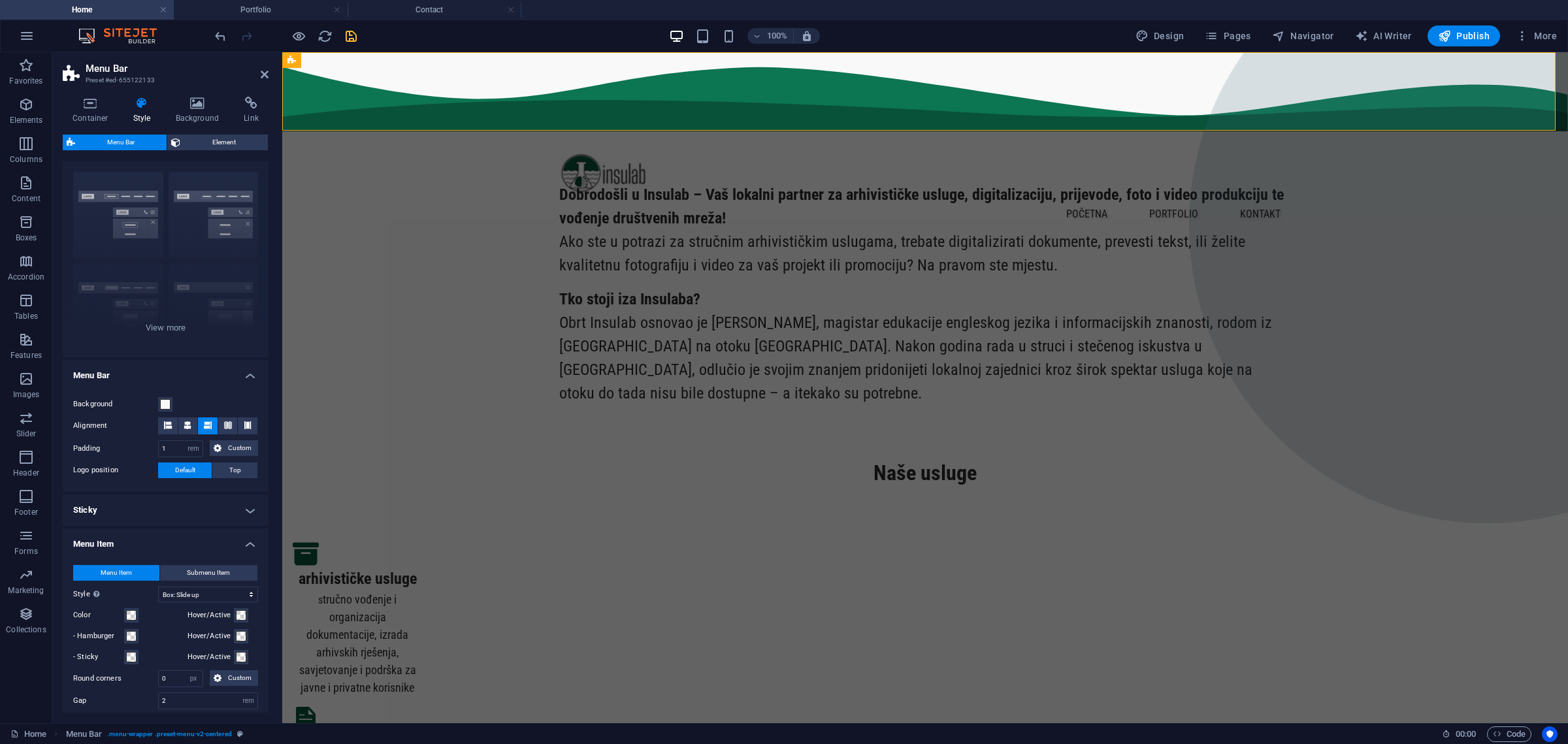
drag, startPoint x: 270, startPoint y: 470, endPoint x: 269, endPoint y: 503, distance: 33.0
click at [269, 503] on div "Container Style Background Link Size Height 120 Default px rem % vh vw Min. hei…" at bounding box center [165, 405] width 226 height 637
drag, startPoint x: 265, startPoint y: 457, endPoint x: 266, endPoint y: 510, distance: 53.0
click at [266, 510] on ul "Menu Bar Background Alignment Padding 1 px rem % vh vw Custom Custom 1 px rem %…" at bounding box center [165, 669] width 206 height 619
click at [236, 138] on span "Element" at bounding box center [224, 142] width 79 height 16
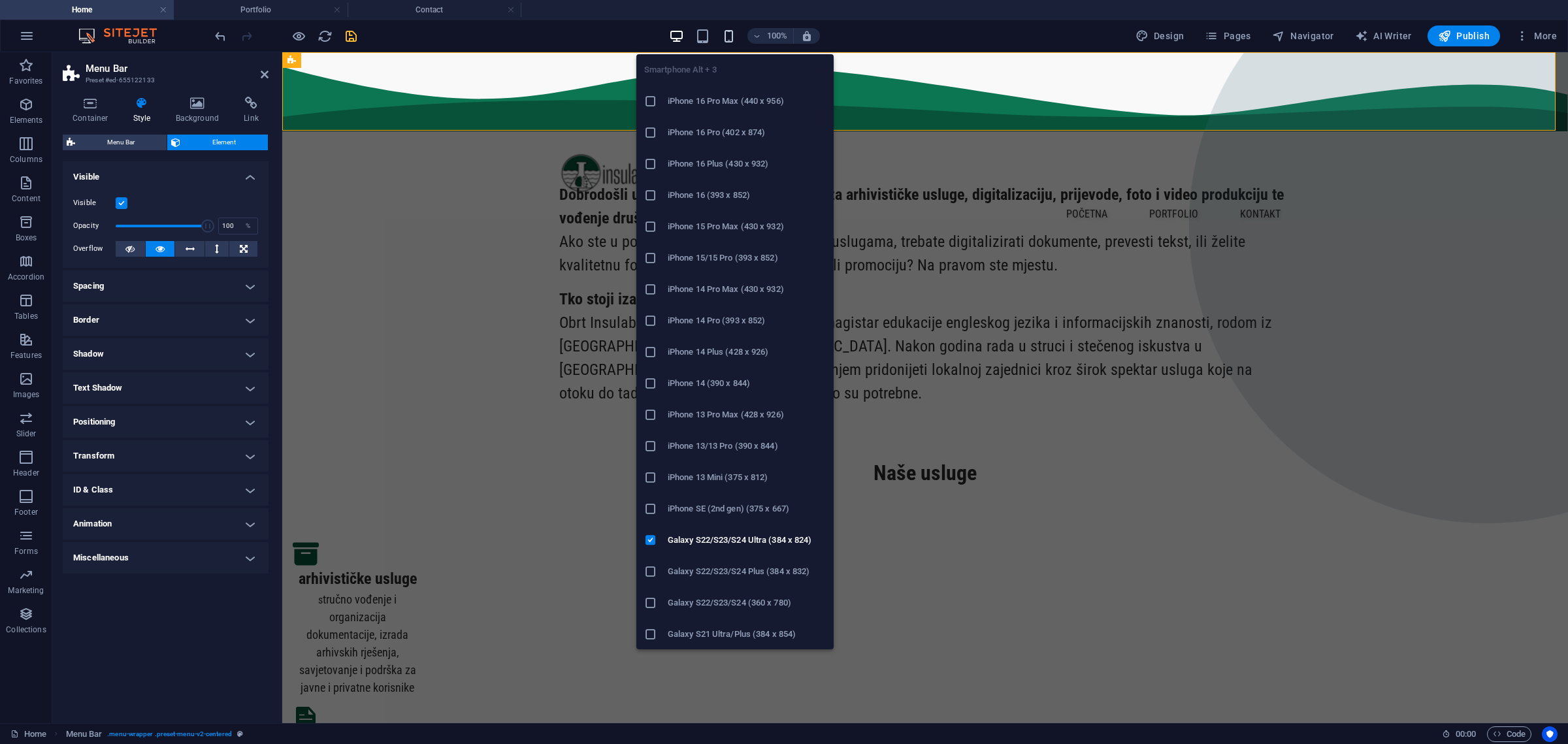
click at [732, 34] on icon "button" at bounding box center [729, 36] width 15 height 15
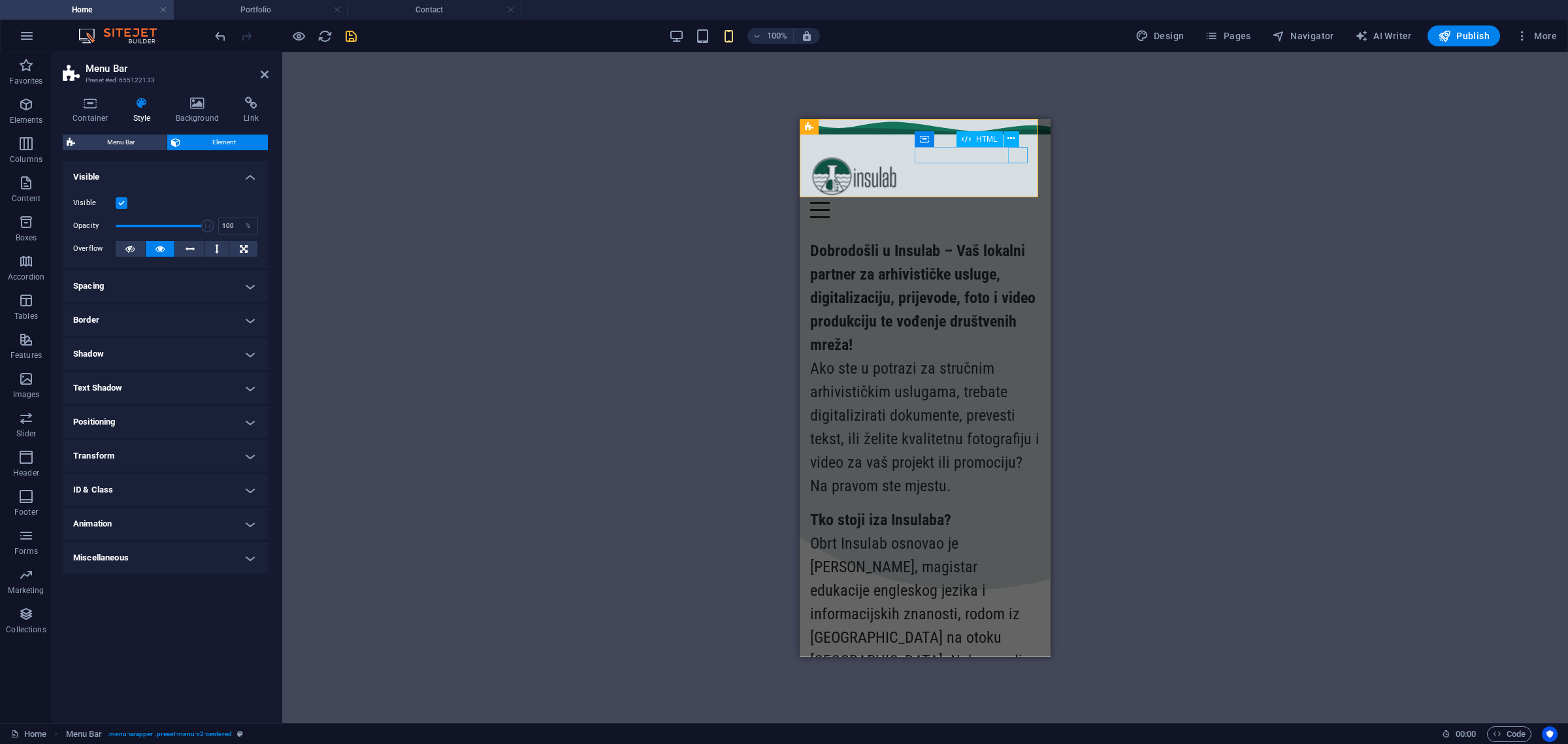
click at [1016, 201] on div at bounding box center [925, 209] width 230 height 16
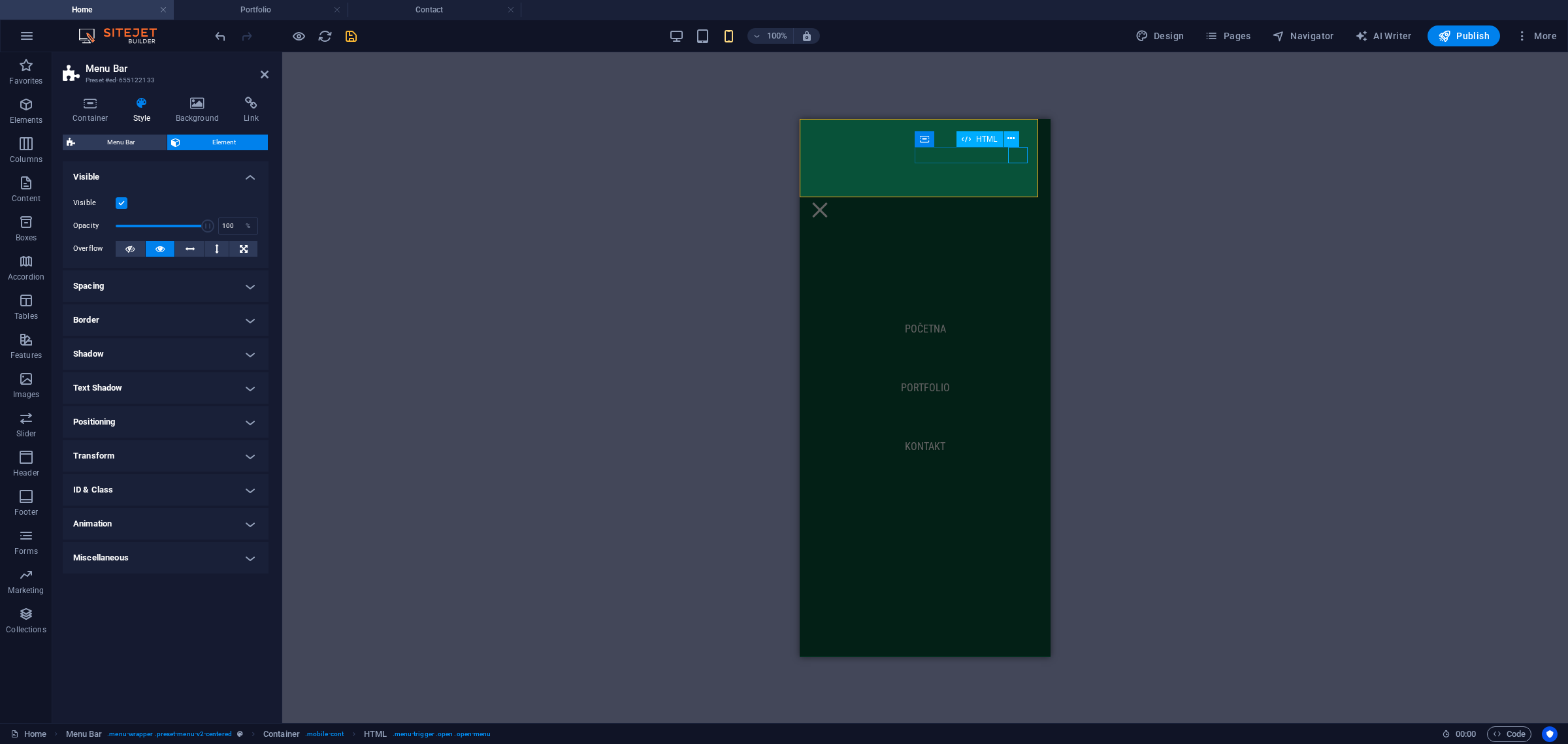
click at [1017, 201] on div at bounding box center [925, 209] width 230 height 16
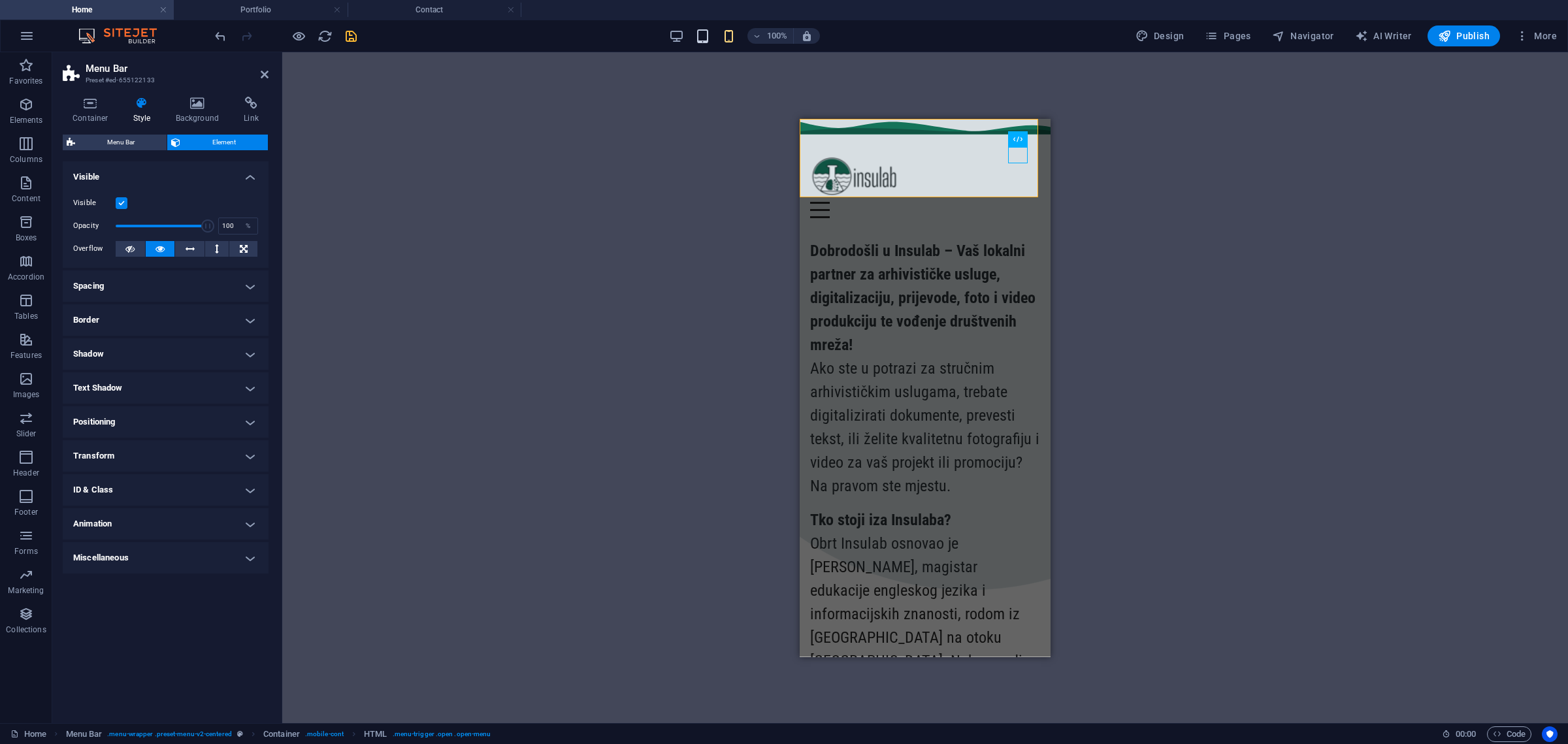
click at [709, 30] on icon "button" at bounding box center [703, 36] width 15 height 15
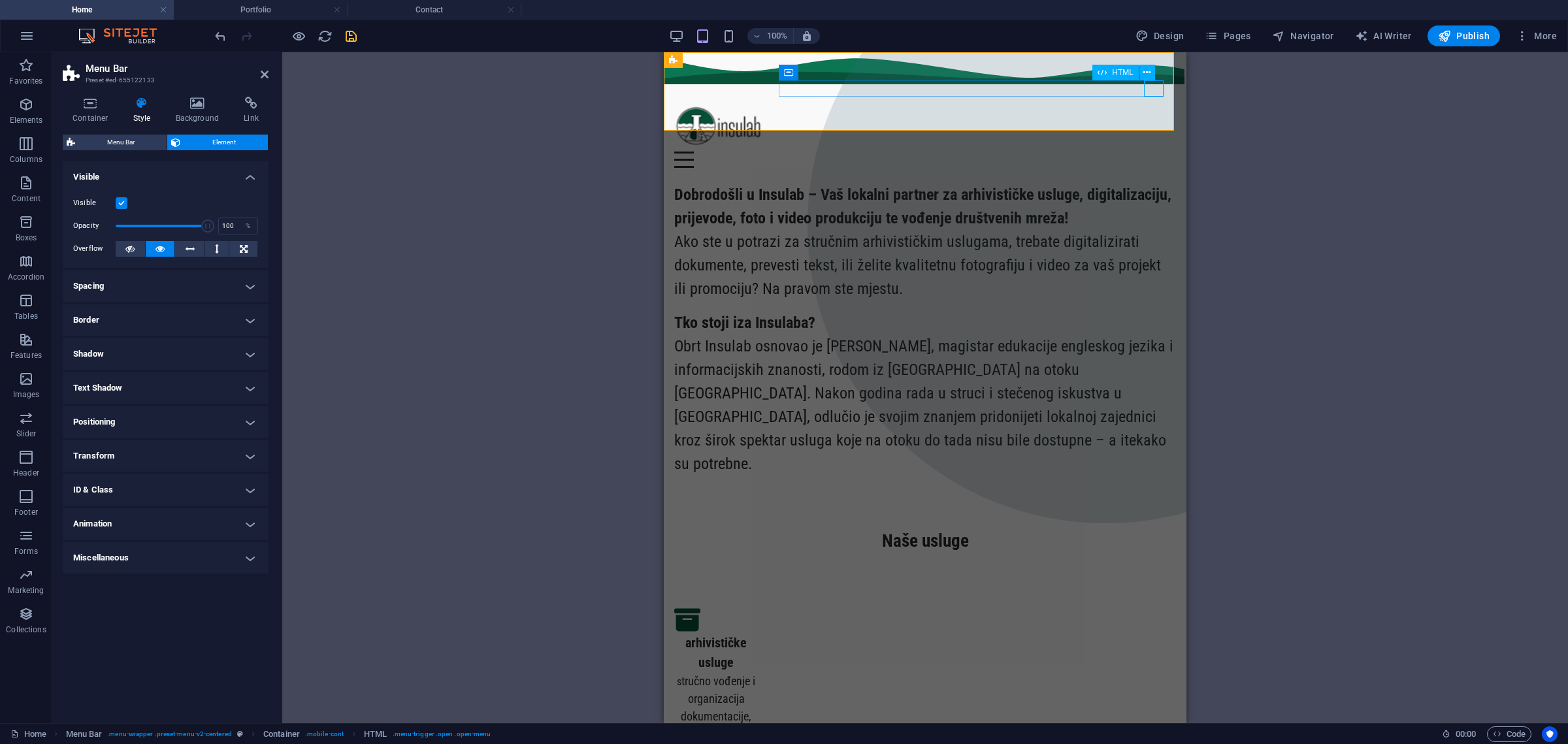
click at [1150, 152] on div at bounding box center [925, 160] width 502 height 16
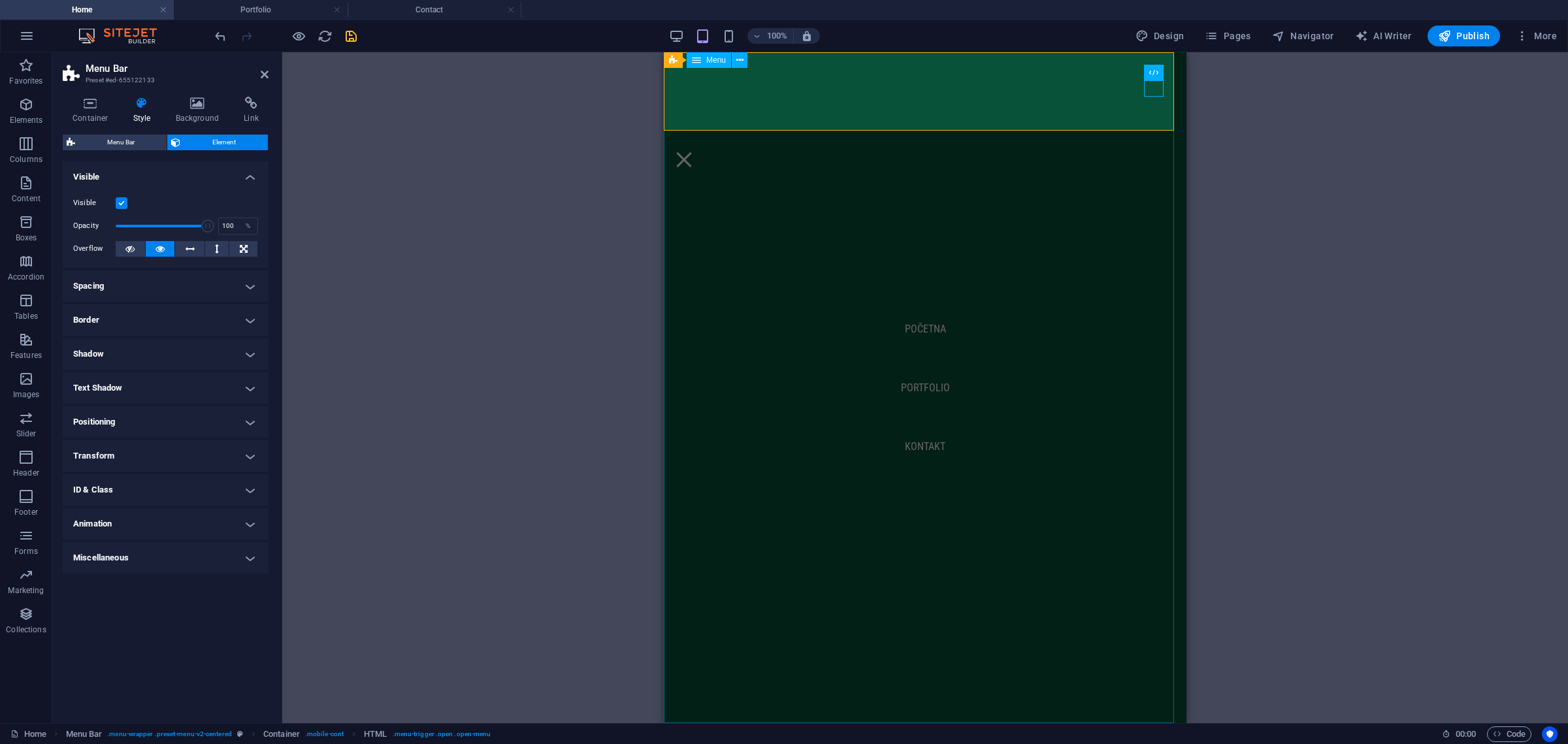
click at [919, 374] on nav "početna portfolio kontakt" at bounding box center [925, 388] width 523 height 671
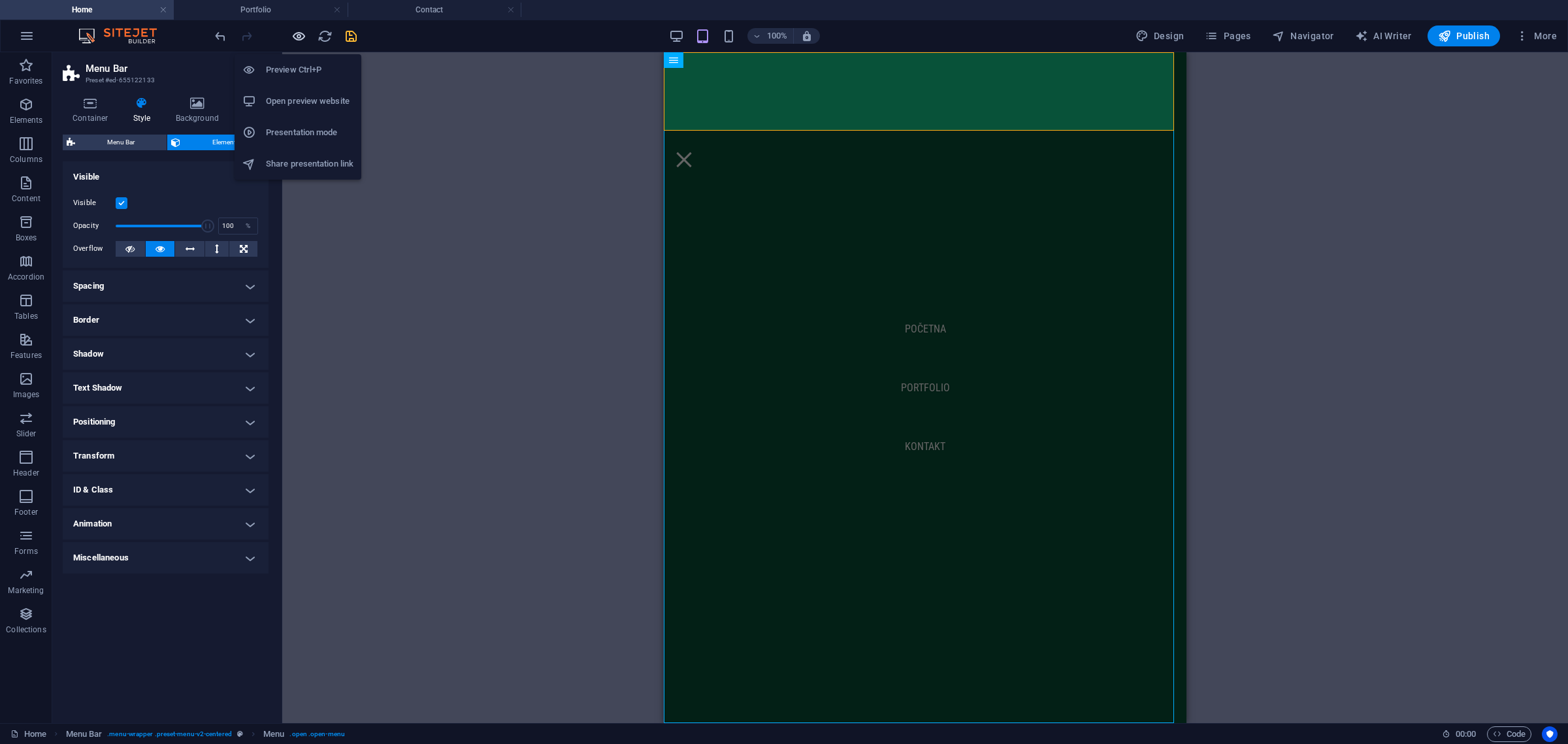
click at [305, 38] on icon "button" at bounding box center [299, 36] width 15 height 15
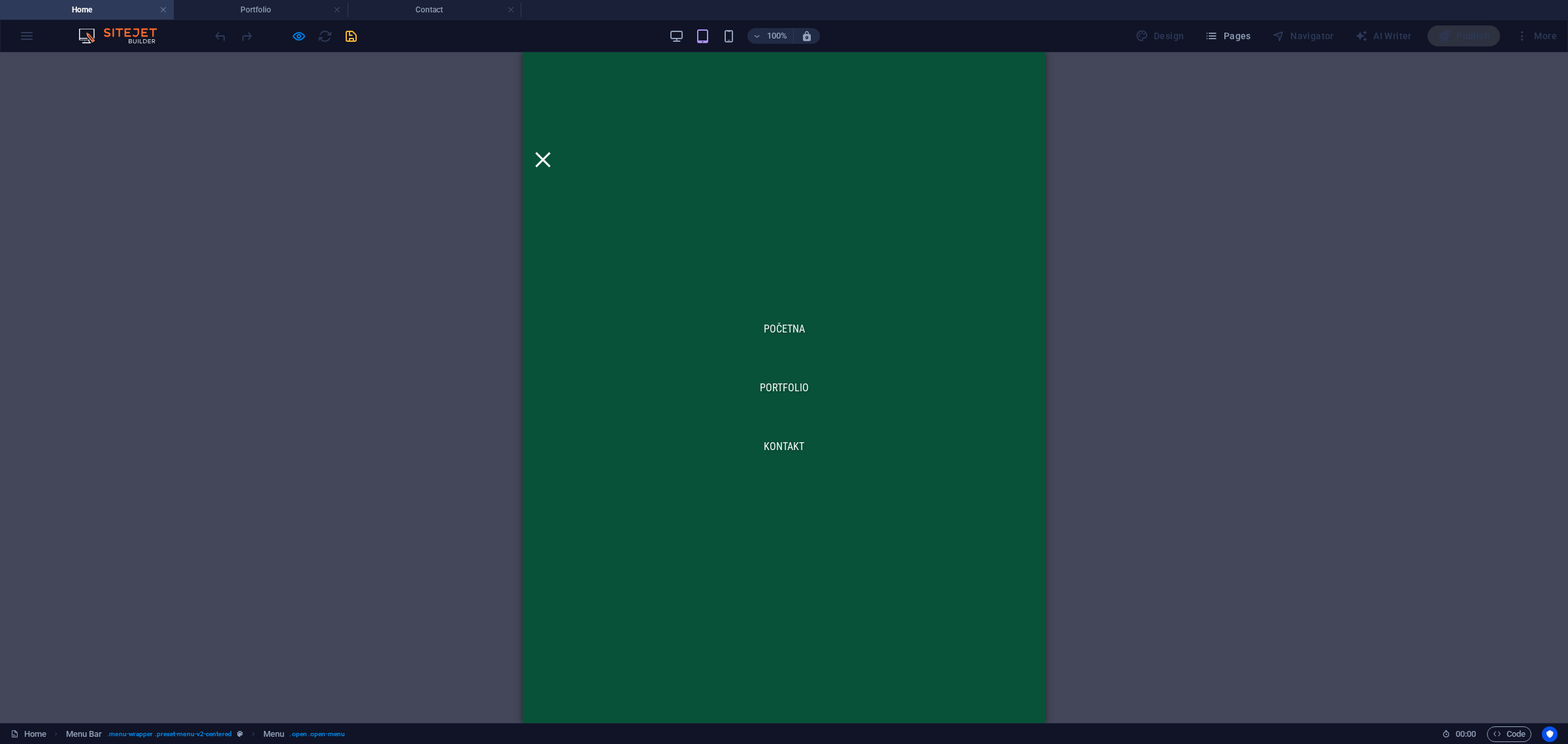
click at [550, 152] on div at bounding box center [543, 160] width 15 height 15
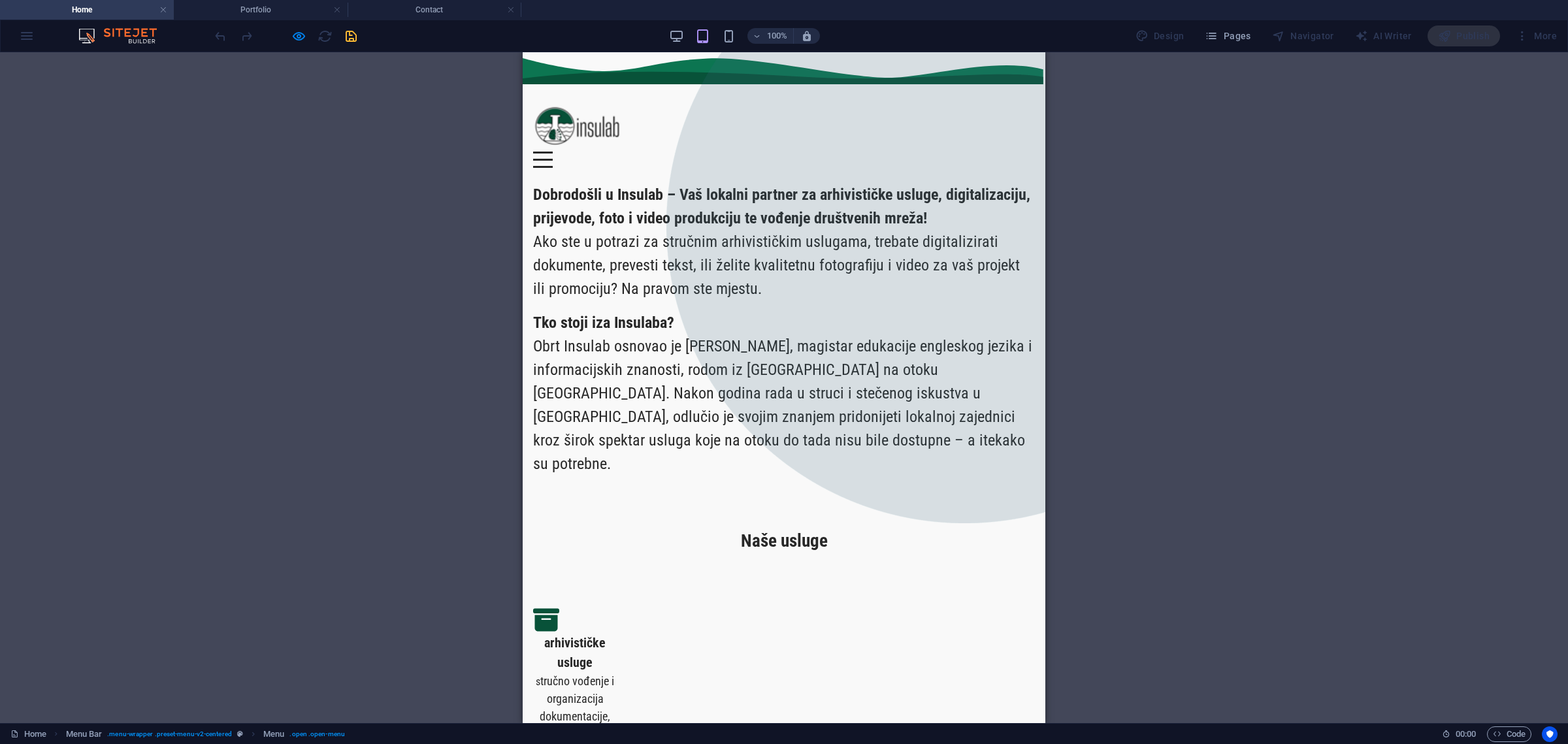
click at [670, 35] on div "100% Design Pages Navigator AI Writer Publish More" at bounding box center [887, 35] width 1350 height 21
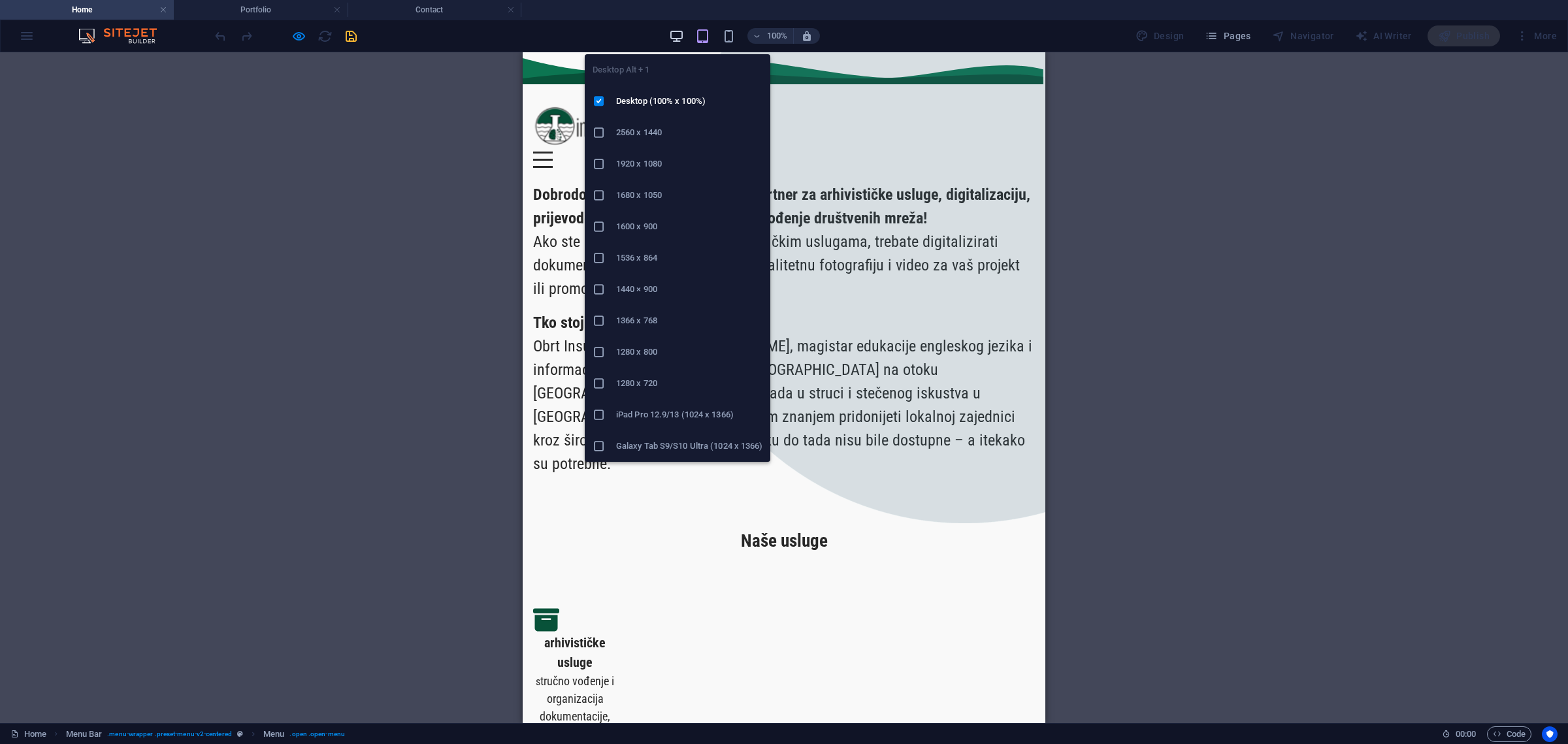
click at [680, 30] on icon "button" at bounding box center [676, 36] width 15 height 15
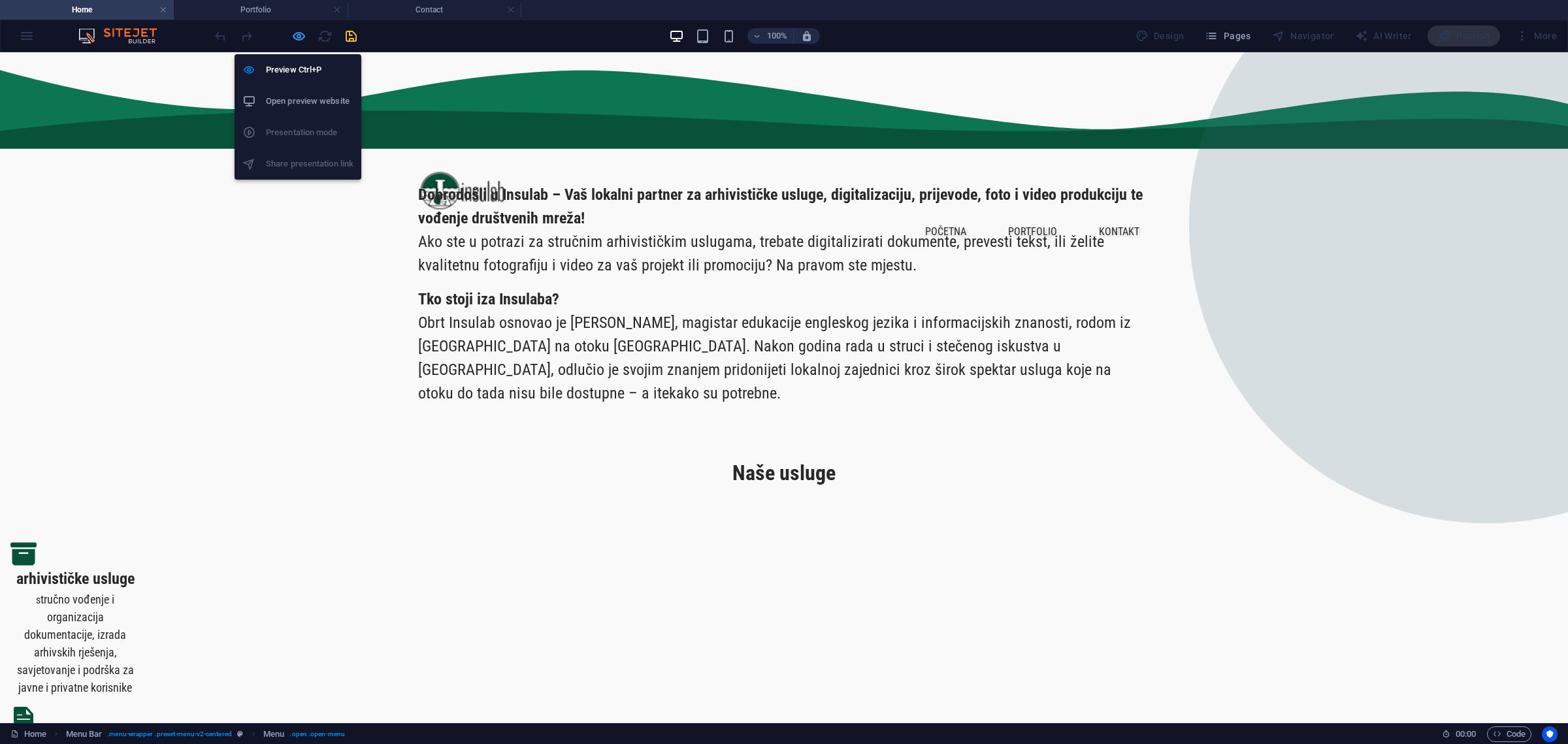
click at [298, 33] on icon "button" at bounding box center [299, 36] width 15 height 15
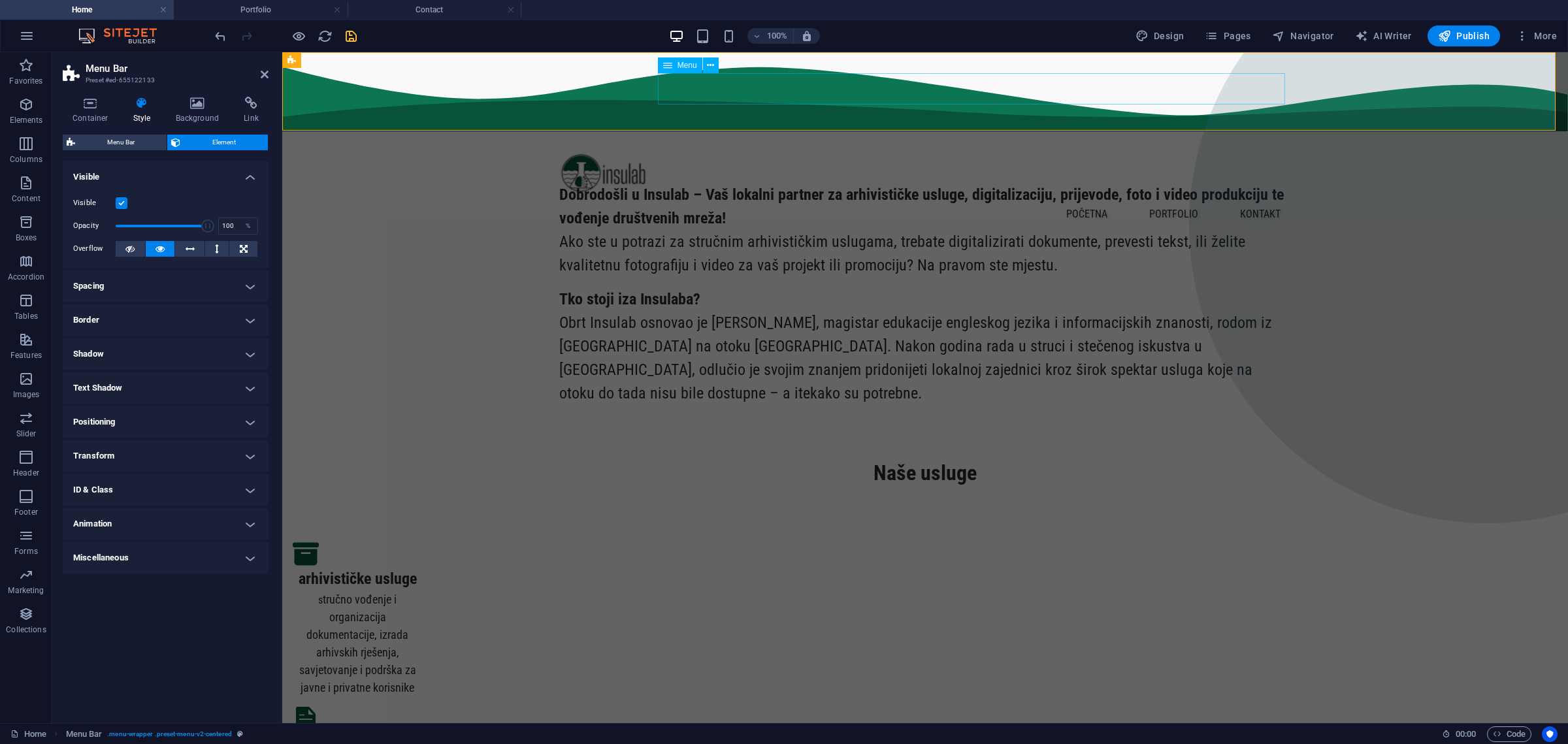
click at [1082, 198] on nav "početna portfolio kontakt" at bounding box center [925, 214] width 732 height 31
select select "px"
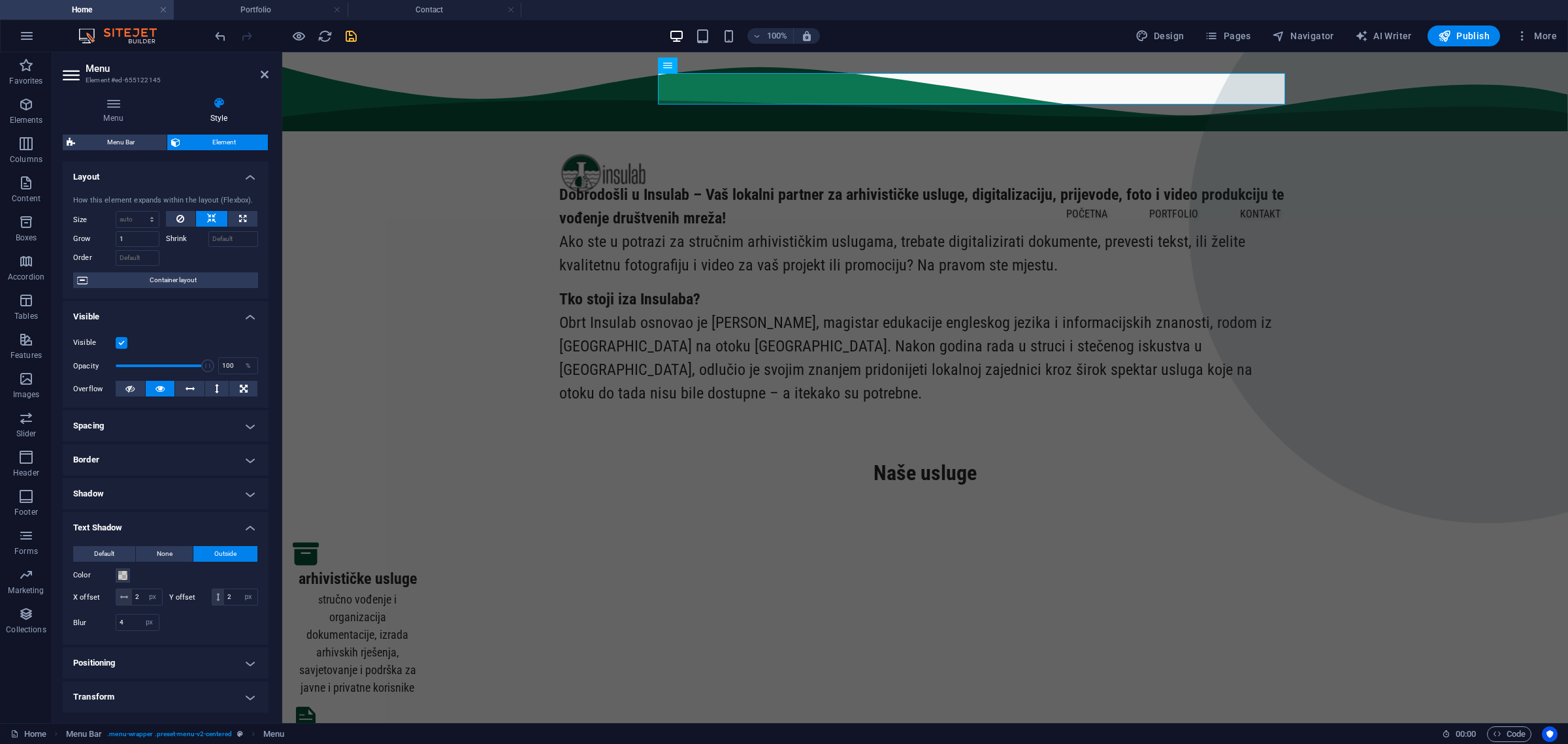
scroll to position [117, 0]
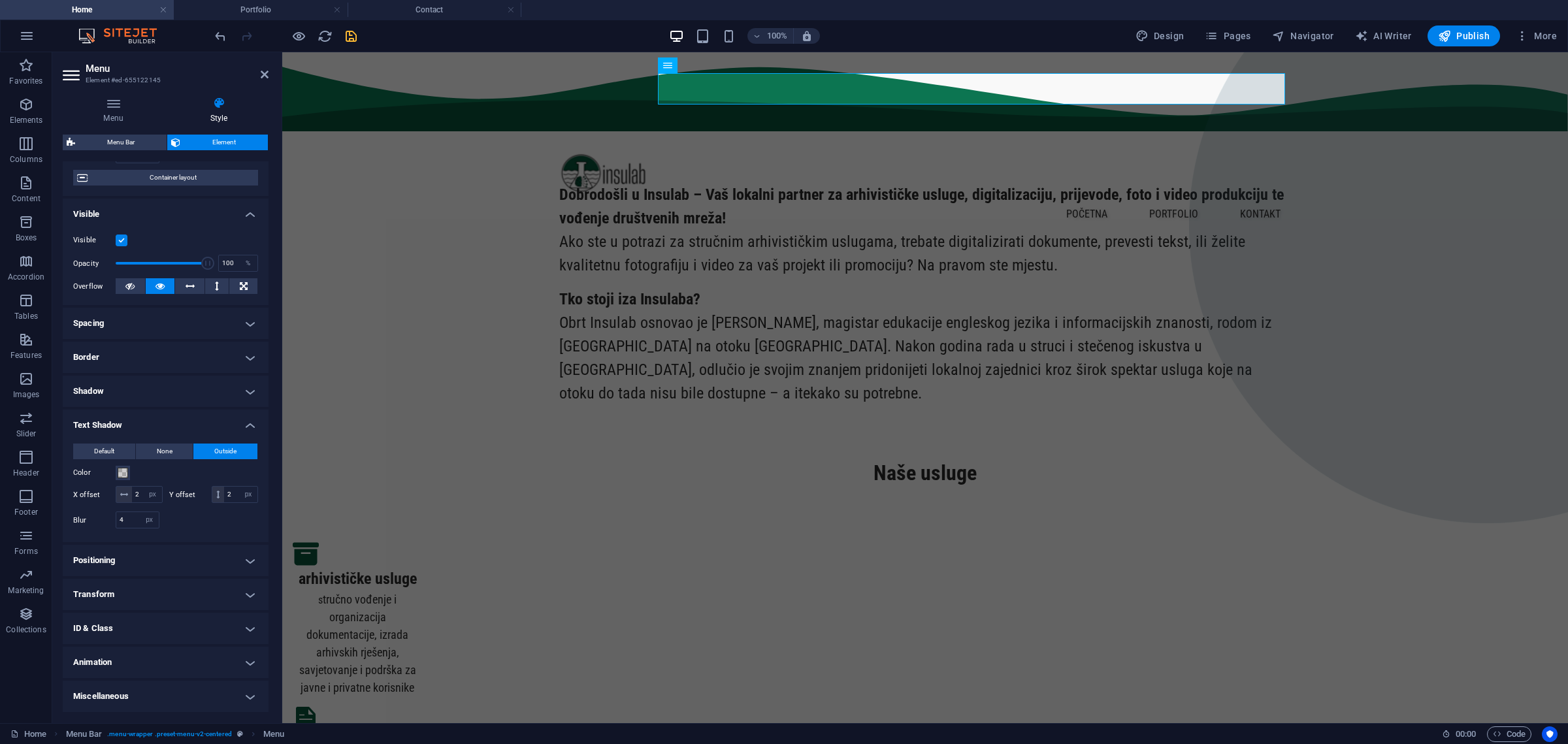
click at [227, 665] on h4 "Animation" at bounding box center [165, 662] width 206 height 31
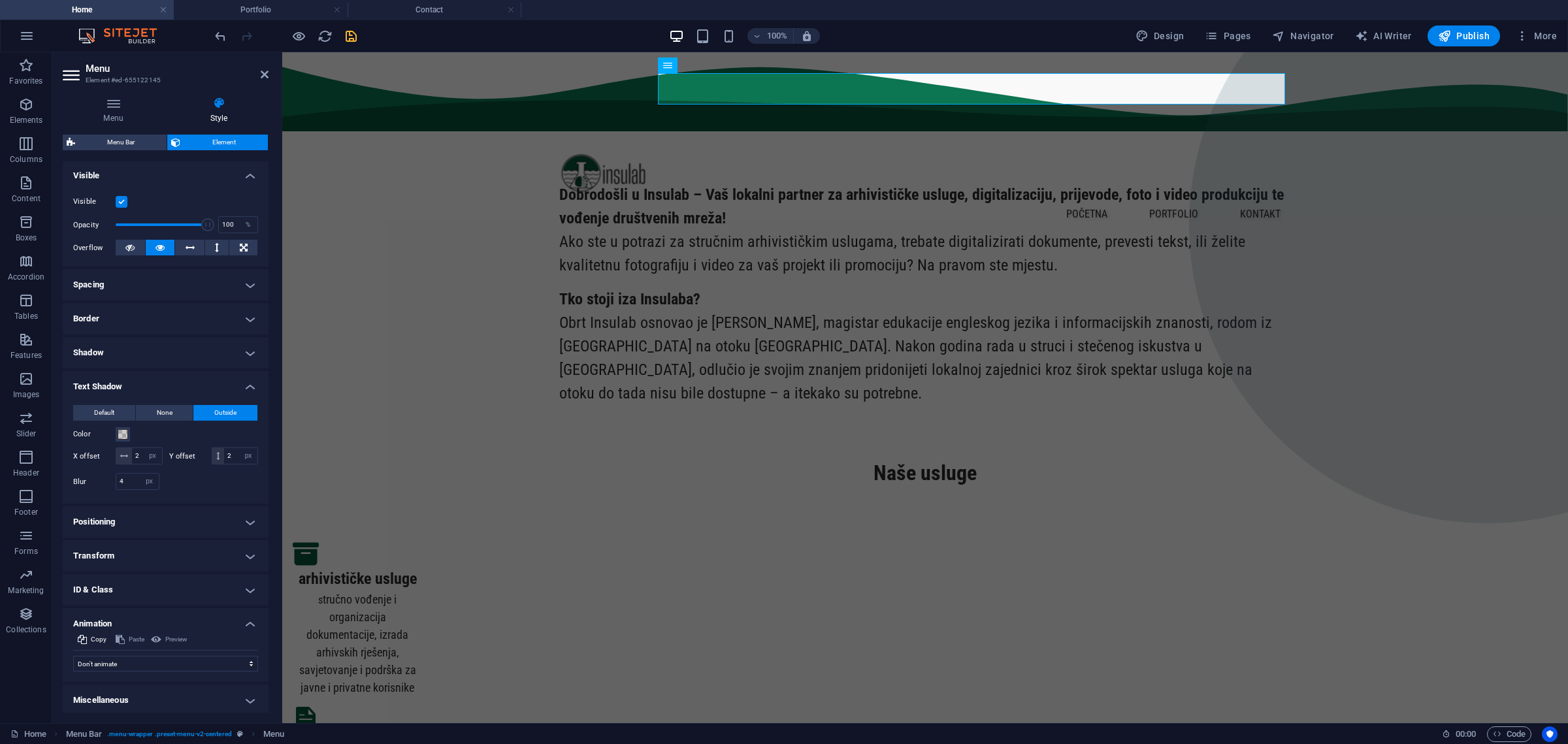
scroll to position [159, 0]
click at [244, 590] on h4 "ID & Class" at bounding box center [165, 585] width 206 height 31
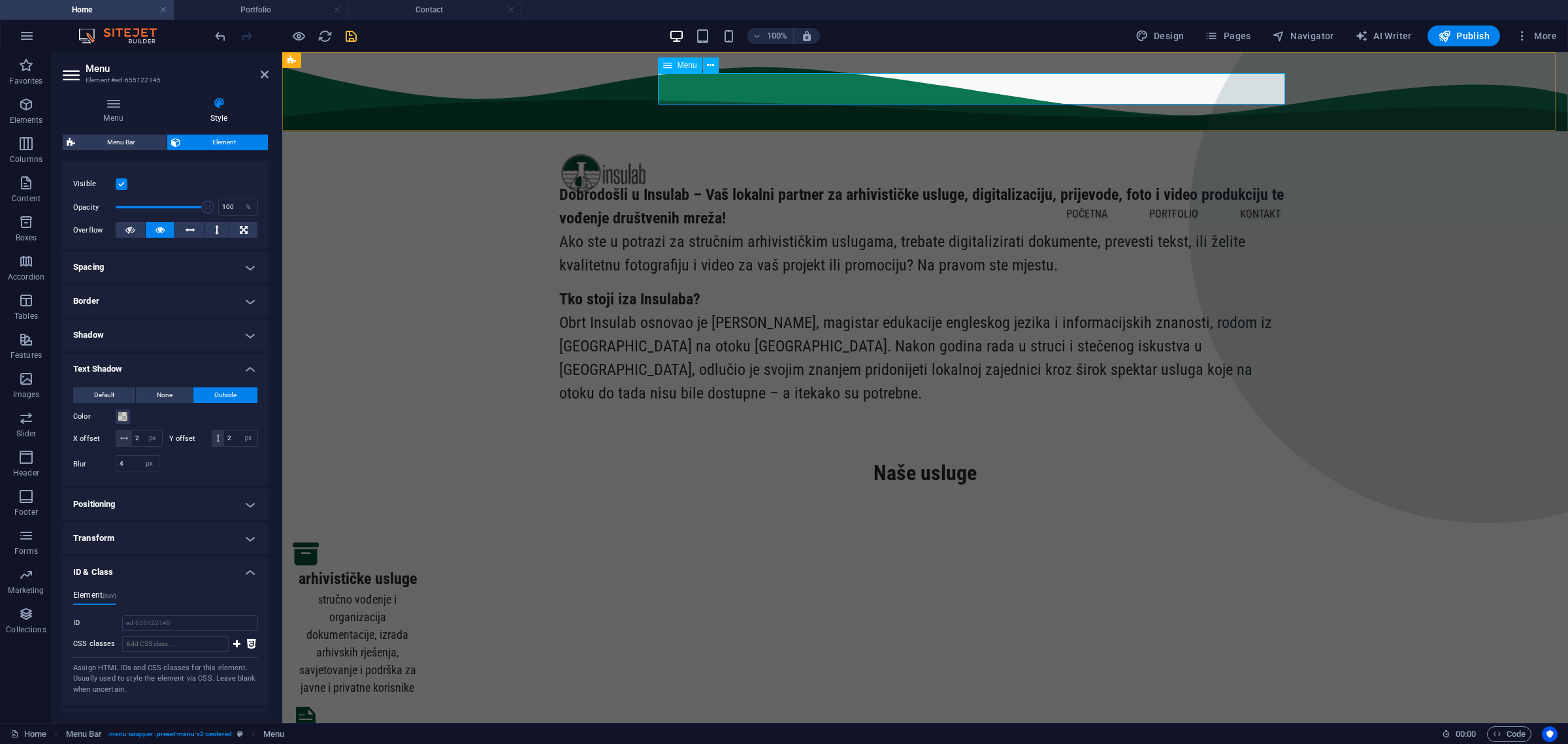
click at [1083, 198] on nav "početna portfolio kontakt" at bounding box center [925, 214] width 732 height 31
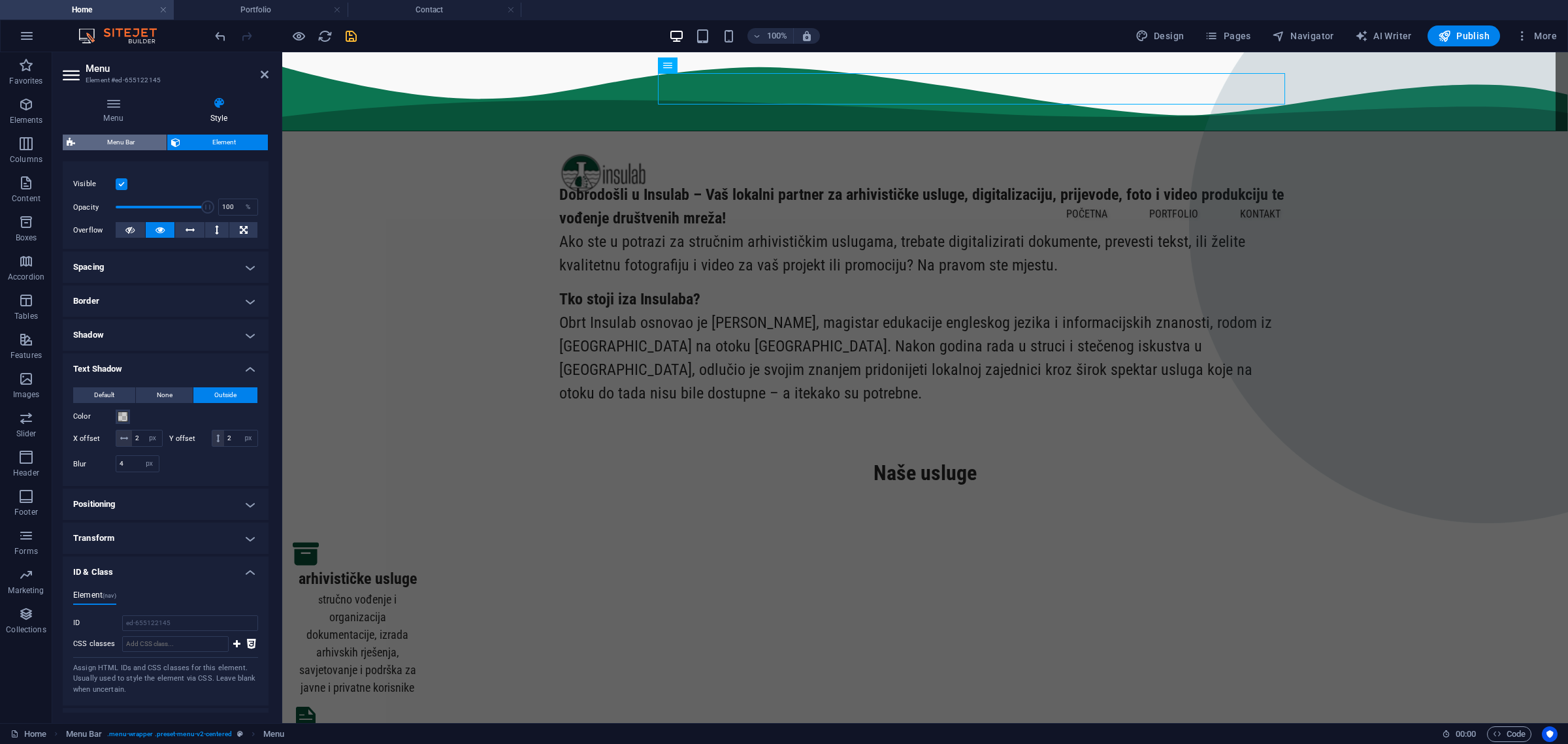
click at [133, 137] on span "Menu Bar" at bounding box center [121, 142] width 84 height 16
select select "rem"
select select "hover_box_bottom"
select select "px"
select select "rem"
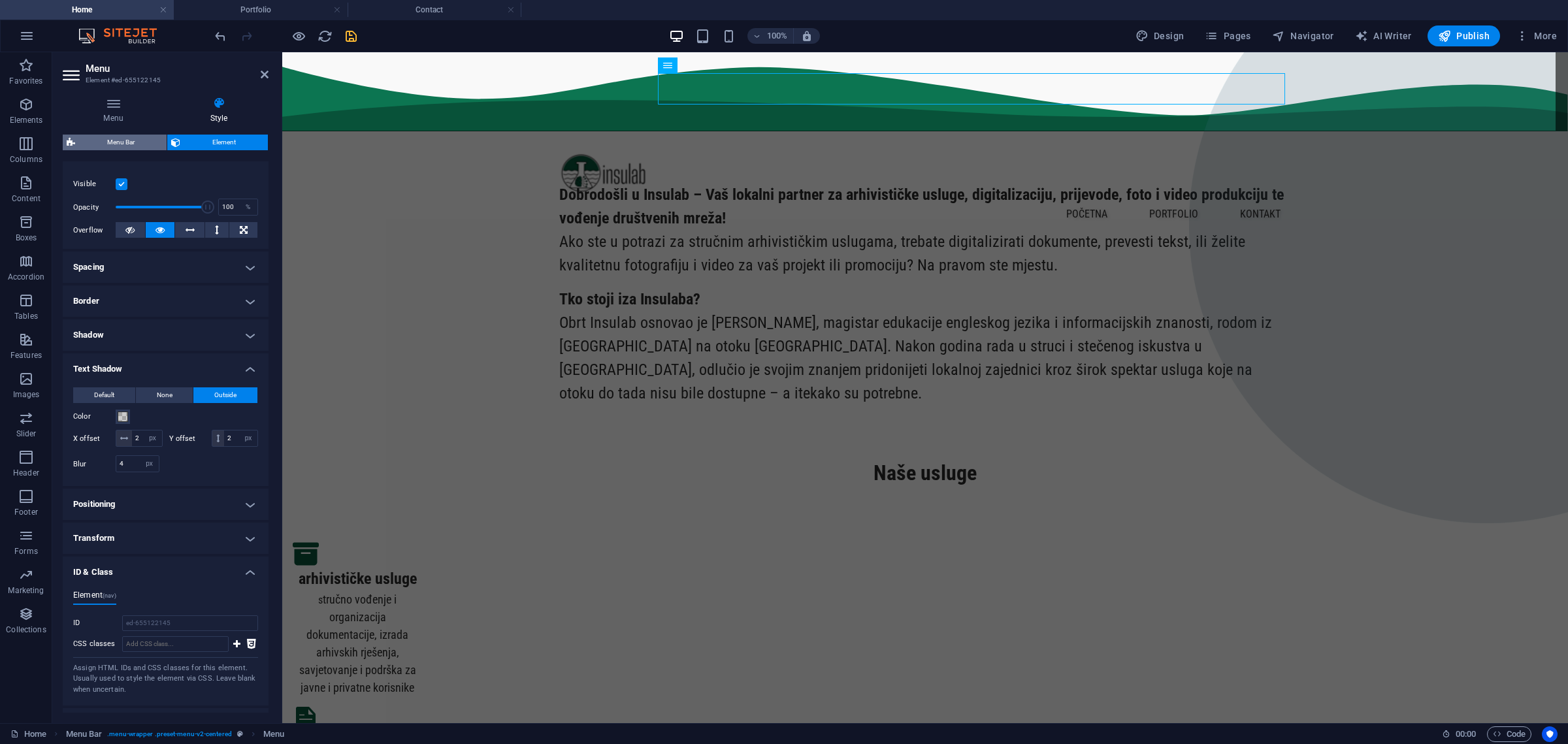
select select "rem"
select select "px"
select select "500"
select select "px"
select select "preset-menu-v2-centered"
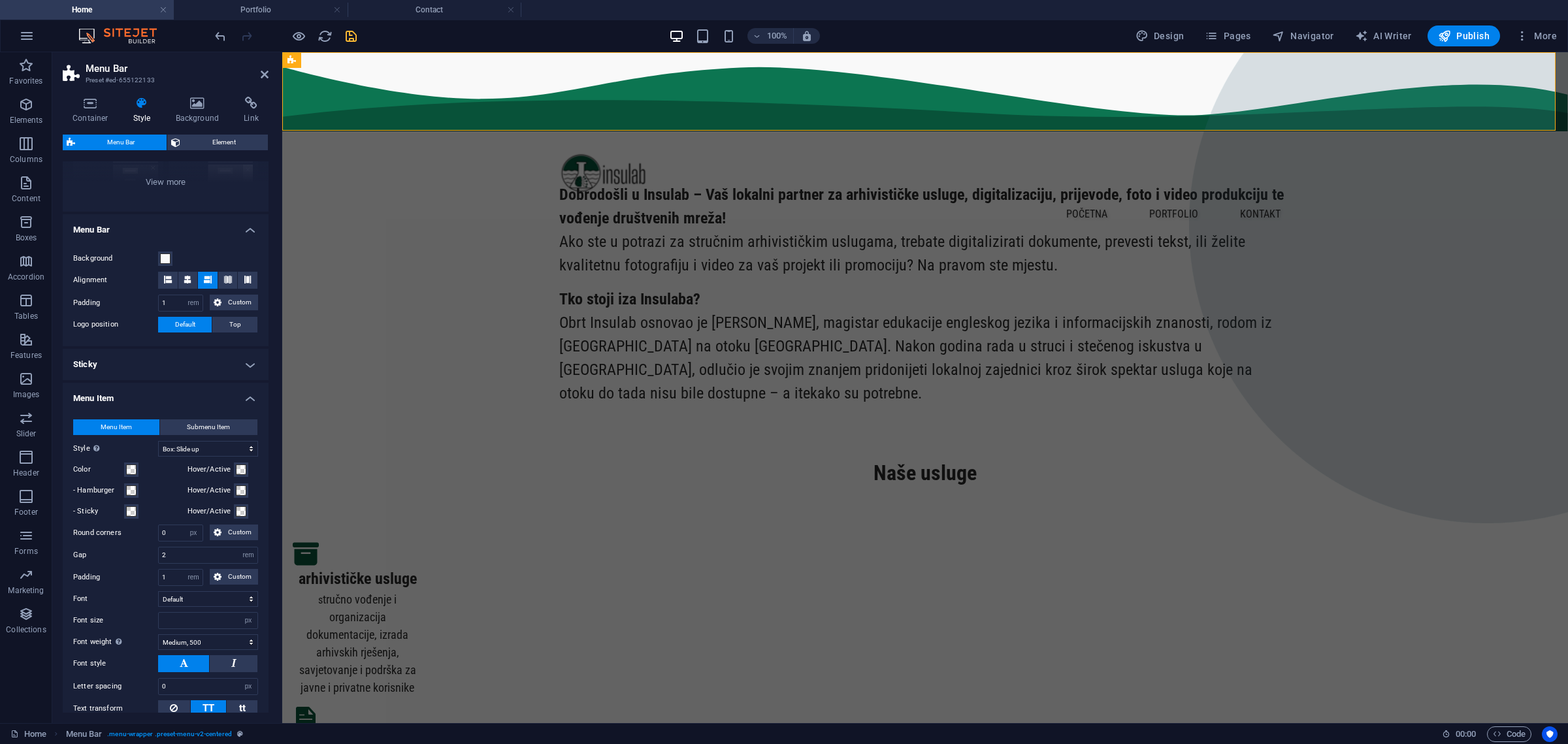
scroll to position [178, 0]
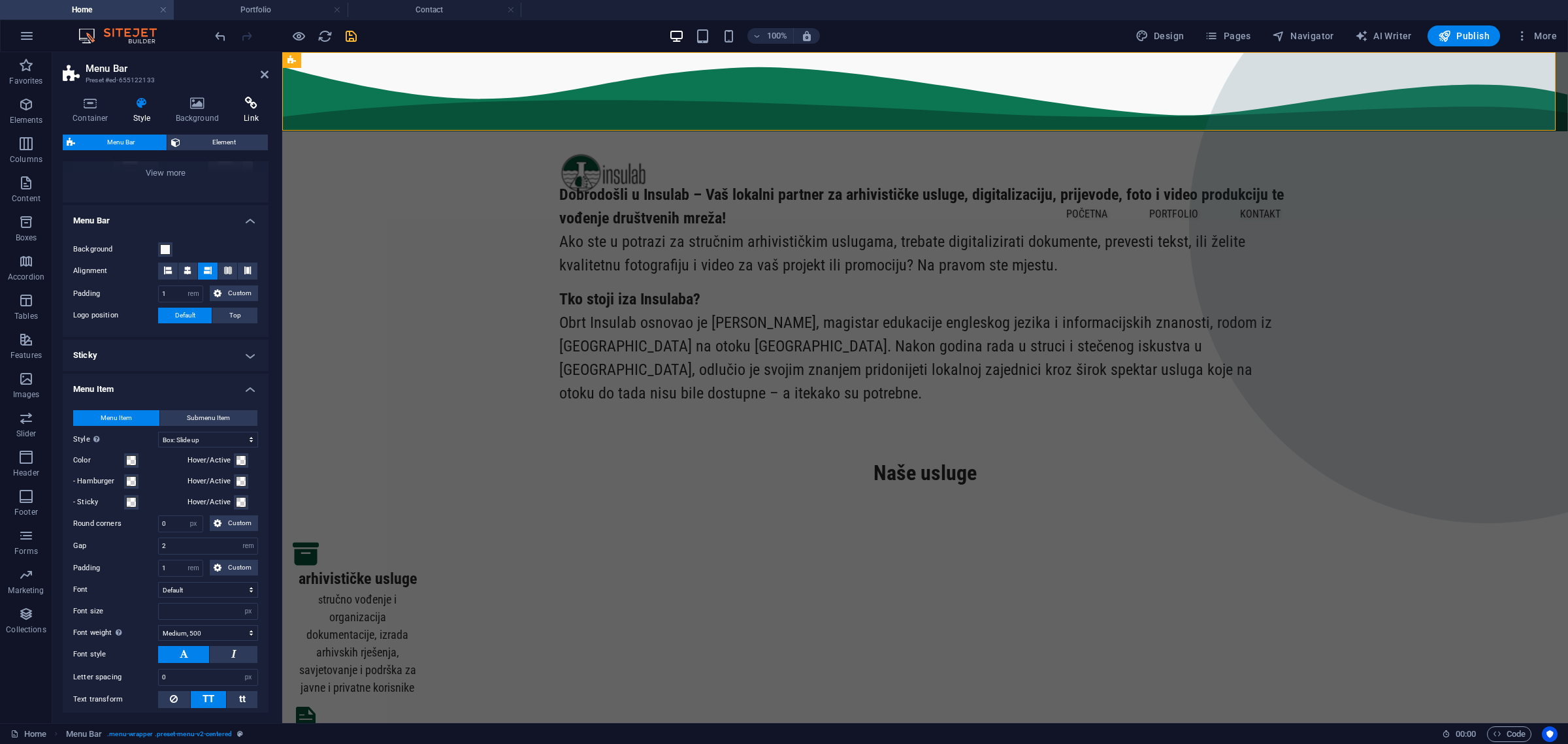
click at [254, 117] on h4 "Link" at bounding box center [251, 111] width 35 height 27
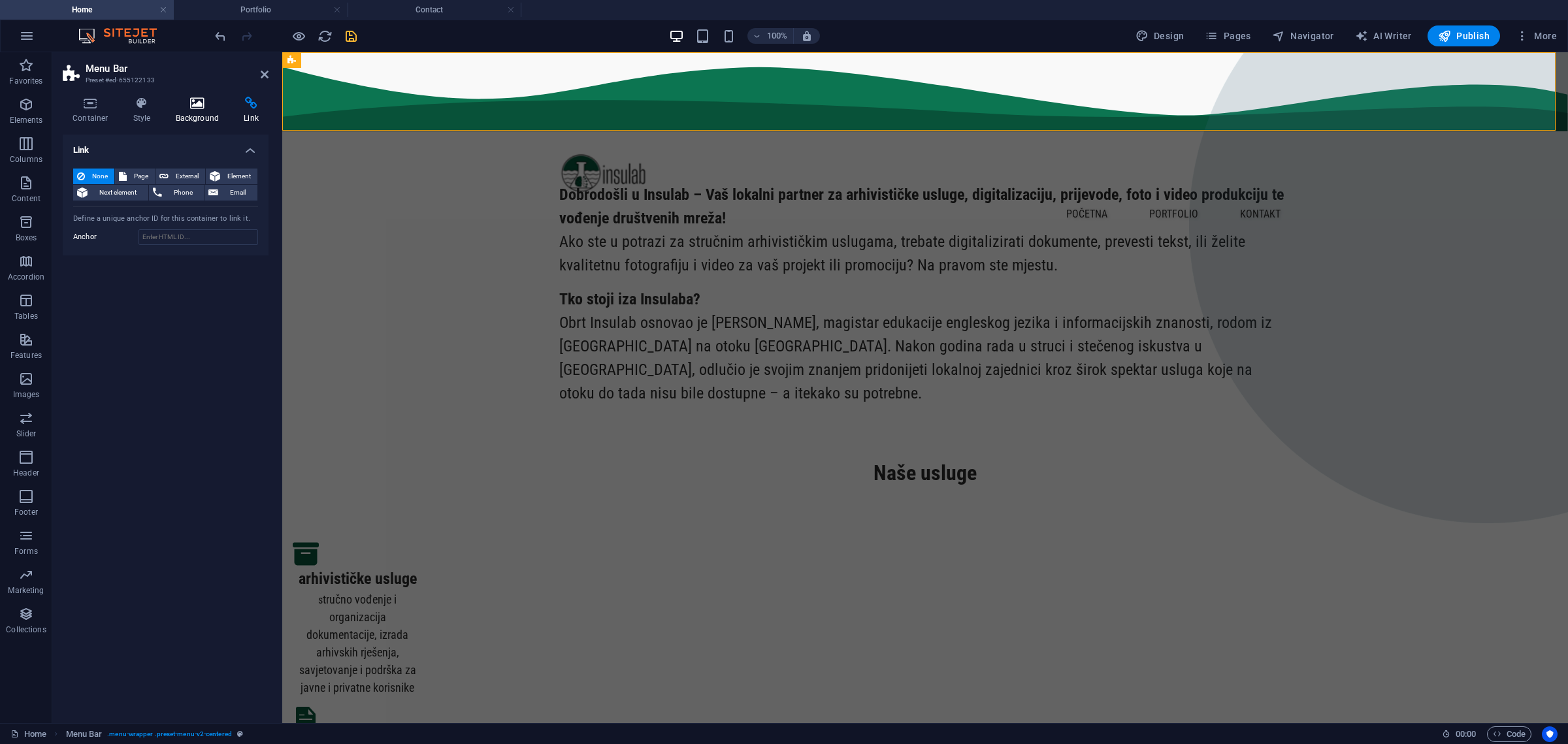
click at [198, 106] on icon at bounding box center [198, 103] width 63 height 13
click at [146, 99] on icon at bounding box center [142, 103] width 37 height 13
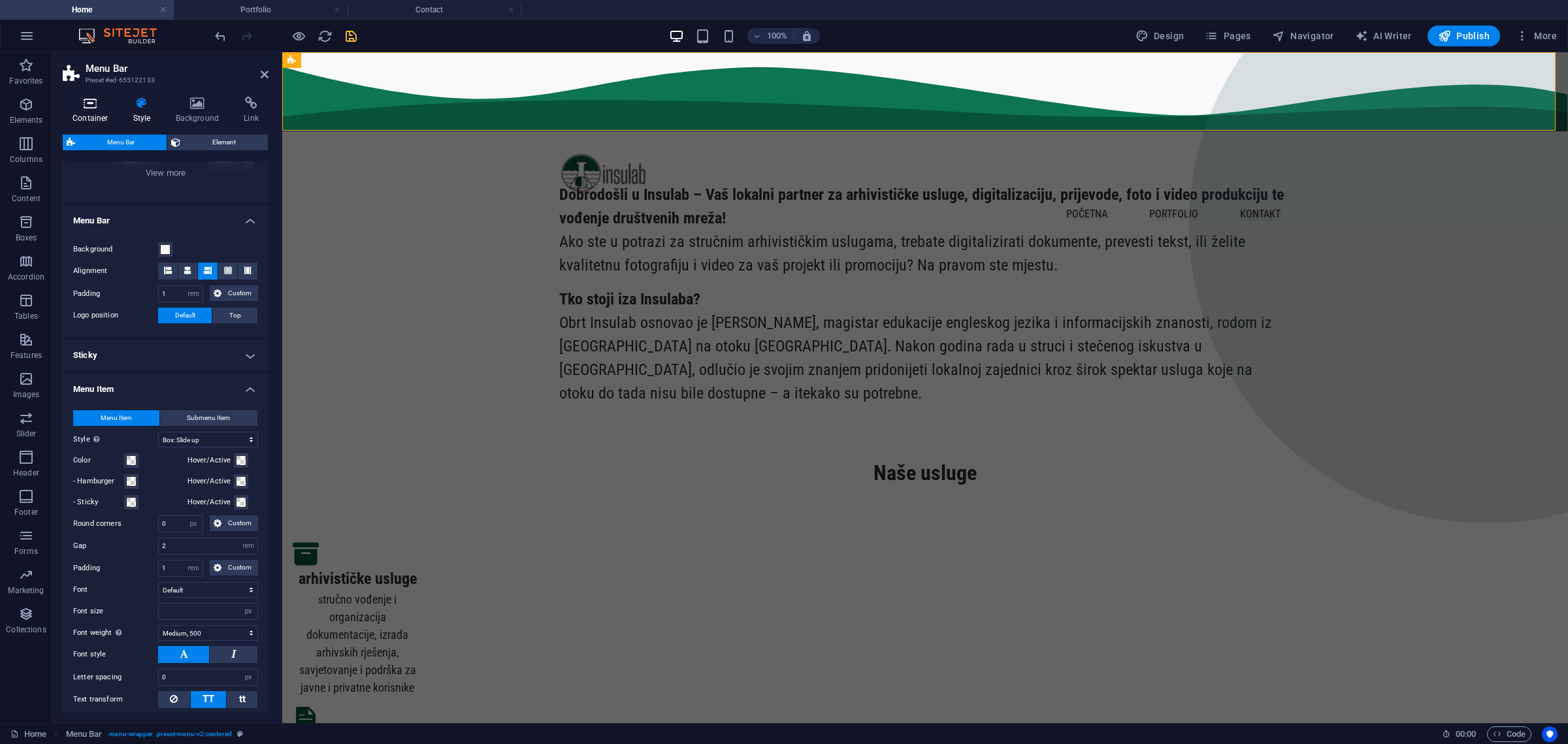
click at [79, 100] on icon at bounding box center [90, 103] width 56 height 13
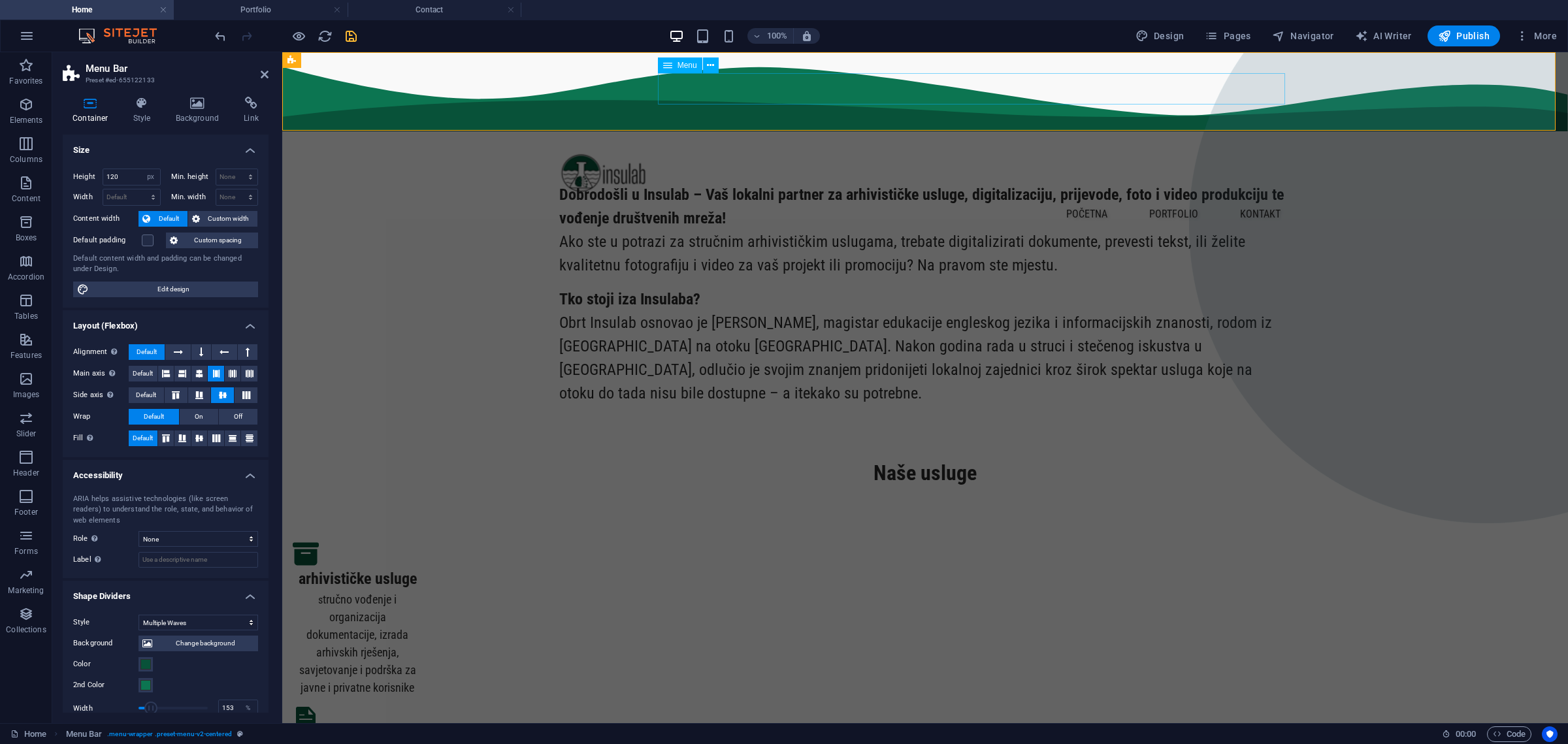
click at [1180, 198] on nav "početna portfolio kontakt" at bounding box center [925, 214] width 732 height 31
select select "px"
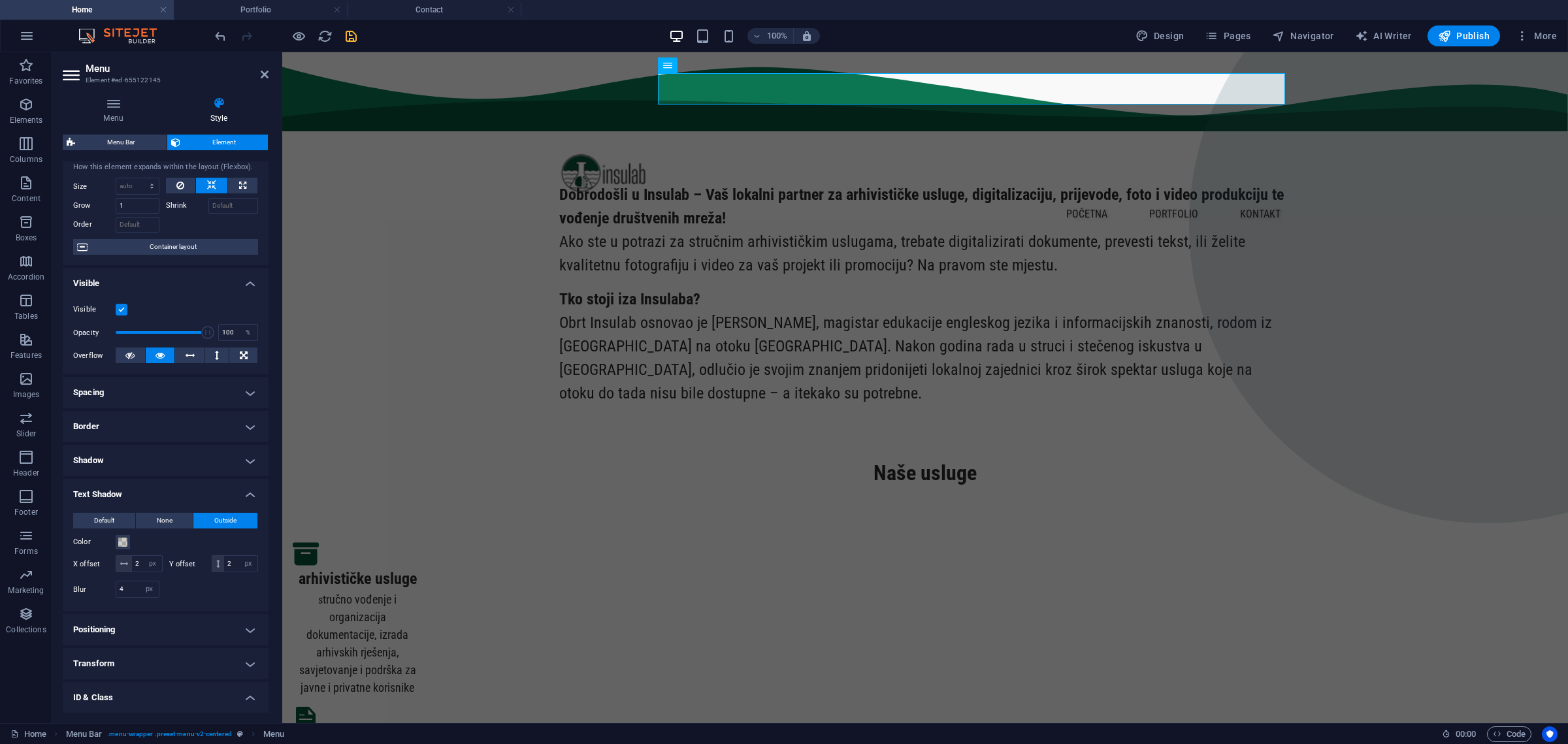
scroll to position [0, 0]
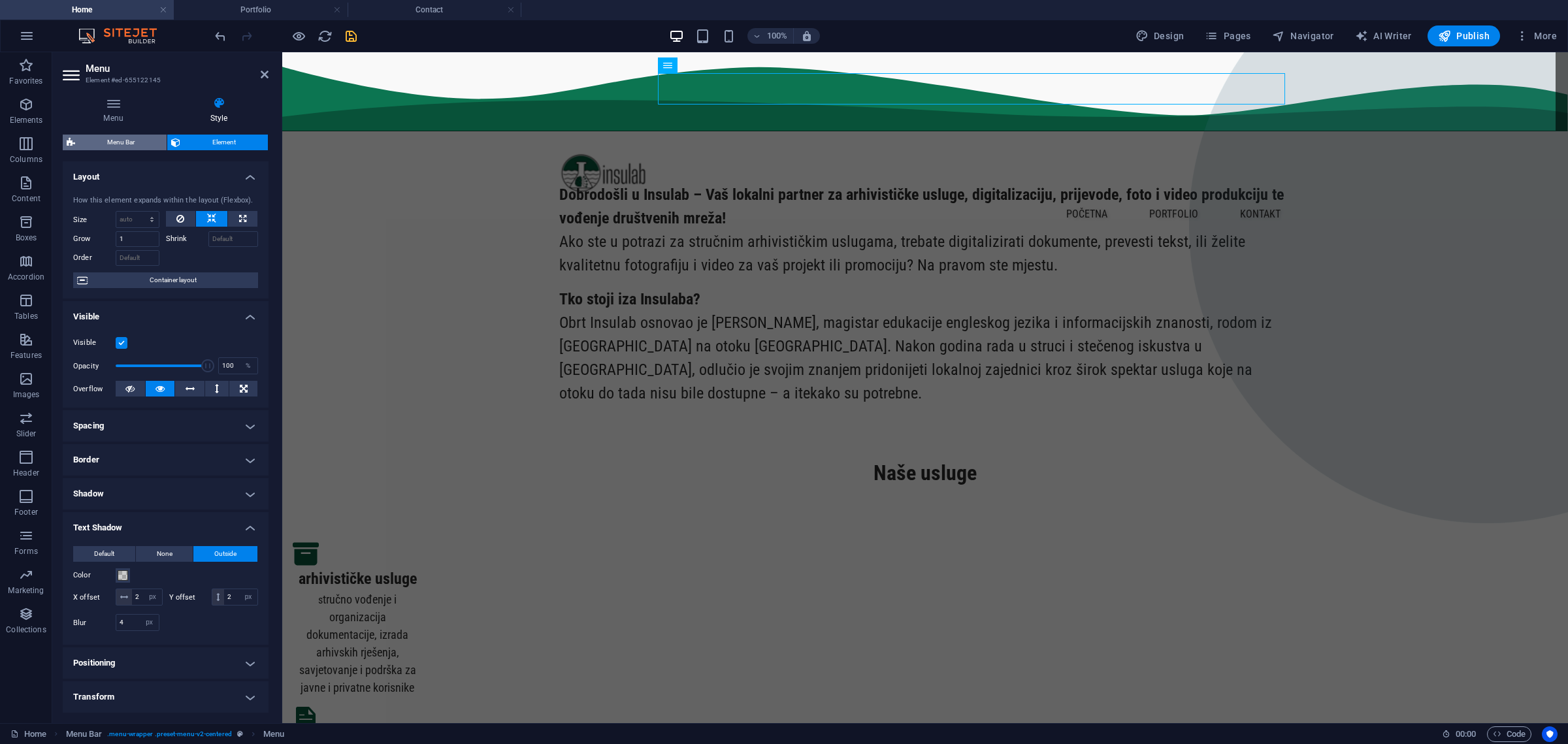
click at [128, 143] on span "Menu Bar" at bounding box center [121, 142] width 84 height 16
select select "rem"
select select "hover_box_bottom"
select select "px"
select select "rem"
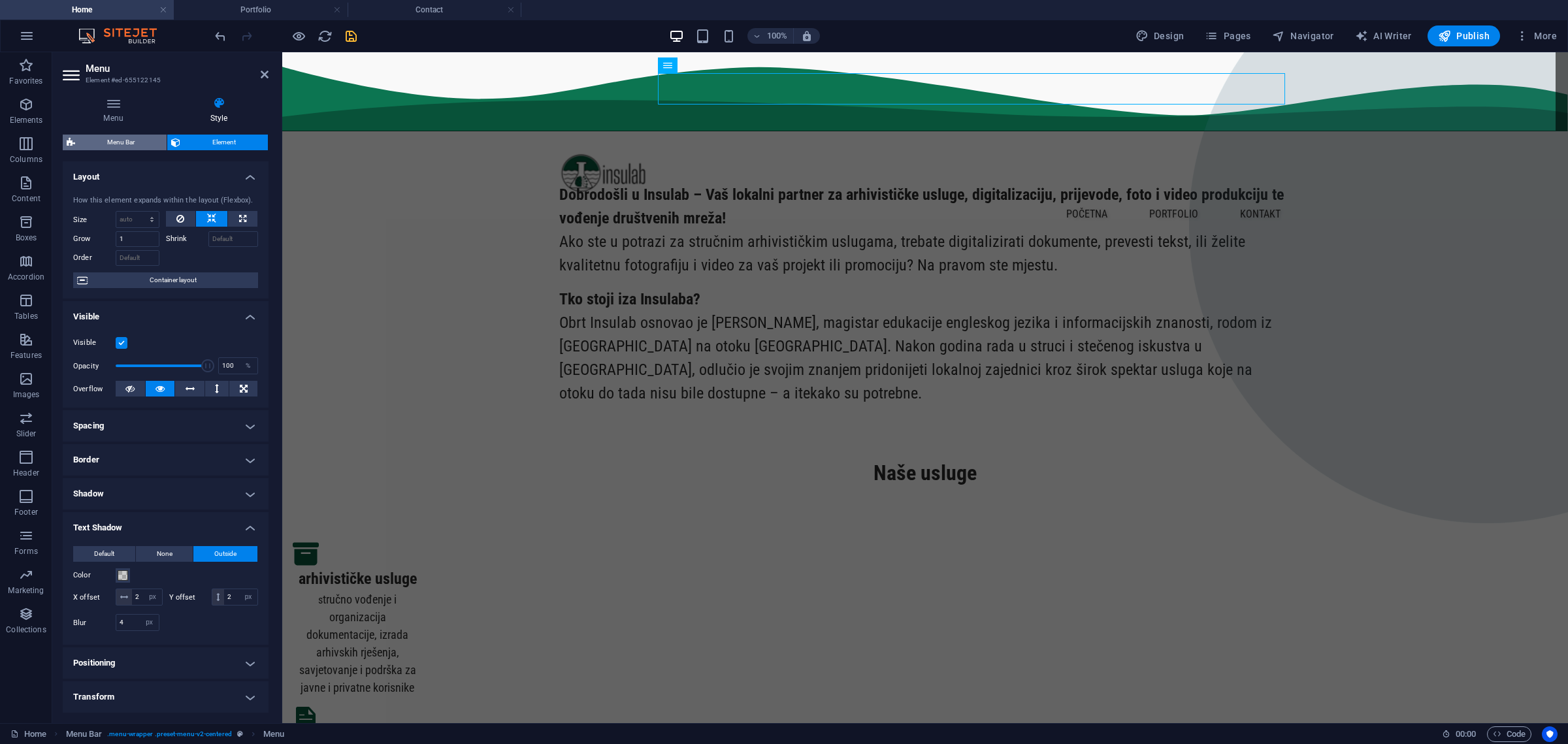
select select "rem"
select select "px"
select select "500"
select select "px"
select select "preset-menu-v2-centered"
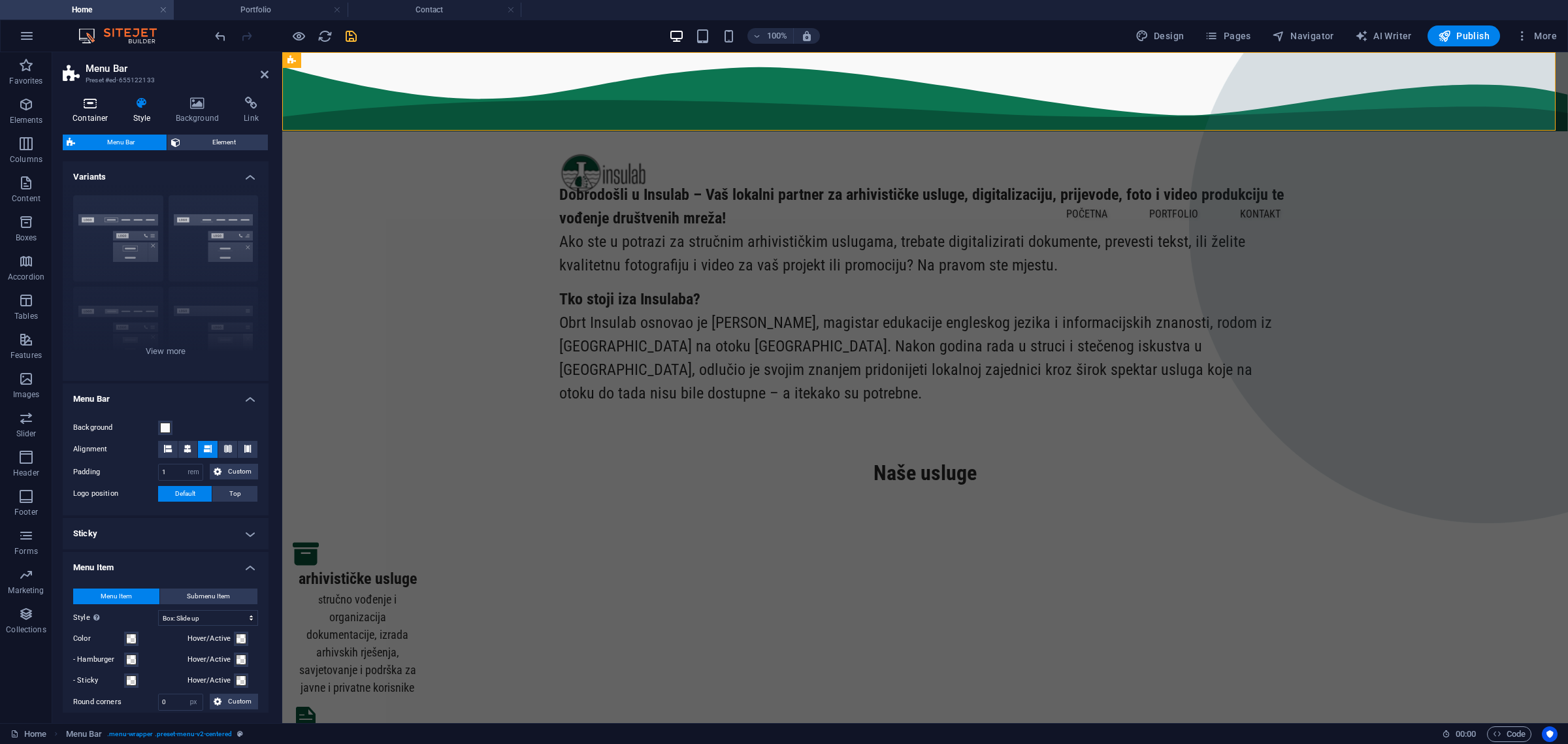
click at [104, 97] on icon at bounding box center [90, 103] width 56 height 13
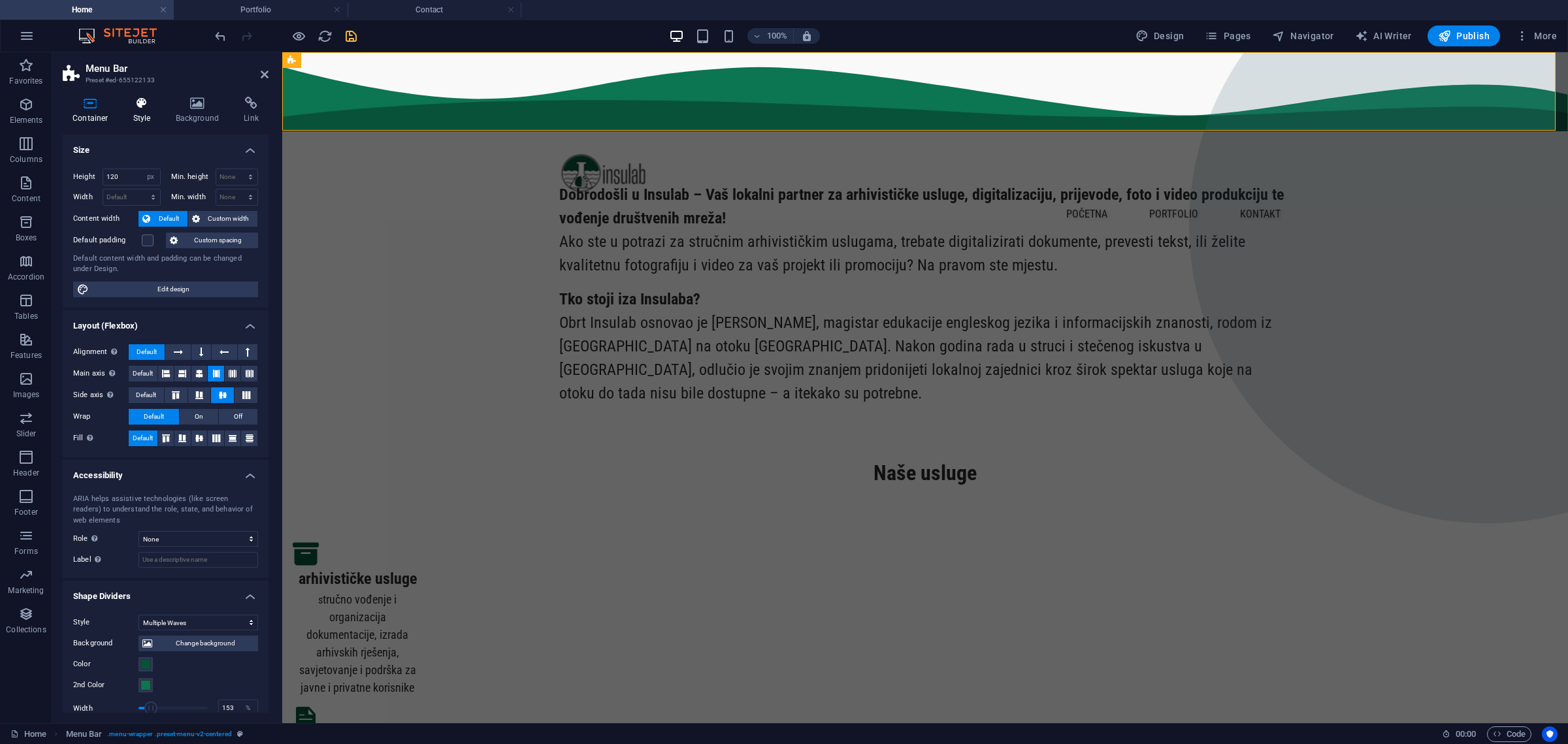
click at [136, 102] on icon at bounding box center [142, 103] width 37 height 13
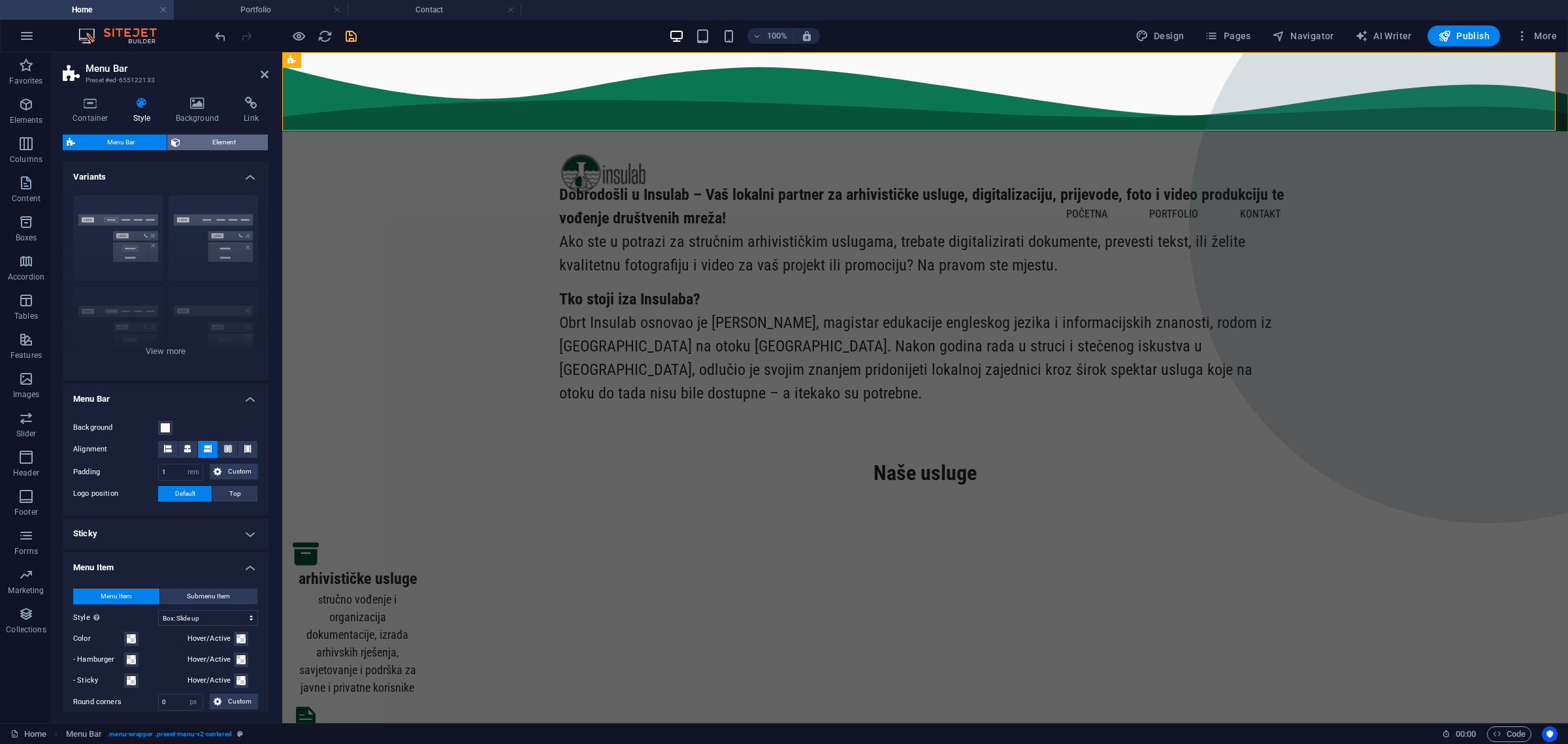
click at [211, 136] on span "Element" at bounding box center [224, 142] width 79 height 16
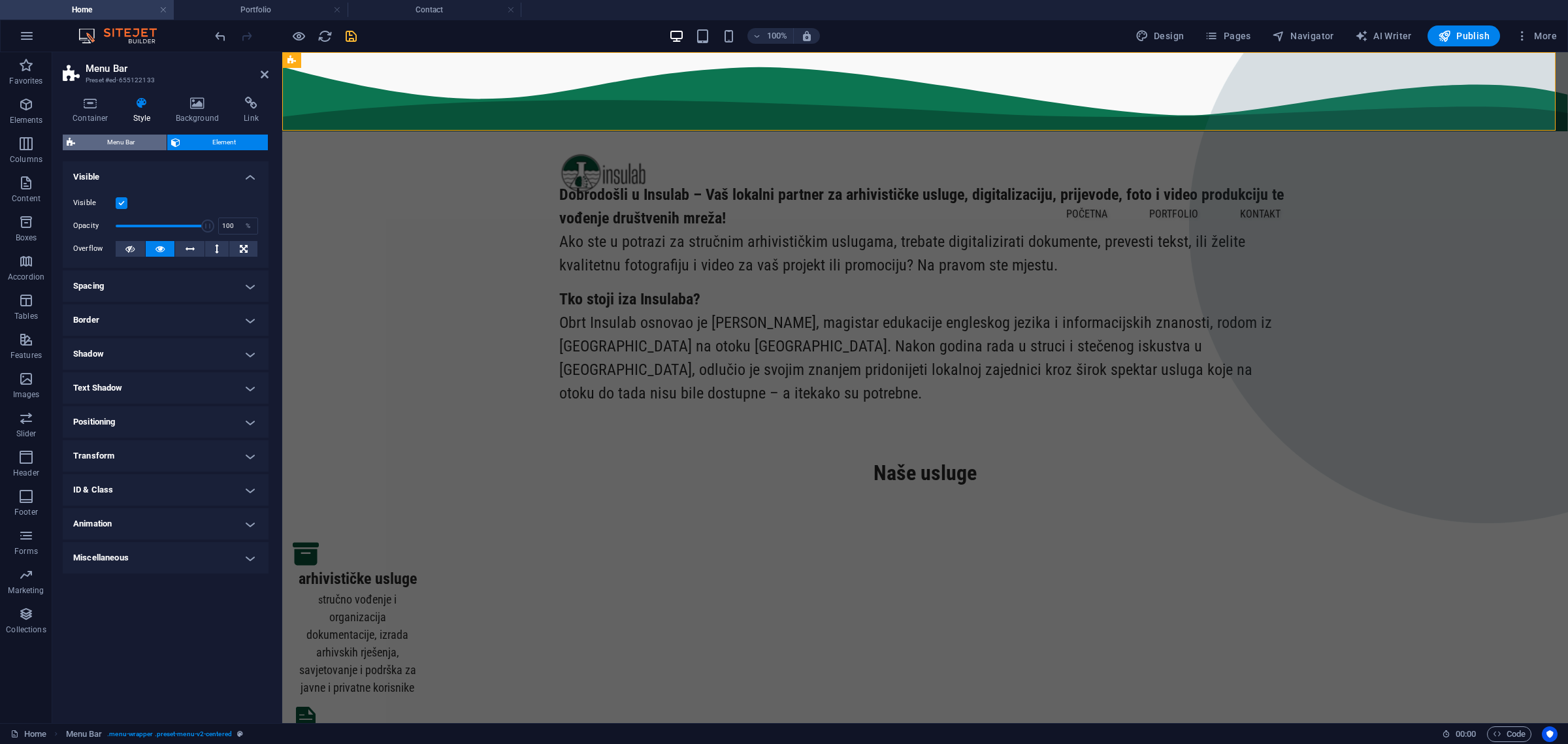
click at [117, 139] on span "Menu Bar" at bounding box center [121, 142] width 84 height 16
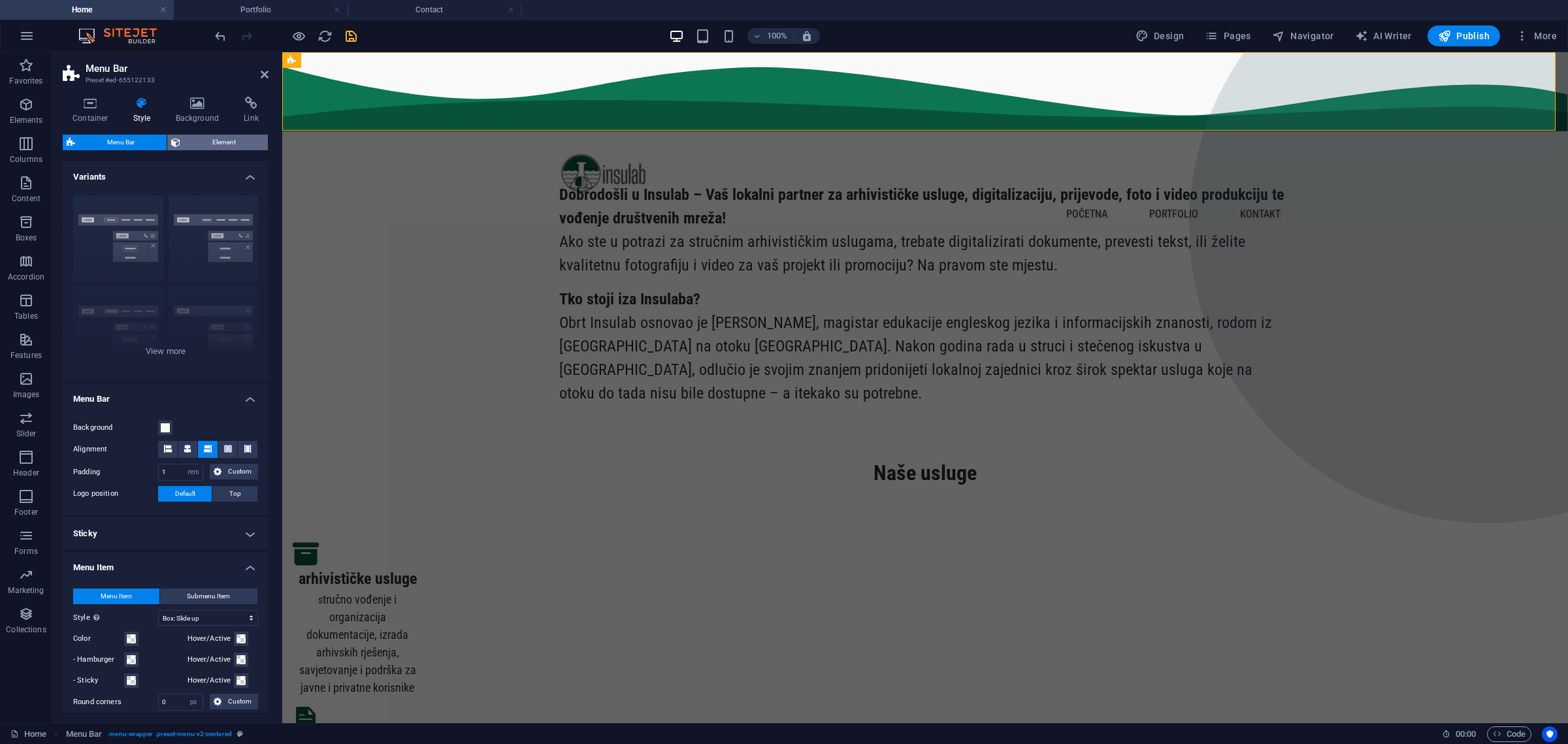
click at [236, 134] on span "Element" at bounding box center [224, 142] width 79 height 16
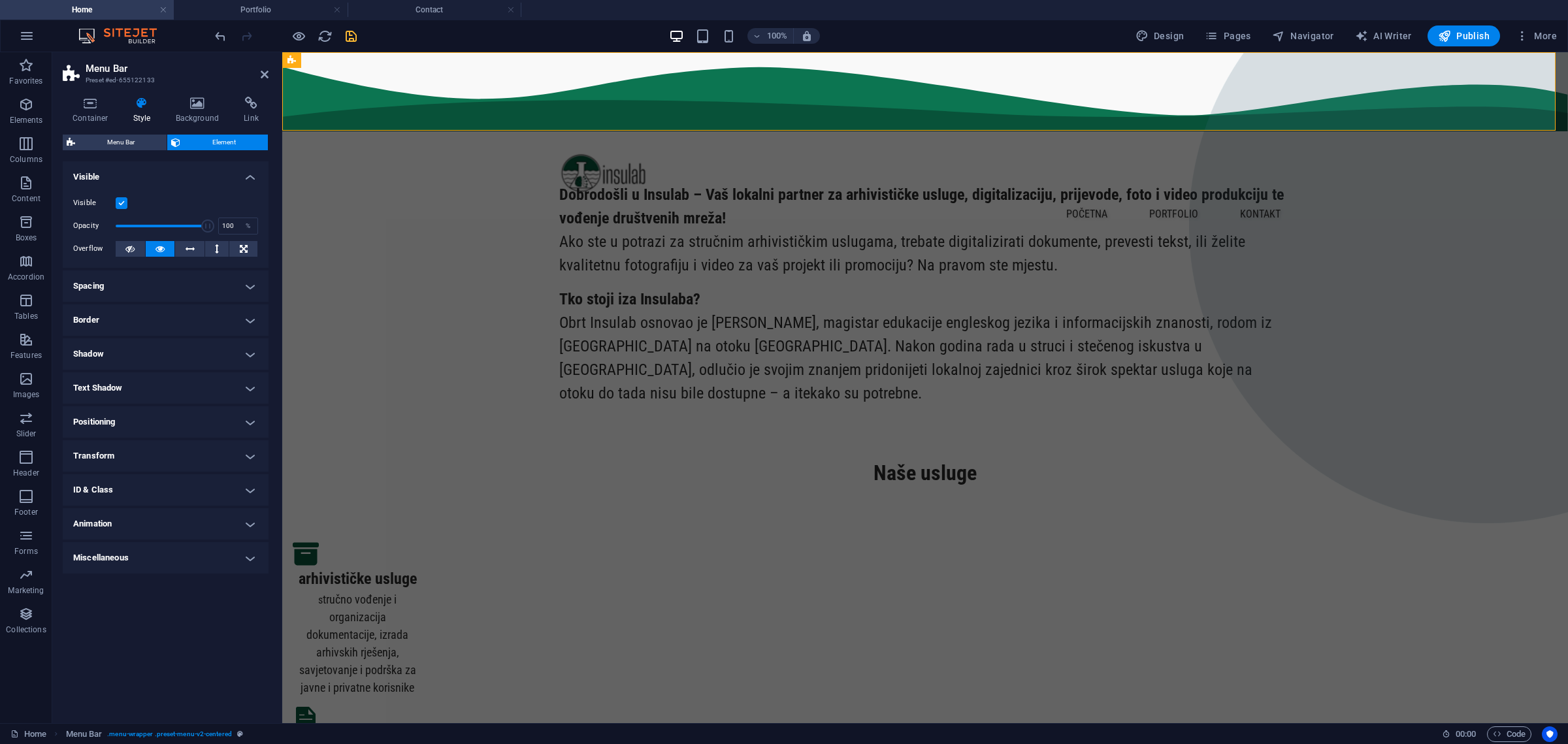
click at [134, 131] on div "Container Style Background Link Size Height 120 Default px rem % vh vw Min. hei…" at bounding box center [165, 405] width 206 height 616
click at [250, 105] on icon at bounding box center [251, 103] width 35 height 13
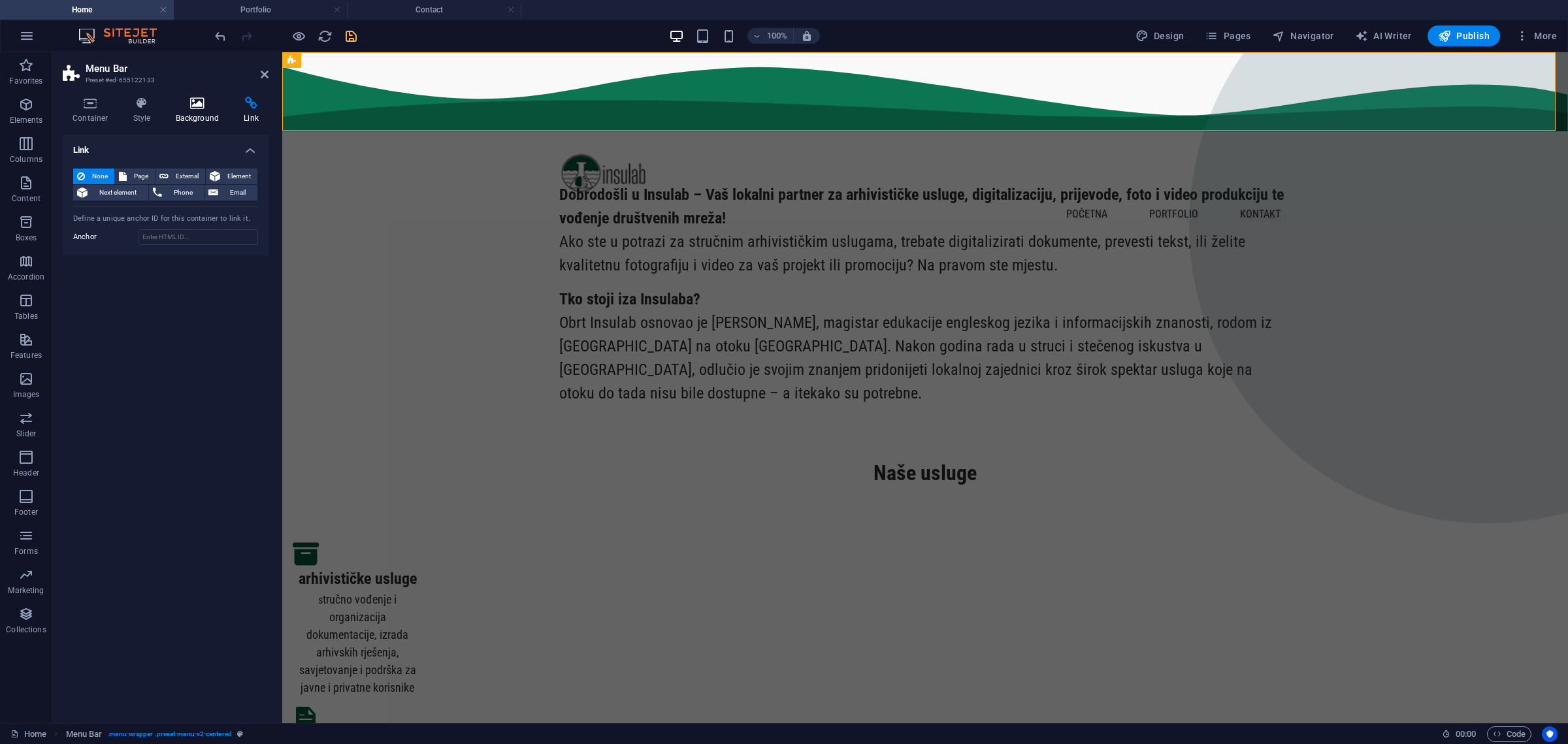
click at [199, 106] on icon at bounding box center [198, 103] width 63 height 13
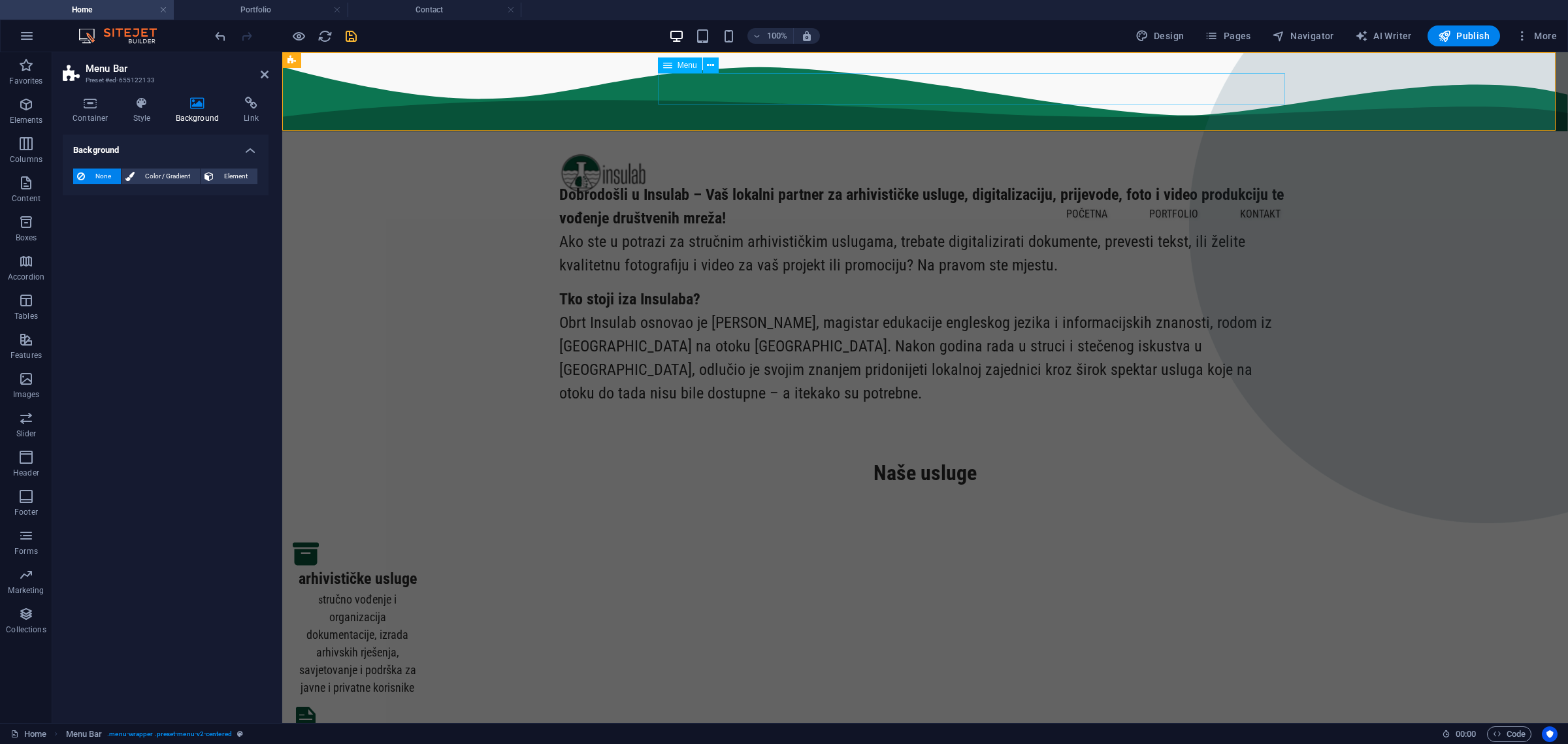
click at [1265, 198] on nav "početna portfolio kontakt" at bounding box center [925, 214] width 732 height 31
select select "px"
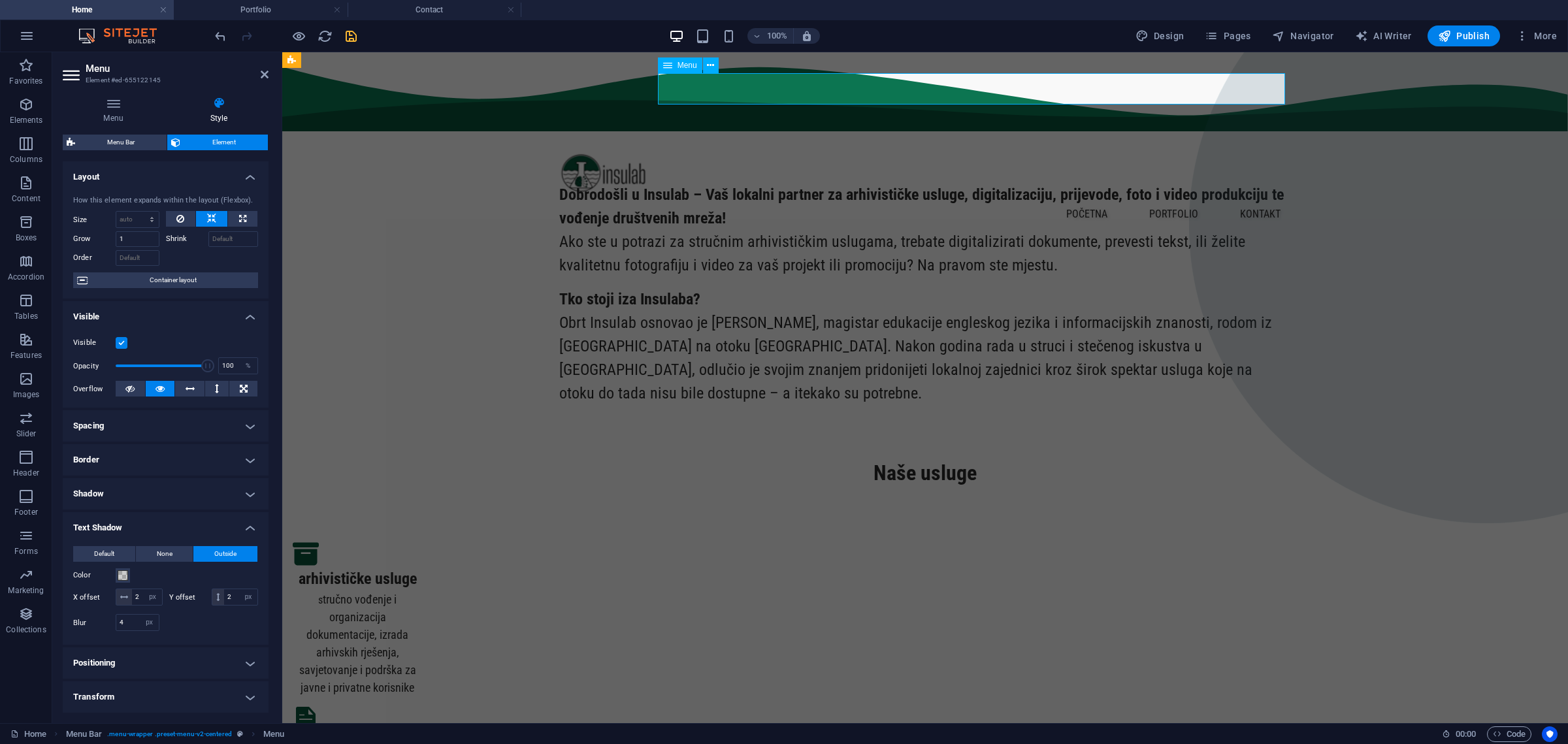
click at [1265, 198] on nav "početna portfolio kontakt" at bounding box center [925, 214] width 732 height 31
click at [1091, 198] on nav "početna portfolio kontakt" at bounding box center [925, 214] width 732 height 31
click at [713, 68] on icon at bounding box center [710, 66] width 8 height 14
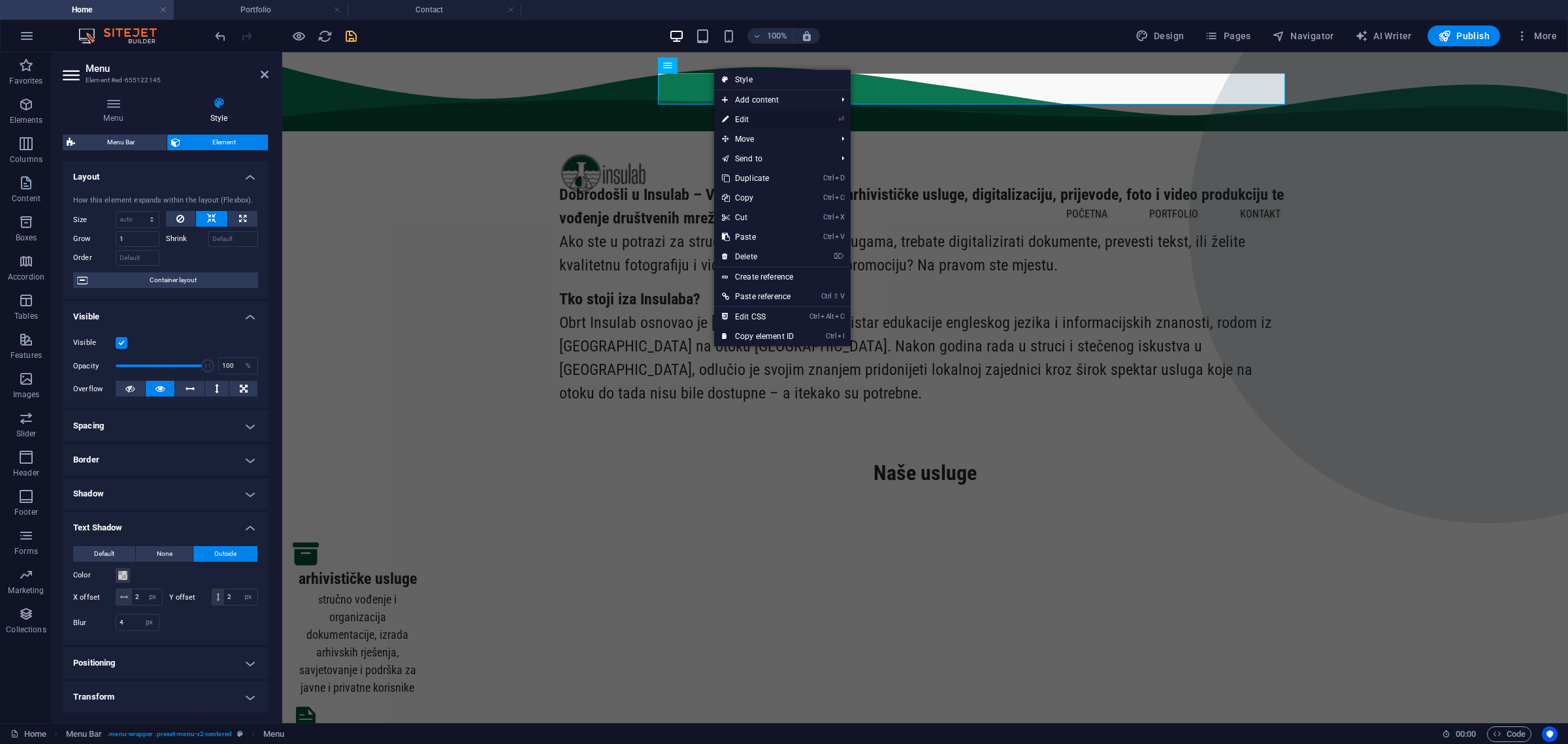
click at [747, 114] on link "⏎ Edit" at bounding box center [758, 119] width 88 height 19
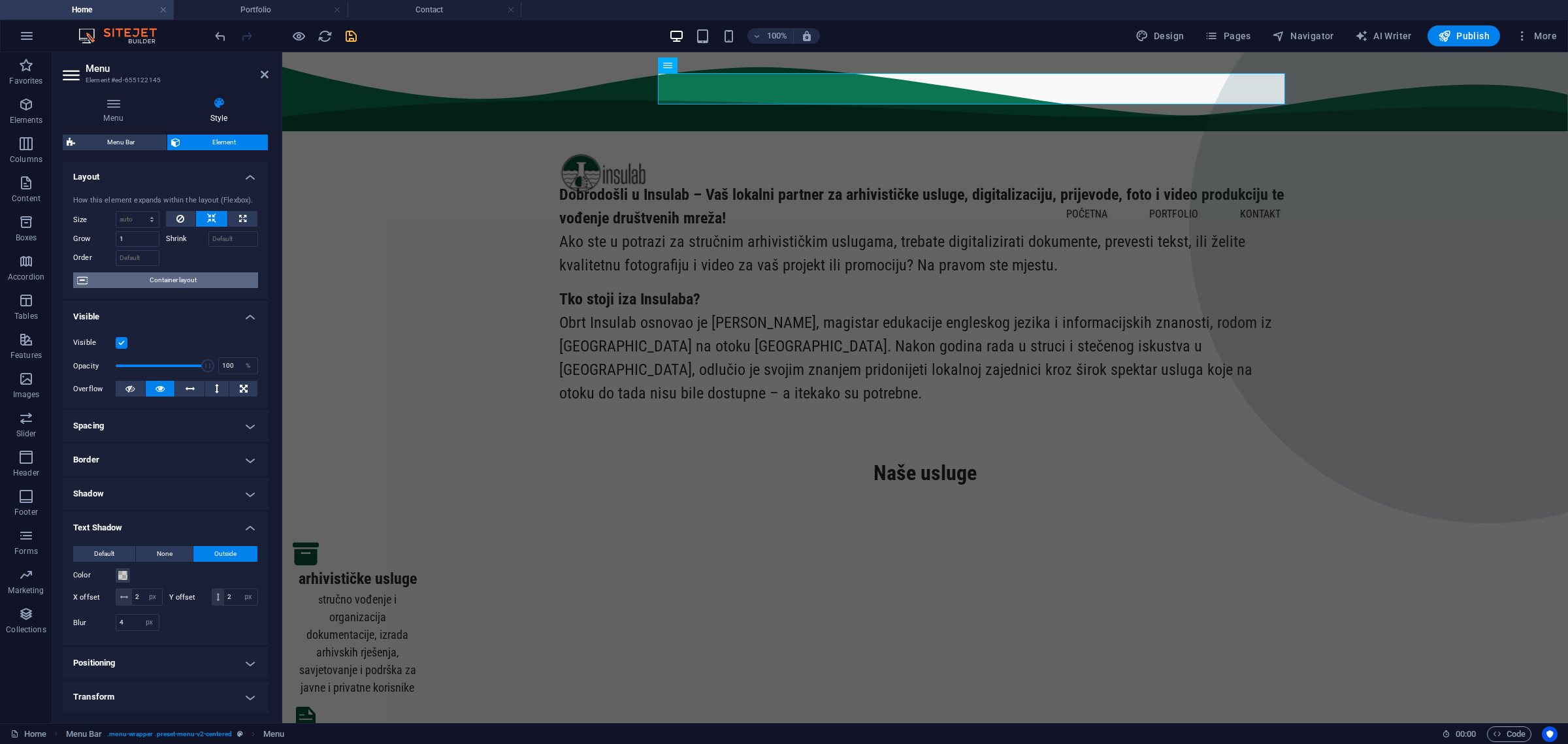
click at [190, 273] on span "Container layout" at bounding box center [172, 280] width 163 height 16
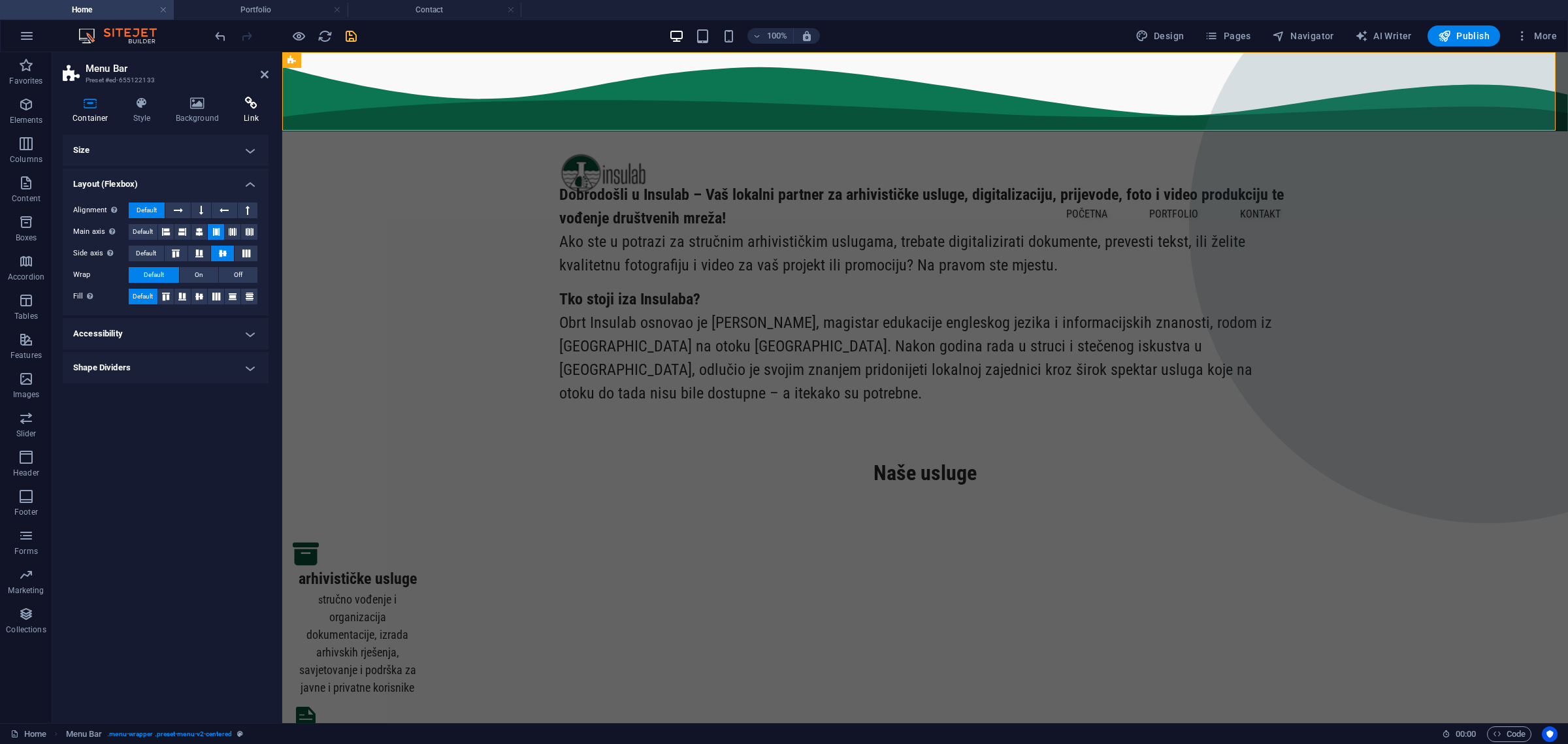
click at [255, 118] on h4 "Link" at bounding box center [251, 111] width 35 height 27
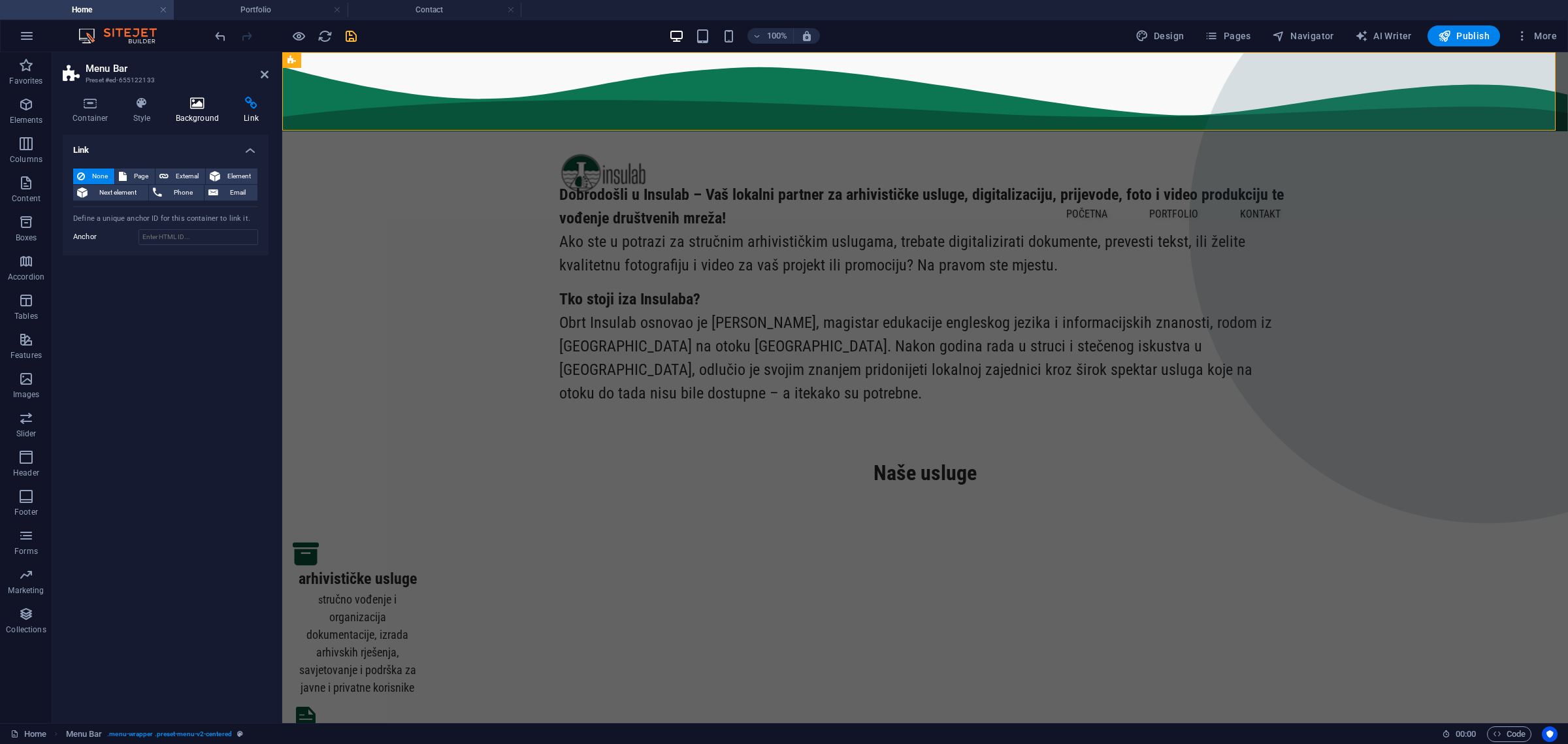
click at [203, 117] on h4 "Background" at bounding box center [200, 111] width 68 height 27
click at [129, 105] on icon at bounding box center [142, 103] width 37 height 13
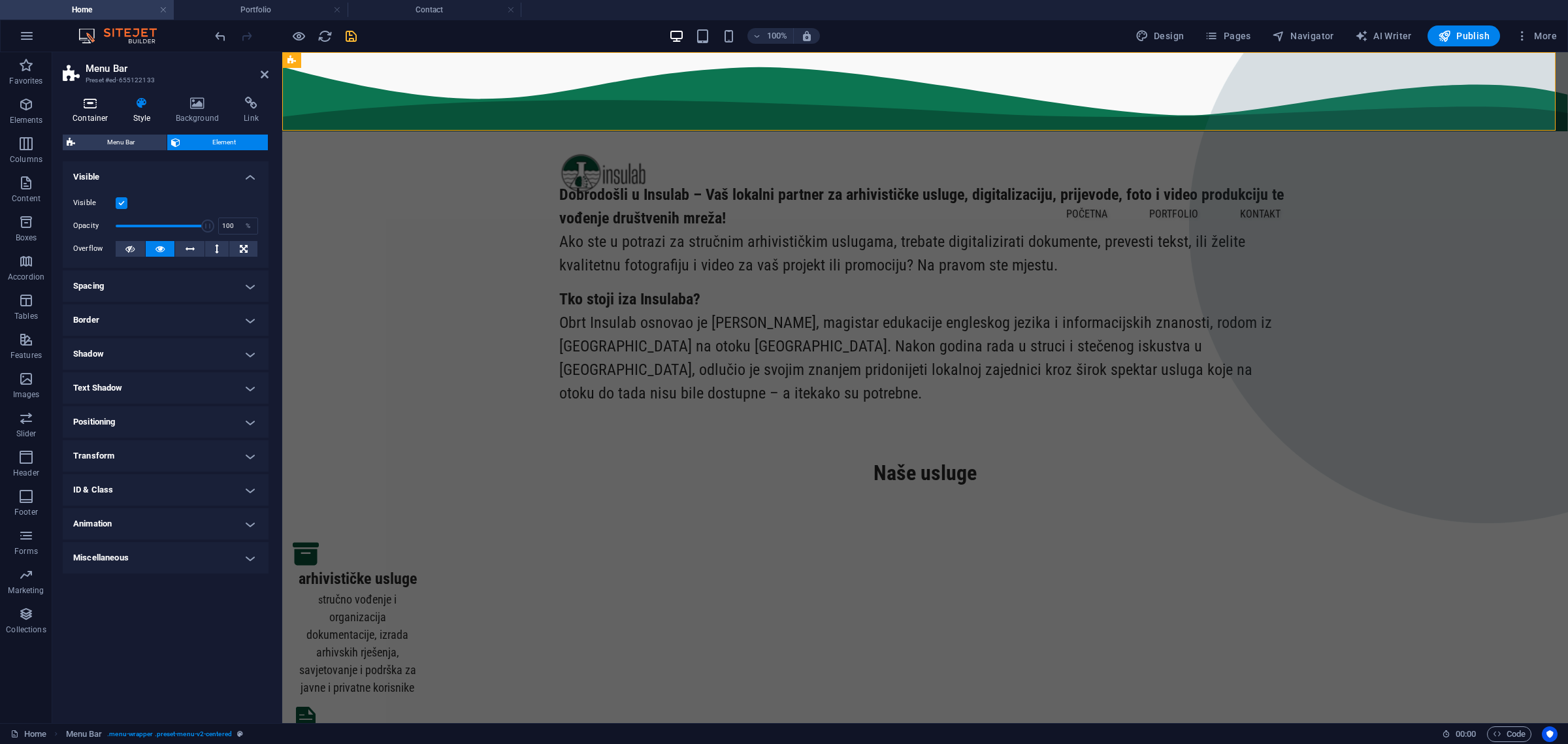
click at [90, 105] on icon at bounding box center [90, 103] width 56 height 13
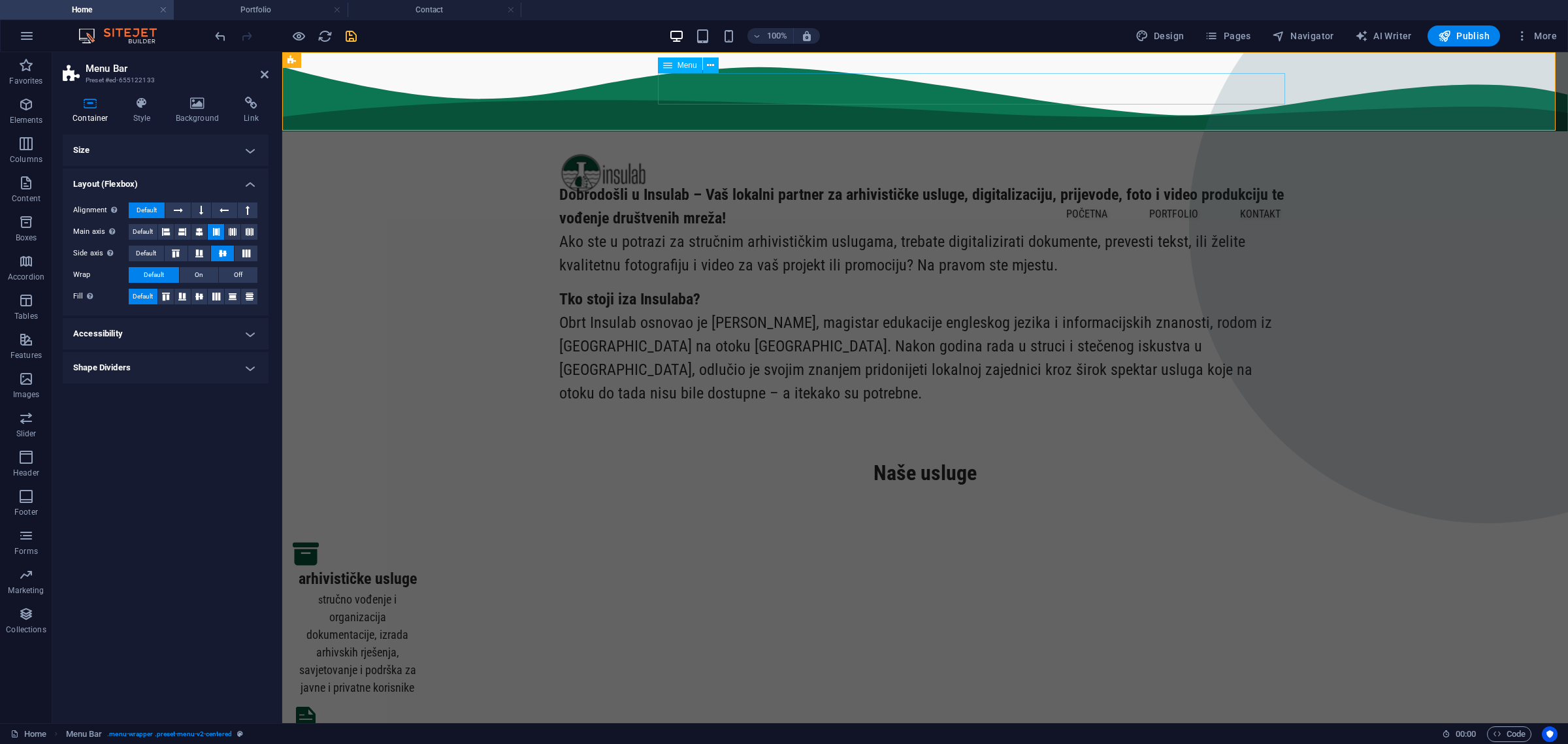
click at [1081, 198] on nav "početna portfolio kontakt" at bounding box center [925, 214] width 732 height 31
select select "px"
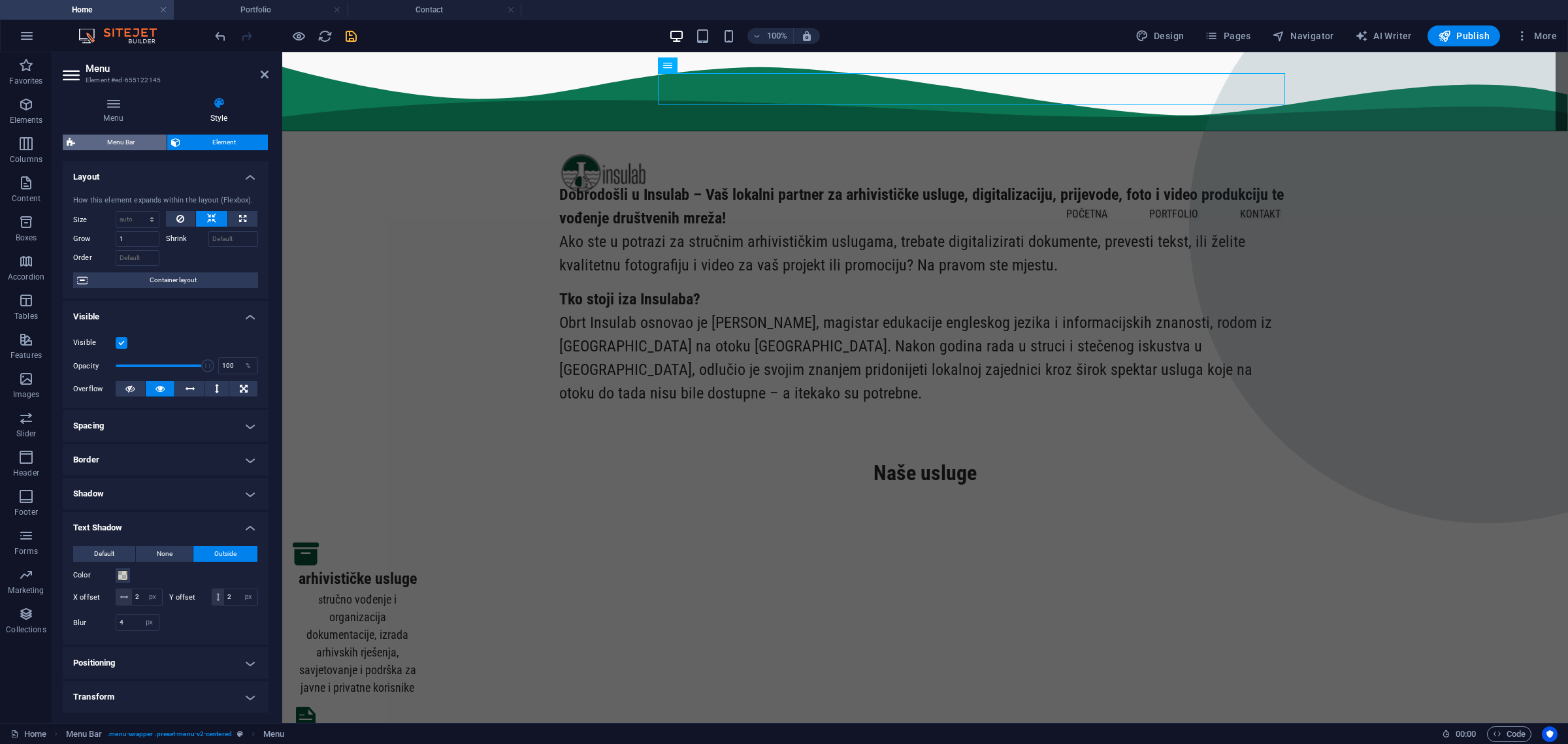
click at [144, 136] on span "Menu Bar" at bounding box center [121, 142] width 84 height 16
select select "rem"
select select "hover_box_bottom"
select select "px"
select select "rem"
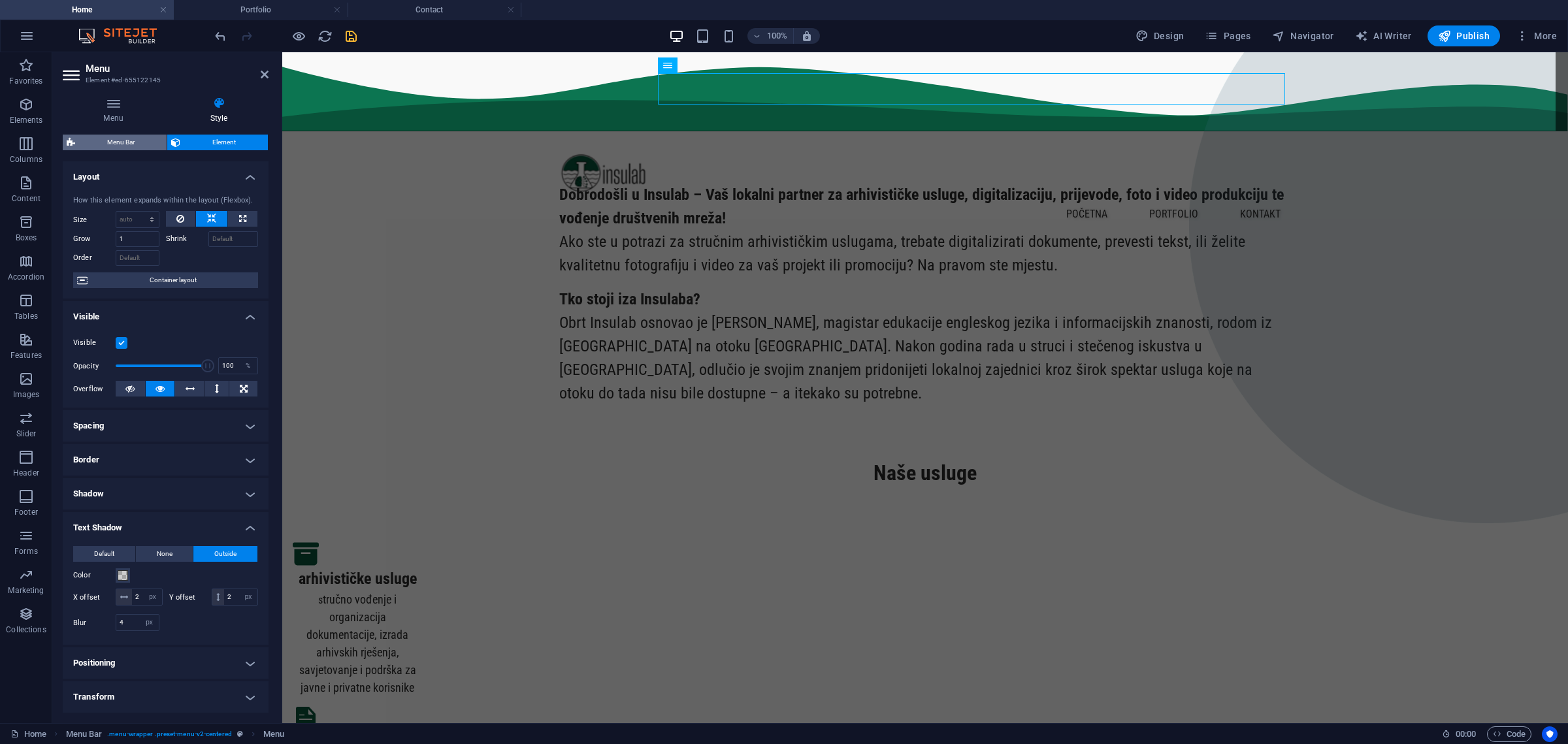
select select "rem"
select select "px"
select select "500"
select select "px"
select select "preset-menu-v2-centered"
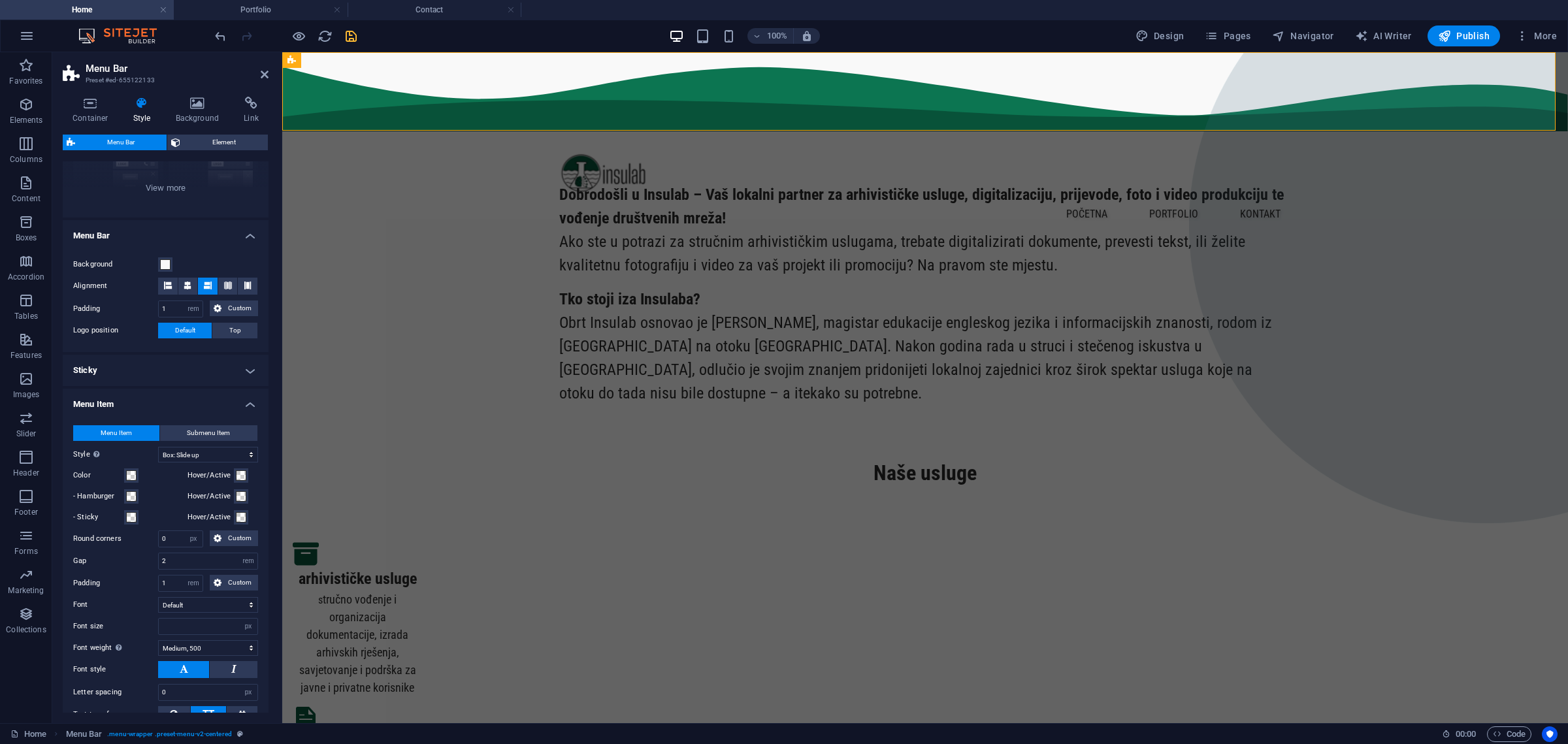
scroll to position [327, 0]
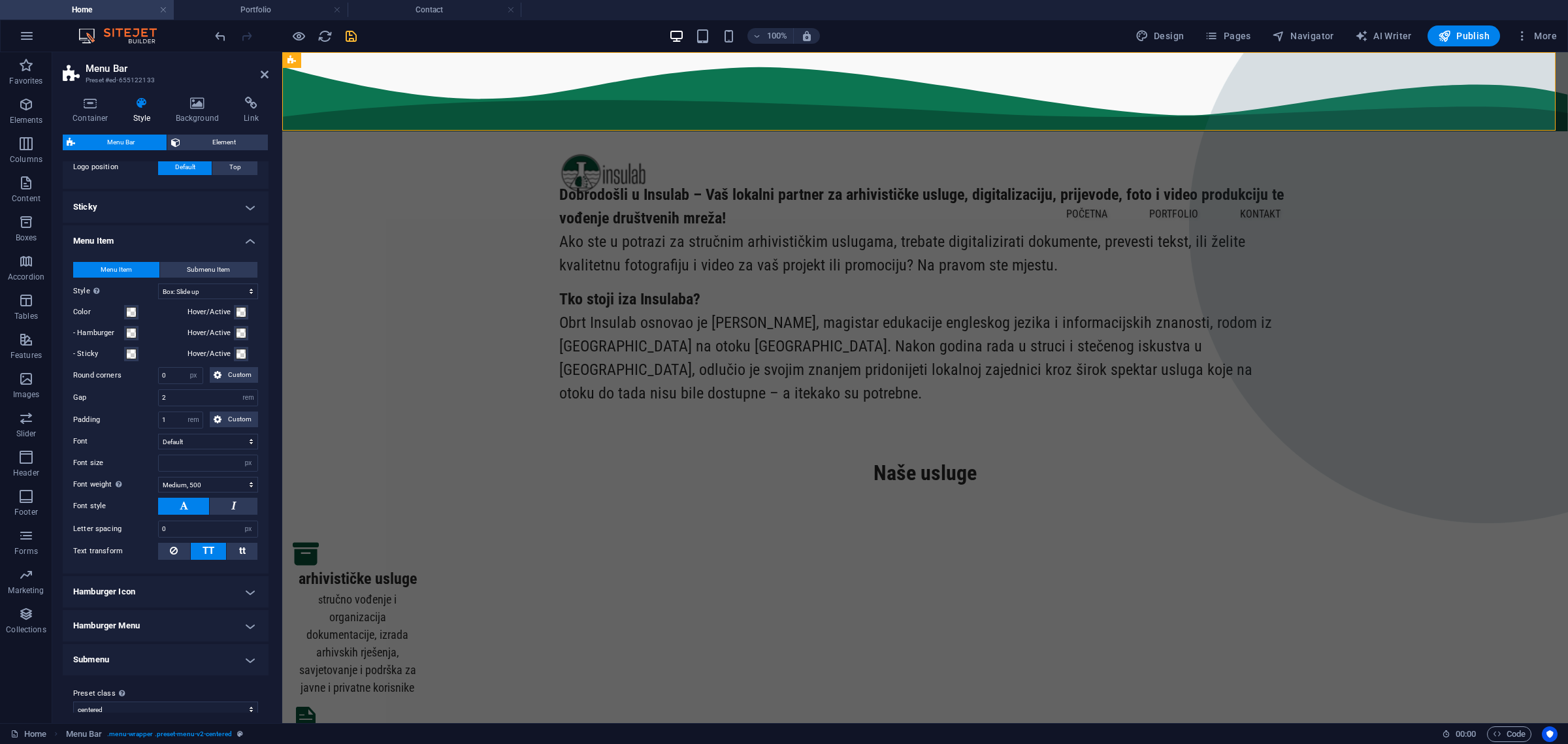
click at [240, 231] on h4 "Menu Item" at bounding box center [165, 237] width 206 height 24
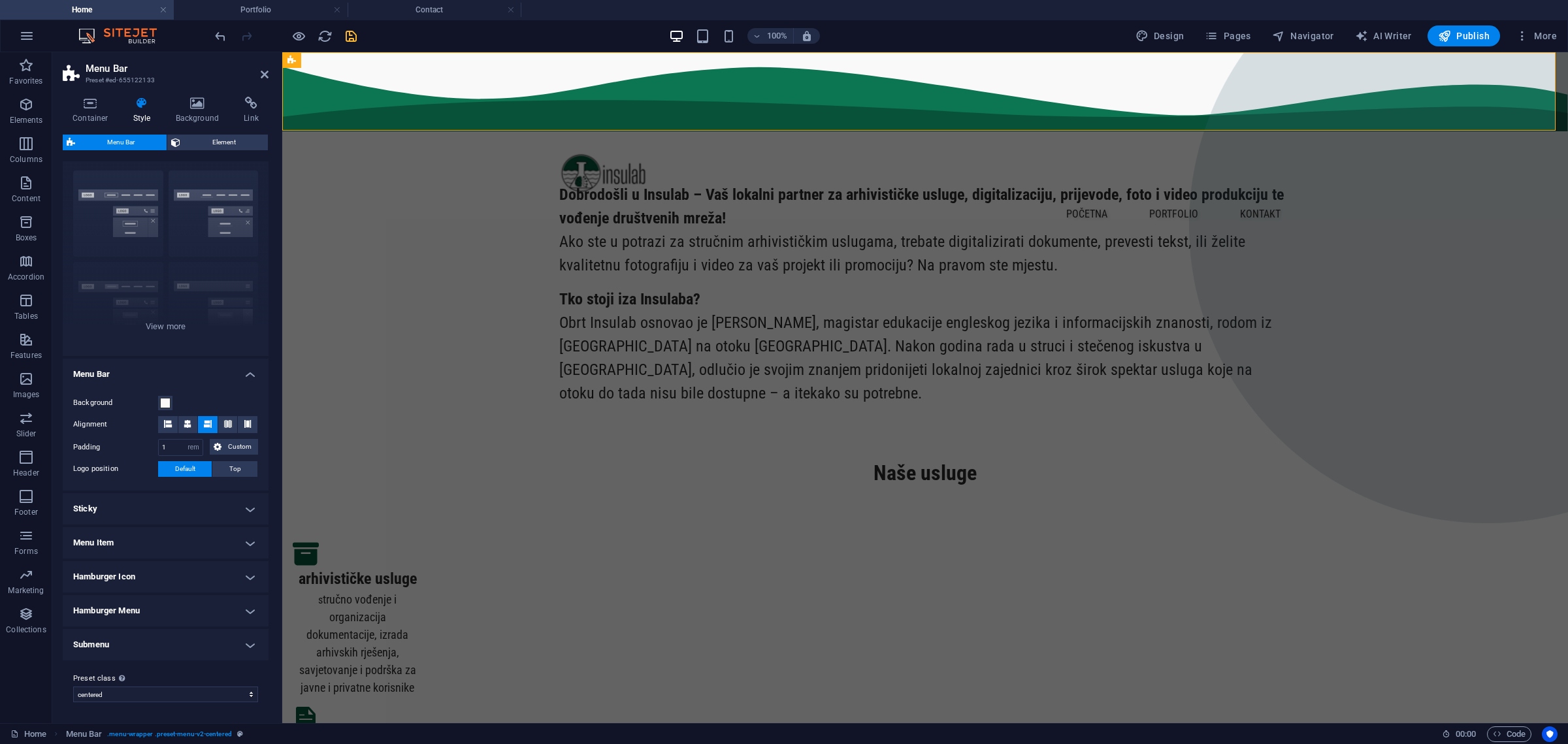
scroll to position [24, 0]
click at [252, 510] on h4 "Sticky" at bounding box center [165, 510] width 206 height 31
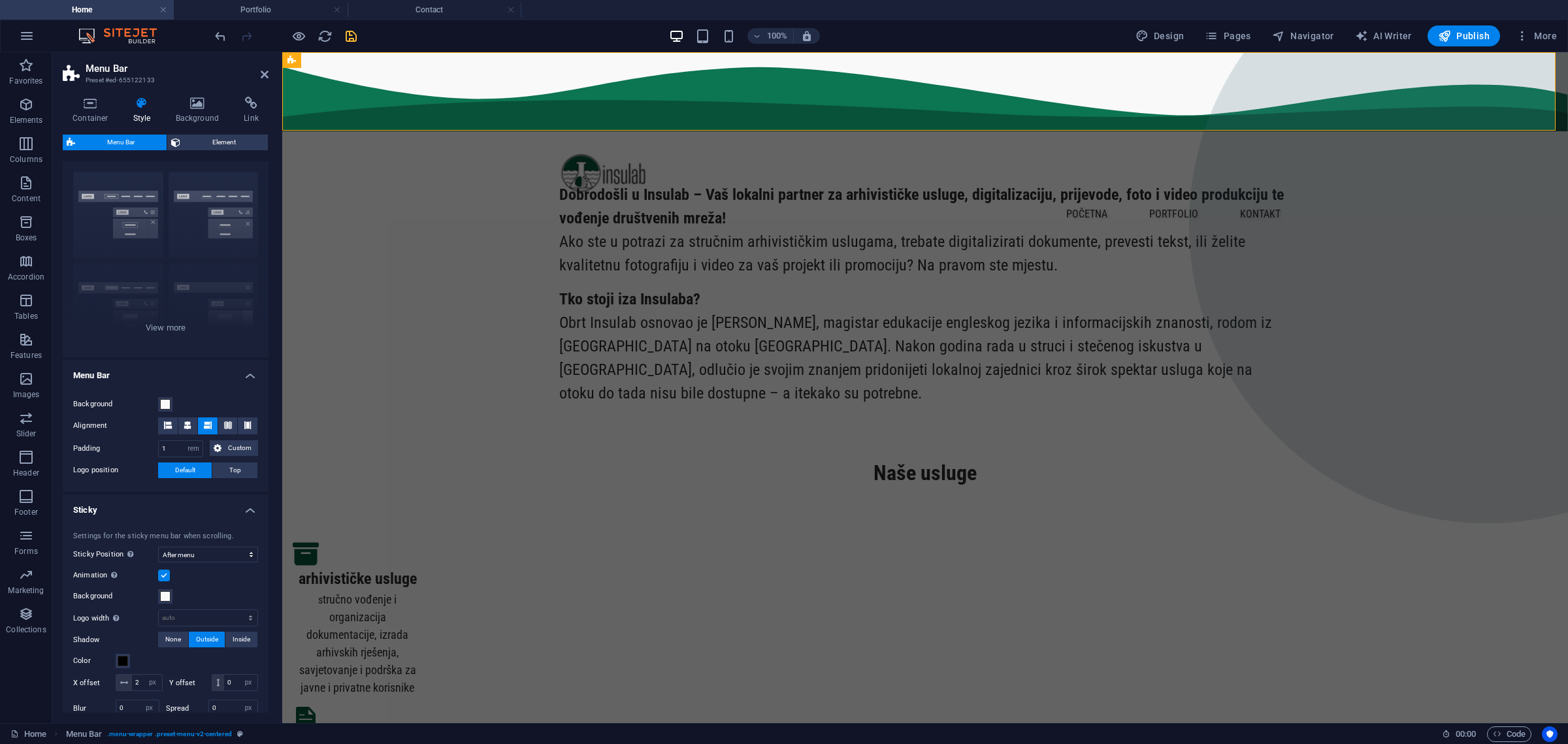
scroll to position [246, 0]
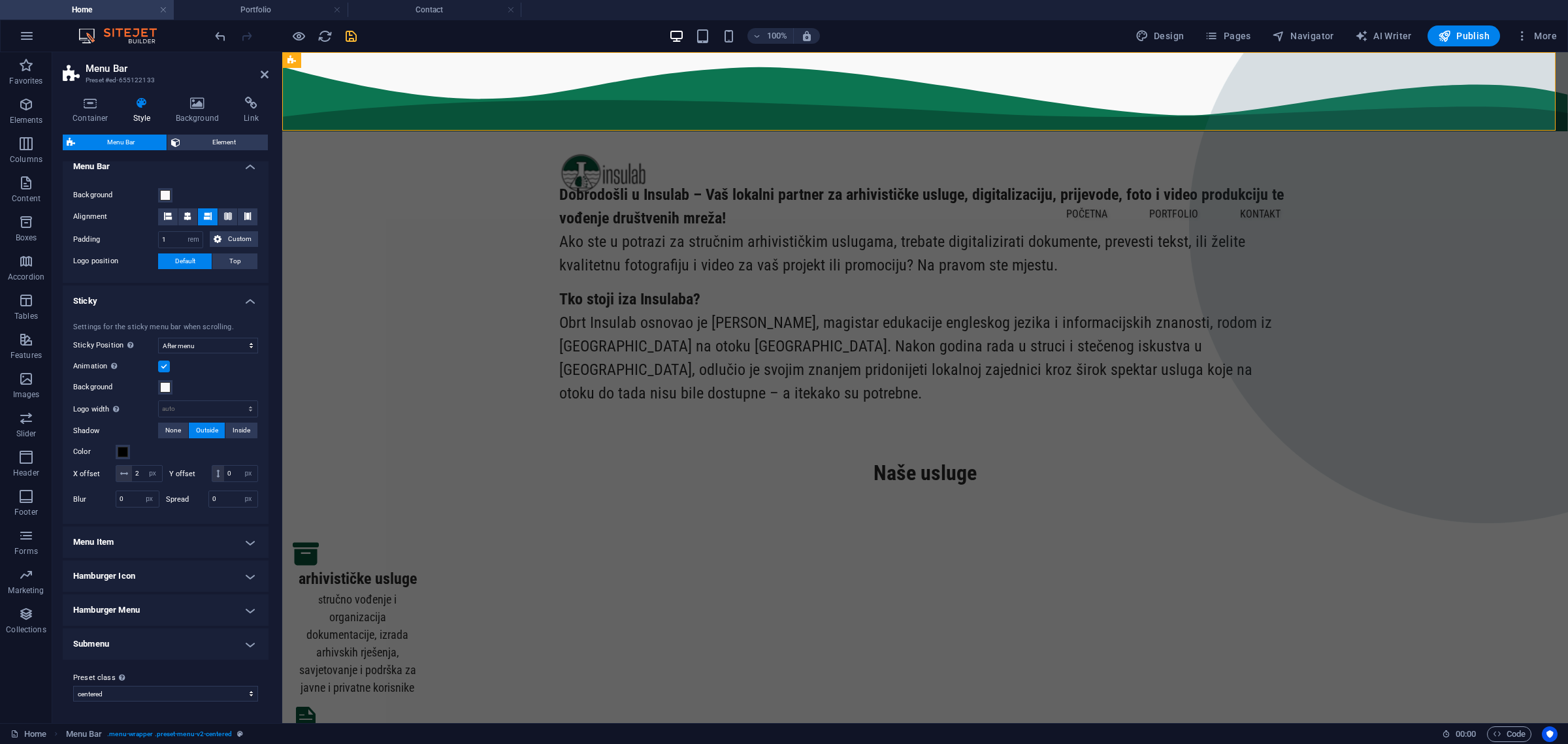
click at [243, 285] on h4 "Sticky" at bounding box center [165, 297] width 206 height 24
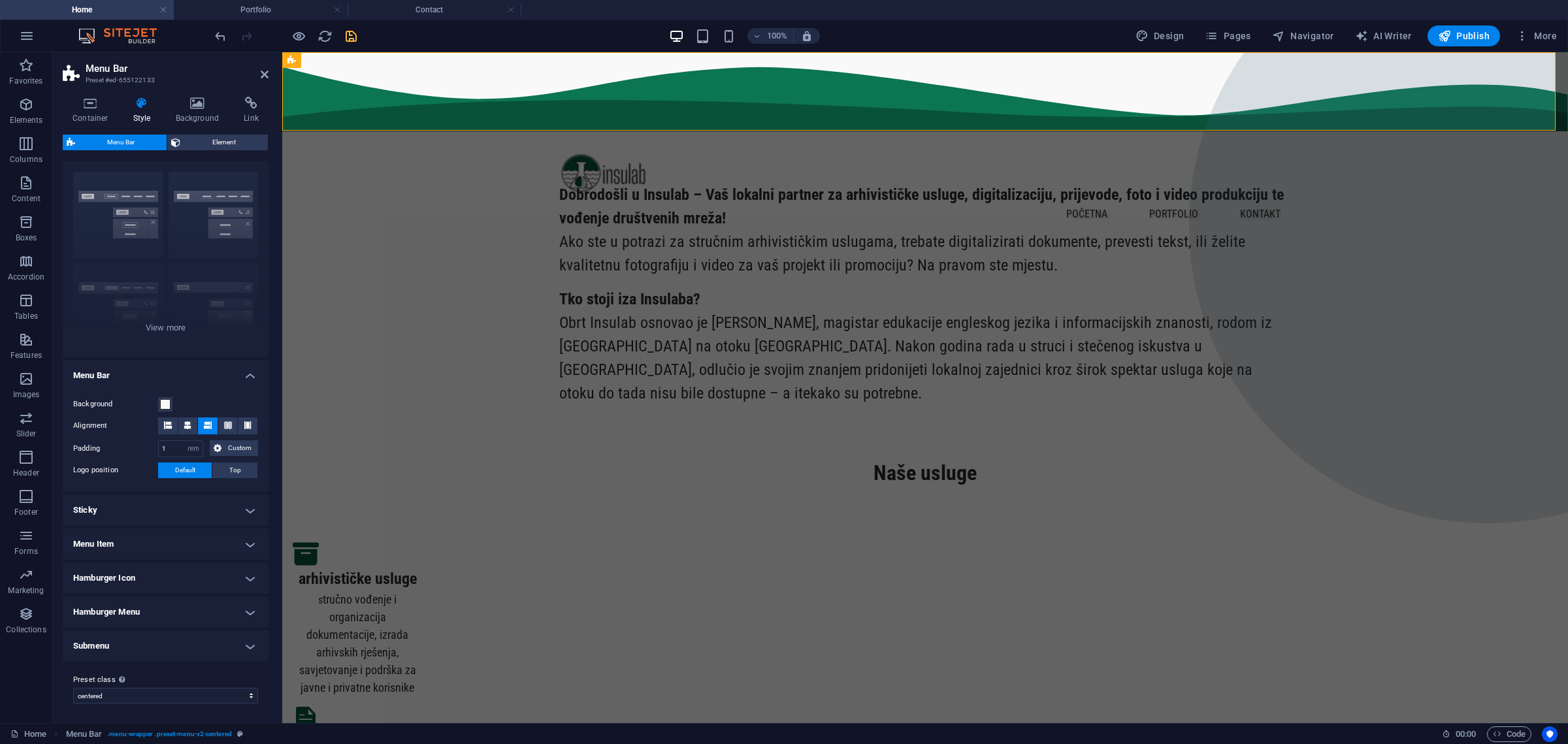
scroll to position [0, 0]
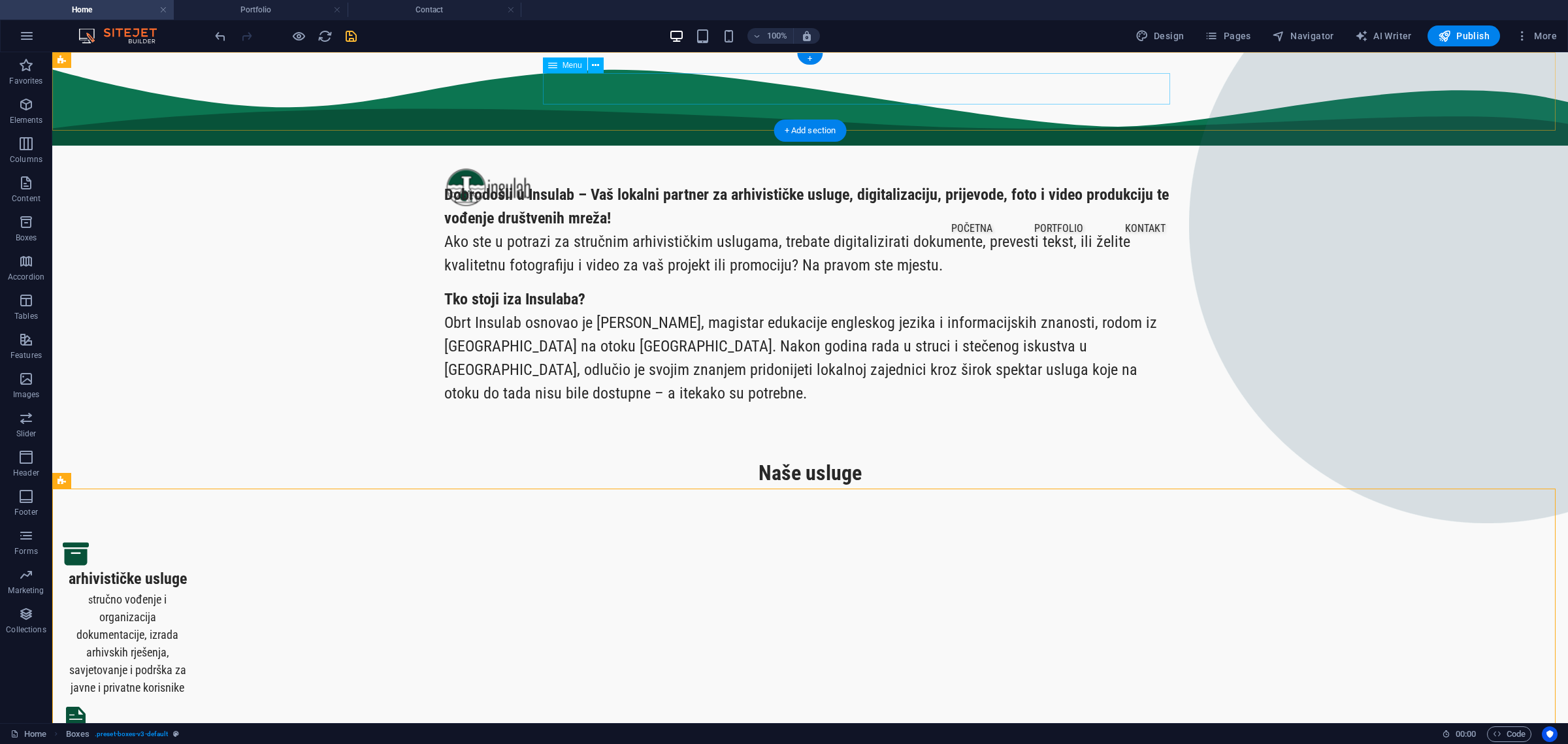
click at [1082, 213] on nav "početna portfolio kontakt" at bounding box center [810, 228] width 732 height 31
select select "px"
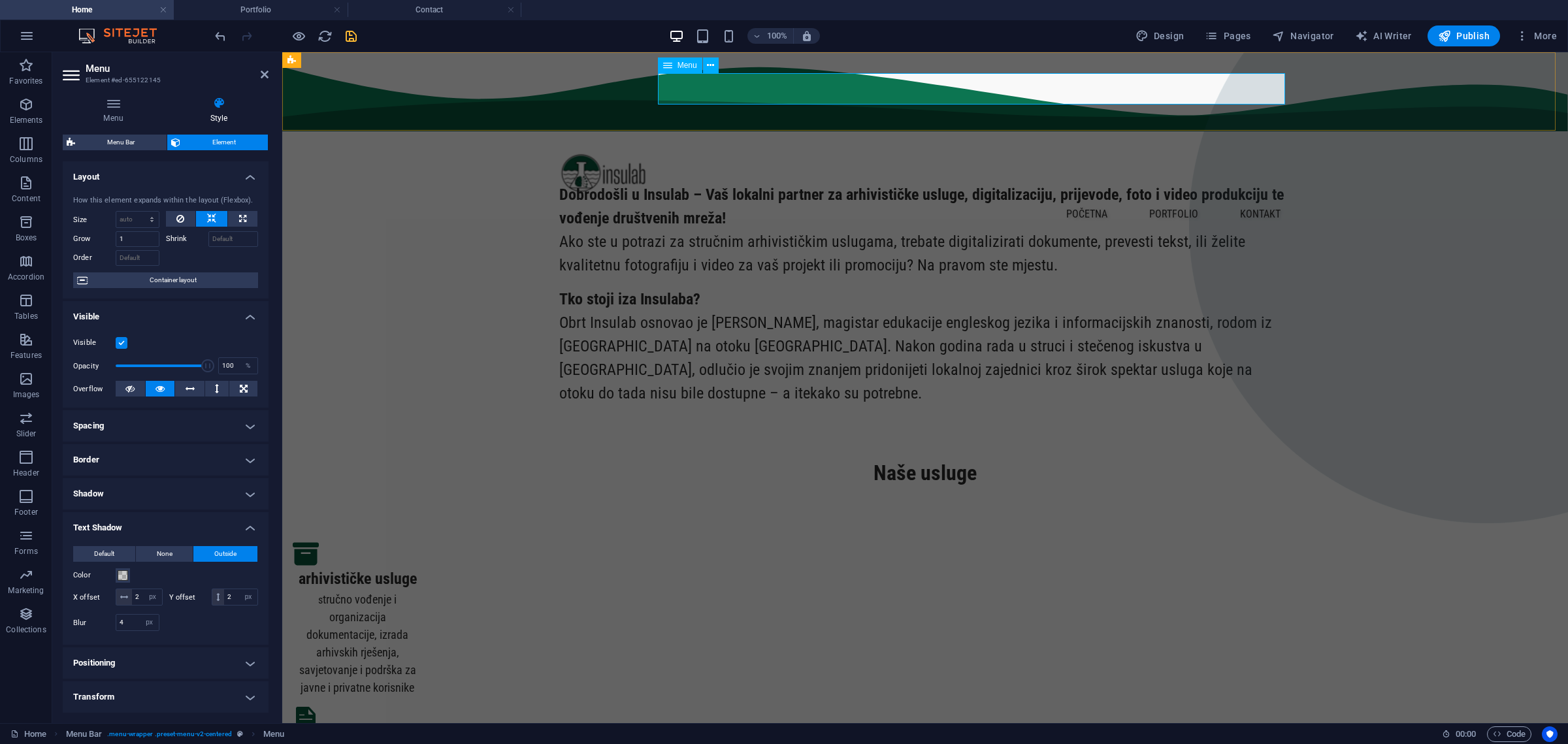
click at [1234, 198] on nav "početna portfolio kontakt" at bounding box center [925, 214] width 732 height 31
click at [1529, 36] on icon "button" at bounding box center [1522, 35] width 13 height 13
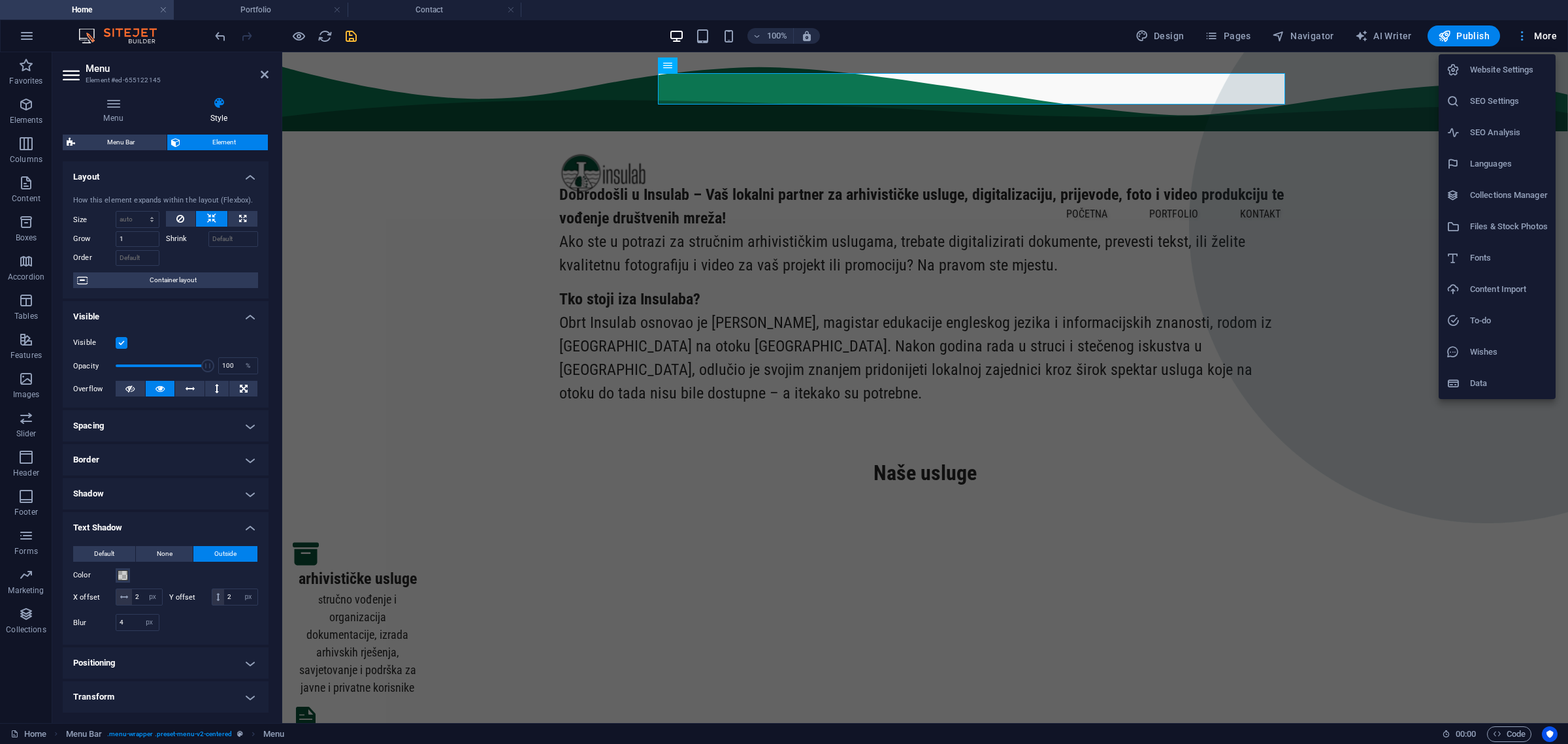
click at [1529, 36] on div at bounding box center [784, 372] width 1568 height 744
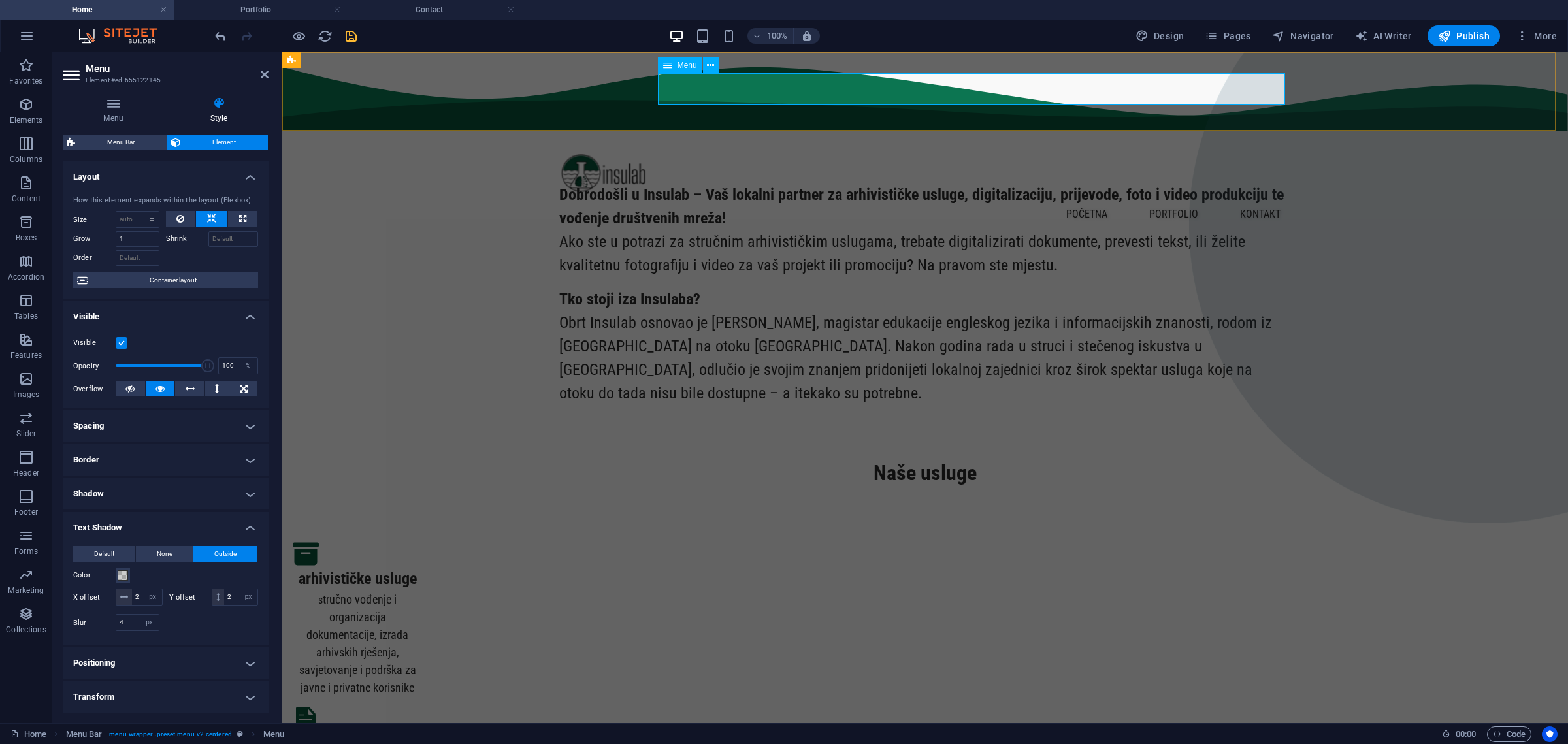
click at [1206, 198] on nav "početna portfolio kontakt" at bounding box center [925, 214] width 732 height 31
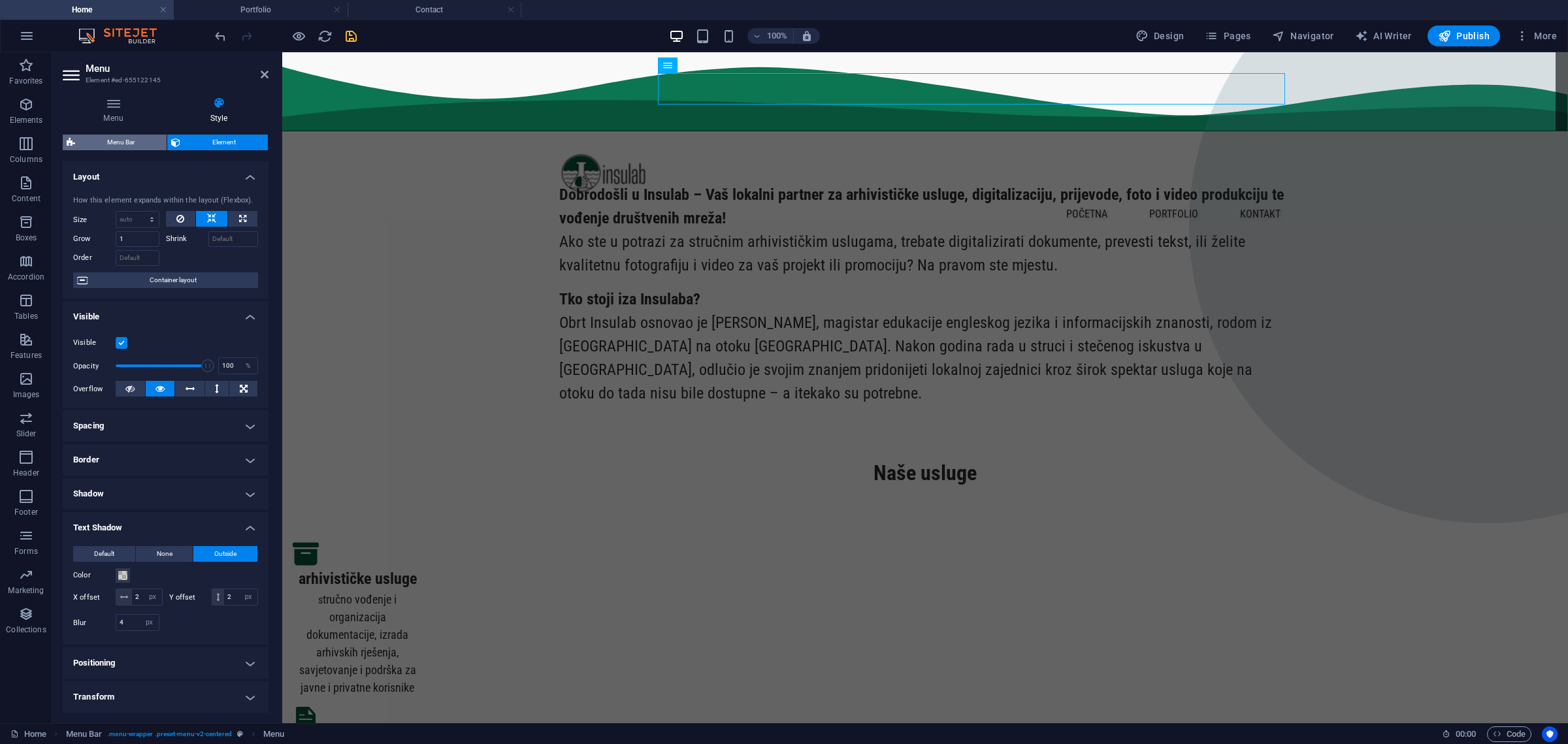
click at [126, 139] on span "Menu Bar" at bounding box center [121, 142] width 84 height 16
select select "rem"
select select "preset-menu-v2-centered"
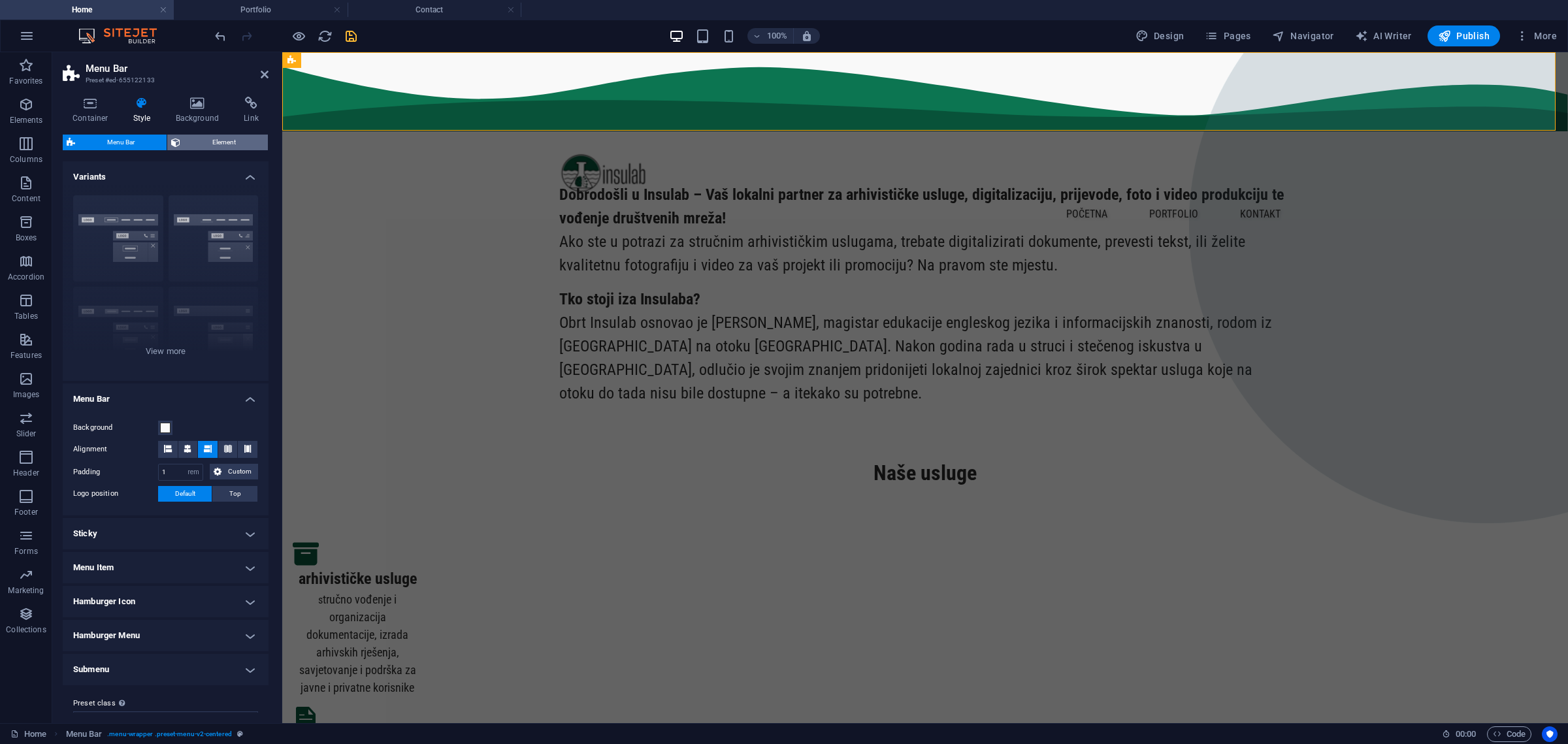
click at [207, 134] on span "Element" at bounding box center [224, 142] width 79 height 16
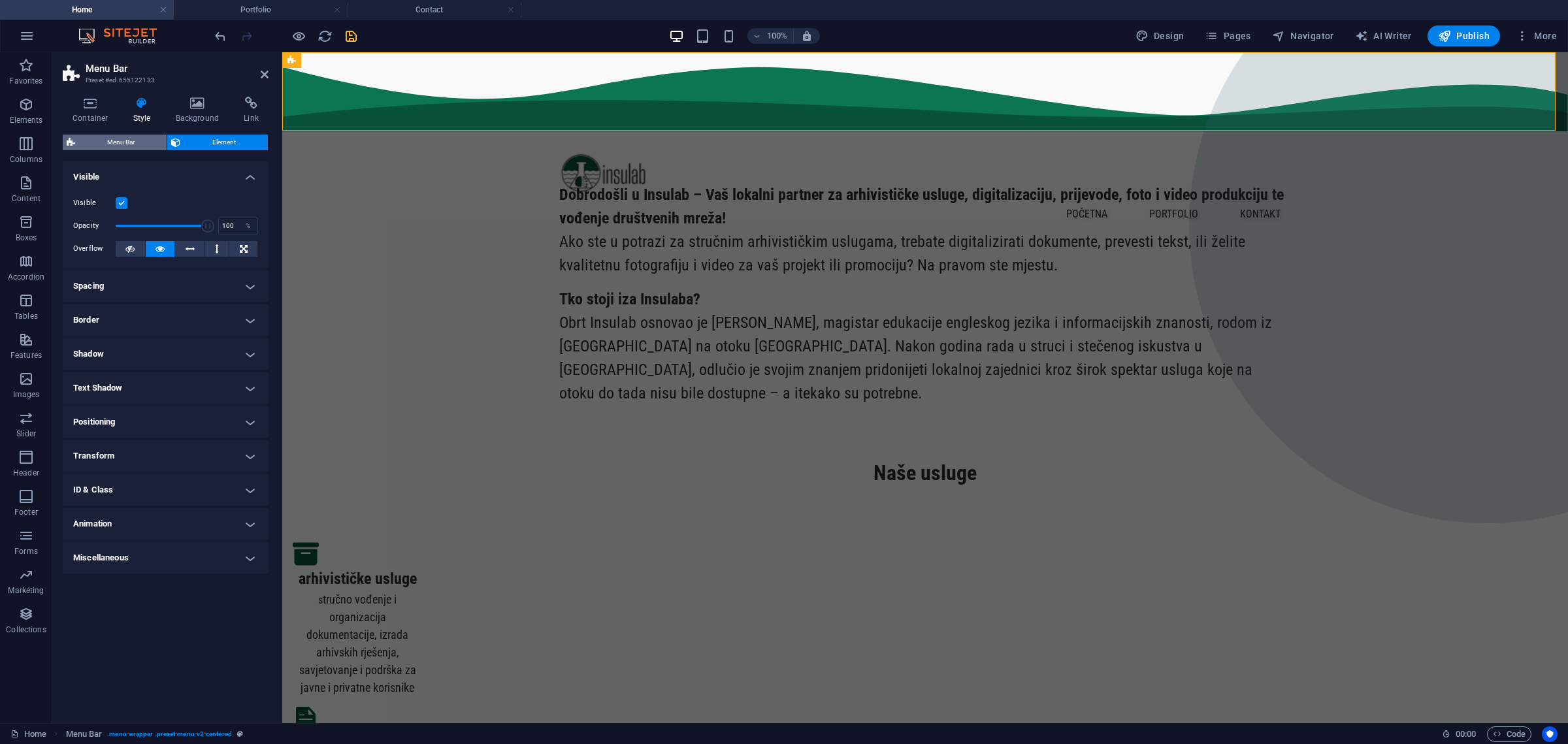
click at [149, 143] on span "Menu Bar" at bounding box center [121, 142] width 84 height 16
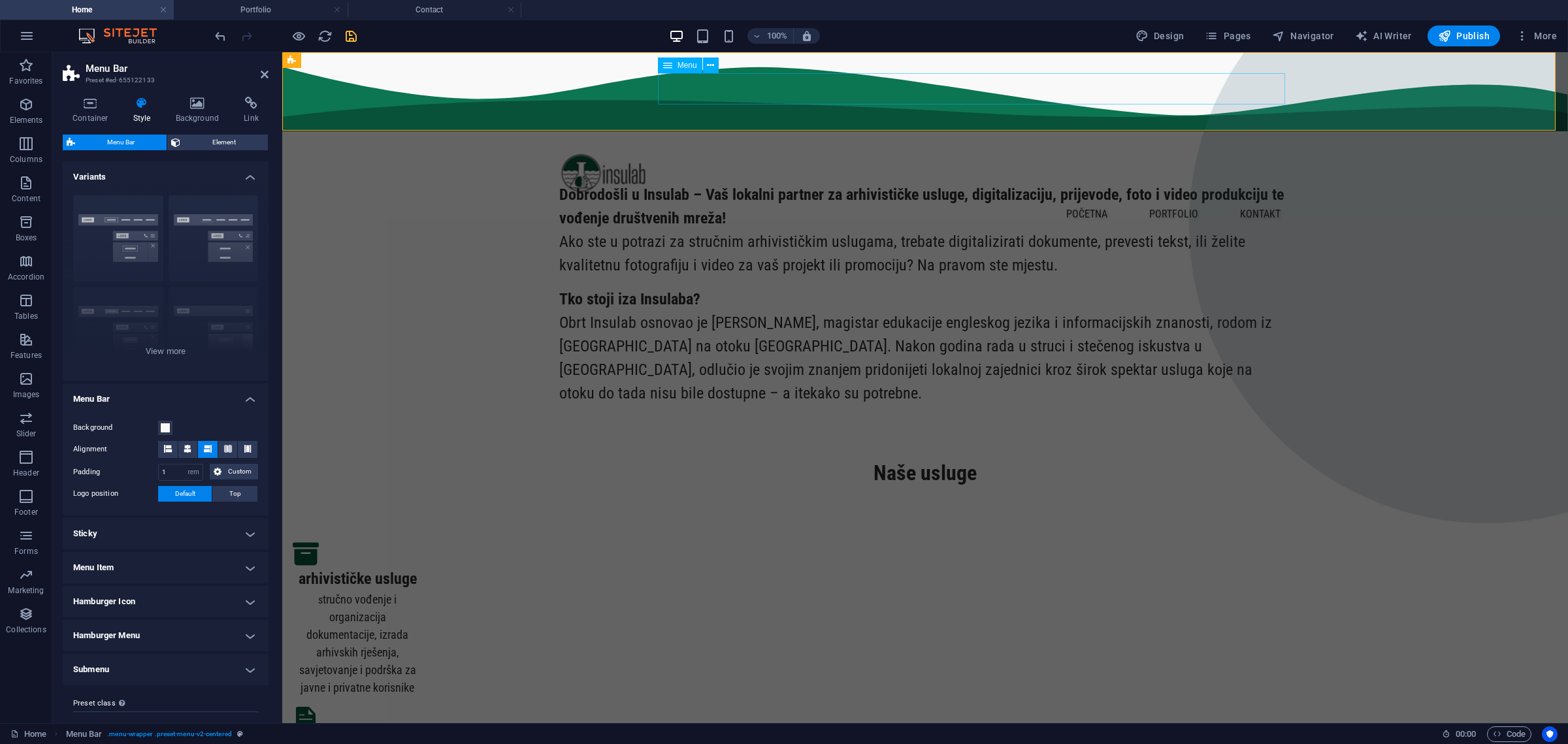
click at [1093, 198] on nav "početna portfolio kontakt" at bounding box center [925, 214] width 732 height 31
select select "px"
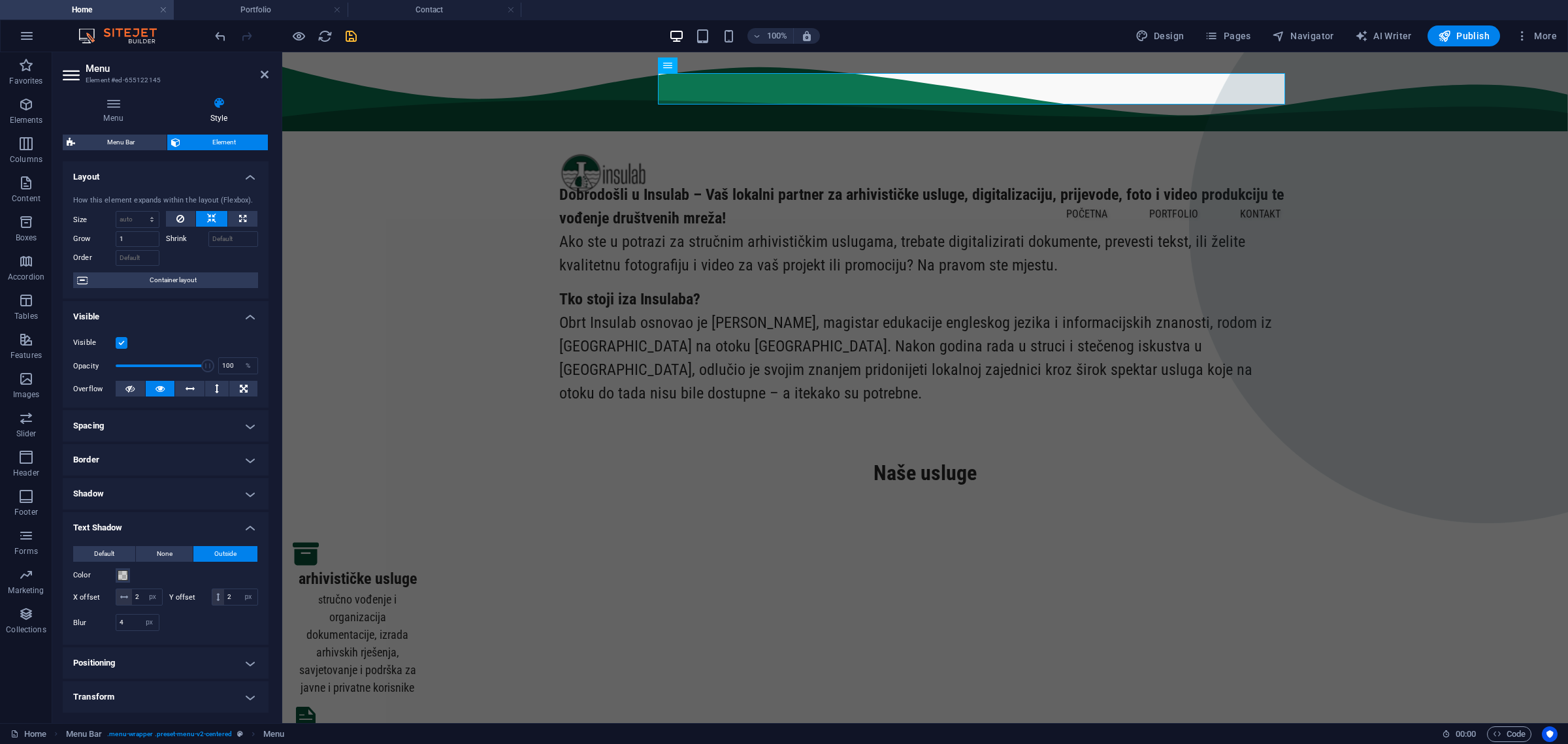
click at [252, 172] on h4 "Layout" at bounding box center [165, 173] width 206 height 24
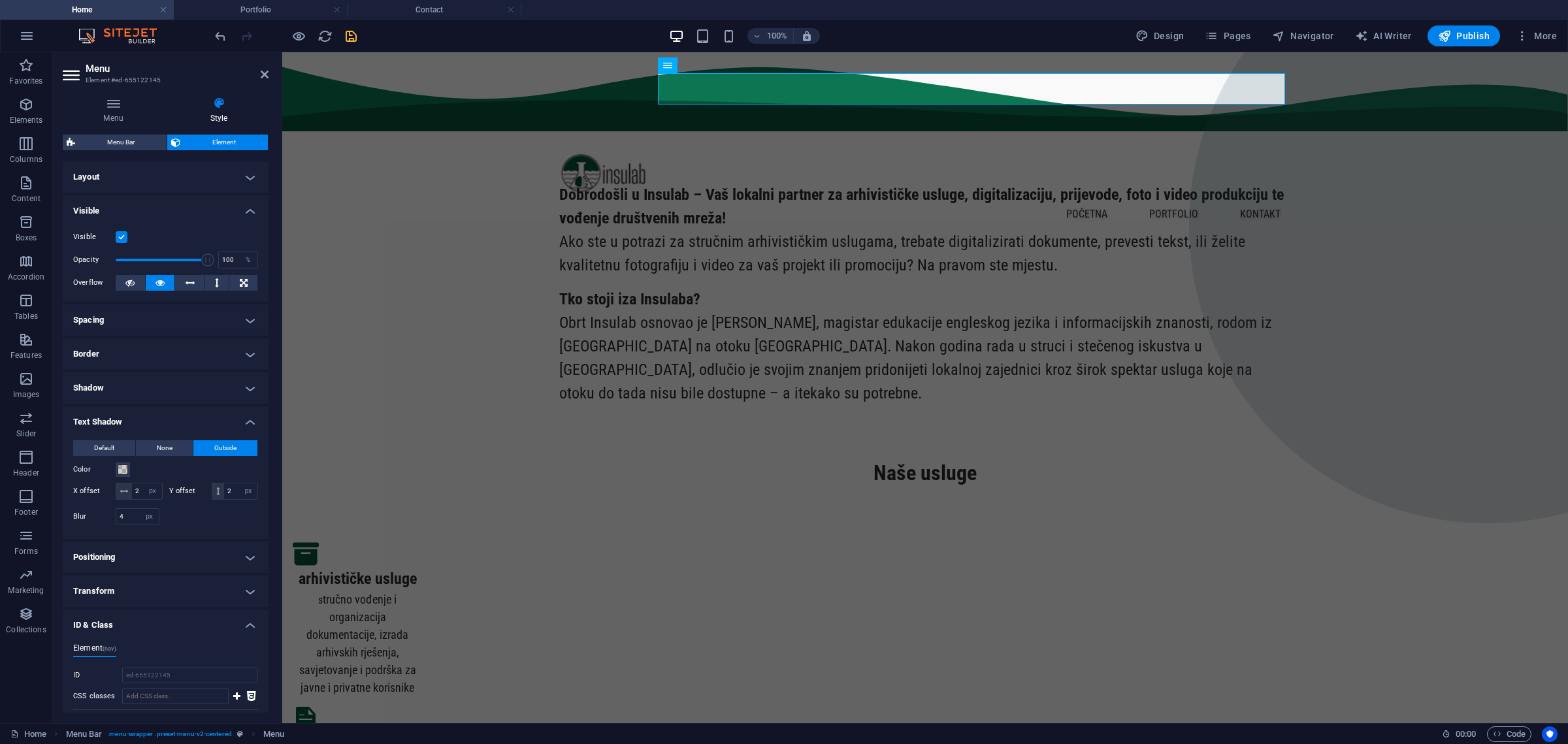
click at [250, 208] on h4 "Visible" at bounding box center [165, 207] width 206 height 24
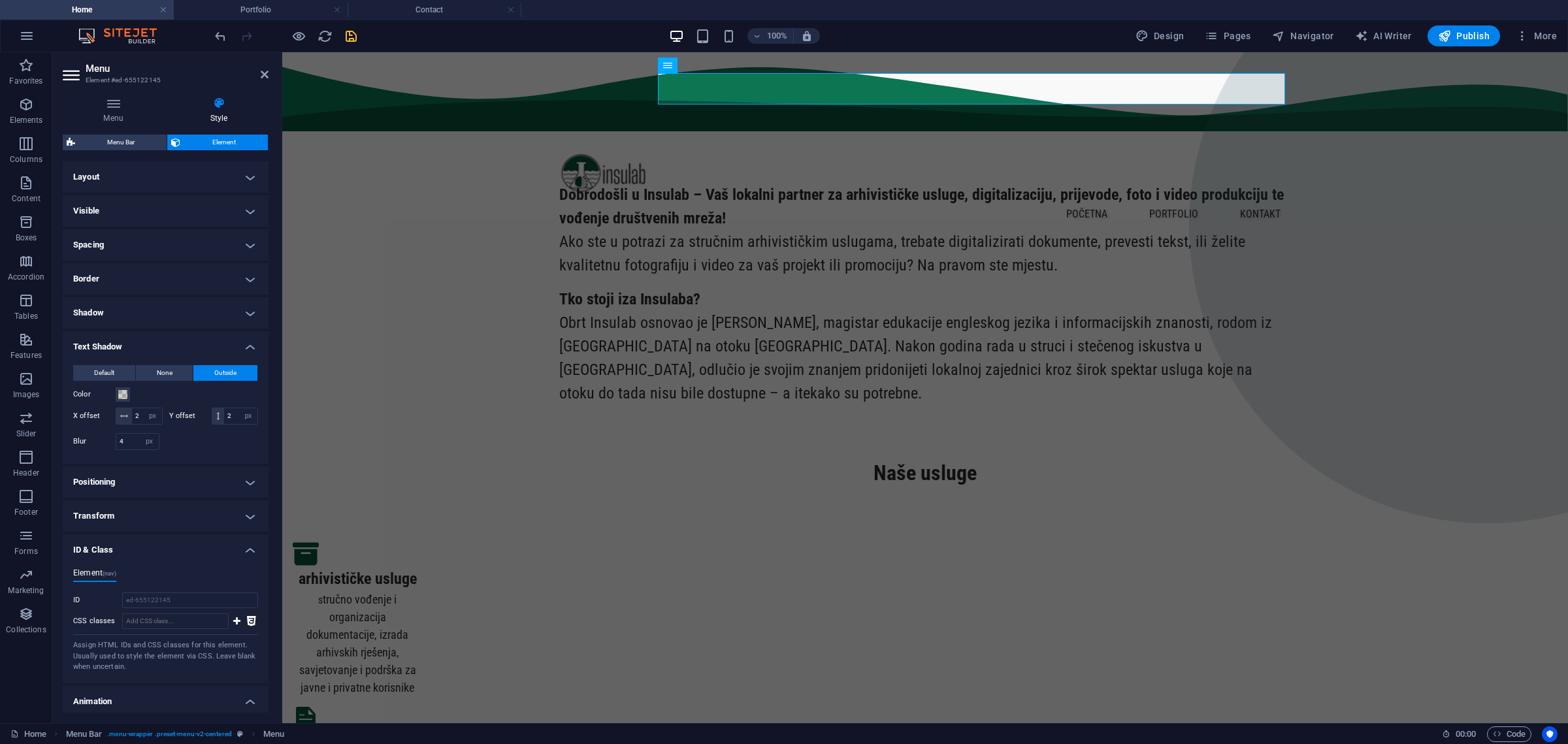
click at [248, 342] on h4 "Text Shadow" at bounding box center [165, 343] width 206 height 24
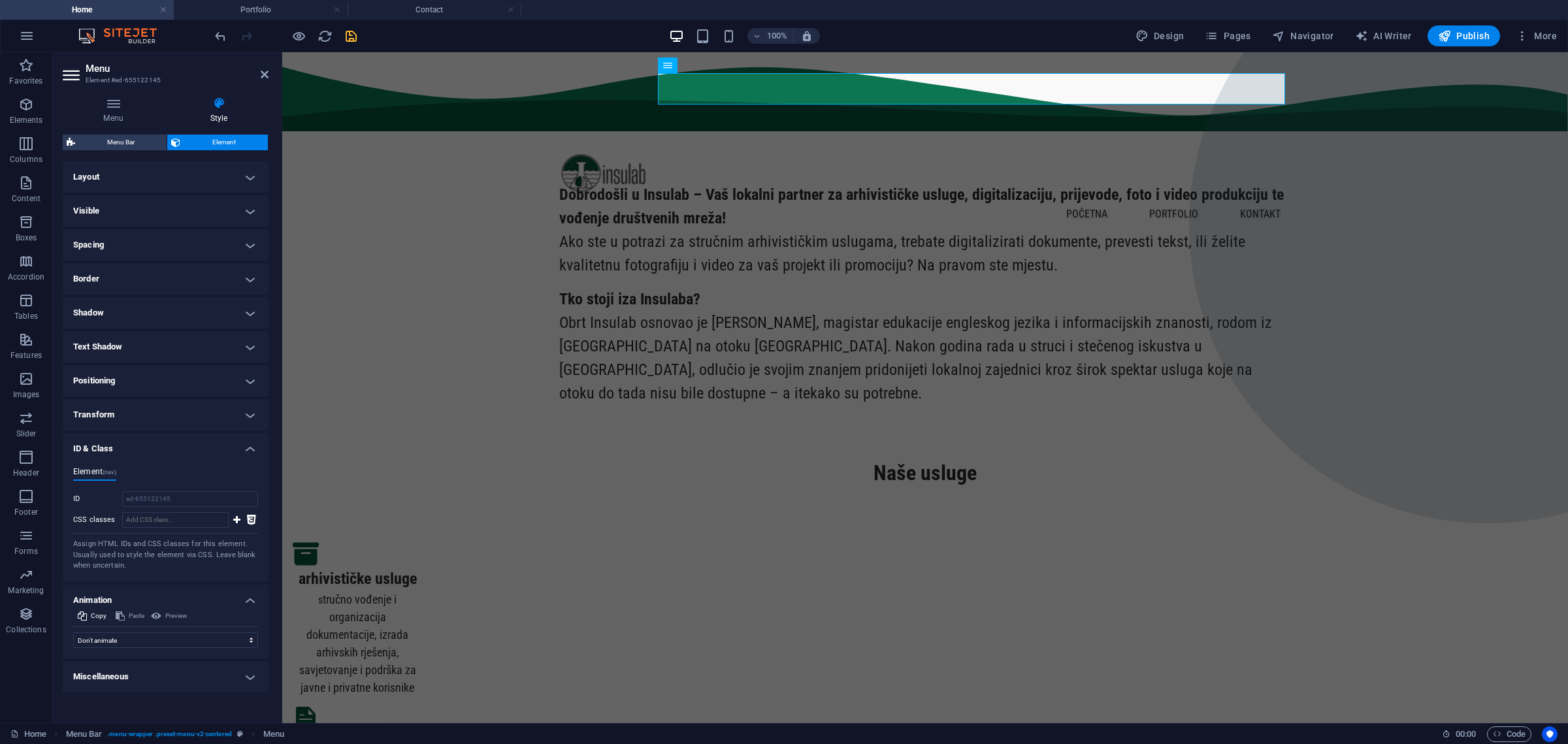
click at [256, 451] on h4 "ID & Class" at bounding box center [165, 445] width 206 height 24
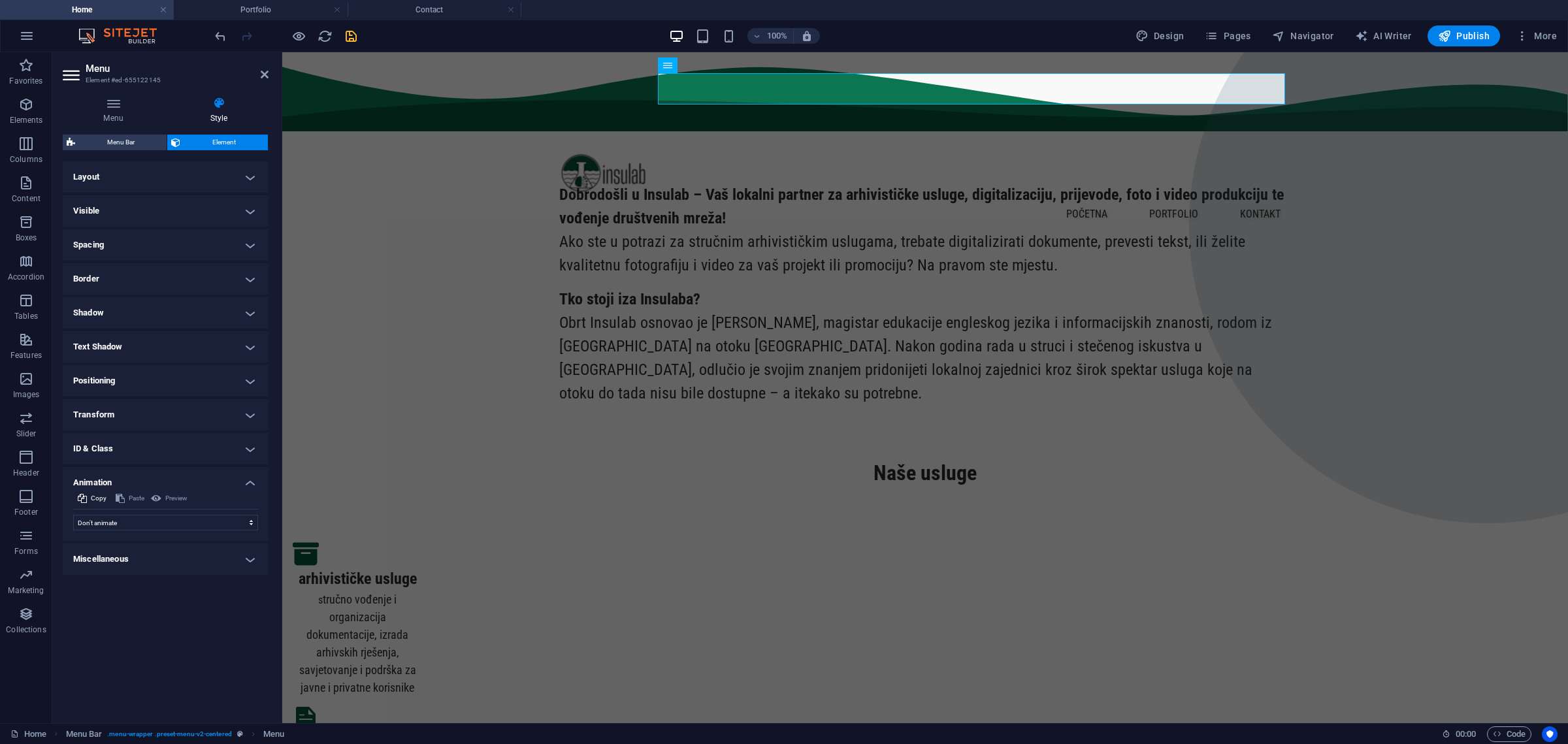
click at [248, 484] on h4 "Animation" at bounding box center [165, 479] width 206 height 24
click at [255, 513] on h4 "Miscellaneous" at bounding box center [165, 516] width 206 height 31
click at [255, 513] on h4 "Miscellaneous" at bounding box center [165, 513] width 206 height 24
click at [252, 269] on h4 "Border" at bounding box center [165, 279] width 206 height 31
click at [252, 269] on h4 "Border" at bounding box center [165, 275] width 206 height 24
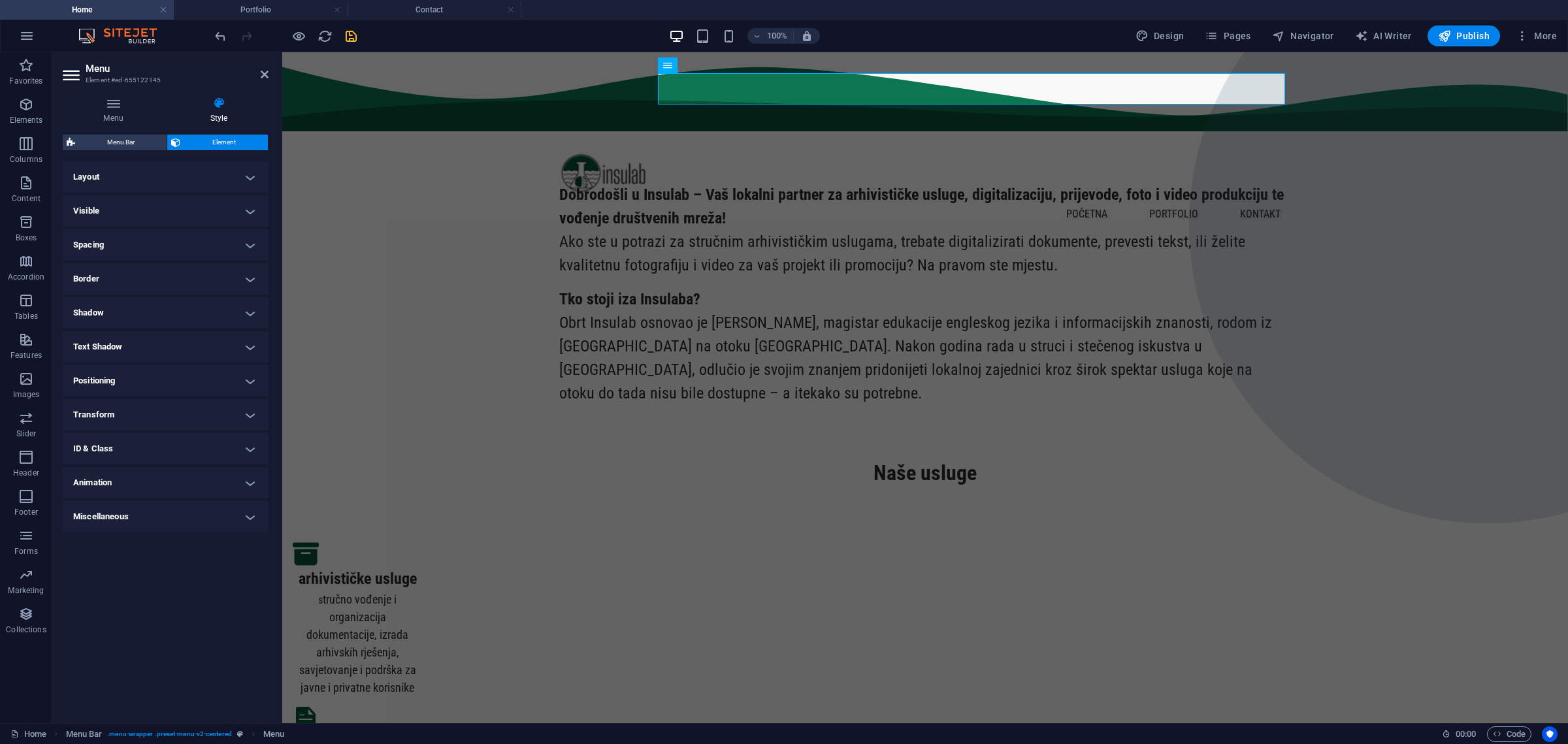
click at [250, 247] on h4 "Spacing" at bounding box center [165, 245] width 206 height 31
click at [252, 239] on h4 "Spacing" at bounding box center [165, 242] width 206 height 24
click at [249, 205] on h4 "Visible" at bounding box center [165, 210] width 206 height 31
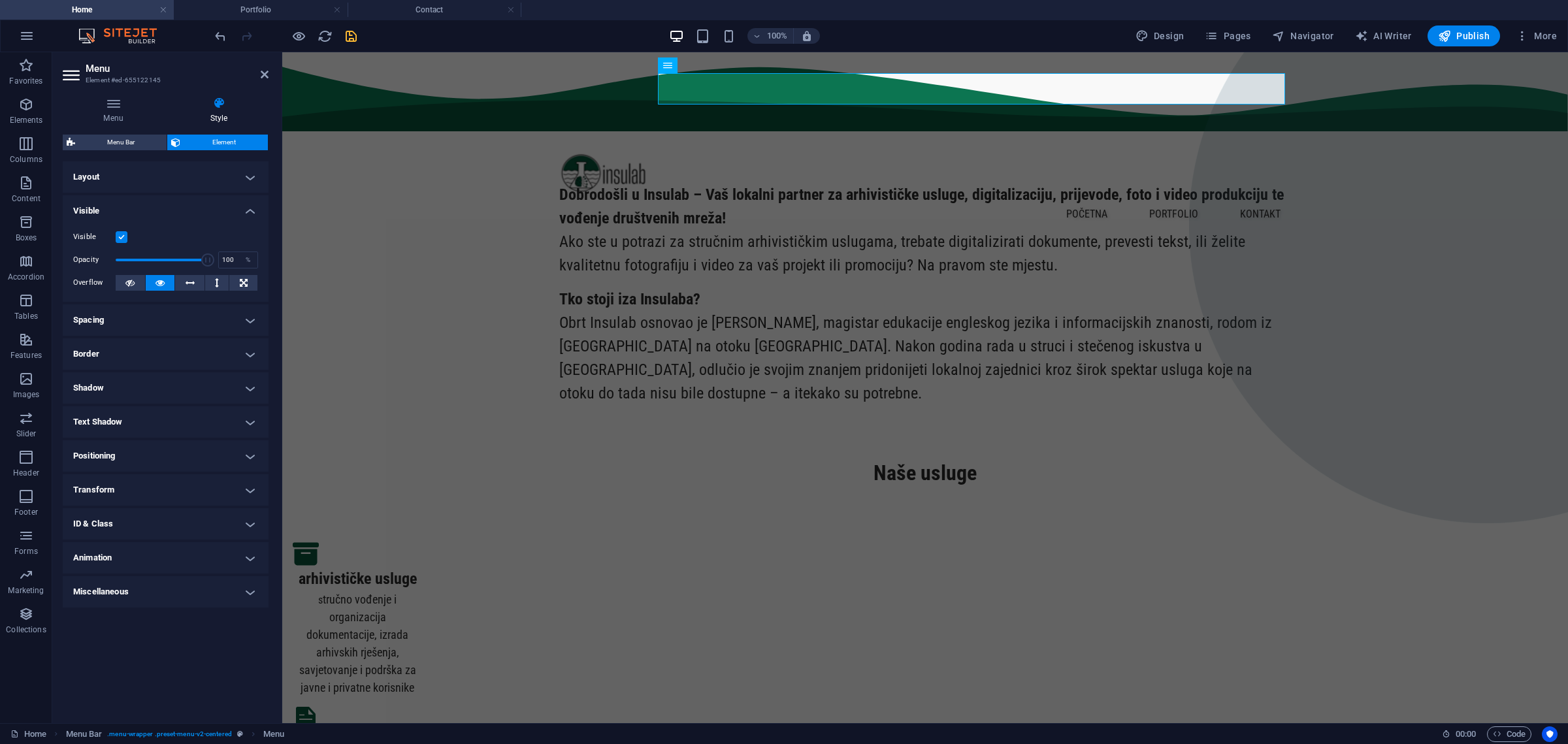
click at [249, 204] on h4 "Visible" at bounding box center [165, 207] width 206 height 24
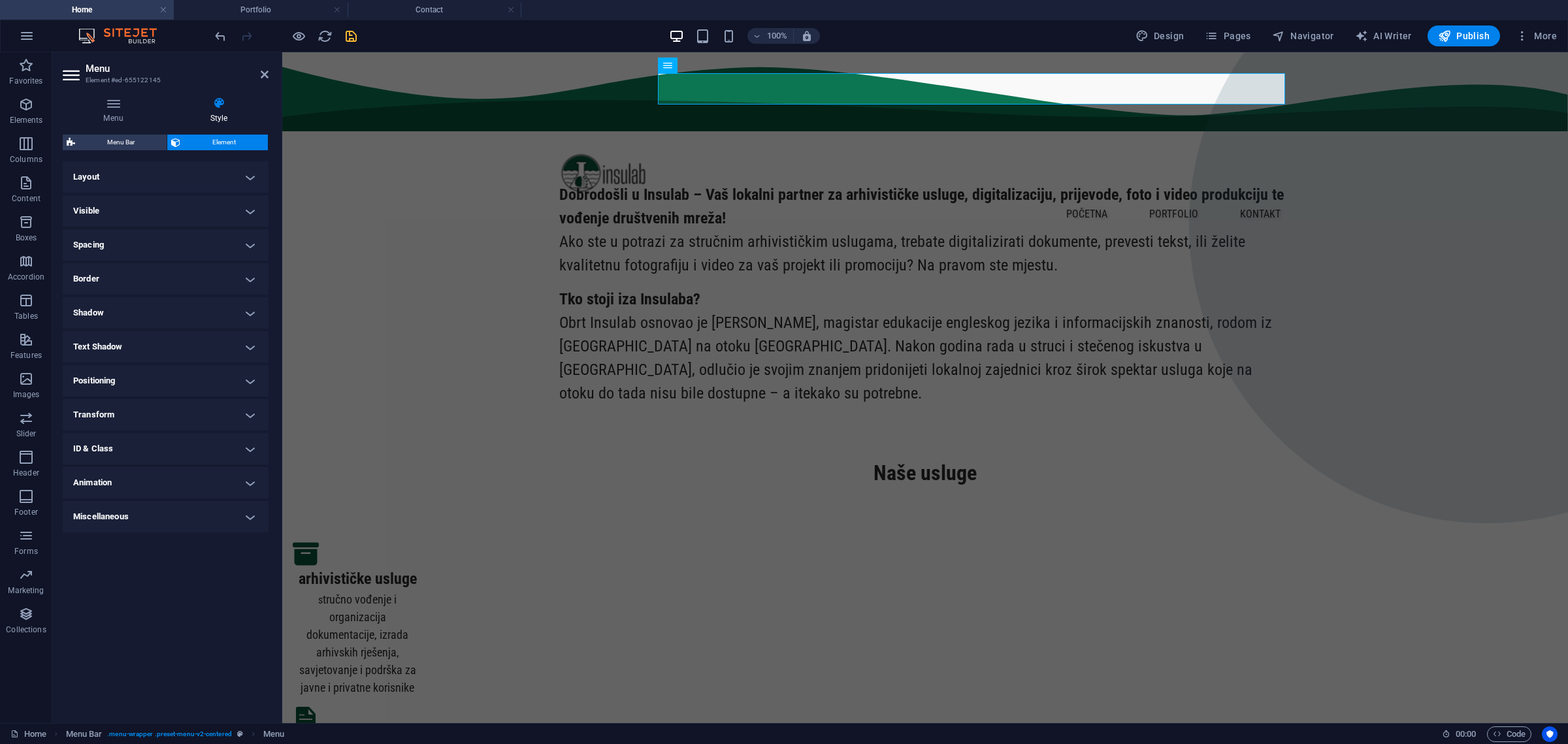
click at [249, 182] on h4 "Layout" at bounding box center [165, 176] width 206 height 31
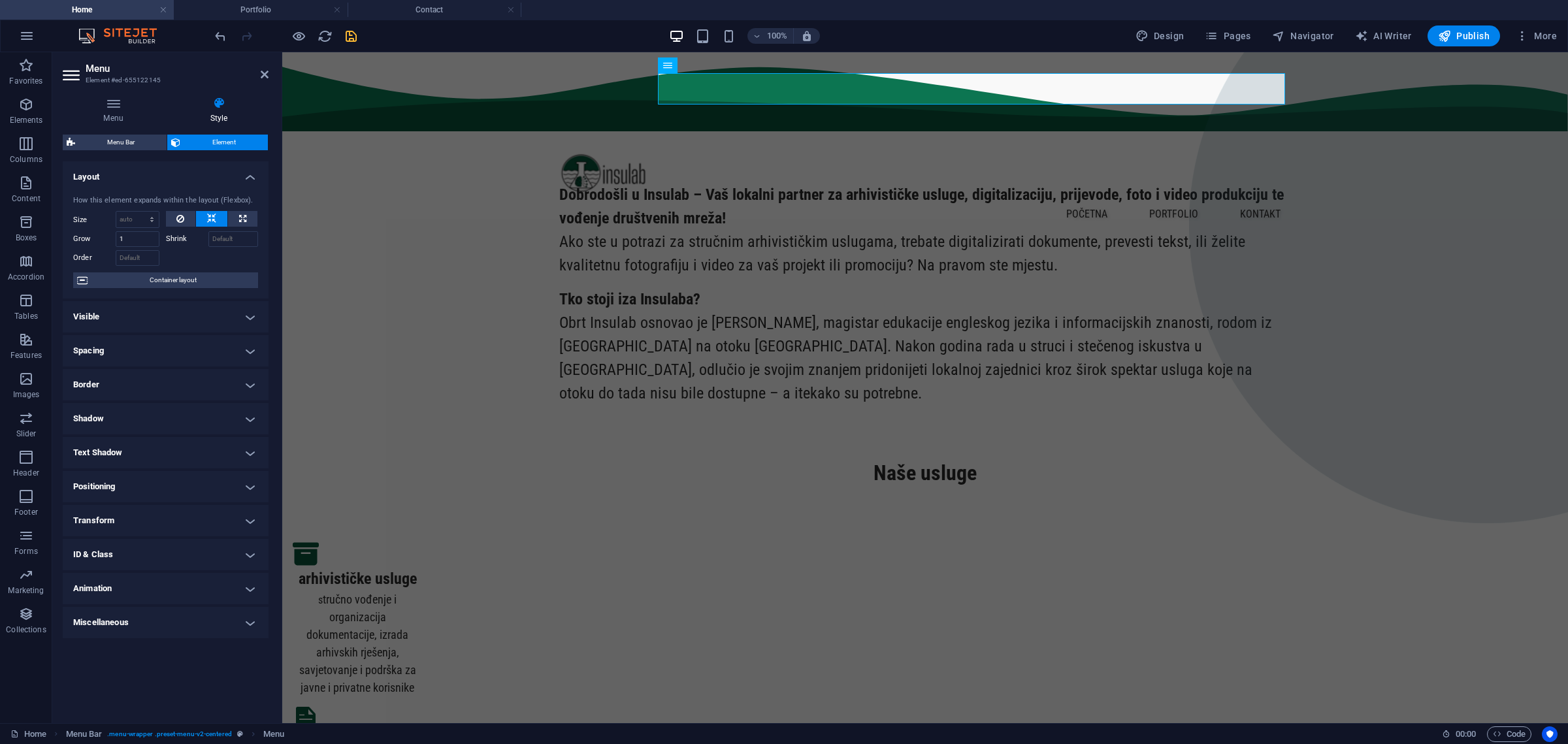
click at [258, 171] on h4 "Layout" at bounding box center [165, 173] width 206 height 24
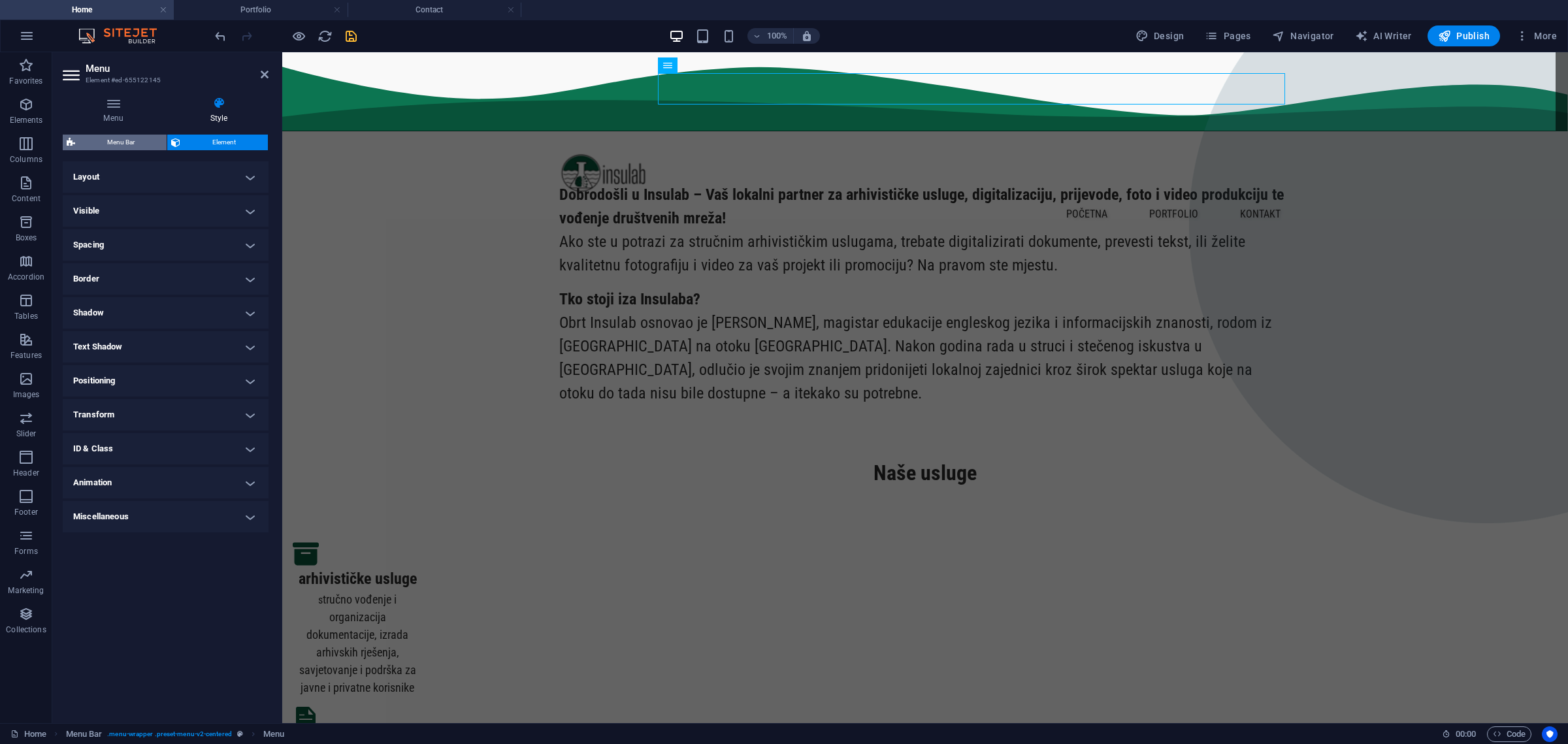
click at [121, 146] on span "Menu Bar" at bounding box center [121, 142] width 84 height 16
select select "rem"
select select "preset-menu-v2-centered"
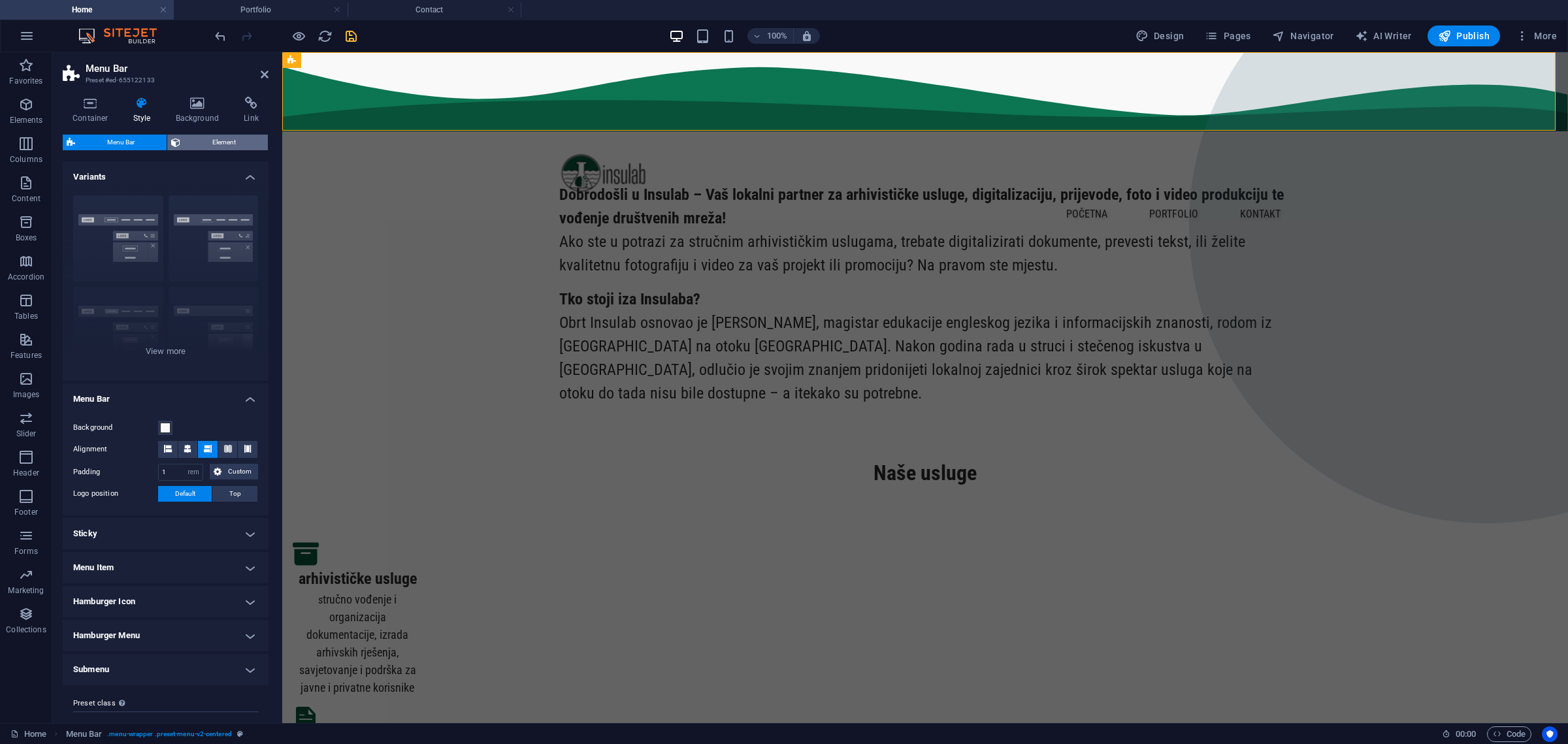
click at [231, 140] on span "Element" at bounding box center [224, 142] width 79 height 16
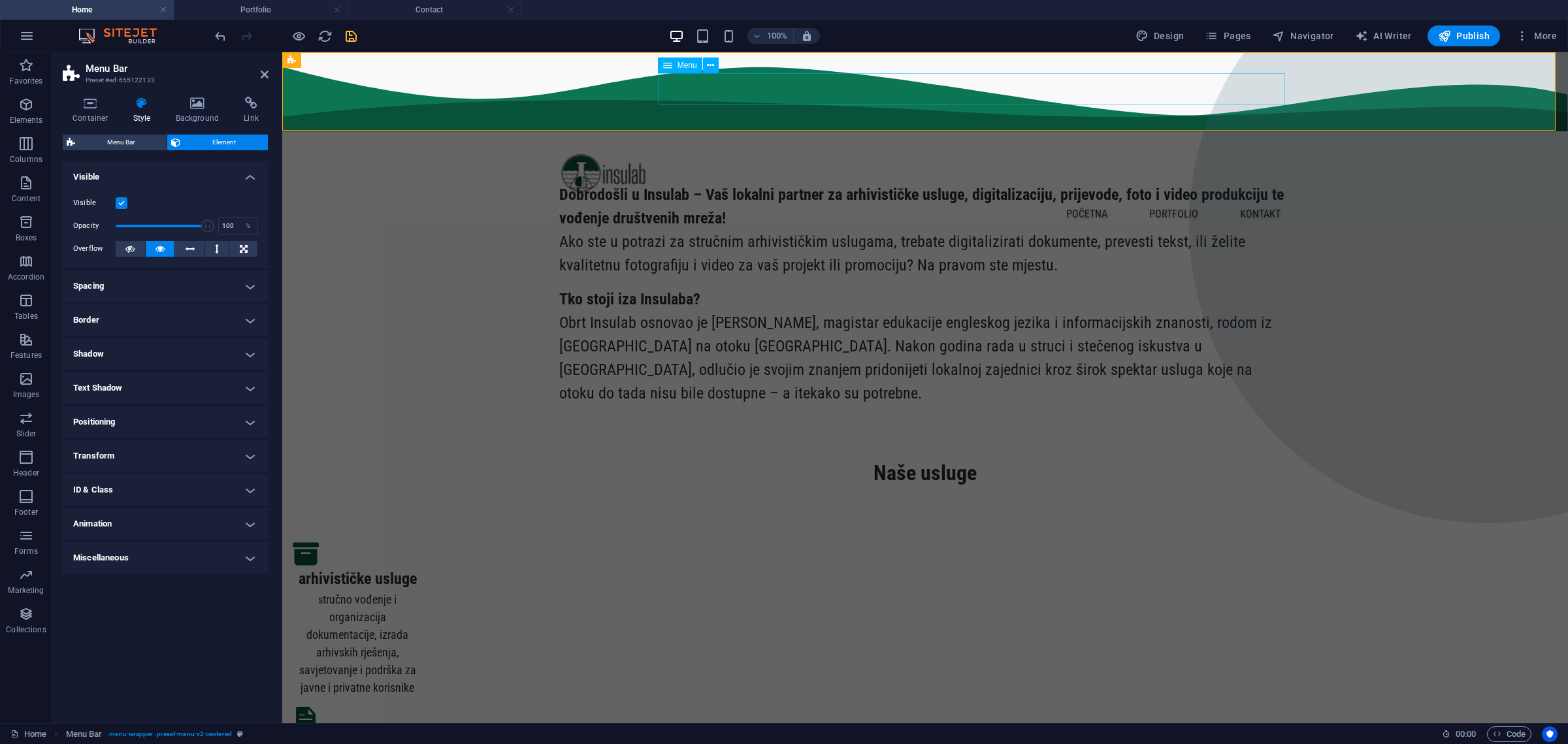
click at [1131, 198] on nav "početna portfolio kontakt" at bounding box center [925, 214] width 732 height 31
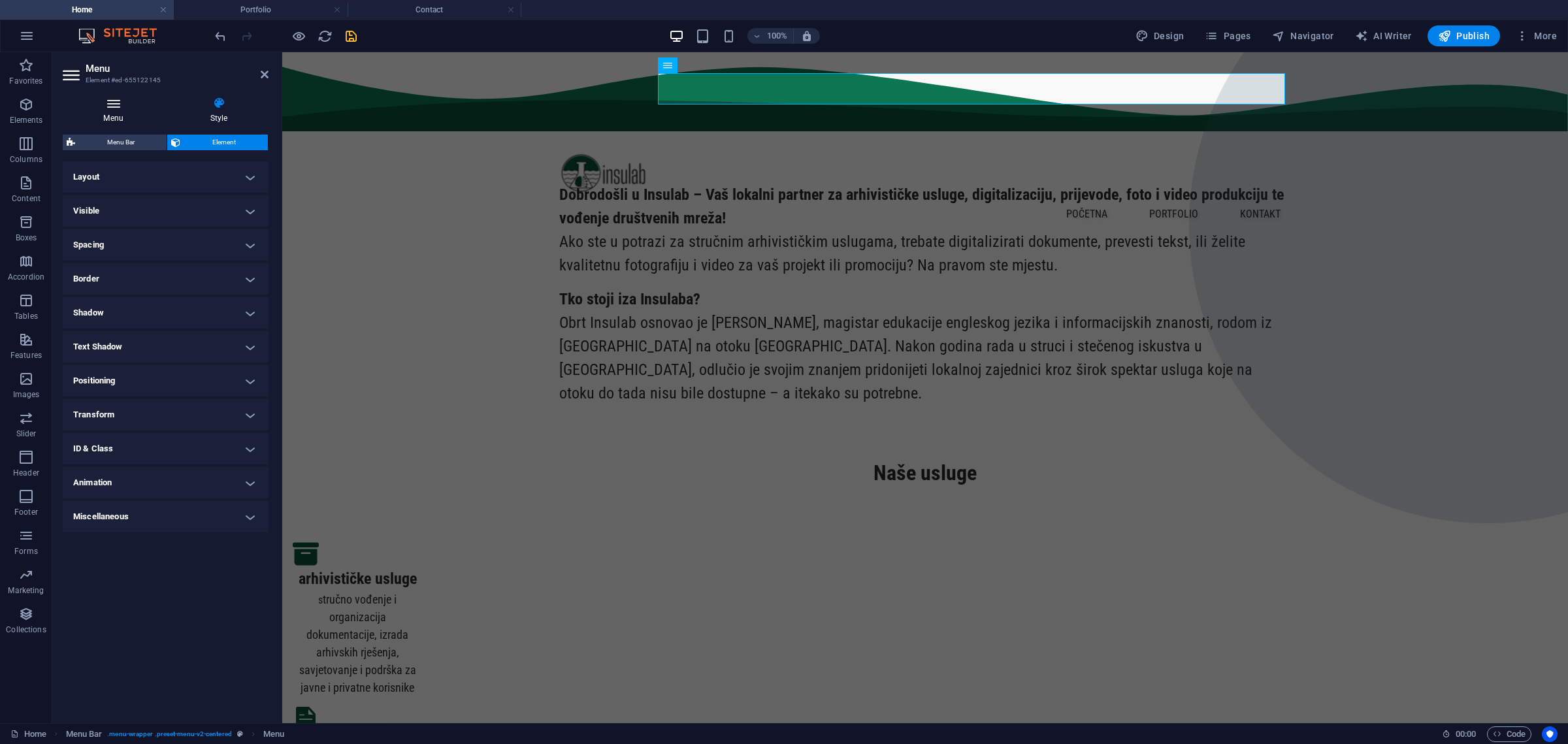
click at [102, 110] on h4 "Menu" at bounding box center [116, 111] width 106 height 27
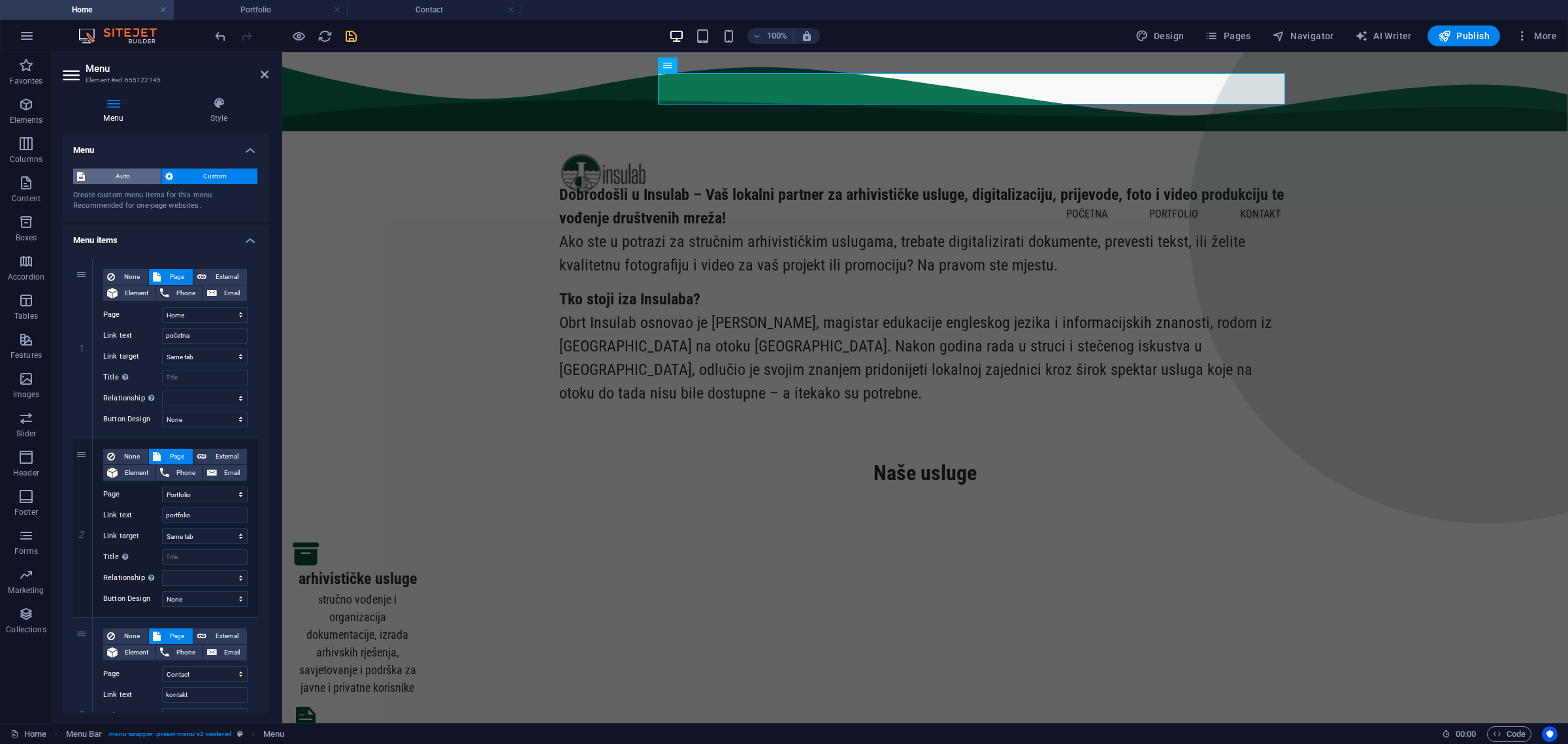
click at [136, 176] on span "Auto" at bounding box center [122, 176] width 68 height 16
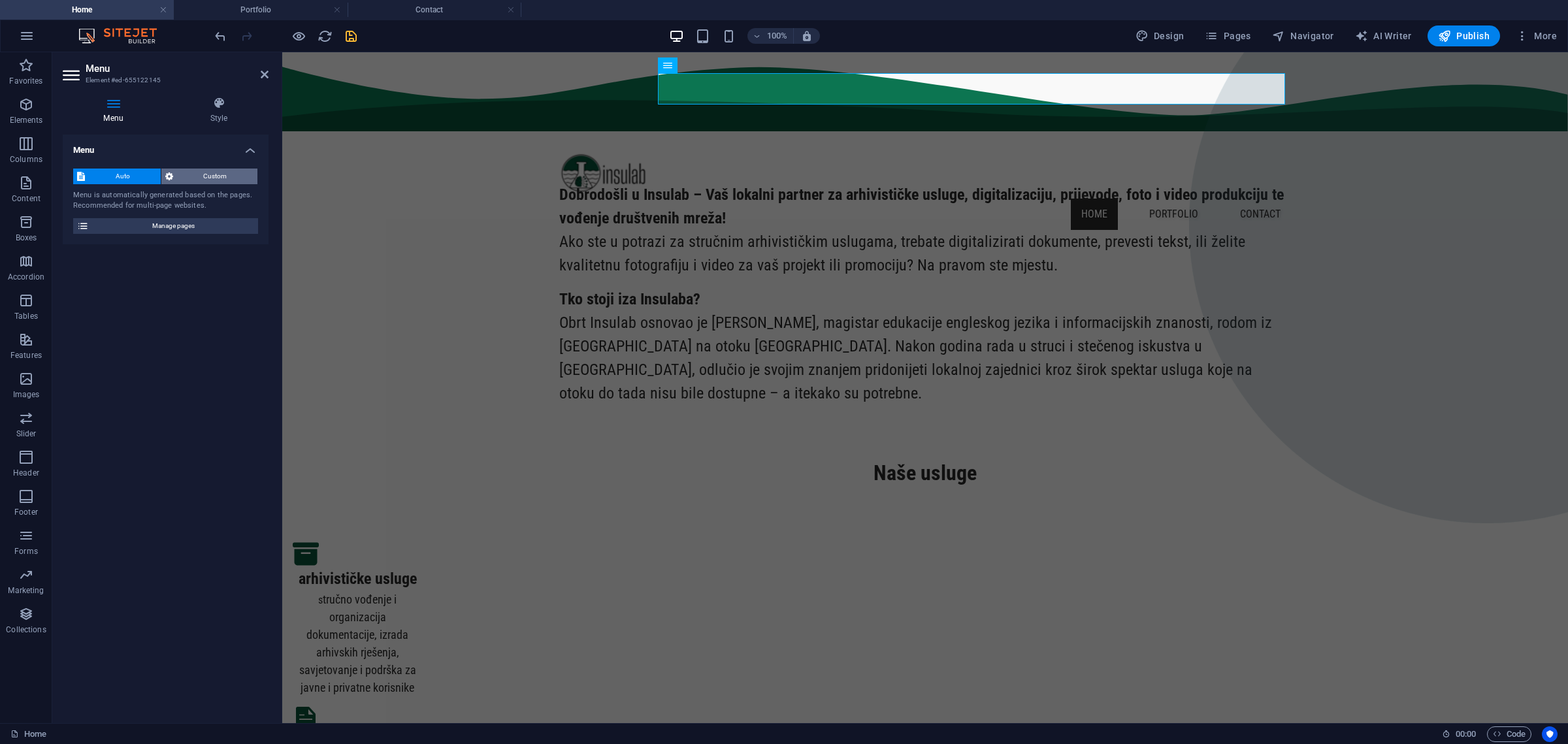
click at [209, 171] on span "Custom" at bounding box center [215, 176] width 77 height 16
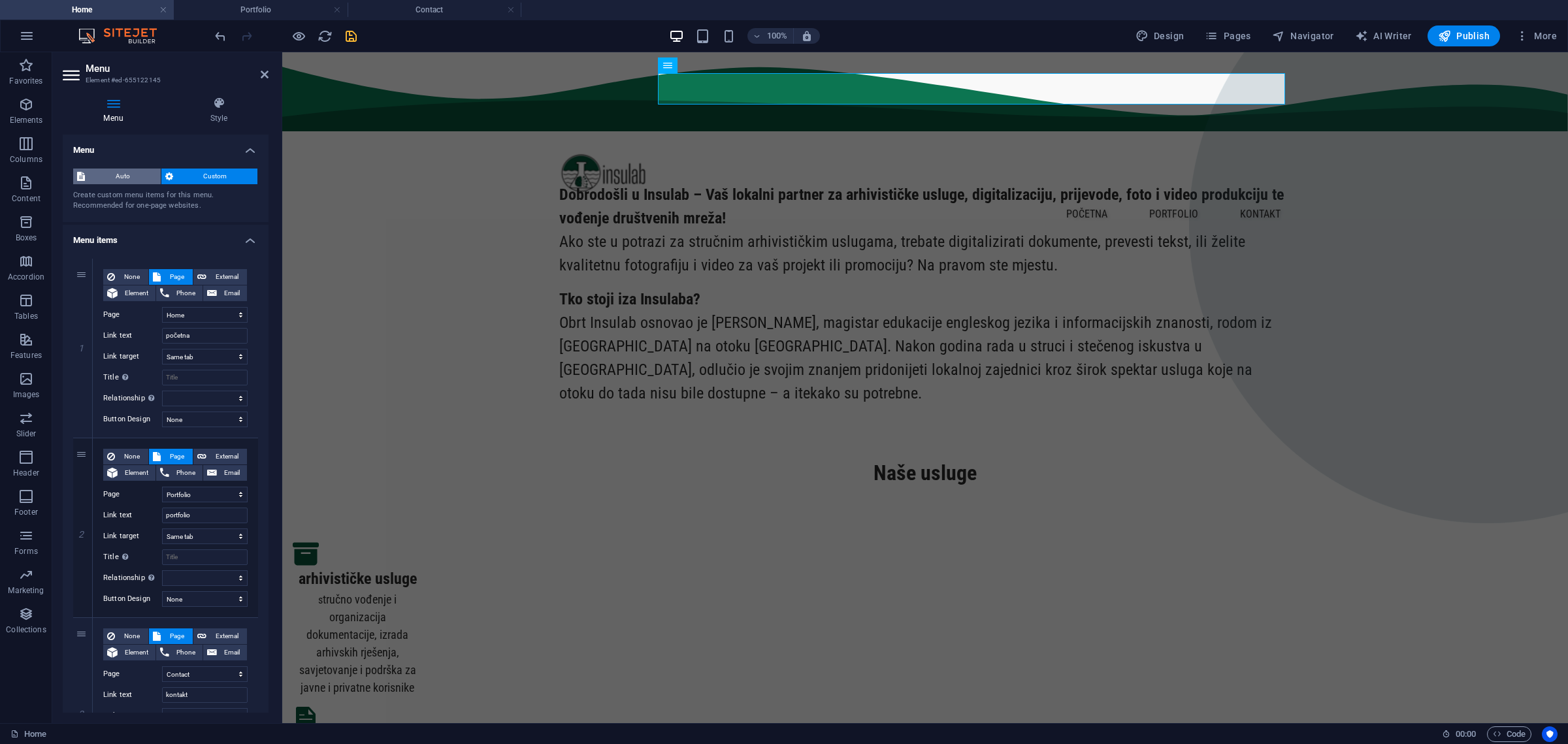
click at [139, 178] on span "Auto" at bounding box center [122, 176] width 68 height 16
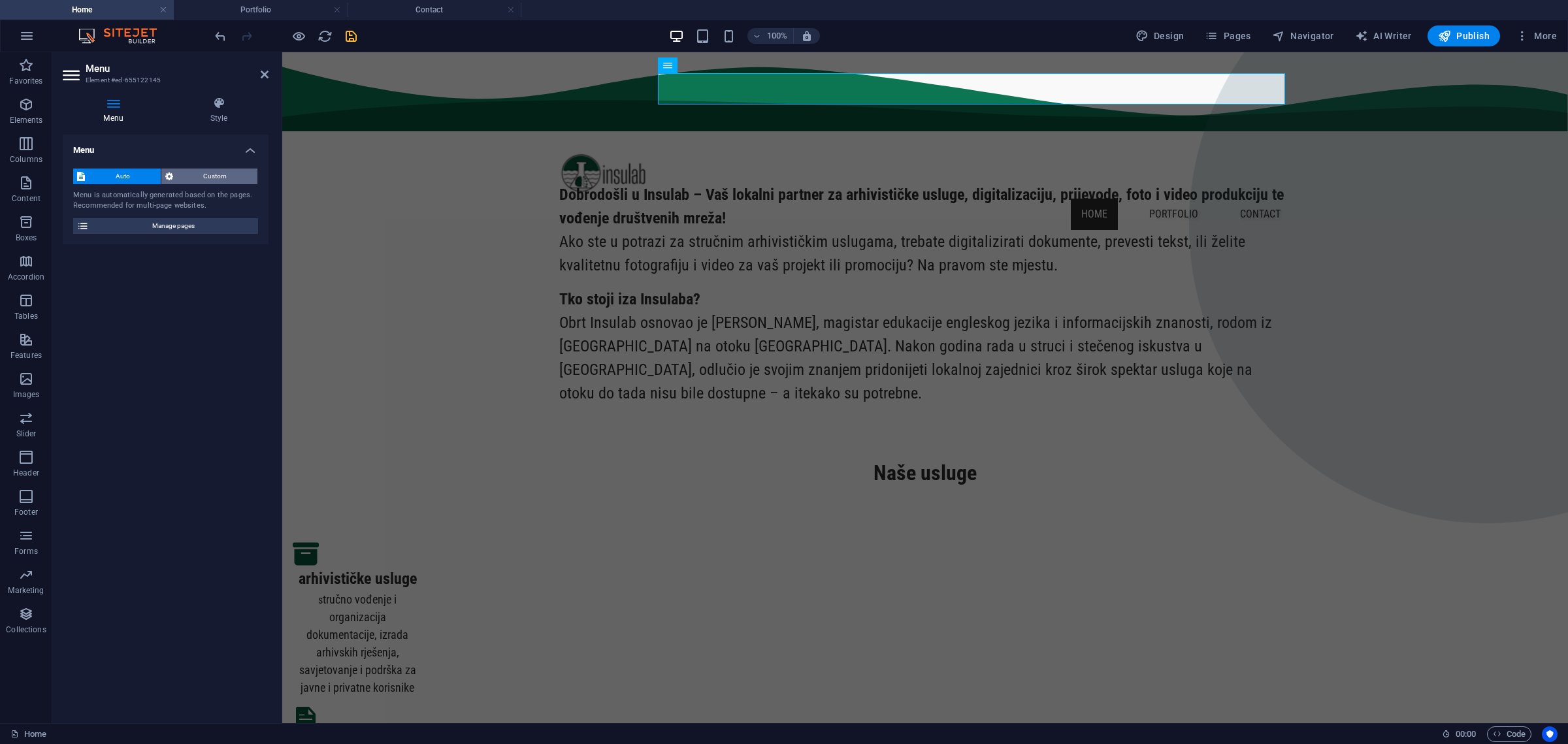
click at [178, 175] on span "Custom" at bounding box center [215, 176] width 77 height 16
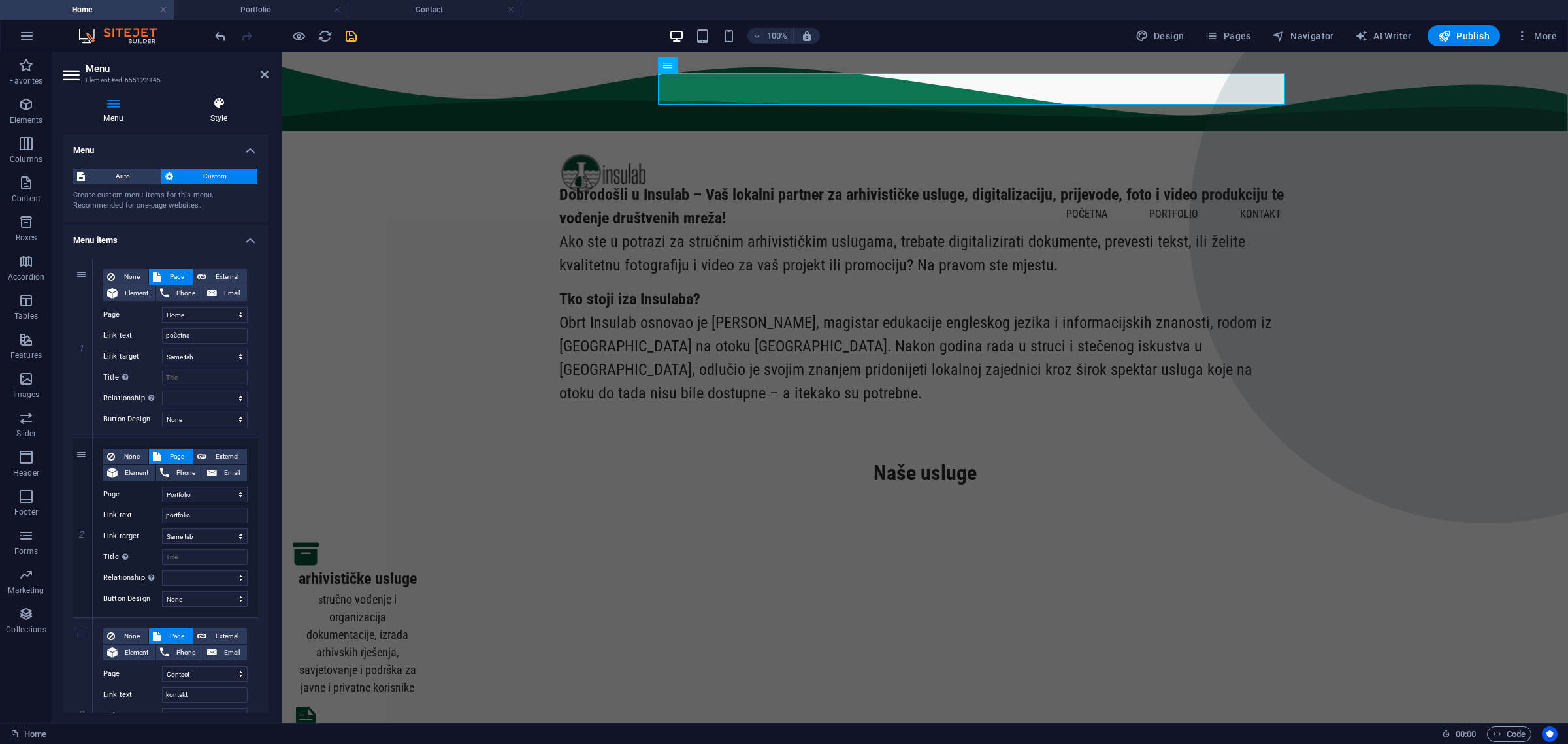
click at [209, 108] on icon at bounding box center [219, 103] width 100 height 13
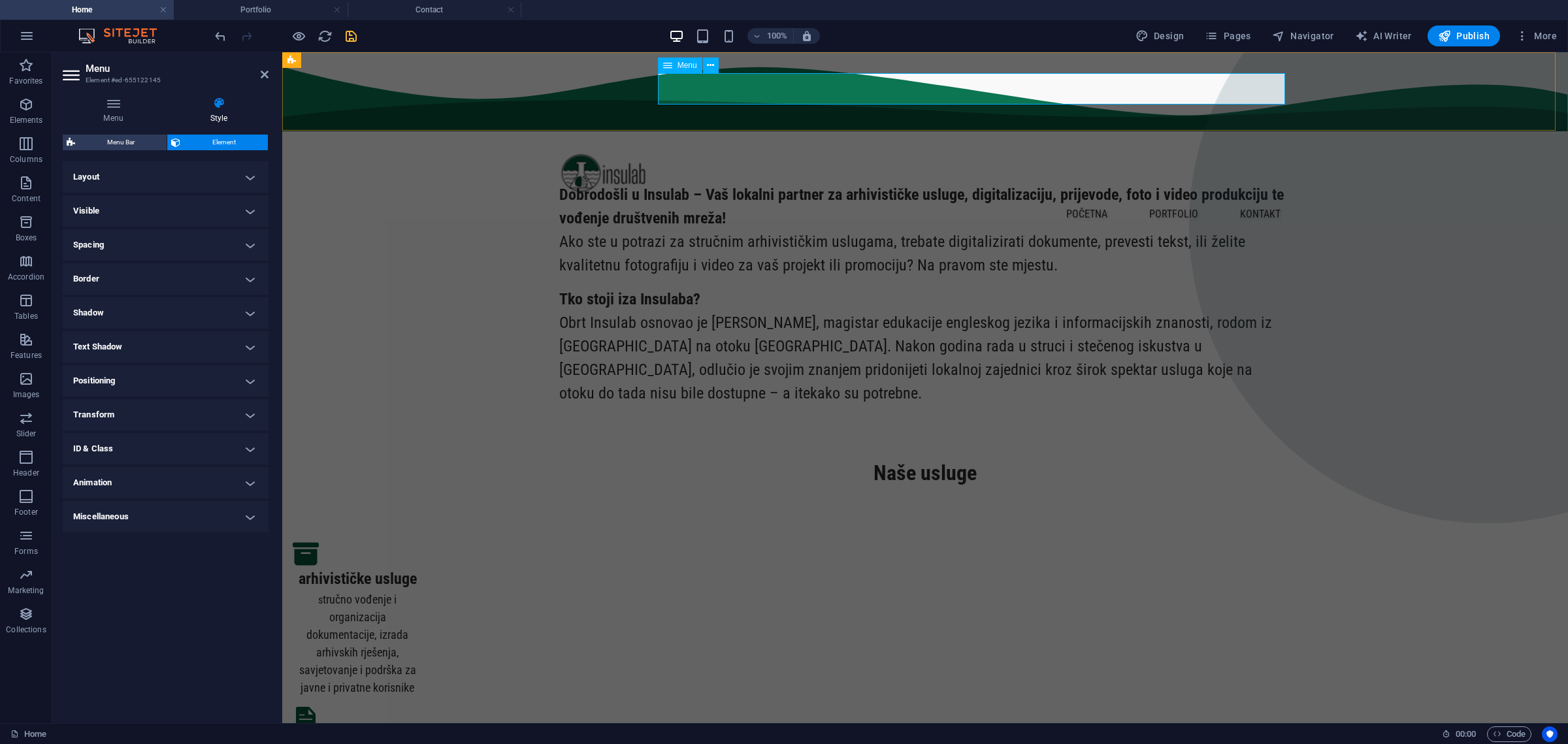
click at [1182, 198] on nav "početna portfolio kontakt" at bounding box center [925, 214] width 732 height 31
click at [209, 103] on icon at bounding box center [219, 103] width 100 height 13
click at [428, 236] on div "Dobrodošli u Insulab – Vaš lokalni partner za arhivističke usluge, digitalizaci…" at bounding box center [925, 294] width 1286 height 327
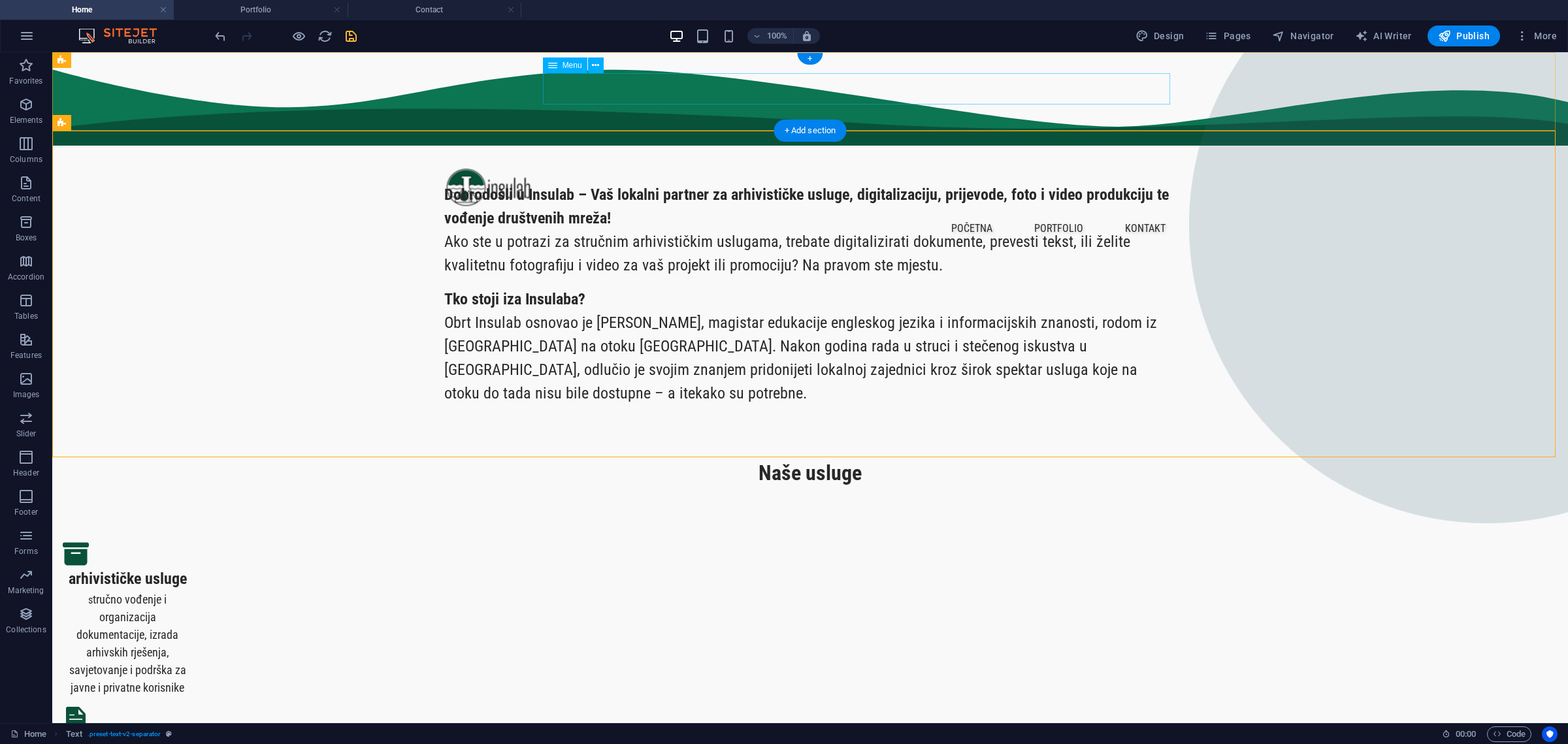
click at [1120, 213] on nav "početna portfolio kontakt" at bounding box center [810, 228] width 732 height 31
select select
select select "1"
select select
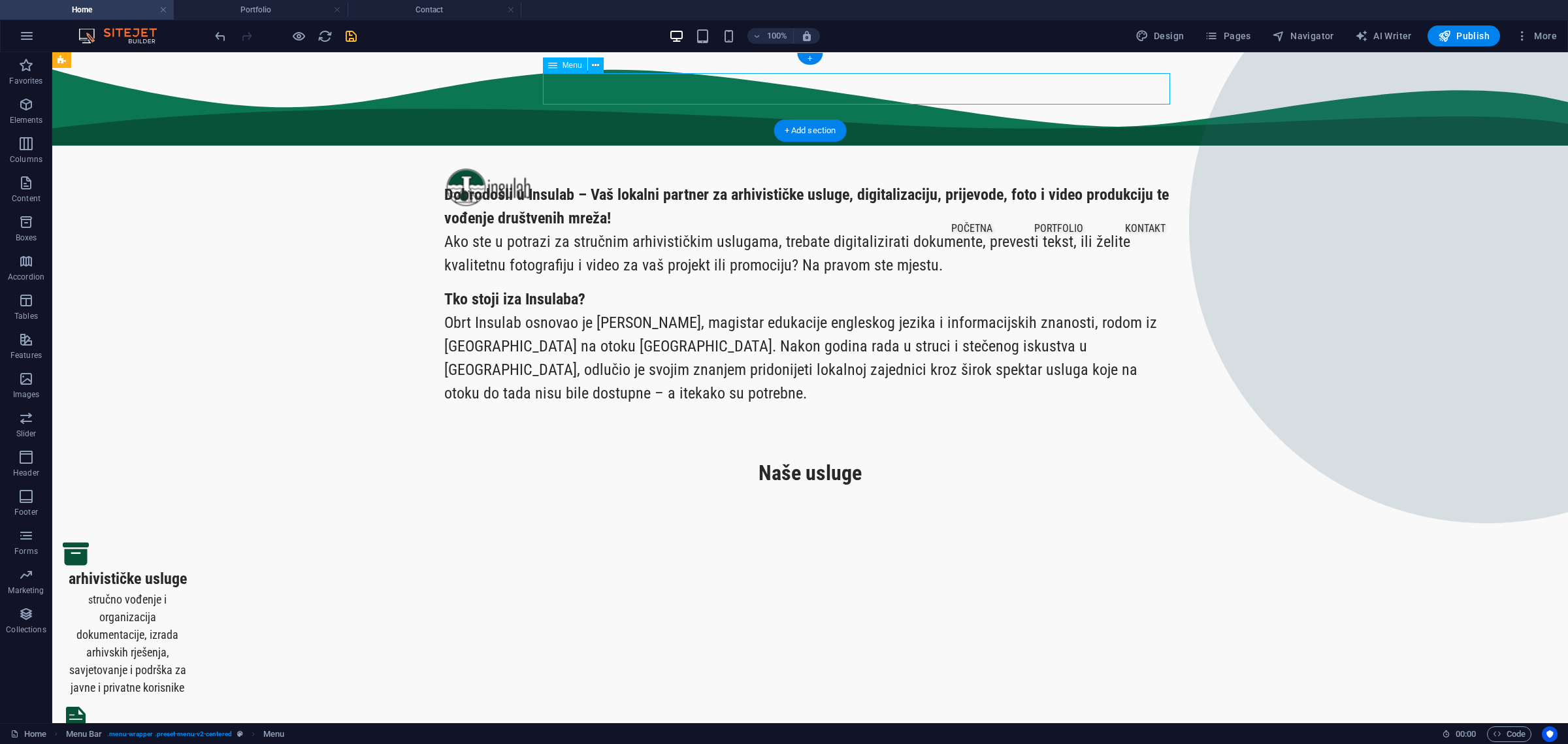
select select "2"
select select
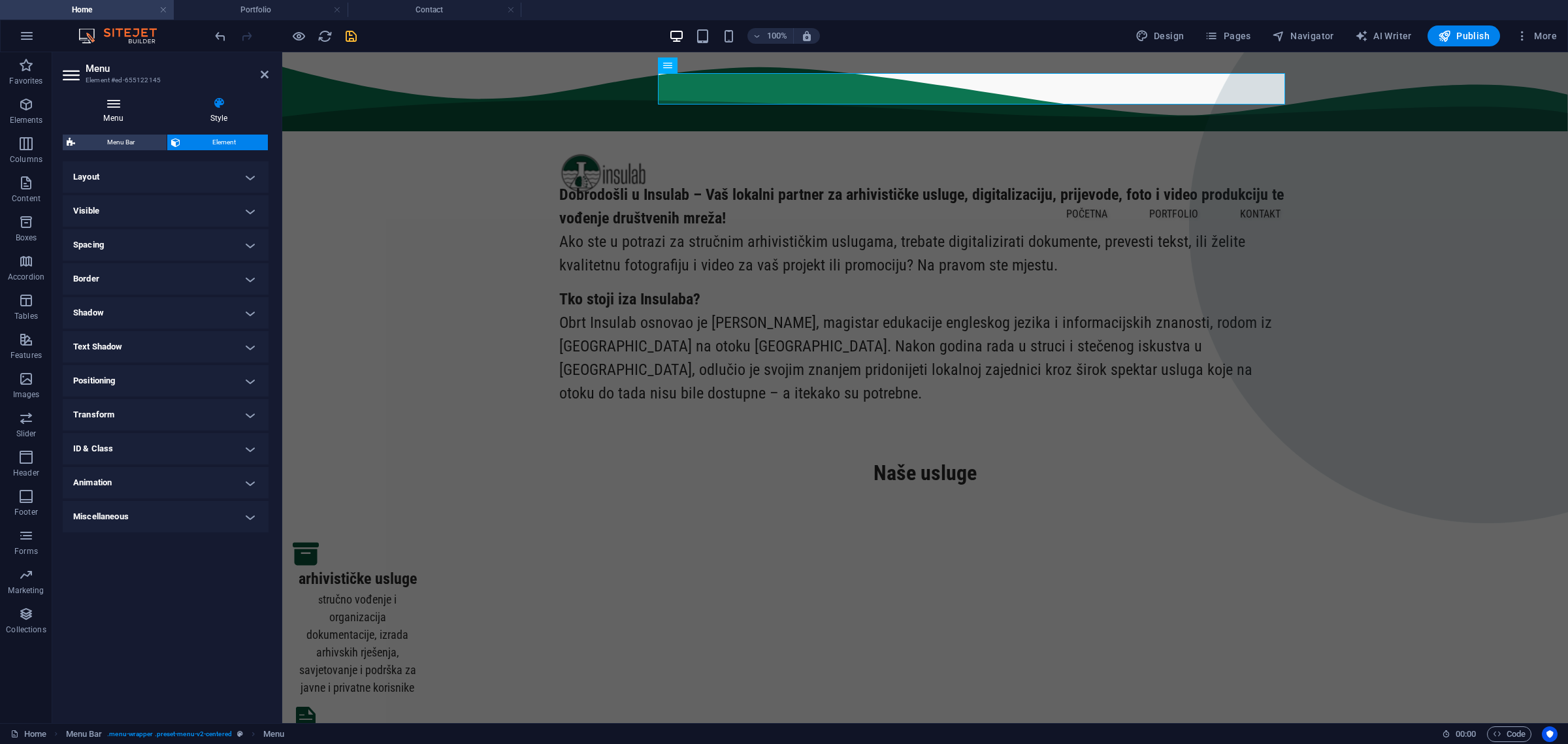
click at [117, 114] on h4 "Menu" at bounding box center [116, 111] width 106 height 27
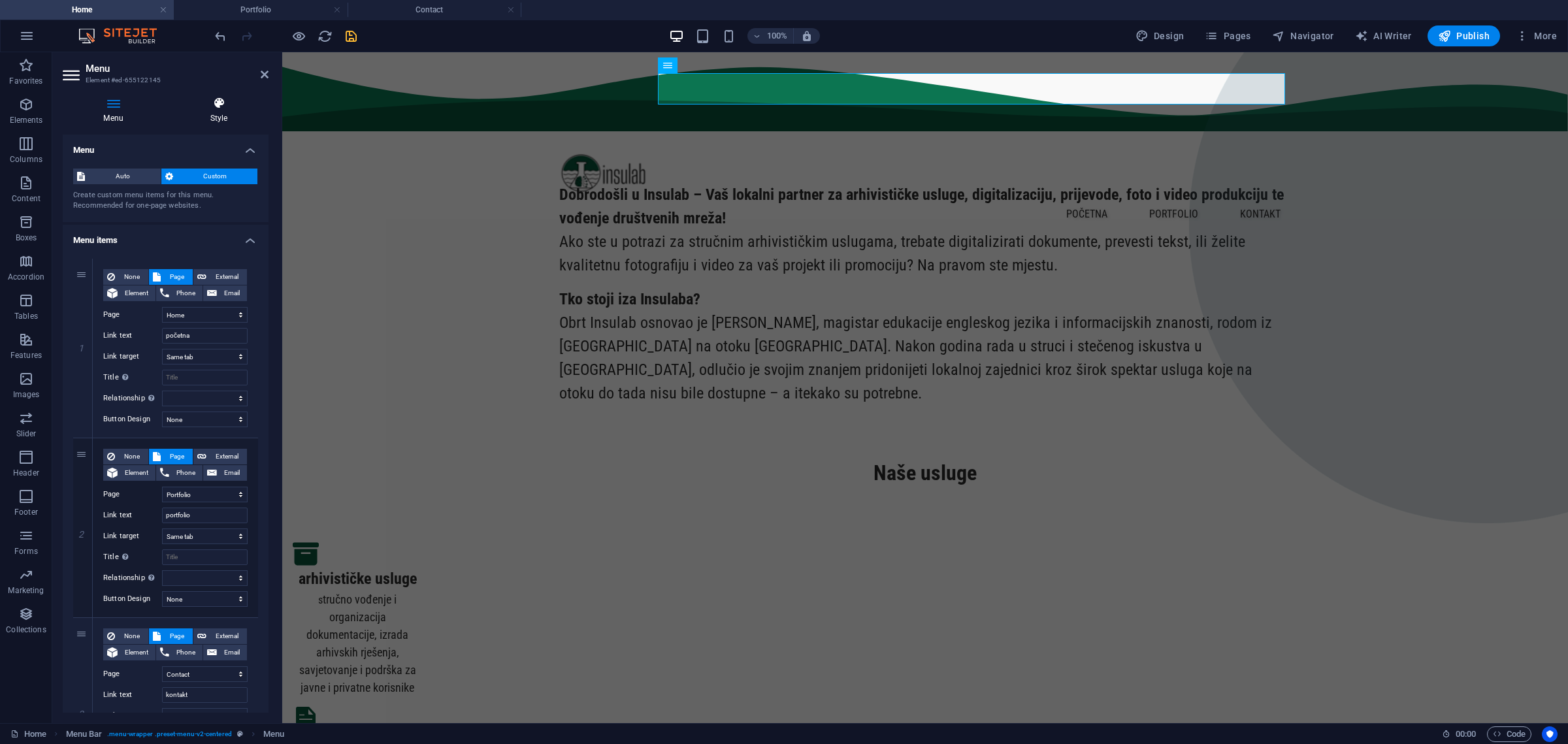
click at [208, 103] on icon at bounding box center [219, 103] width 100 height 13
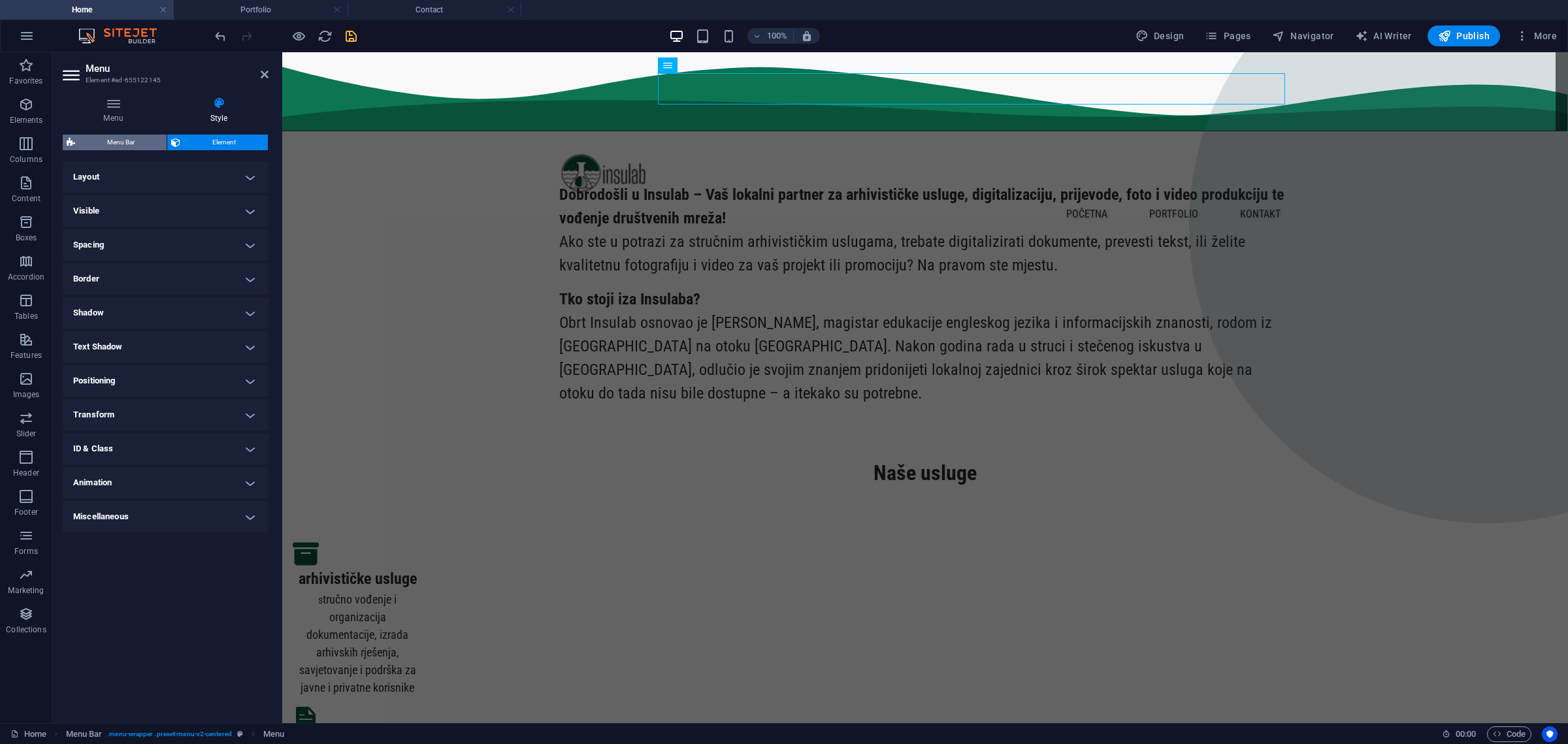
click at [145, 141] on span "Menu Bar" at bounding box center [121, 142] width 84 height 16
select select "rem"
select select "preset-menu-v2-centered"
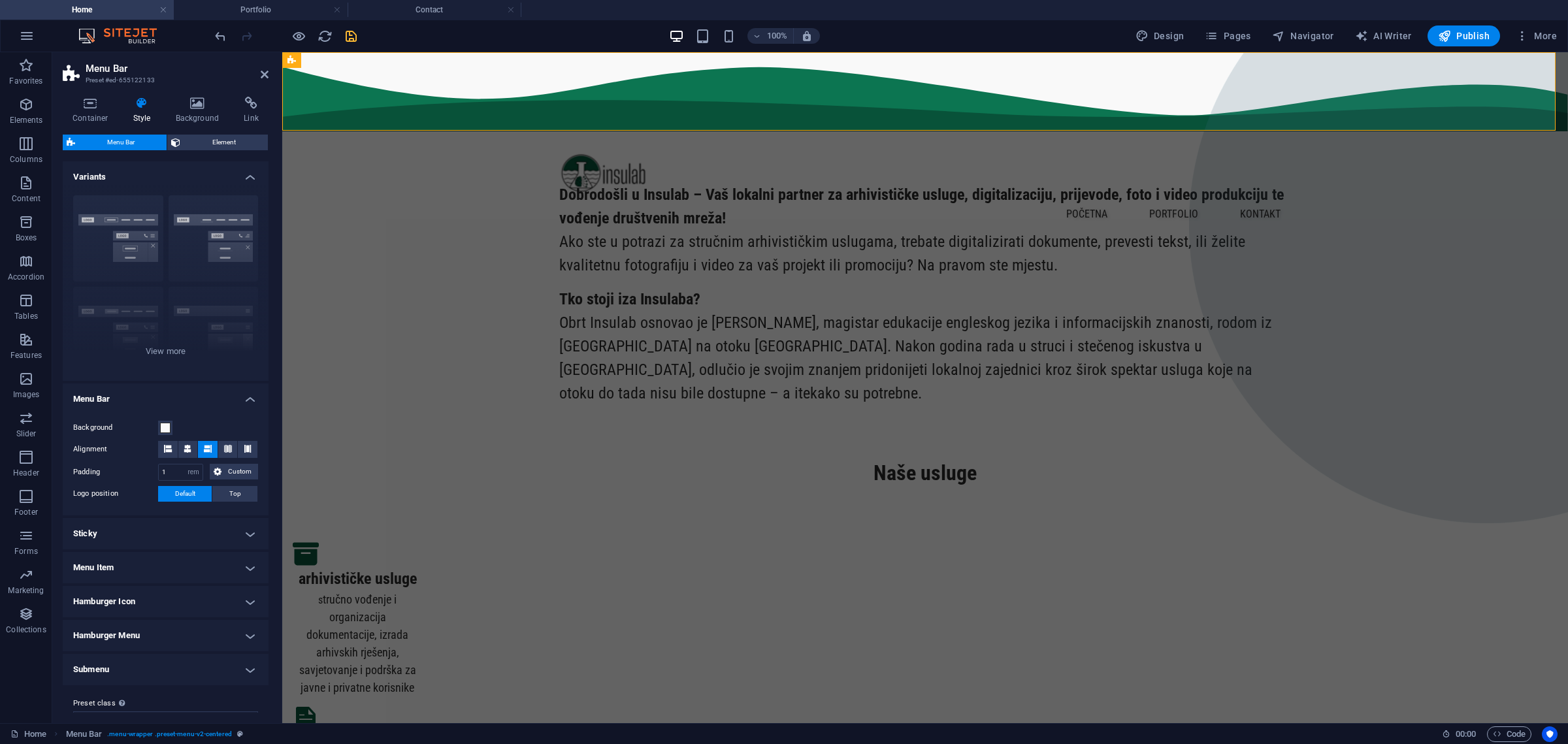
scroll to position [24, 0]
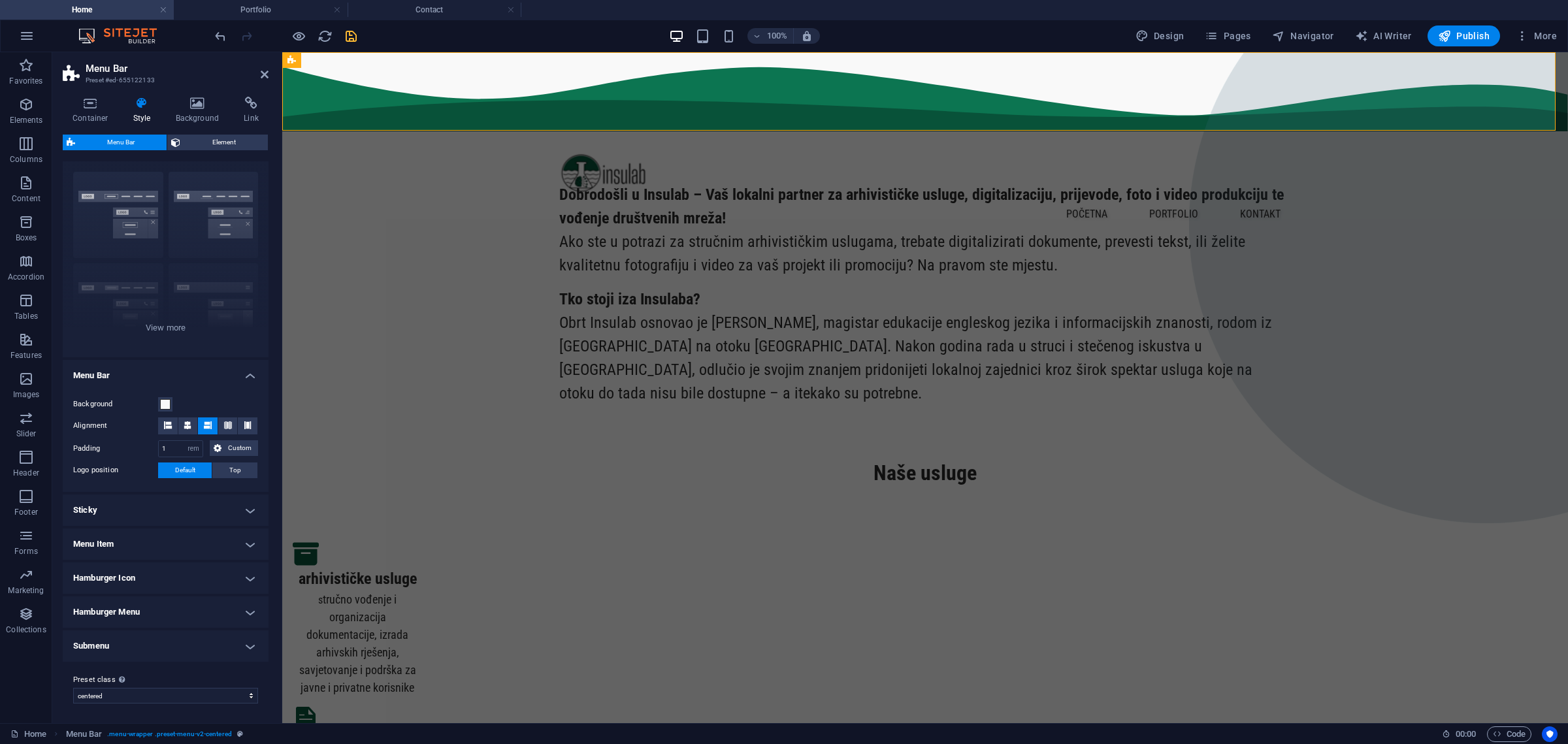
click at [256, 546] on h4 "Menu Item" at bounding box center [165, 544] width 206 height 31
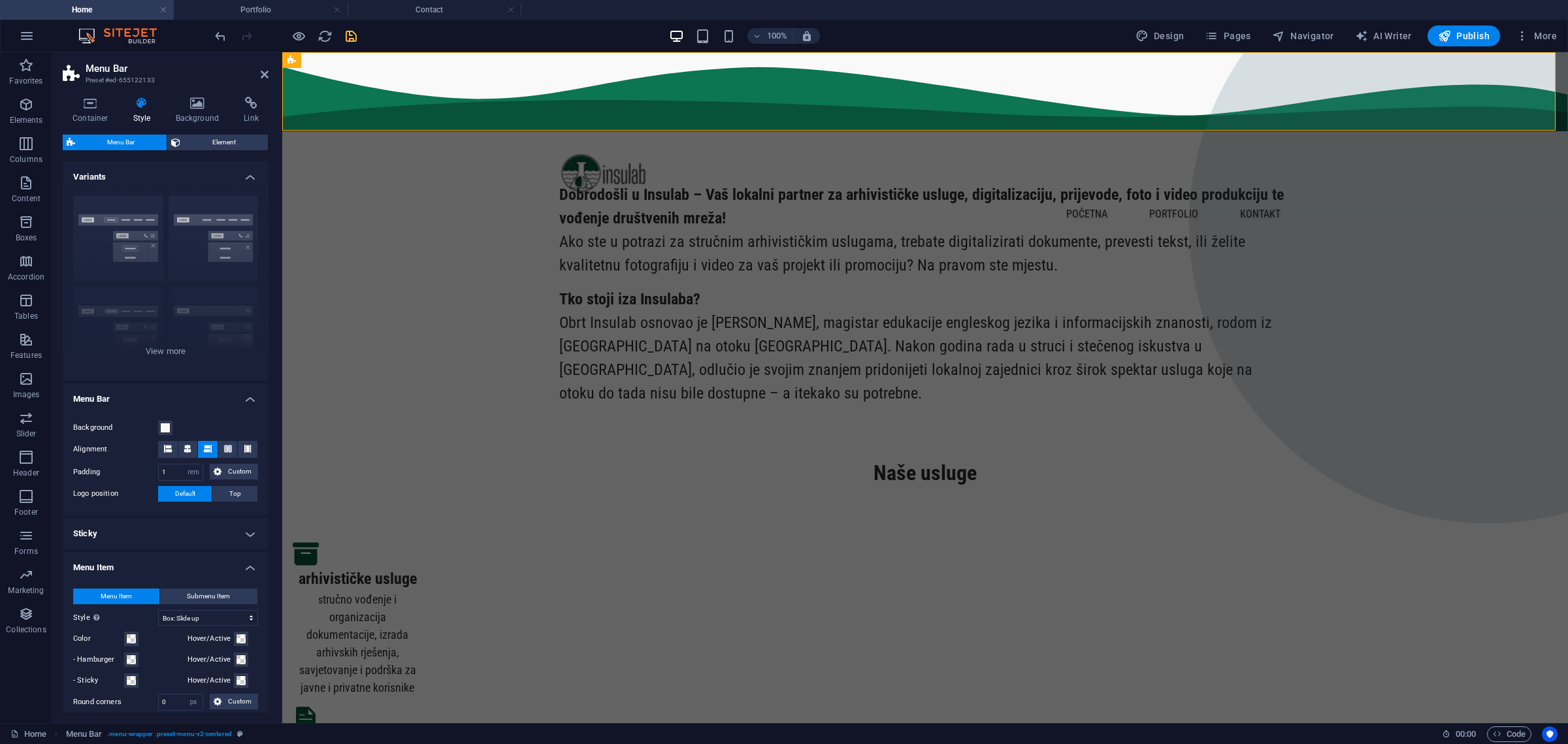
scroll to position [338, 0]
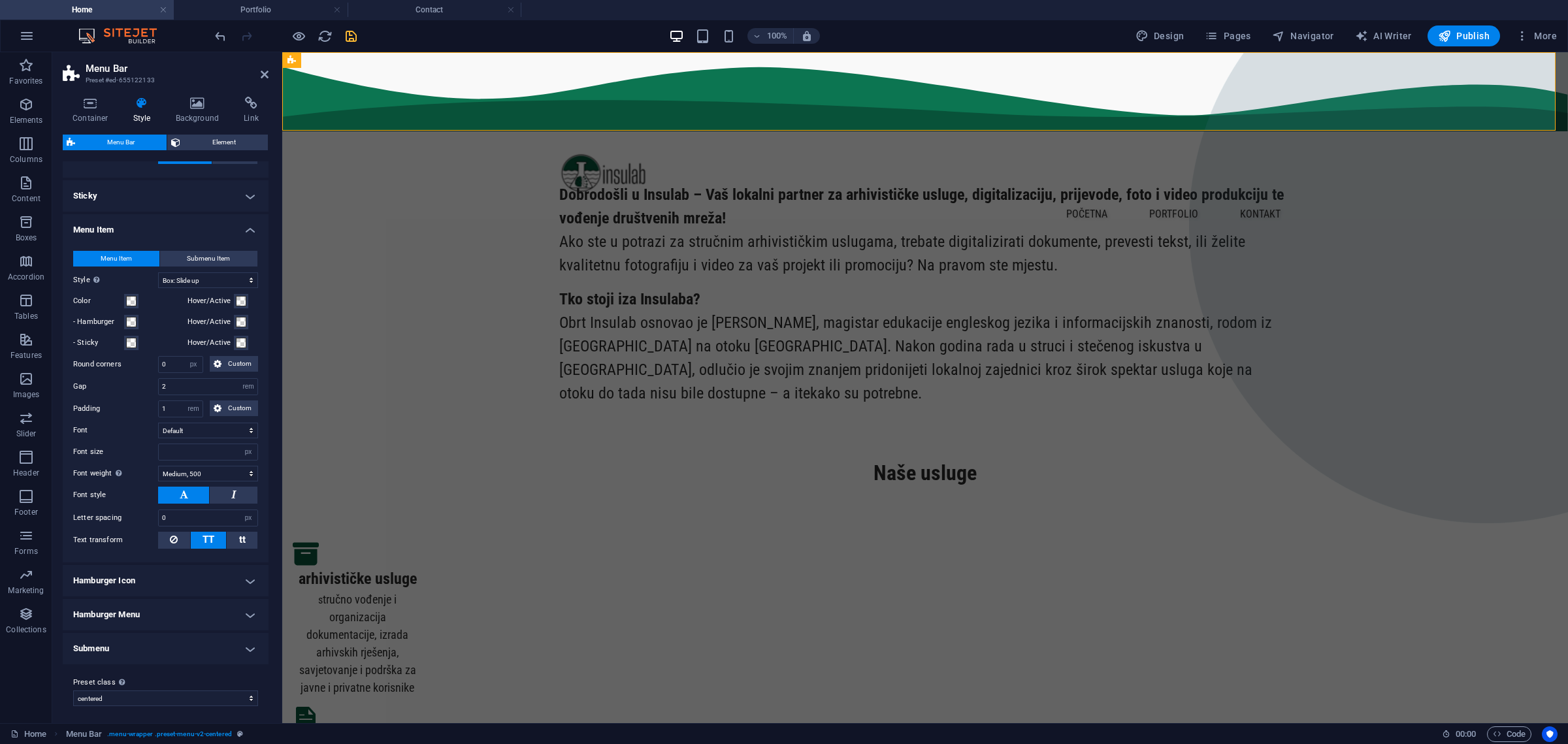
click at [227, 594] on ul "Menu Bar Background Alignment Padding 1 px rem % vh vw Custom Custom 1 px rem %…" at bounding box center [165, 355] width 206 height 619
click at [223, 608] on h4 "Hamburger Menu" at bounding box center [165, 615] width 206 height 31
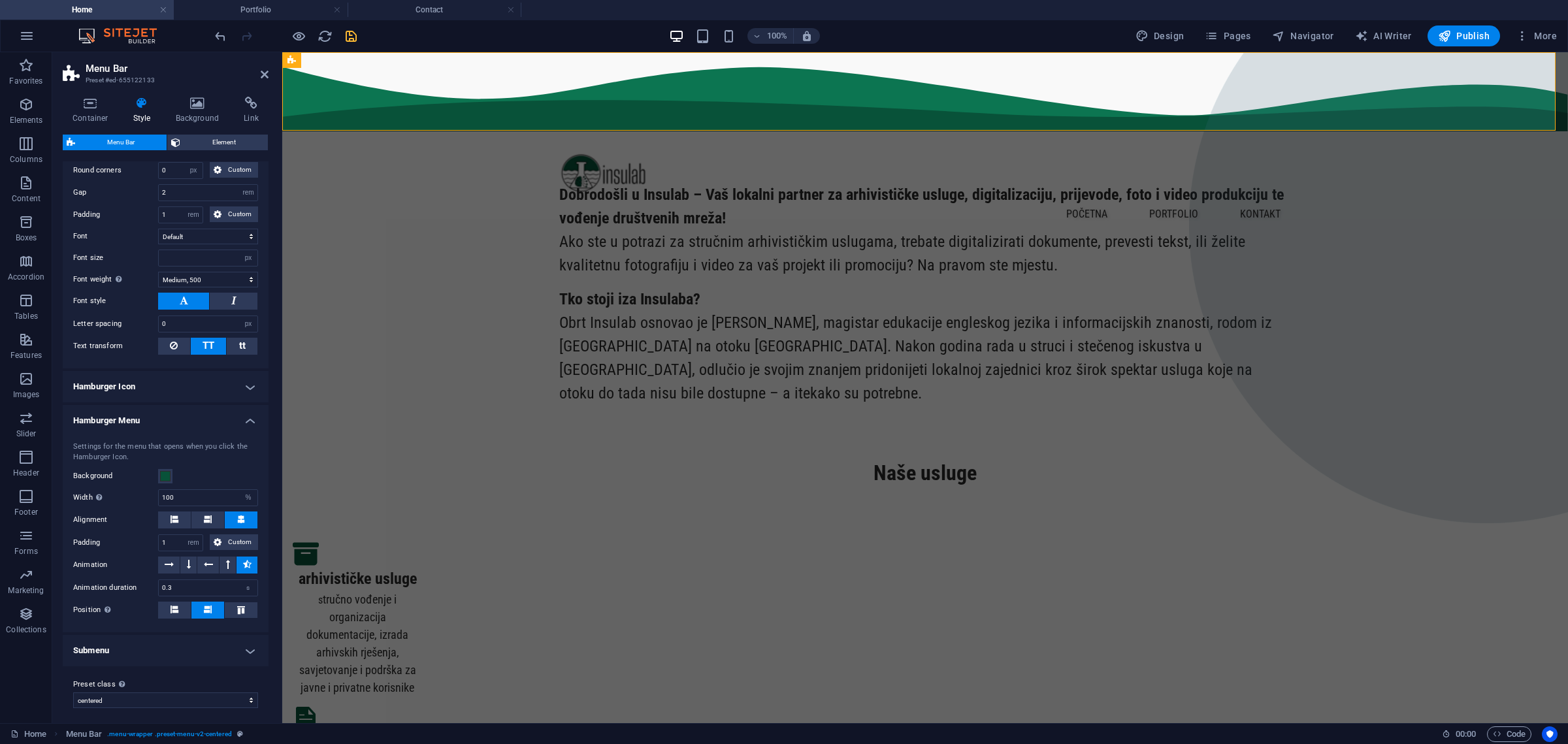
click at [247, 373] on h4 "Hamburger Icon" at bounding box center [165, 386] width 206 height 31
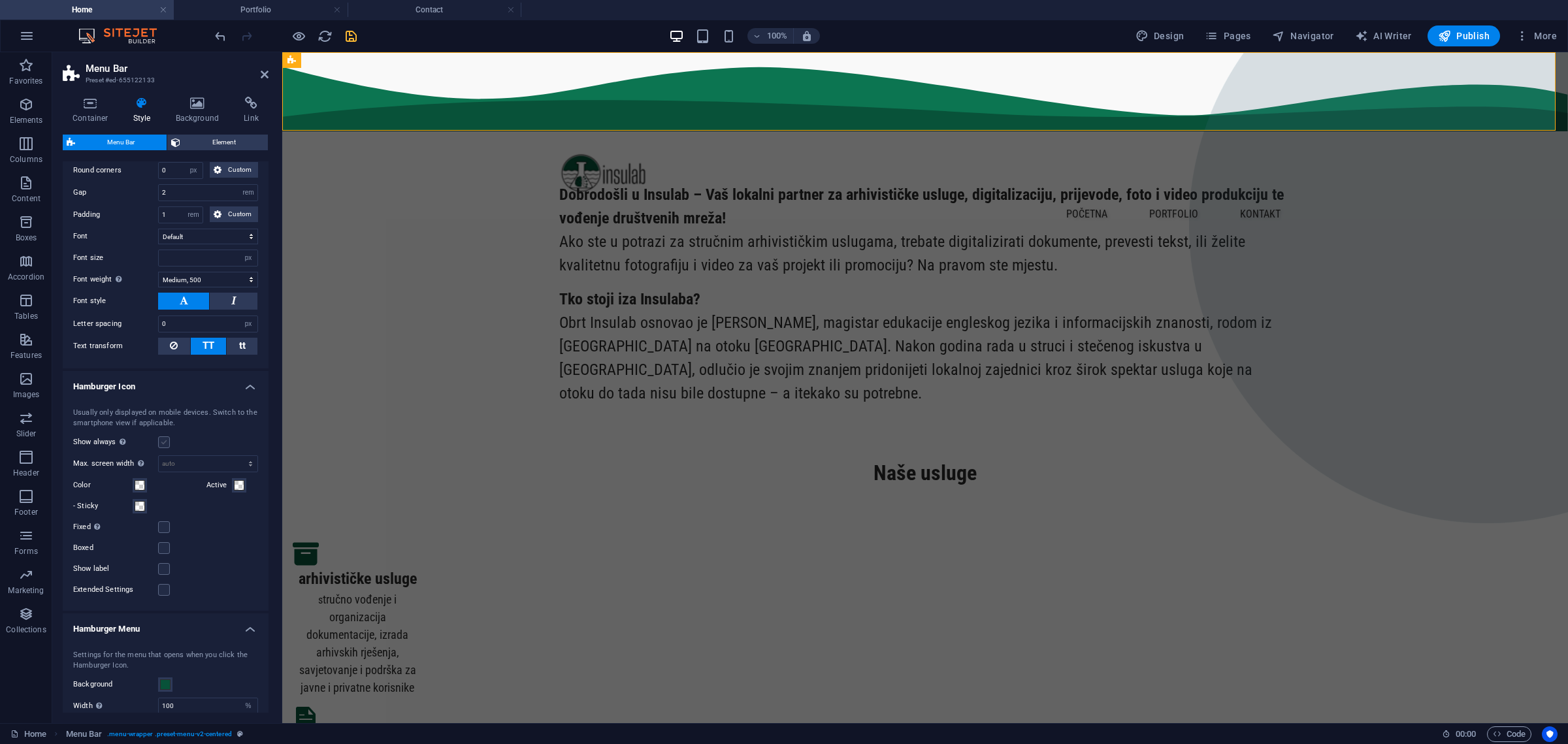
click at [163, 437] on label at bounding box center [164, 443] width 12 height 12
click at [0, 0] on input "Show always Shows the trigger for all viewports." at bounding box center [0, 0] width 0 height 0
click at [163, 437] on label at bounding box center [164, 443] width 12 height 12
click at [0, 0] on input "Show always Shows the trigger for all viewports." at bounding box center [0, 0] width 0 height 0
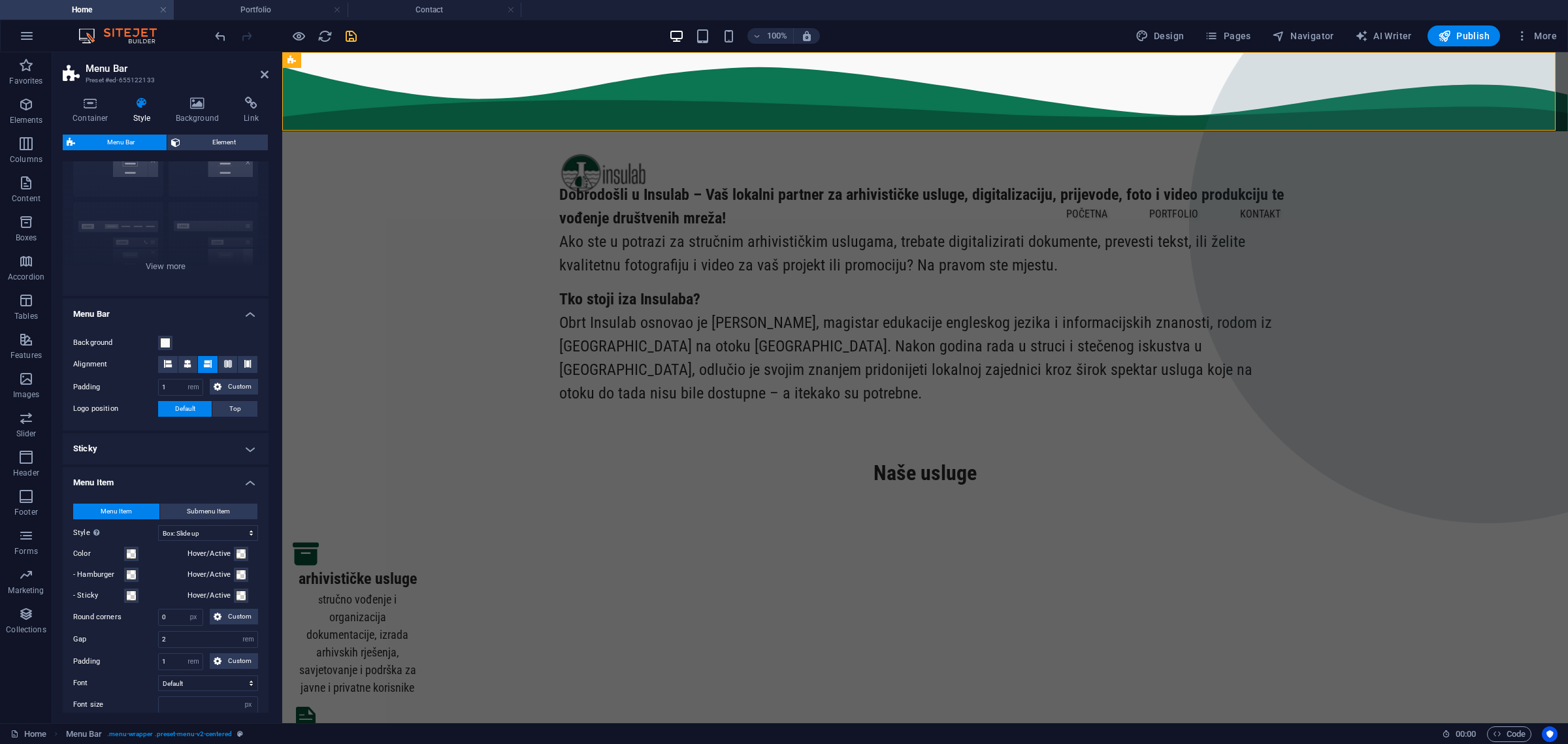
drag, startPoint x: 268, startPoint y: 506, endPoint x: 4, endPoint y: 261, distance: 360.2
click at [207, 107] on icon at bounding box center [198, 103] width 63 height 13
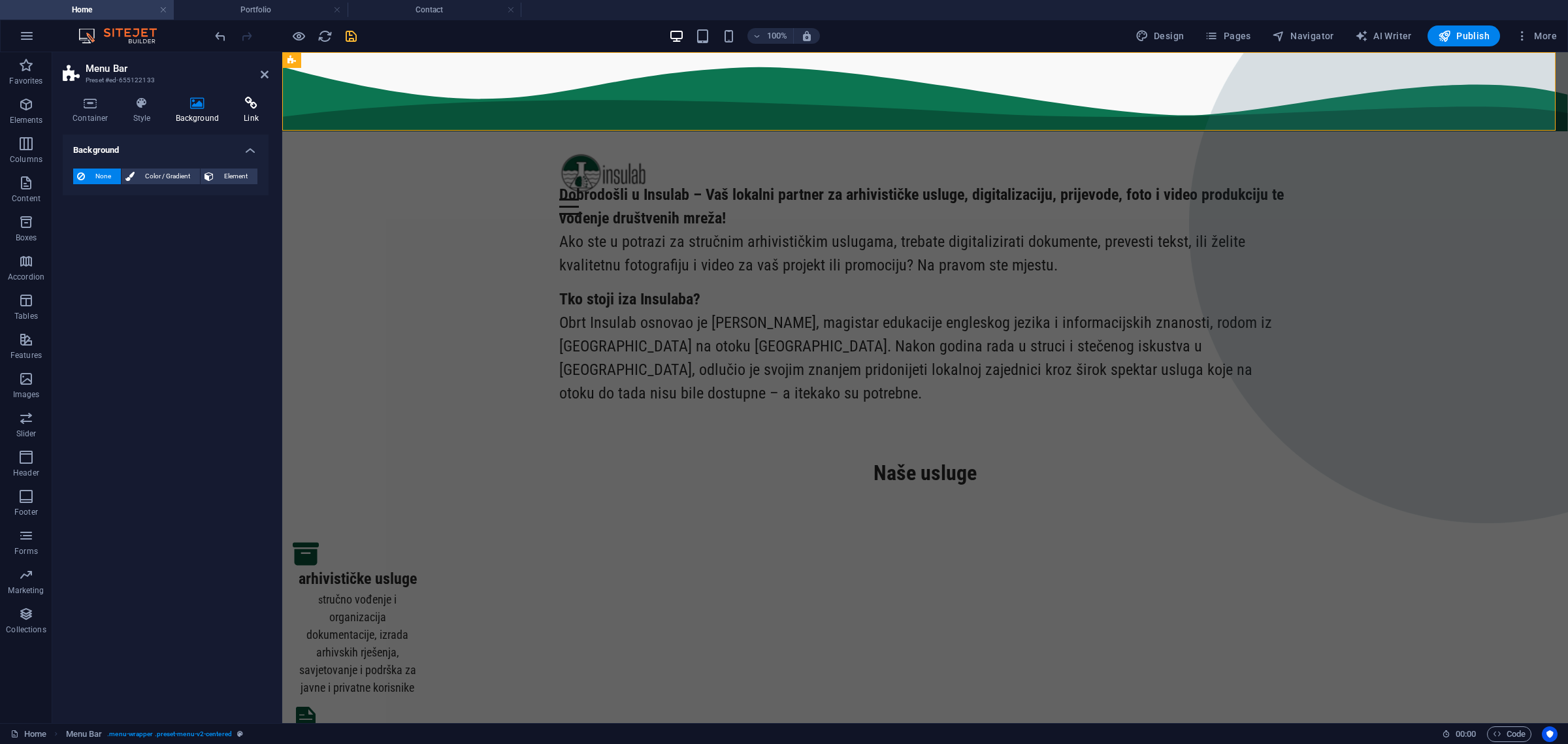
click at [245, 102] on icon at bounding box center [251, 103] width 35 height 13
click at [85, 103] on icon at bounding box center [90, 103] width 56 height 13
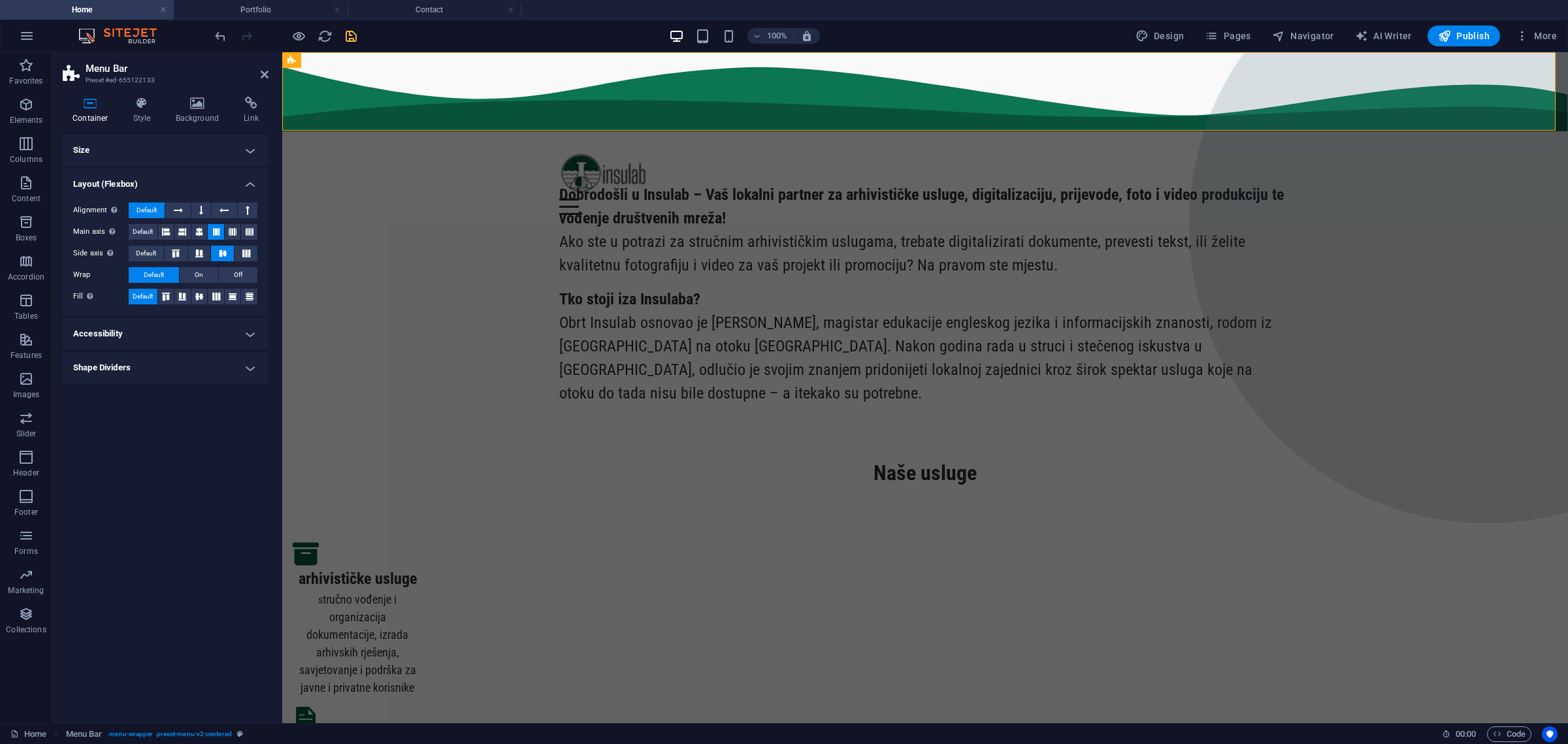
click at [204, 146] on h4 "Size" at bounding box center [165, 149] width 206 height 31
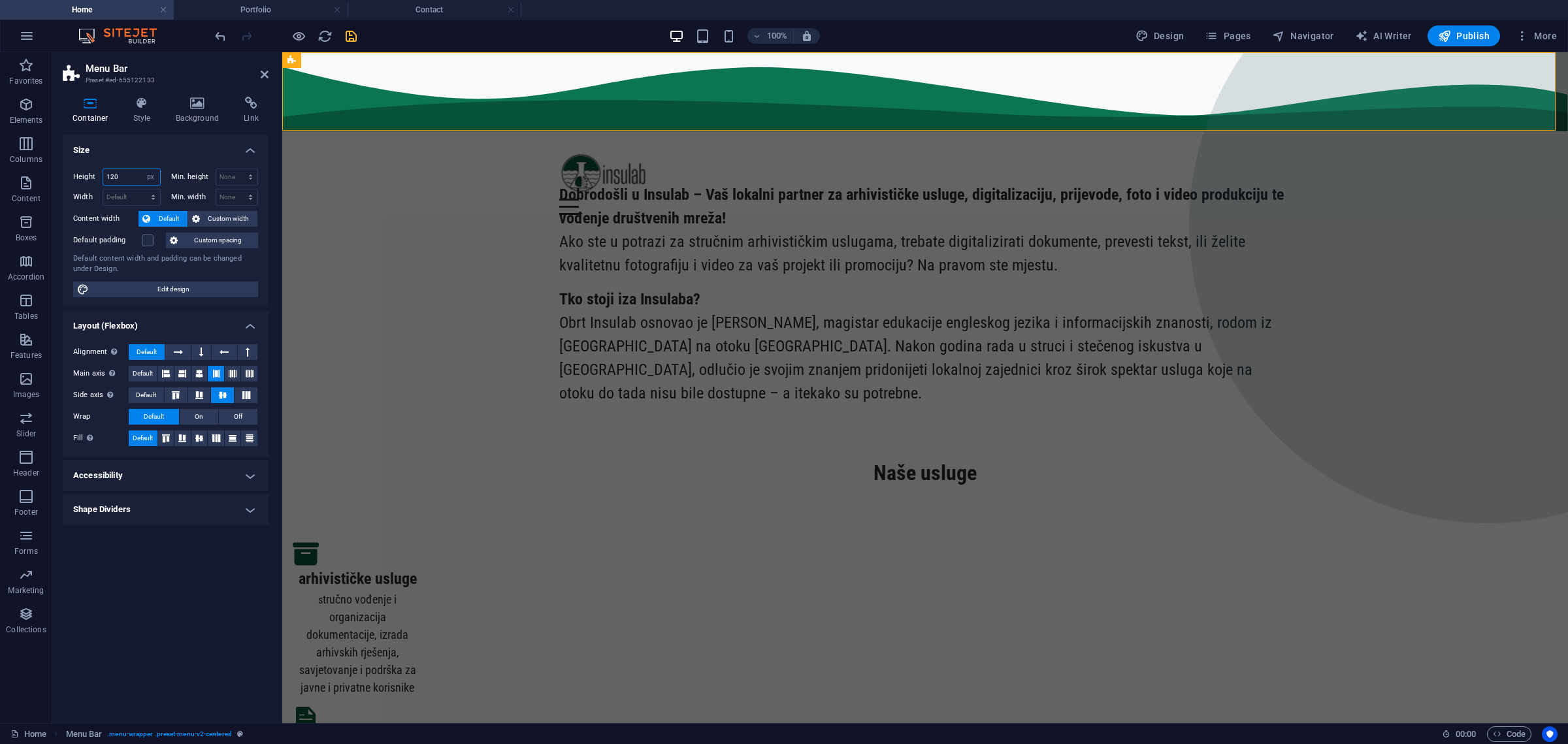
click at [109, 175] on input "120" at bounding box center [131, 176] width 57 height 16
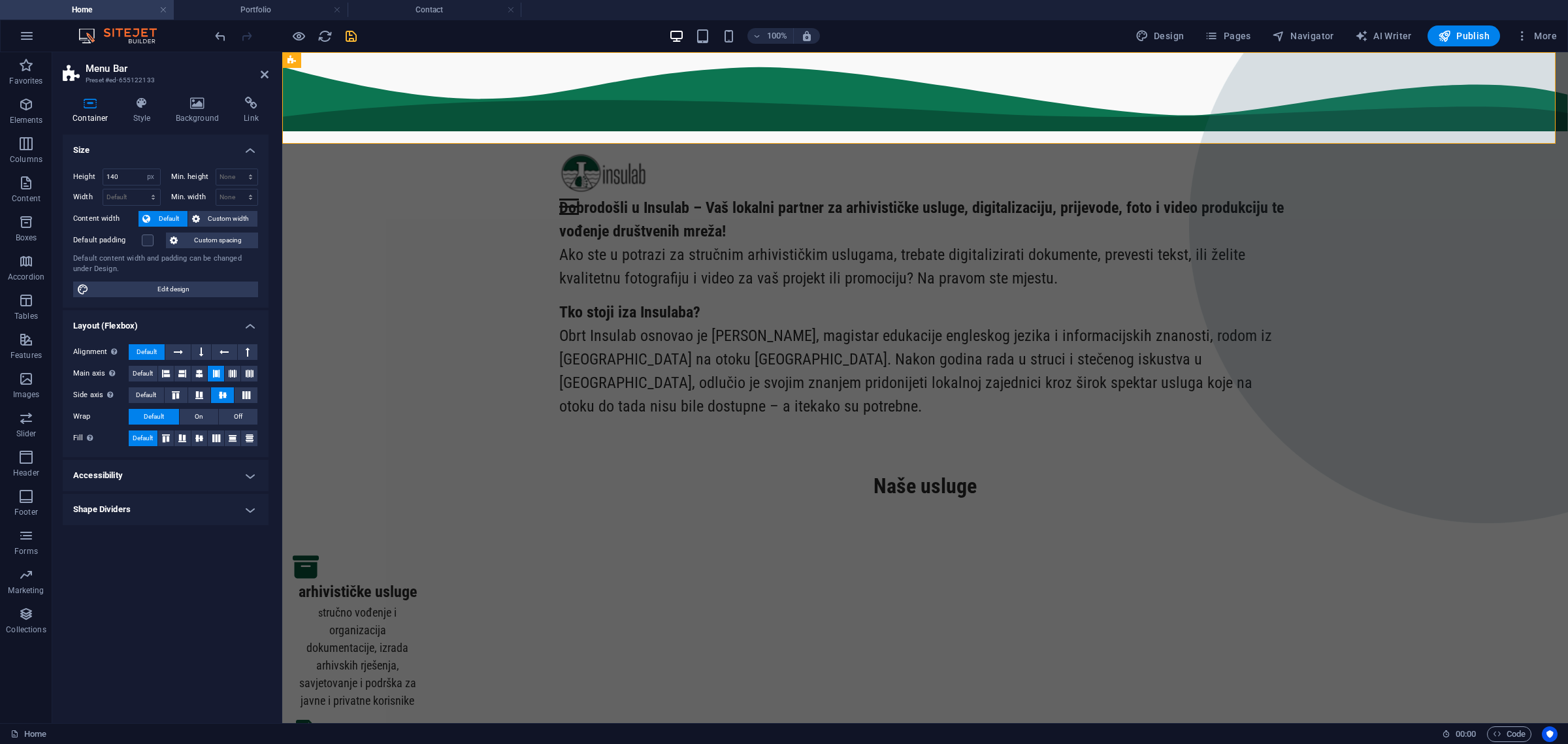
type input "120"
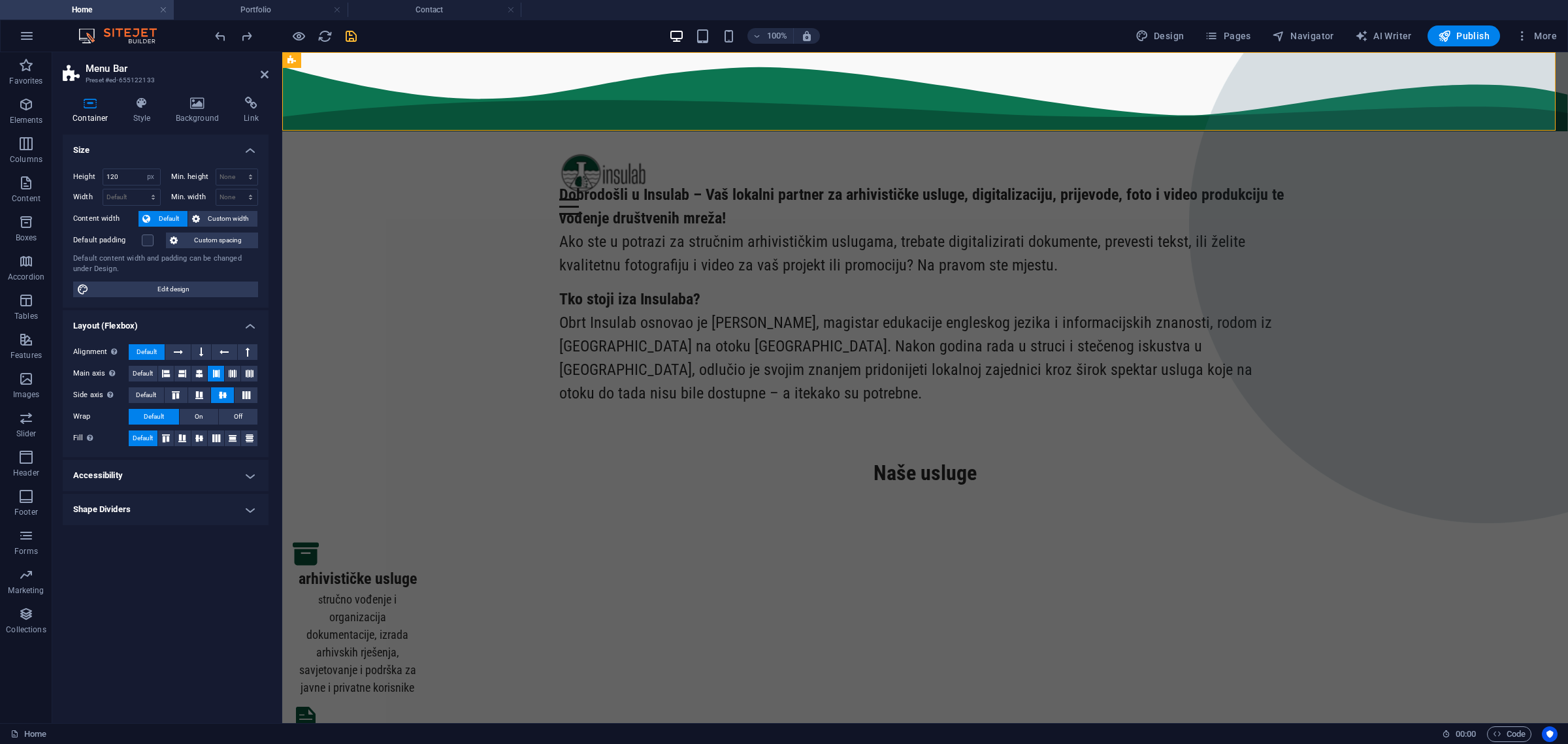
click at [182, 476] on h4 "Accessibility" at bounding box center [165, 475] width 206 height 31
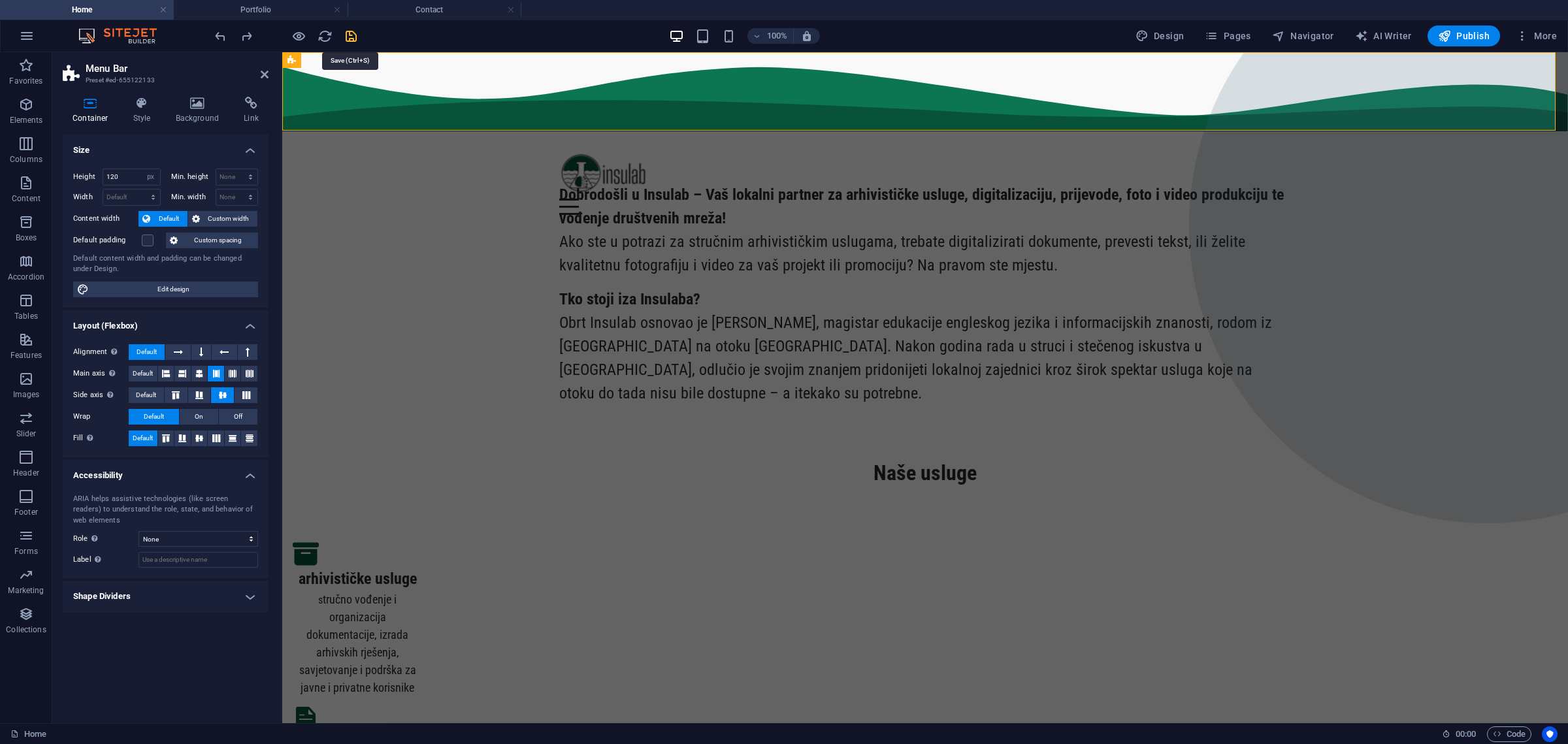
click at [345, 31] on icon "save" at bounding box center [351, 36] width 15 height 15
select select "px"
click at [267, 75] on icon at bounding box center [264, 74] width 8 height 10
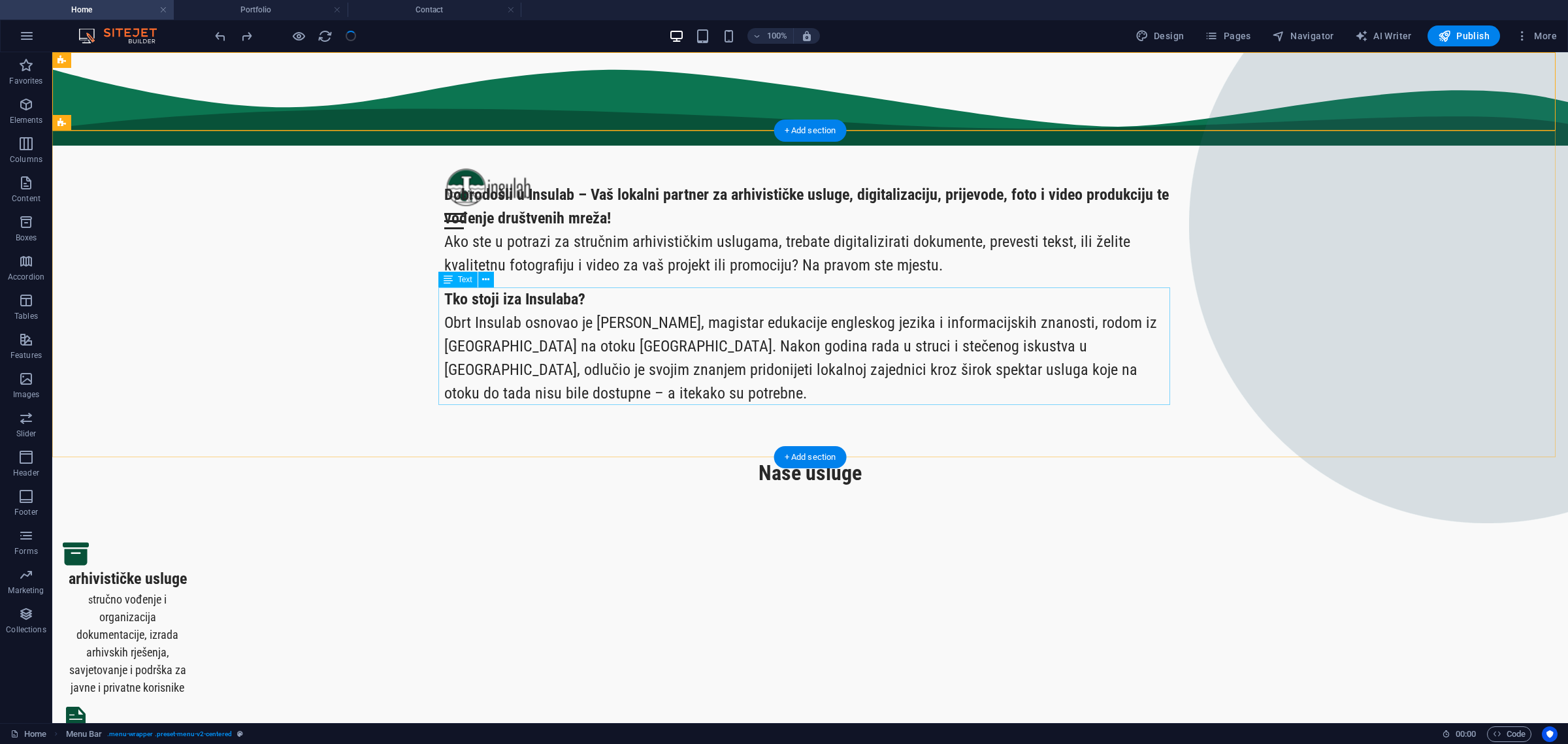
click at [600, 313] on div "Tko stoji iza Insulaba? Obrt Insulab osnovao je Valentino Jakšić, magistar eduk…" at bounding box center [810, 345] width 732 height 117
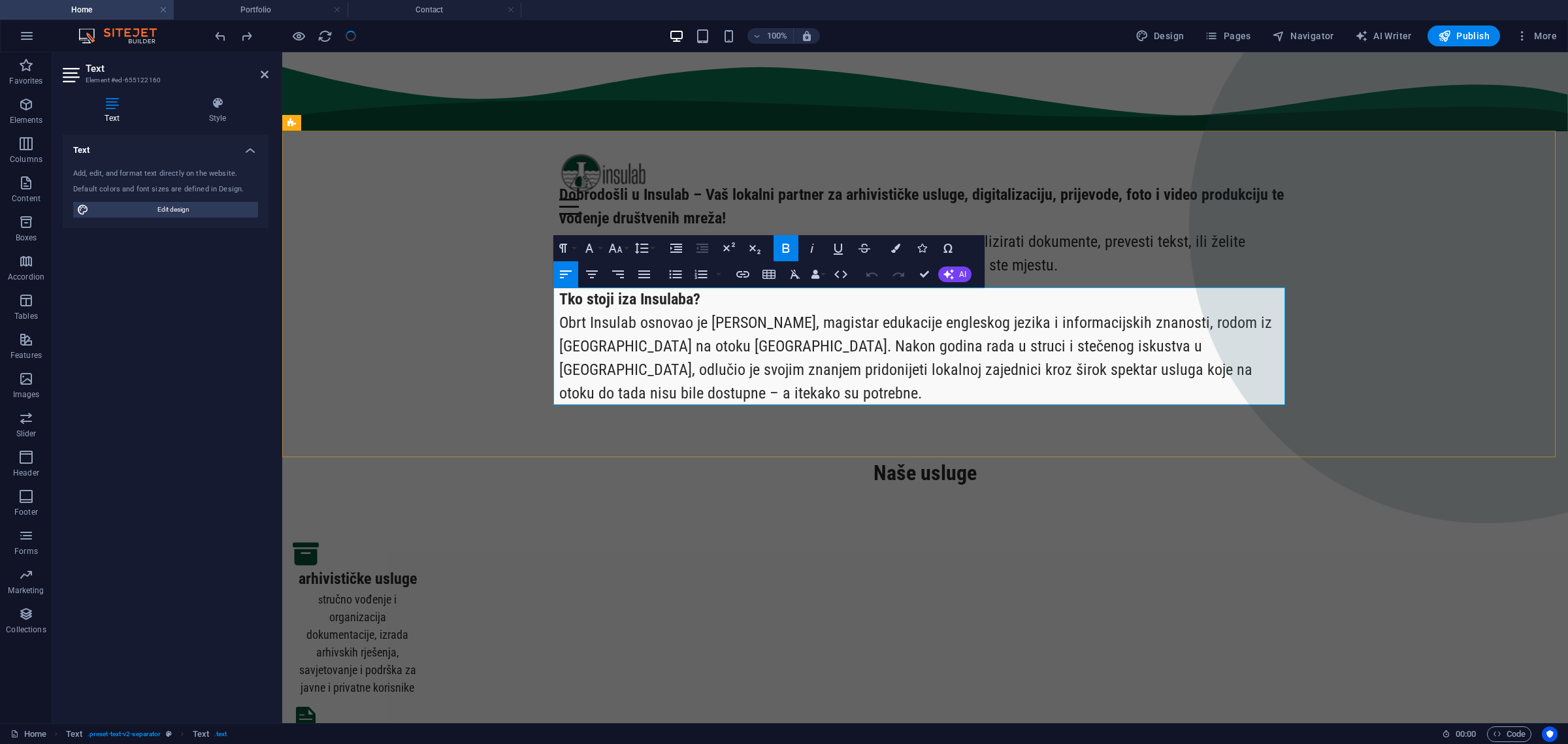
click at [634, 357] on p "Obrt Insulab osnovao je [PERSON_NAME], magistar edukacije engleskog jezika i in…" at bounding box center [925, 357] width 732 height 94
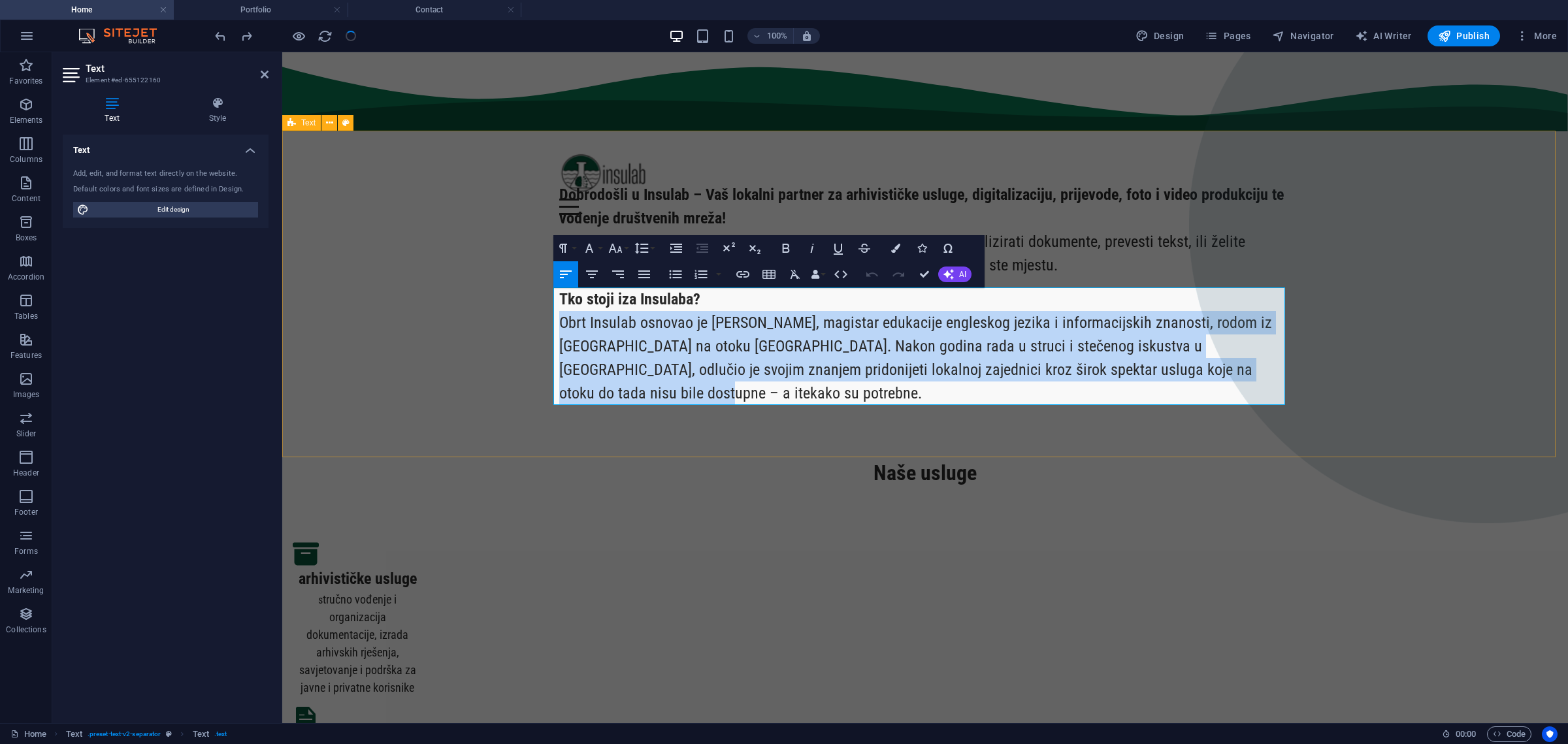
drag, startPoint x: 629, startPoint y: 388, endPoint x: 546, endPoint y: 322, distance: 106.0
click at [546, 322] on div "Dobrodošli u Insulab – Vaš lokalni partner za arhivističke usluge, digitalizaci…" at bounding box center [925, 294] width 1286 height 327
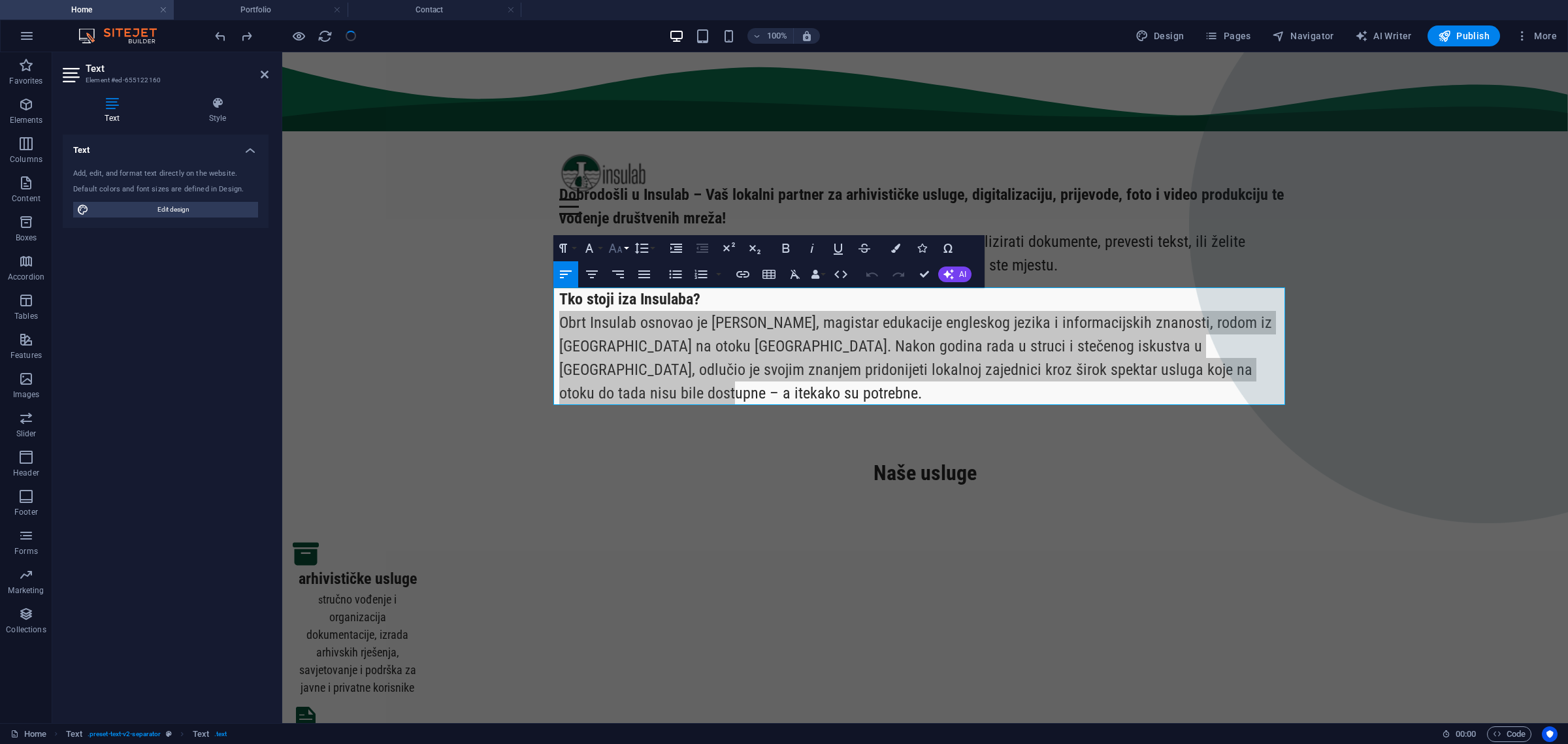
click at [624, 245] on button "Font Size" at bounding box center [617, 248] width 24 height 26
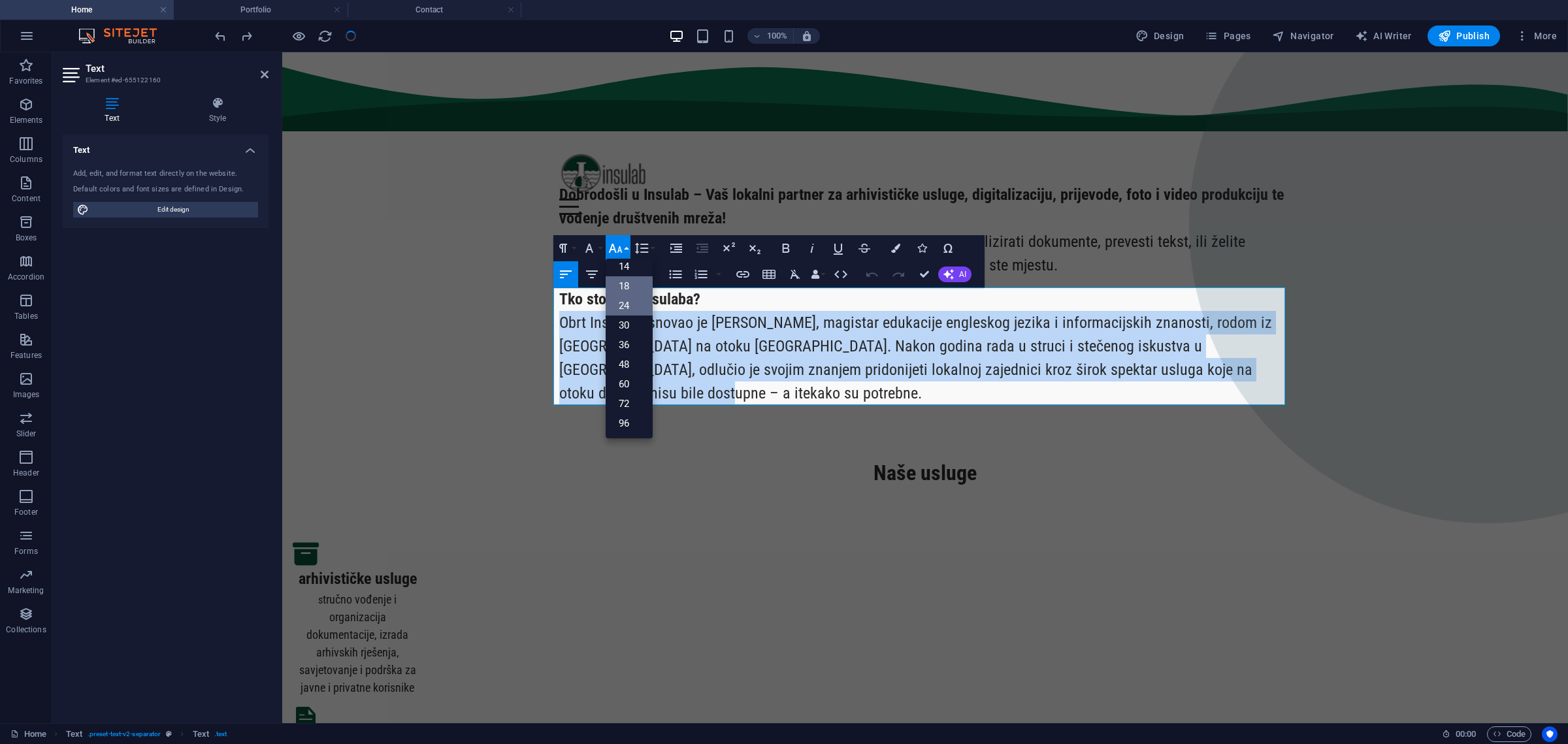
click at [625, 281] on link "18" at bounding box center [629, 285] width 47 height 19
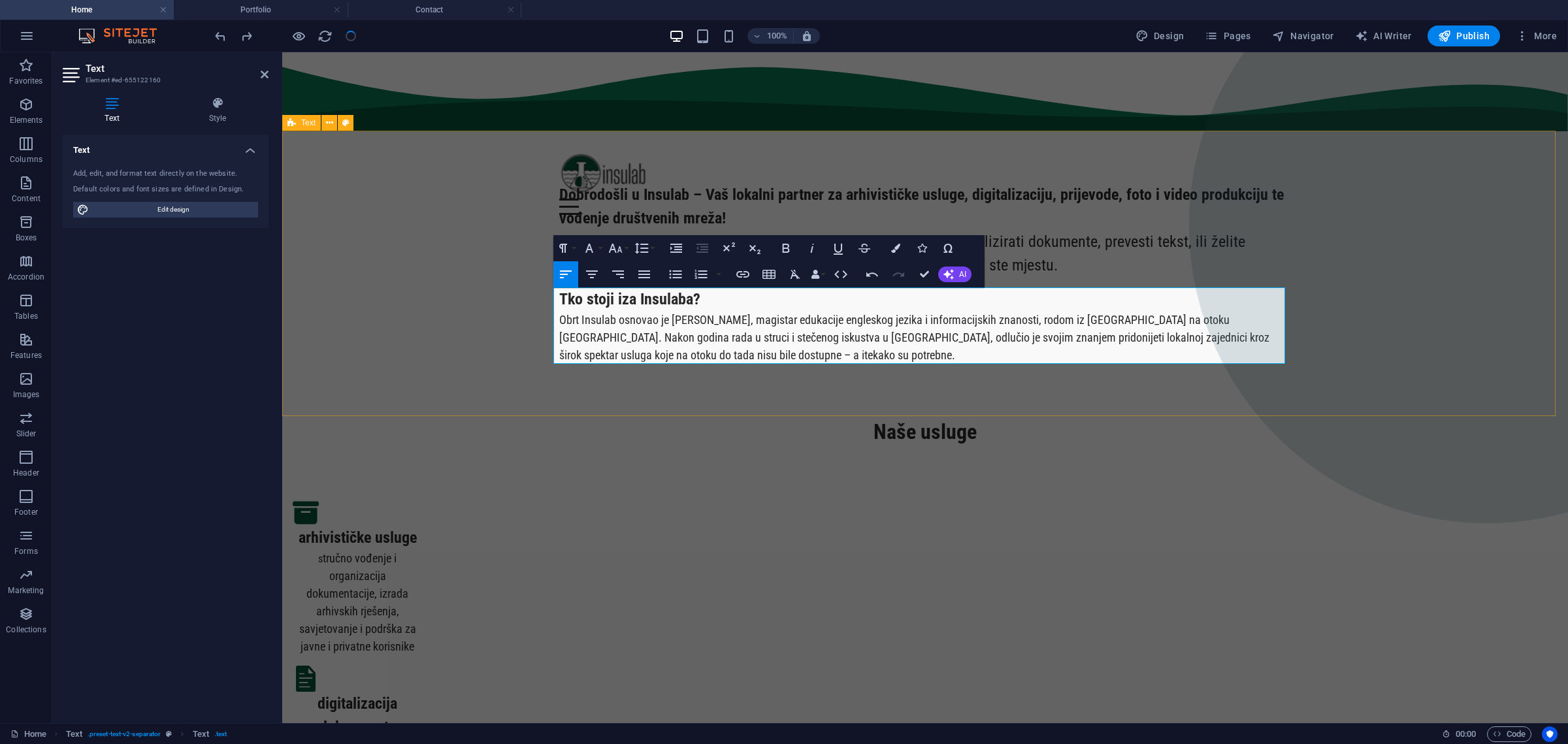
click at [429, 368] on div "Dobrodošli u Insulab – Vaš lokalni partner za arhivističke usluge, digitalizaci…" at bounding box center [925, 274] width 1286 height 285
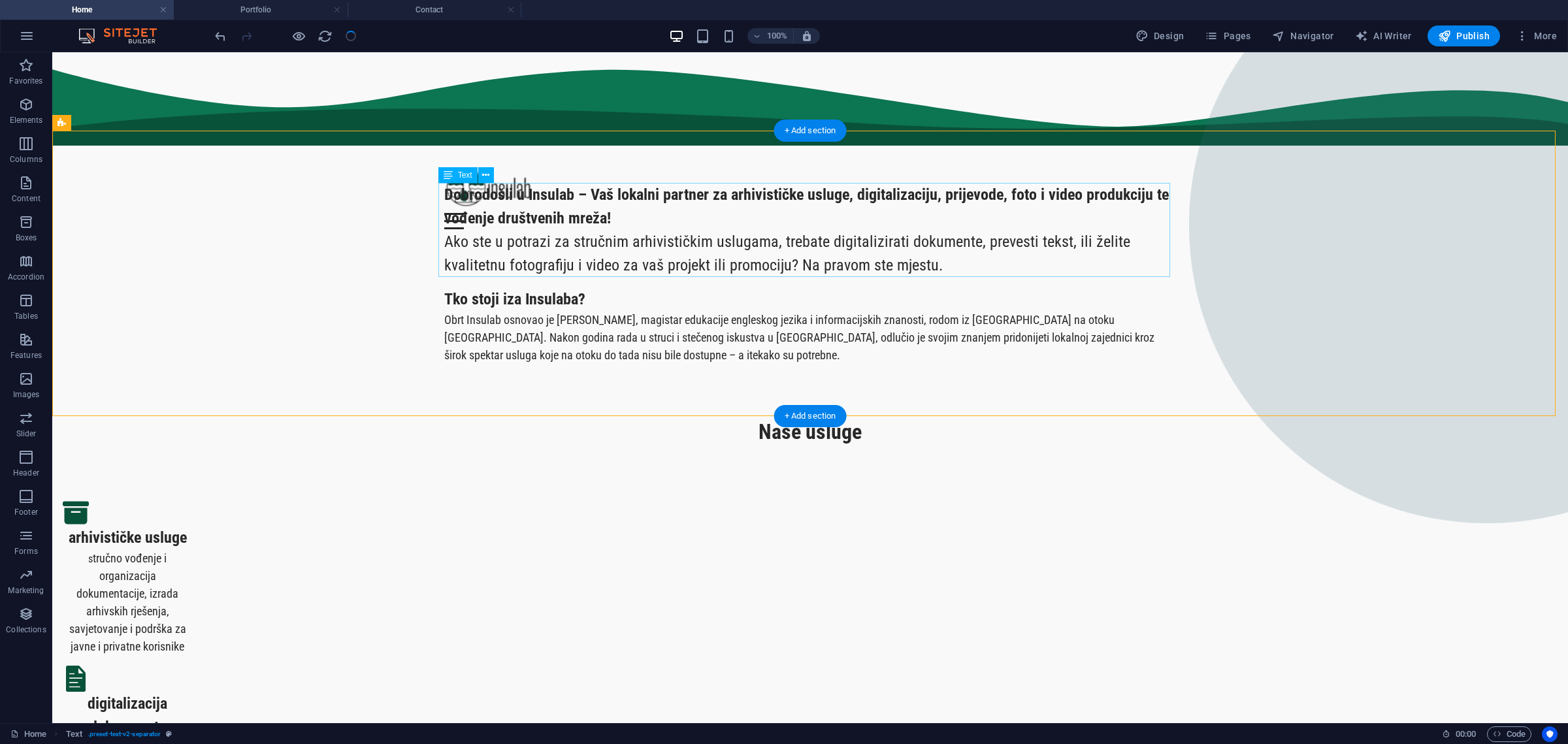
click at [547, 261] on div "Dobrodošli u Insulab – Vaš lokalni partner za arhivističke usluge, digitalizaci…" at bounding box center [810, 230] width 732 height 94
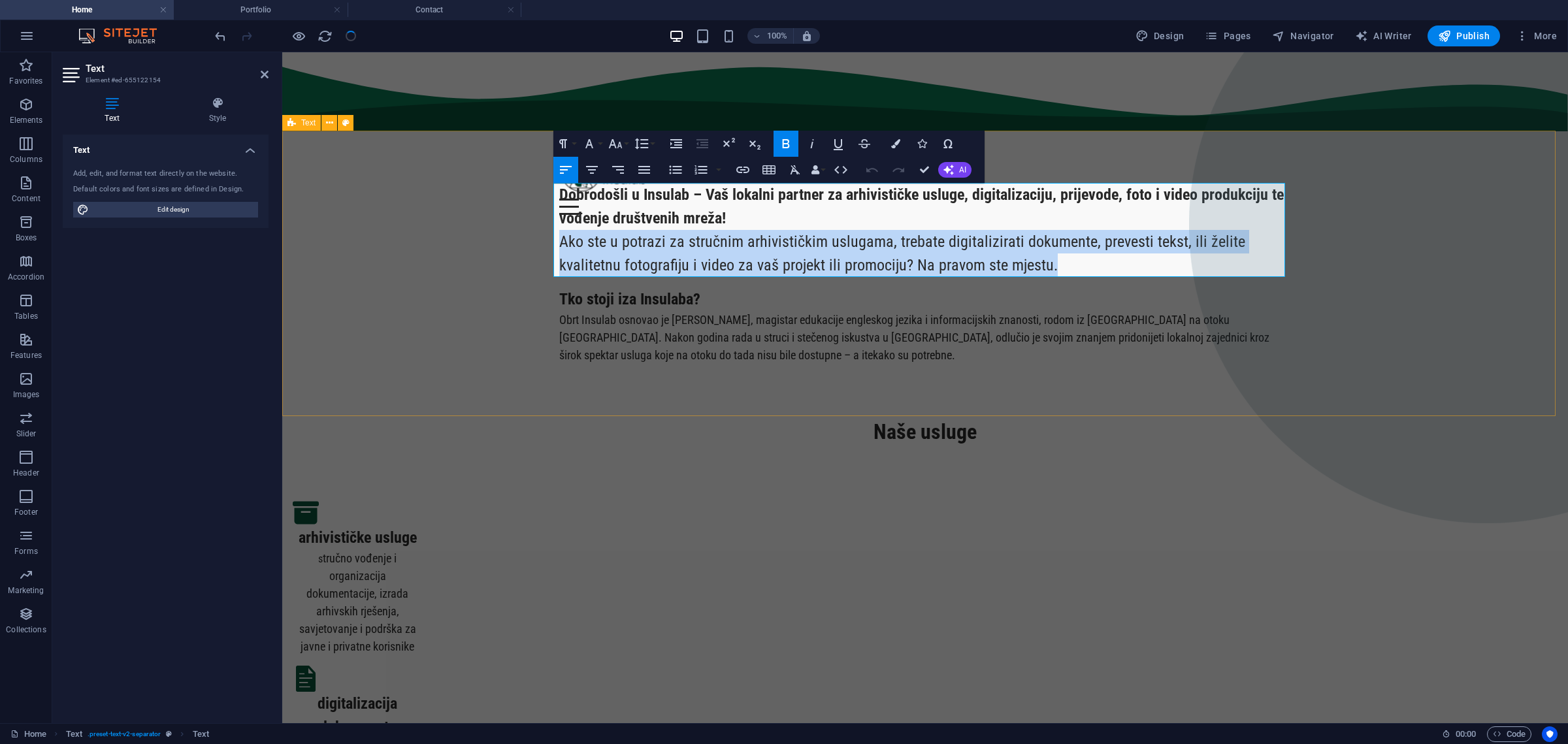
drag, startPoint x: 1049, startPoint y: 261, endPoint x: 535, endPoint y: 242, distance: 514.4
click at [535, 242] on div "Dobrodošli u Insulab – Vaš lokalni partner za arhivističke usluge, digitalizaci…" at bounding box center [925, 274] width 1286 height 285
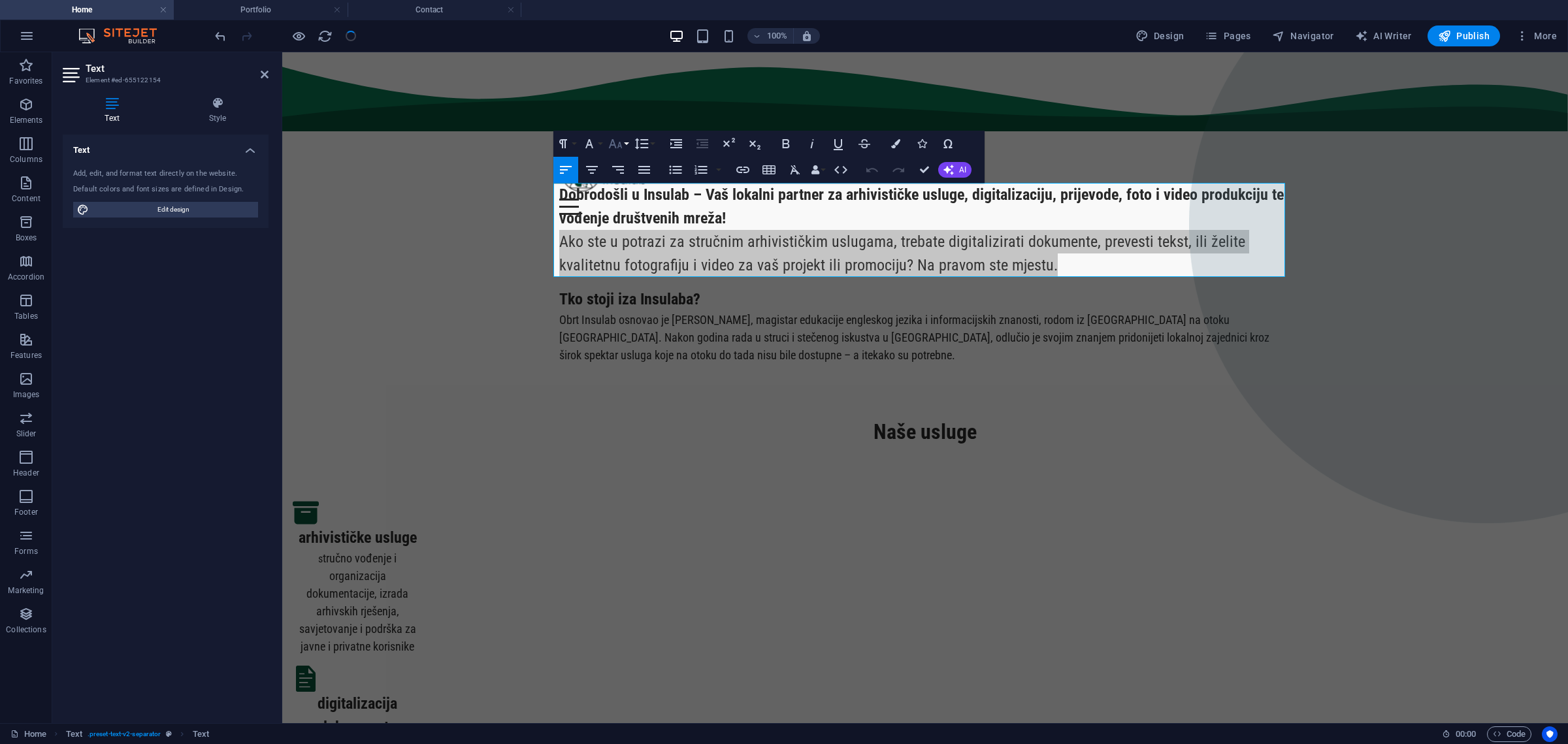
click at [619, 144] on icon "button" at bounding box center [615, 144] width 14 height 9
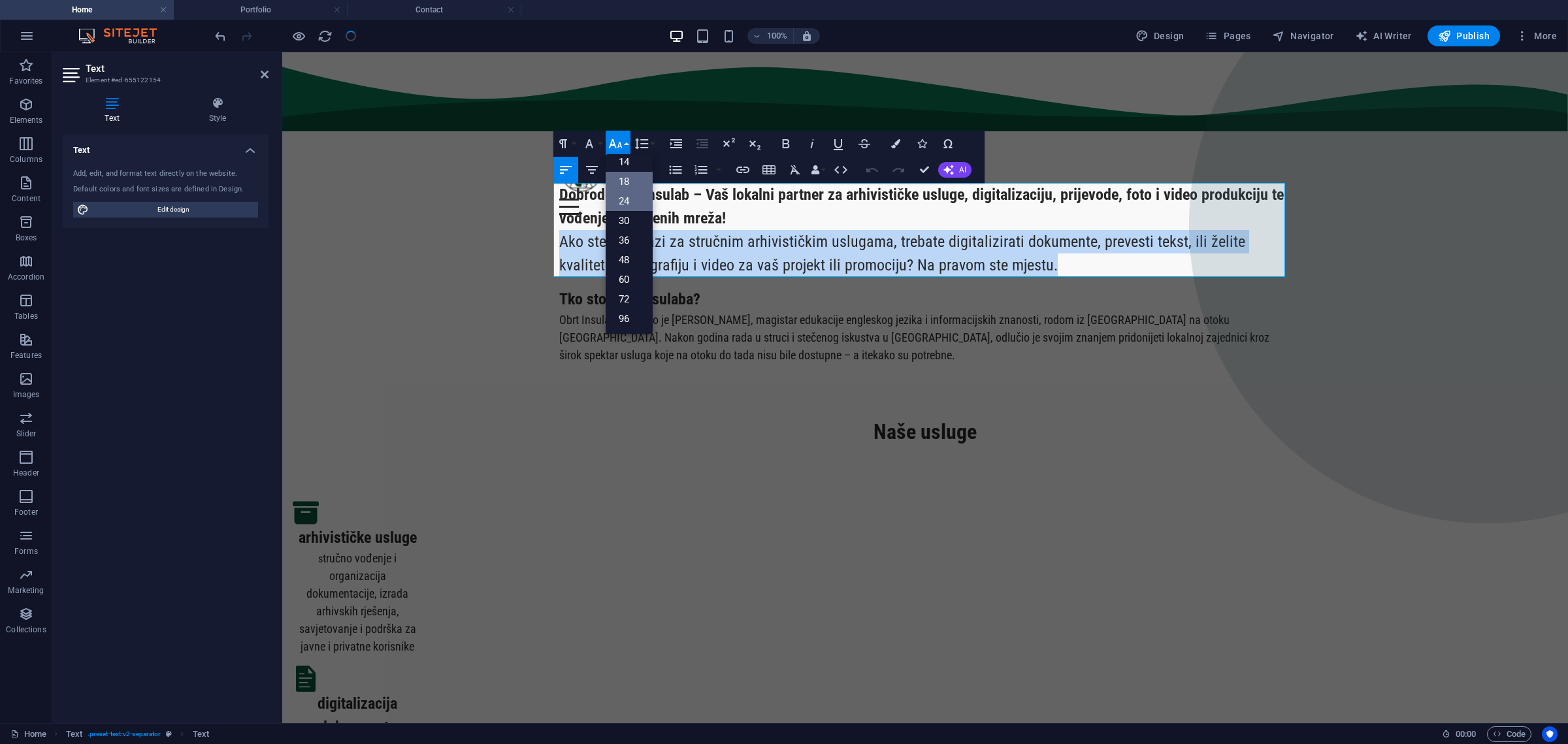
click at [628, 182] on link "18" at bounding box center [629, 181] width 47 height 19
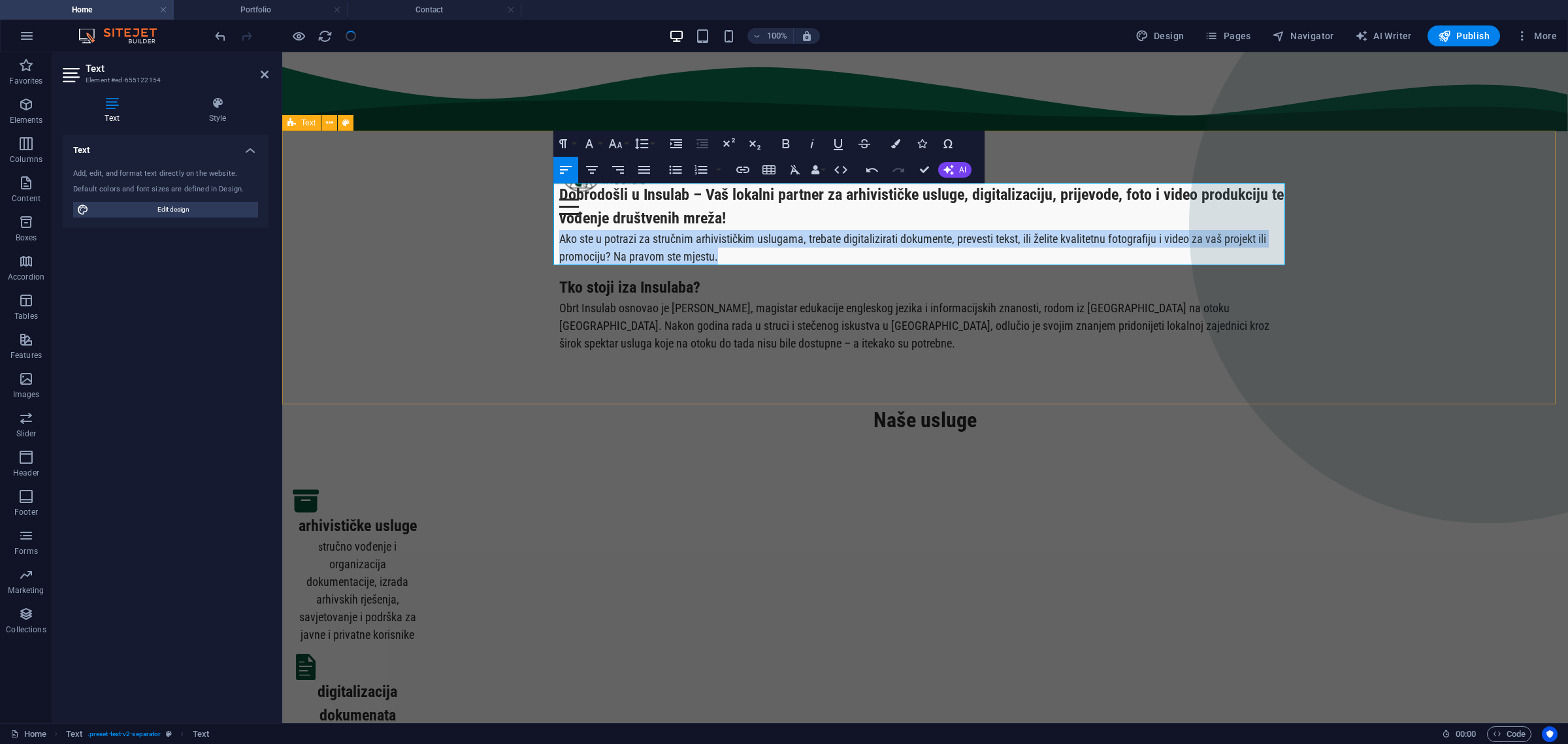
click at [460, 281] on div "Dobrodošli u Insulab – Vaš lokalni partner za arhivističke usluge, digitalizaci…" at bounding box center [925, 268] width 1286 height 274
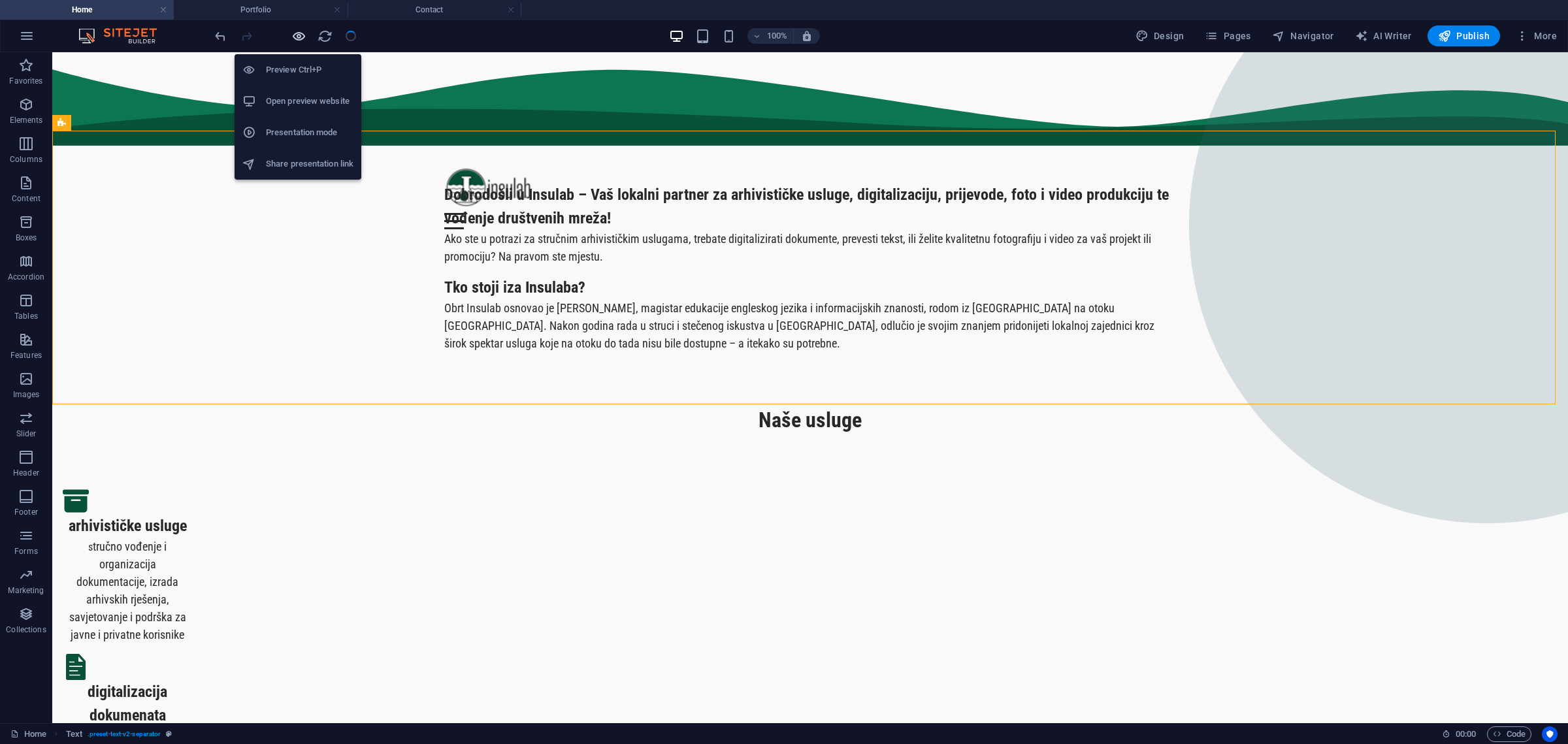
click at [295, 33] on icon "button" at bounding box center [299, 36] width 15 height 15
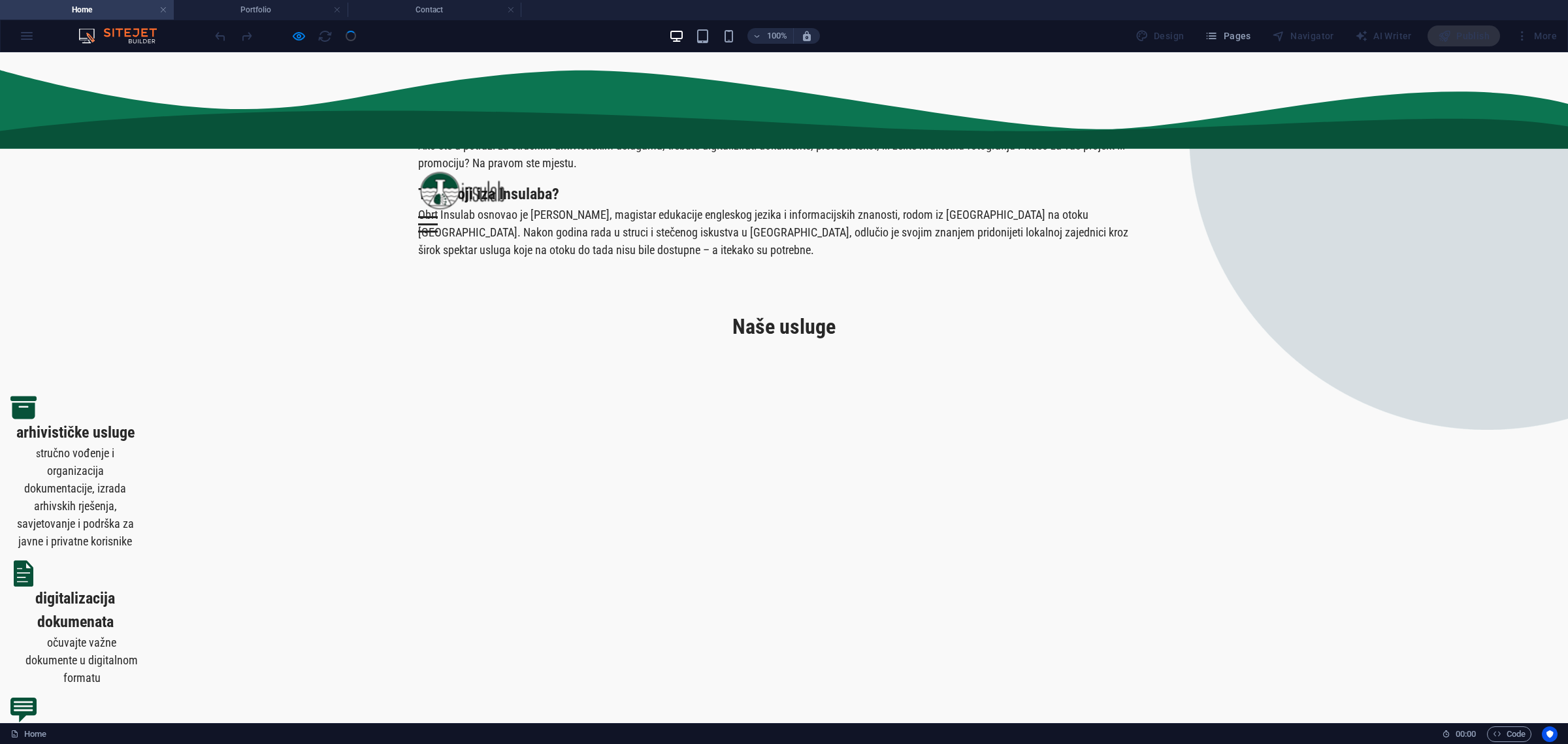
scroll to position [0, 0]
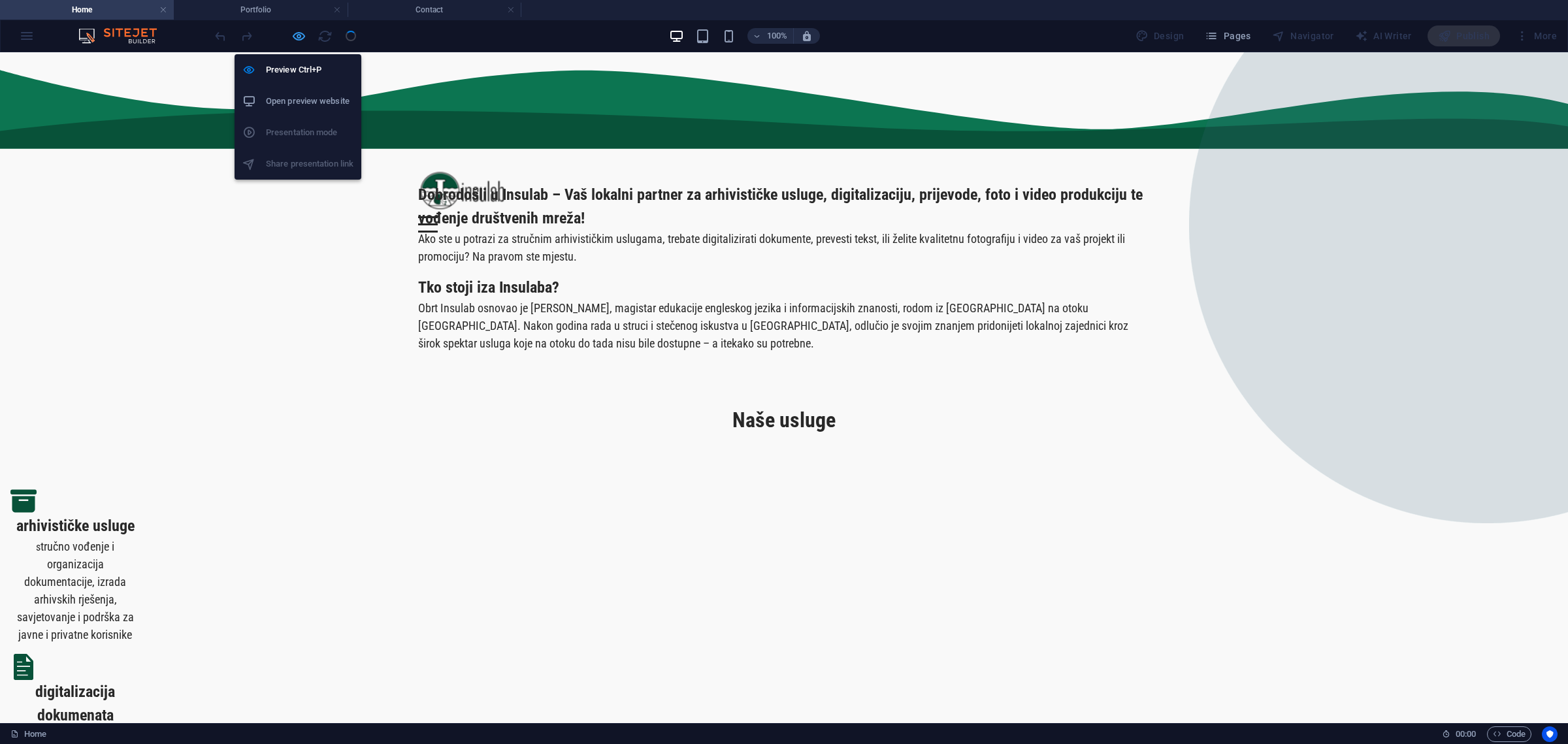
click at [299, 35] on icon "button" at bounding box center [299, 36] width 15 height 15
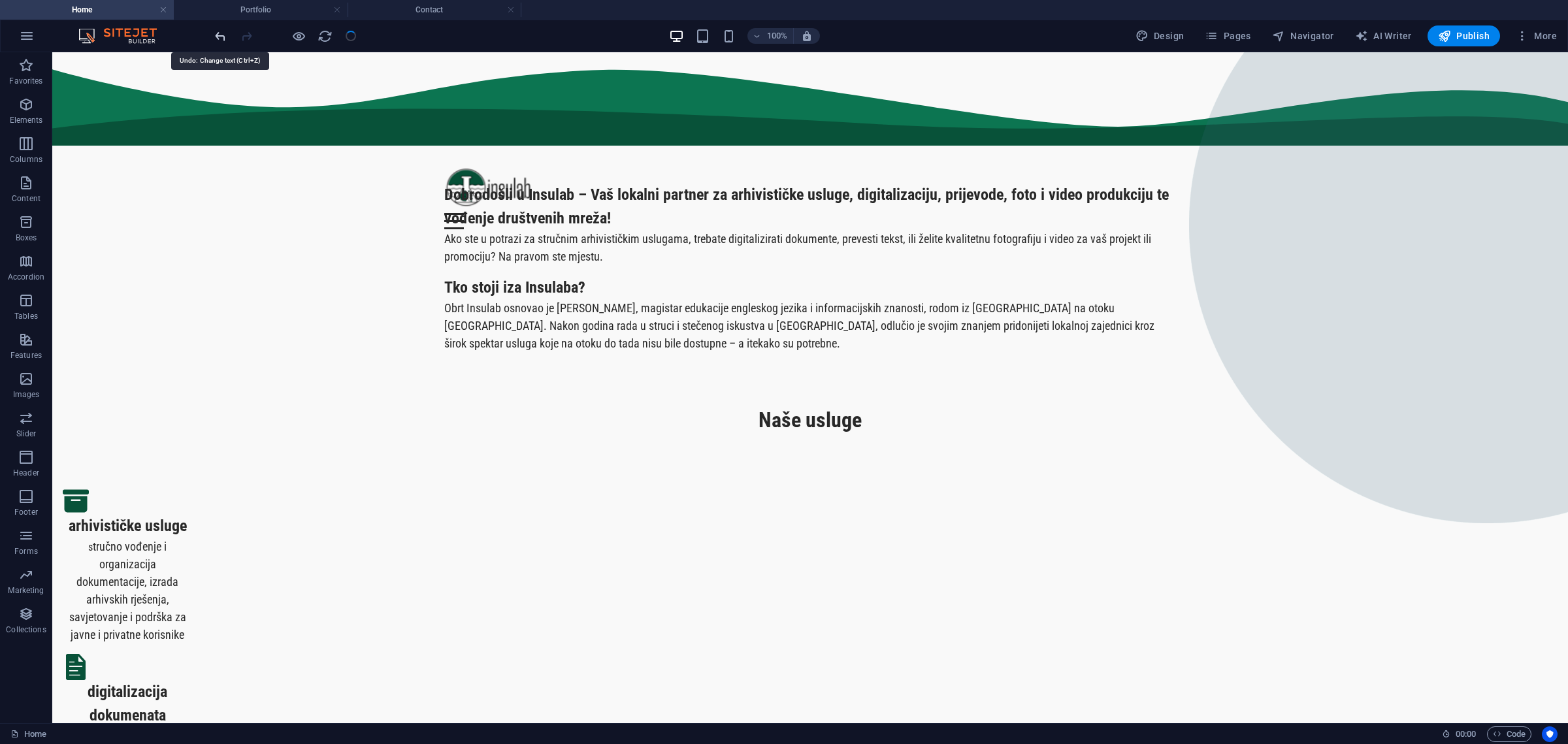
click at [219, 30] on icon "undo" at bounding box center [220, 36] width 15 height 15
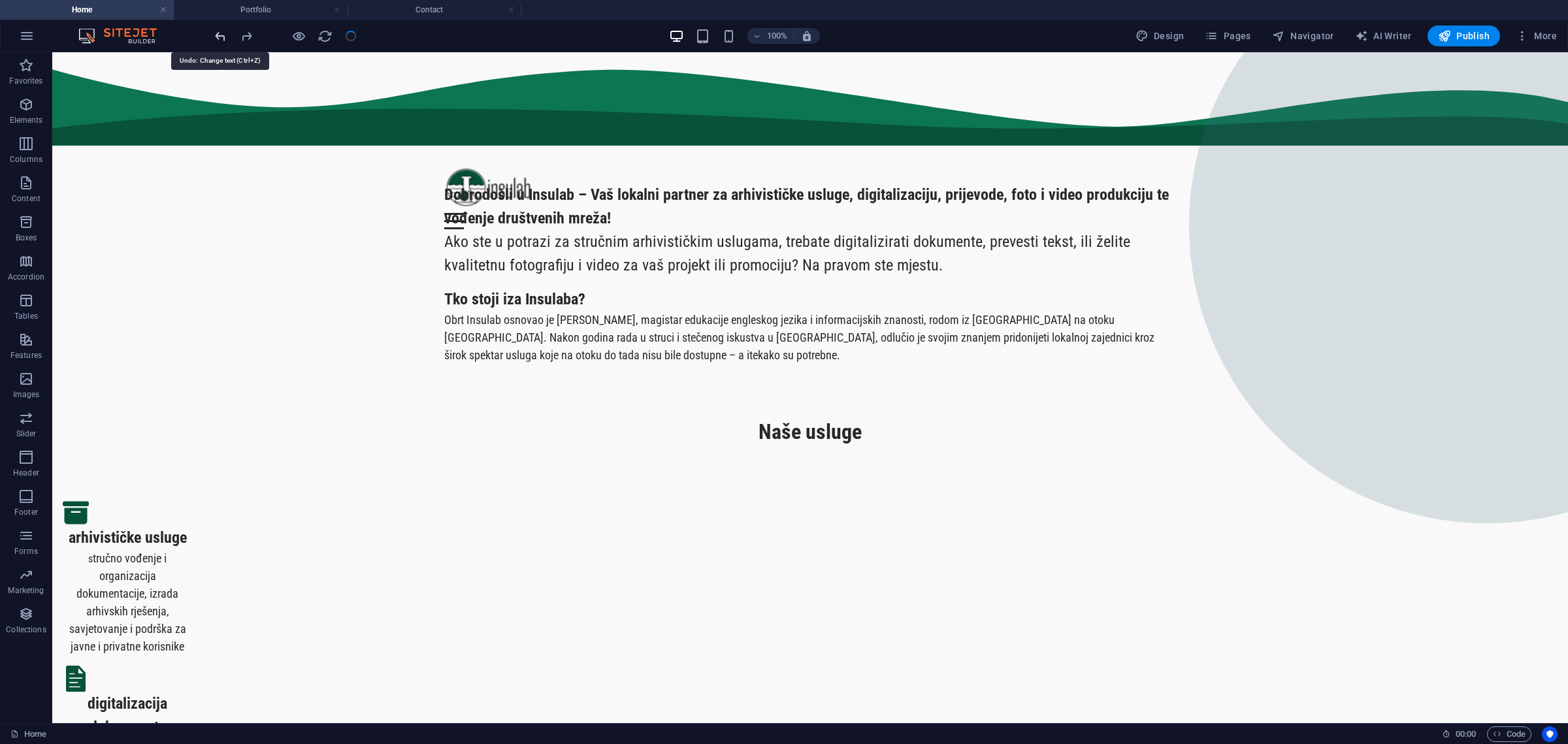
click at [219, 30] on icon "undo" at bounding box center [220, 36] width 15 height 15
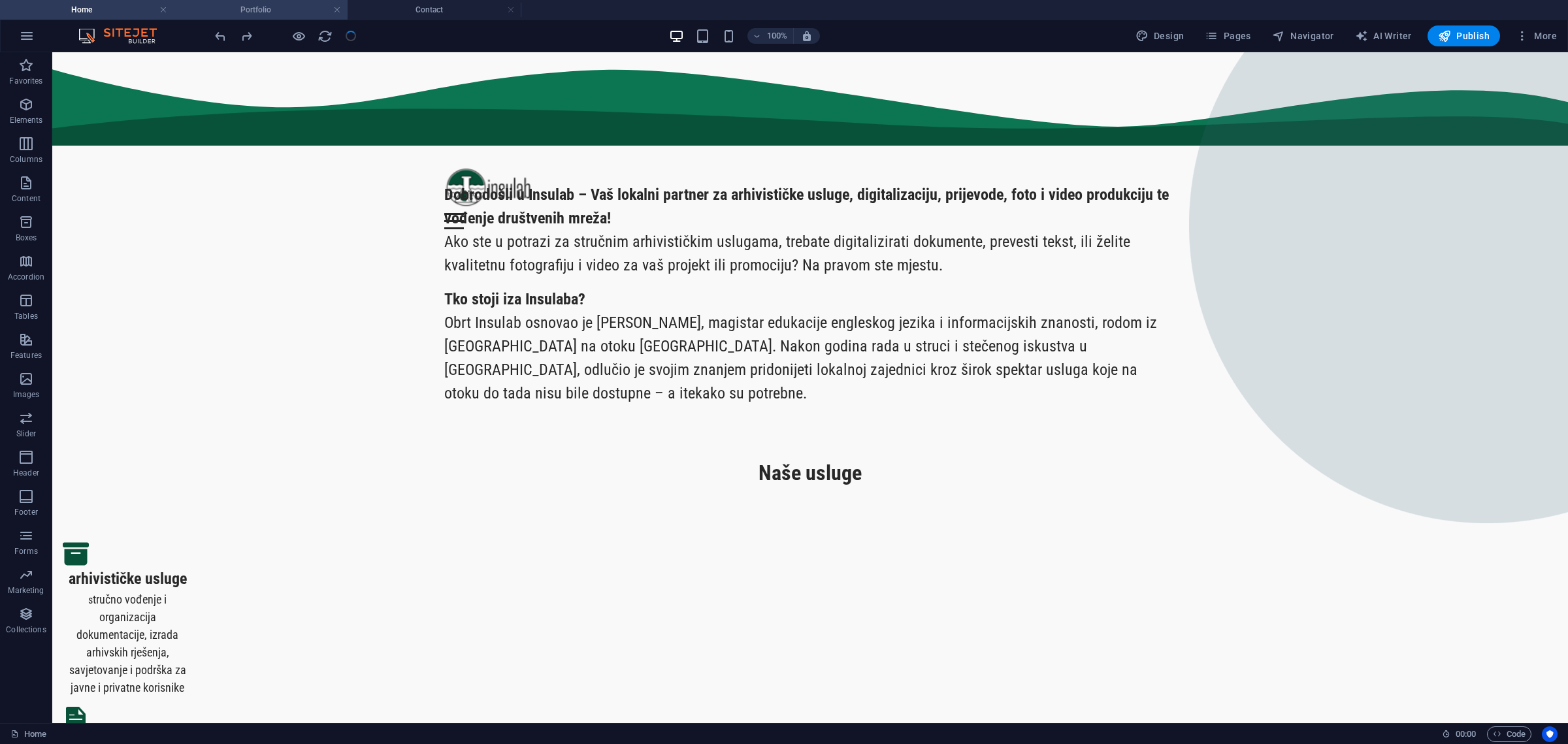
click at [270, 8] on h4 "Portfolio" at bounding box center [261, 9] width 174 height 14
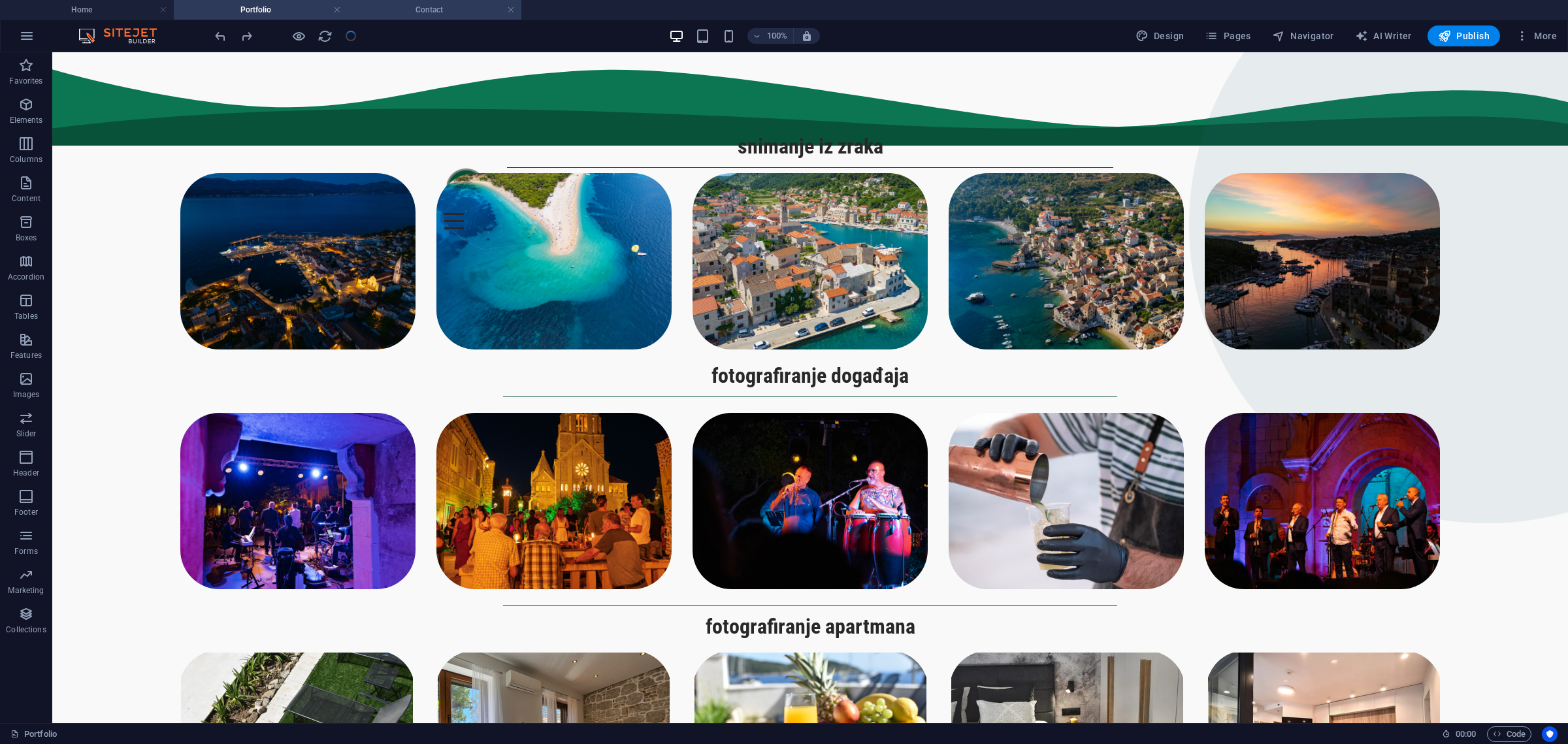
click at [415, 4] on h4 "Contact" at bounding box center [435, 9] width 174 height 14
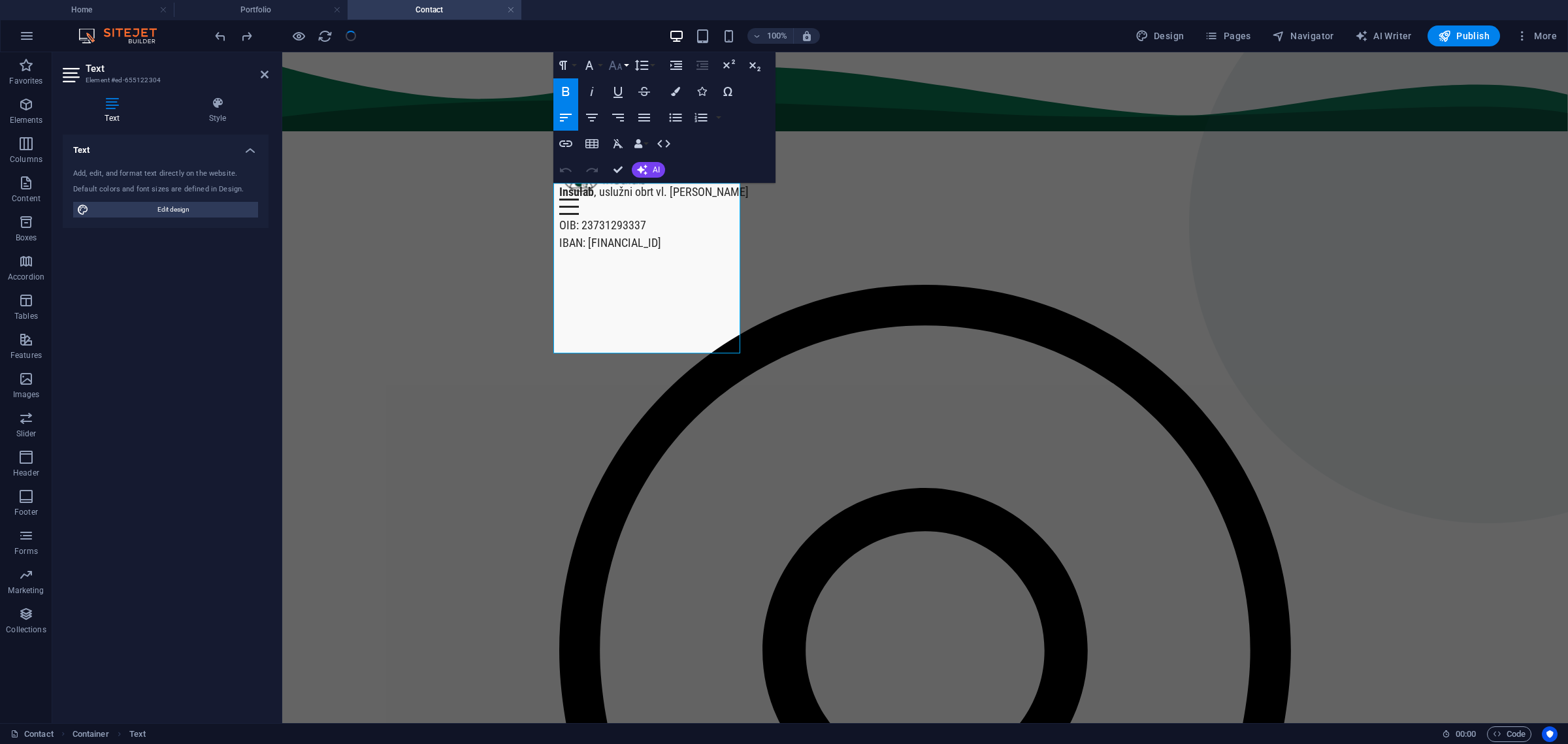
click at [623, 64] on button "Font Size" at bounding box center [617, 65] width 24 height 26
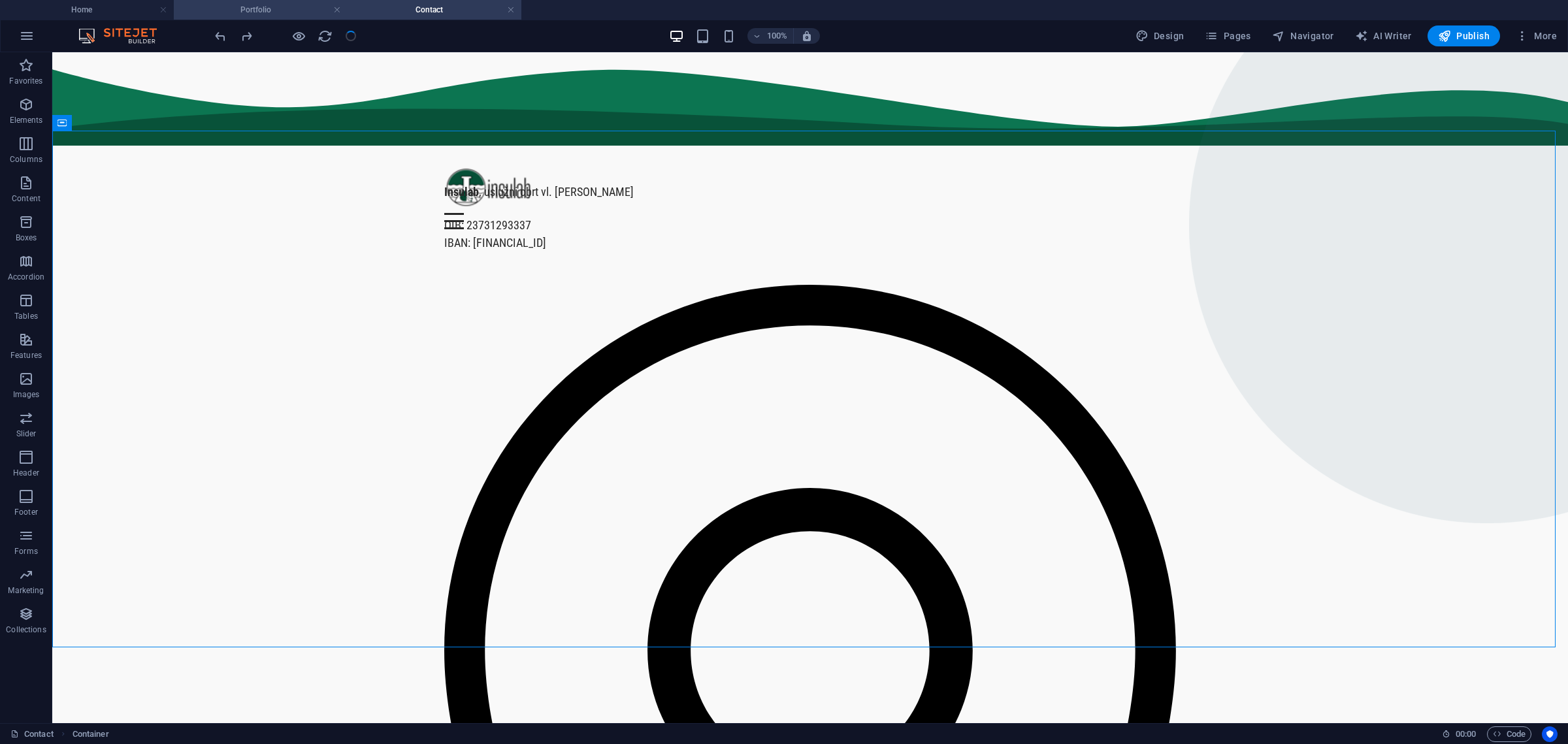
click at [262, 2] on li "Portfolio" at bounding box center [261, 9] width 174 height 19
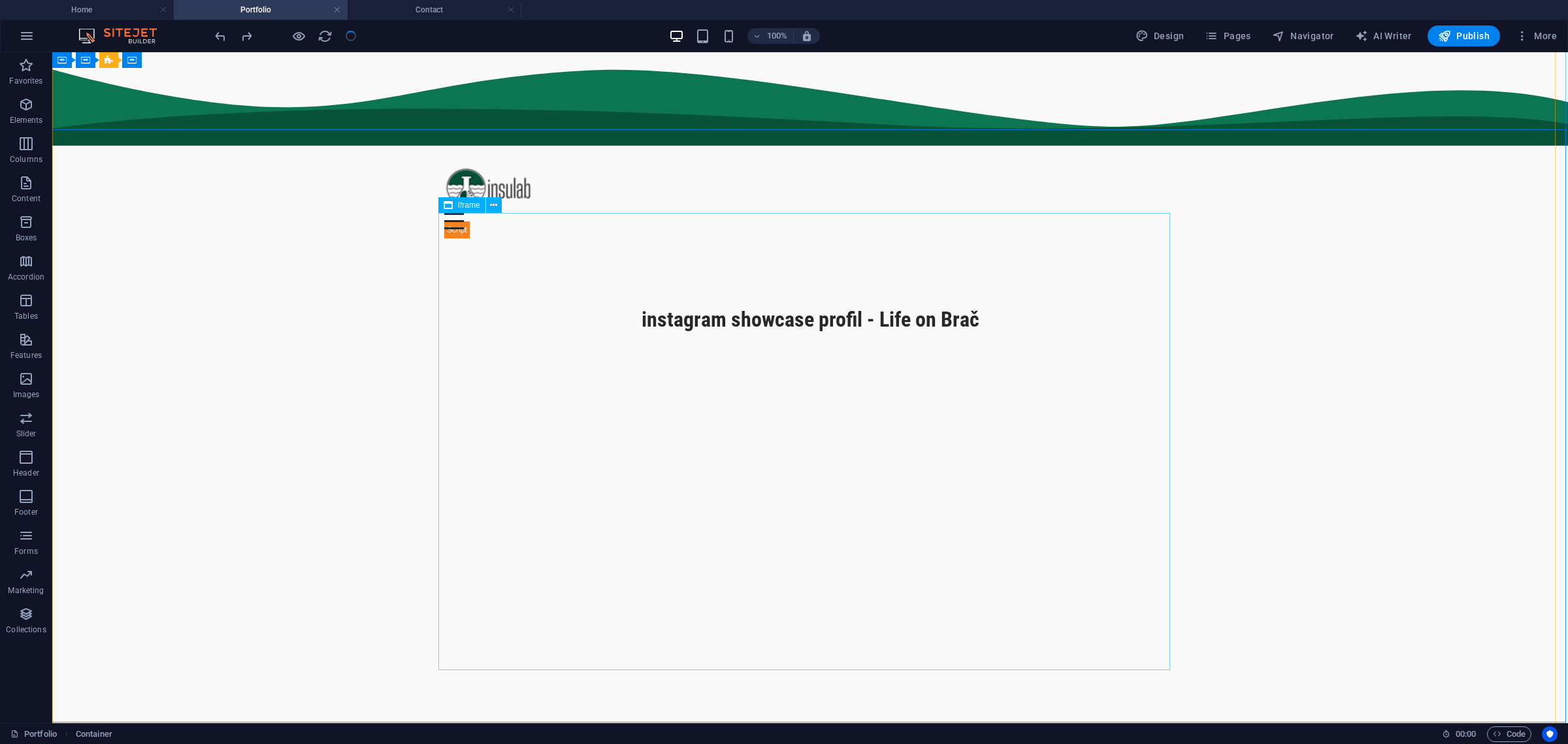
scroll to position [1134, 0]
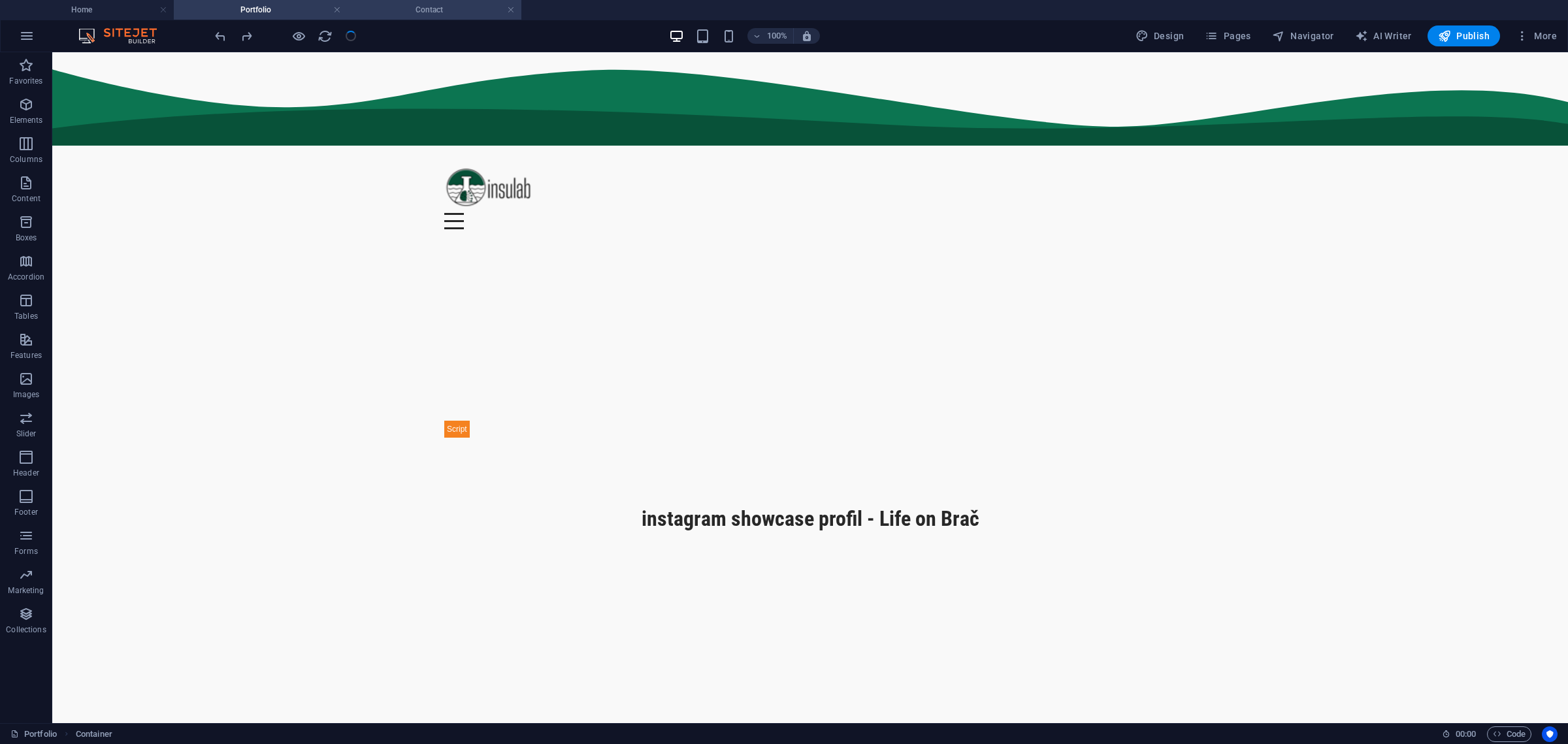
click at [407, 0] on li "Contact" at bounding box center [435, 9] width 174 height 19
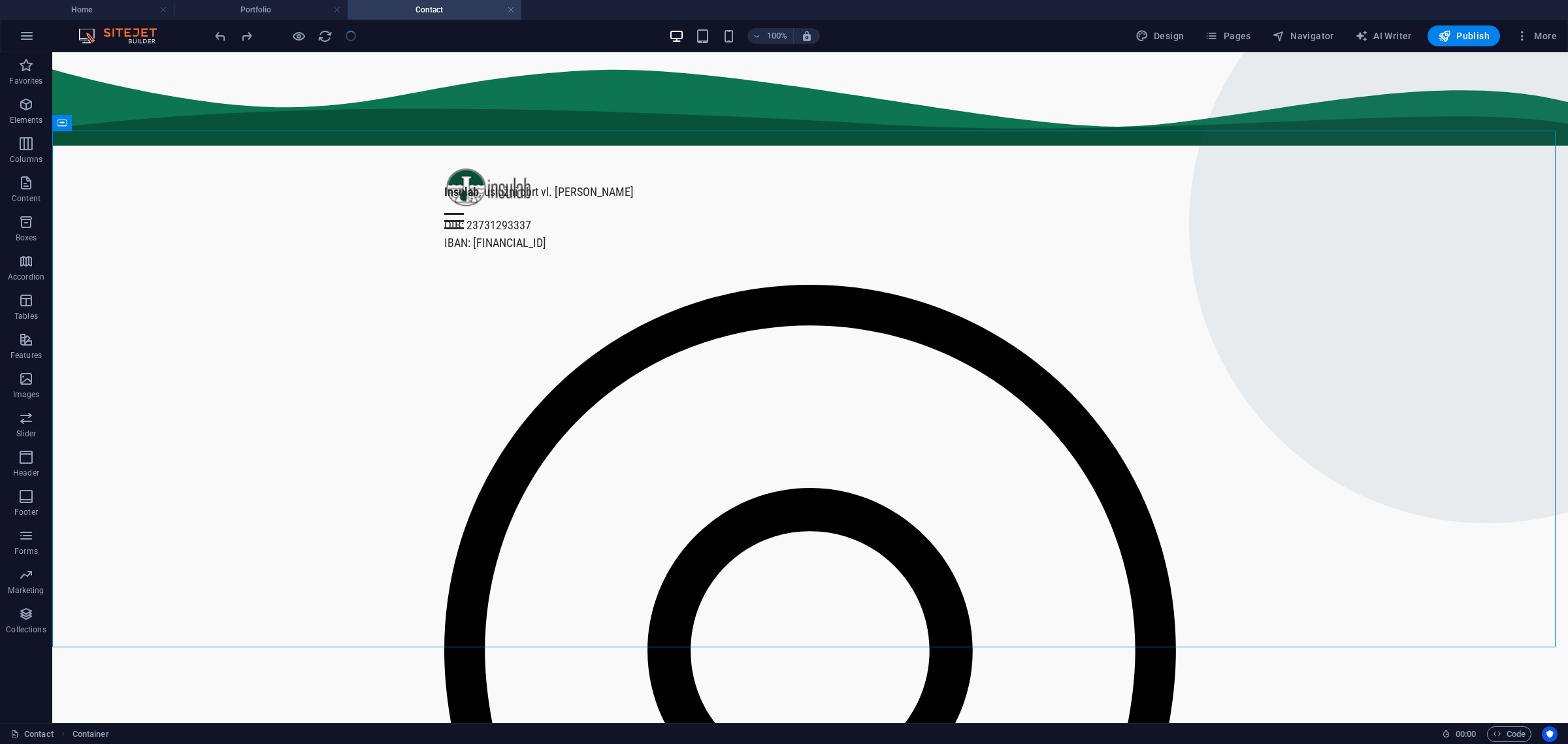
scroll to position [0, 0]
click at [251, 15] on h4 "Portfolio" at bounding box center [261, 9] width 174 height 14
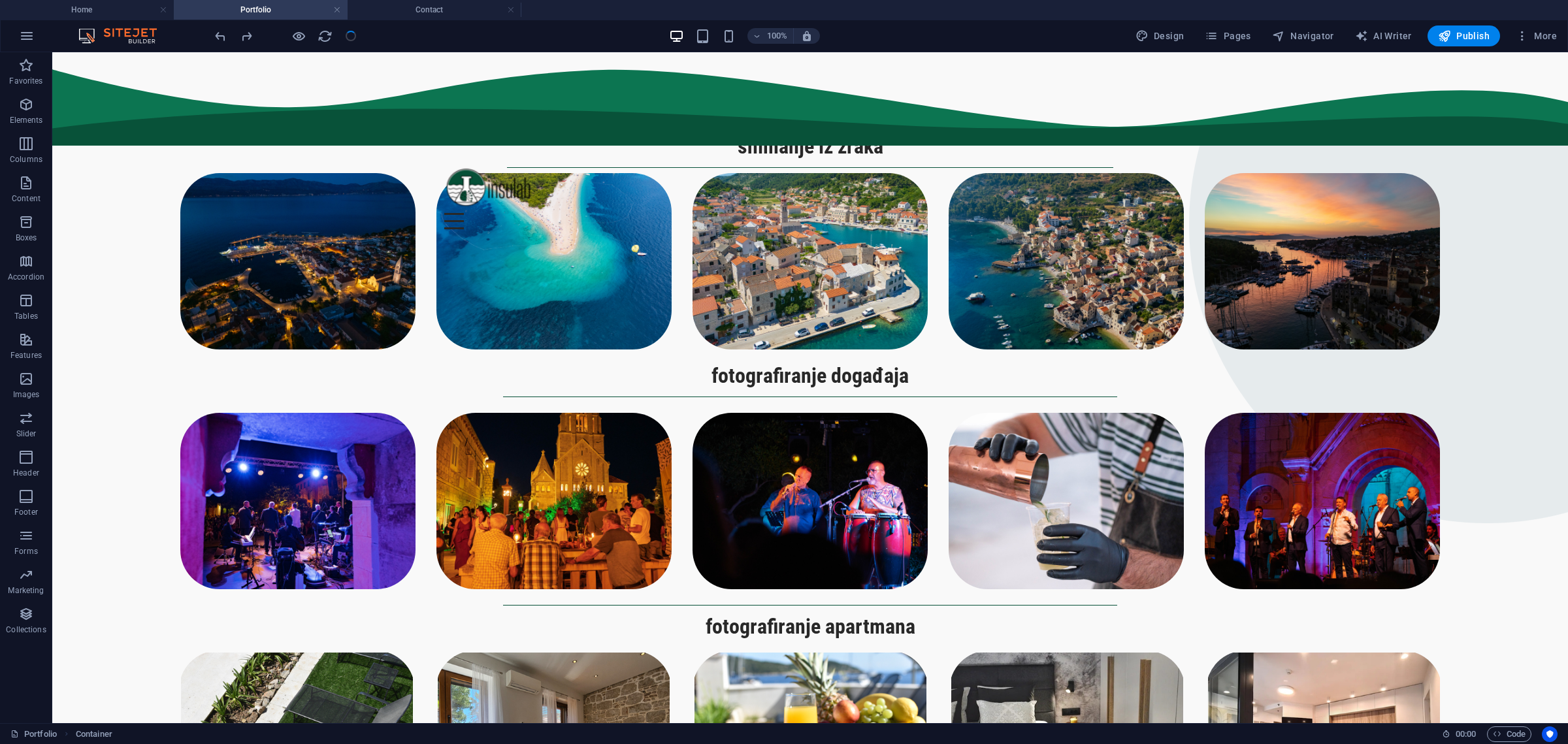
scroll to position [1134, 0]
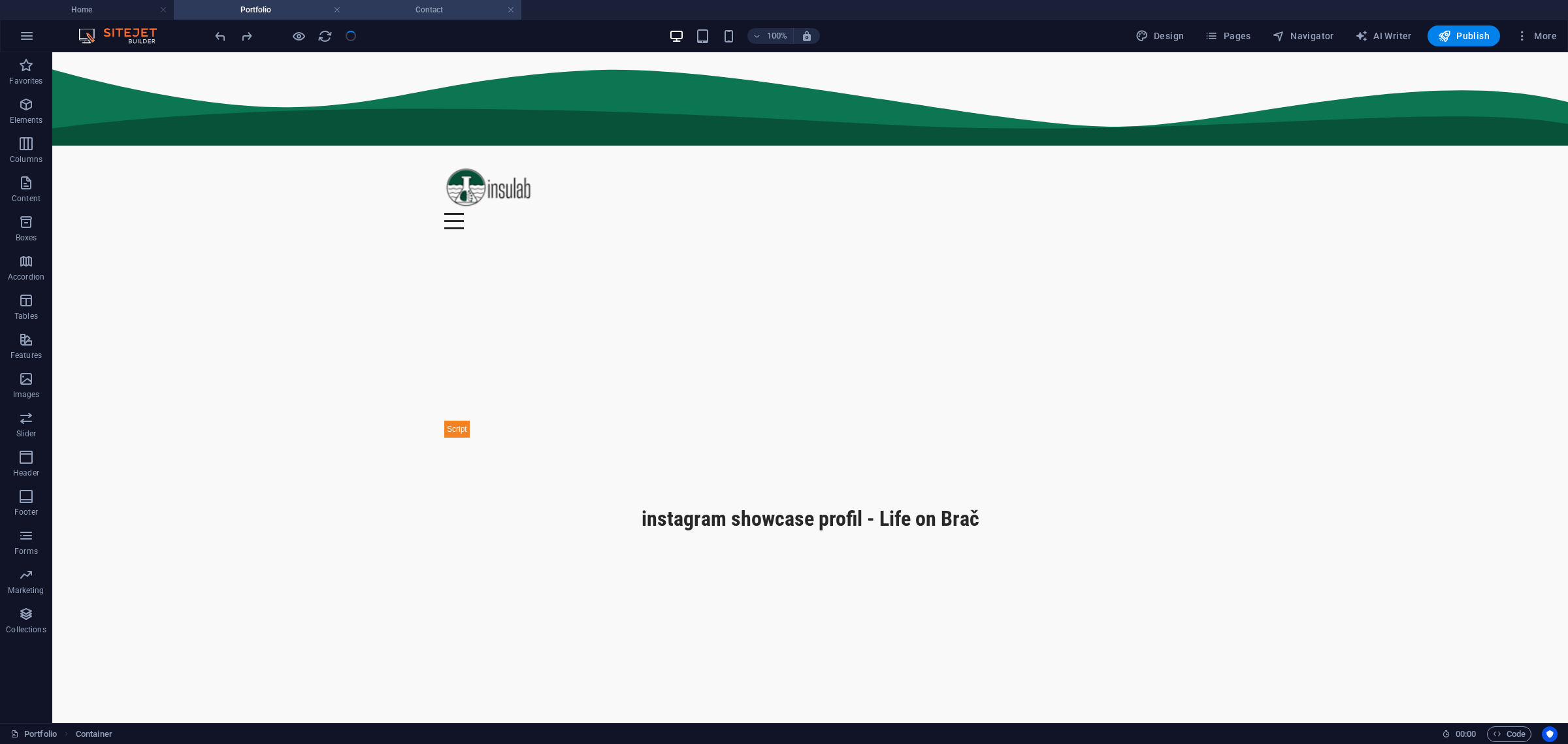
click at [430, 13] on h4 "Contact" at bounding box center [435, 9] width 174 height 14
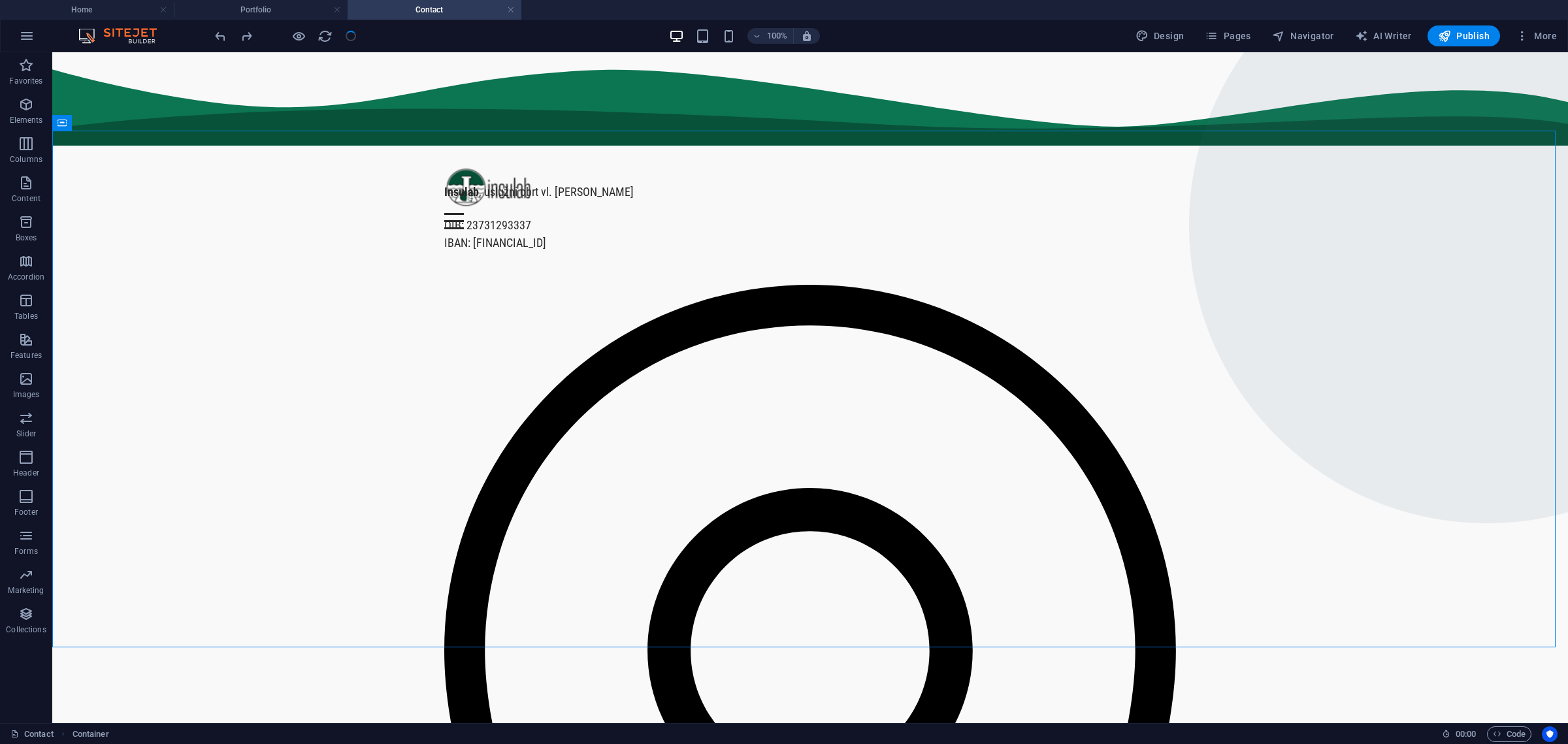
scroll to position [0, 0]
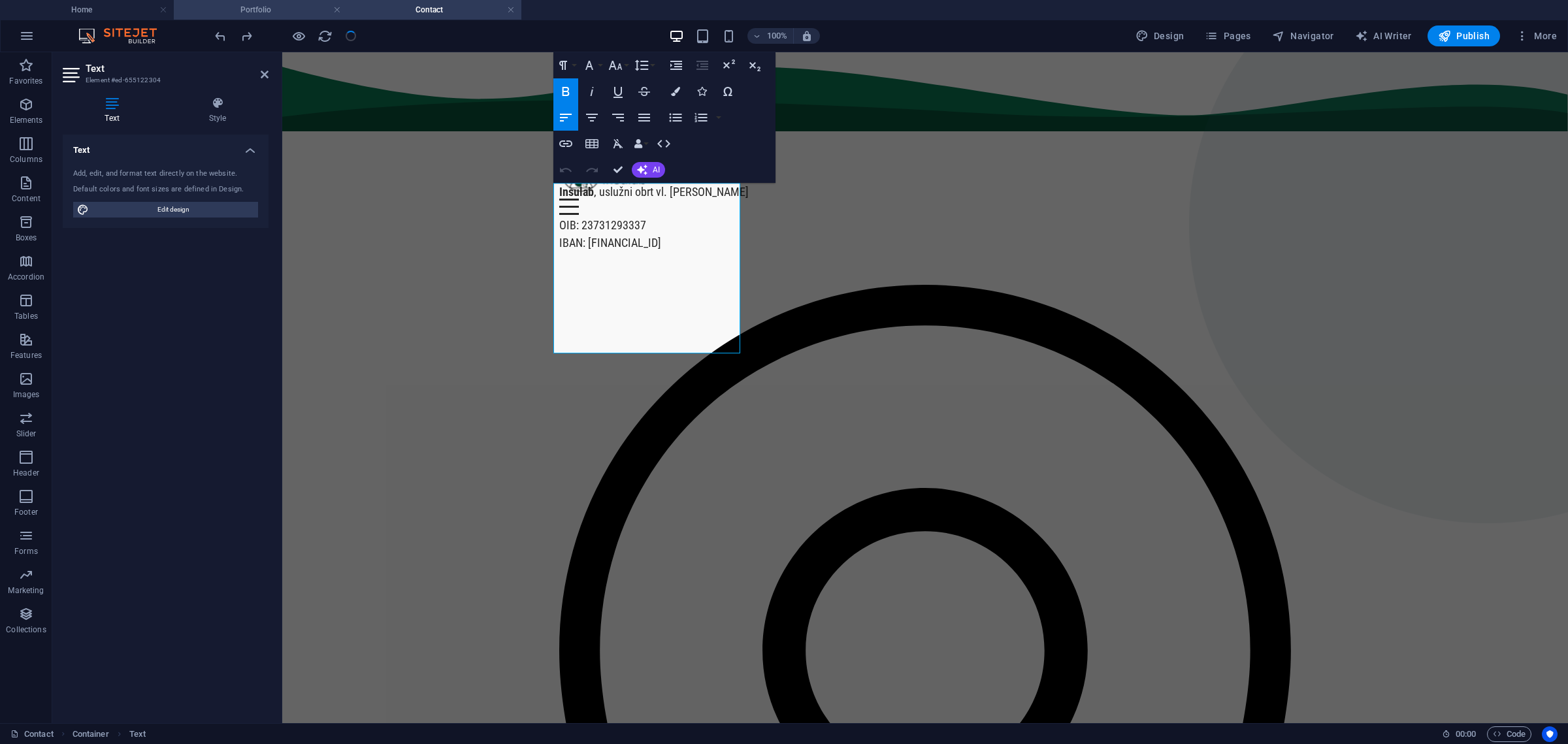
click at [275, 8] on h4 "Portfolio" at bounding box center [261, 9] width 174 height 14
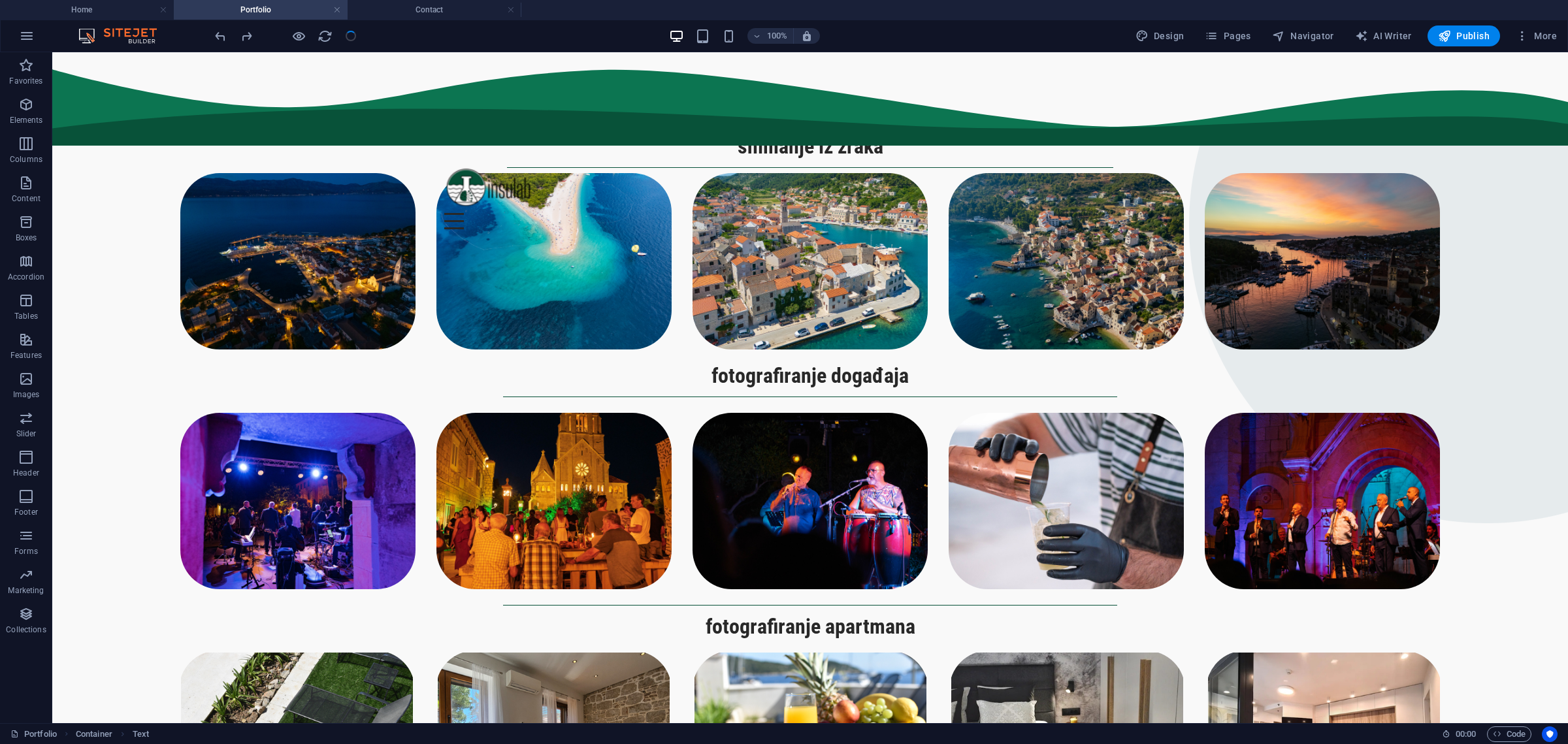
scroll to position [1134, 0]
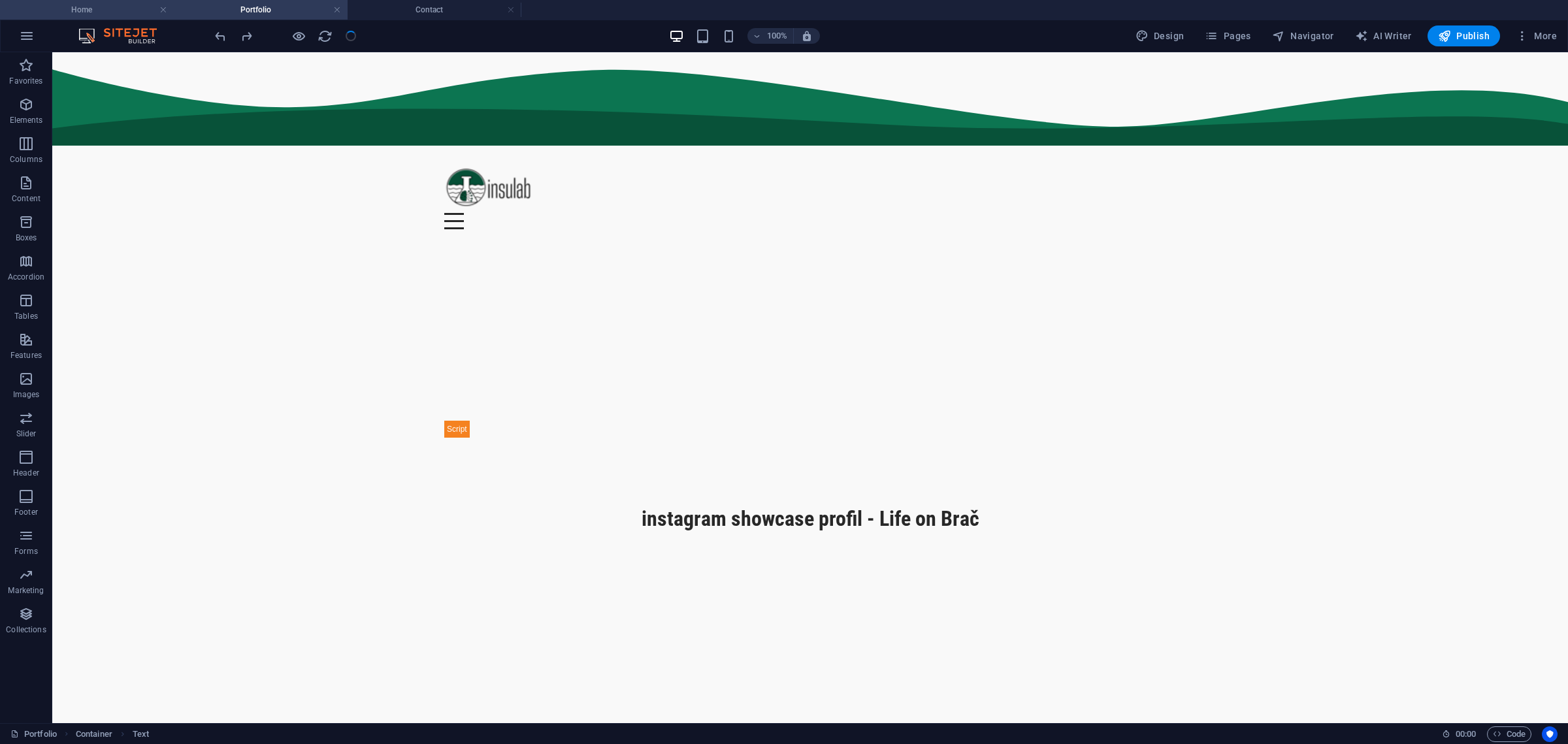
click at [126, 4] on h4 "Home" at bounding box center [87, 9] width 174 height 14
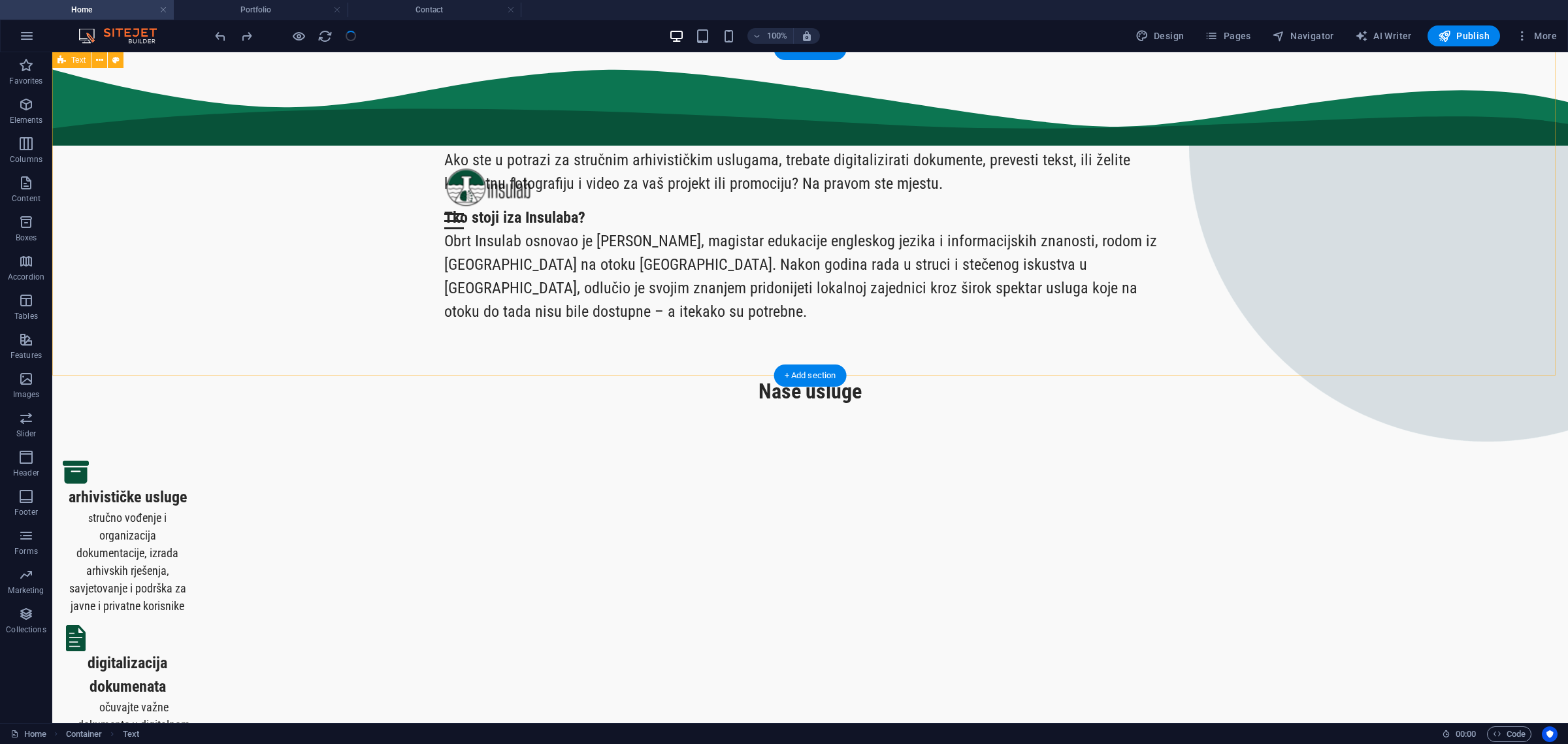
scroll to position [490, 0]
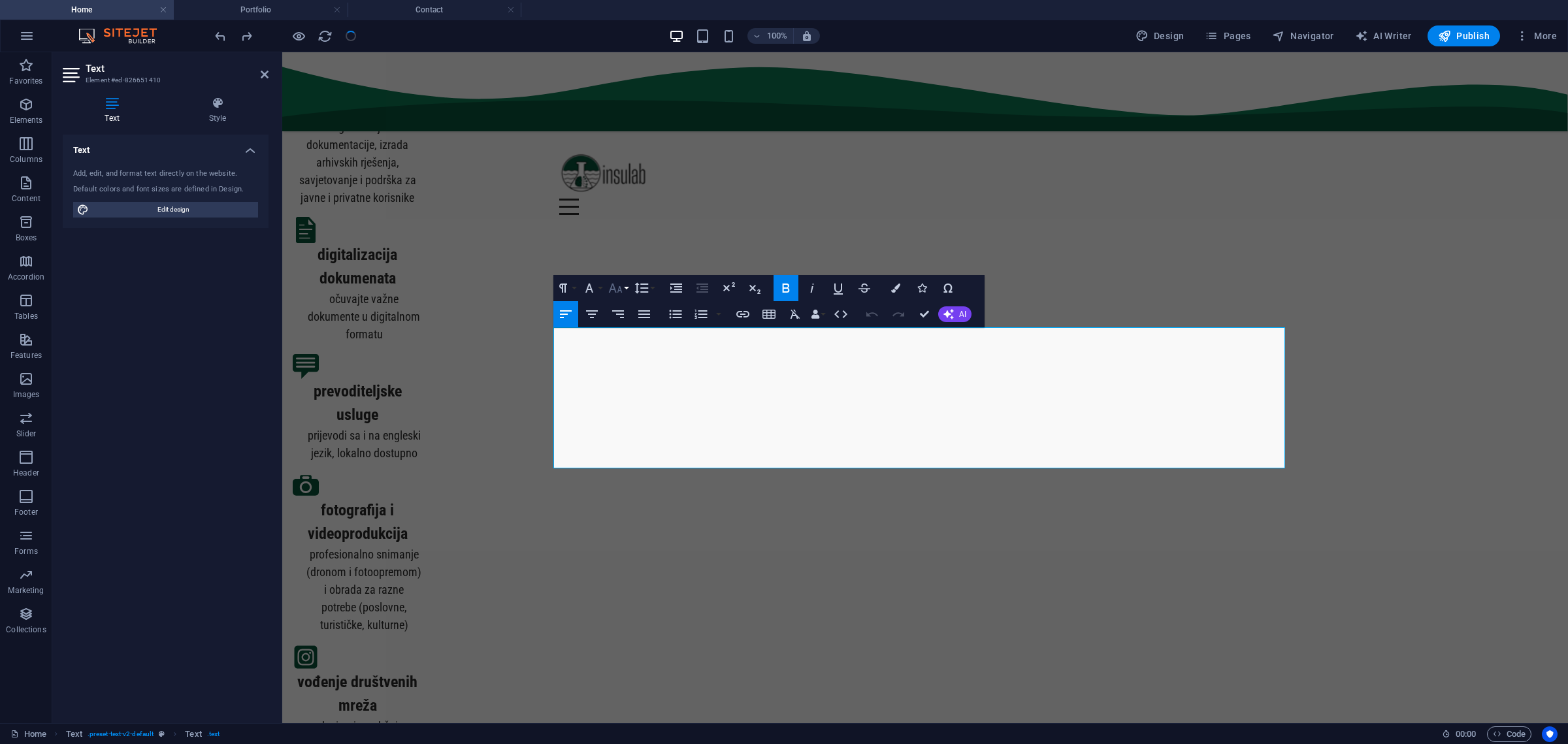
click at [620, 285] on icon "button" at bounding box center [616, 288] width 16 height 16
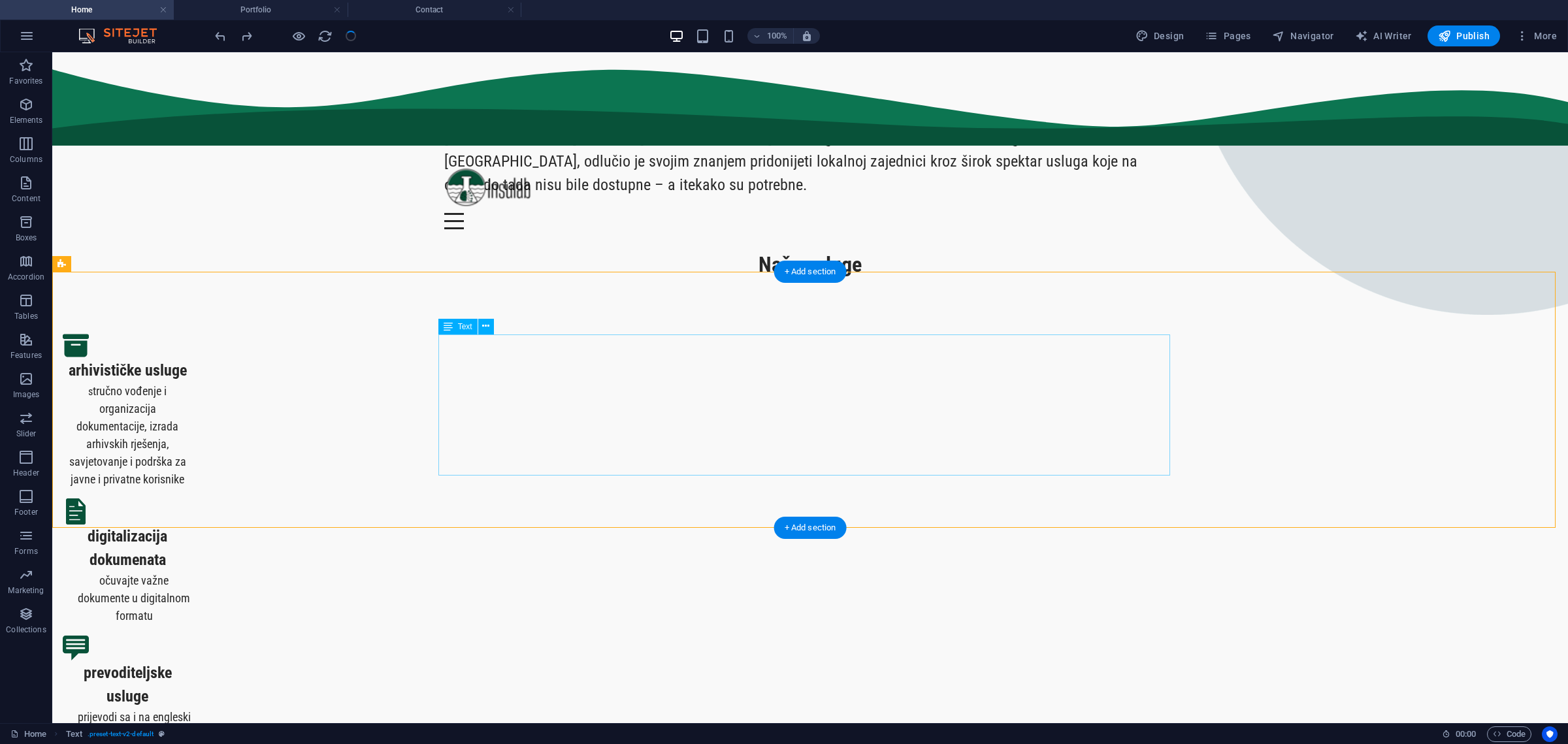
scroll to position [82, 0]
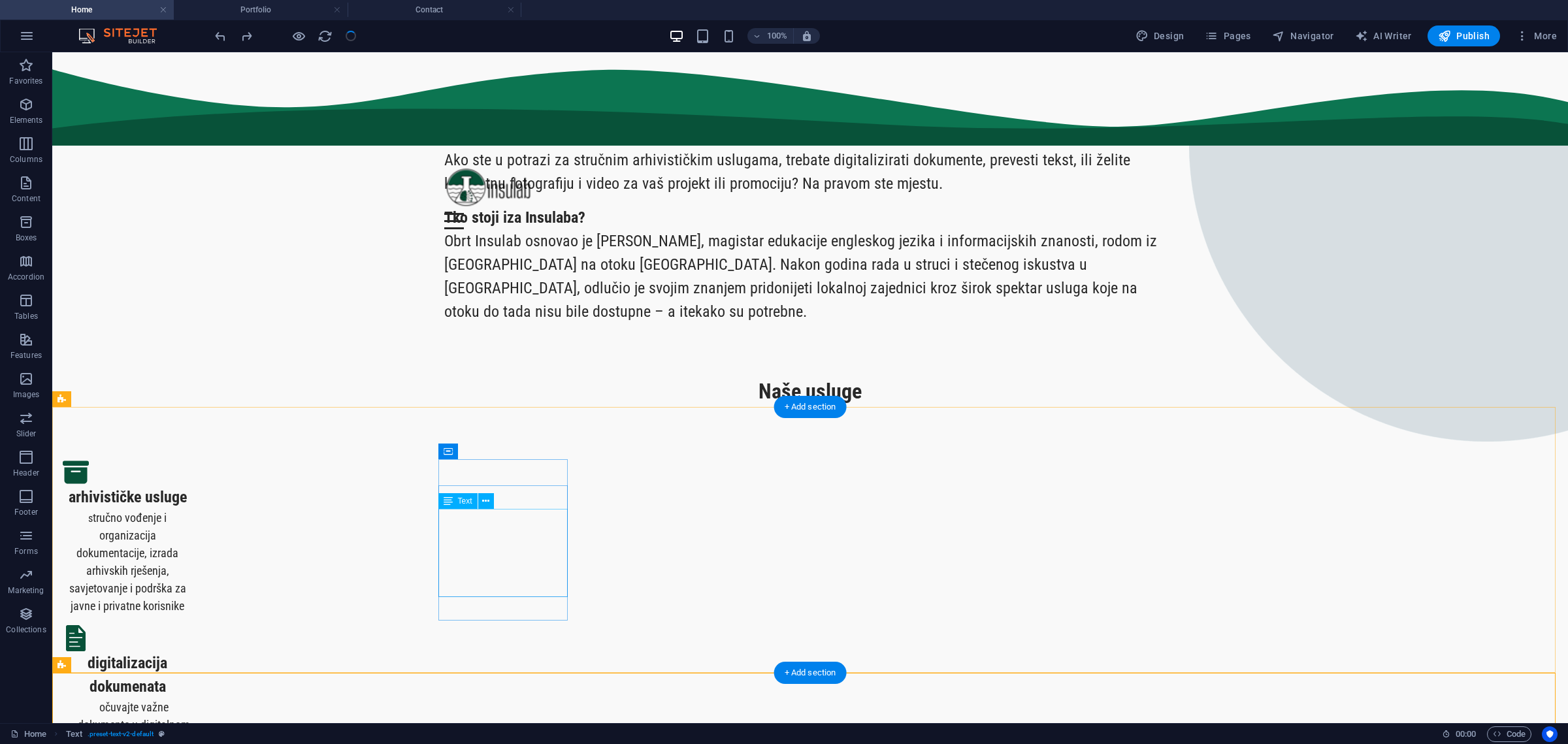
click at [192, 547] on div "s tručno vođenje i organizacija dokumentacije, izrada arhivskih rješenja, savje…" at bounding box center [127, 562] width 129 height 106
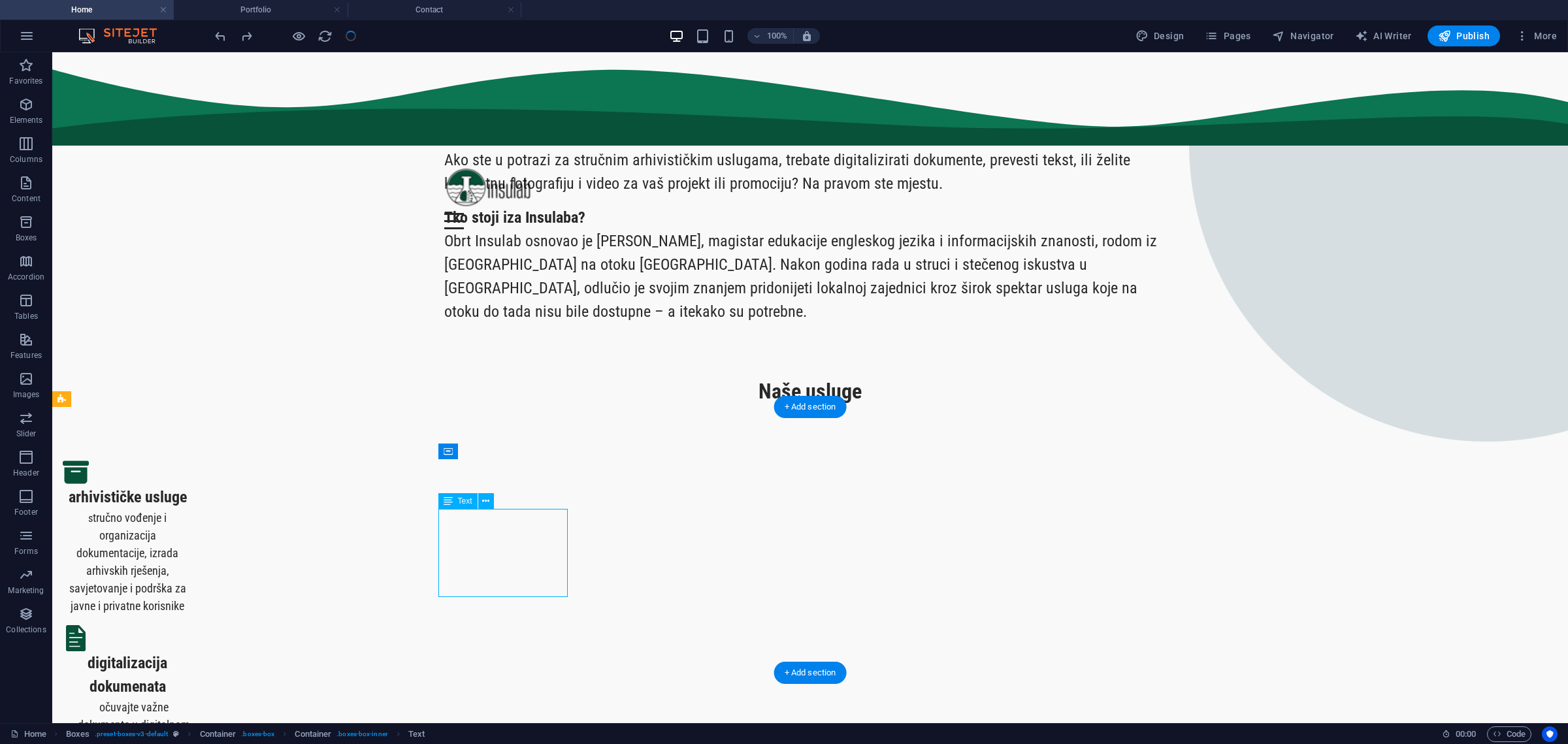
click at [192, 547] on div "s tručno vođenje i organizacija dokumentacije, izrada arhivskih rješenja, savje…" at bounding box center [127, 562] width 129 height 106
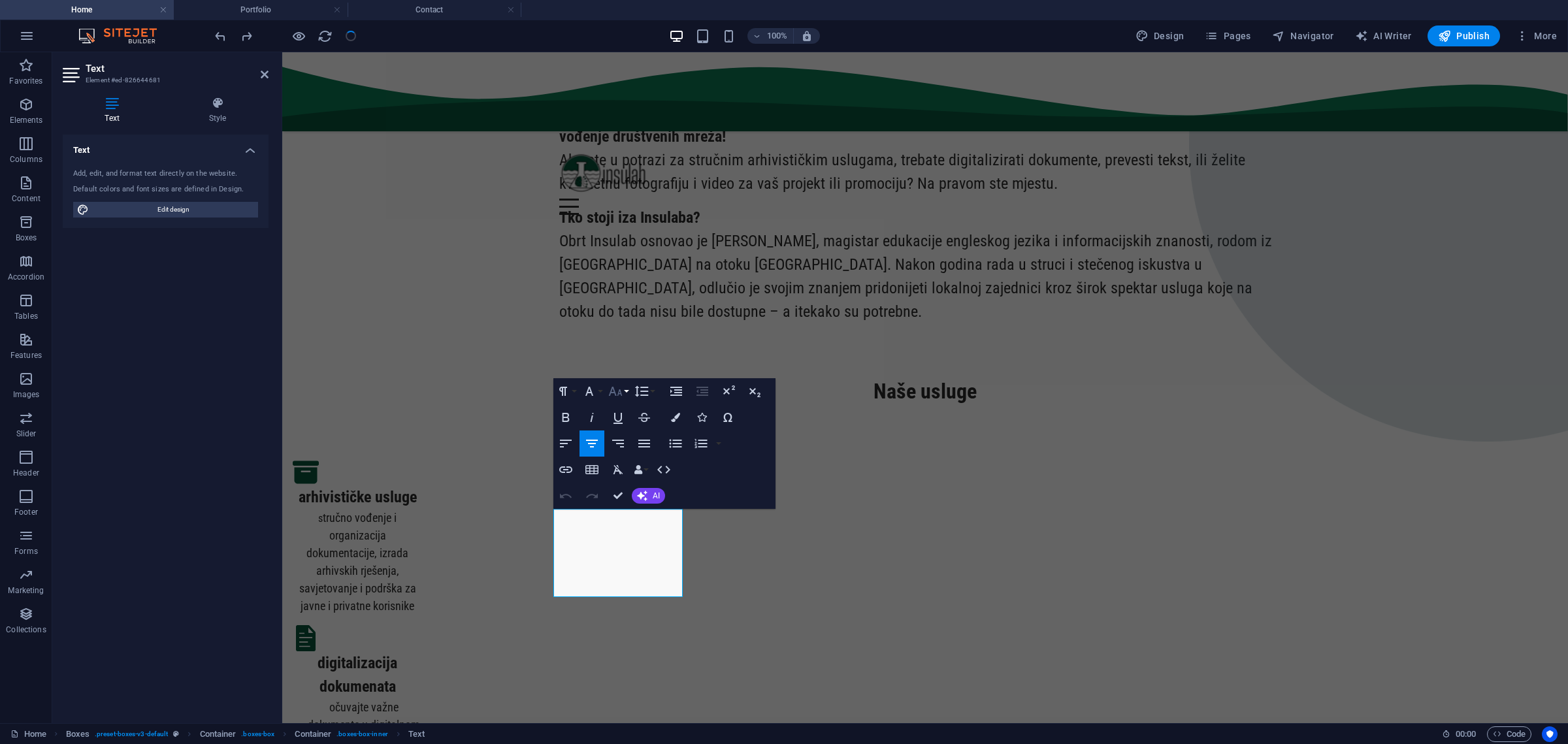
click at [614, 390] on icon "button" at bounding box center [616, 391] width 16 height 16
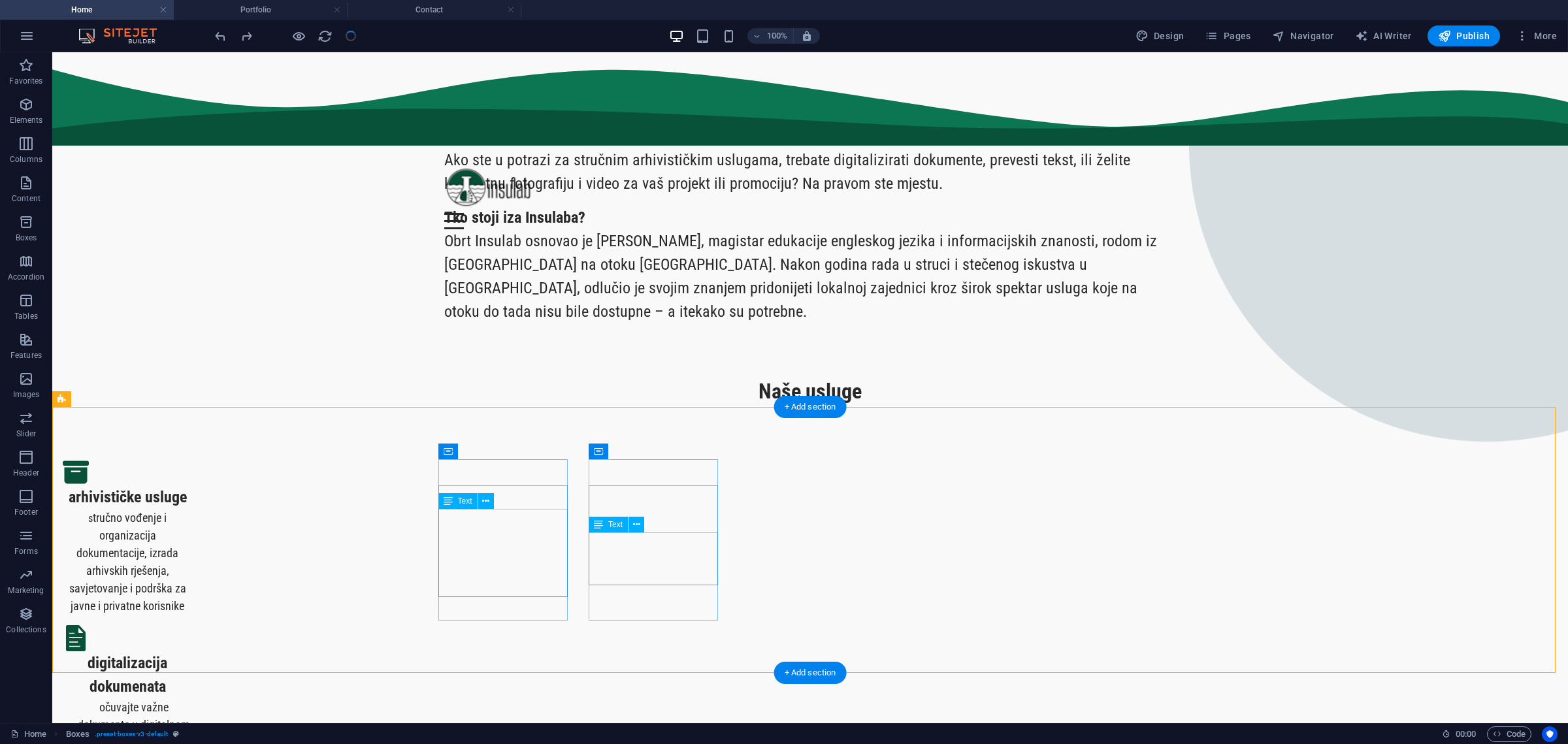
click at [192, 698] on div "očuvajte važne dokumente u digitalnom formatu" at bounding box center [127, 725] width 129 height 53
click at [192, 546] on div "s tručno vođenje i organizacija dokumentacije, izrada arhivskih rješenja, savje…" at bounding box center [127, 562] width 129 height 106
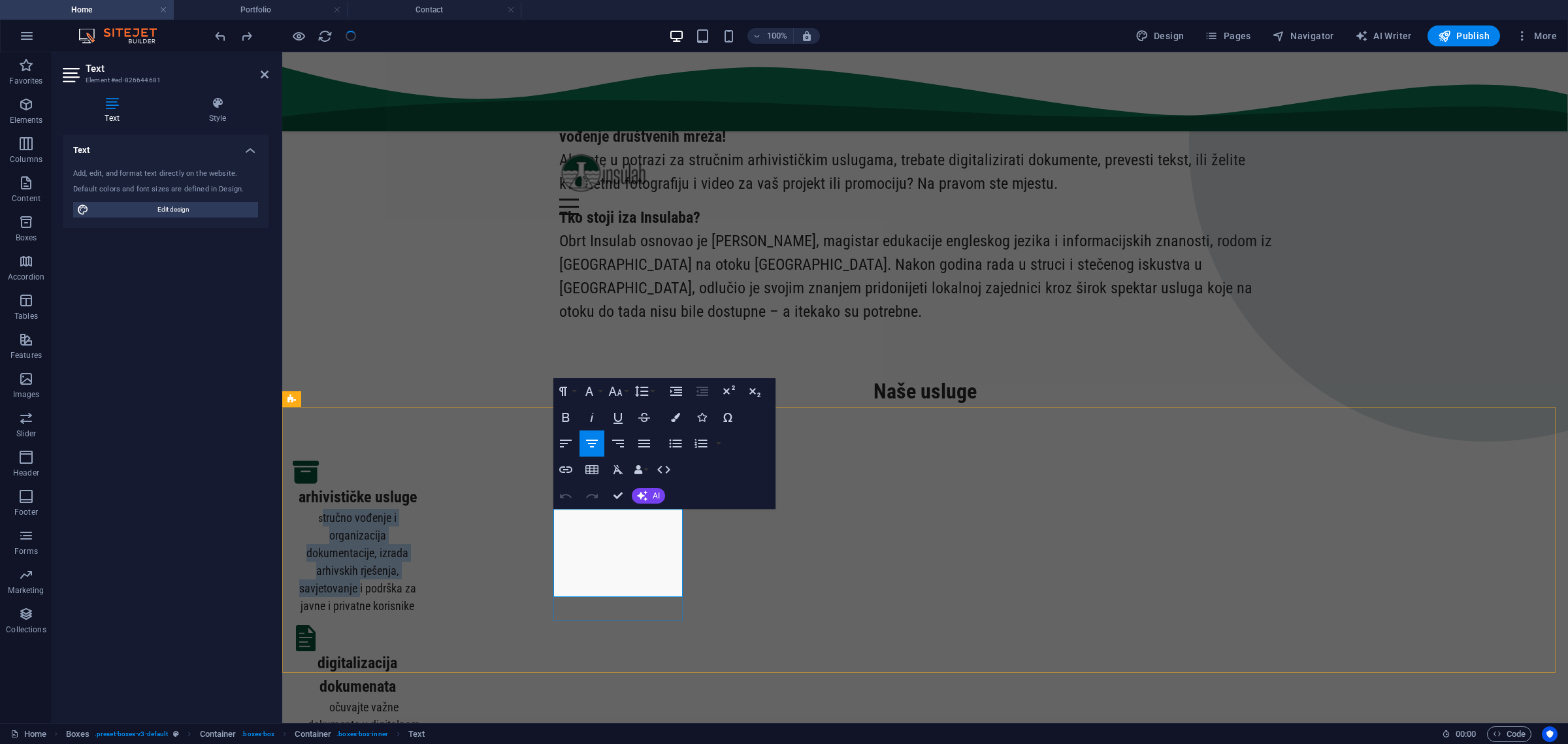
drag, startPoint x: 620, startPoint y: 563, endPoint x: 581, endPoint y: 510, distance: 65.8
click at [422, 510] on p "s tručno vođenje i organizacija dokumentacije, izrada arhivskih rješenja, savje…" at bounding box center [357, 562] width 129 height 106
click at [623, 388] on button "Font Size" at bounding box center [617, 391] width 24 height 26
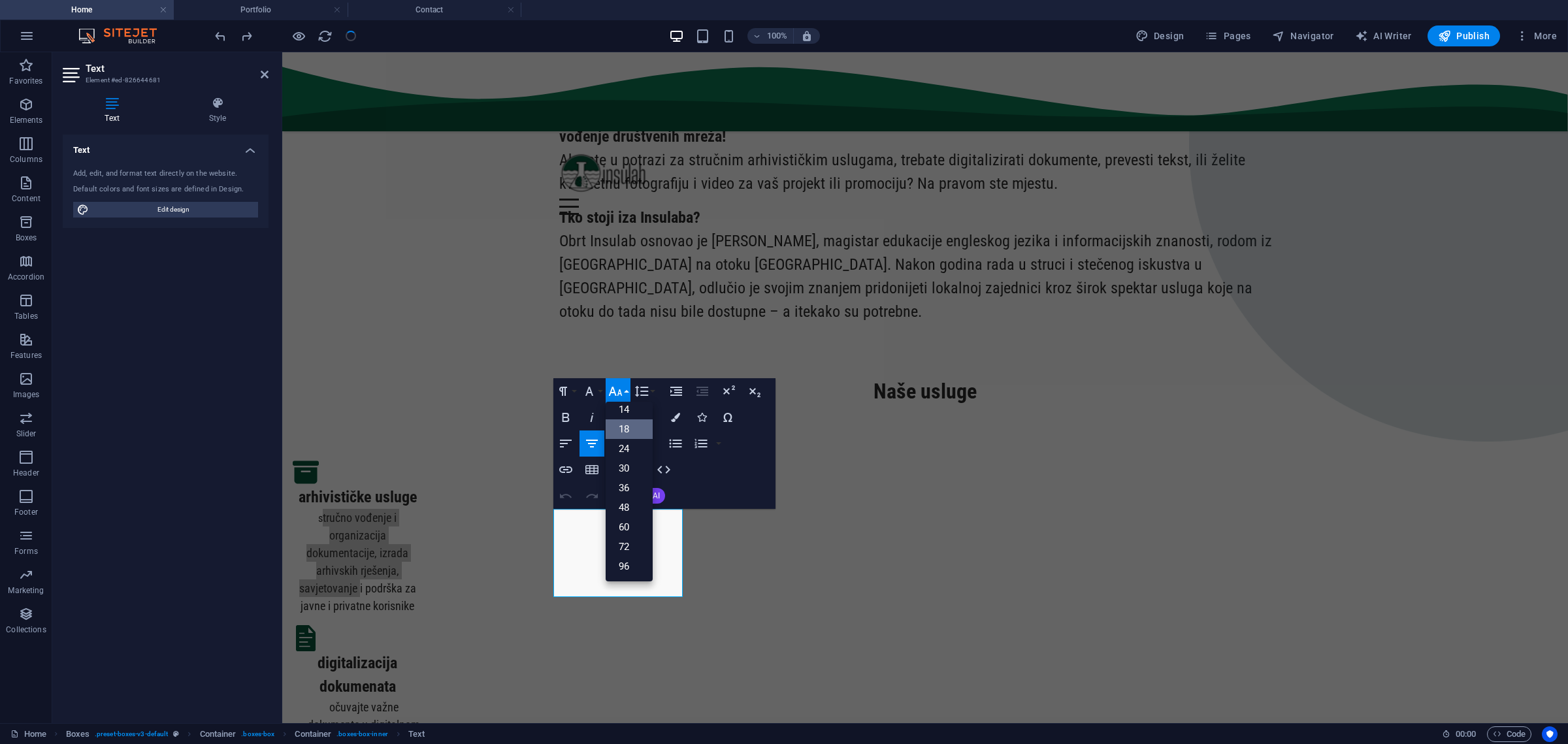
scroll to position [106, 0]
click at [627, 386] on button "Font Size" at bounding box center [617, 391] width 24 height 26
click at [598, 388] on button "Font Family" at bounding box center [591, 391] width 24 height 26
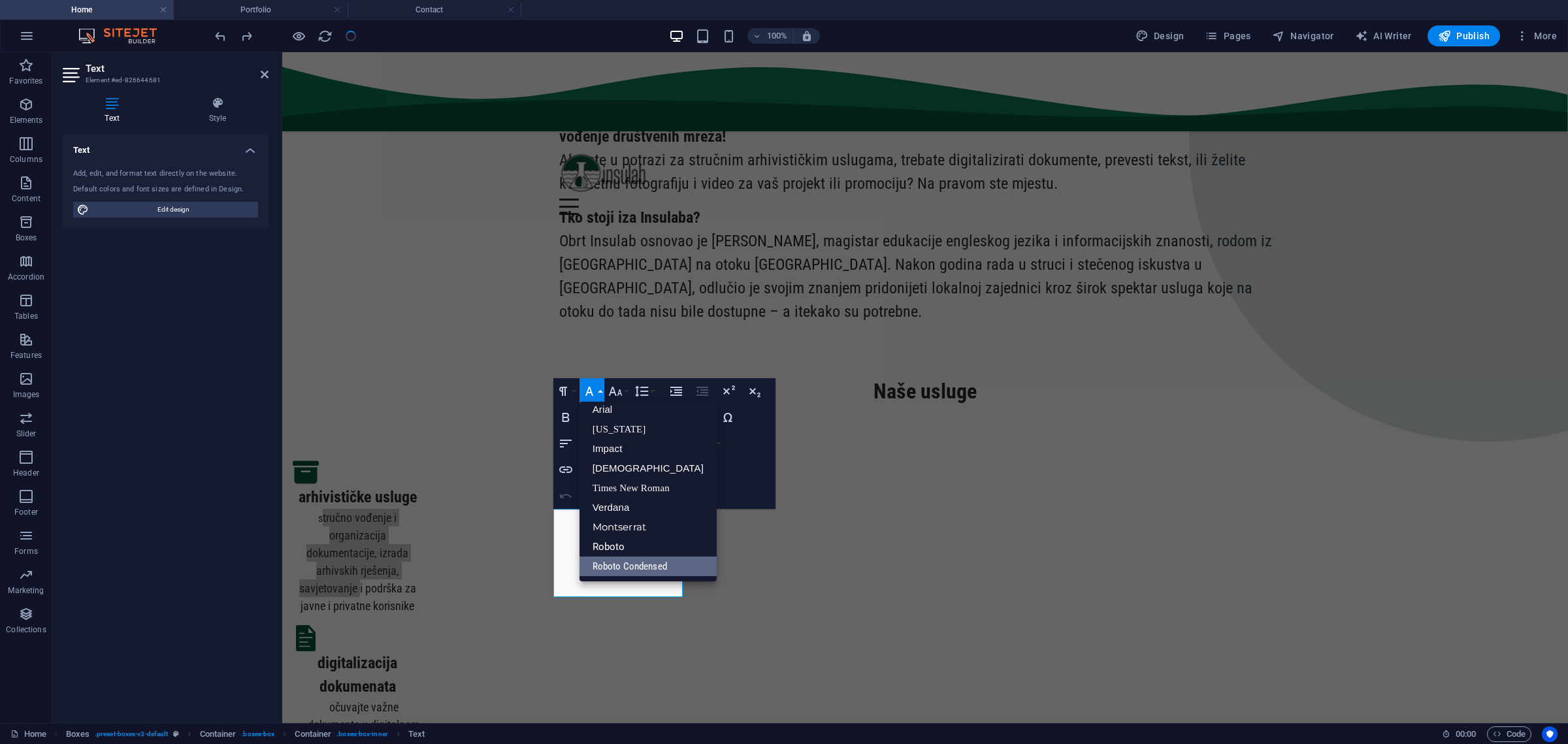
scroll to position [8, 0]
click at [598, 388] on button "Font Family" at bounding box center [591, 391] width 24 height 26
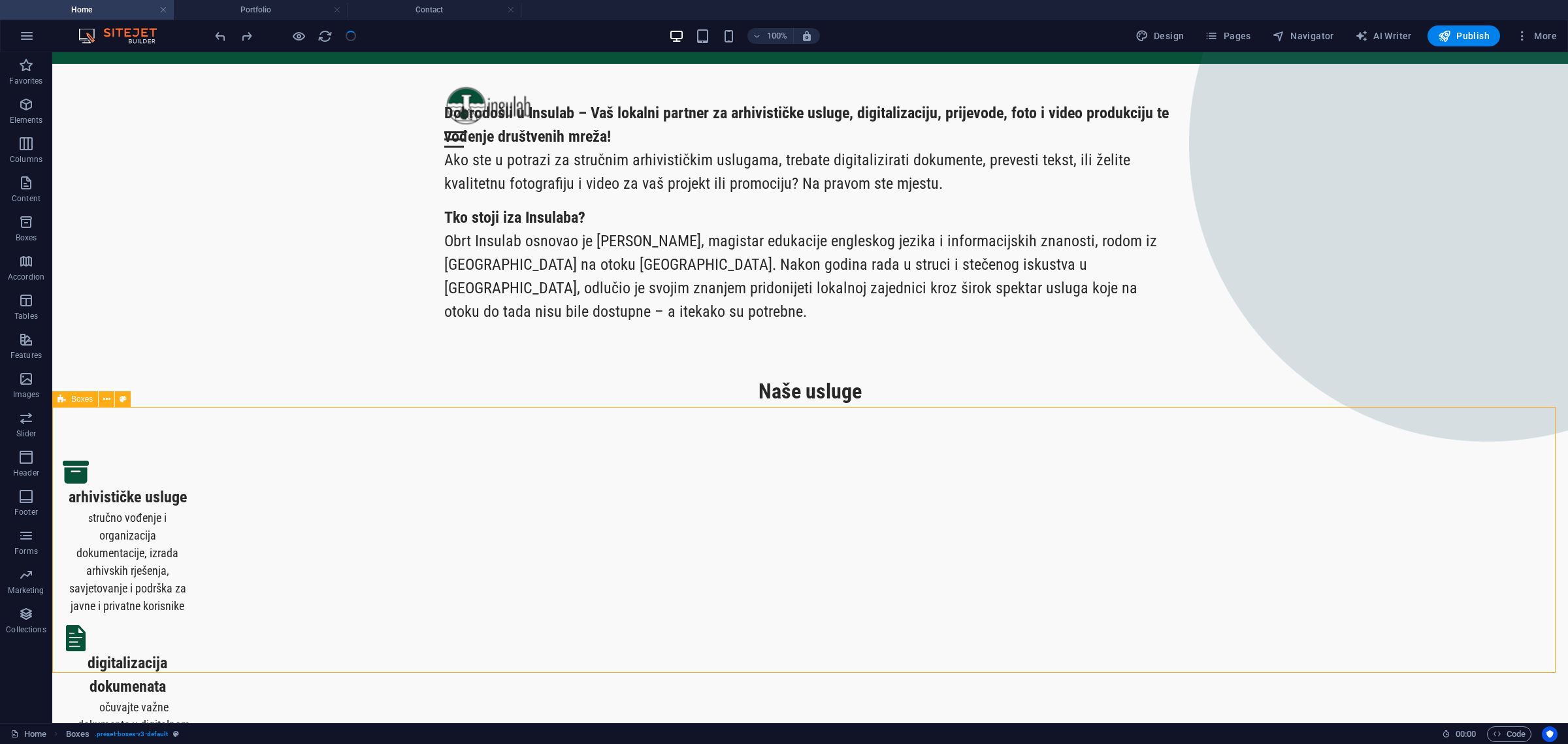
scroll to position [0, 0]
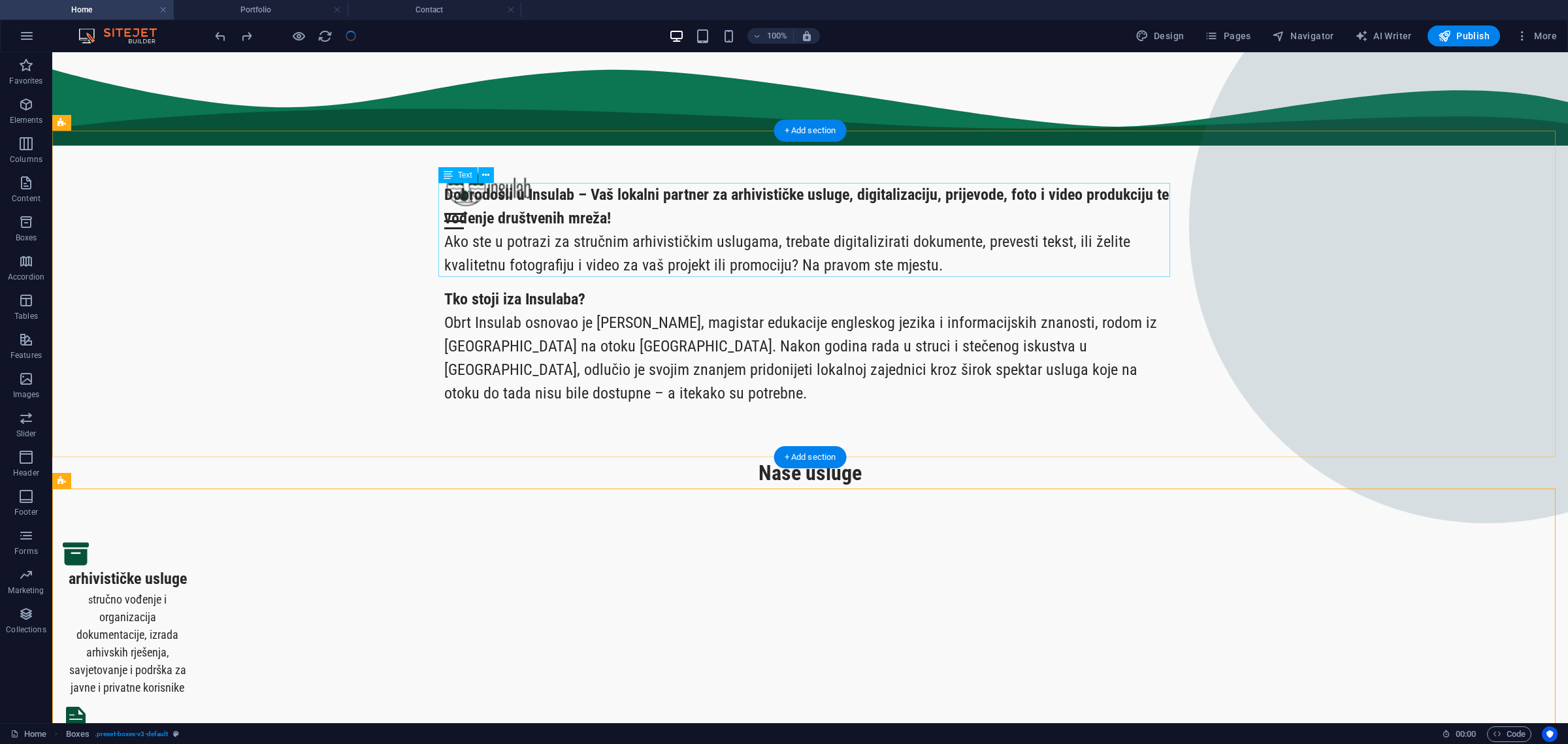
click at [681, 245] on div "Dobrodošli u Insulab – Vaš lokalni partner za arhivističke usluge, digitalizaci…" at bounding box center [810, 230] width 732 height 94
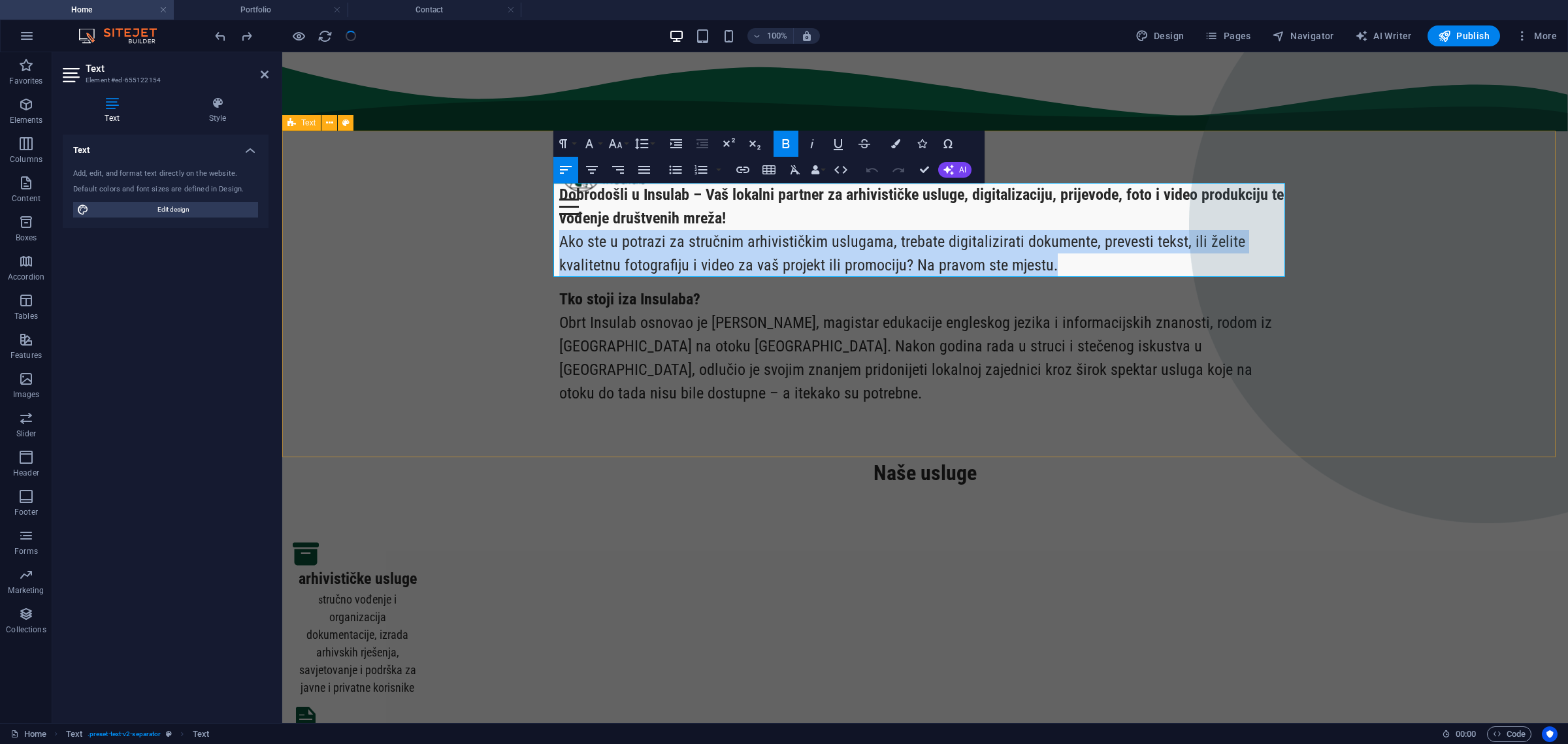
drag, startPoint x: 1053, startPoint y: 263, endPoint x: 550, endPoint y: 238, distance: 503.6
click at [550, 238] on div "Dobrodošli u Insulab – Vaš lokalni partner za arhivističke usluge, digitalizaci…" at bounding box center [925, 294] width 1286 height 327
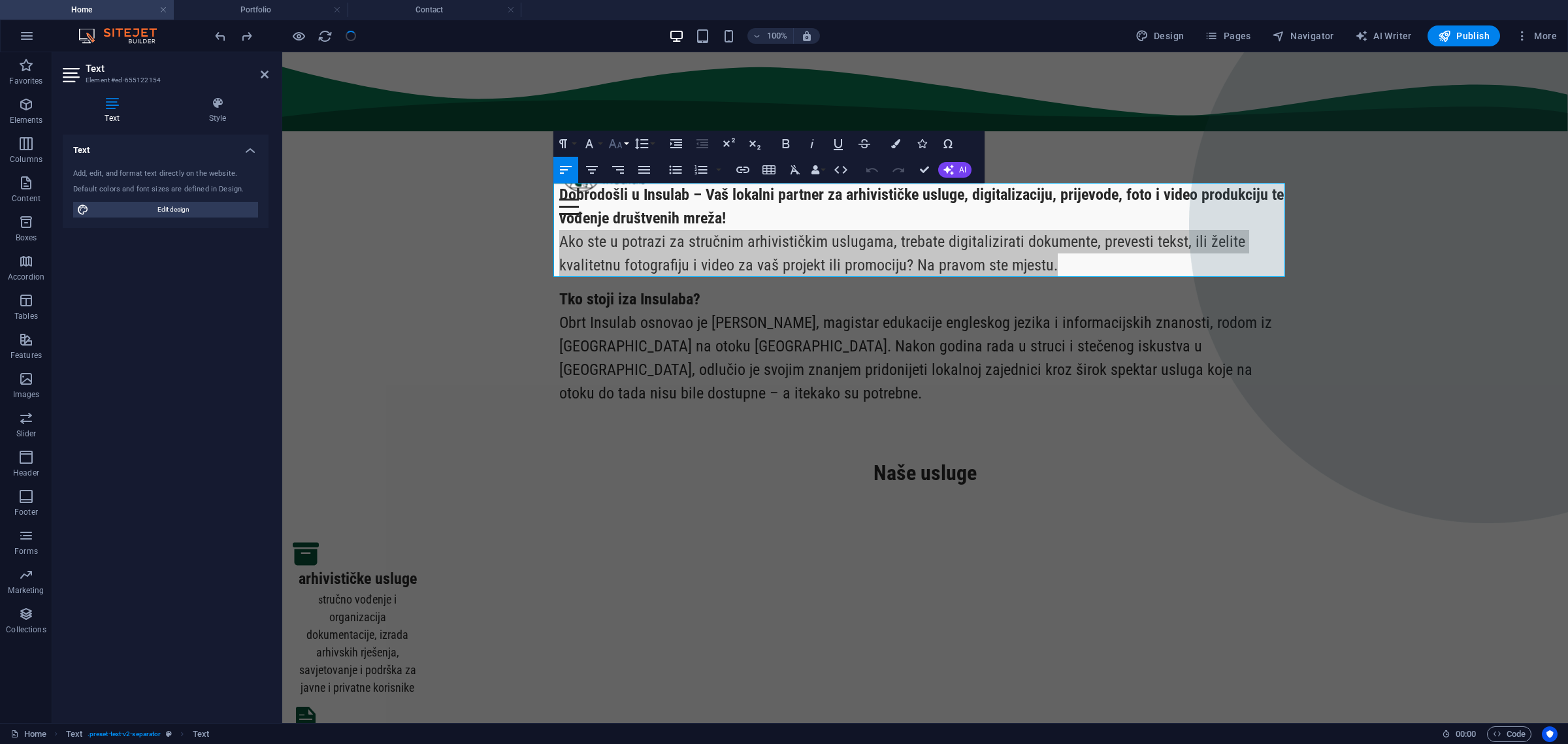
click at [620, 143] on icon "button" at bounding box center [615, 144] width 14 height 9
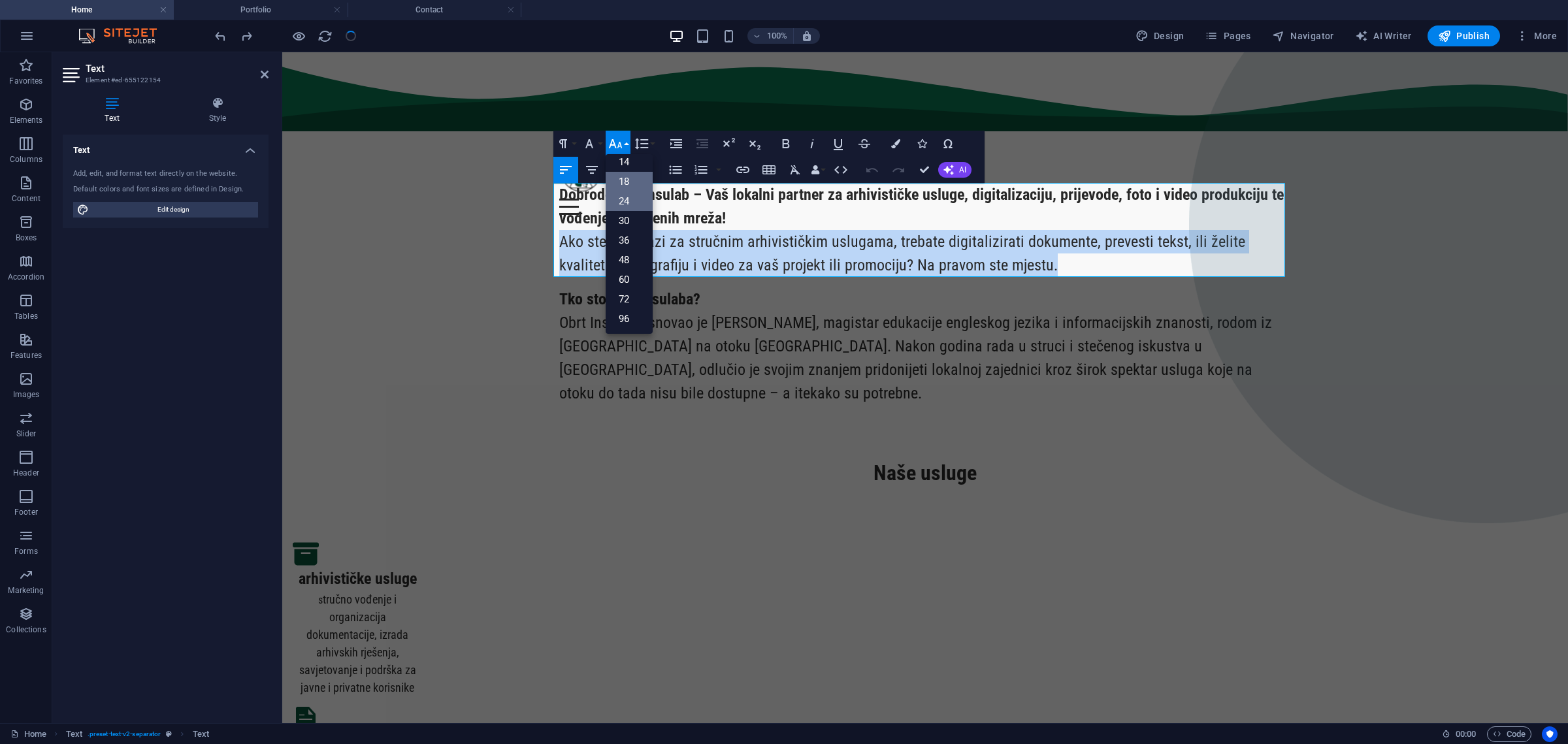
click at [636, 183] on link "18" at bounding box center [629, 181] width 47 height 19
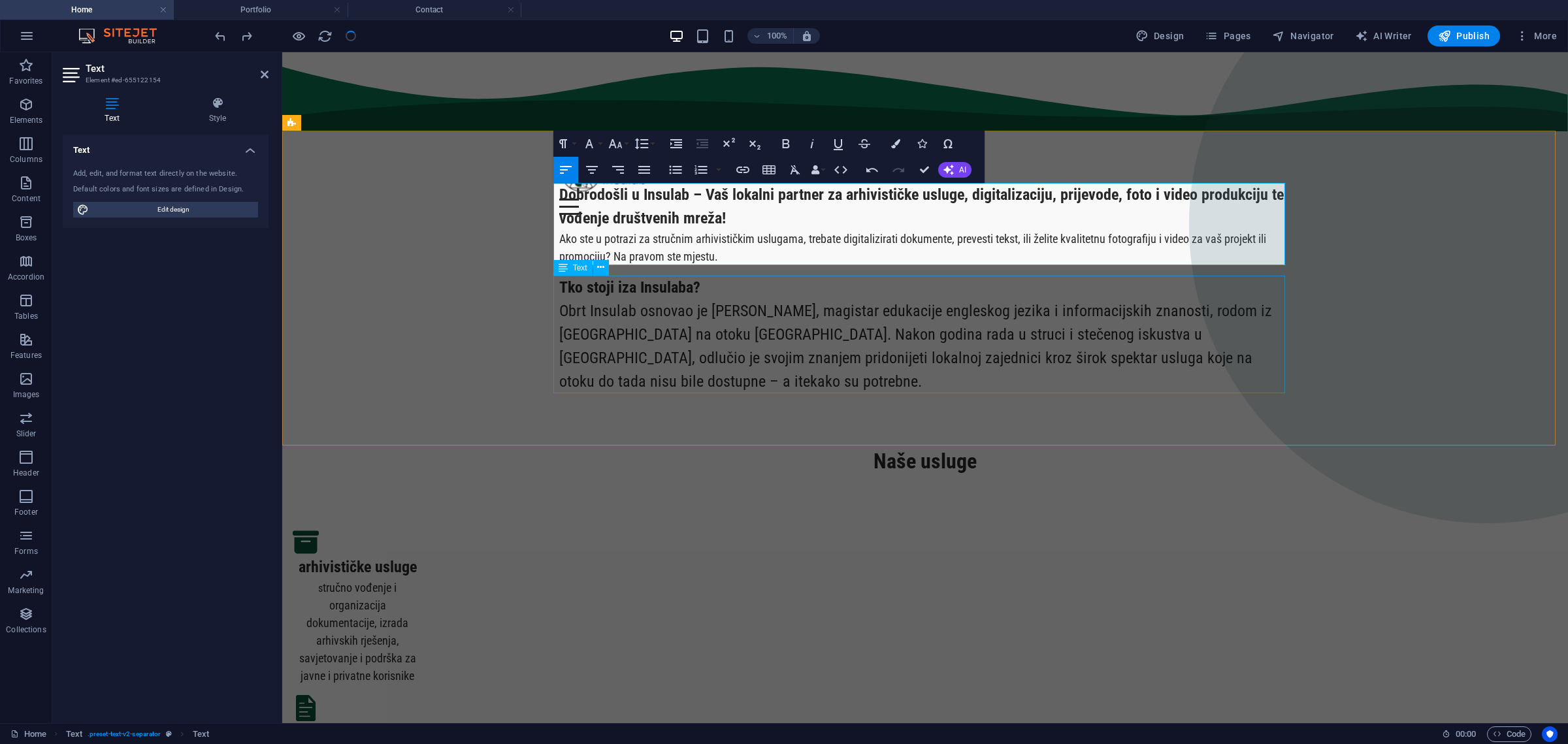
click at [621, 347] on div "Tko stoji iza Insulaba? Obrt Insulab osnovao je Valentino Jakšić, magistar eduk…" at bounding box center [925, 334] width 732 height 117
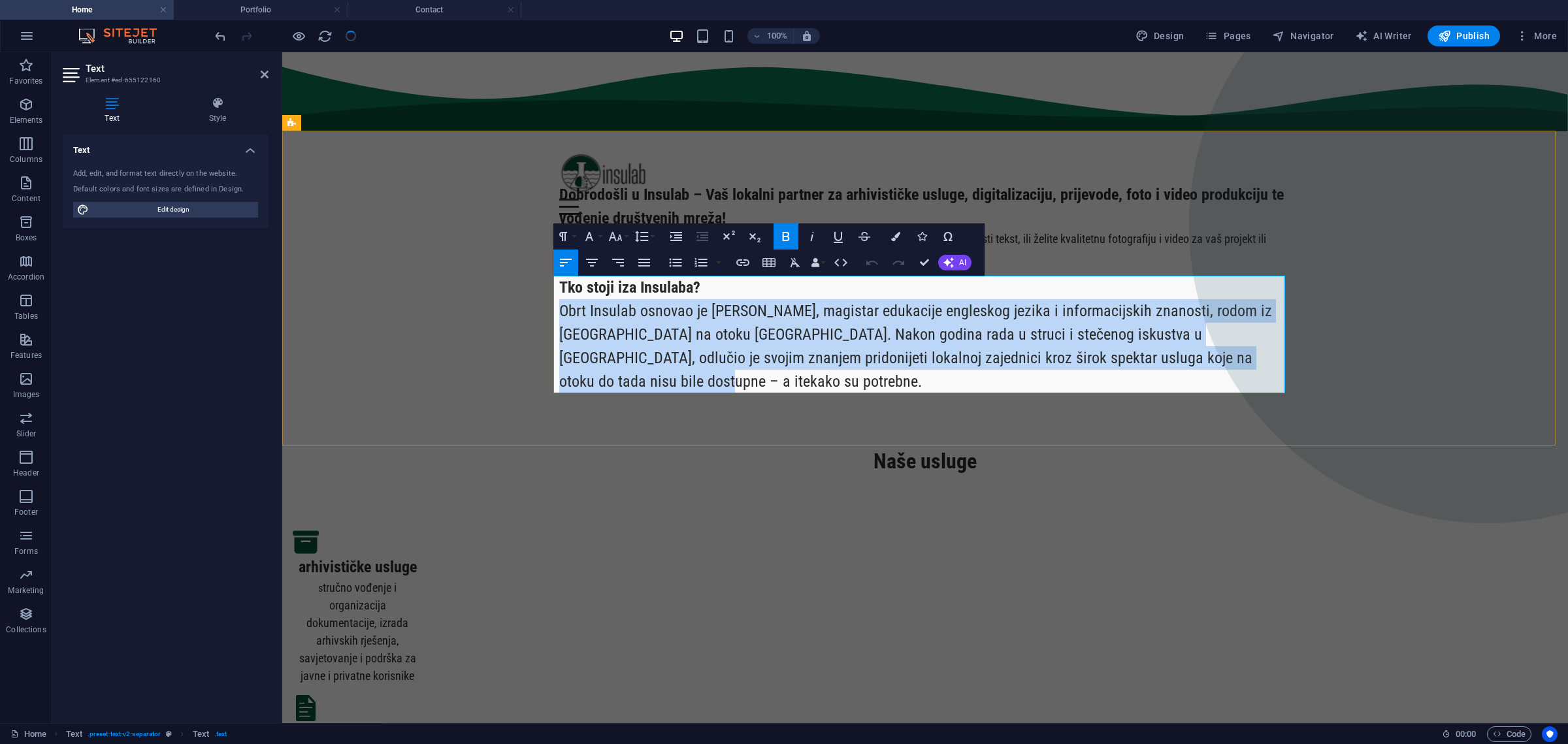
drag, startPoint x: 617, startPoint y: 386, endPoint x: 556, endPoint y: 315, distance: 93.6
click at [559, 315] on p "Obrt Insulab osnovao je [PERSON_NAME], magistar edukacije engleskog jezika i in…" at bounding box center [925, 345] width 732 height 94
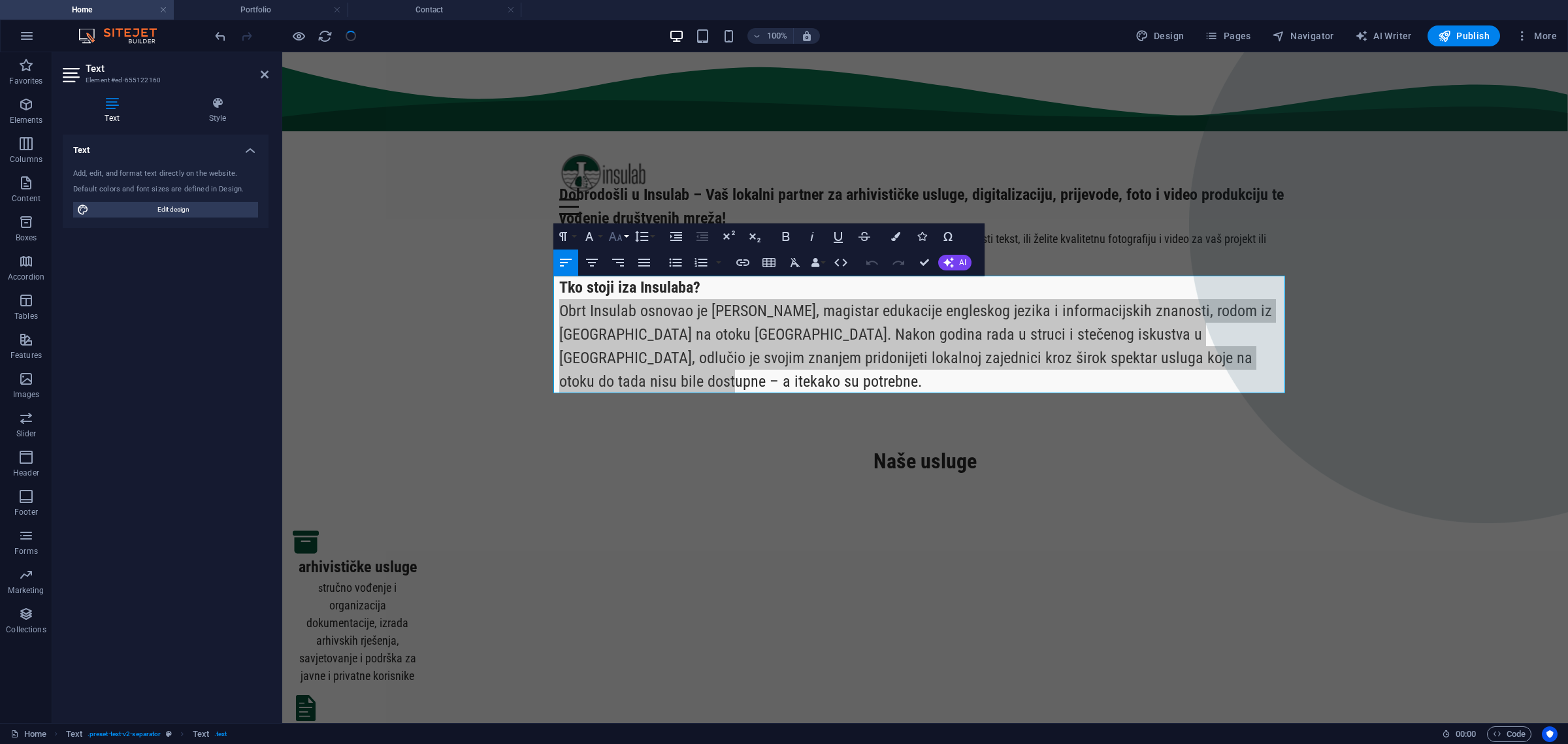
click at [622, 236] on icon "button" at bounding box center [616, 236] width 16 height 16
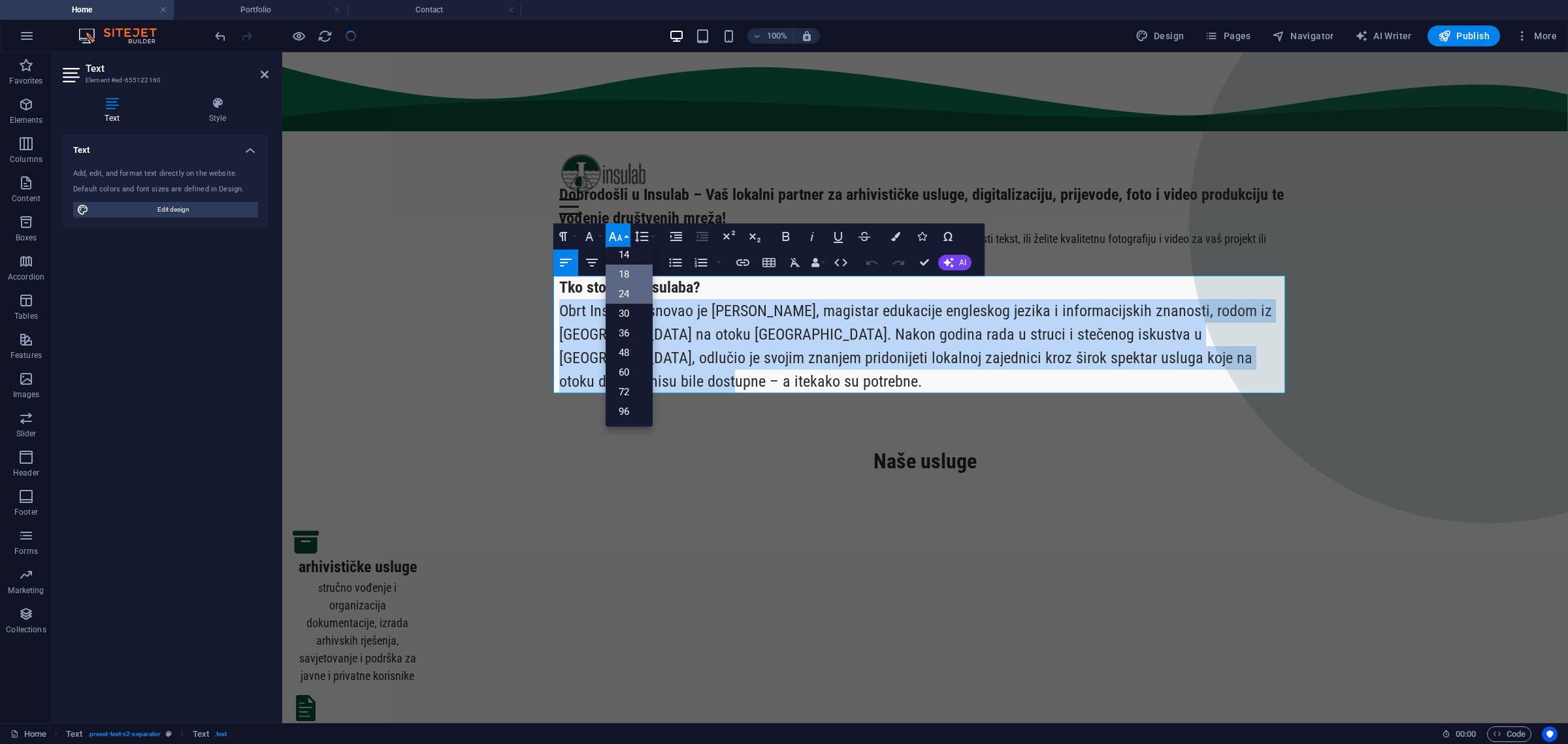
click at [631, 269] on link "18" at bounding box center [629, 274] width 47 height 19
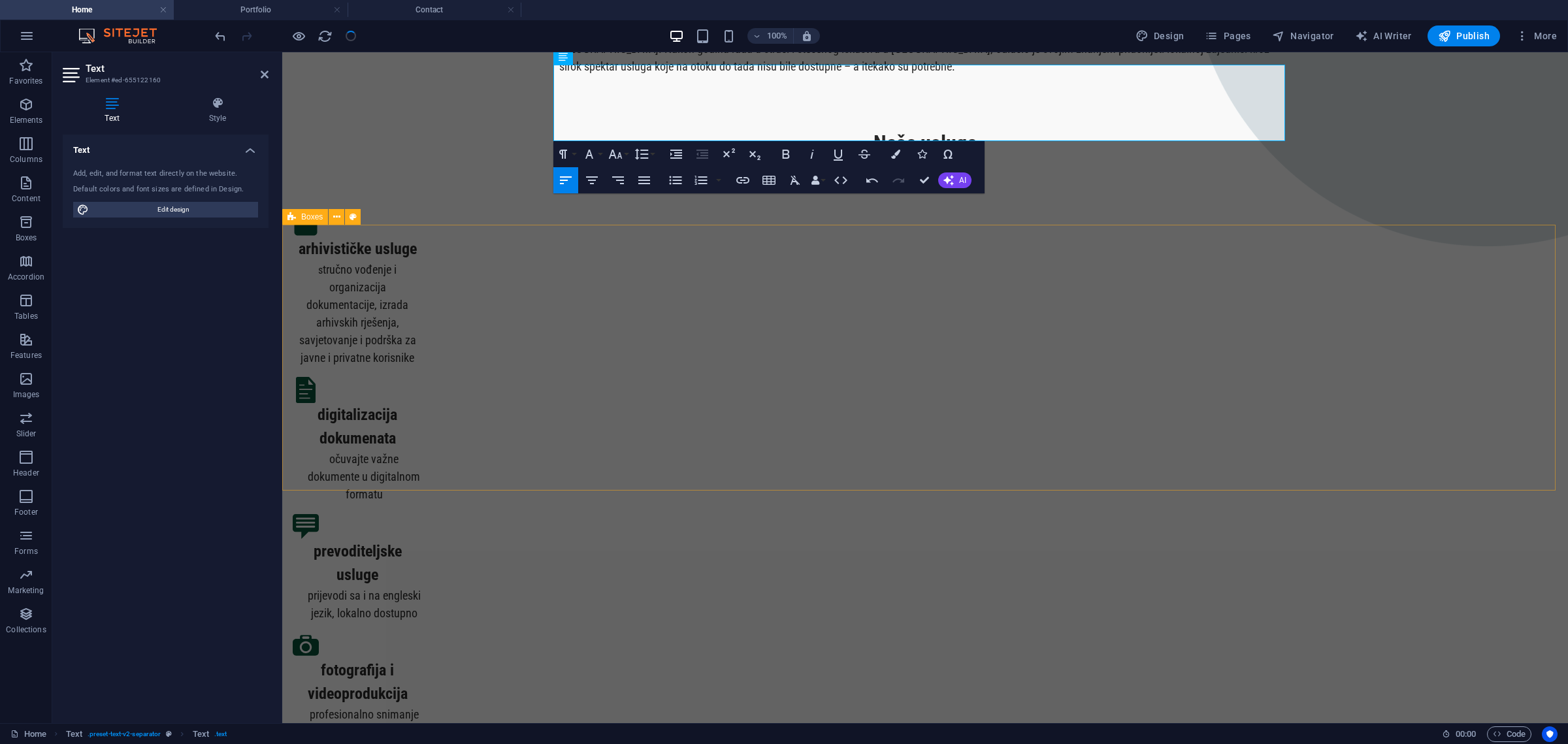
scroll to position [409, 0]
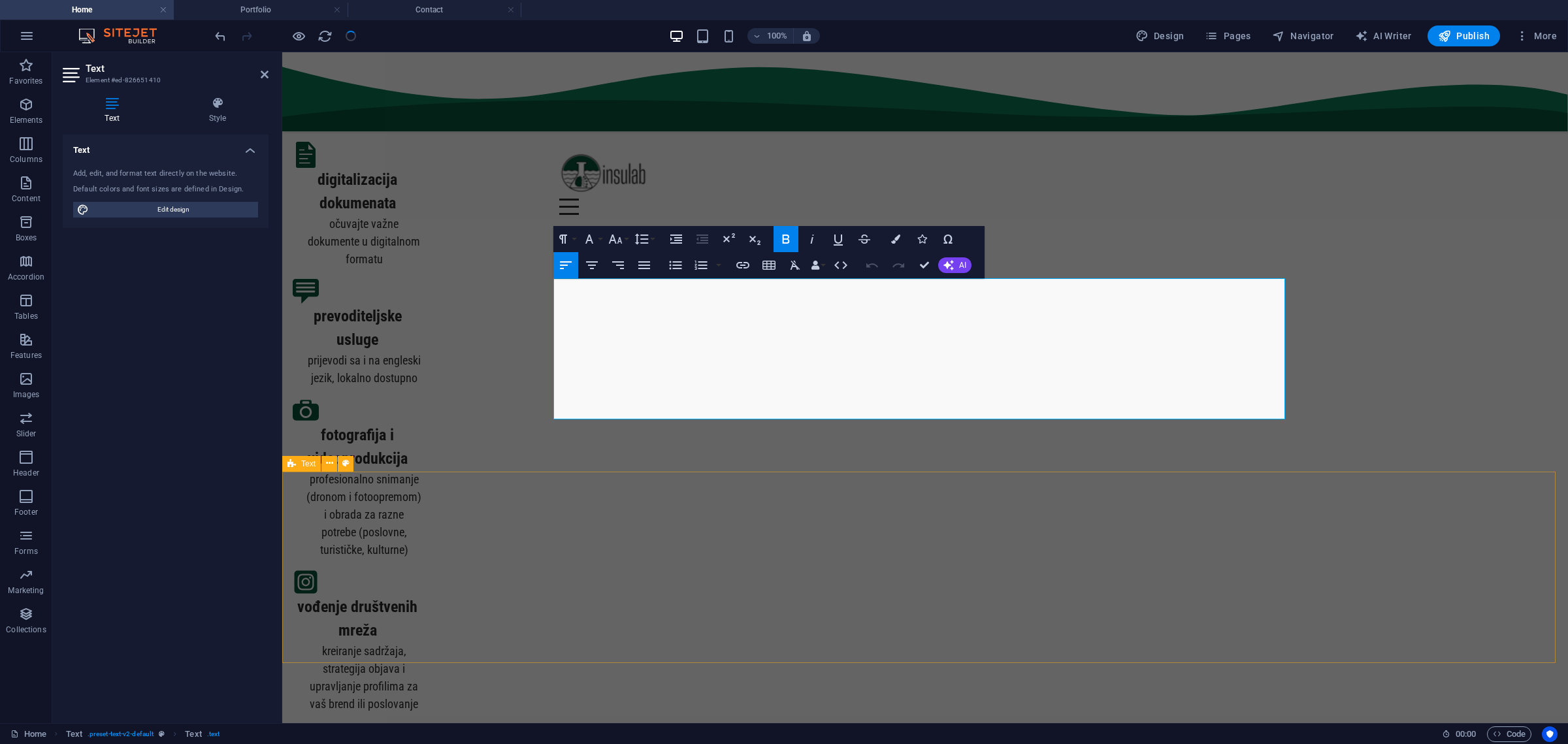
scroll to position [530, 0]
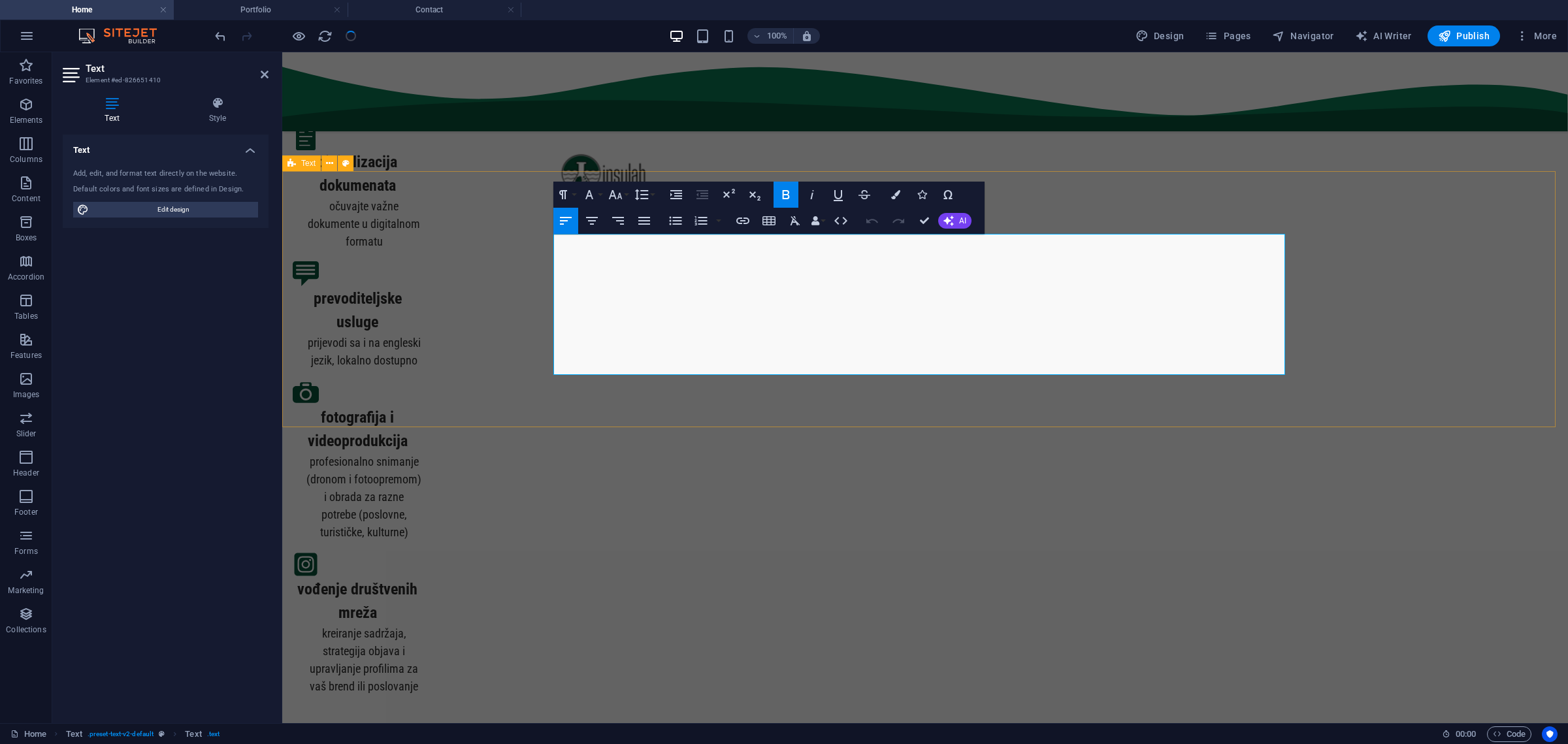
drag, startPoint x: 1005, startPoint y: 356, endPoint x: 549, endPoint y: 270, distance: 464.0
click at [621, 193] on icon "button" at bounding box center [616, 194] width 16 height 16
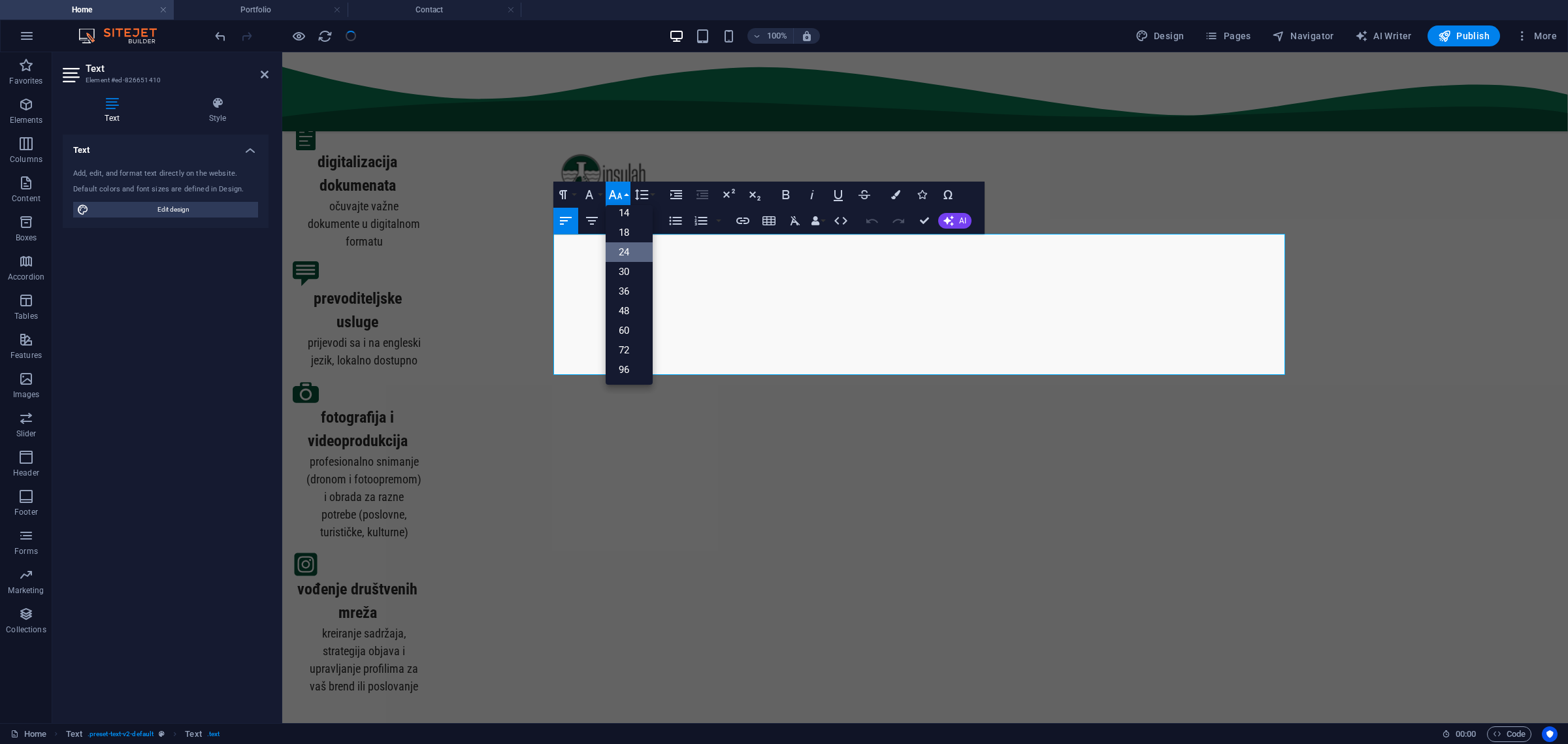
scroll to position [106, 0]
click at [622, 231] on link "18" at bounding box center [629, 232] width 47 height 19
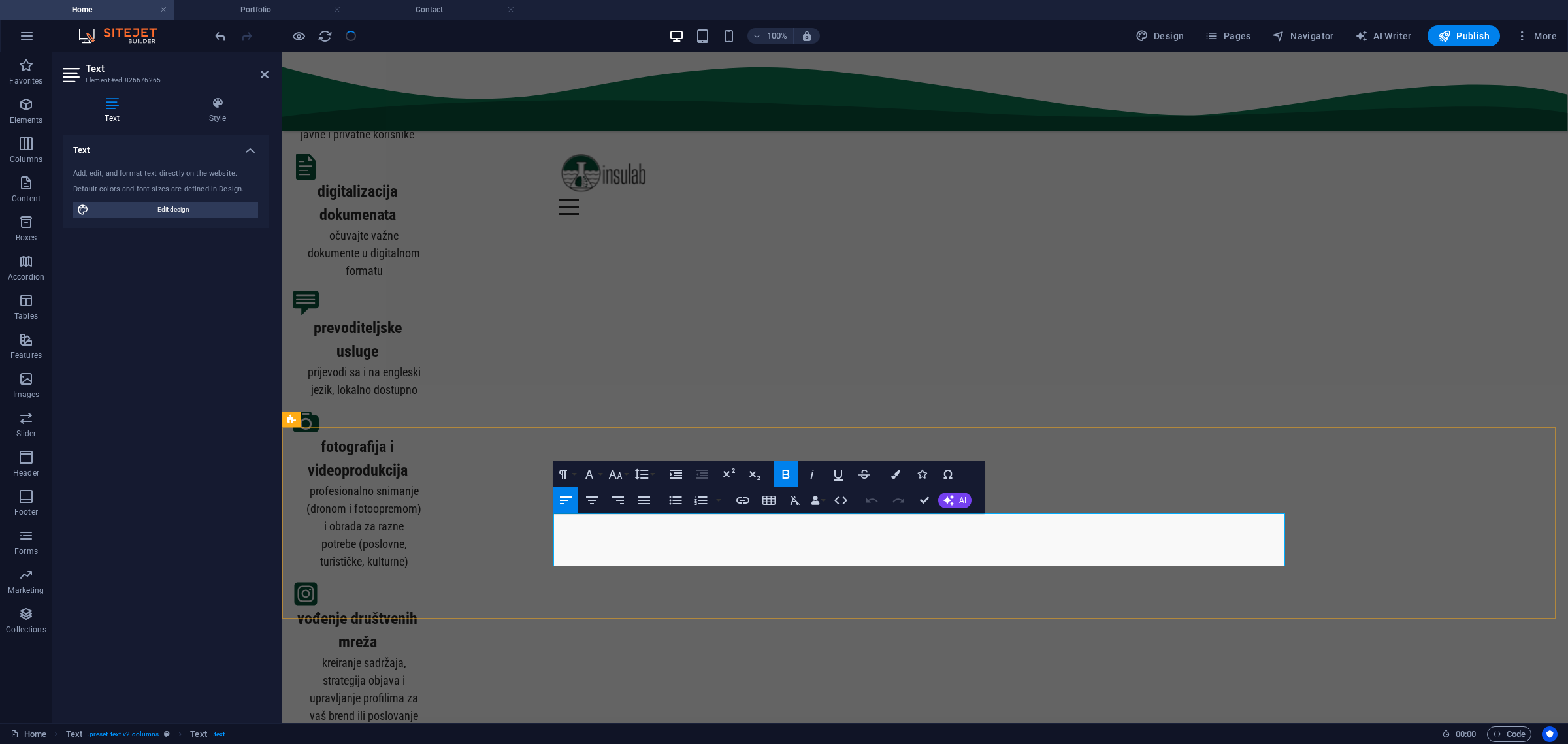
drag, startPoint x: 686, startPoint y: 551, endPoint x: 645, endPoint y: 526, distance: 48.0
click at [621, 478] on icon "button" at bounding box center [615, 474] width 14 height 9
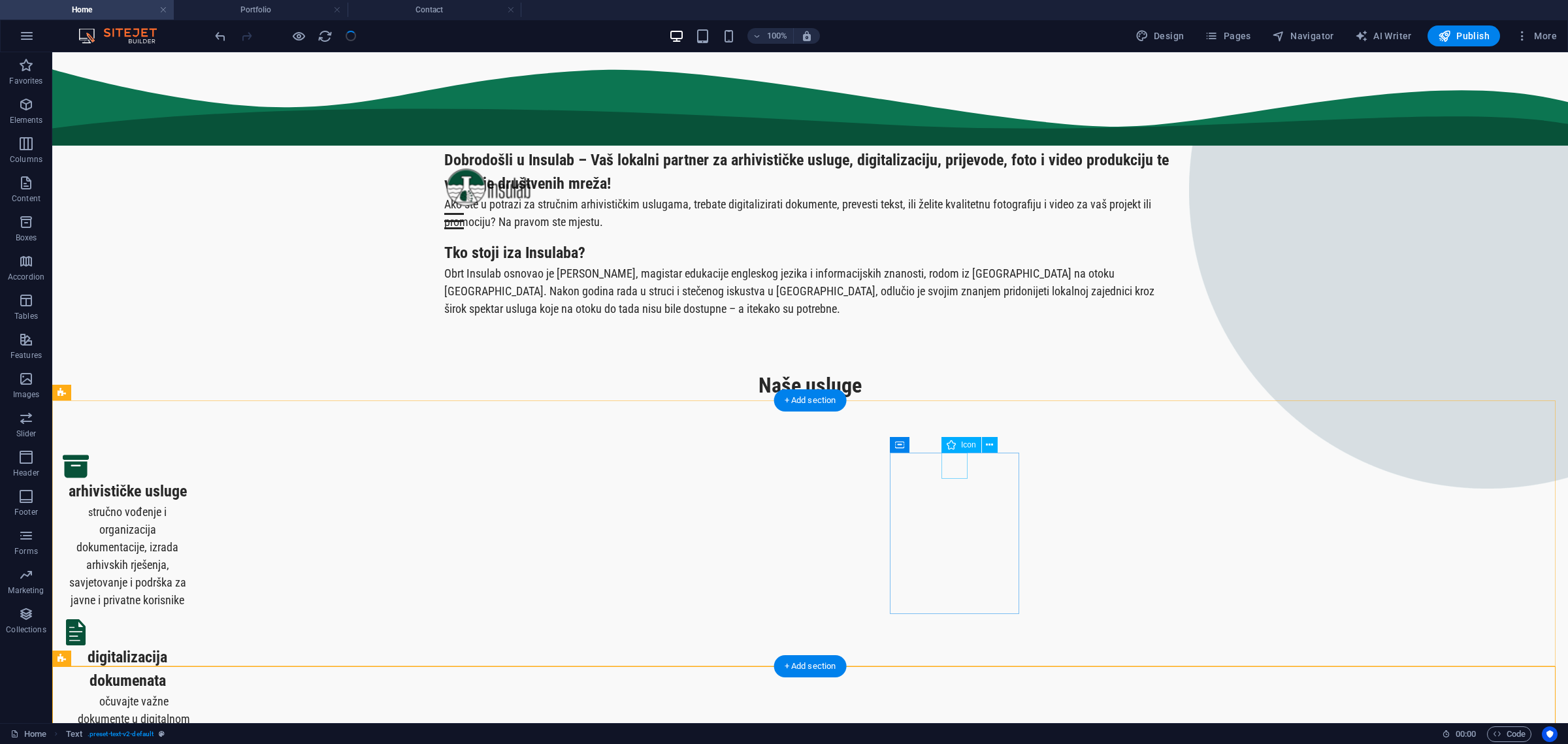
scroll to position [0, 0]
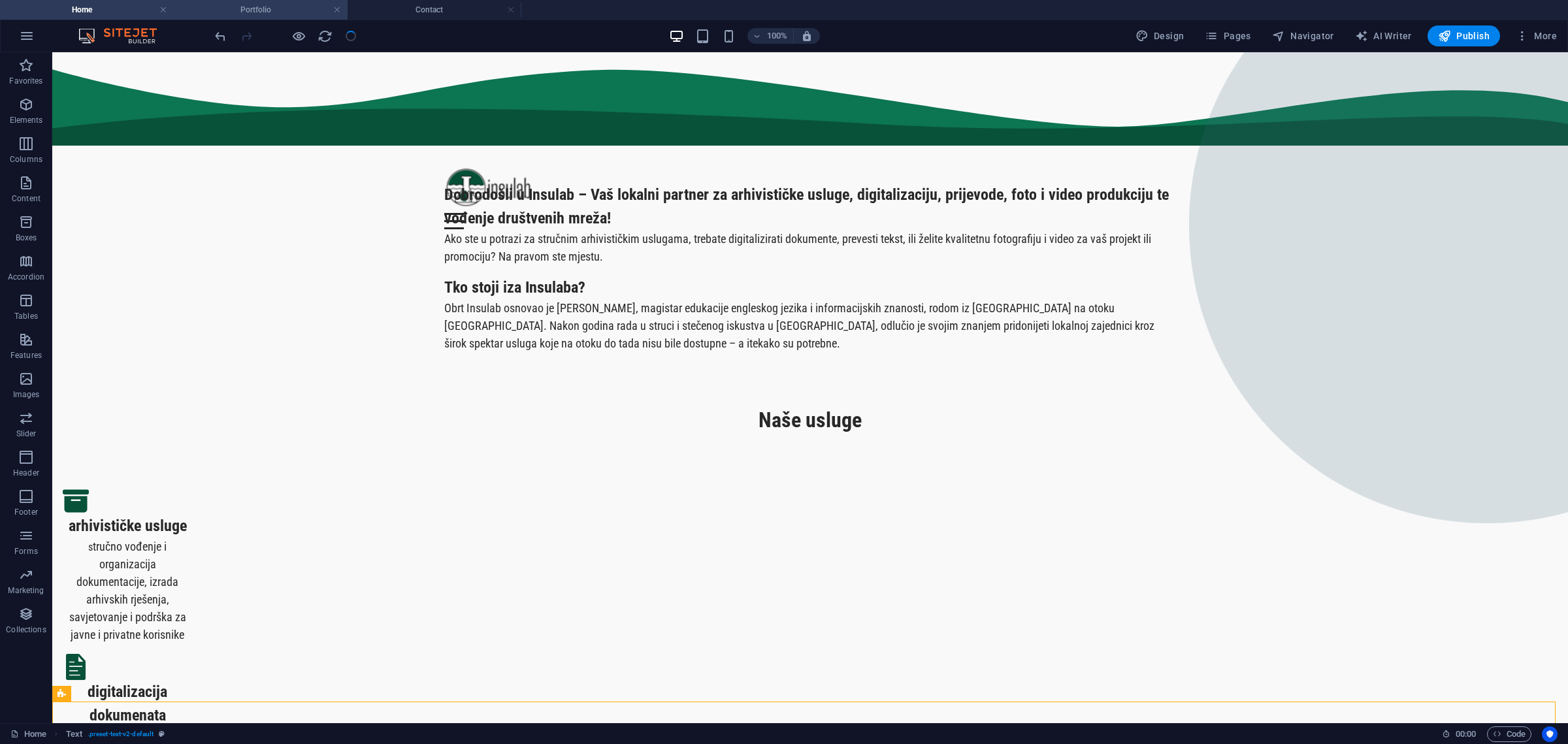
click at [264, 10] on h4 "Portfolio" at bounding box center [261, 9] width 174 height 14
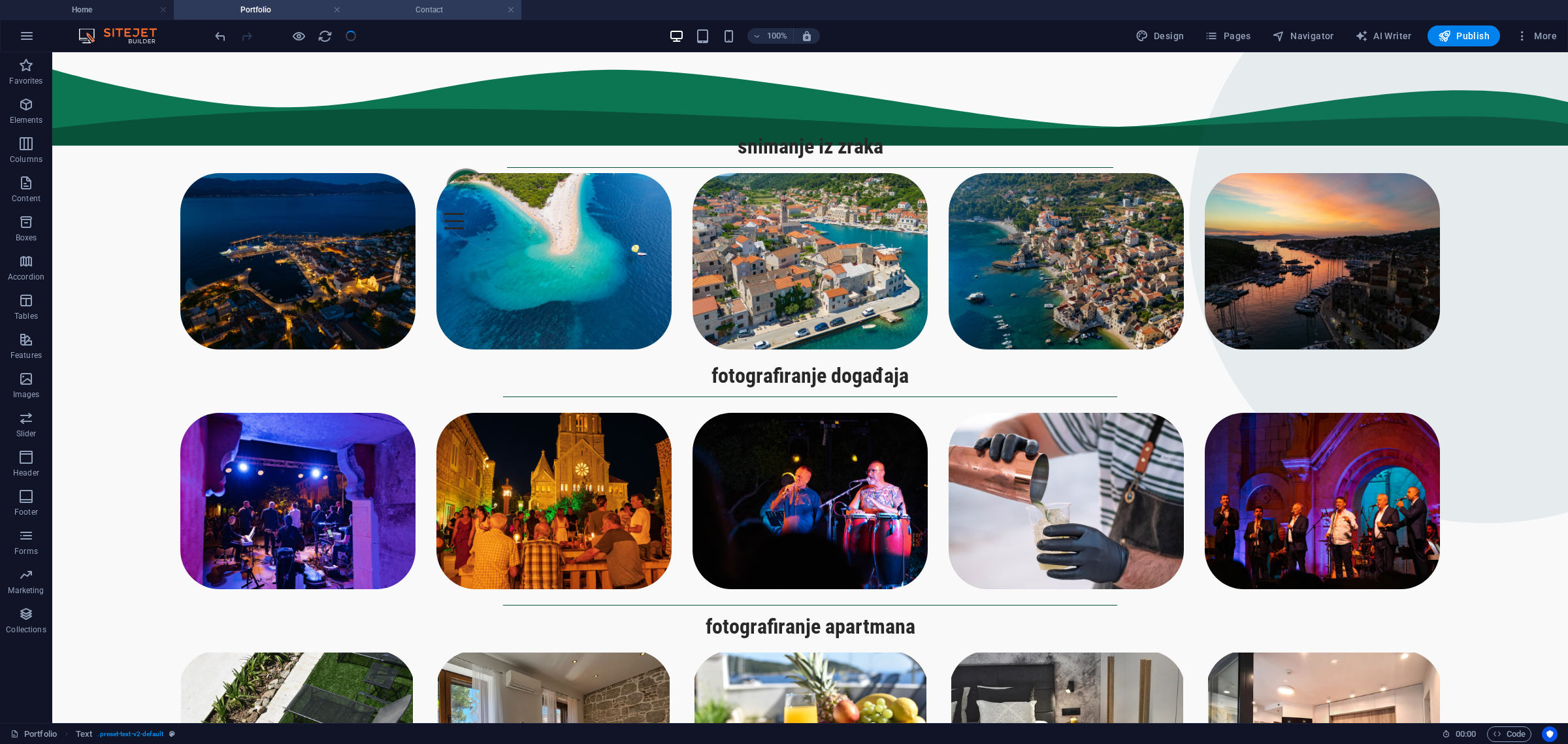
scroll to position [1134, 0]
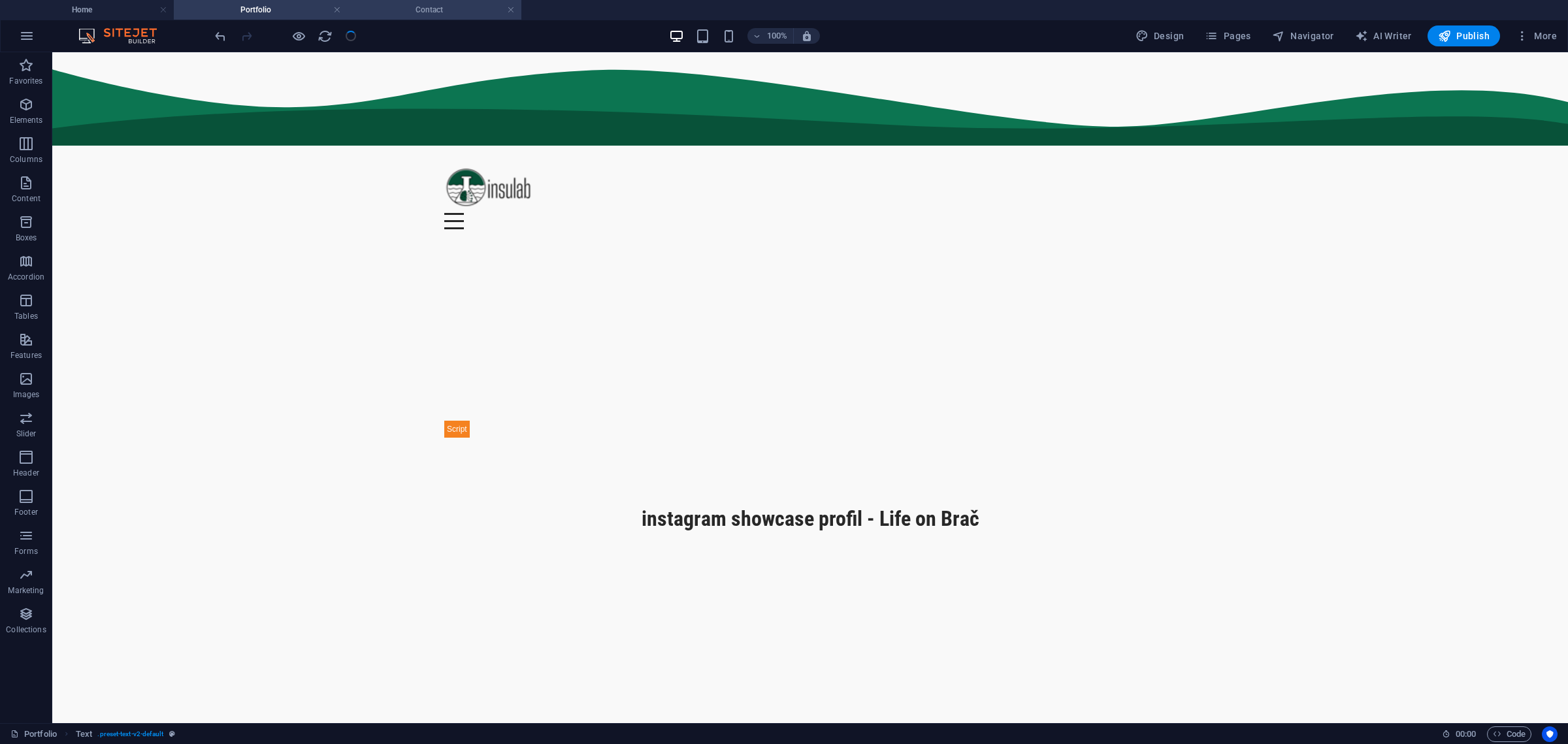
click at [409, 10] on h4 "Contact" at bounding box center [435, 9] width 174 height 14
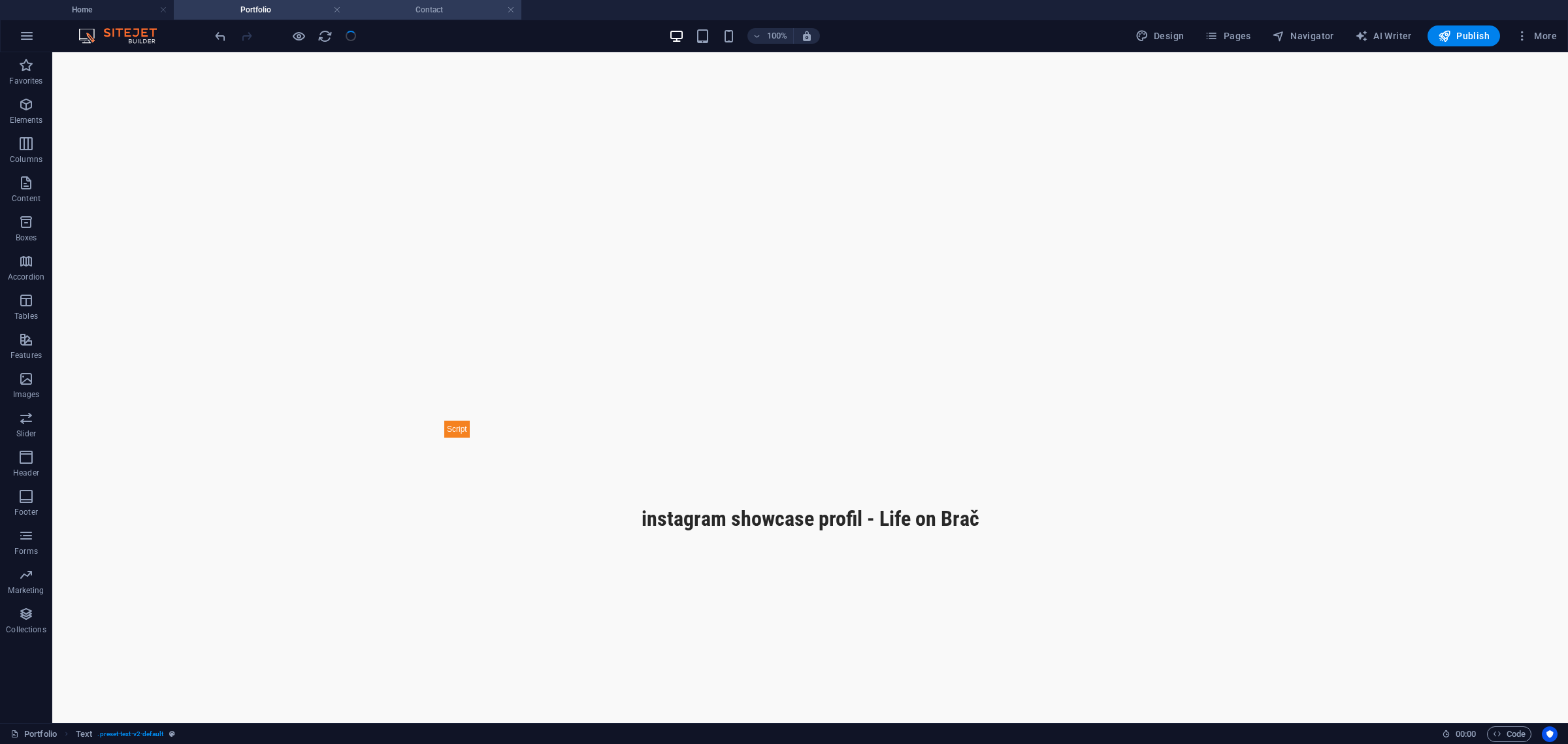
scroll to position [0, 0]
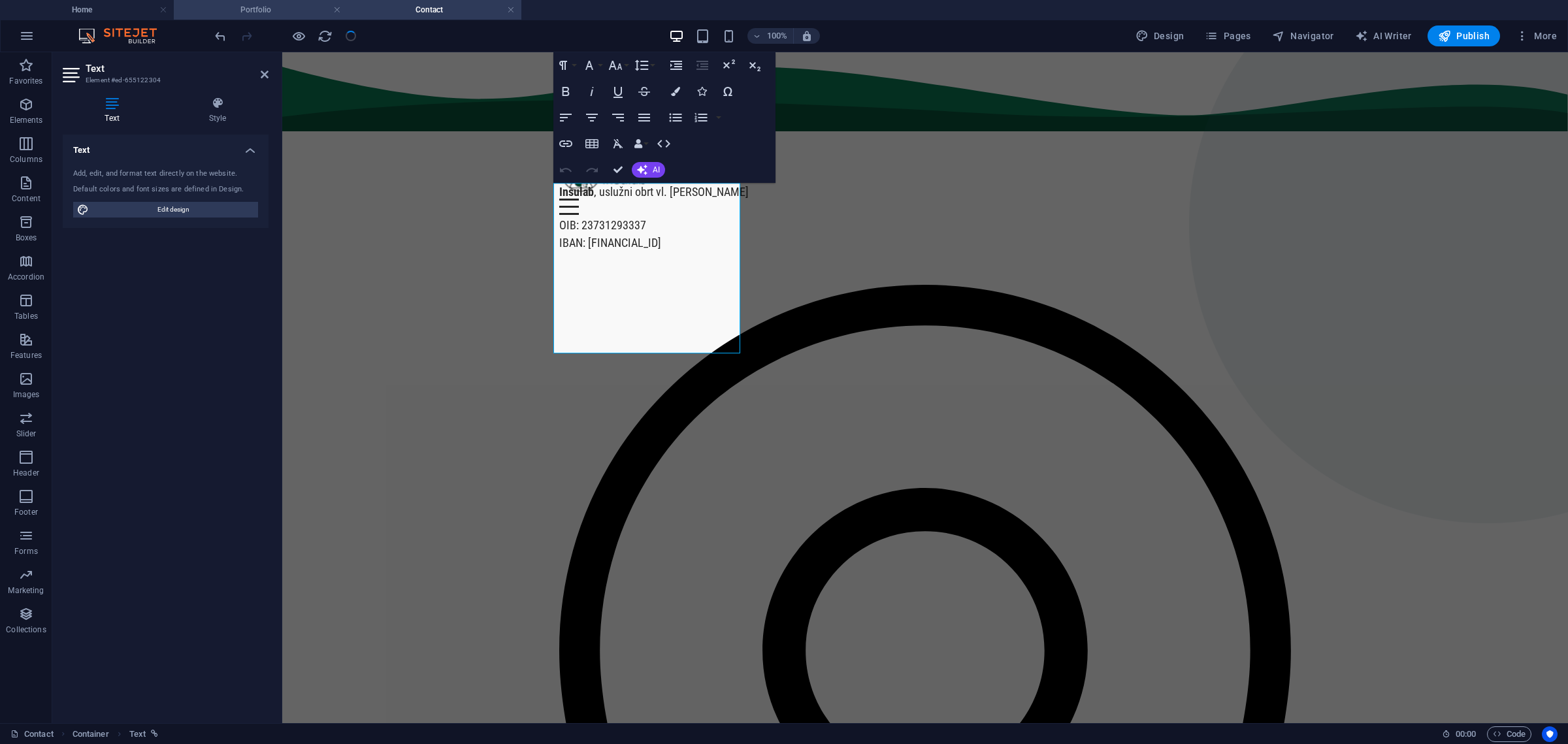
click at [260, 12] on h4 "Portfolio" at bounding box center [261, 9] width 174 height 14
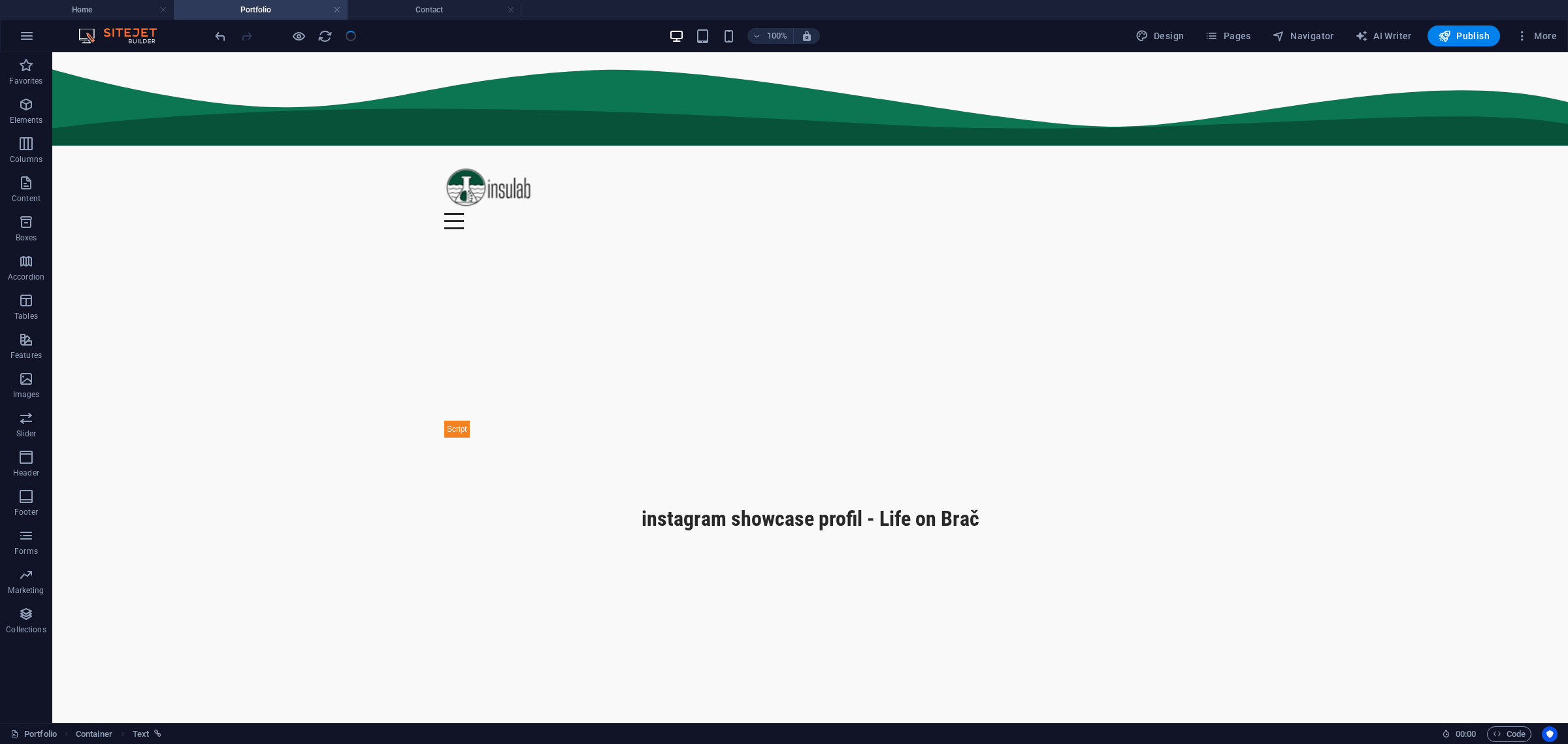
click at [351, 36] on div at bounding box center [285, 35] width 146 height 21
click at [134, 16] on h4 "Home" at bounding box center [87, 9] width 174 height 14
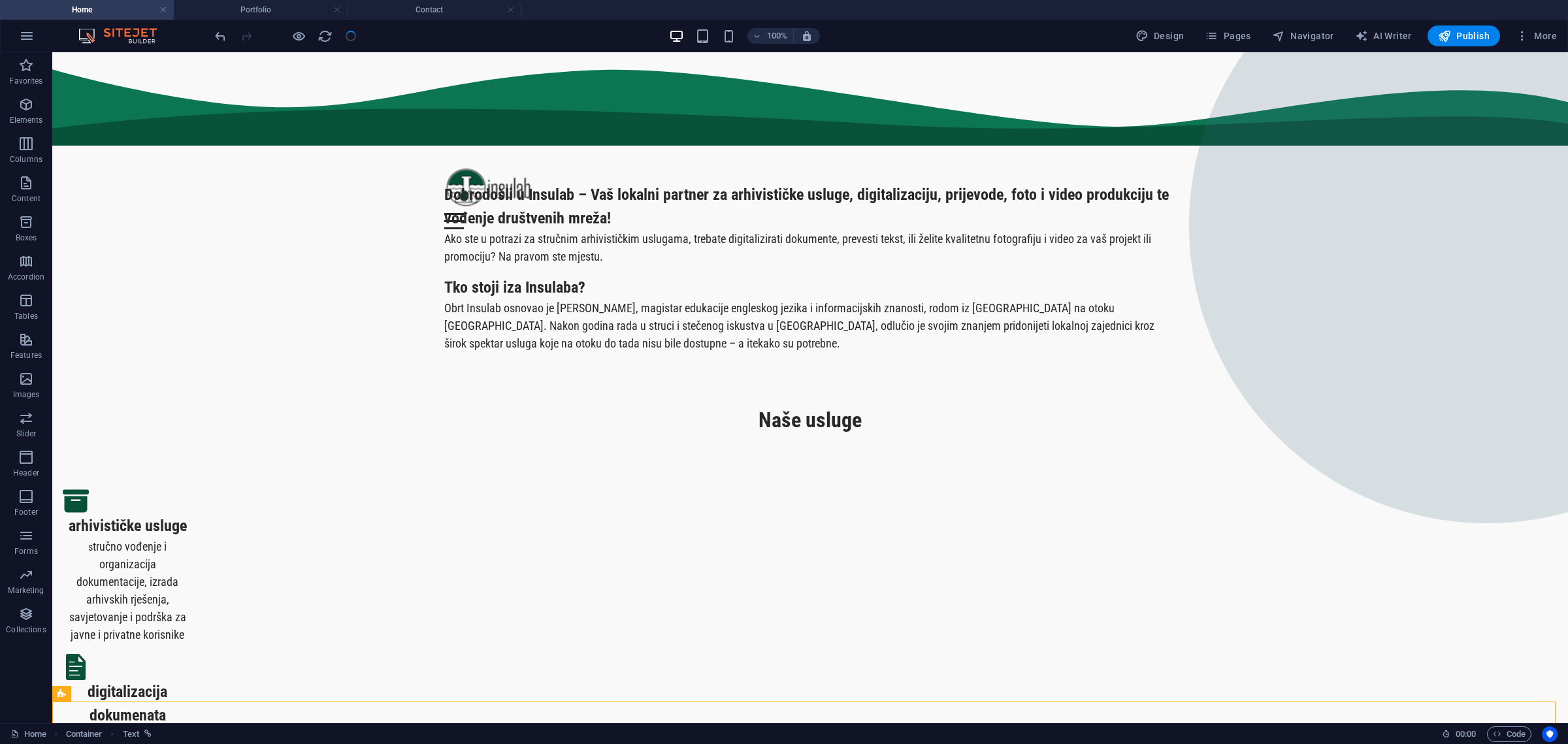
scroll to position [0, 0]
click at [325, 38] on icon "reload" at bounding box center [325, 36] width 15 height 15
click at [280, 12] on h4 "Portfolio" at bounding box center [261, 9] width 174 height 14
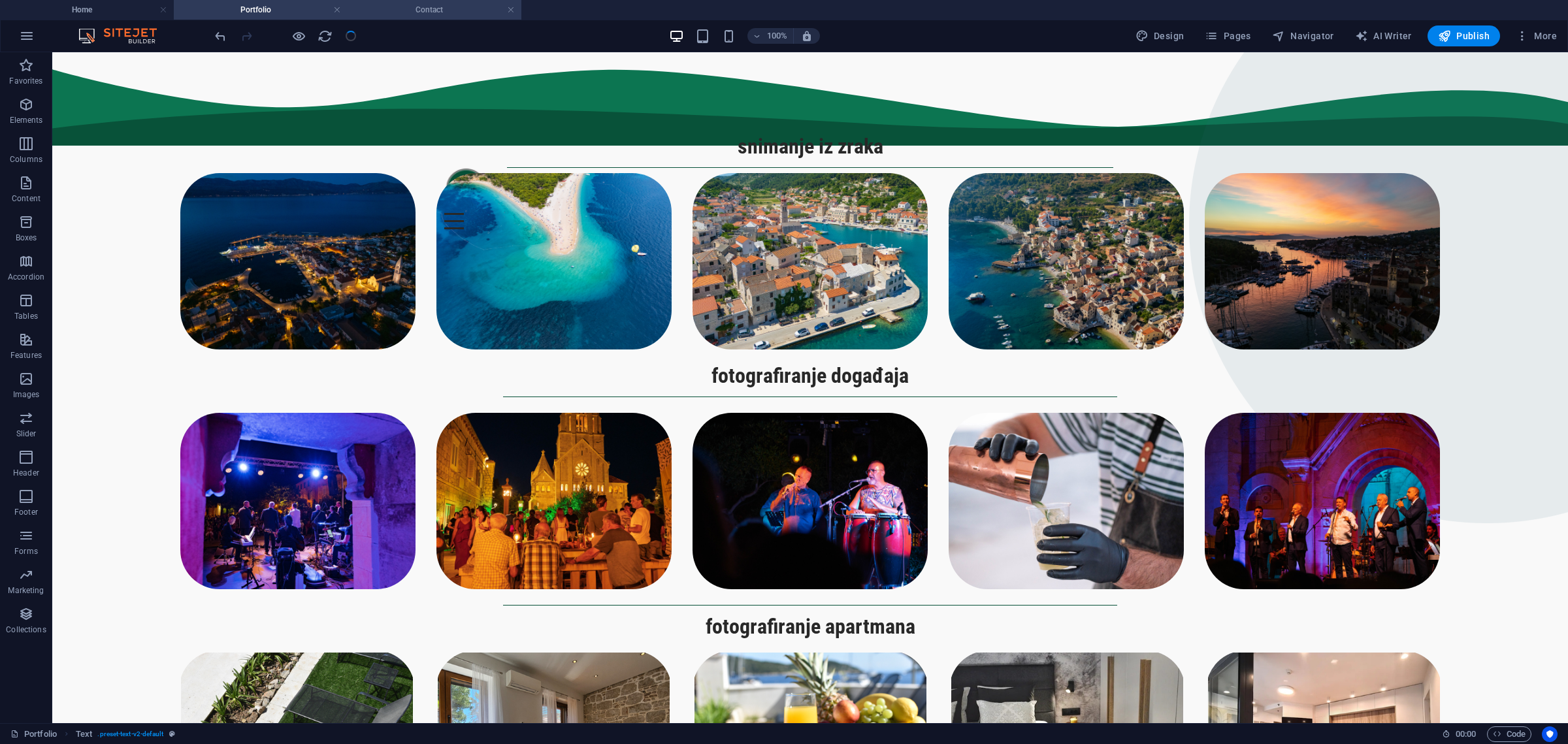
scroll to position [1134, 0]
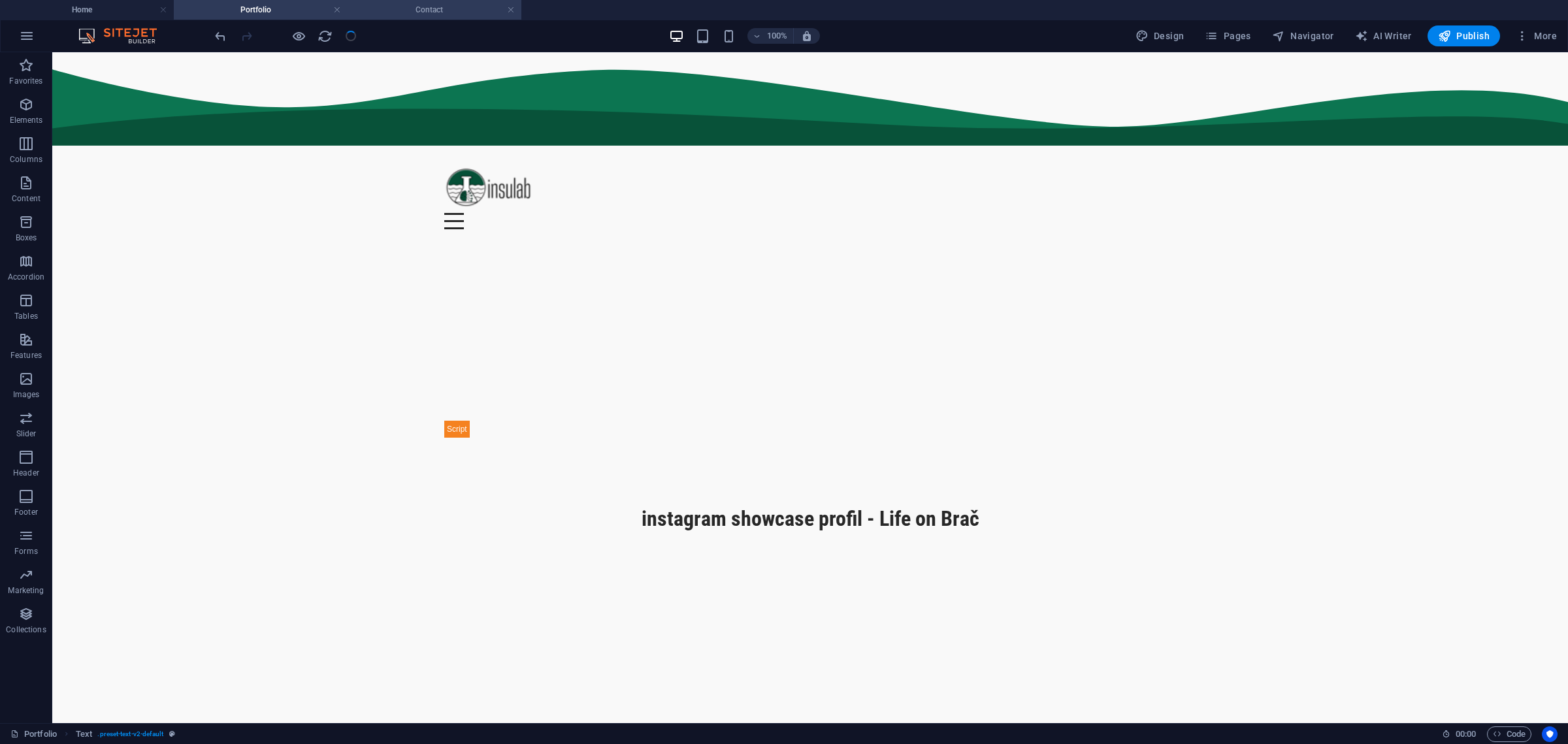
click at [425, 2] on li "Contact" at bounding box center [435, 9] width 174 height 19
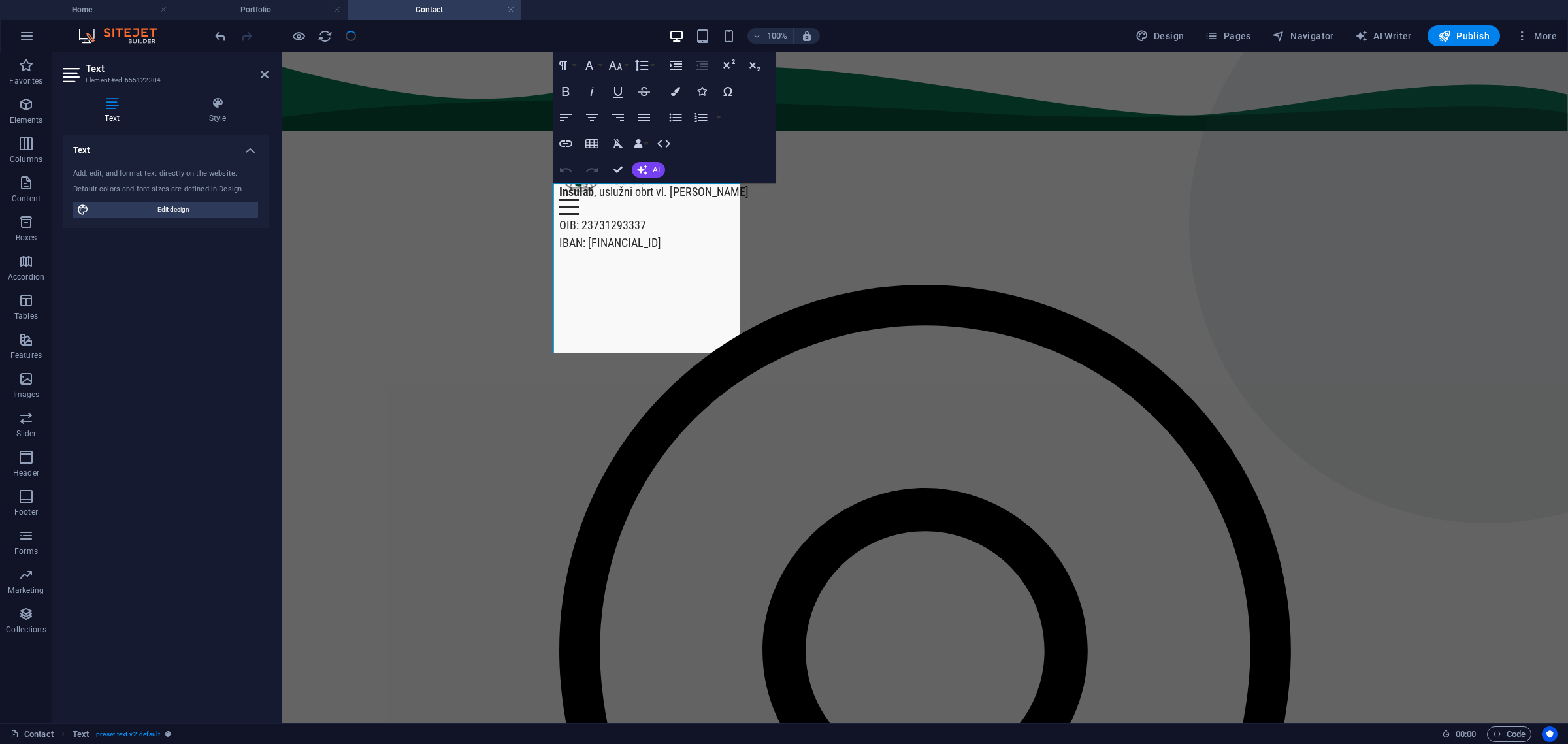
scroll to position [0, 0]
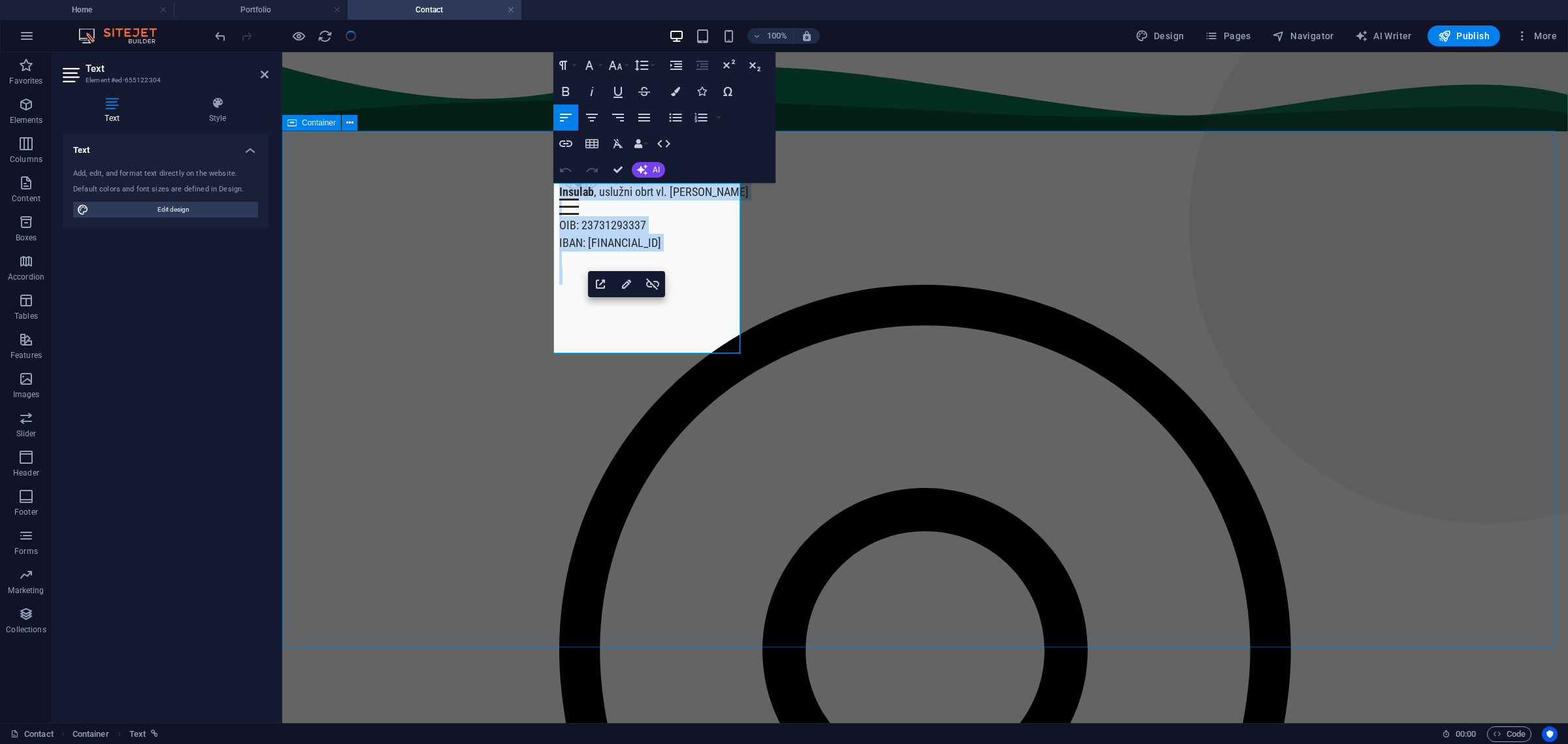
drag, startPoint x: 708, startPoint y: 307, endPoint x: 542, endPoint y: 180, distance: 209.0
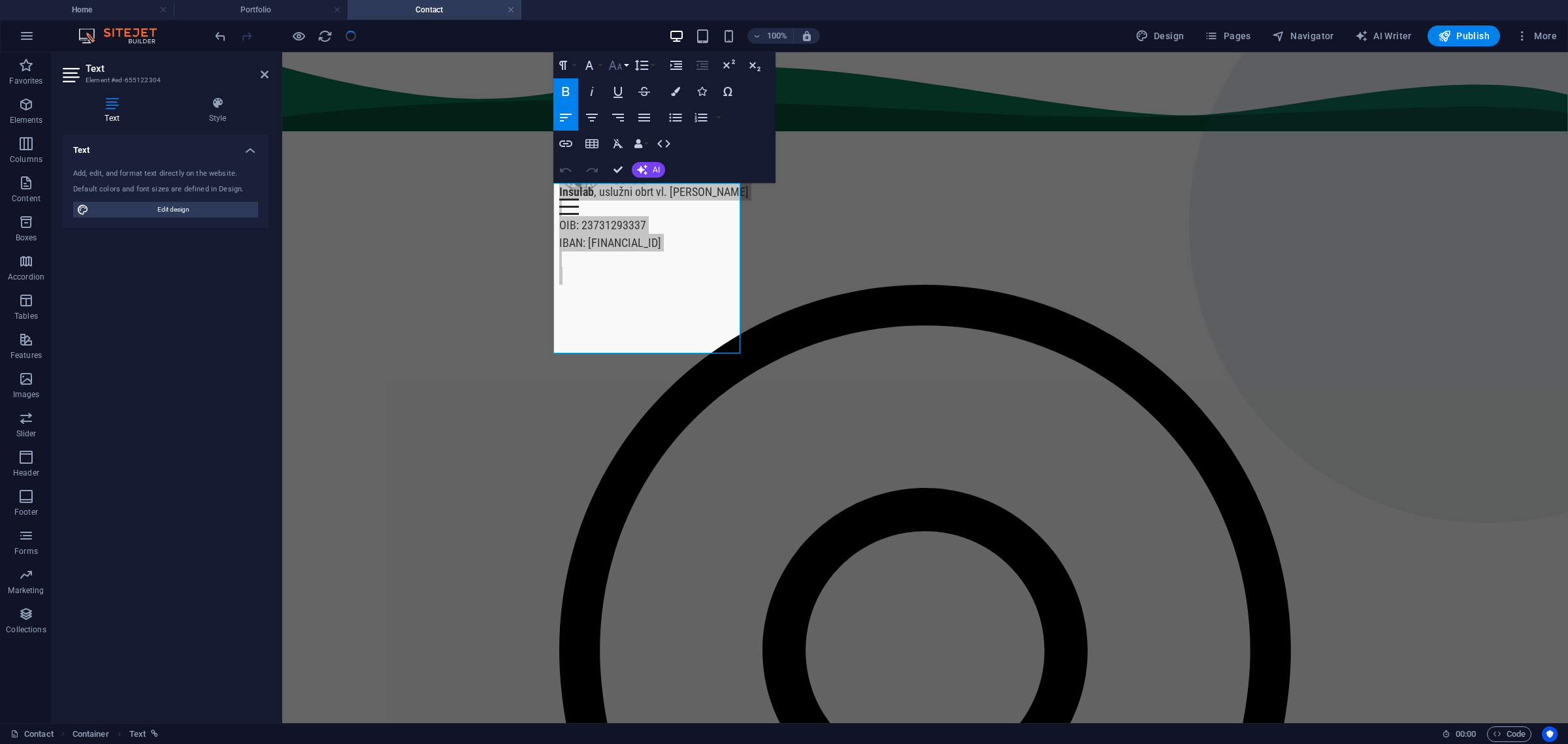
click at [616, 68] on icon "button" at bounding box center [616, 65] width 16 height 16
click at [616, 67] on icon "button" at bounding box center [616, 65] width 16 height 16
click at [643, 236] on span "IBAN: [FINANCIAL_ID]" at bounding box center [610, 242] width 102 height 14
click at [561, 187] on strong "Insulab" at bounding box center [576, 192] width 35 height 14
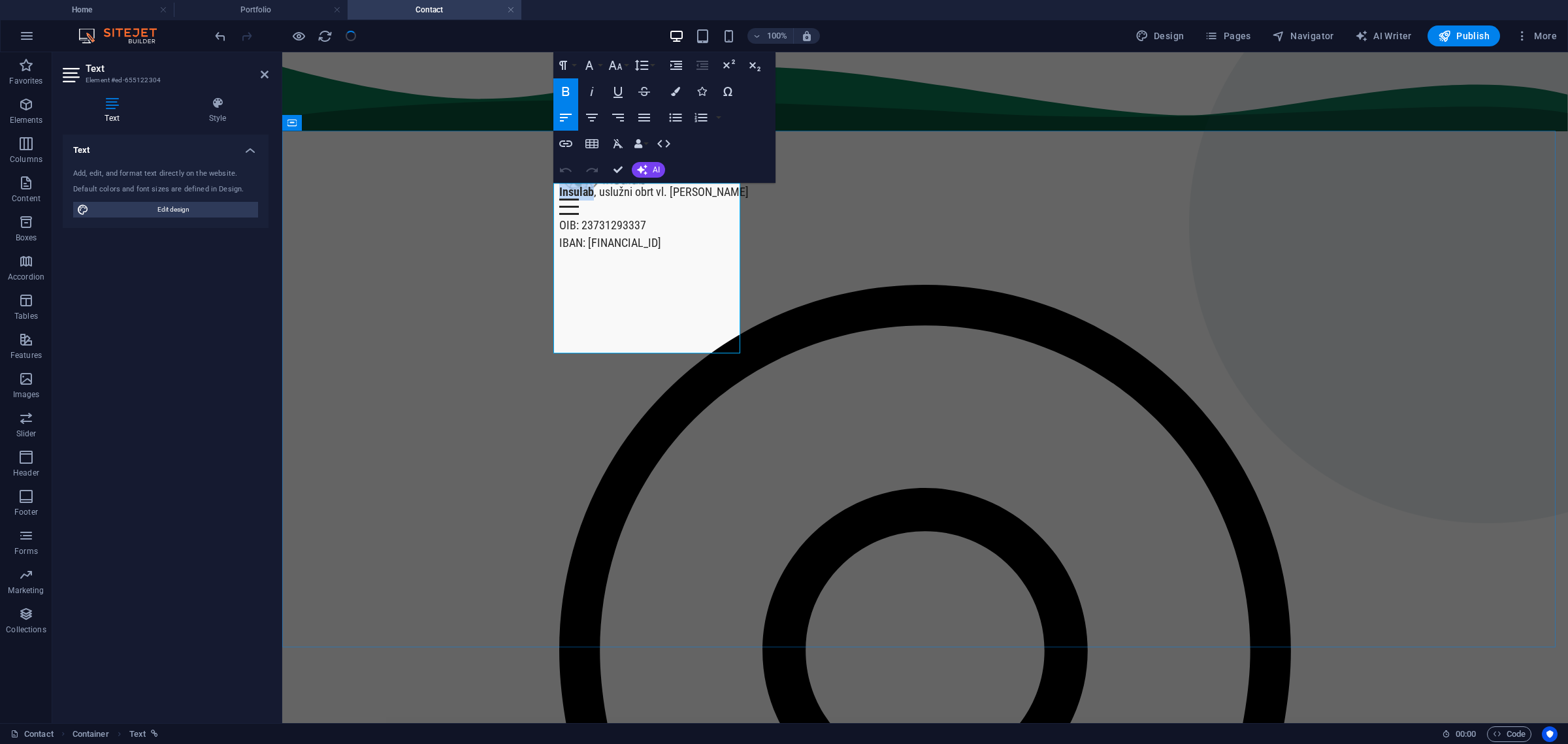
click at [561, 187] on strong "Insulab" at bounding box center [576, 192] width 35 height 14
click at [622, 65] on button "Font Size" at bounding box center [617, 65] width 24 height 26
click at [629, 120] on link "24" at bounding box center [629, 122] width 47 height 19
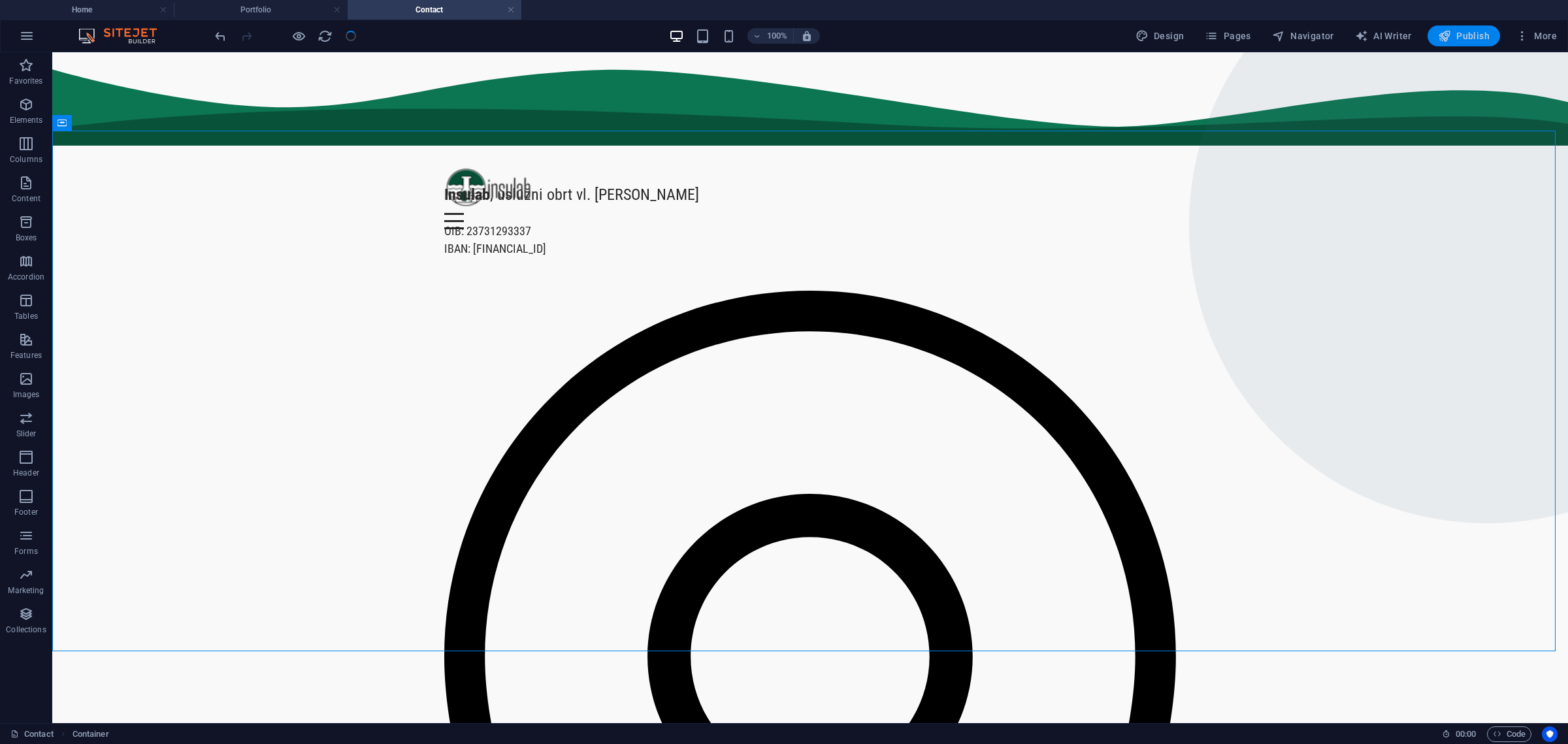
click at [1462, 35] on span "Publish" at bounding box center [1463, 35] width 52 height 13
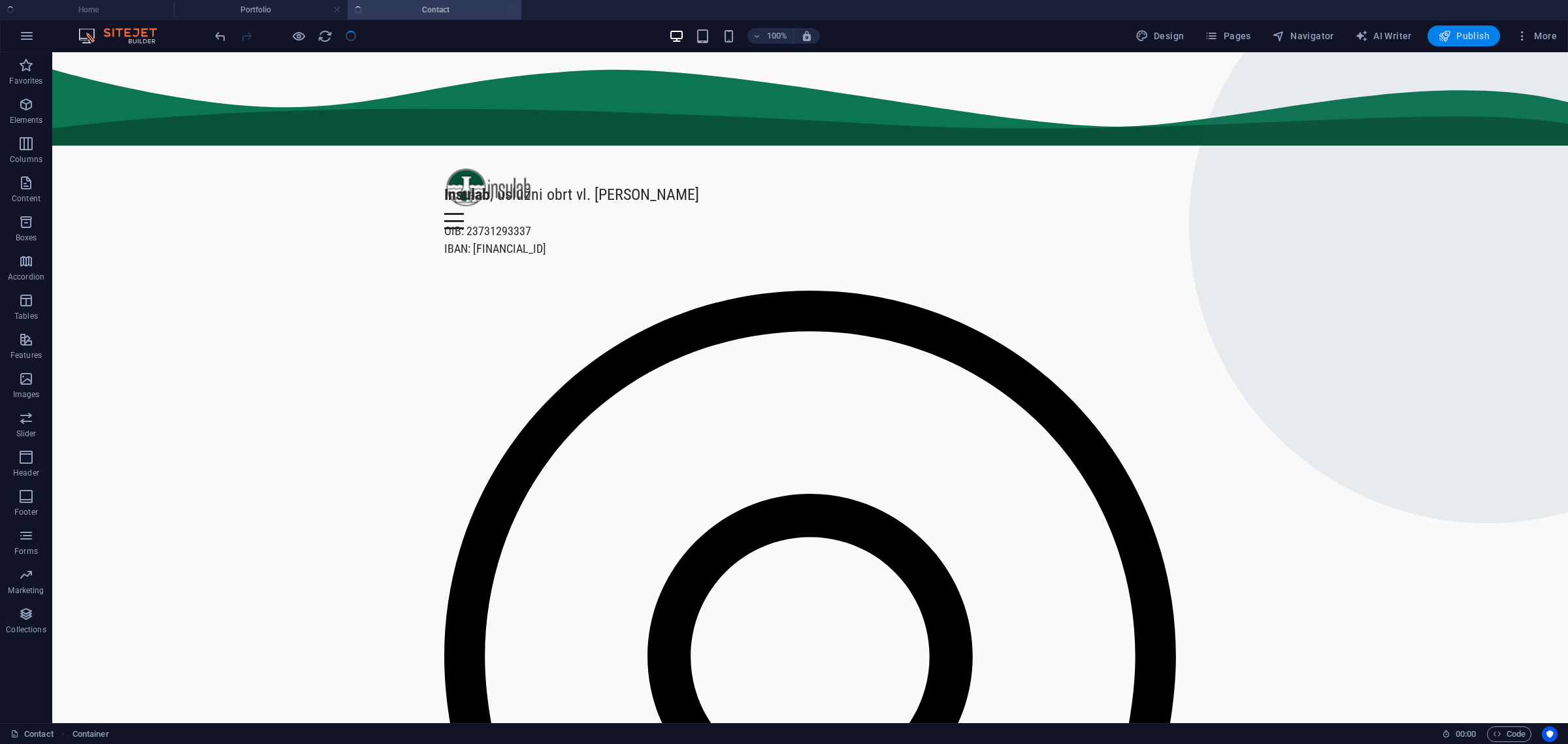
checkbox input "false"
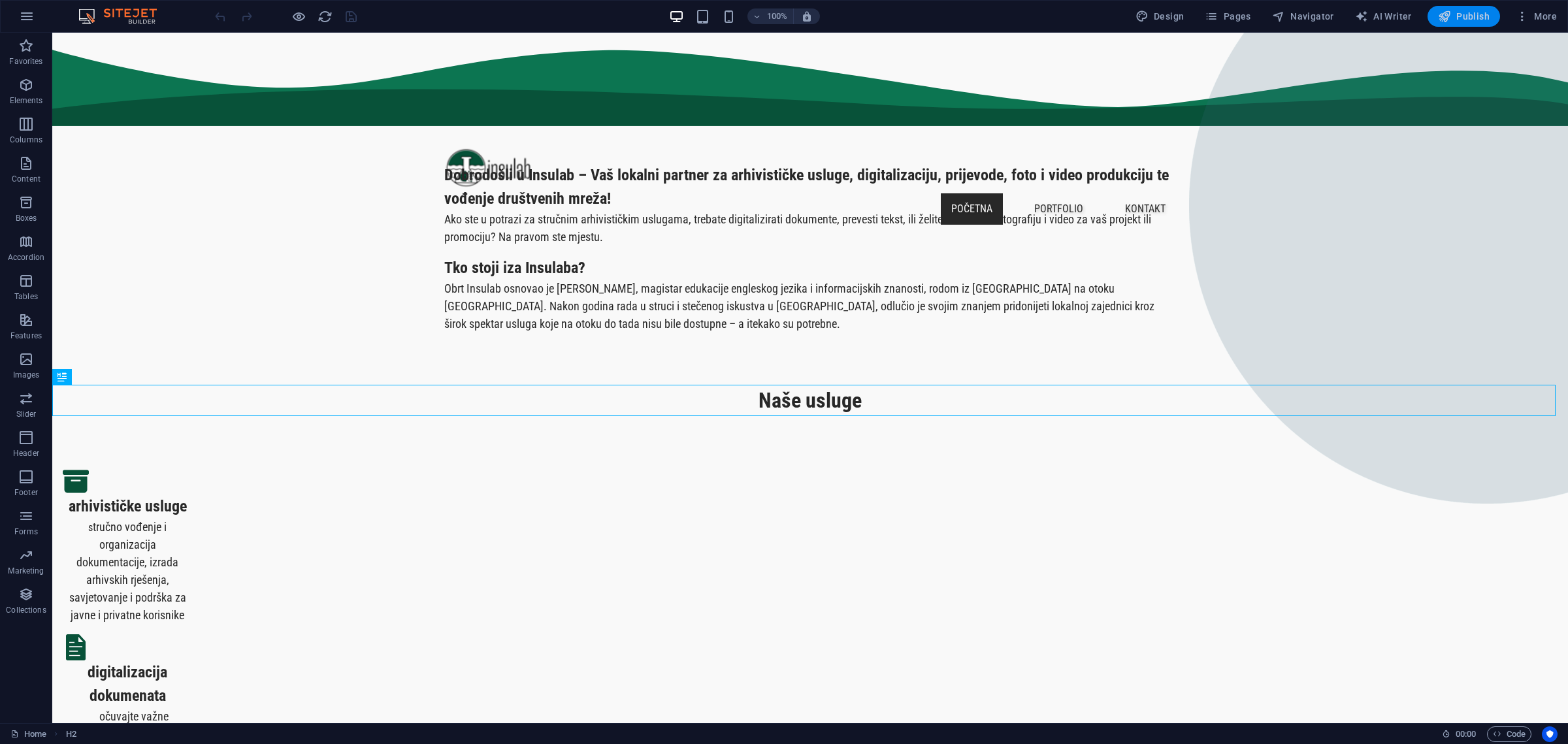
click at [1479, 19] on span "Publish" at bounding box center [1463, 16] width 52 height 13
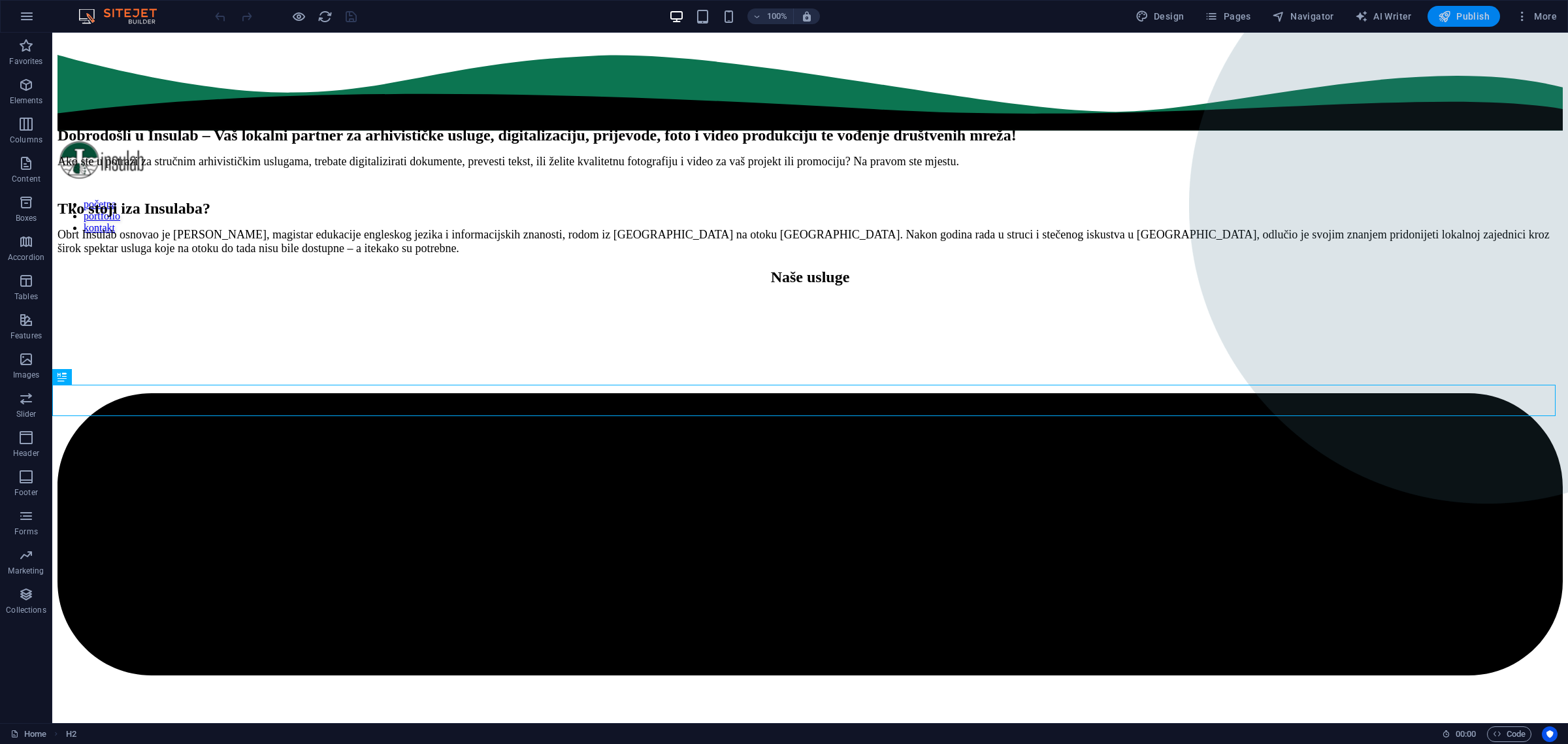
click at [1440, 16] on icon "button" at bounding box center [1444, 16] width 13 height 13
click at [1149, 198] on nav "početna portfolio kontakt" at bounding box center [810, 216] width 1506 height 35
select select
select select "1"
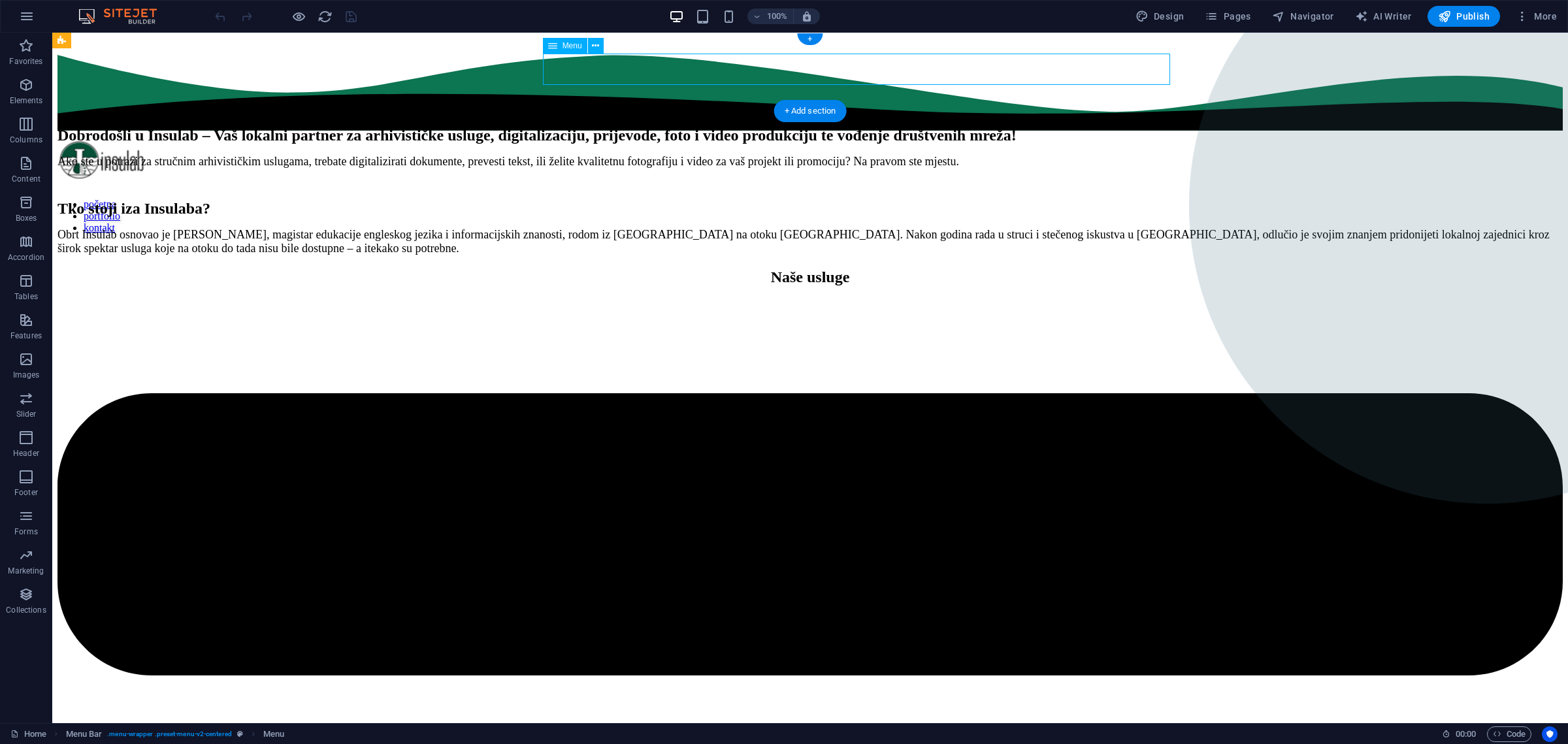
select select
select select "2"
select select
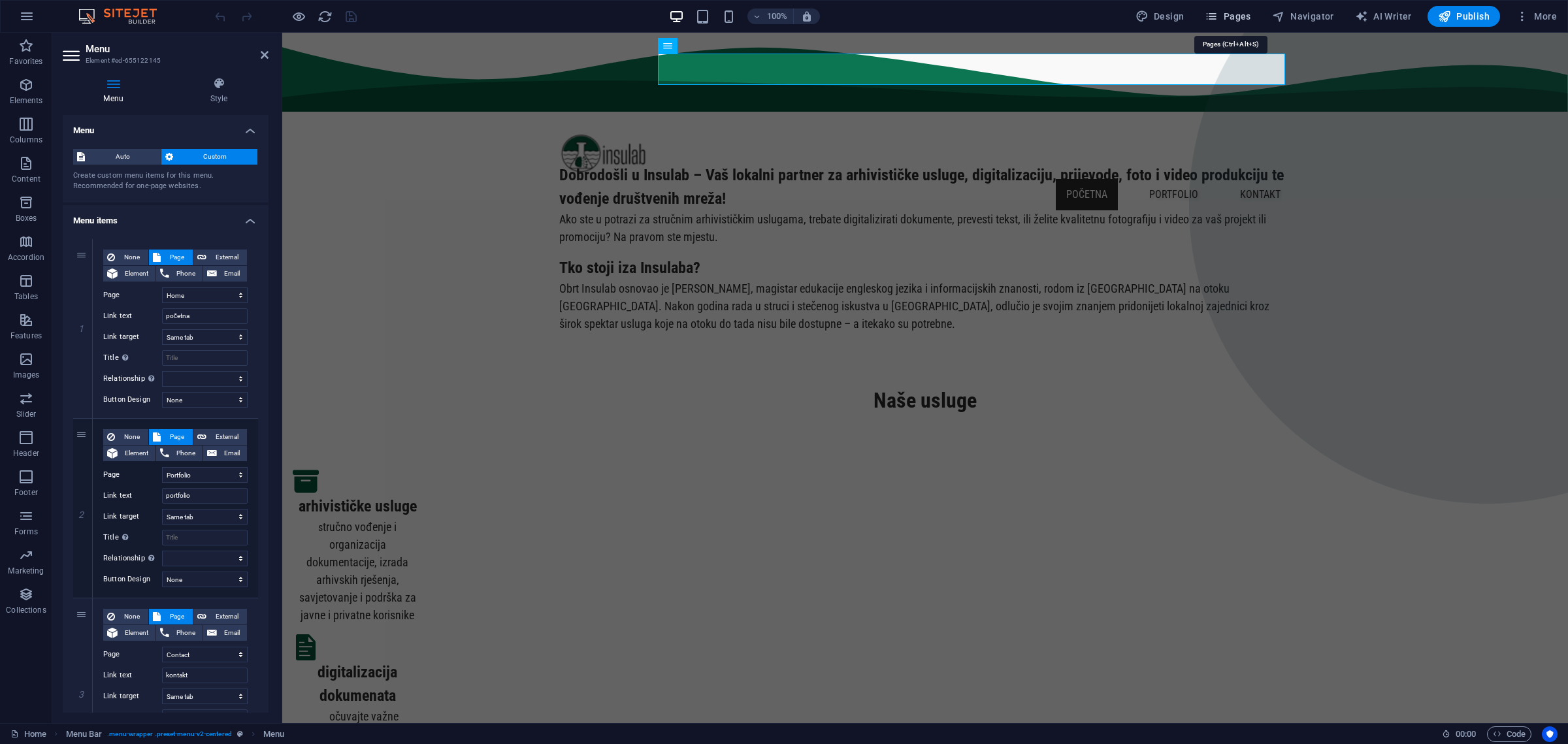
click at [1218, 18] on icon "button" at bounding box center [1211, 16] width 13 height 13
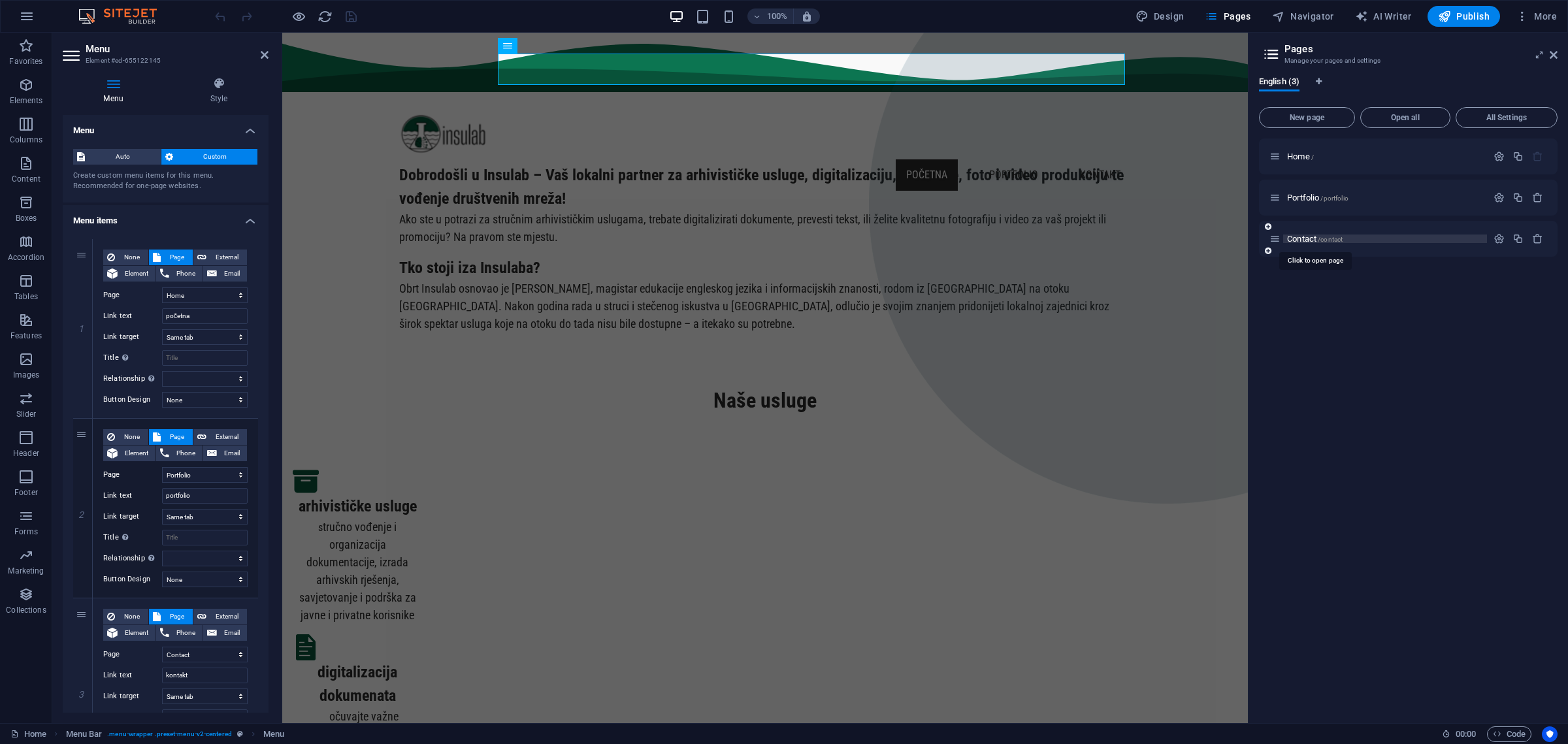
click at [1316, 236] on span "Contact /contact" at bounding box center [1315, 239] width 56 height 10
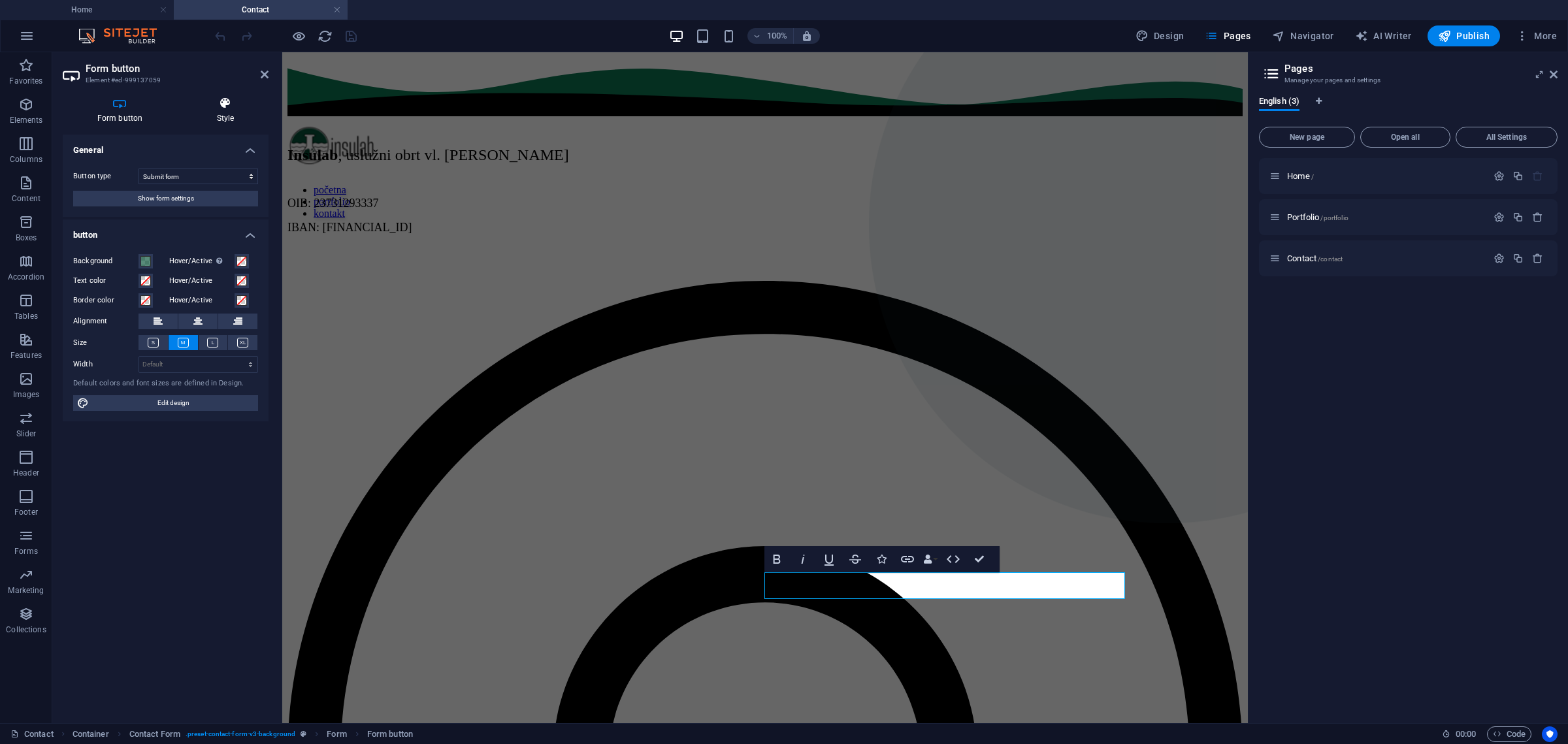
click at [222, 114] on h4 "Style" at bounding box center [225, 111] width 86 height 27
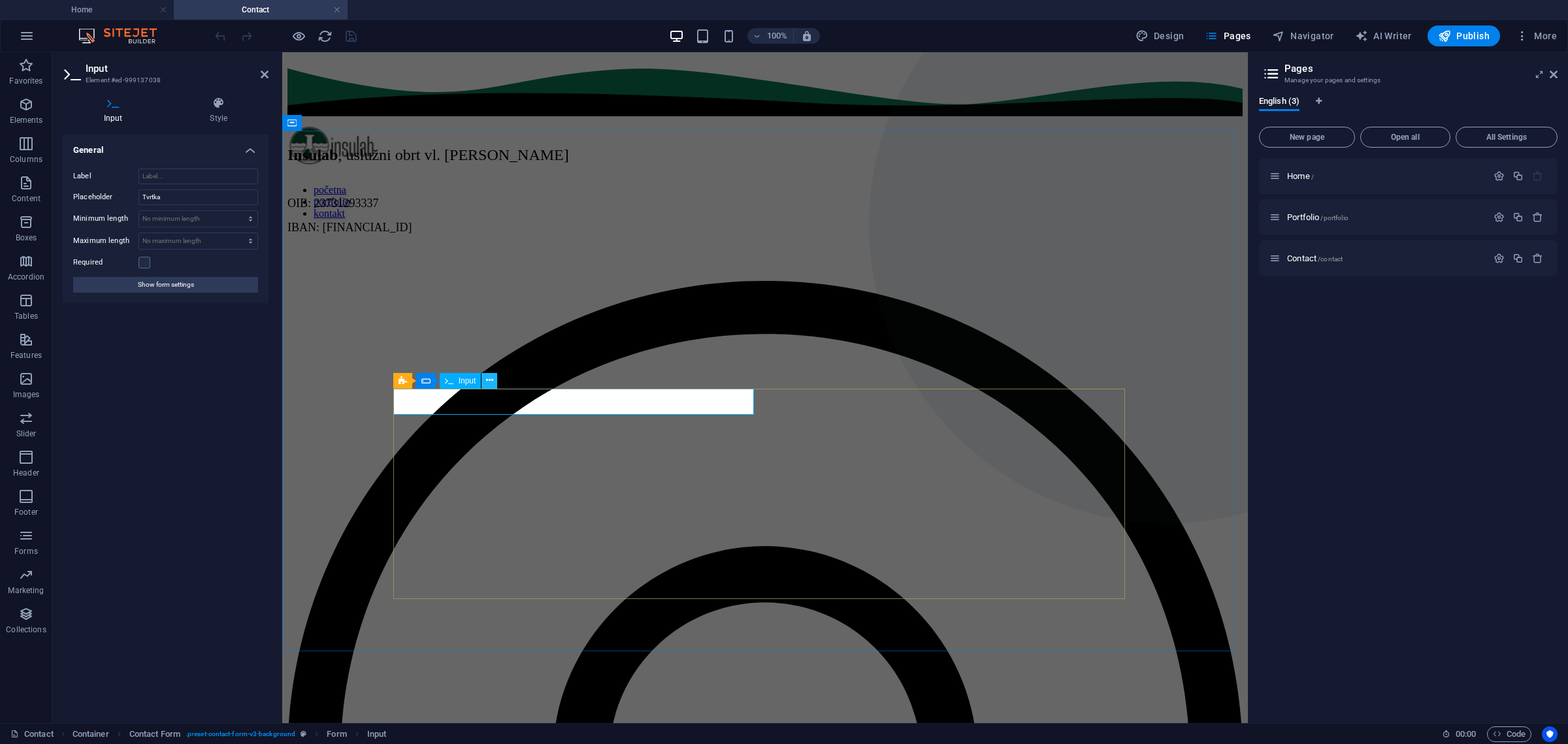
click at [492, 380] on icon at bounding box center [490, 381] width 8 height 14
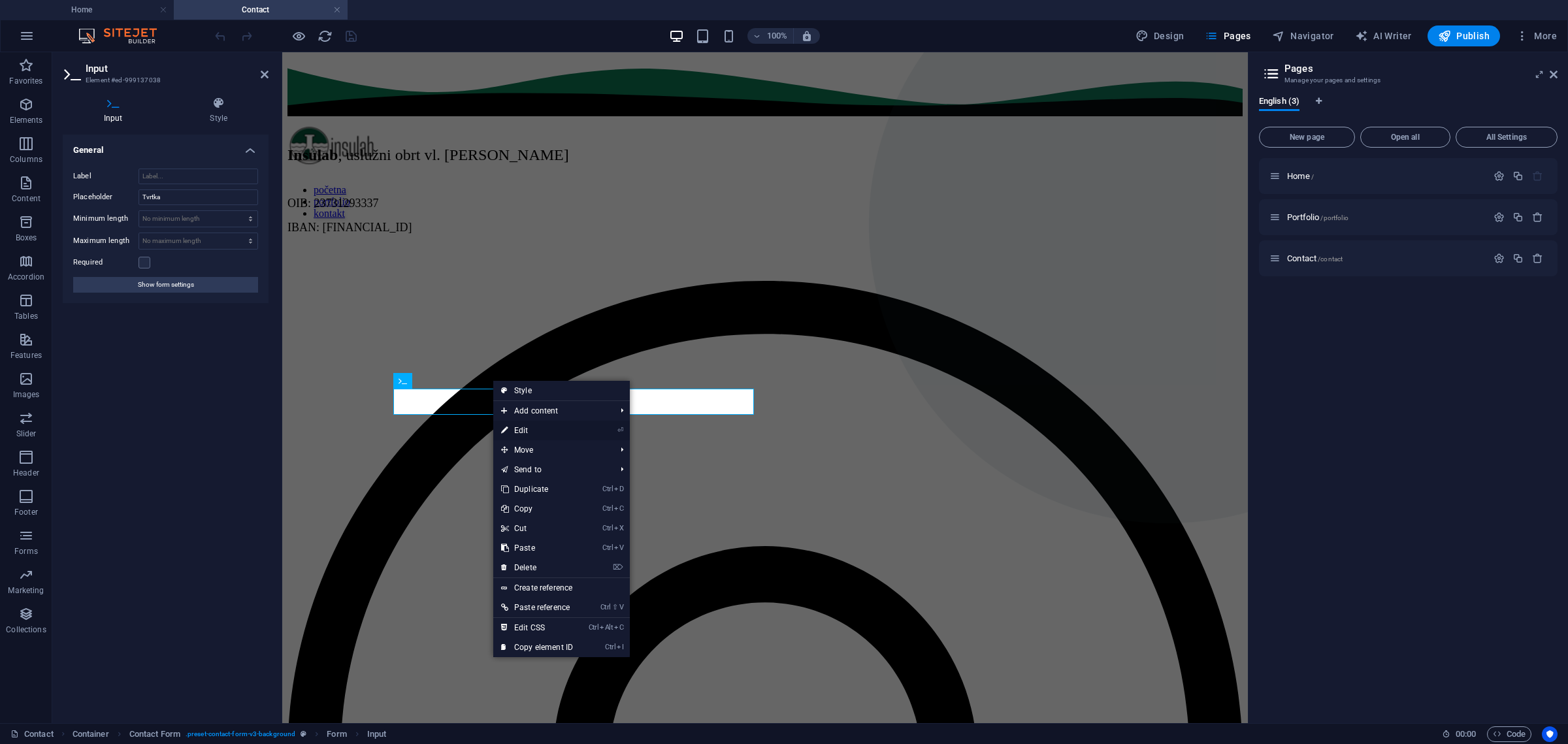
click at [530, 425] on link "⏎ Edit" at bounding box center [537, 430] width 88 height 19
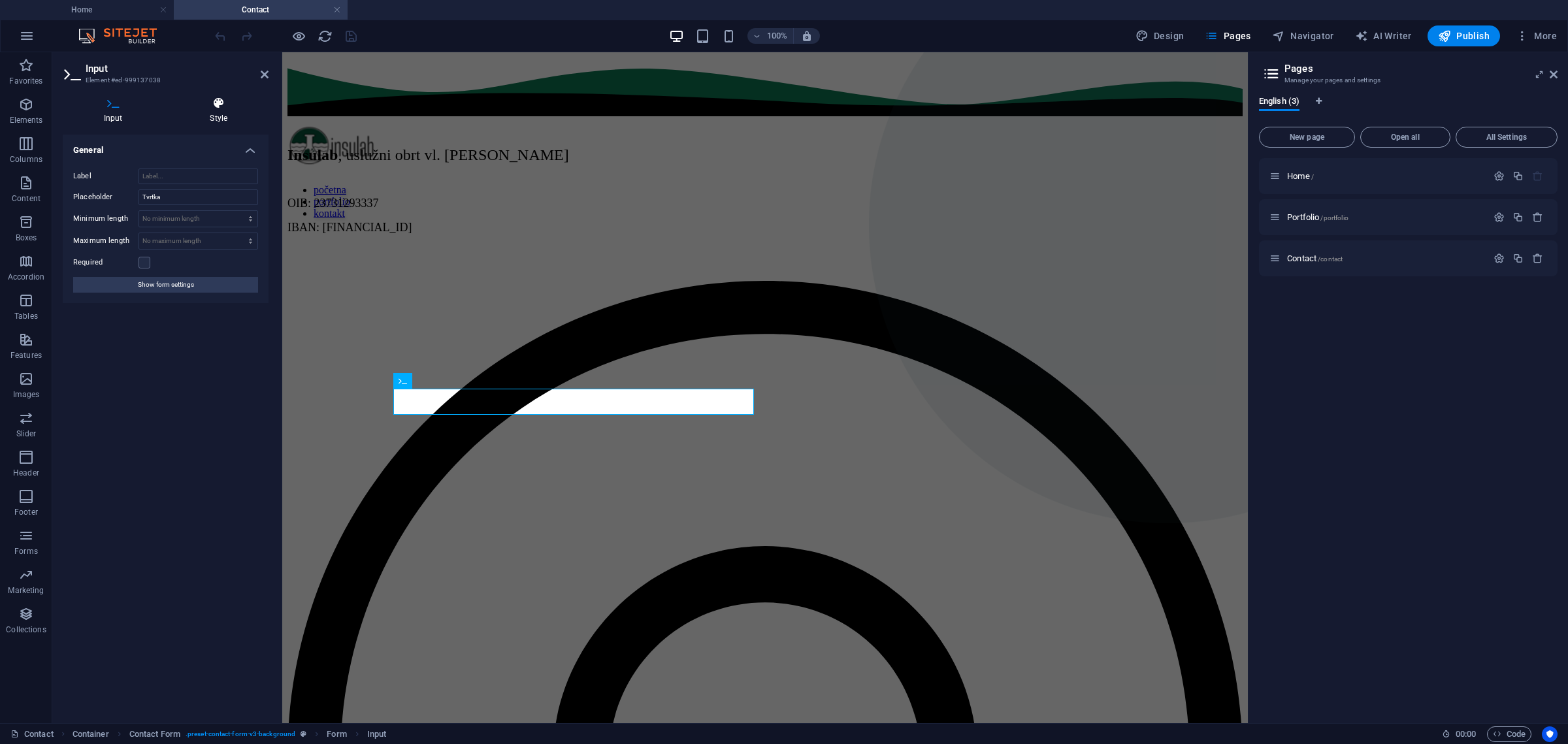
click at [218, 106] on icon at bounding box center [219, 103] width 100 height 13
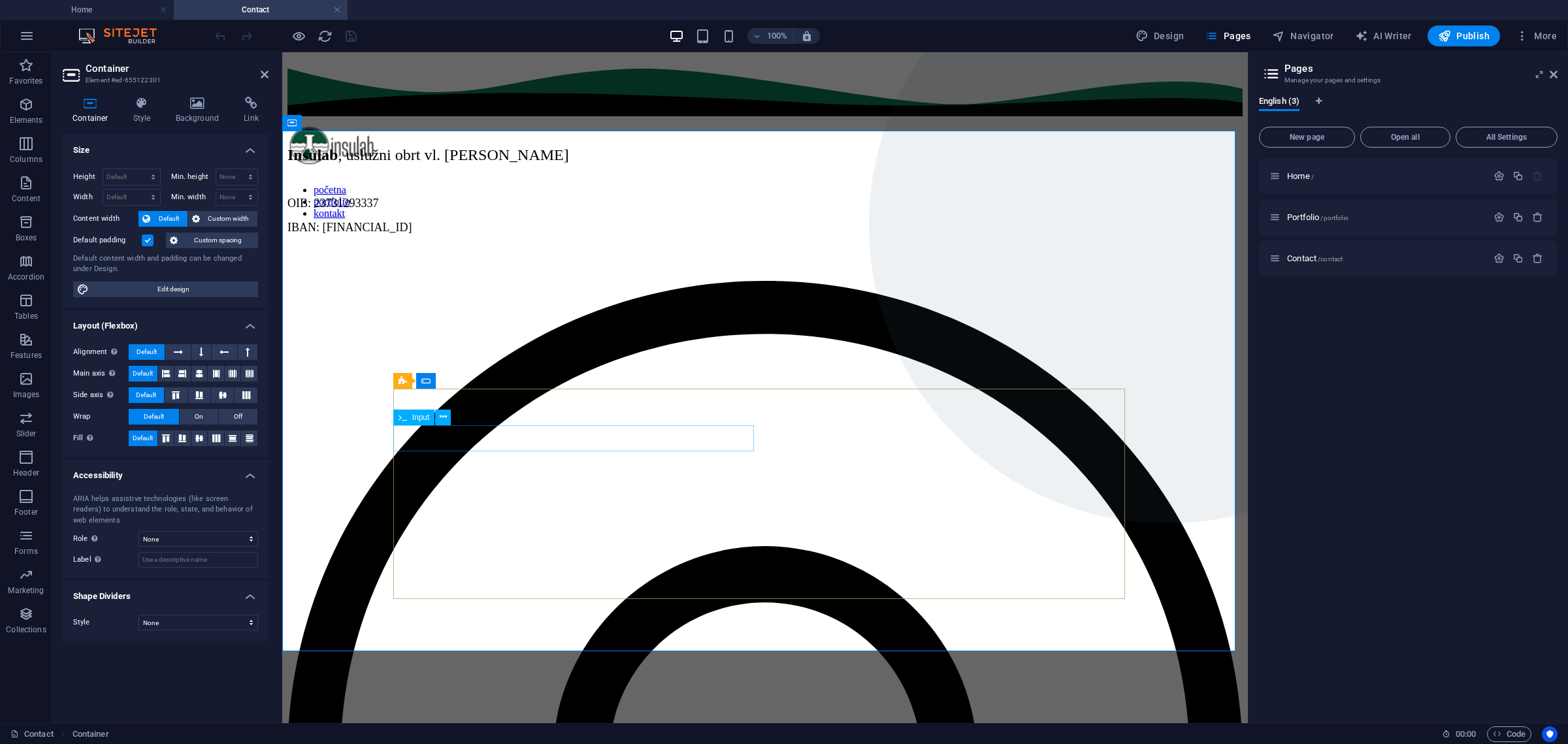
click at [423, 419] on span "Input" at bounding box center [420, 417] width 18 height 8
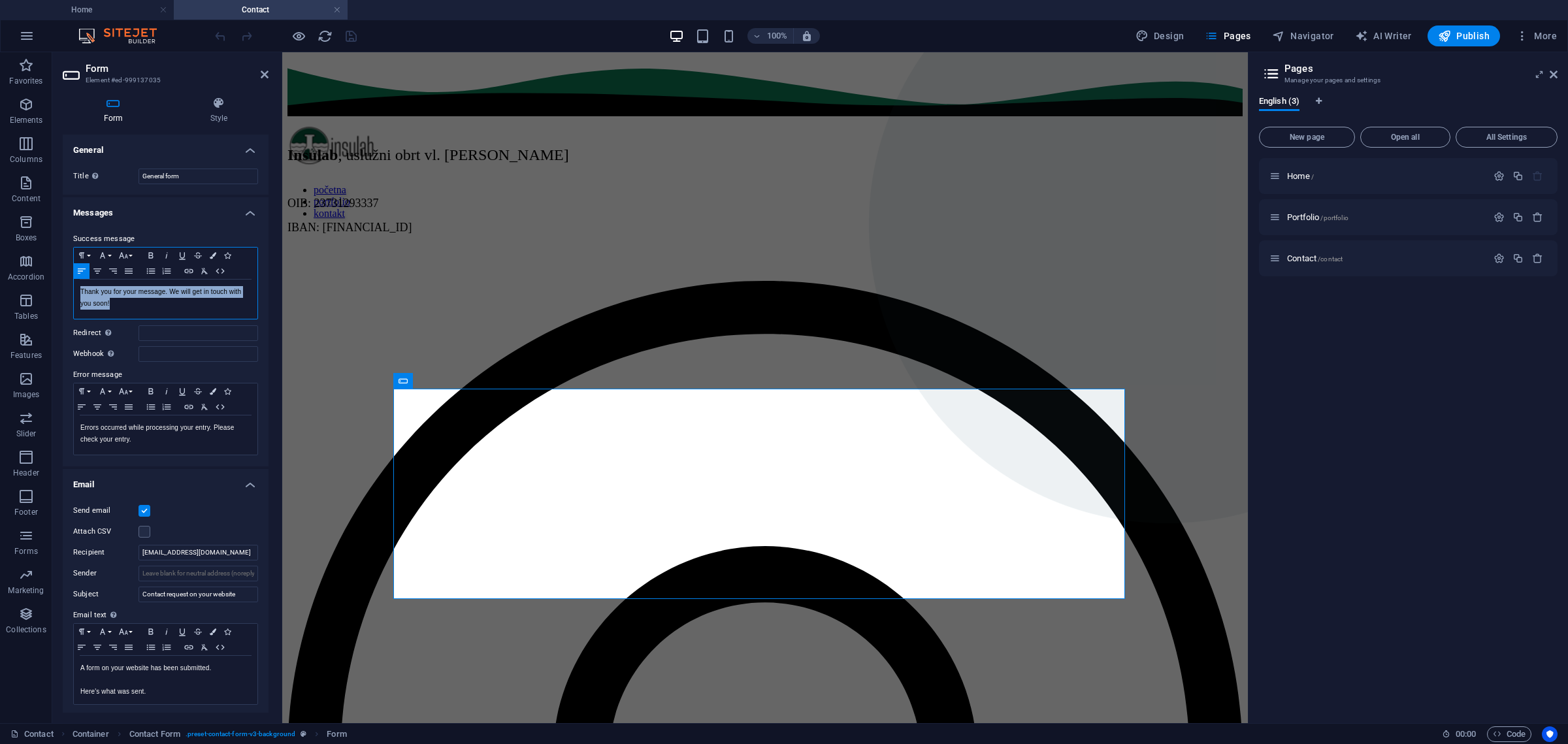
drag, startPoint x: 122, startPoint y: 301, endPoint x: 54, endPoint y: 293, distance: 68.5
click at [54, 293] on div "Form Style General Title Define a name for the form. General form Messages Succ…" at bounding box center [165, 405] width 226 height 637
click at [82, 288] on p "Vaša poruka je zaprimljena i uskoro ćemo odogovriti na istu." at bounding box center [165, 298] width 171 height 24
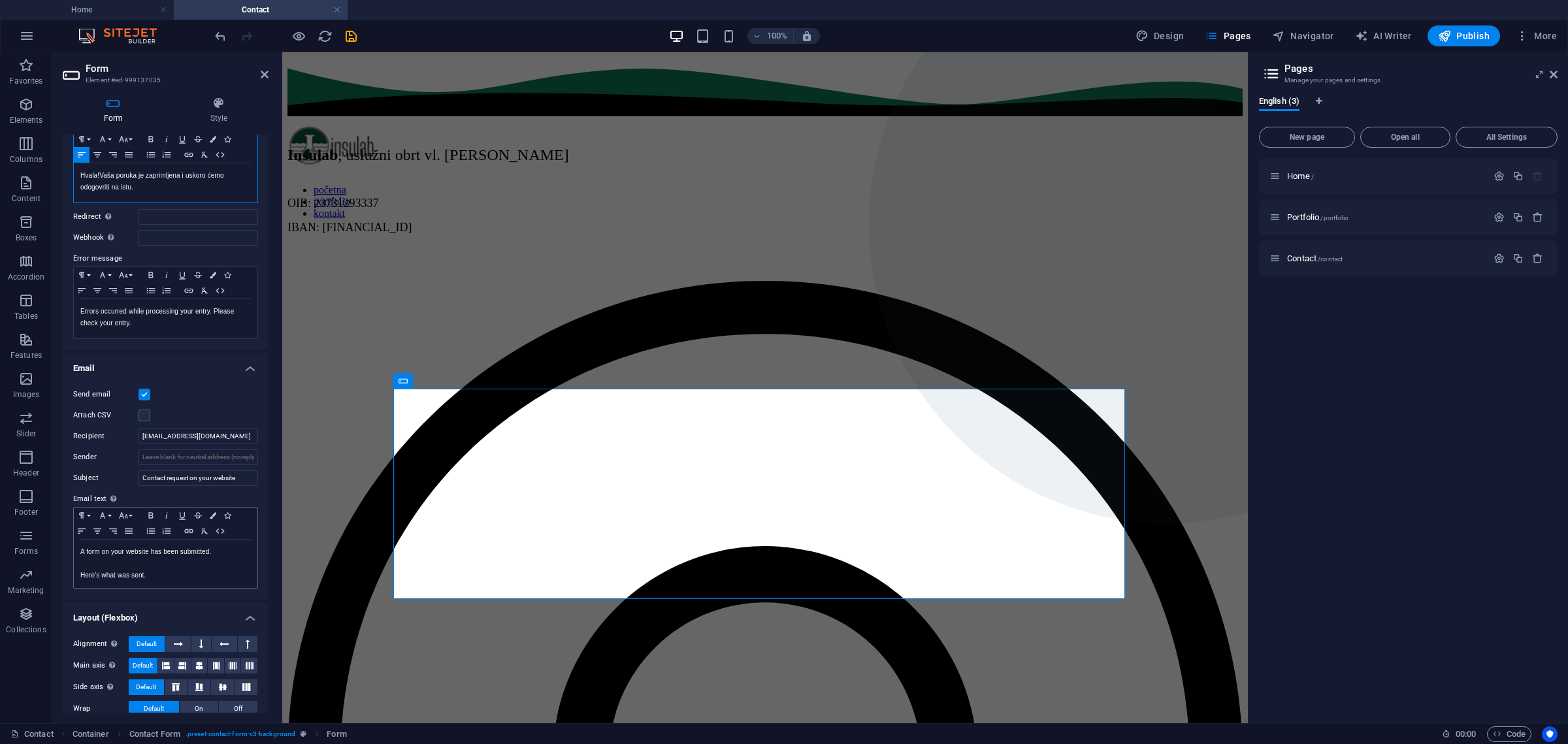
scroll to position [151, 0]
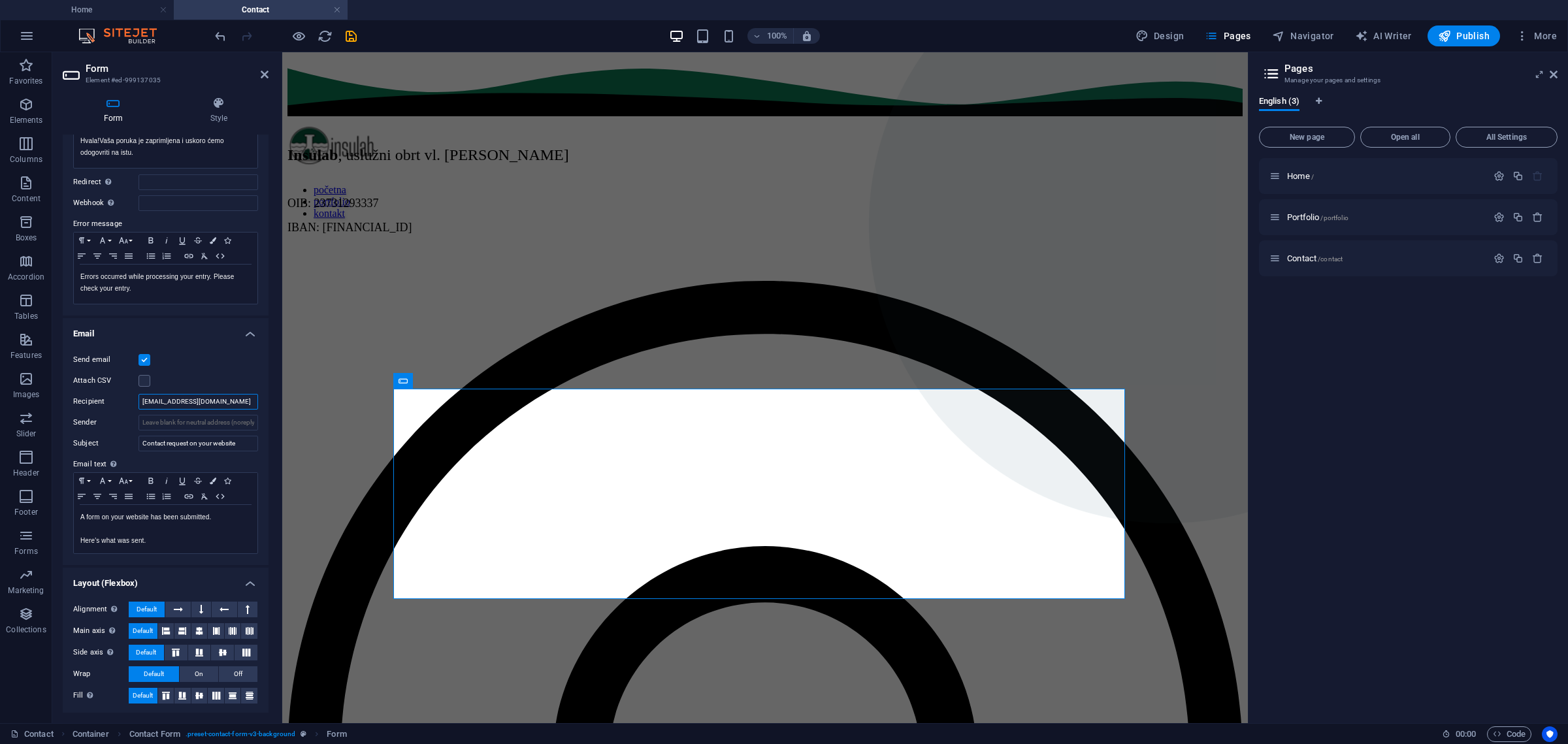
drag, startPoint x: 221, startPoint y: 397, endPoint x: 76, endPoint y: 399, distance: 145.0
click at [79, 399] on div "Recipient [EMAIL_ADDRESS][DOMAIN_NAME]" at bounding box center [165, 402] width 185 height 16
type input "[EMAIL_ADDRESS][DOMAIN_NAME]"
click at [244, 441] on input "Contact request on your website" at bounding box center [198, 443] width 120 height 16
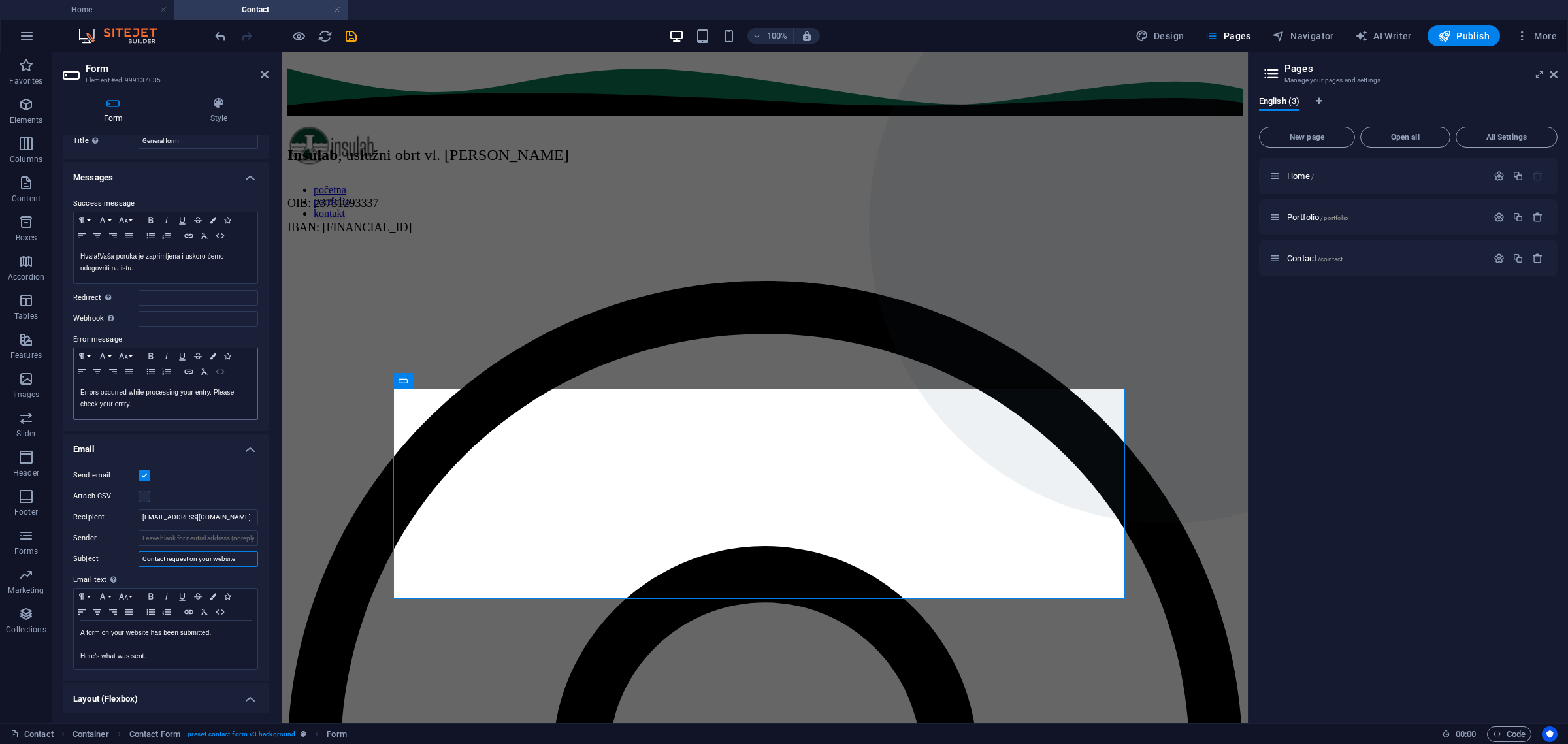
scroll to position [0, 0]
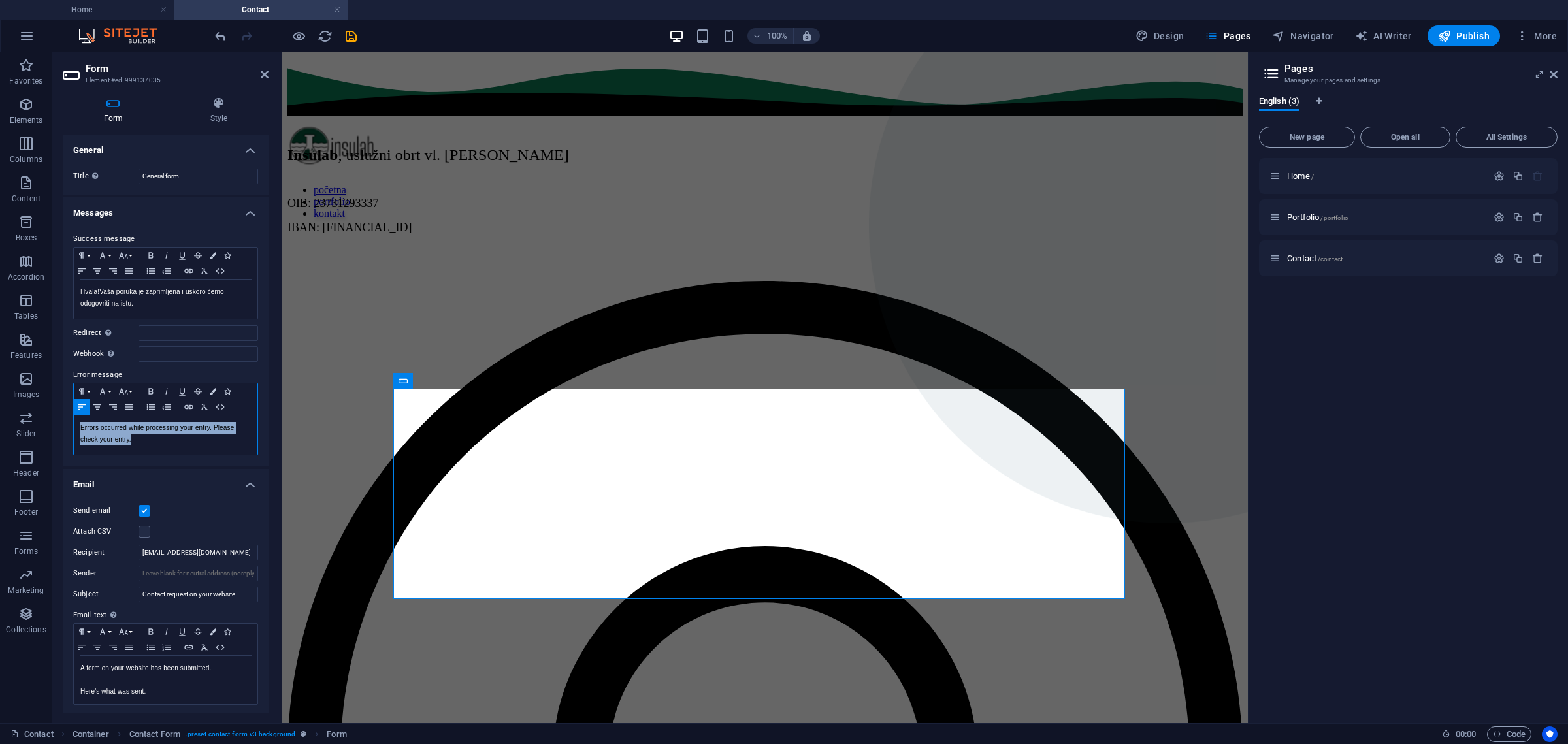
drag, startPoint x: 157, startPoint y: 441, endPoint x: 59, endPoint y: 426, distance: 99.1
click at [59, 426] on div "Form Style General Title Define a name for the form. General form Messages Succ…" at bounding box center [165, 405] width 226 height 637
click at [85, 435] on p "Dogodila se pogreška. Provjerite jeste li ispunili sve potrebne podatke." at bounding box center [165, 434] width 171 height 24
click at [350, 33] on icon "save" at bounding box center [351, 36] width 15 height 15
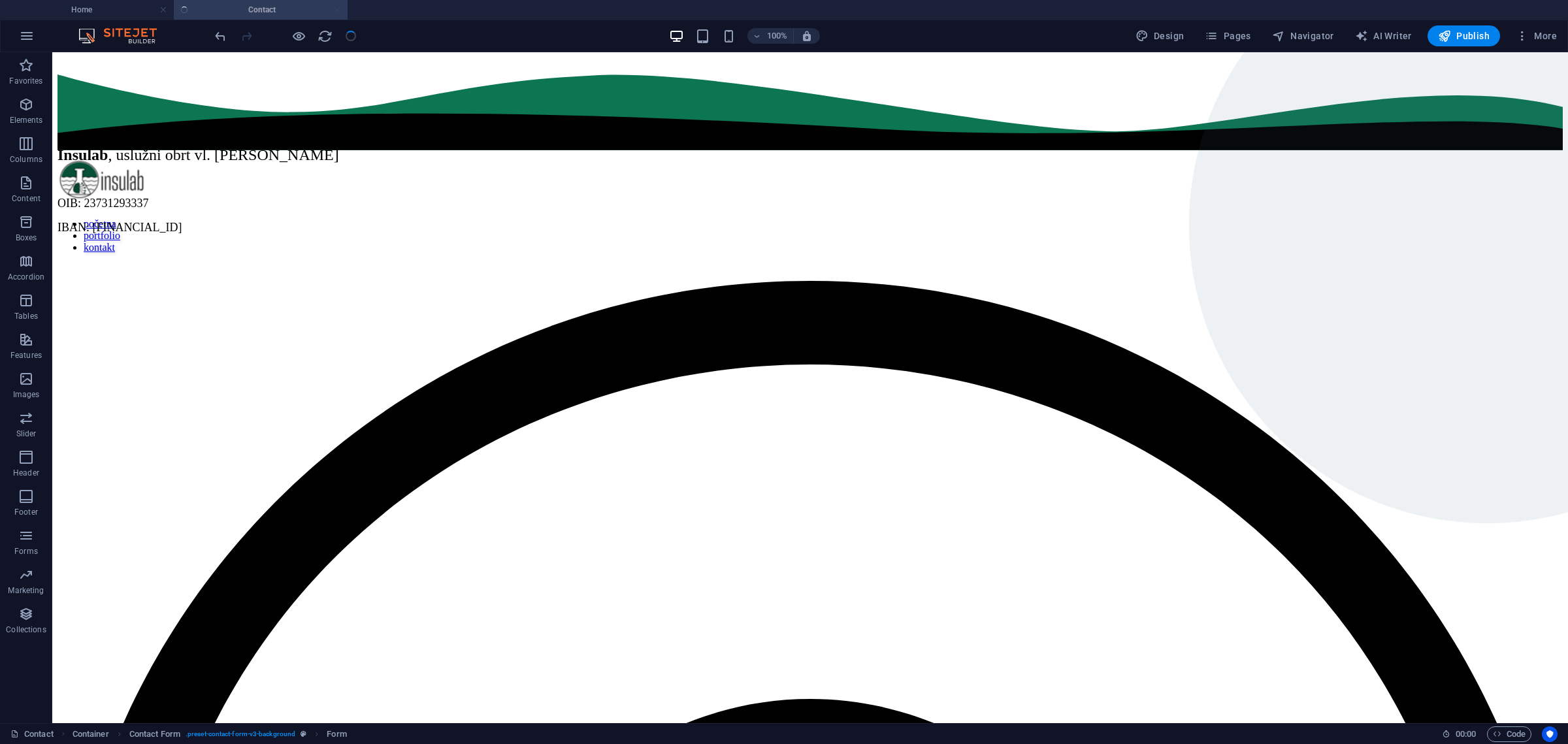
checkbox input "false"
click at [1475, 30] on span "Publish" at bounding box center [1463, 35] width 52 height 13
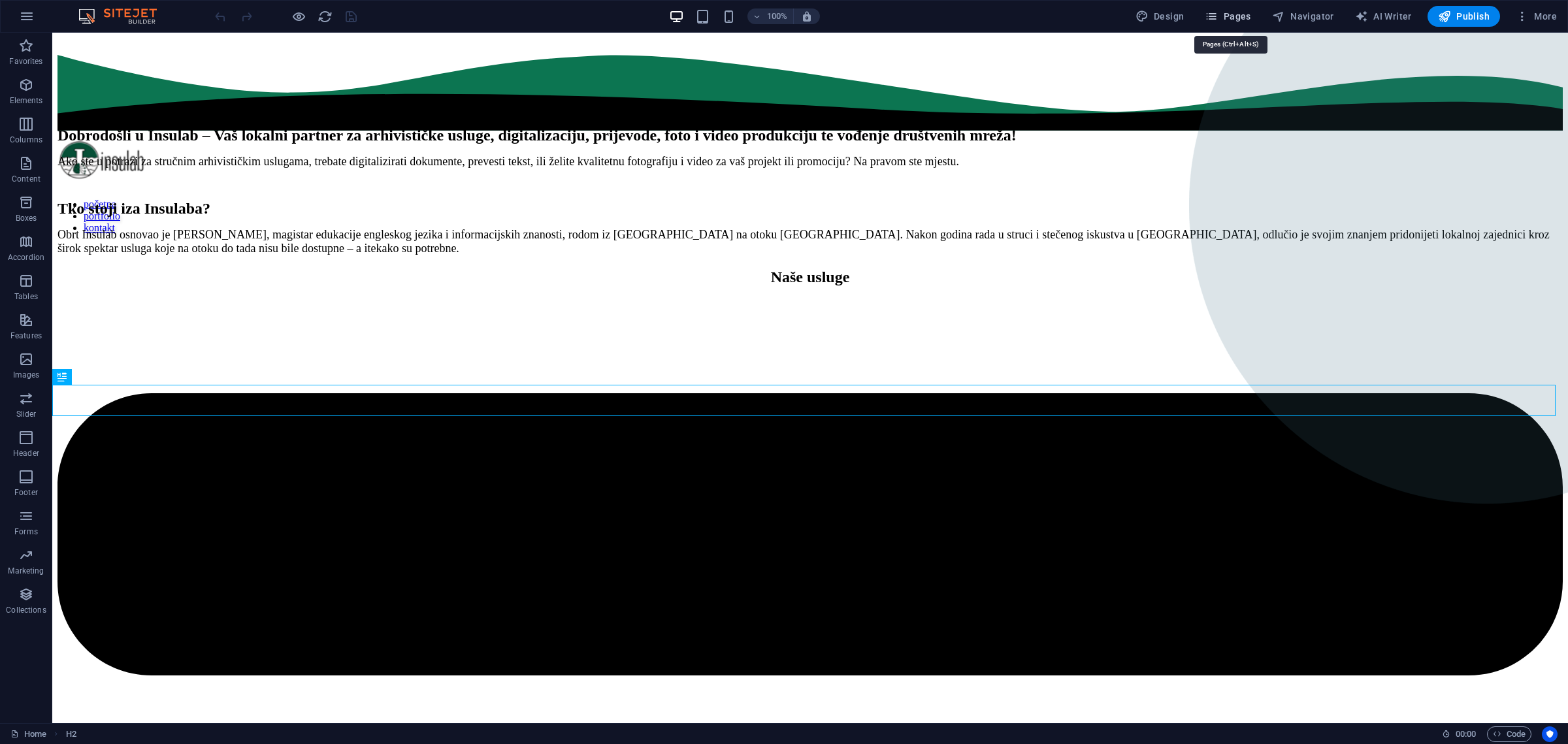
click at [1218, 22] on icon "button" at bounding box center [1211, 16] width 13 height 13
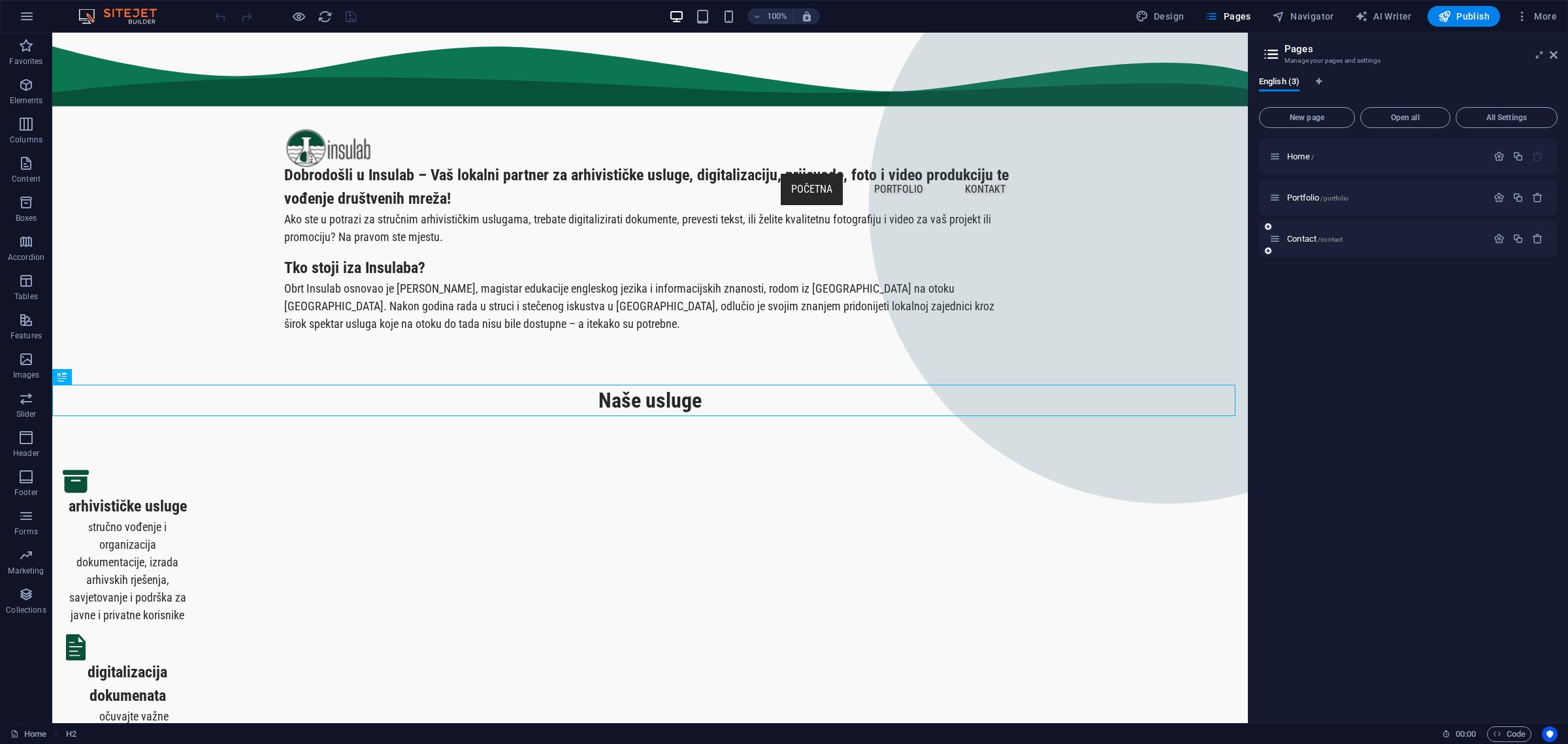
click at [1316, 245] on div "Contact /contact" at bounding box center [1378, 239] width 218 height 15
click at [1320, 241] on span "/contact" at bounding box center [1330, 239] width 24 height 8
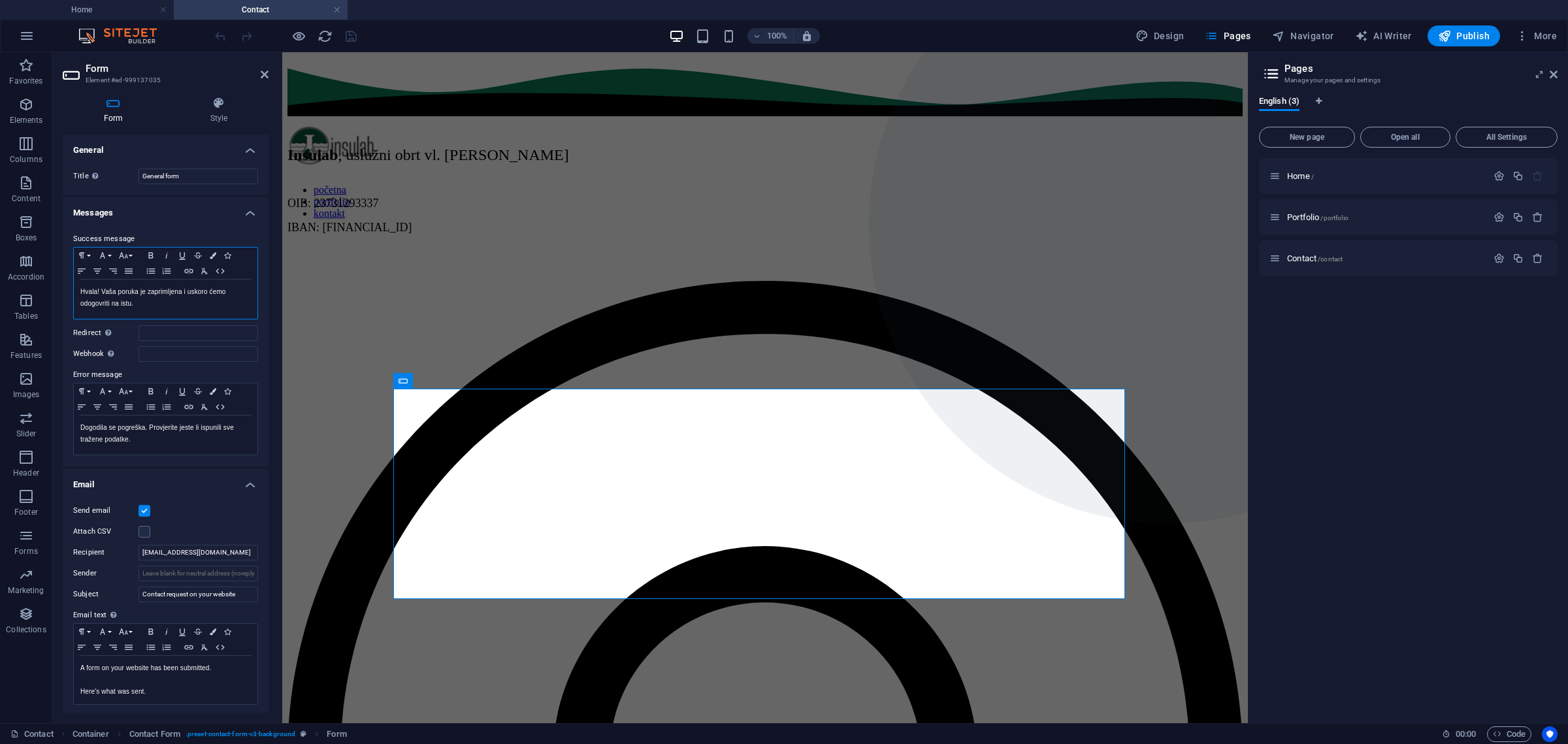
click at [102, 305] on p "Hvala! Vaša poruka je zaprimljena i uskoro ćemo odogovriti na istu." at bounding box center [165, 298] width 171 height 24
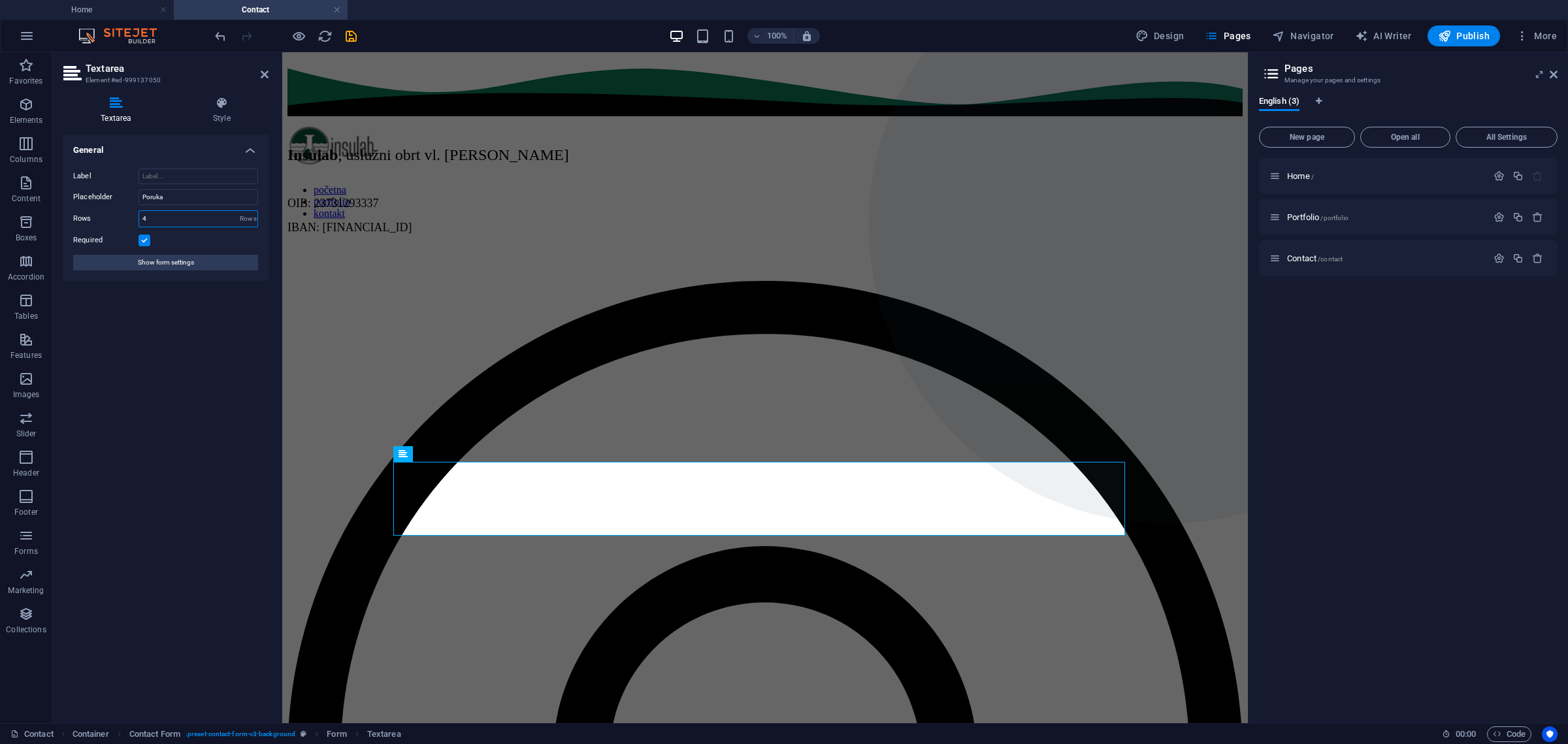
click at [140, 221] on input "4" at bounding box center [198, 219] width 118 height 16
type input "6"
click at [203, 346] on div "General Label Placeholder Poruka Rows 6 Rows Required Show form settings" at bounding box center [165, 423] width 206 height 578
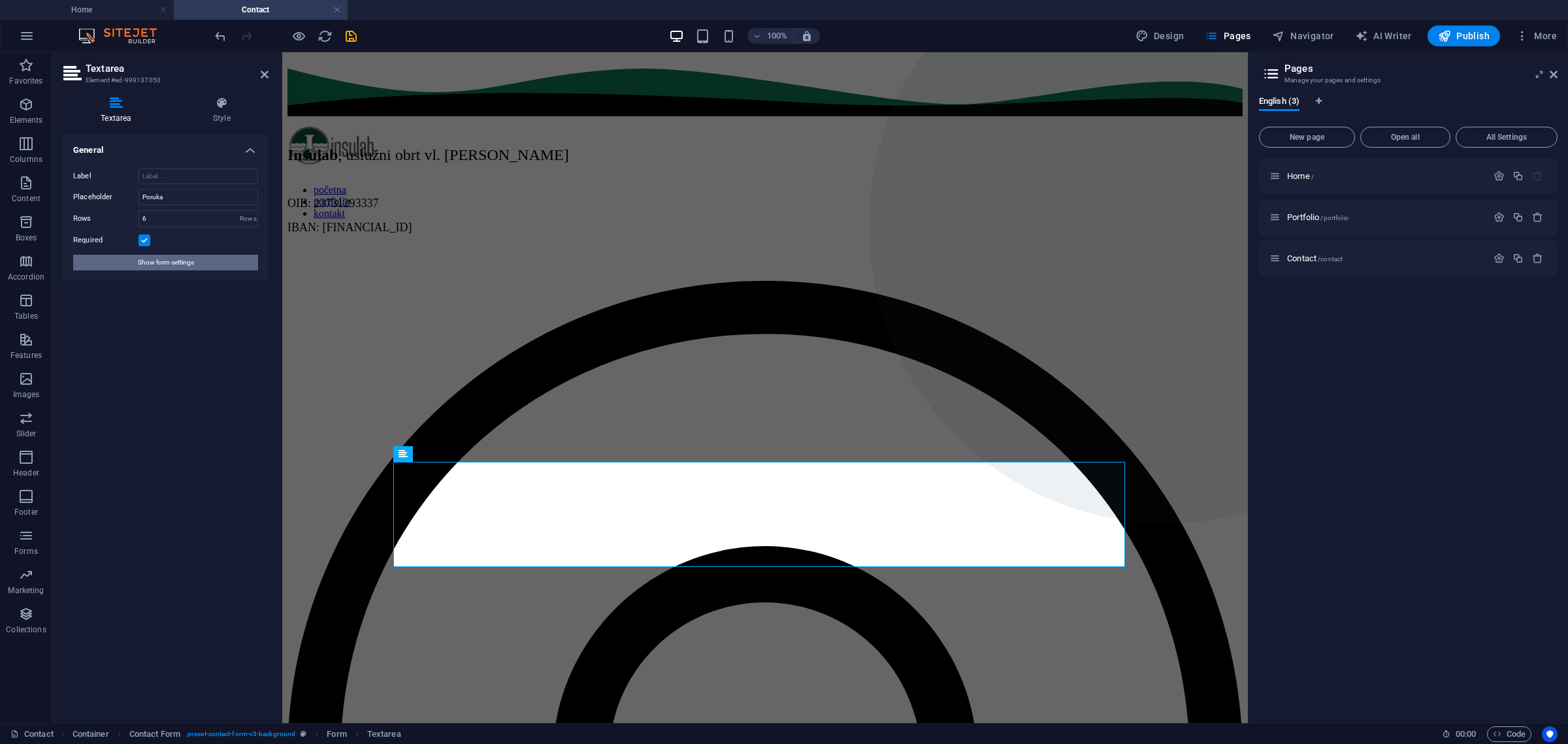
click at [200, 262] on button "Show form settings" at bounding box center [165, 263] width 185 height 16
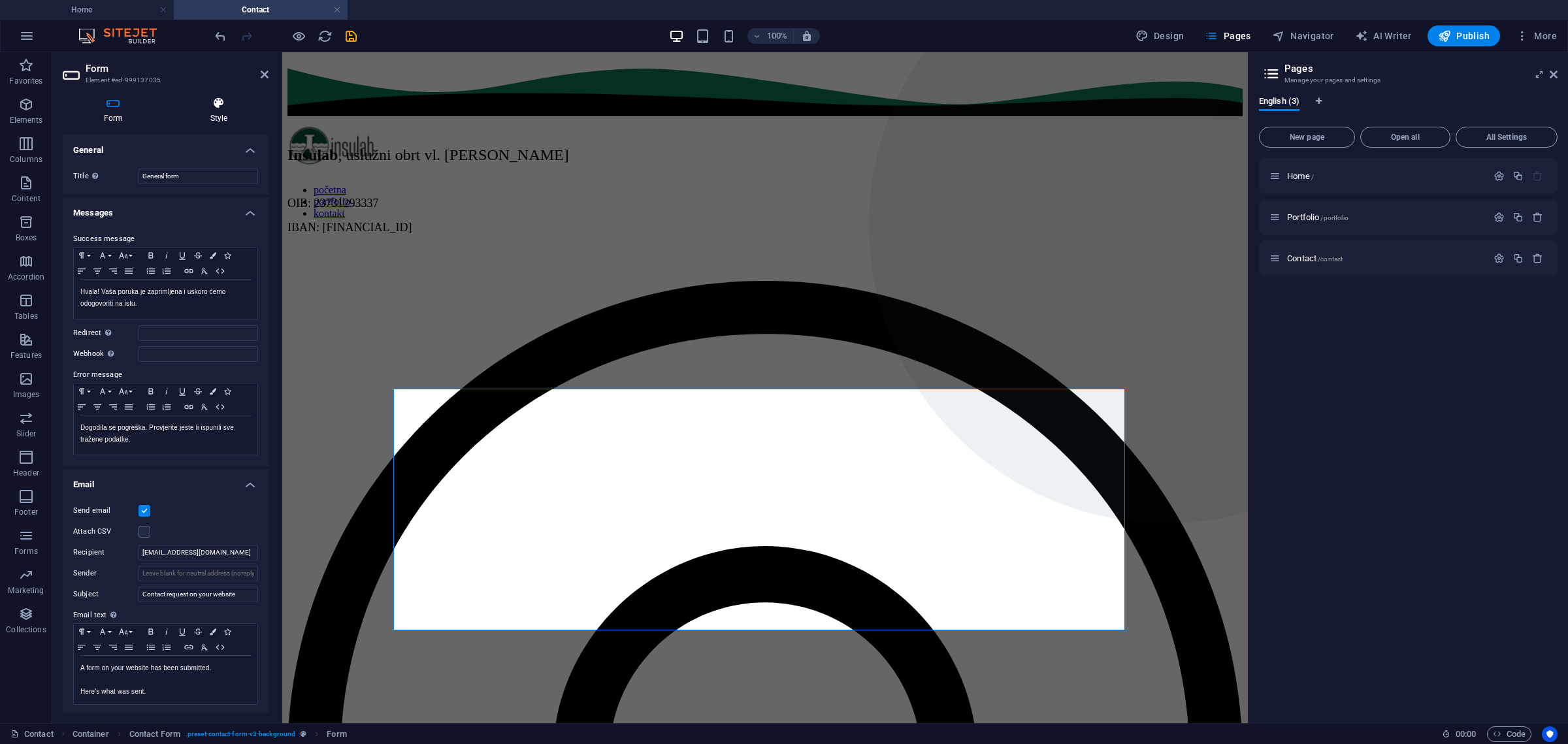
click at [223, 108] on icon at bounding box center [219, 103] width 100 height 13
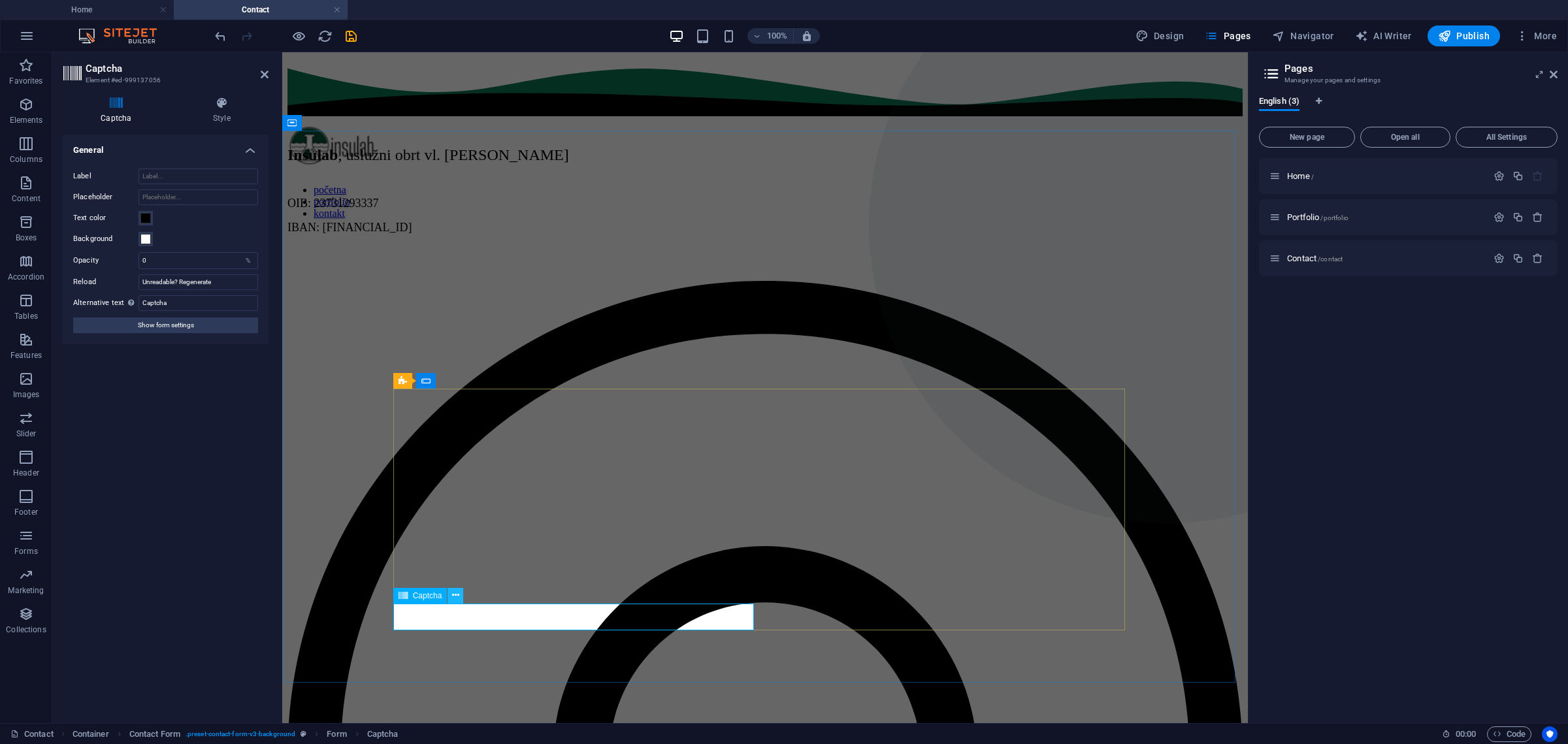
click at [456, 594] on icon at bounding box center [455, 595] width 8 height 14
click at [225, 602] on div "Turnstile Turnstile by Cloudfare is a third-party integration that offers acces…" at bounding box center [165, 423] width 206 height 578
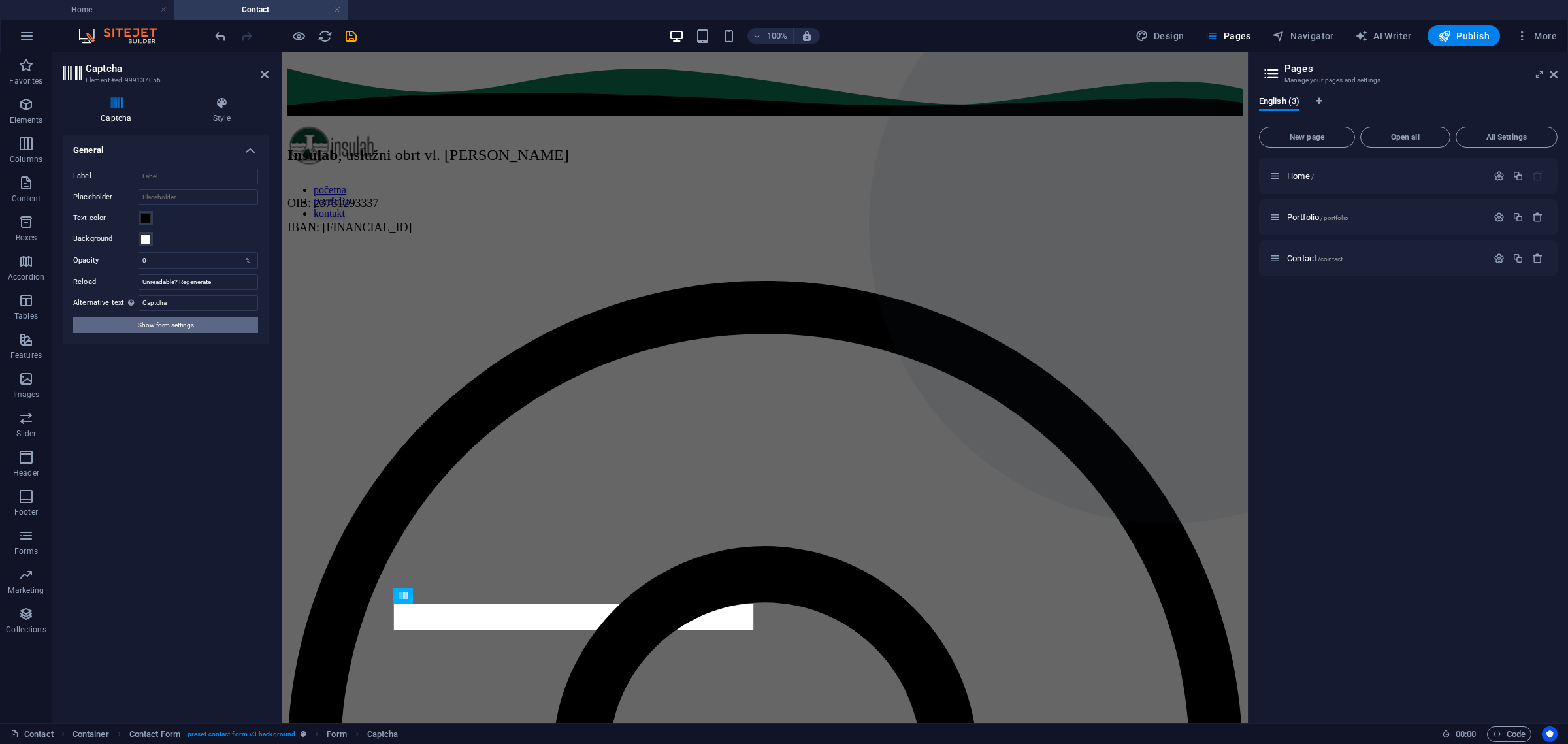
click at [181, 322] on span "Show form settings" at bounding box center [165, 325] width 57 height 16
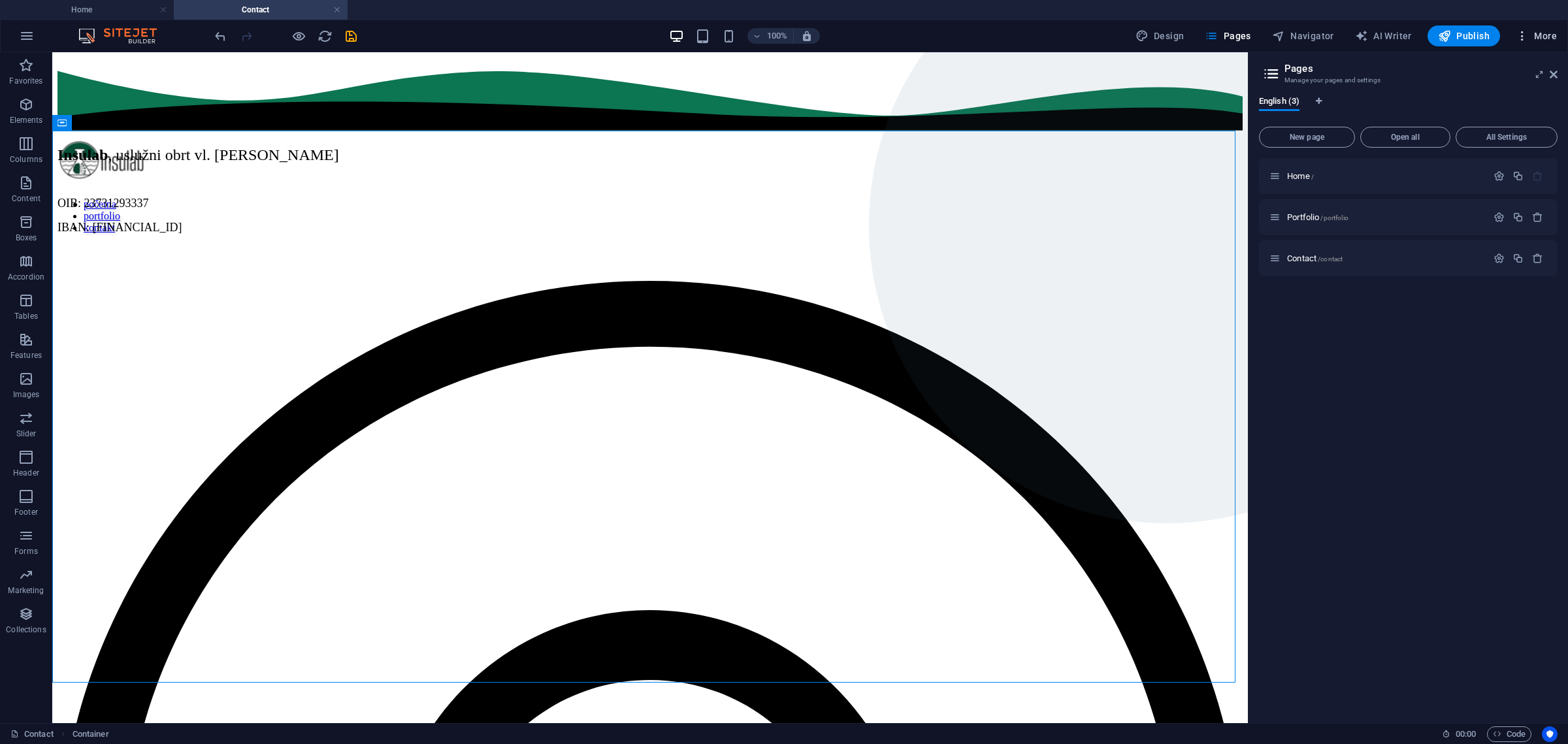
click at [1529, 33] on icon "button" at bounding box center [1522, 35] width 13 height 13
click at [1497, 95] on h6 "SEO Settings" at bounding box center [1509, 101] width 78 height 16
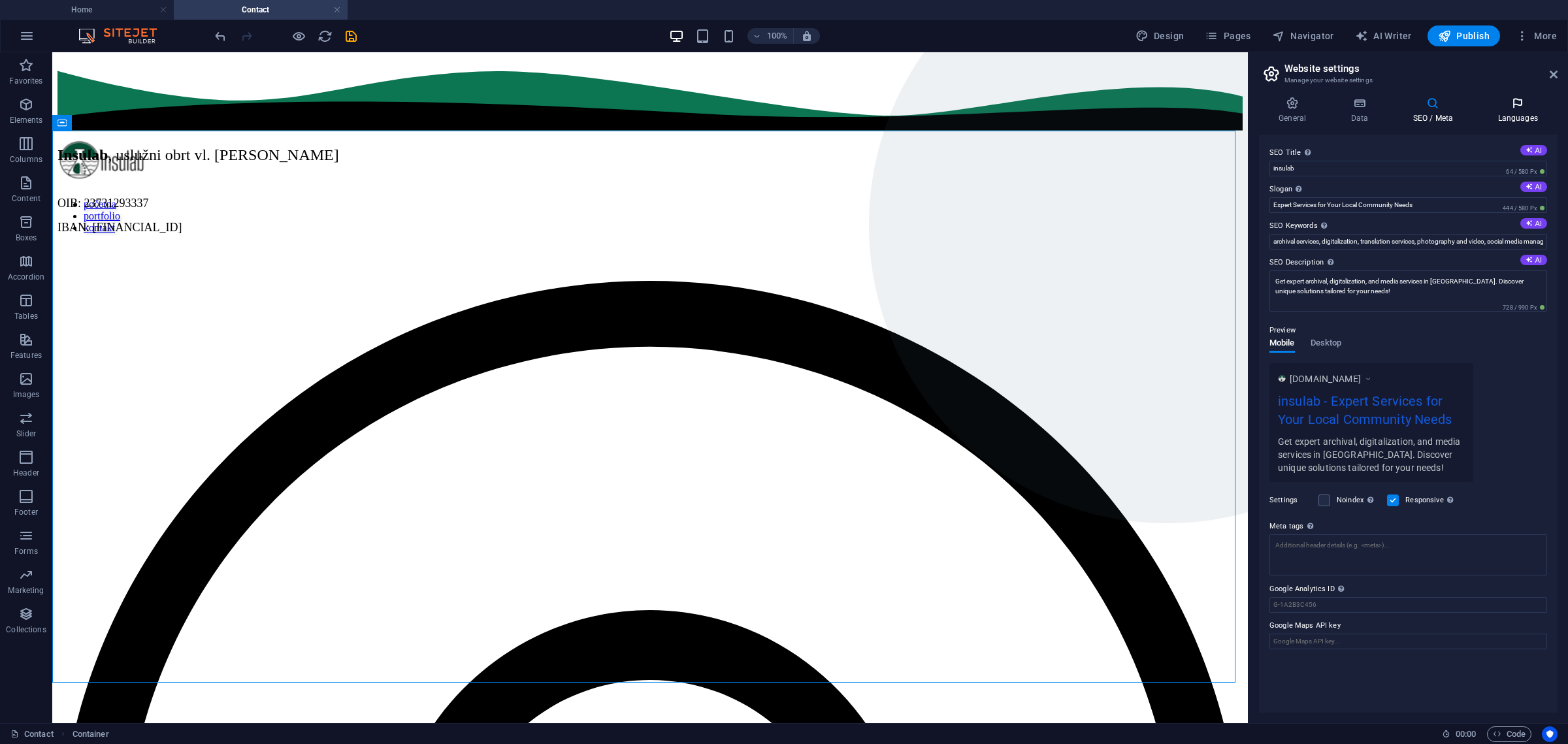
click at [1526, 116] on h4 "Languages" at bounding box center [1517, 111] width 79 height 27
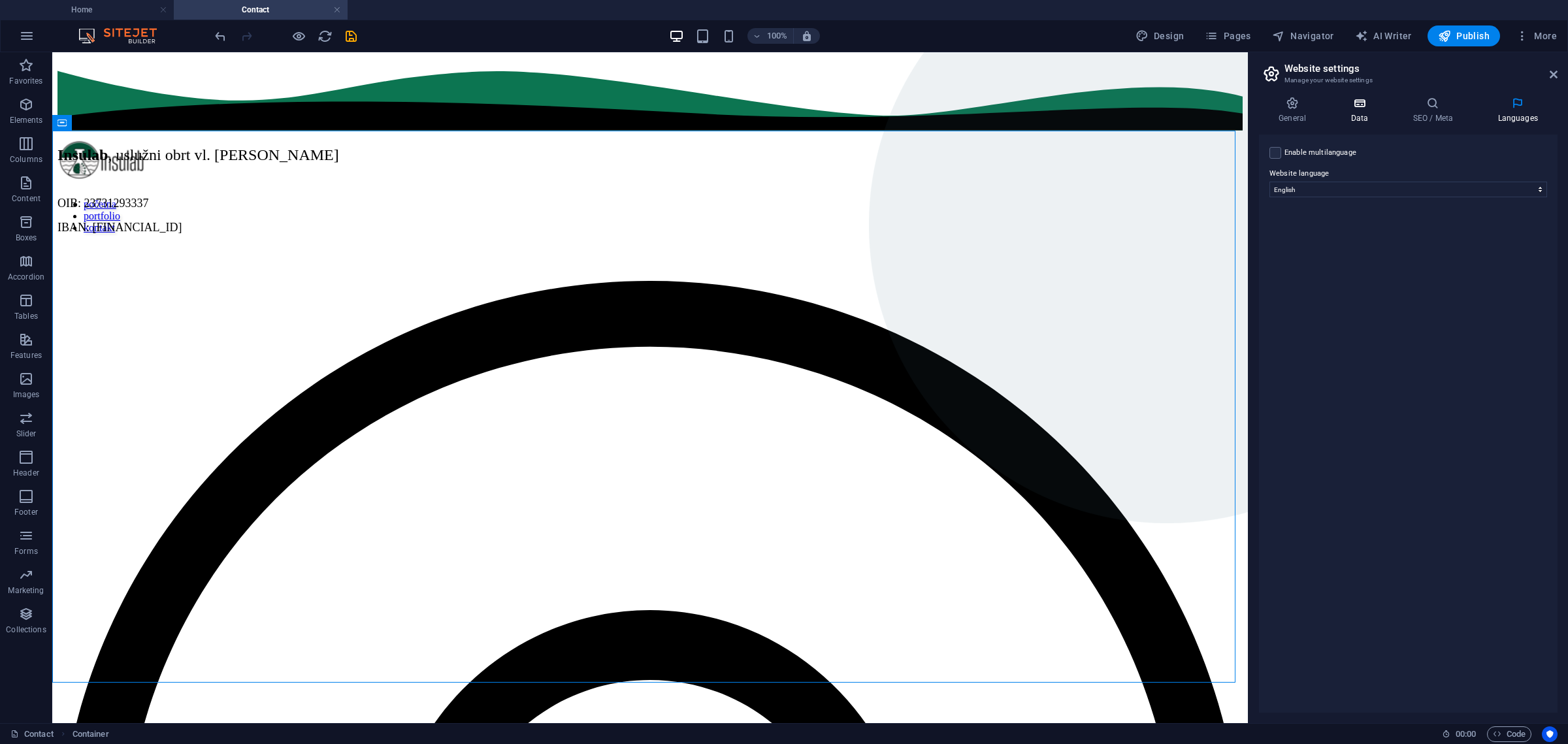
click at [1362, 106] on icon at bounding box center [1359, 103] width 57 height 13
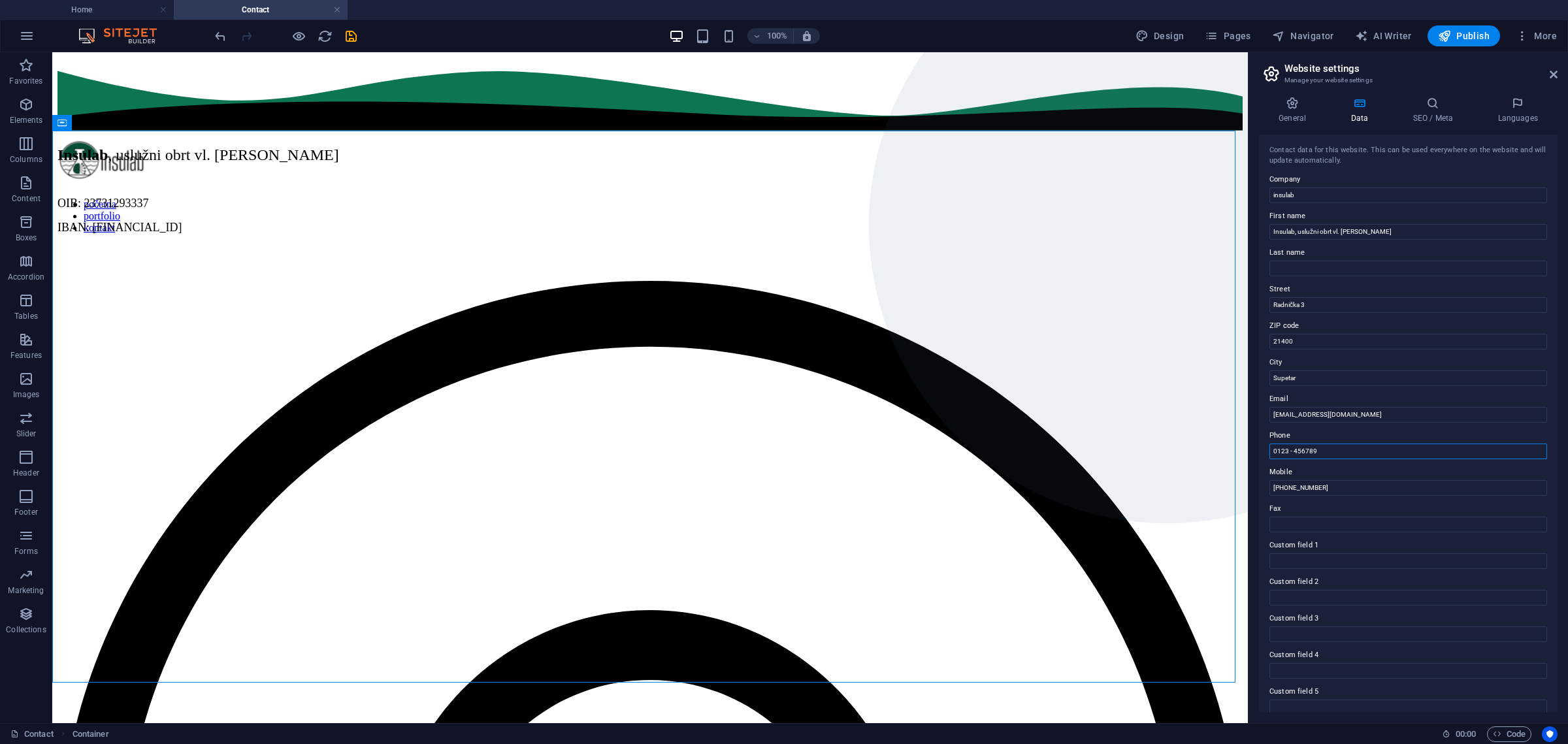
drag, startPoint x: 1376, startPoint y: 498, endPoint x: 1233, endPoint y: 447, distance: 151.8
click at [1299, 104] on icon at bounding box center [1292, 103] width 67 height 13
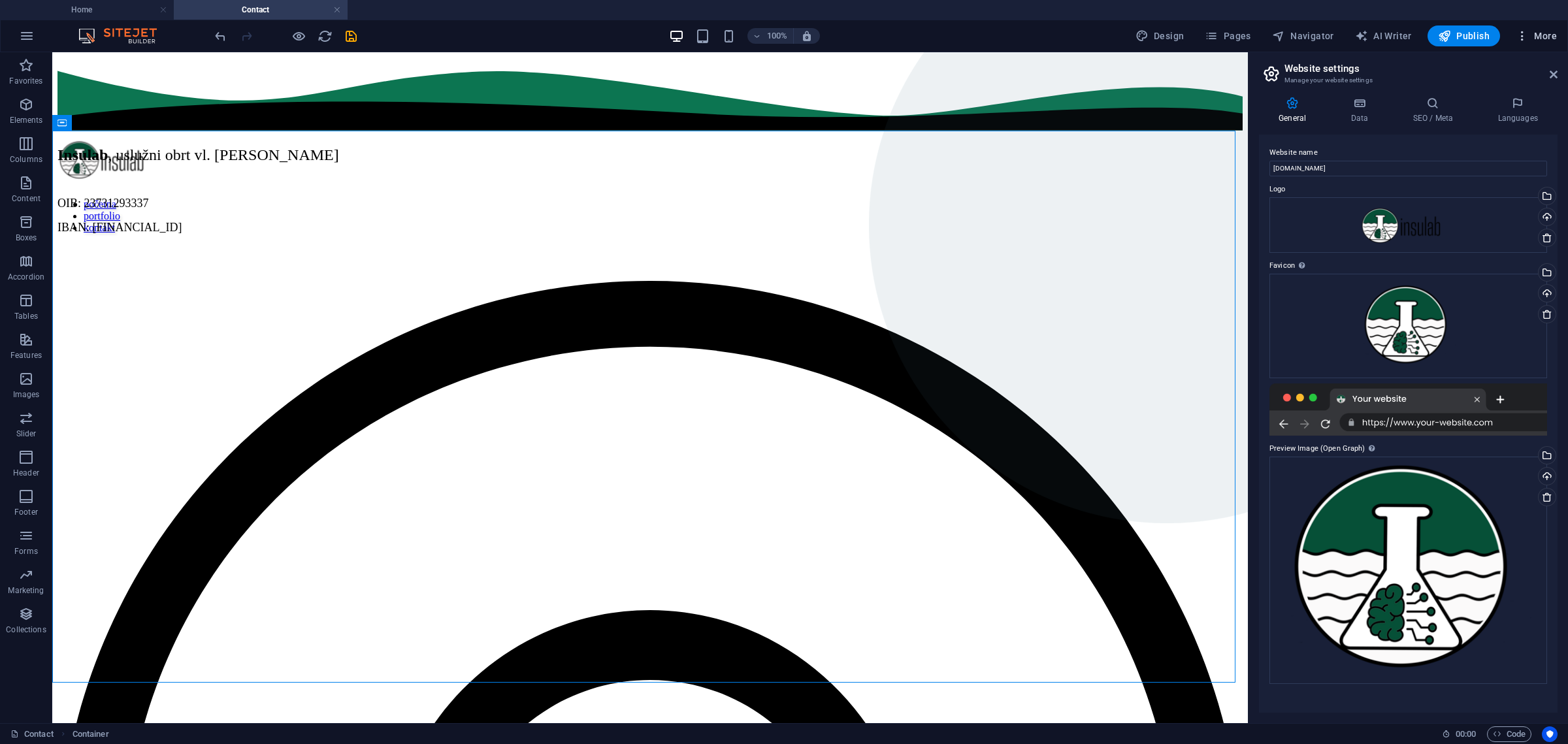
click at [1529, 44] on button "More" at bounding box center [1536, 35] width 52 height 21
click at [1486, 257] on h6 "Fonts" at bounding box center [1509, 258] width 78 height 16
select select "popularity"
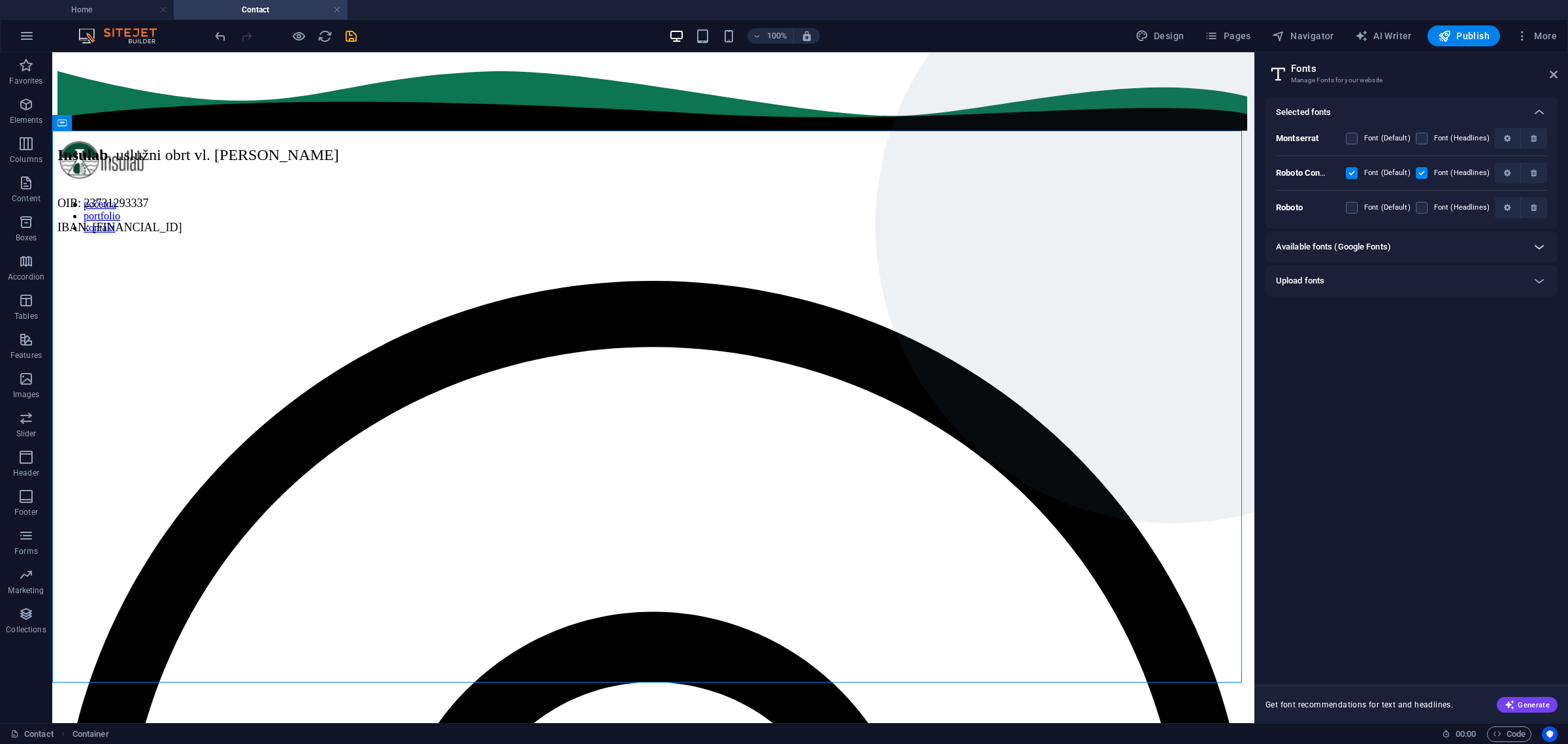
click at [1545, 250] on icon at bounding box center [1539, 247] width 16 height 16
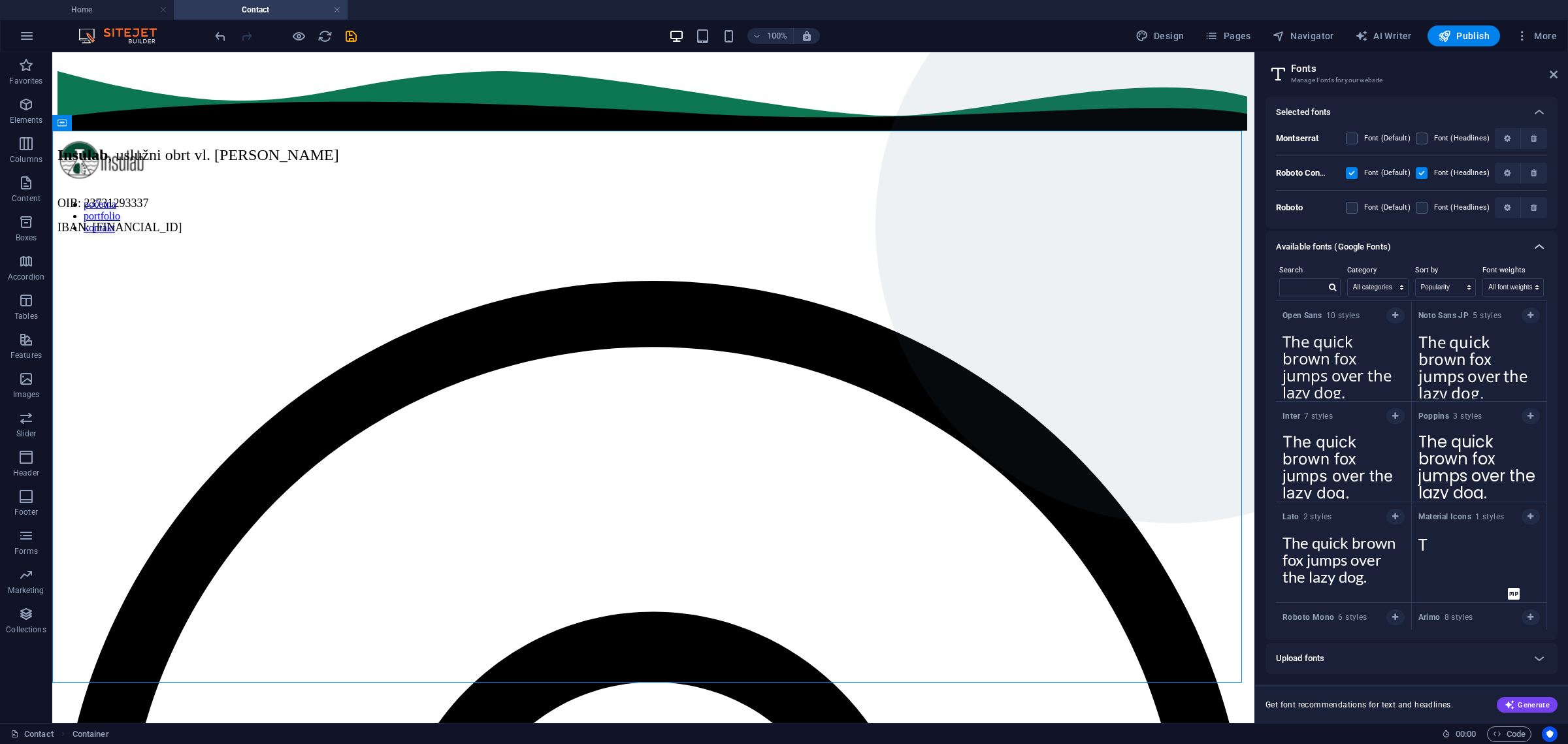
click at [1535, 243] on icon at bounding box center [1539, 247] width 16 height 16
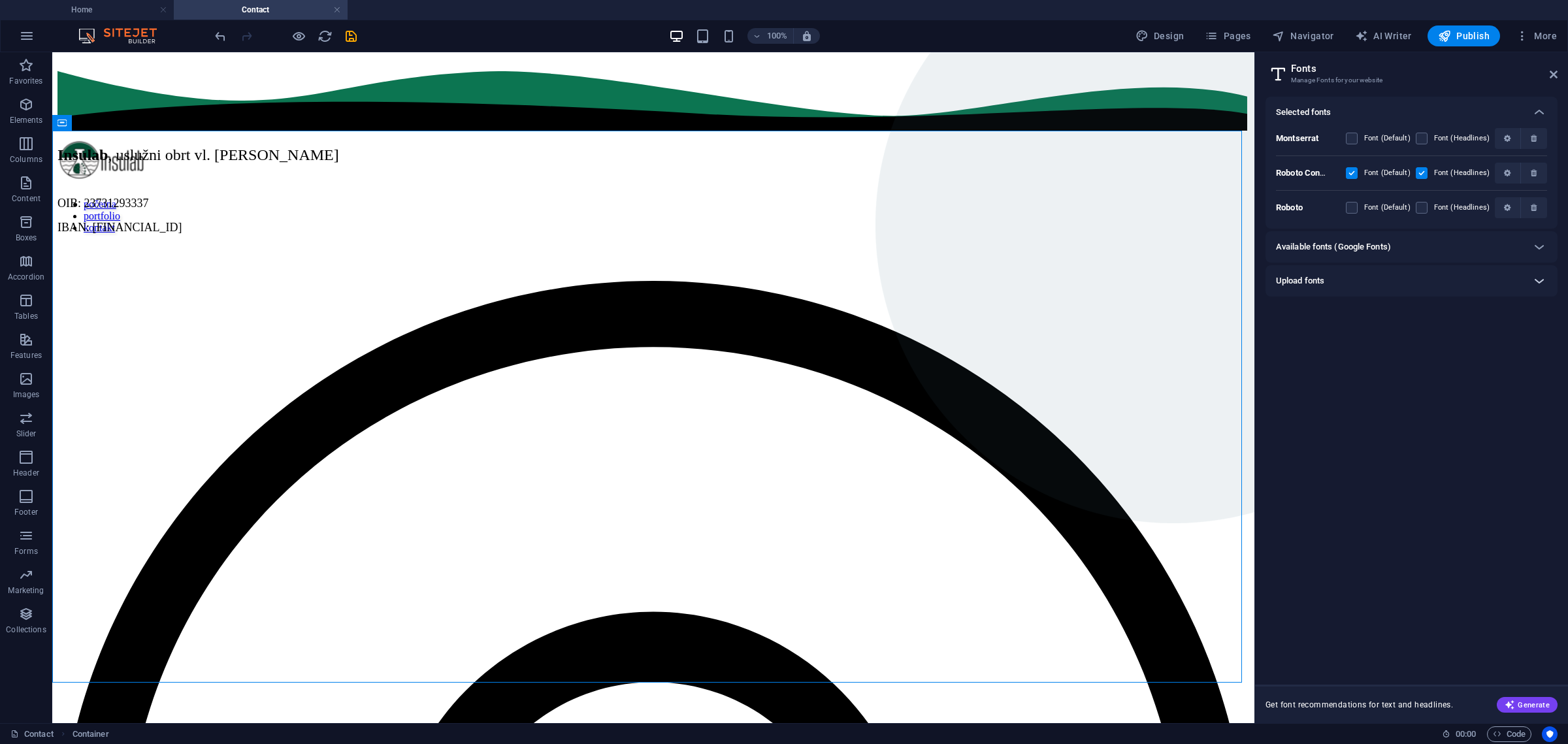
click at [1541, 274] on icon at bounding box center [1539, 280] width 16 height 16
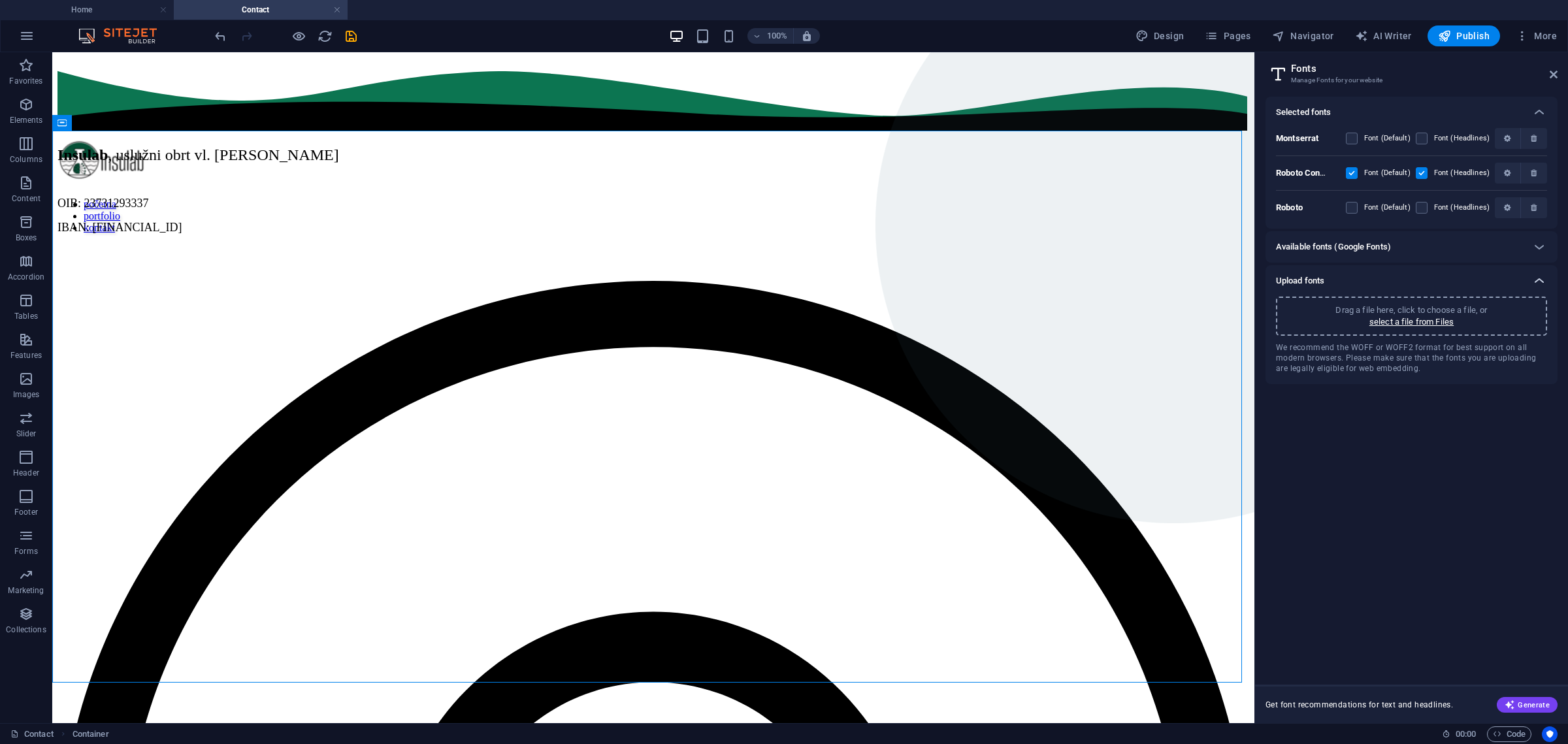
click at [1541, 274] on icon at bounding box center [1539, 280] width 16 height 16
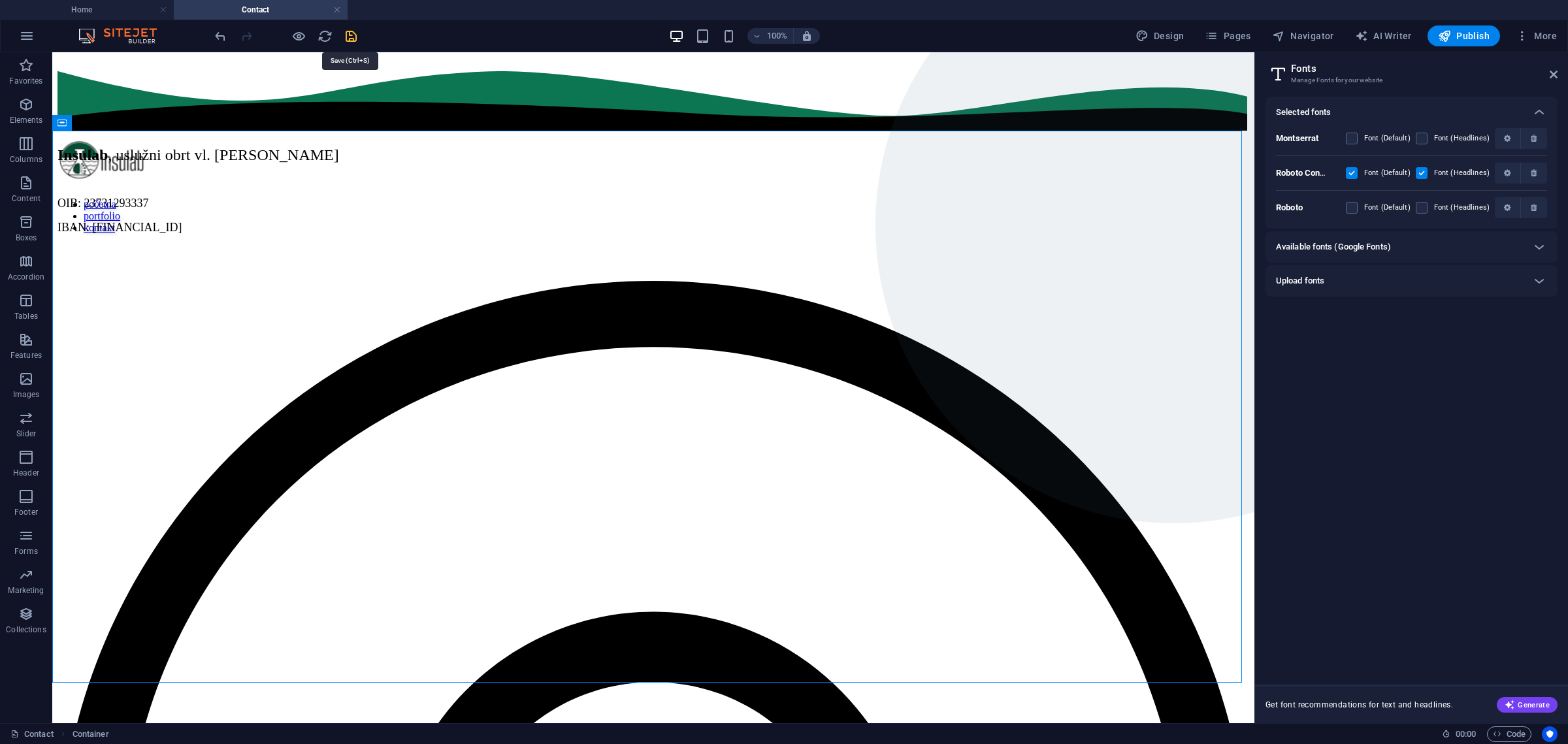
click at [355, 34] on icon "save" at bounding box center [351, 36] width 15 height 15
checkbox input "false"
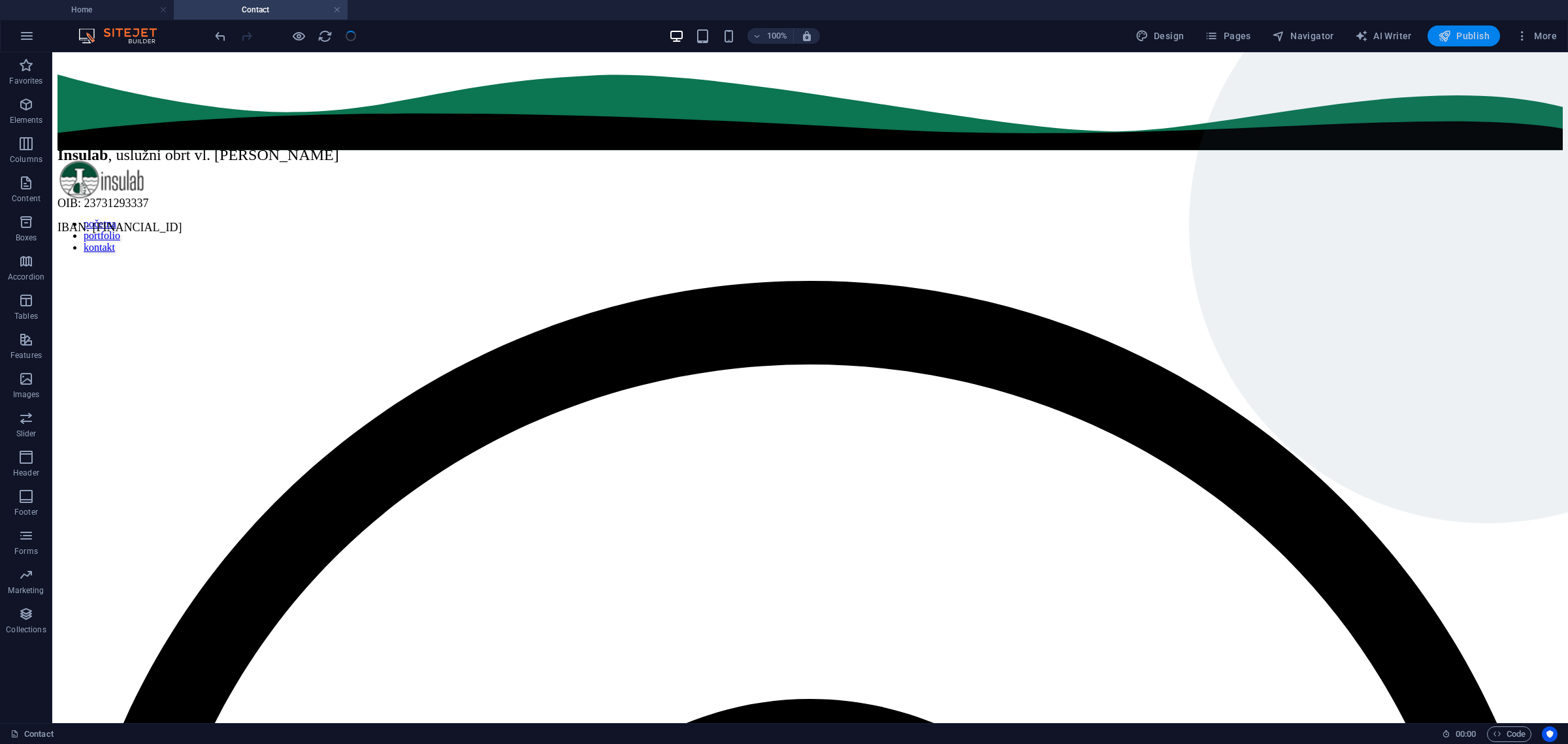
click at [1480, 38] on span "Publish" at bounding box center [1463, 35] width 52 height 13
click at [1471, 41] on span "Publish" at bounding box center [1463, 35] width 52 height 13
